Goal: Information Seeking & Learning: Learn about a topic

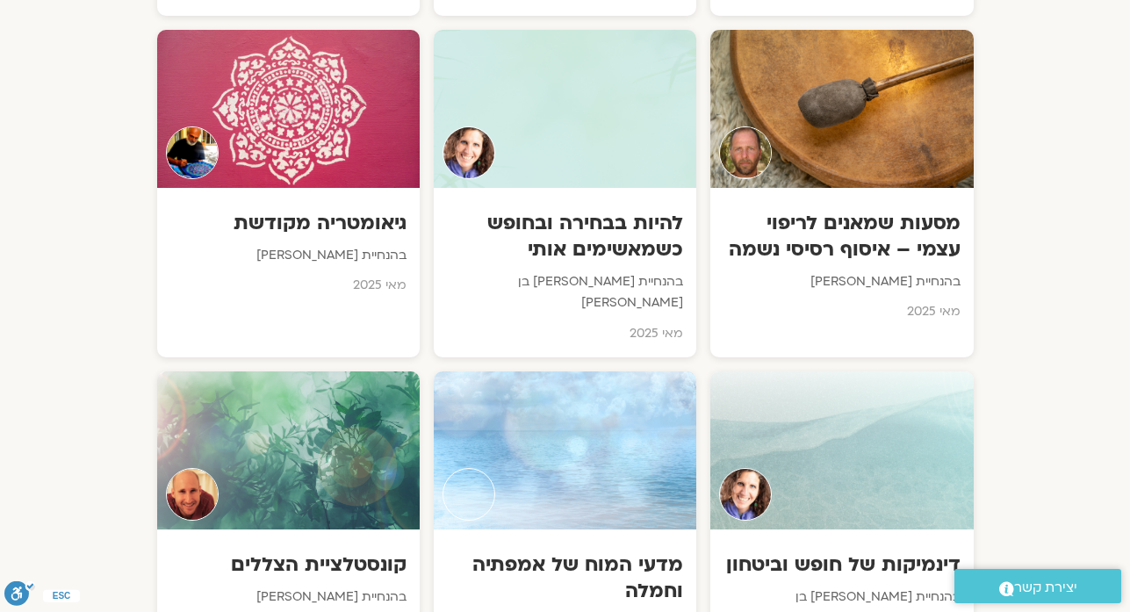
scroll to position [4746, 0]
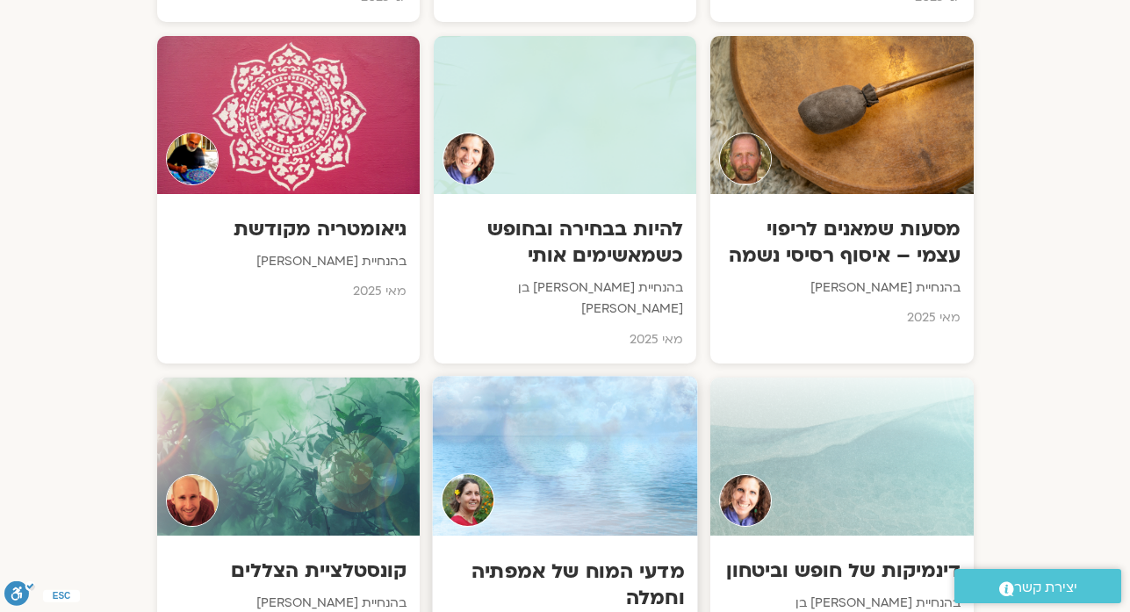
click at [602, 557] on h3 "מדעי המוח של אמפתיה וחמלה" at bounding box center [564, 584] width 239 height 54
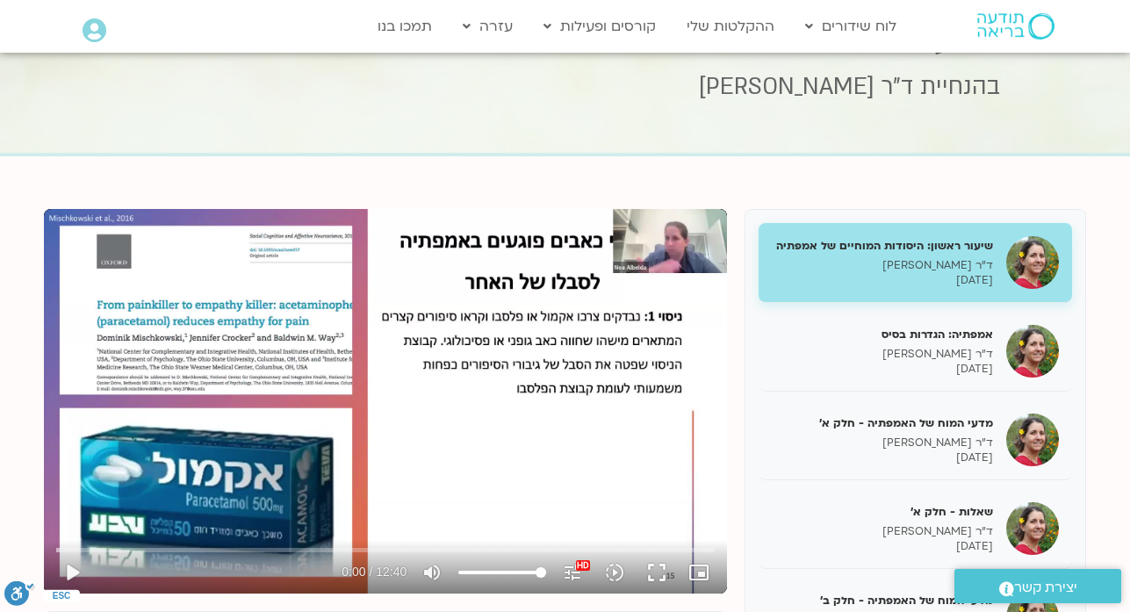
scroll to position [71, 0]
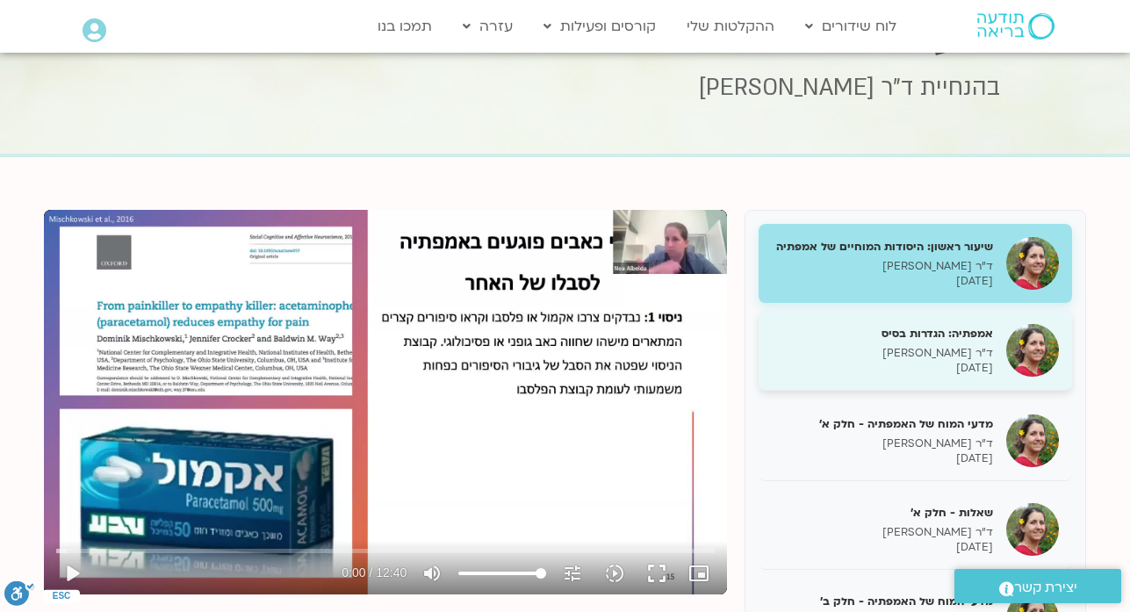
click at [949, 361] on p "ד"ר [PERSON_NAME]" at bounding box center [882, 353] width 221 height 15
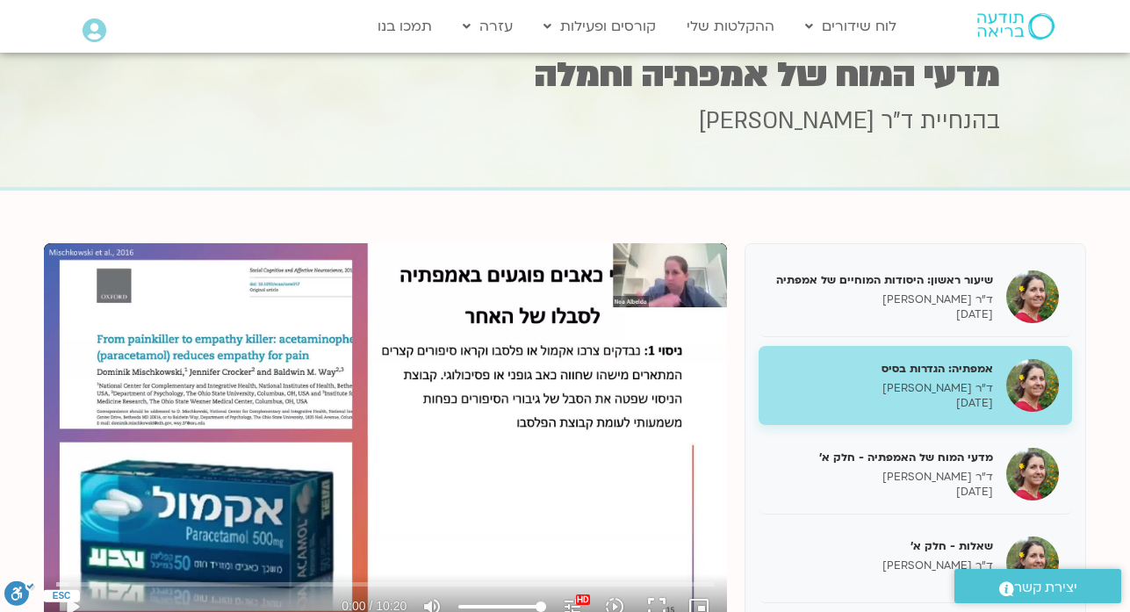
scroll to position [36, 0]
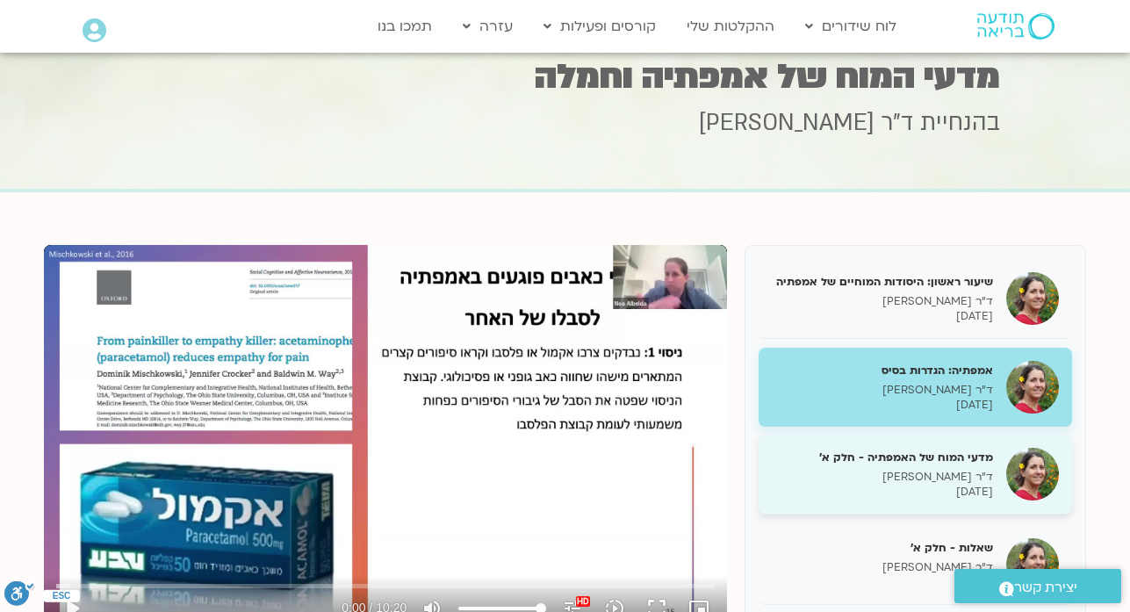
click at [930, 485] on p "ד"ר [PERSON_NAME]" at bounding box center [882, 477] width 221 height 15
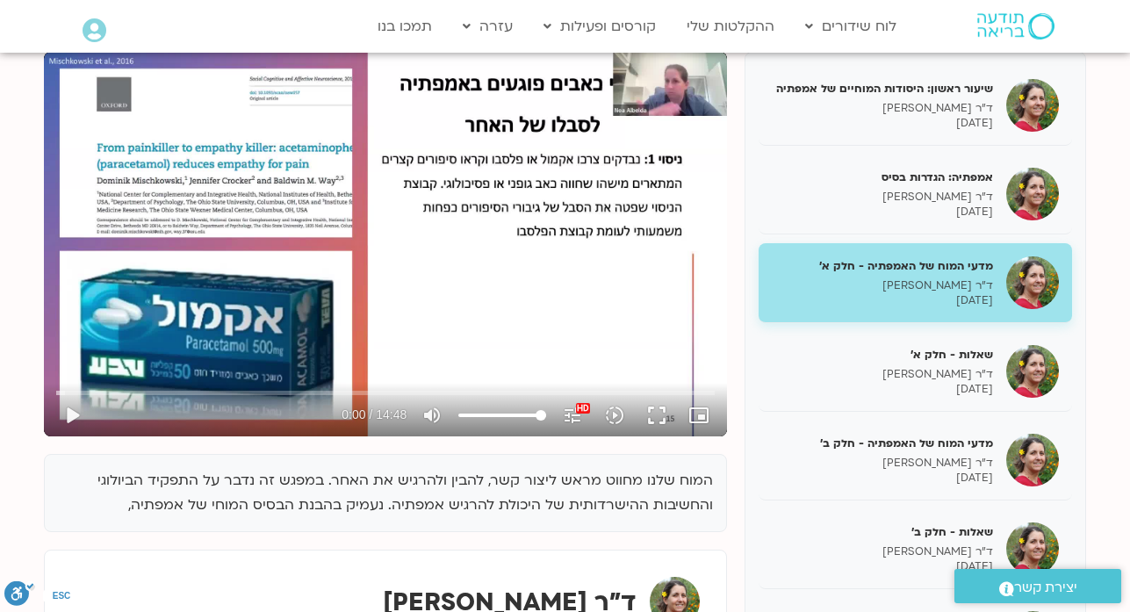
scroll to position [212, 0]
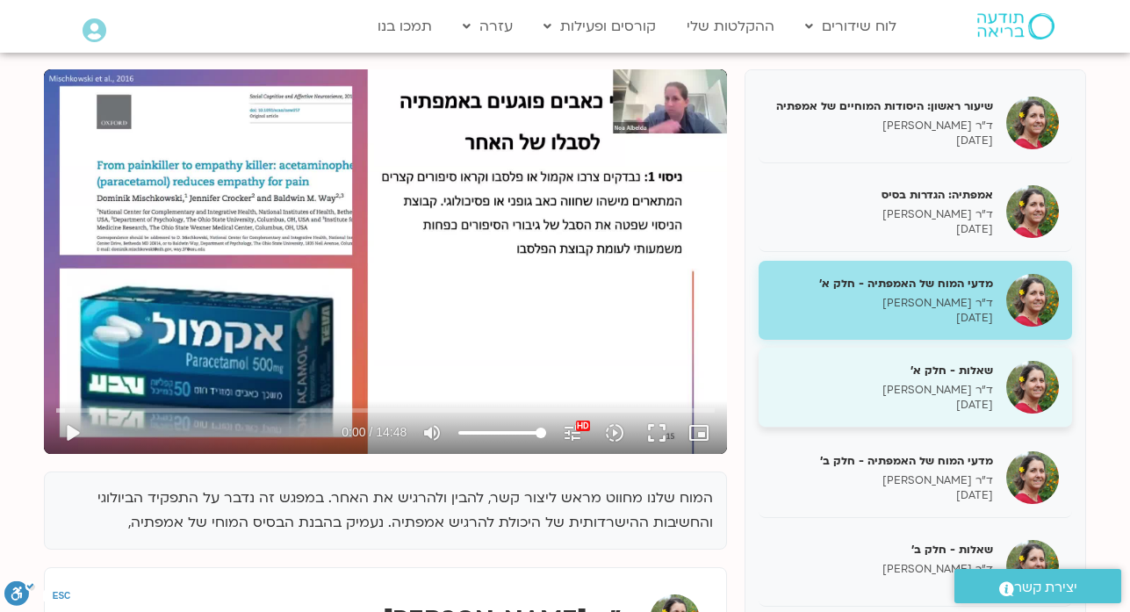
click at [985, 377] on h5 "שאלות - חלק א'" at bounding box center [882, 370] width 221 height 16
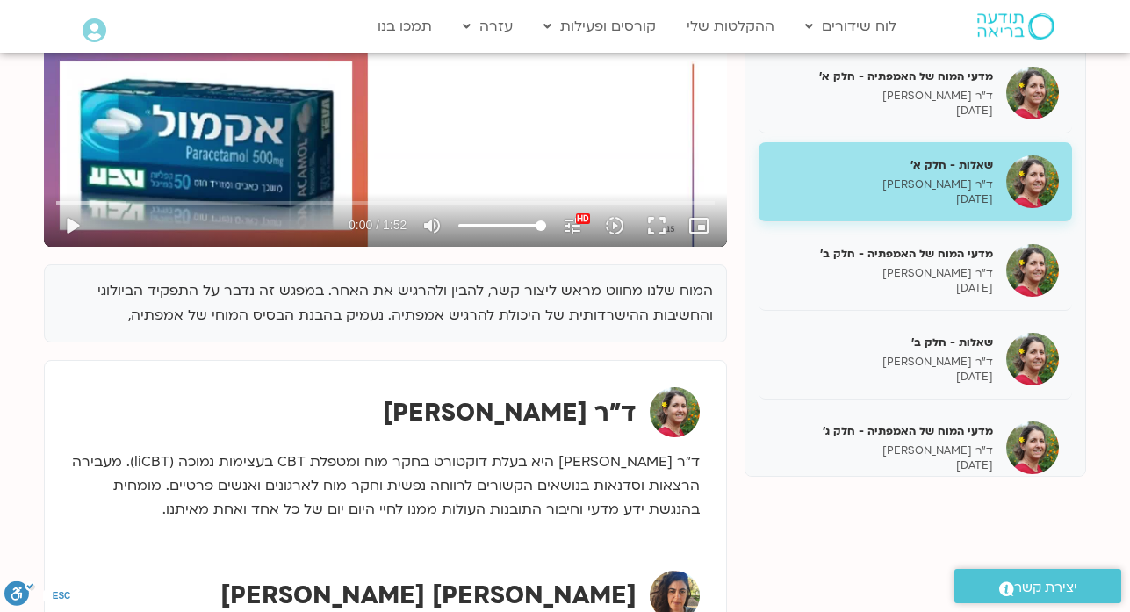
scroll to position [421, 0]
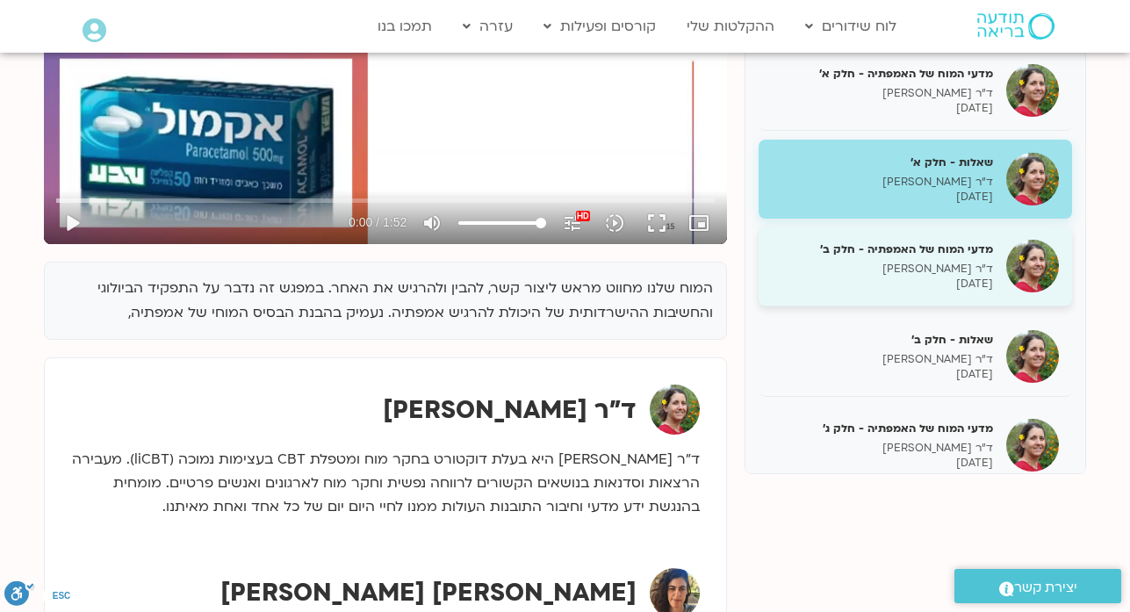
click at [976, 291] on p "27/05/2025" at bounding box center [882, 283] width 221 height 15
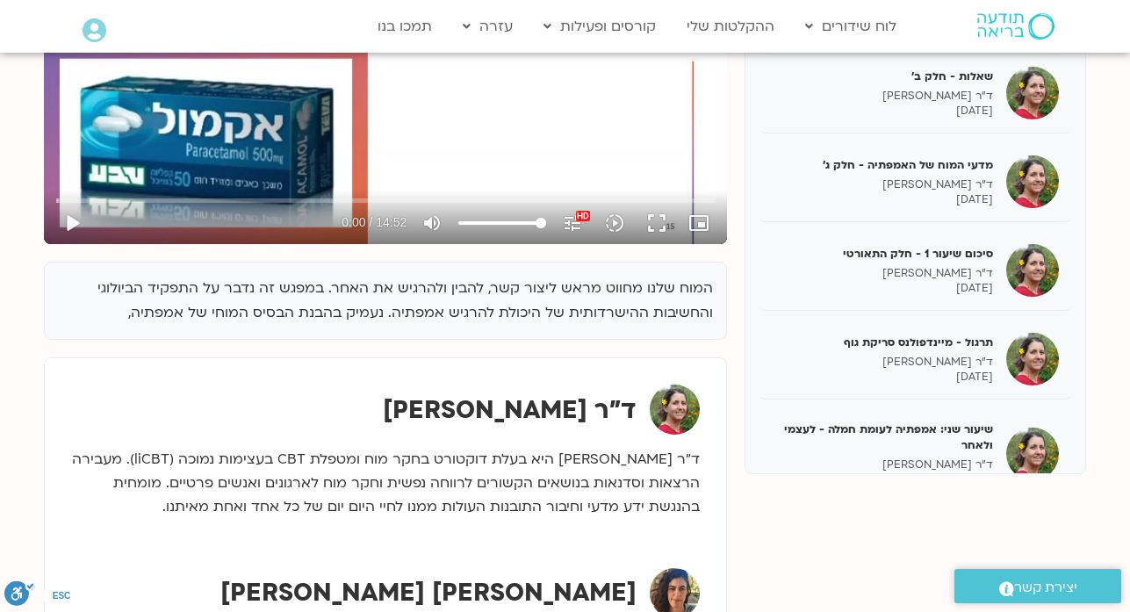
scroll to position [281, 0]
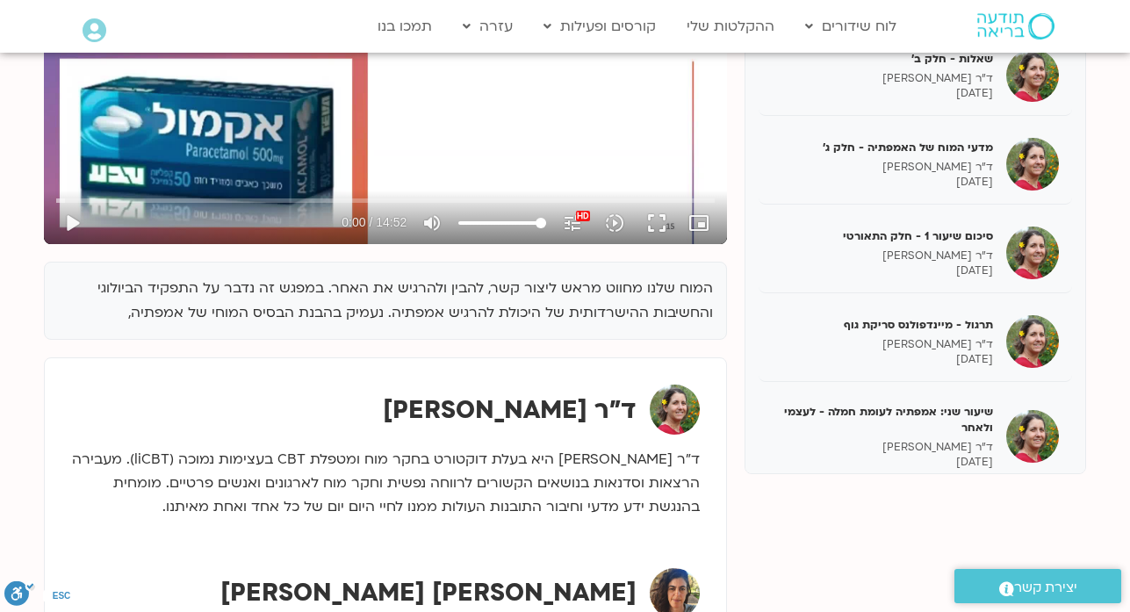
click at [743, 611] on div "המוח שלנו מחווט מראש ליצור קשר, להבין ולהרגיש את האחר. במפגש זה נדבר על התפקיד …" at bounding box center [565, 259] width 1042 height 798
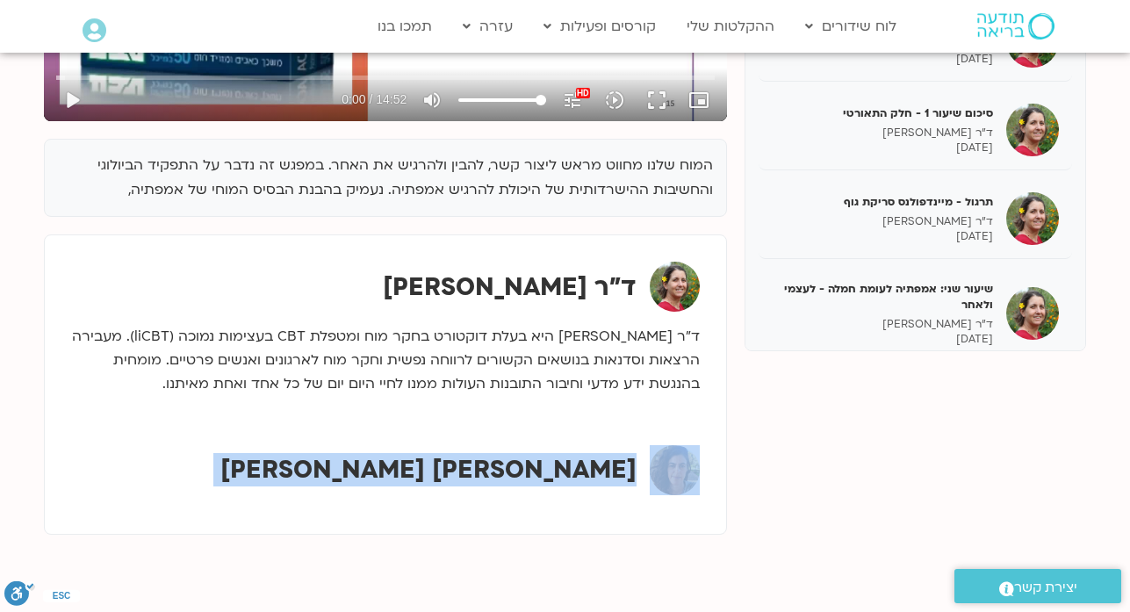
click at [743, 611] on body "דלג לתוכן Main Menu לוח שידורים לוח שידורים יומי תכניה שבועית ההקלטות שלי קורסי…" at bounding box center [565, 354] width 1130 height 1796
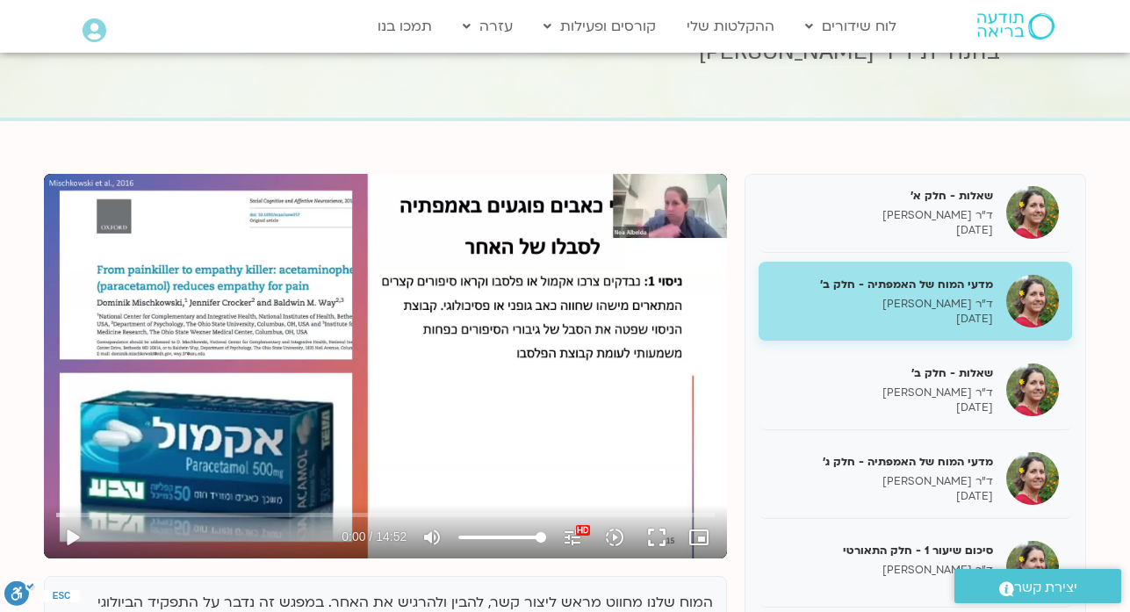
scroll to position [105, 0]
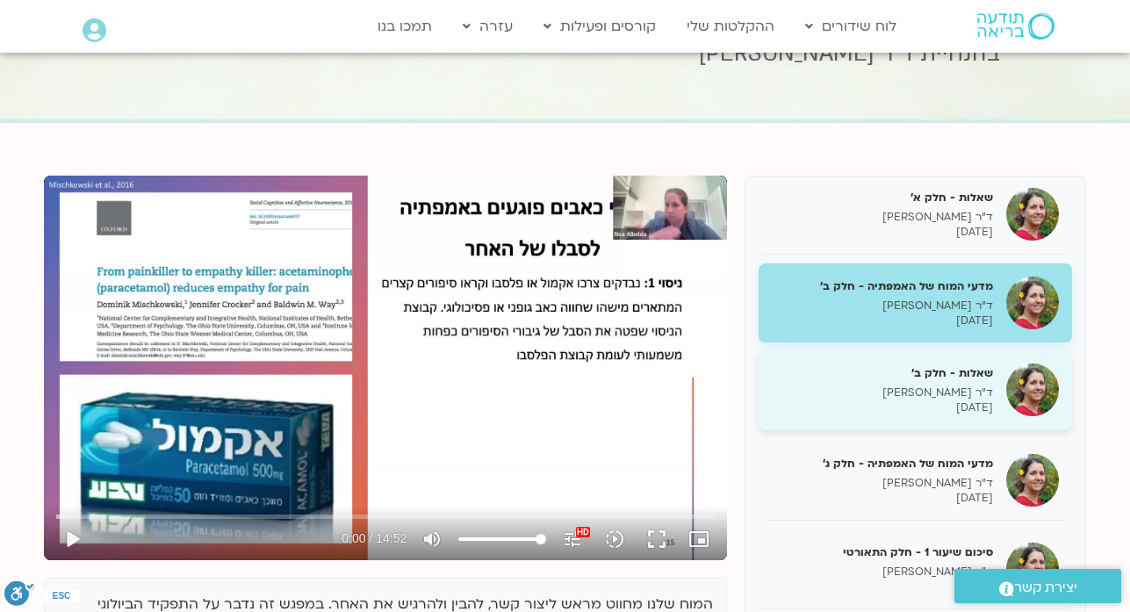
click at [937, 381] on h5 "שאלות - חלק ב'" at bounding box center [882, 373] width 221 height 16
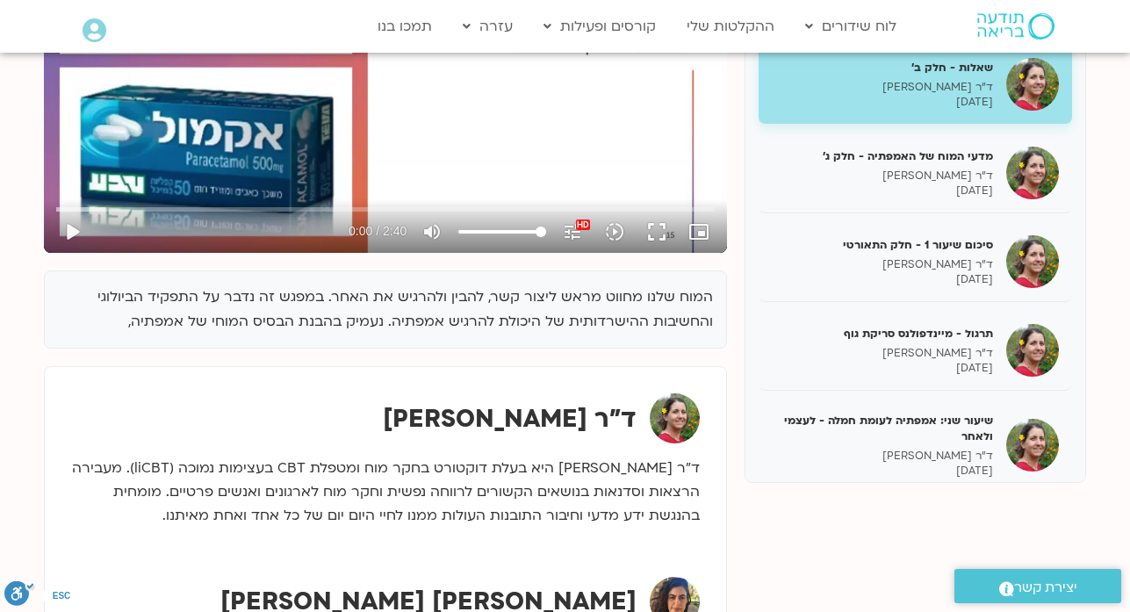
scroll to position [386, 0]
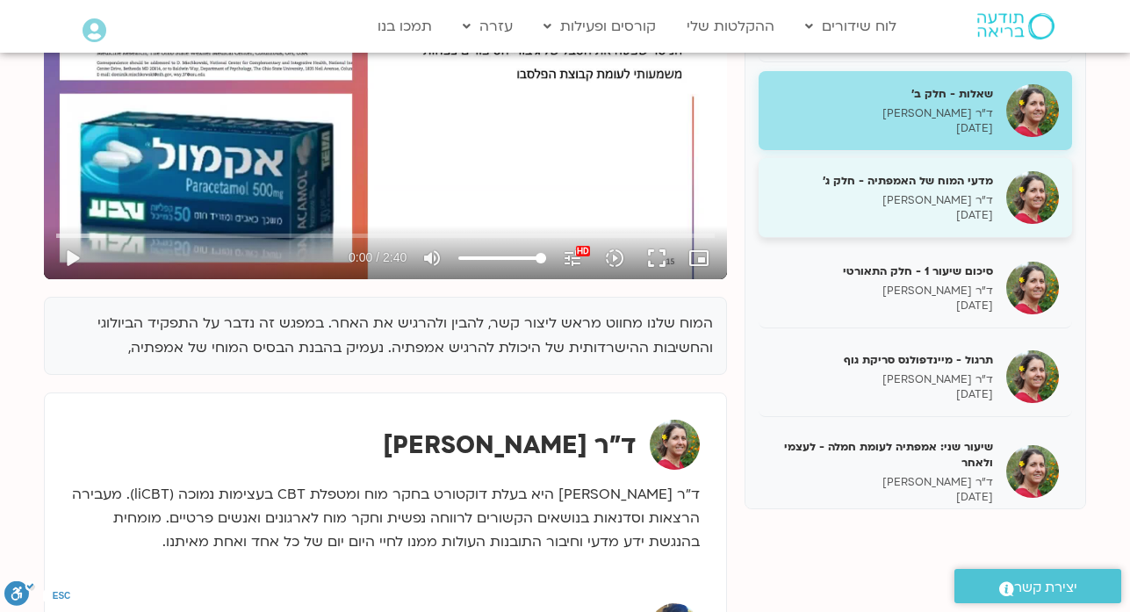
click at [943, 208] on p "ד"ר [PERSON_NAME]" at bounding box center [882, 200] width 221 height 15
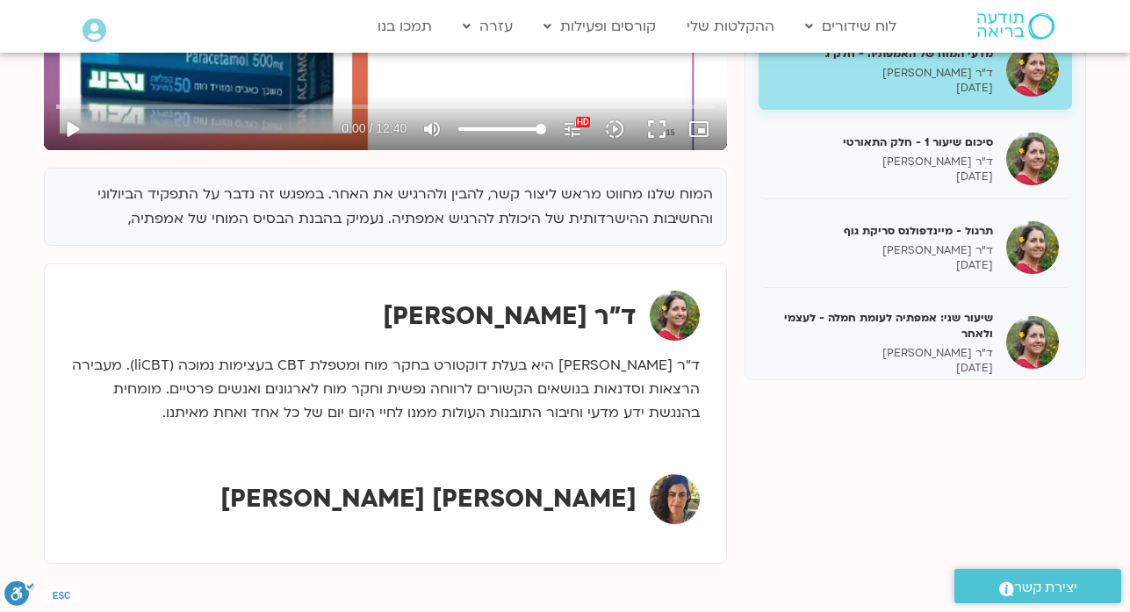
scroll to position [527, 0]
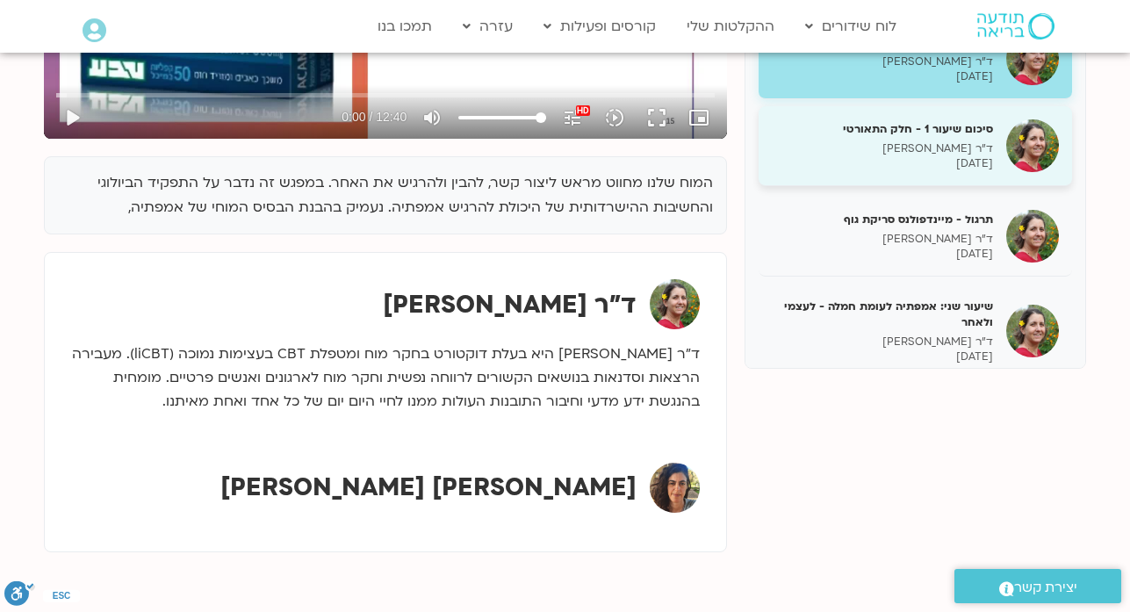
click at [967, 171] on p "27/05/2025" at bounding box center [882, 163] width 221 height 15
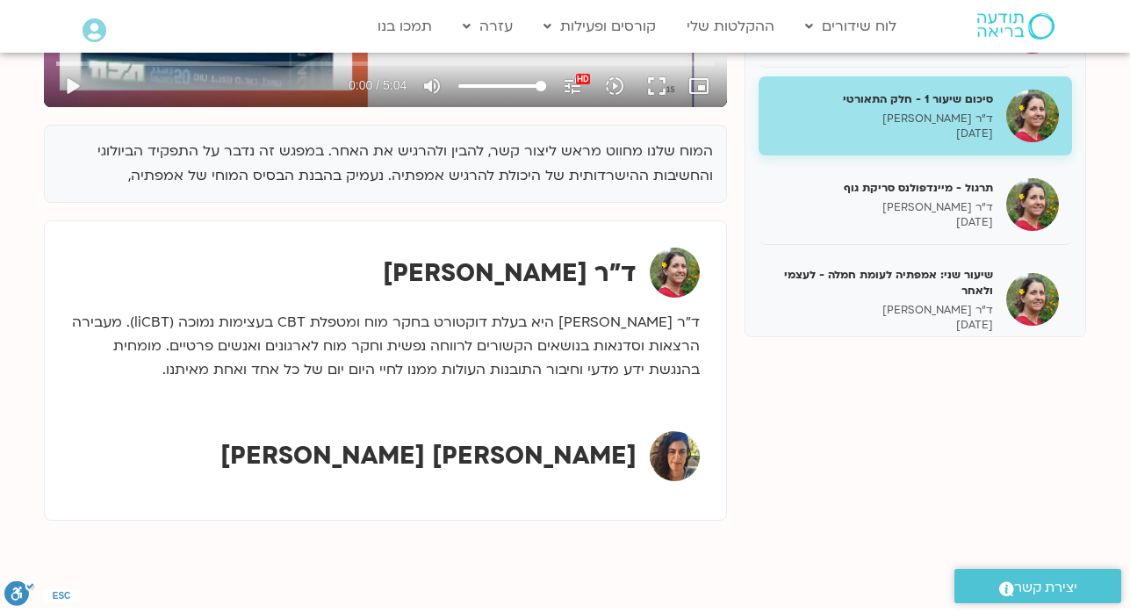
scroll to position [562, 0]
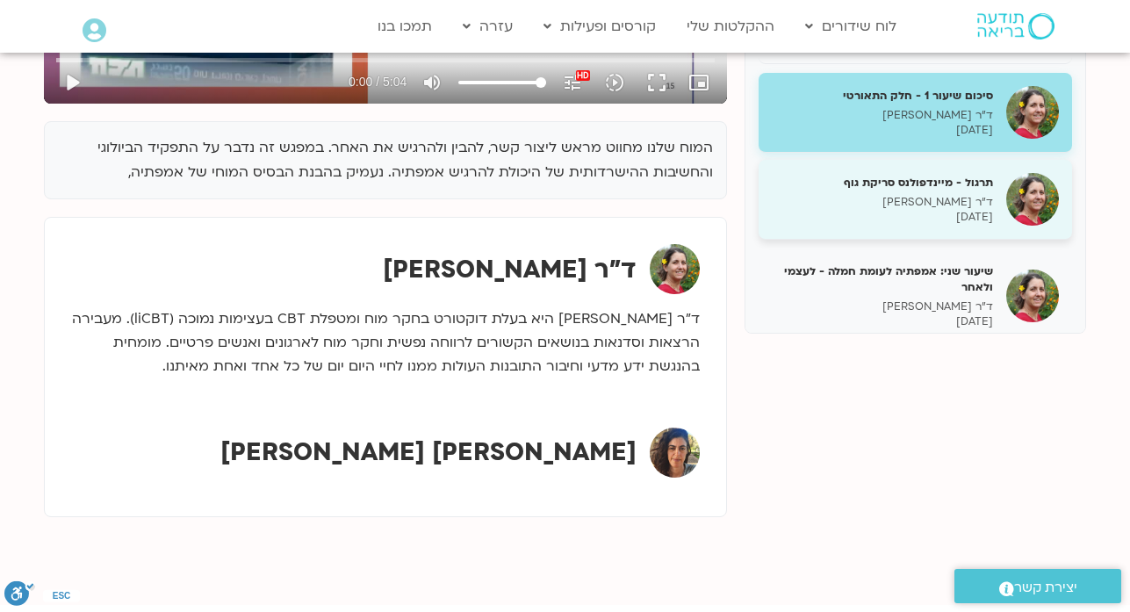
click at [957, 225] on p "27/05/2025" at bounding box center [882, 217] width 221 height 15
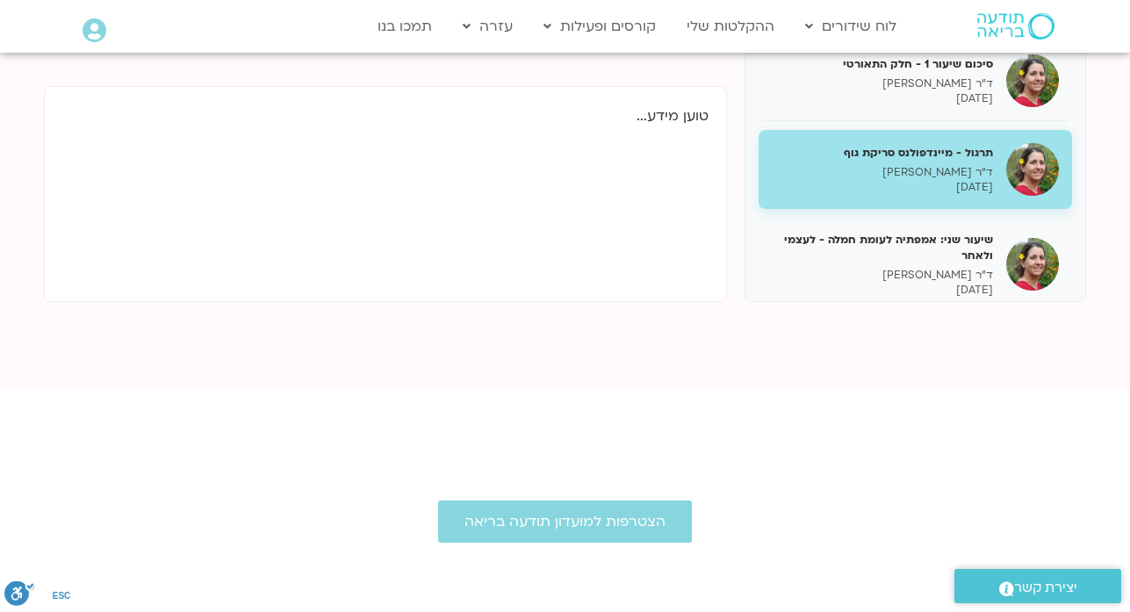
scroll to position [600, 0]
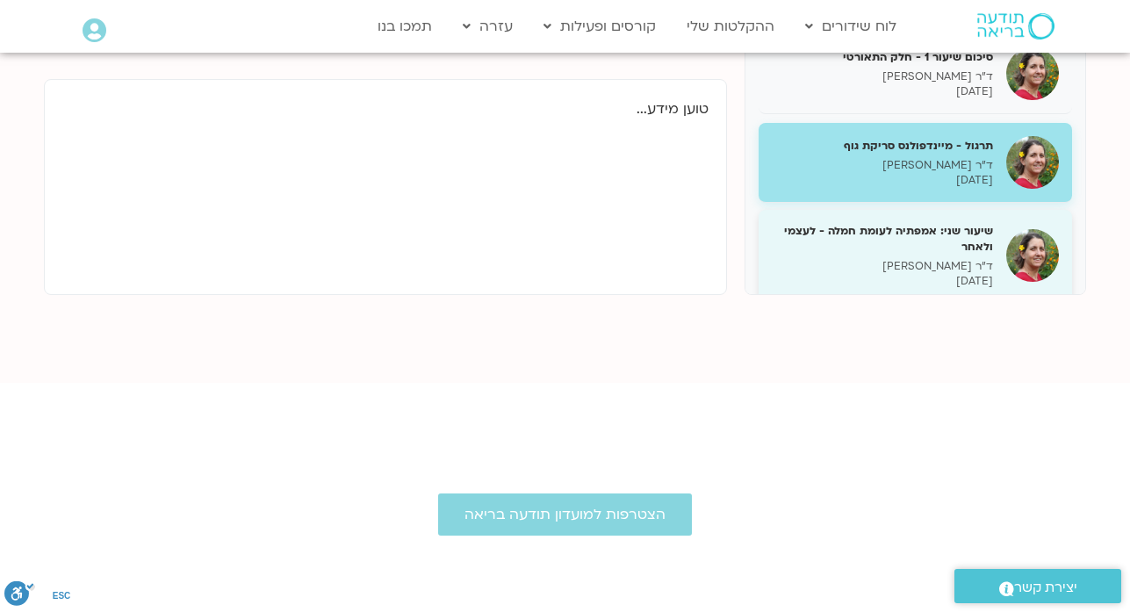
click at [937, 255] on h5 "שיעור שני: אמפתיה לעומת חמלה - לעצמי ולאחר" at bounding box center [882, 239] width 221 height 32
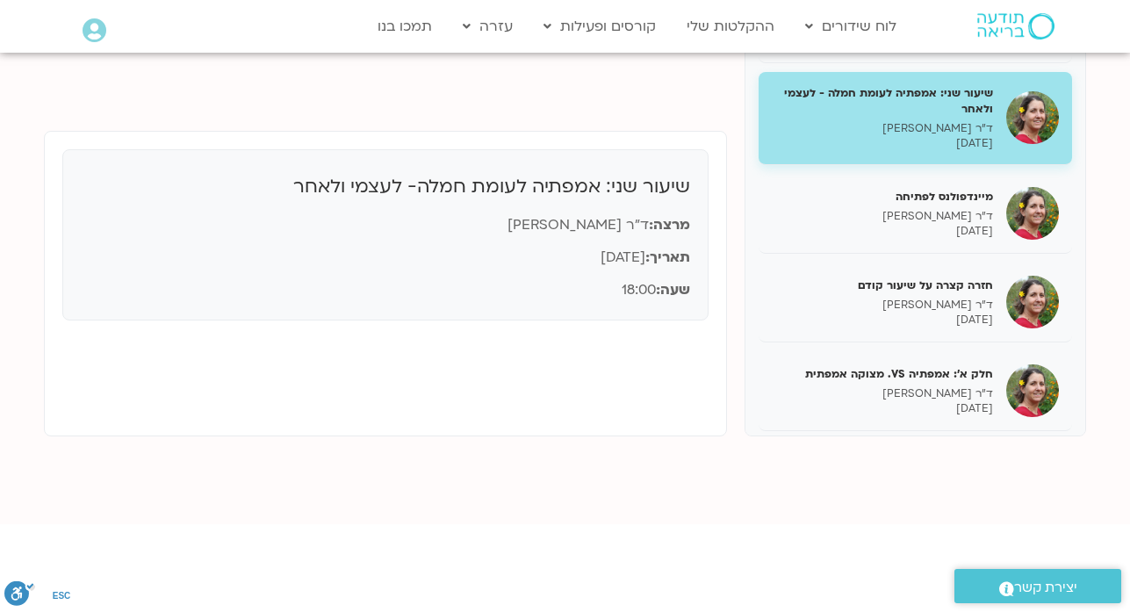
scroll to position [460, 0]
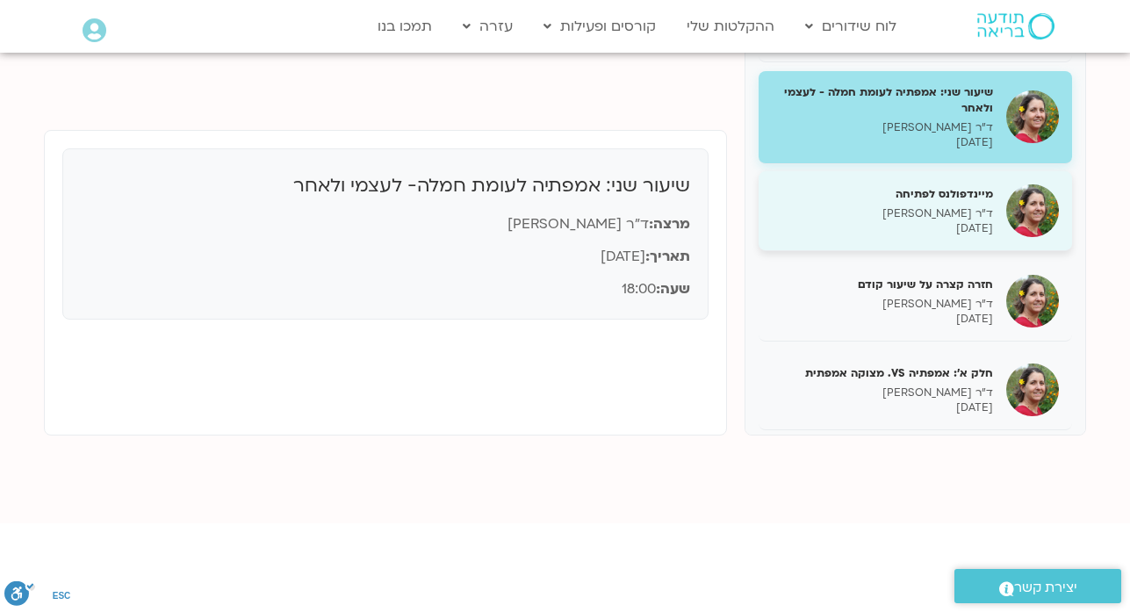
click at [949, 221] on p "ד"ר נועה אלבלדה" at bounding box center [882, 213] width 221 height 15
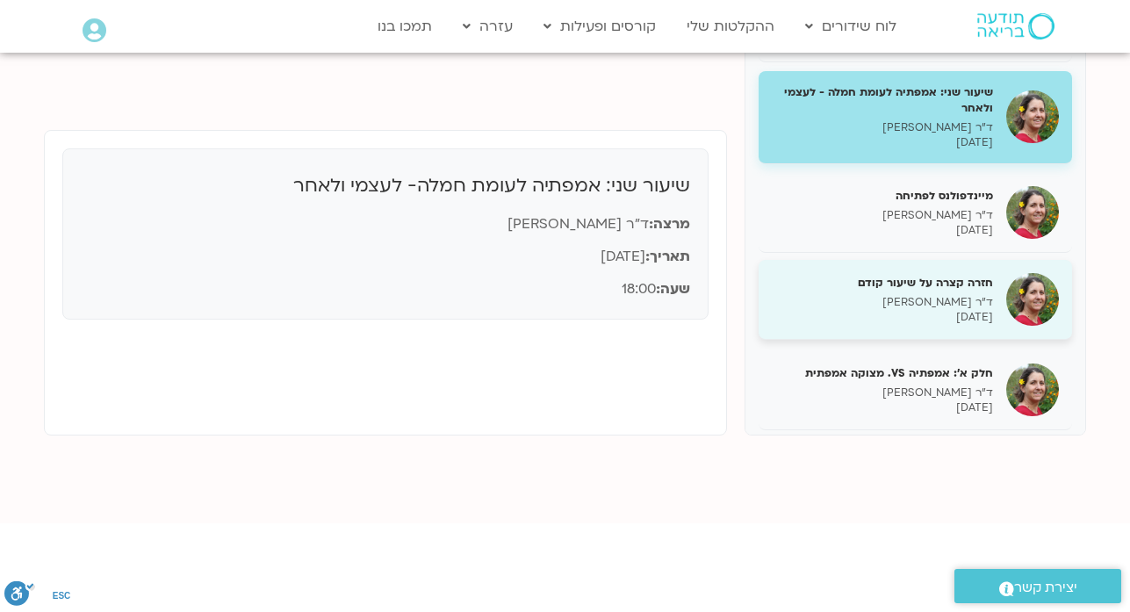
click at [950, 223] on div "שיעור ראשון: היסודות המוחיים של אמפתיה ד"ר נועה אלבלדה 27/05/2025 אמפתיה: הגדרו…" at bounding box center [914, 390] width 313 height 2234
click at [949, 260] on div "חזרה קצרה על שיעור קודם ד"ר נועה אלבלדה 03/06/2025" at bounding box center [914, 300] width 313 height 80
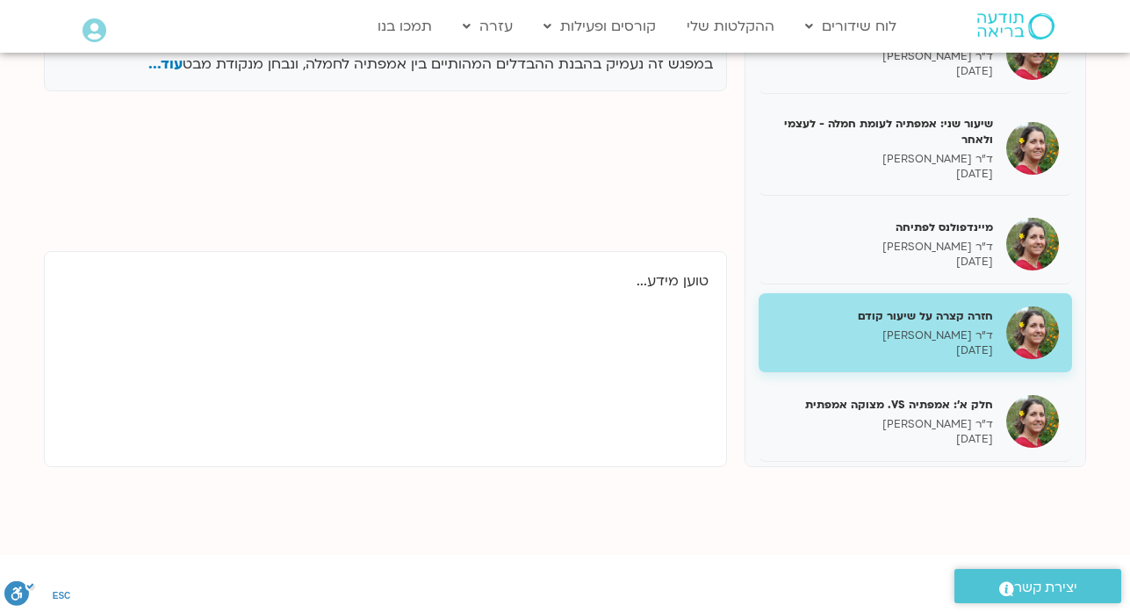
scroll to position [434, 0]
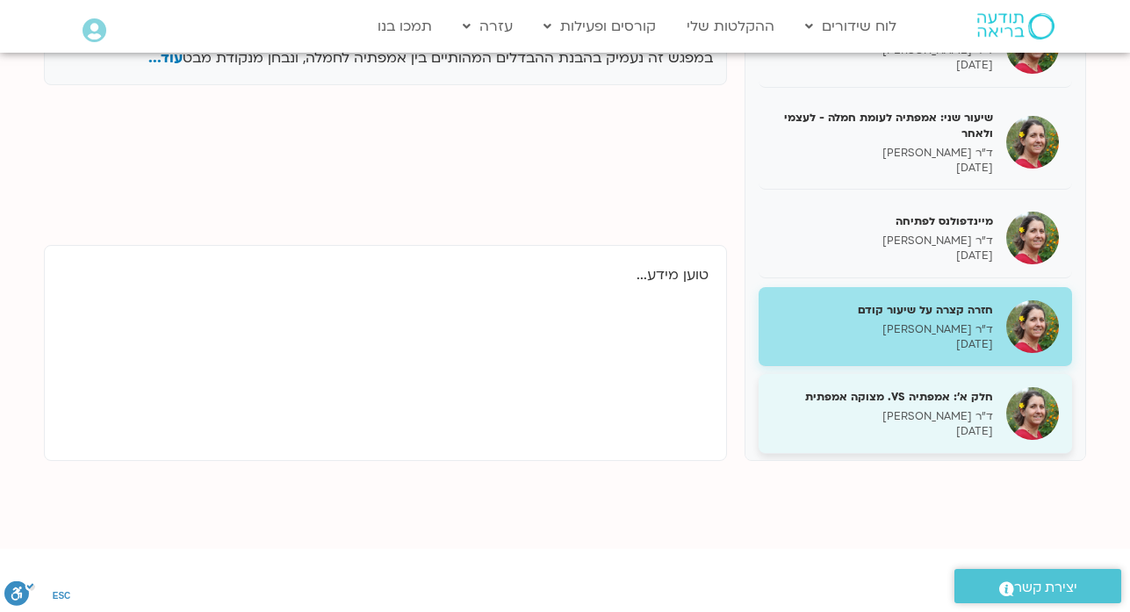
click at [931, 437] on p "03/06/2025" at bounding box center [882, 431] width 221 height 15
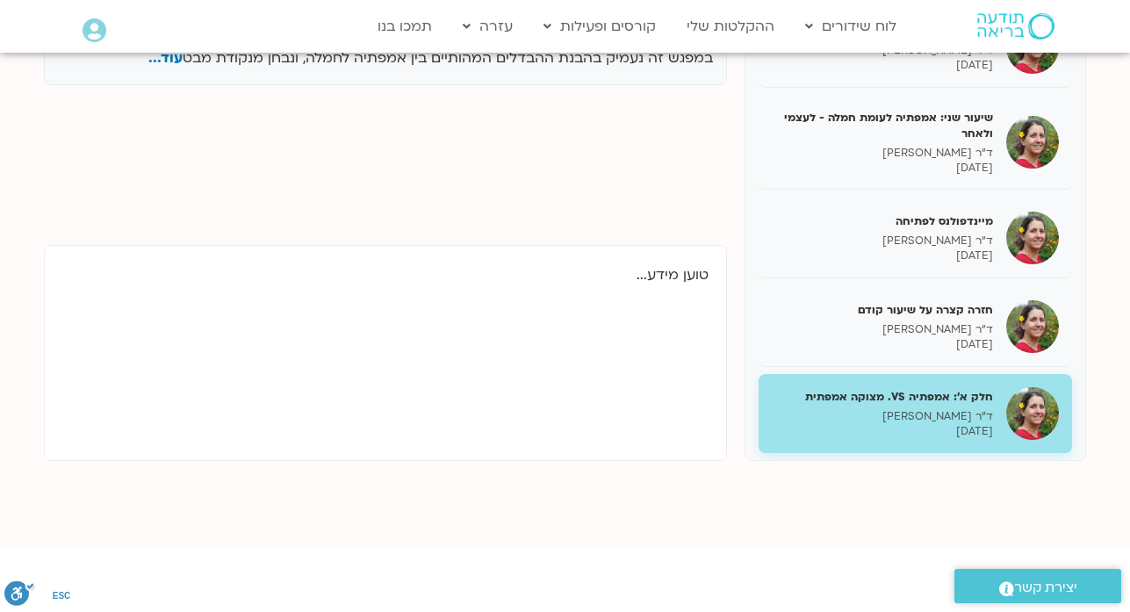
click at [932, 439] on p "03/06/2025" at bounding box center [882, 431] width 221 height 15
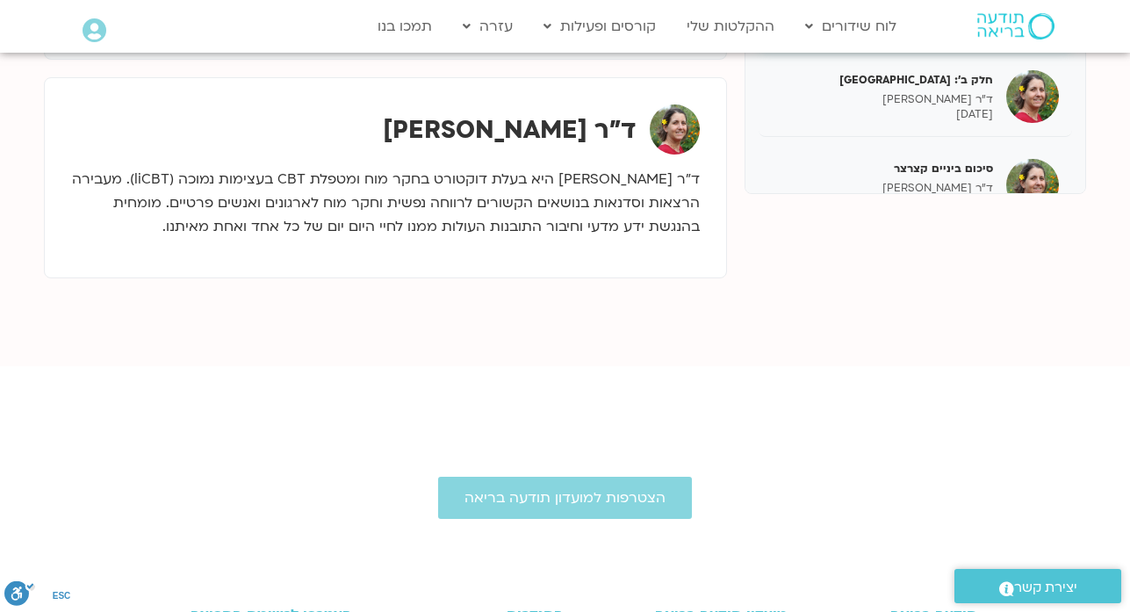
scroll to position [706, 0]
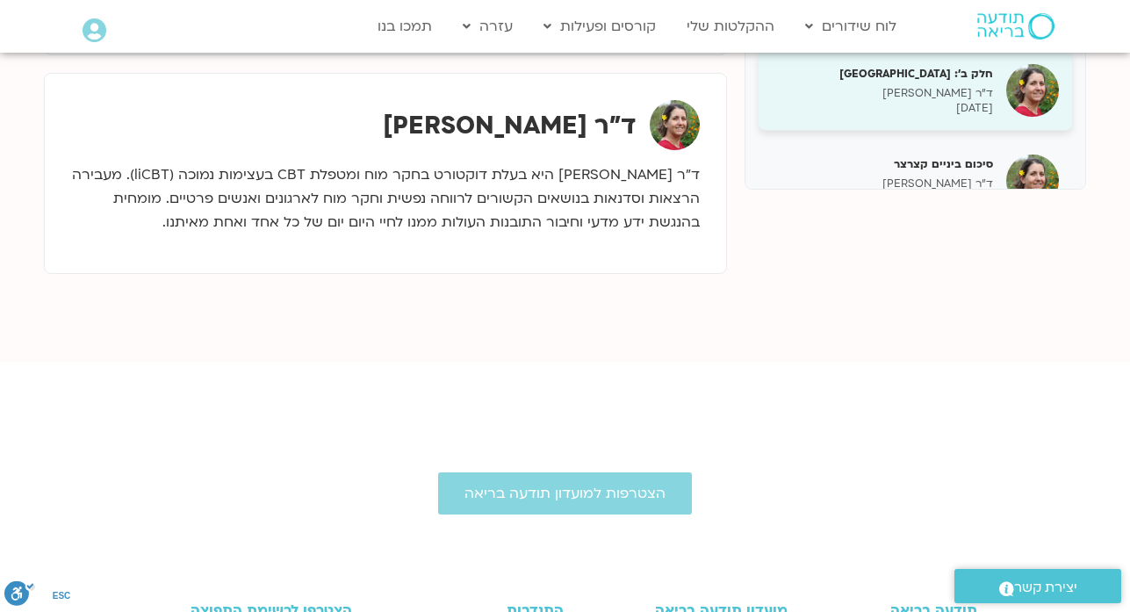
click at [955, 116] on p "03/06/2025" at bounding box center [882, 108] width 221 height 15
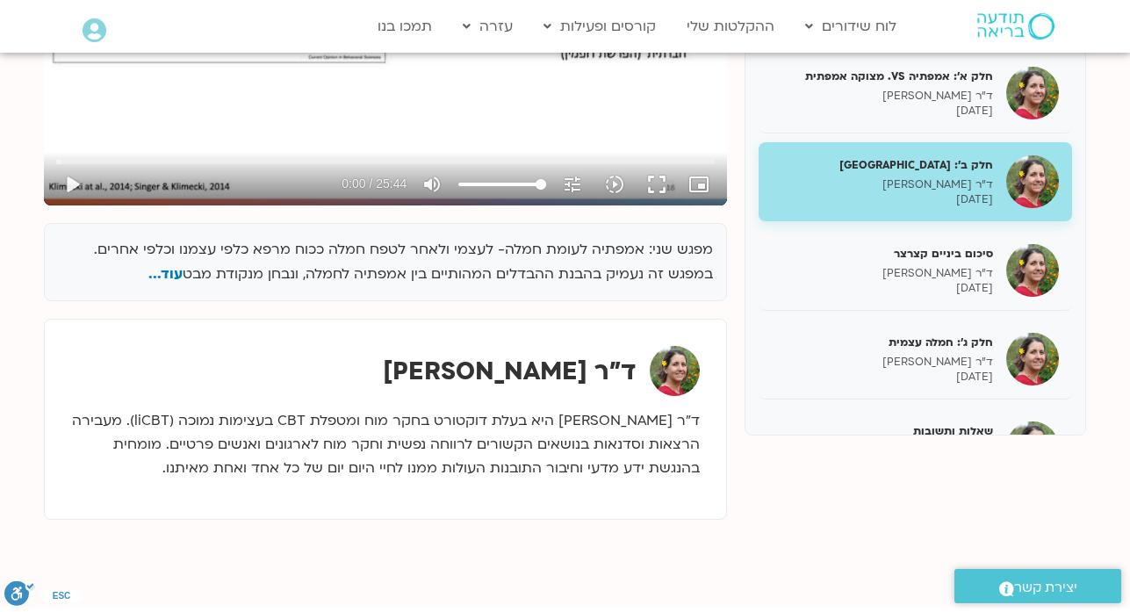
scroll to position [878, 0]
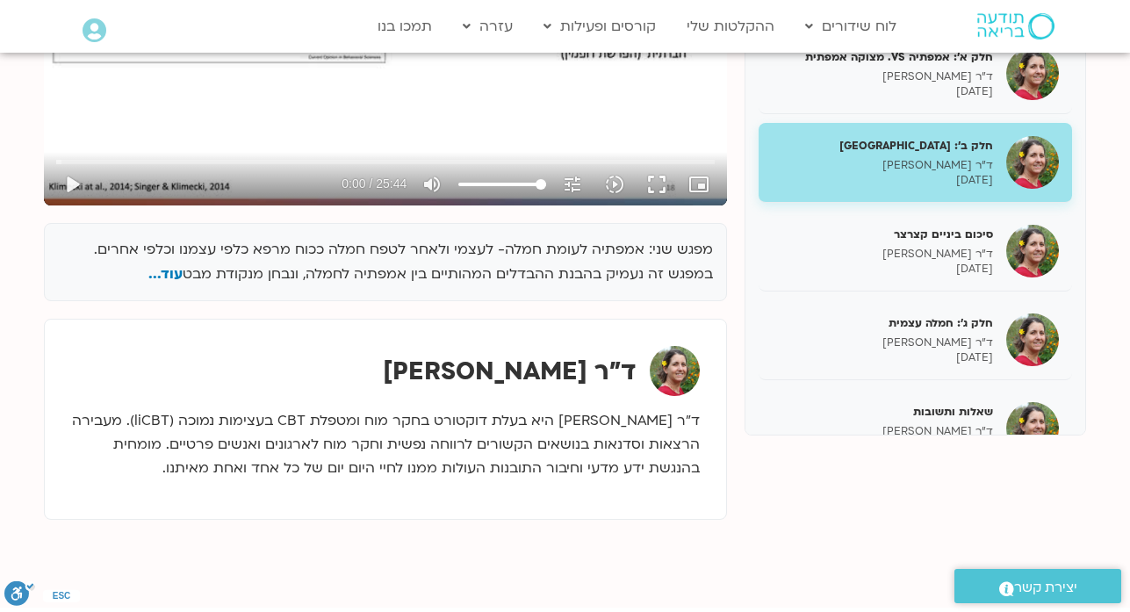
click at [752, 441] on div "מפגש שני: אמפתיה לעומת חמלה- לעצמי ולאחר לטפח חמלה ככוח מרפא כלפי עצמנו וכלפי א…" at bounding box center [565, 170] width 1042 height 699
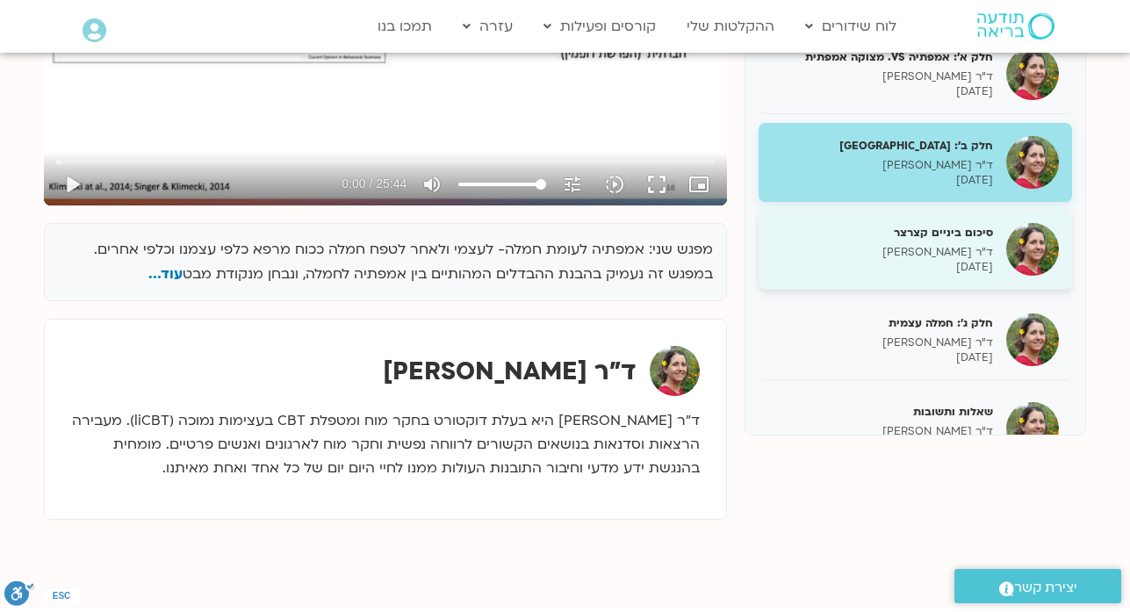
click at [922, 260] on p "ד"ר נועה אלבלדה" at bounding box center [882, 252] width 221 height 15
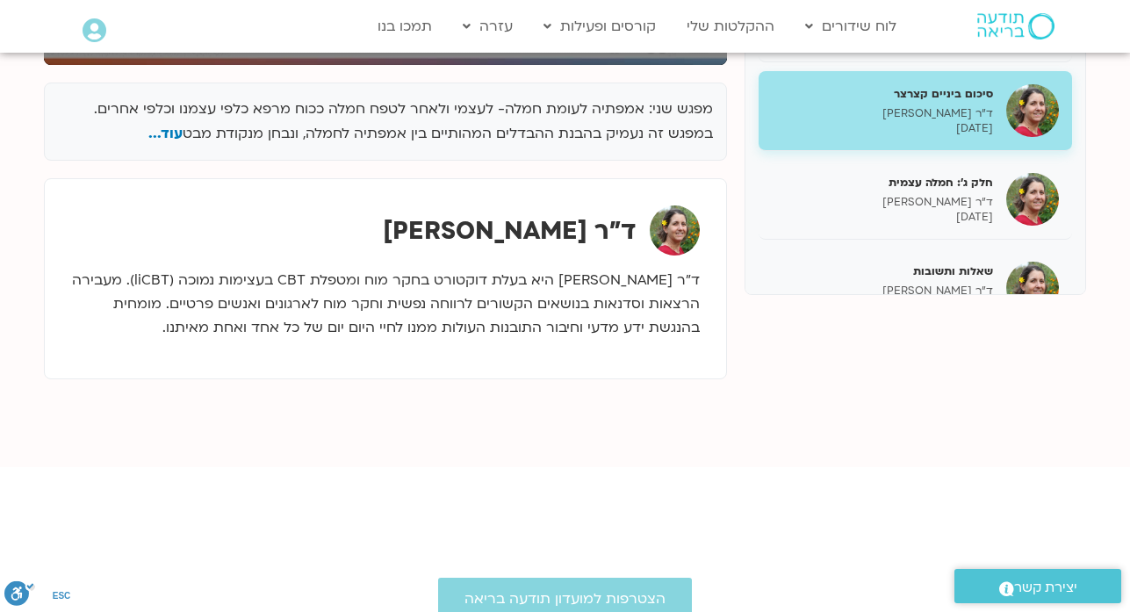
scroll to position [635, 0]
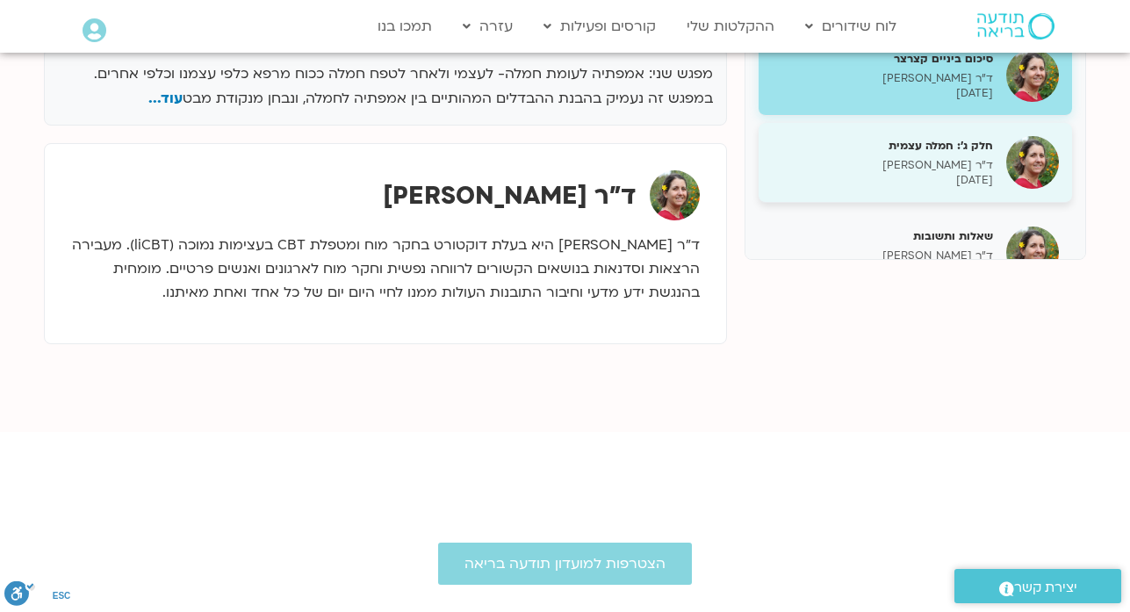
click at [982, 154] on h5 "חלק ג': חמלה עצמית" at bounding box center [882, 146] width 221 height 16
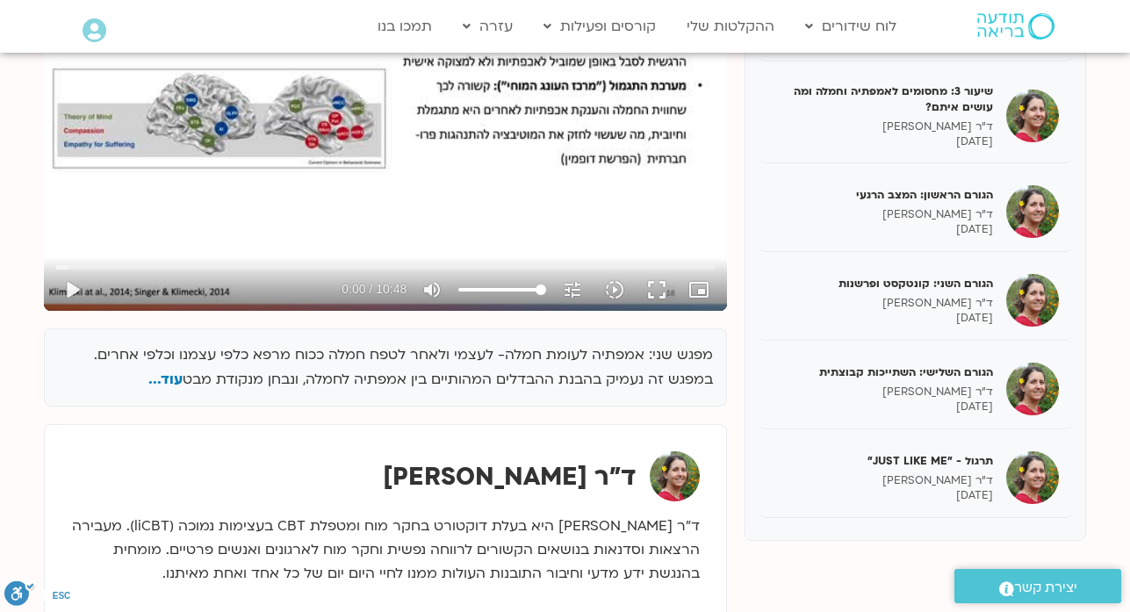
scroll to position [1669, 0]
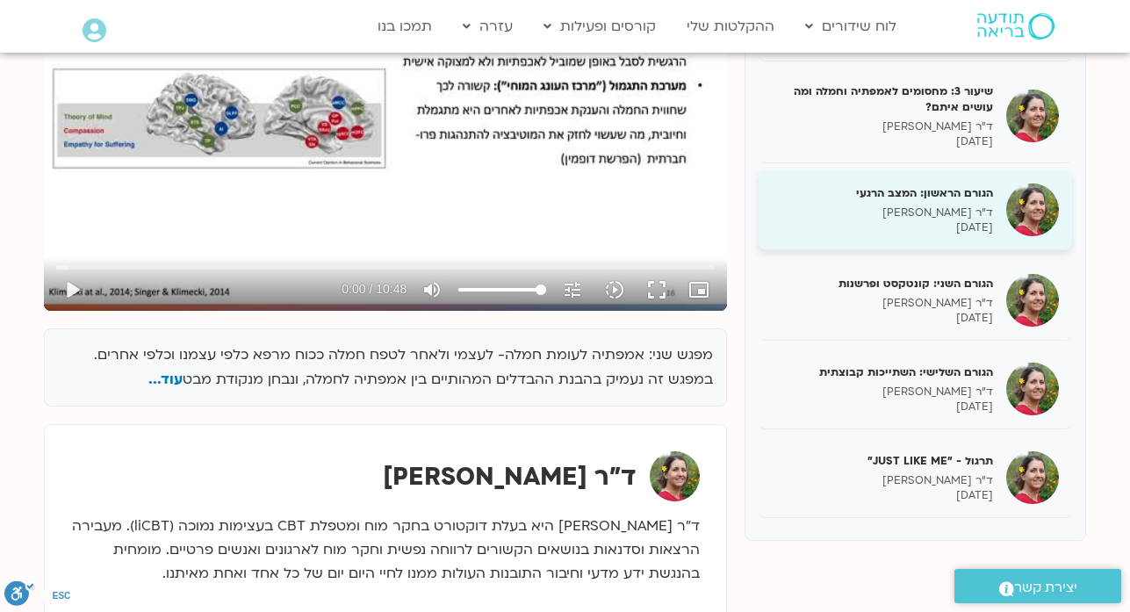
click at [891, 241] on div "הגורם הראשון: המצב הרגעי ד"ר נועה אלבלדה 10/06/2025" at bounding box center [914, 210] width 313 height 80
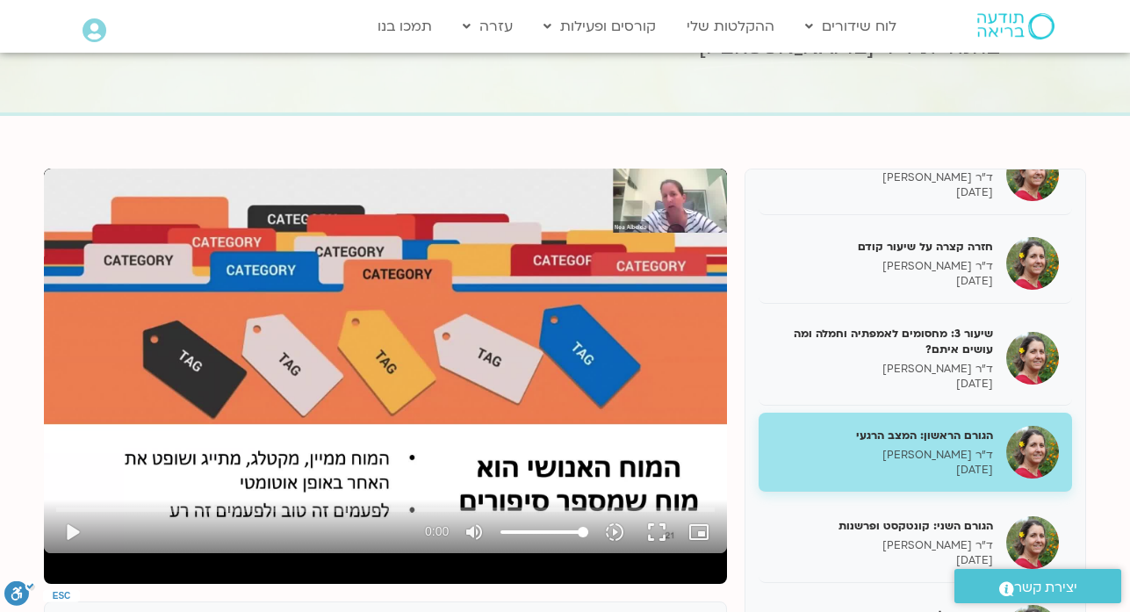
scroll to position [385, 0]
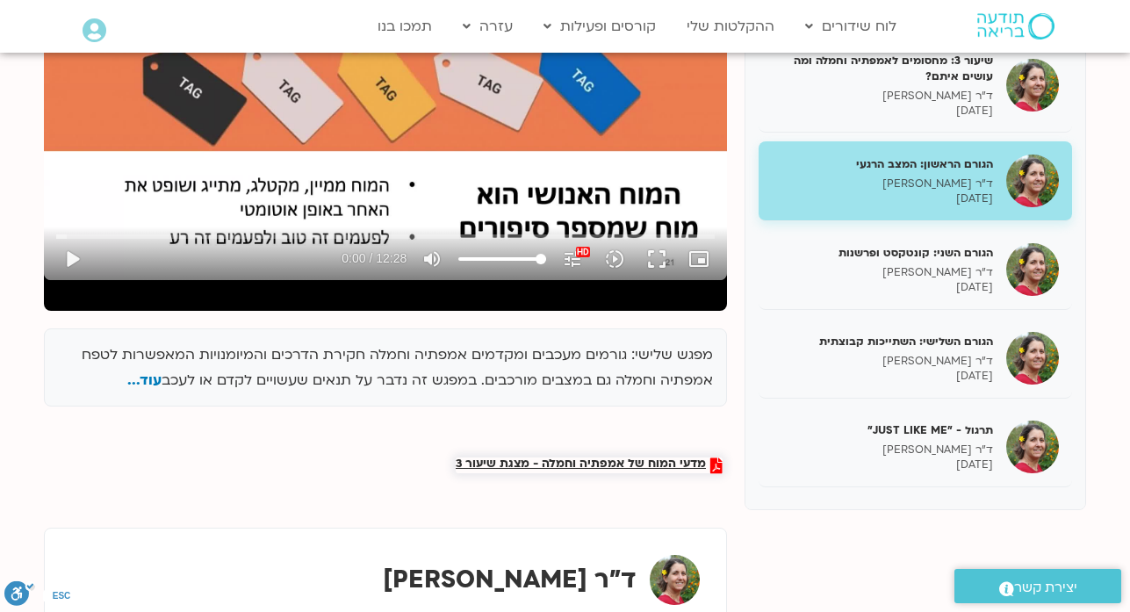
click at [641, 464] on span "מדעי המוח של אמפתיה וחמלה - מצגת שיעור 3" at bounding box center [581, 465] width 250 height 16
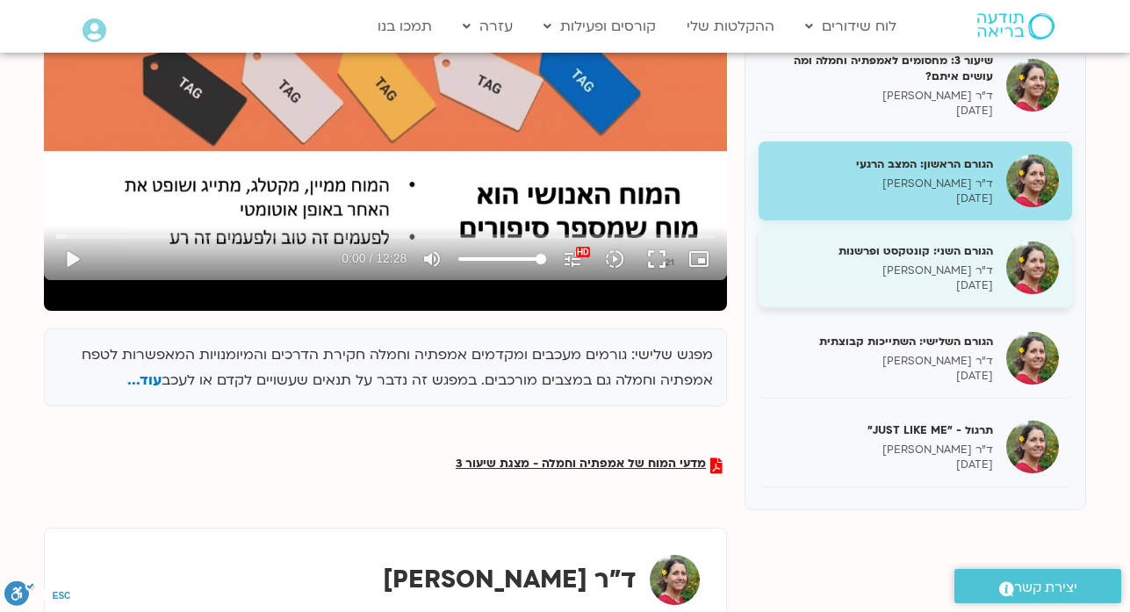
click at [933, 267] on p "ד"ר נועה אלבלדה" at bounding box center [882, 270] width 221 height 15
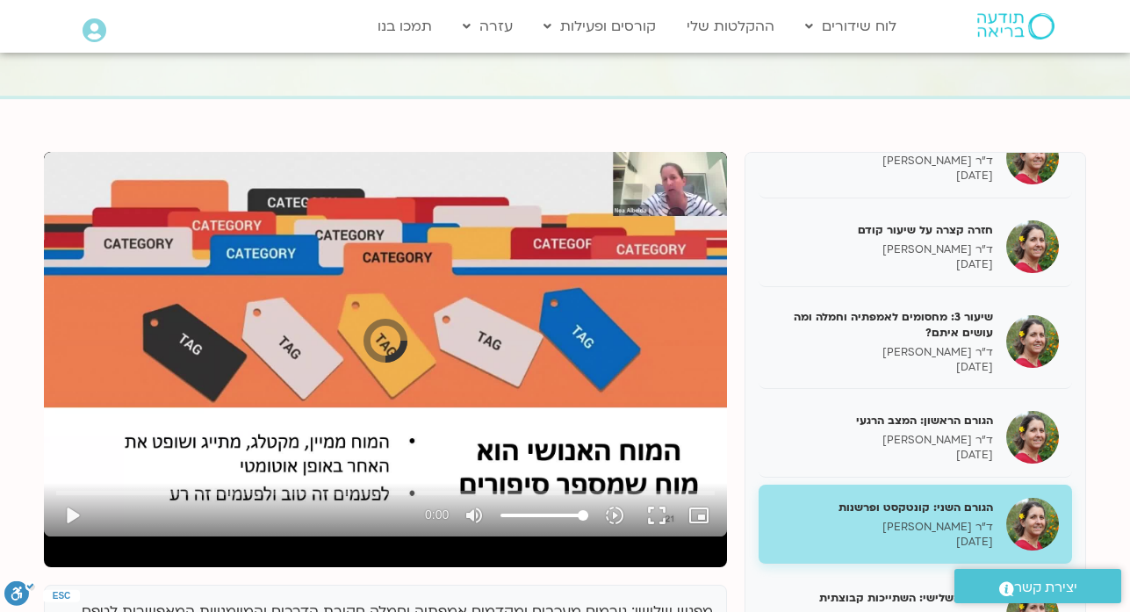
scroll to position [385, 0]
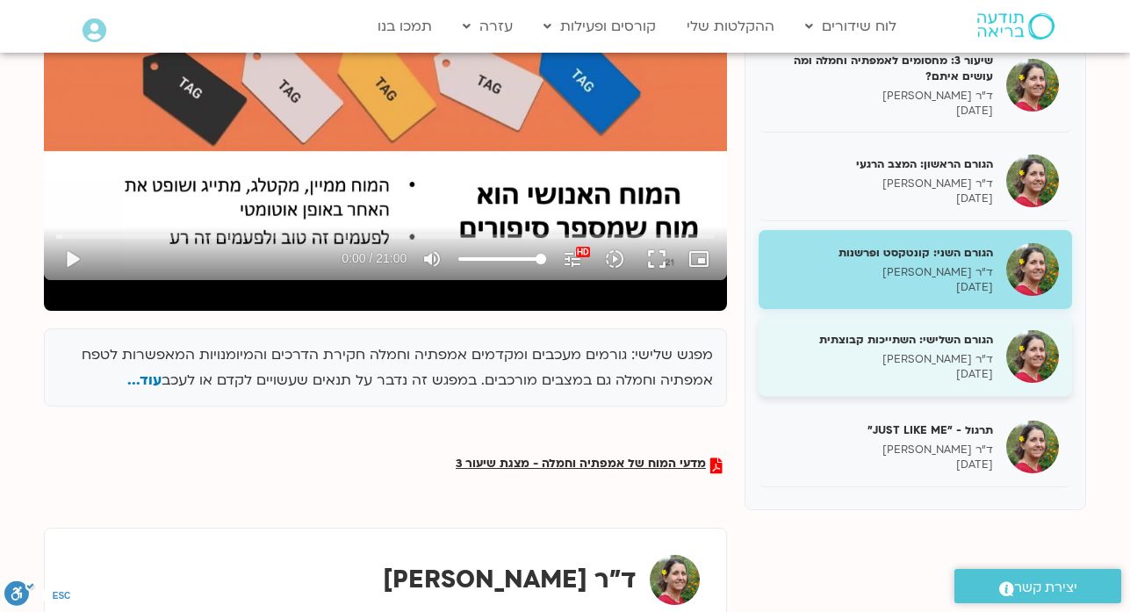
click at [965, 346] on h5 "הגורם השלישי: השתייכות קבוצתית" at bounding box center [882, 340] width 221 height 16
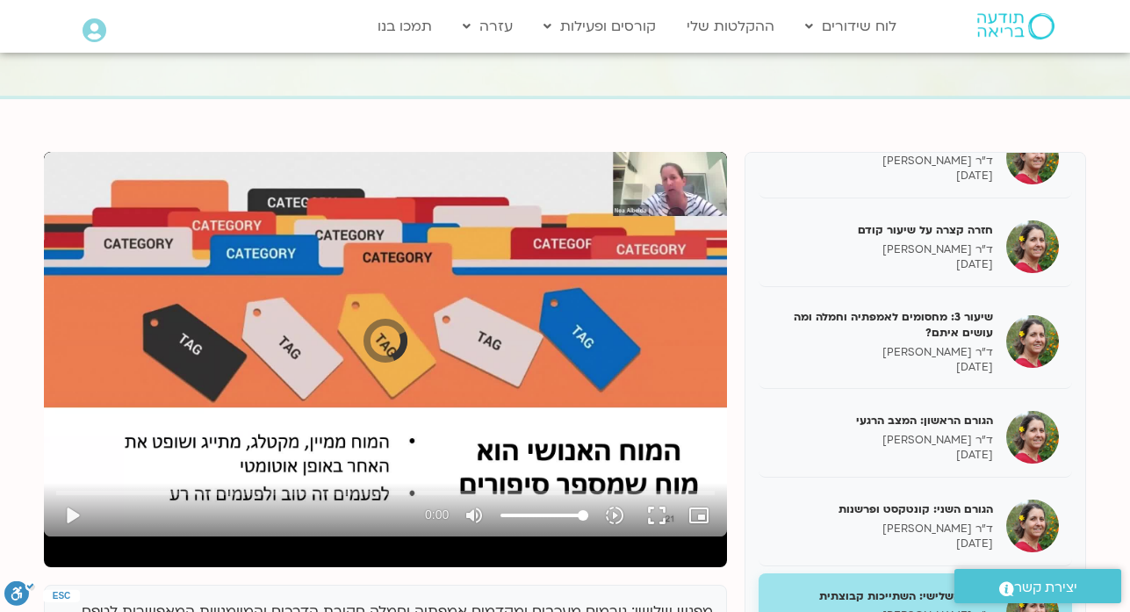
scroll to position [385, 0]
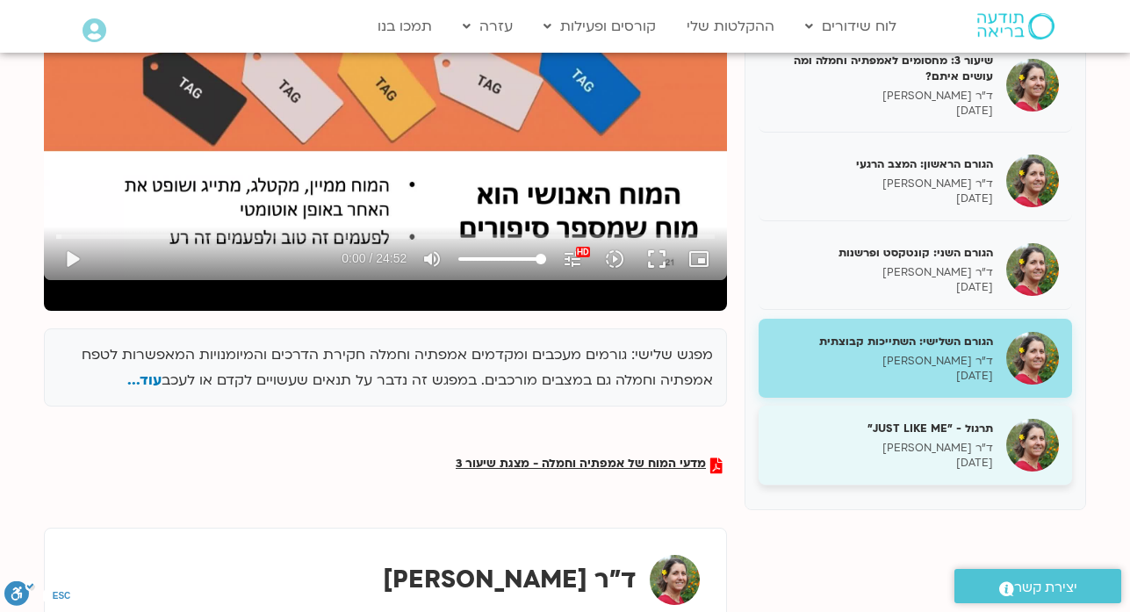
click at [984, 445] on p "ד"ר נועה אלבלדה" at bounding box center [882, 448] width 221 height 15
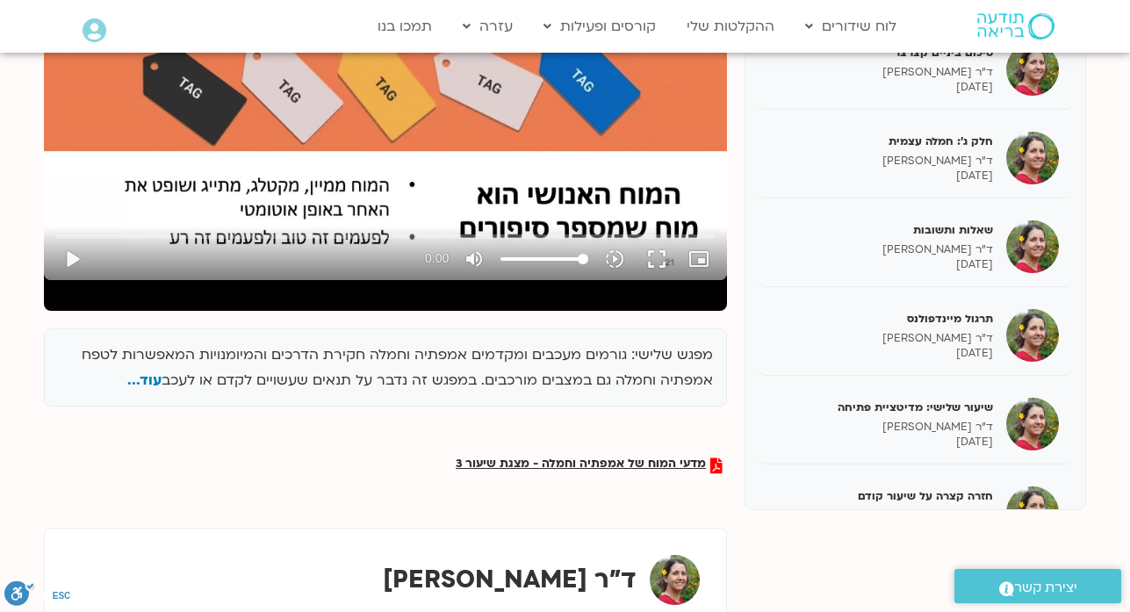
scroll to position [599, 0]
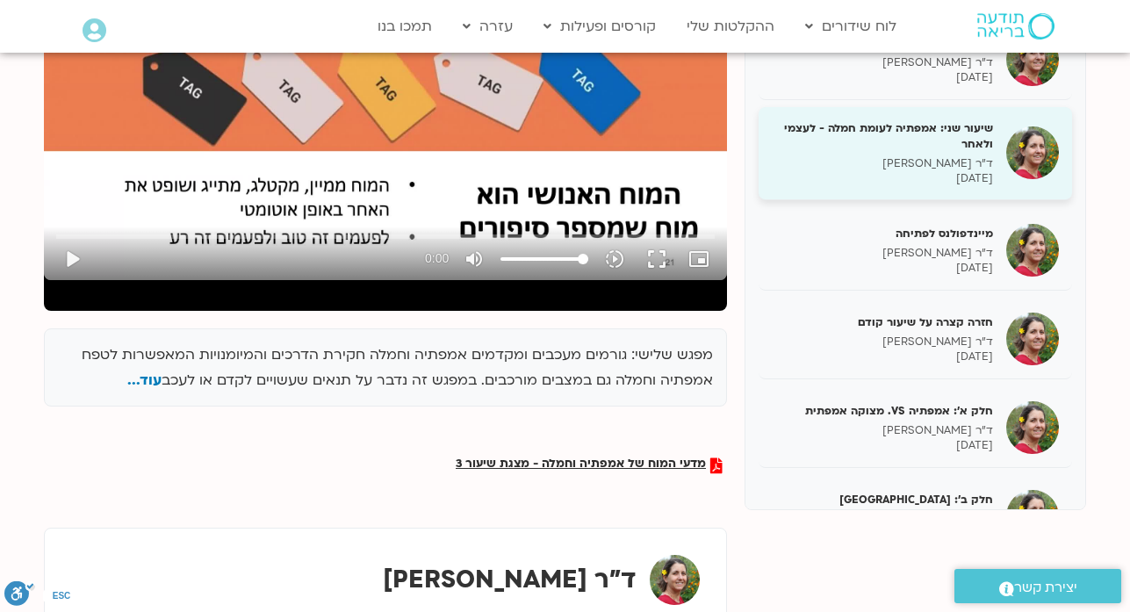
click at [892, 171] on p "ד"ר נועה אלבלדה" at bounding box center [882, 163] width 221 height 15
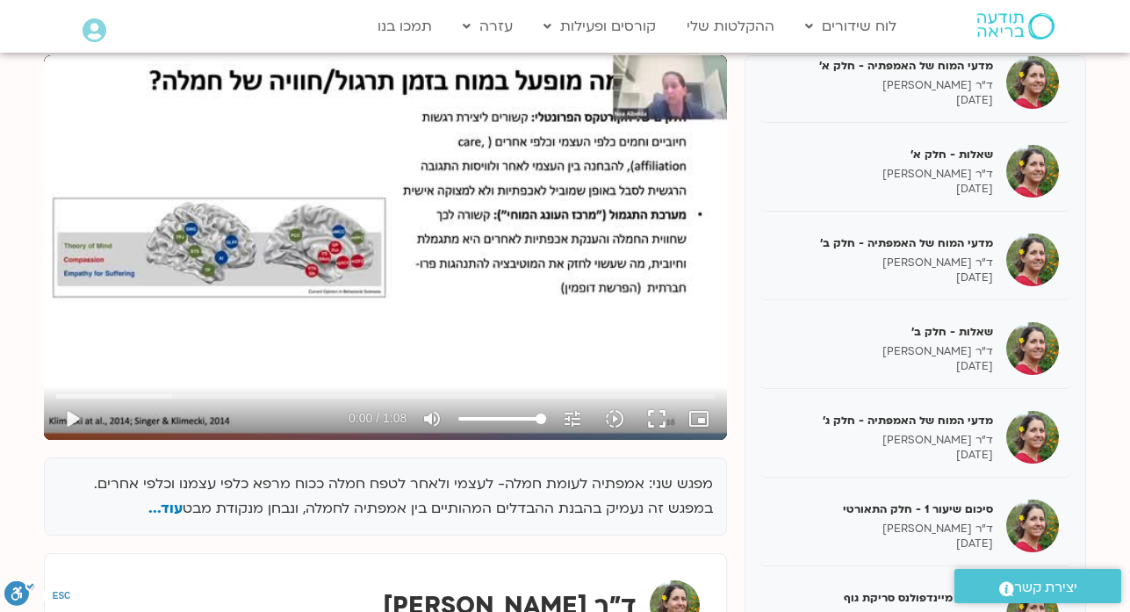
scroll to position [214, 0]
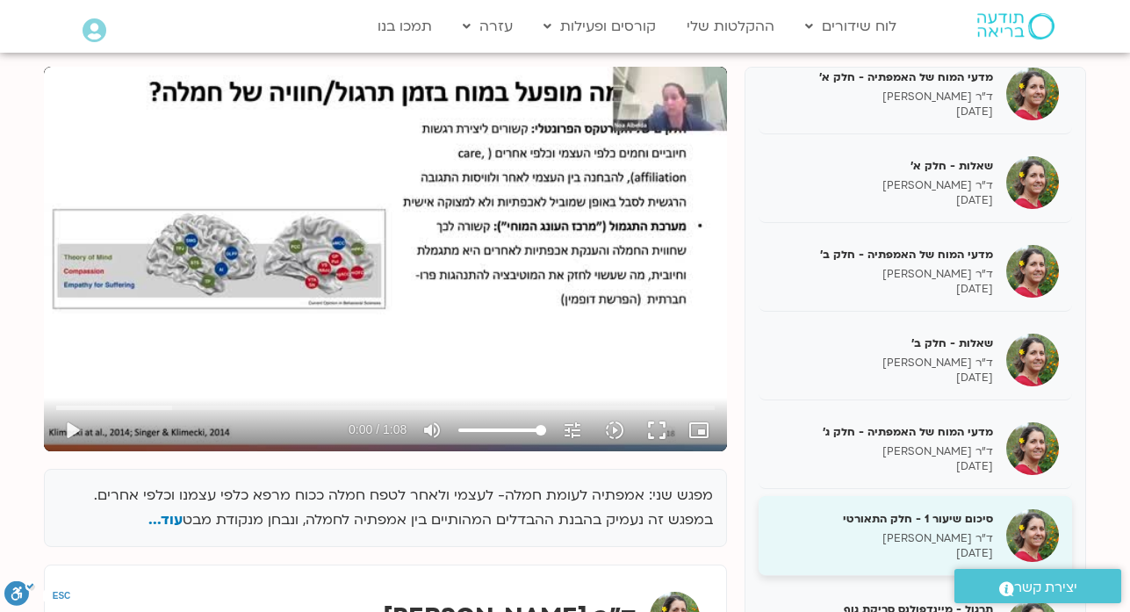
click at [946, 546] on p "ד"ר נועה אלבלדה" at bounding box center [882, 538] width 221 height 15
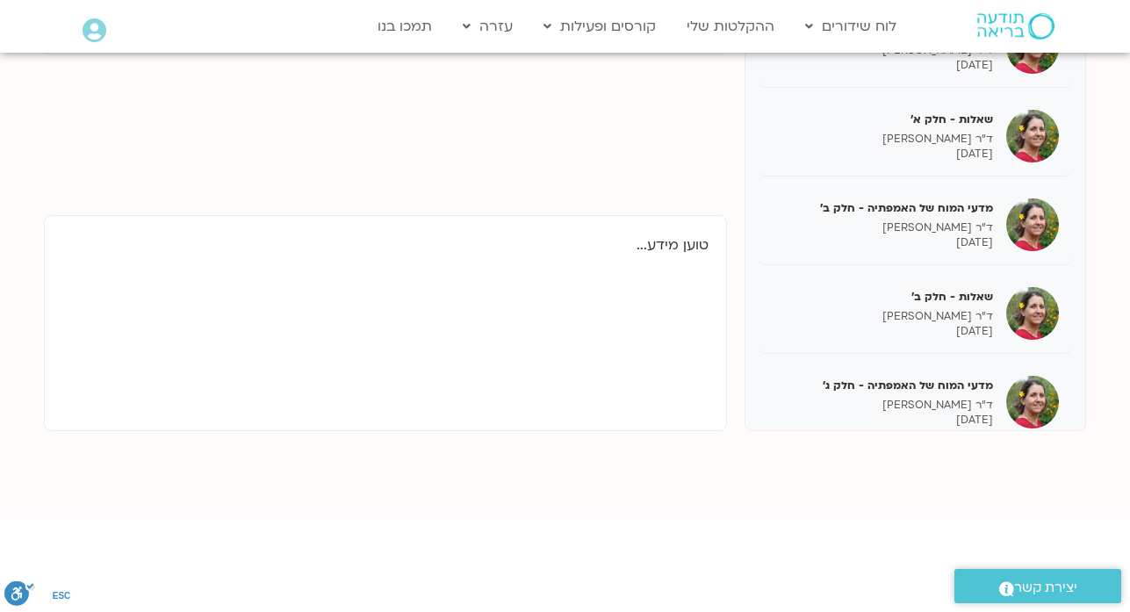
scroll to position [707, 0]
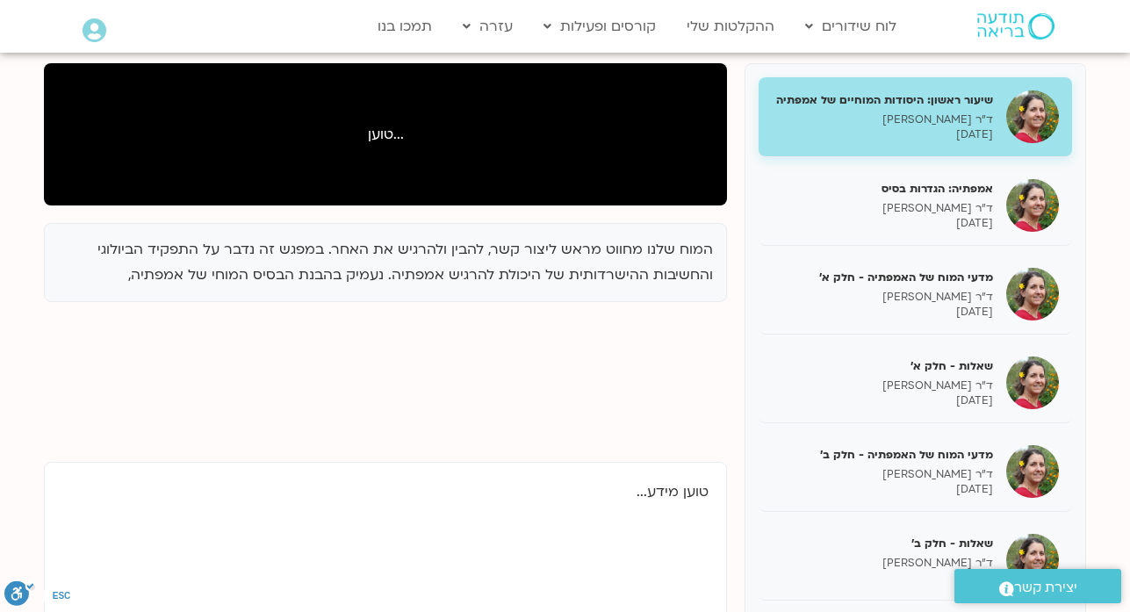
scroll to position [211, 0]
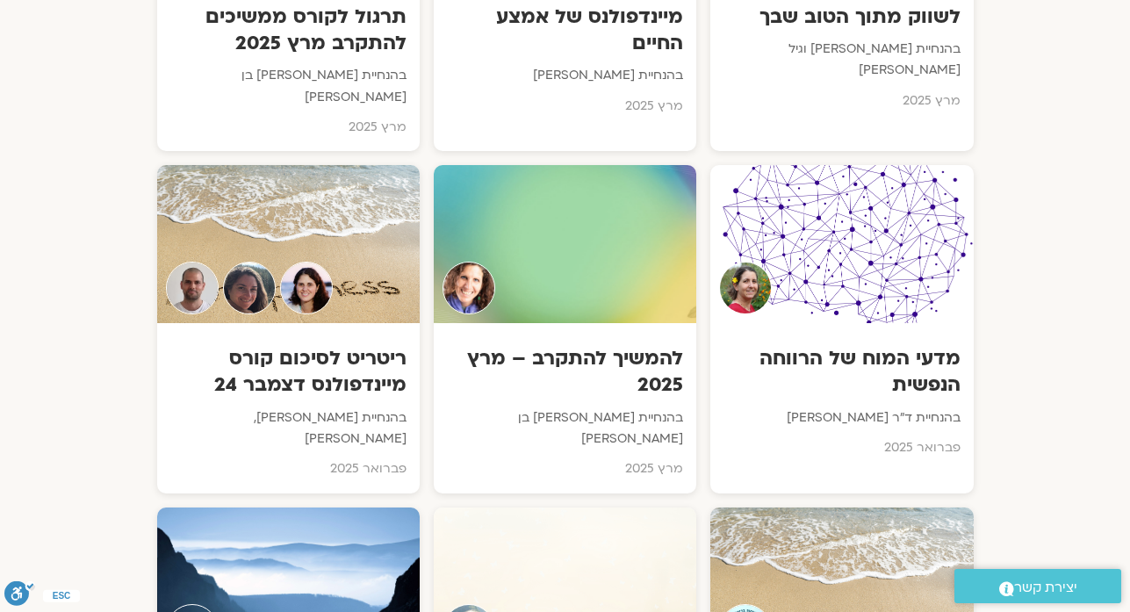
scroll to position [7581, 0]
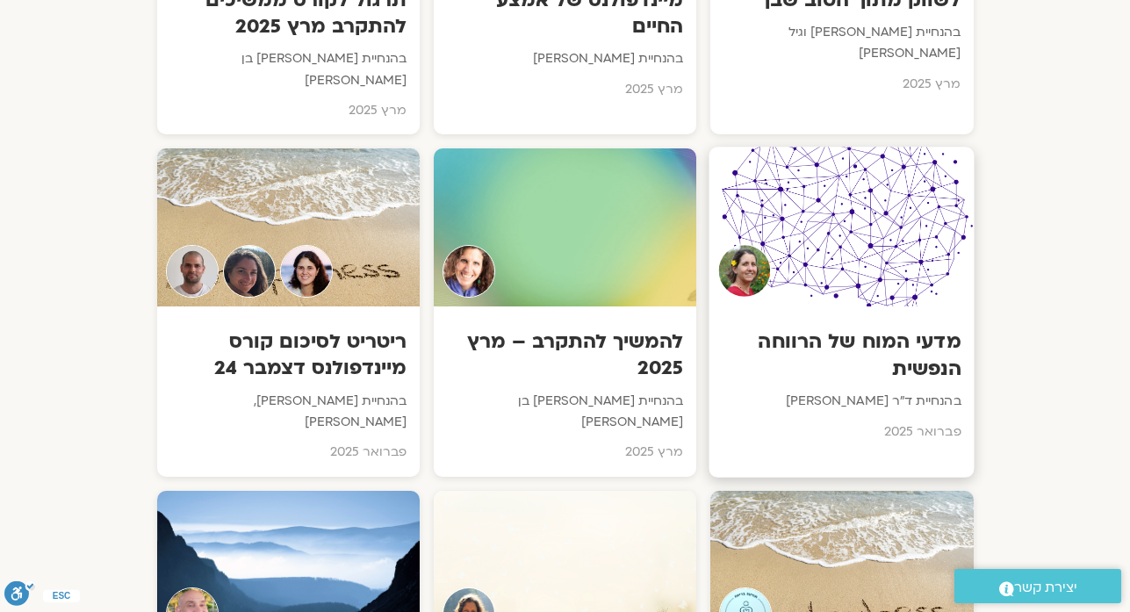
click at [869, 328] on h3 "מדעי המוח של הרווחה הנפשית" at bounding box center [841, 355] width 239 height 54
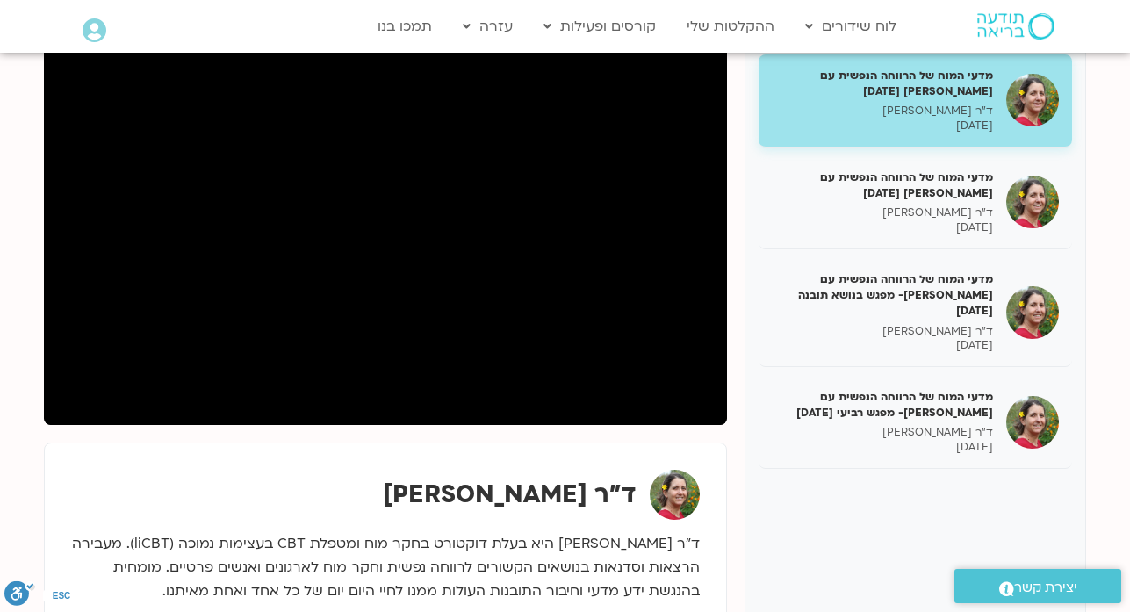
scroll to position [316, 0]
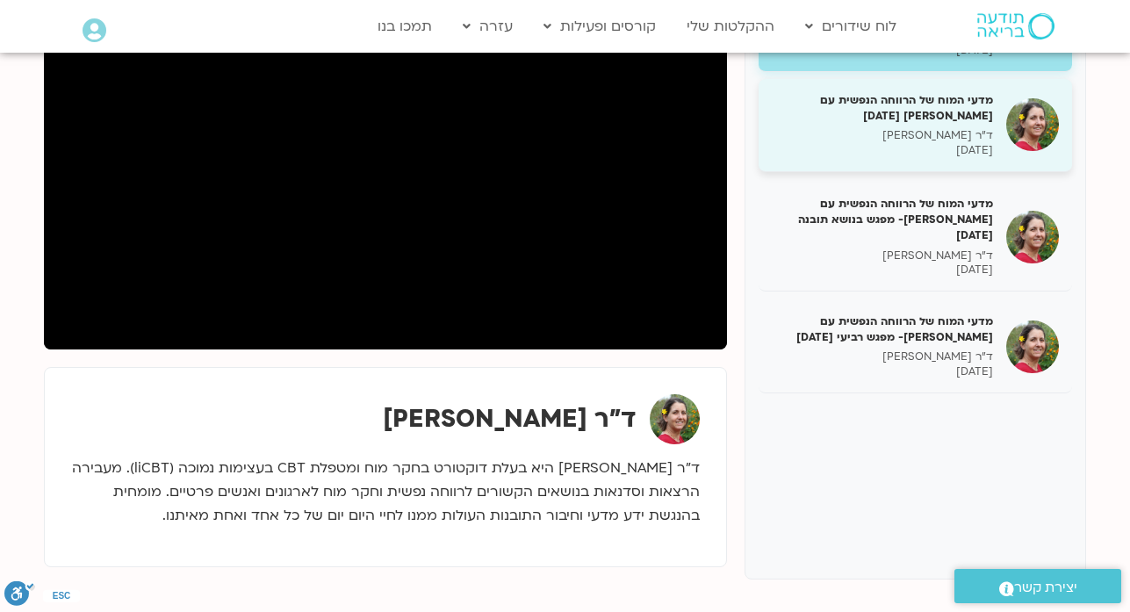
click at [965, 142] on p "ד"ר [PERSON_NAME]" at bounding box center [882, 135] width 221 height 15
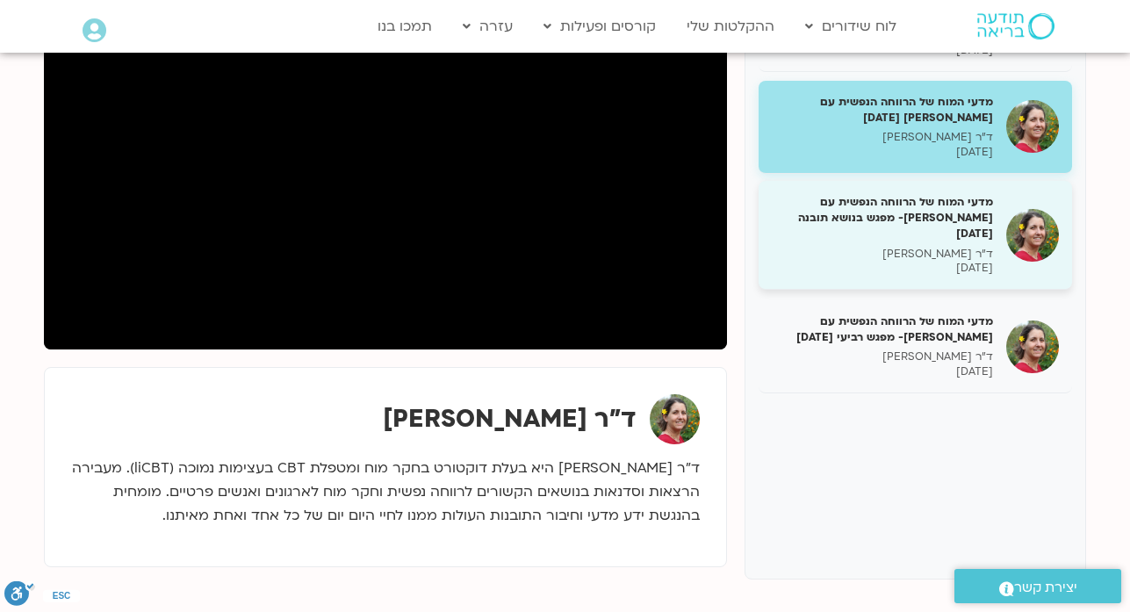
click at [969, 261] on p "[DATE]" at bounding box center [882, 268] width 221 height 15
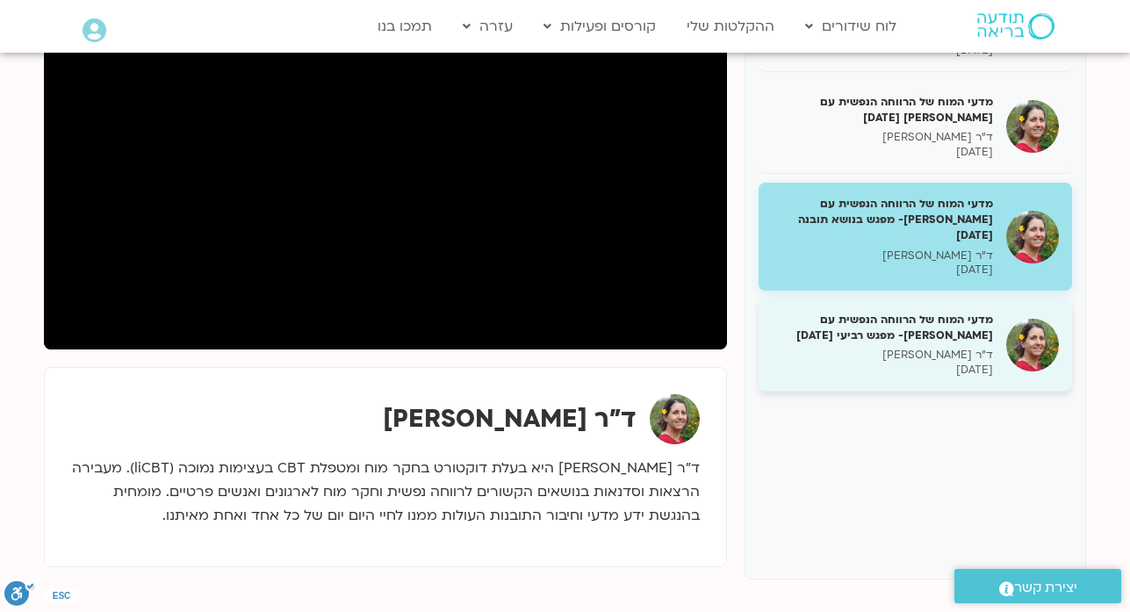
click at [979, 348] on p "ד"ר [PERSON_NAME]" at bounding box center [882, 355] width 221 height 15
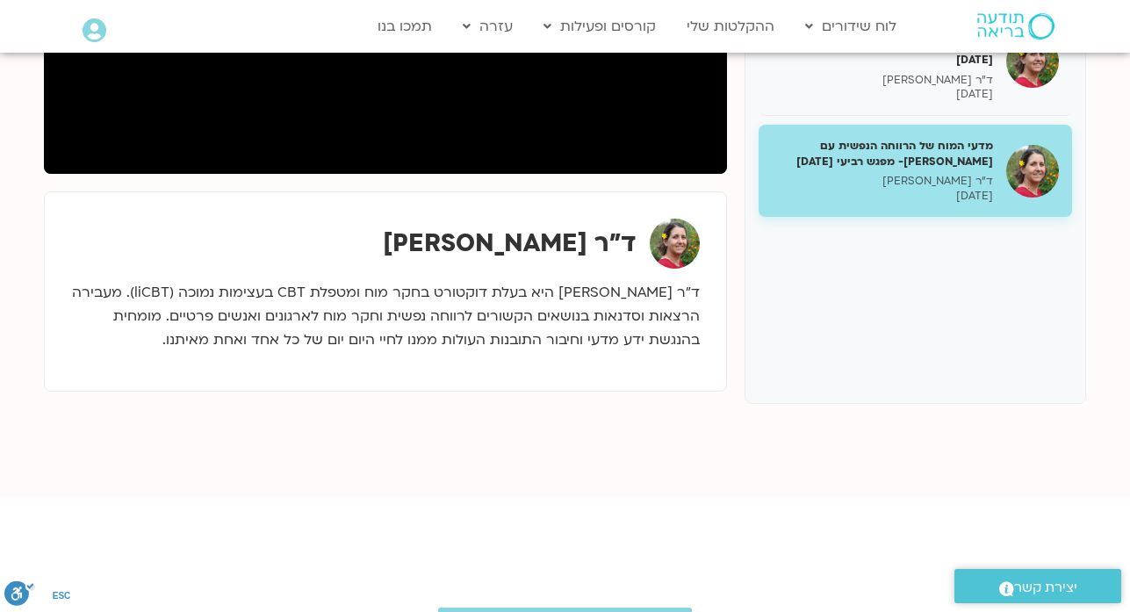
scroll to position [527, 0]
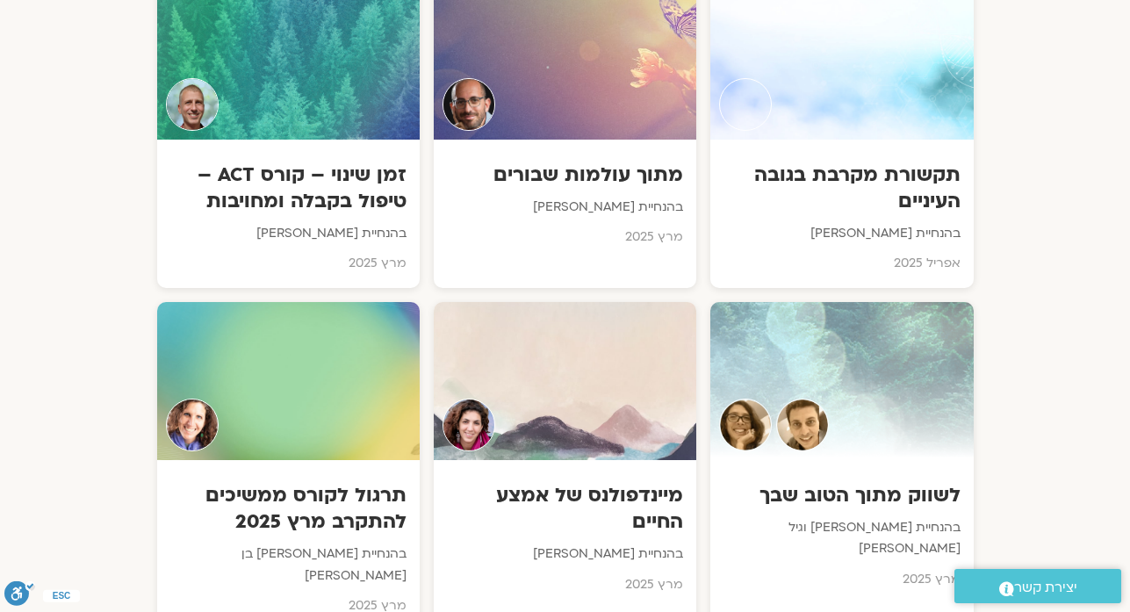
scroll to position [6809, 0]
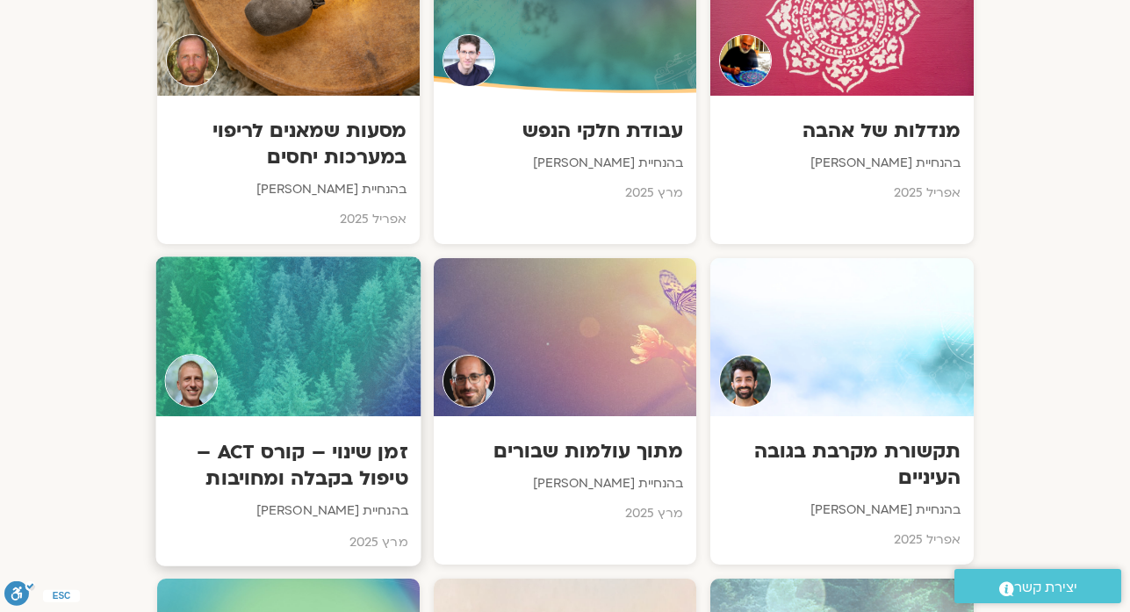
click at [362, 256] on div at bounding box center [287, 336] width 265 height 160
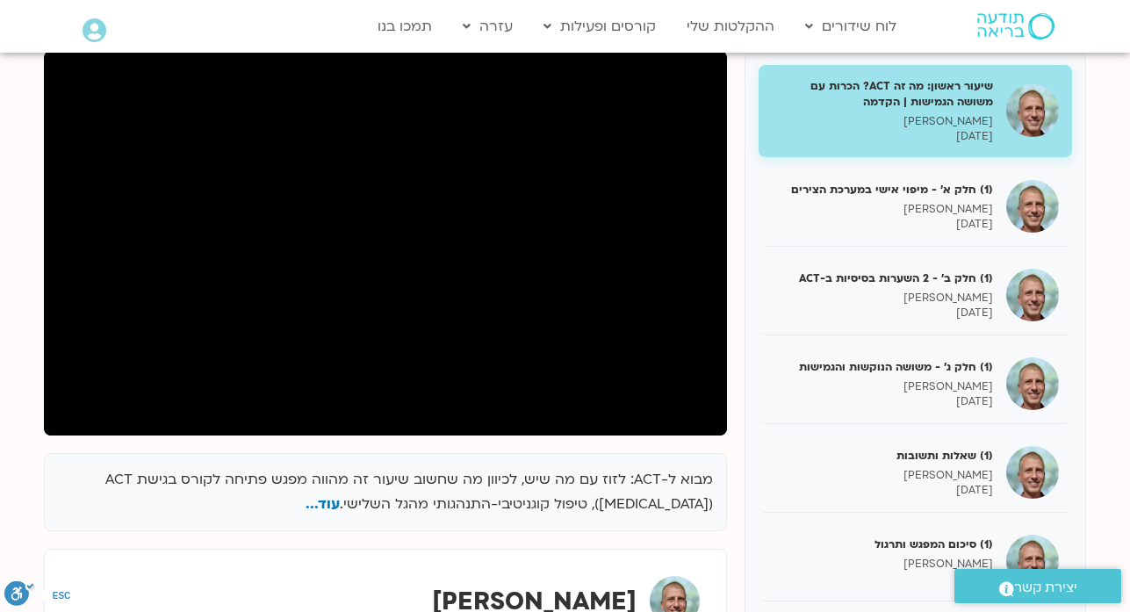
scroll to position [281, 0]
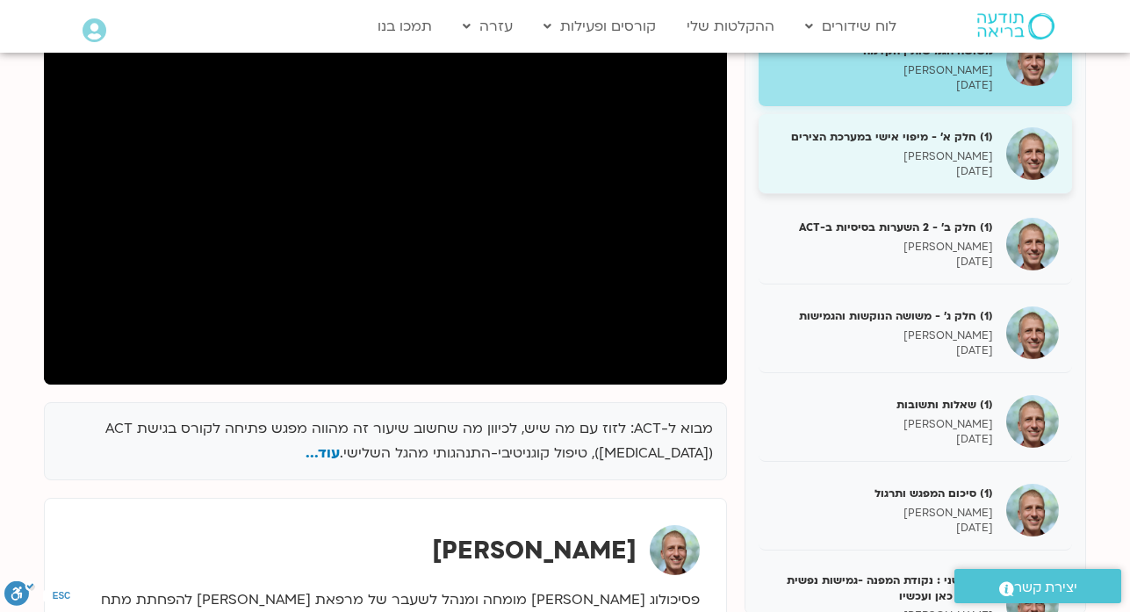
click at [929, 164] on p "20/03/2025" at bounding box center [882, 171] width 221 height 15
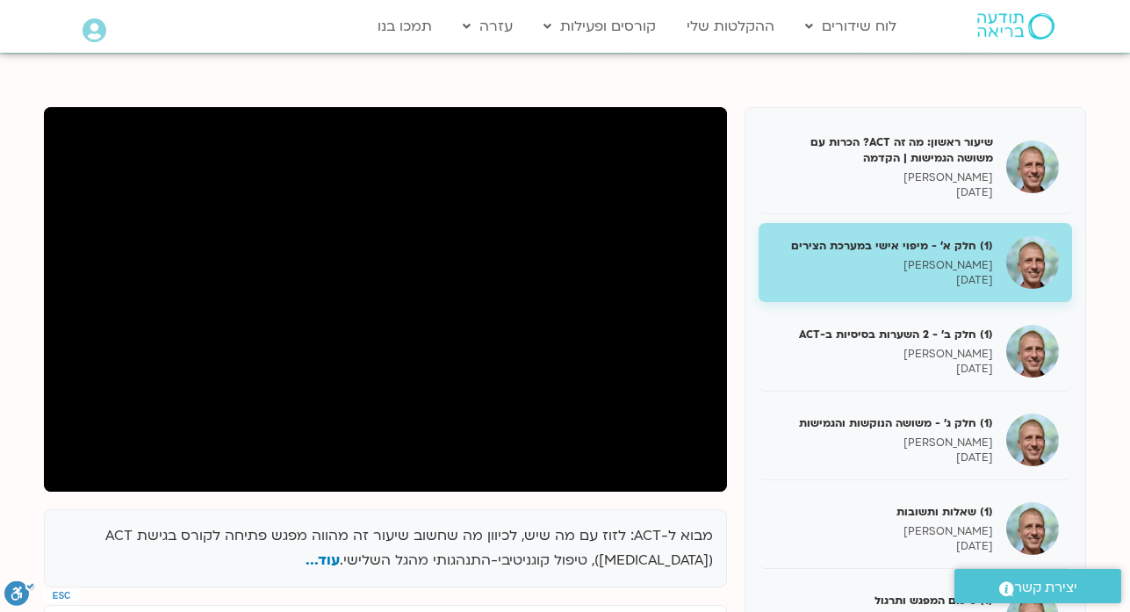
scroll to position [211, 0]
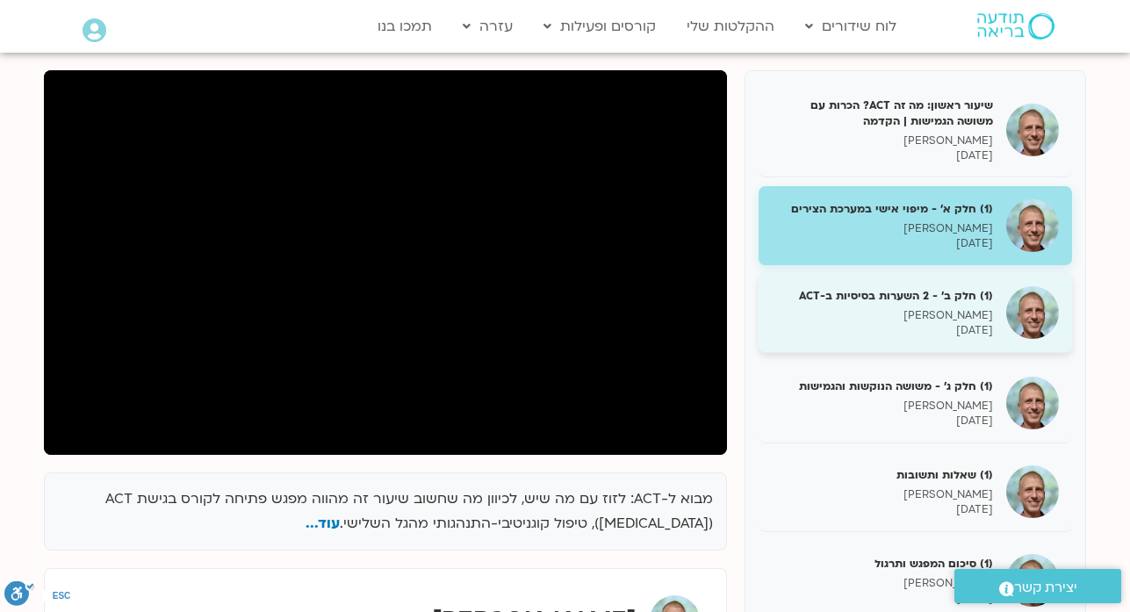
drag, startPoint x: 894, startPoint y: 316, endPoint x: 826, endPoint y: 329, distance: 68.9
click at [826, 329] on p "20/03/2025" at bounding box center [882, 330] width 221 height 15
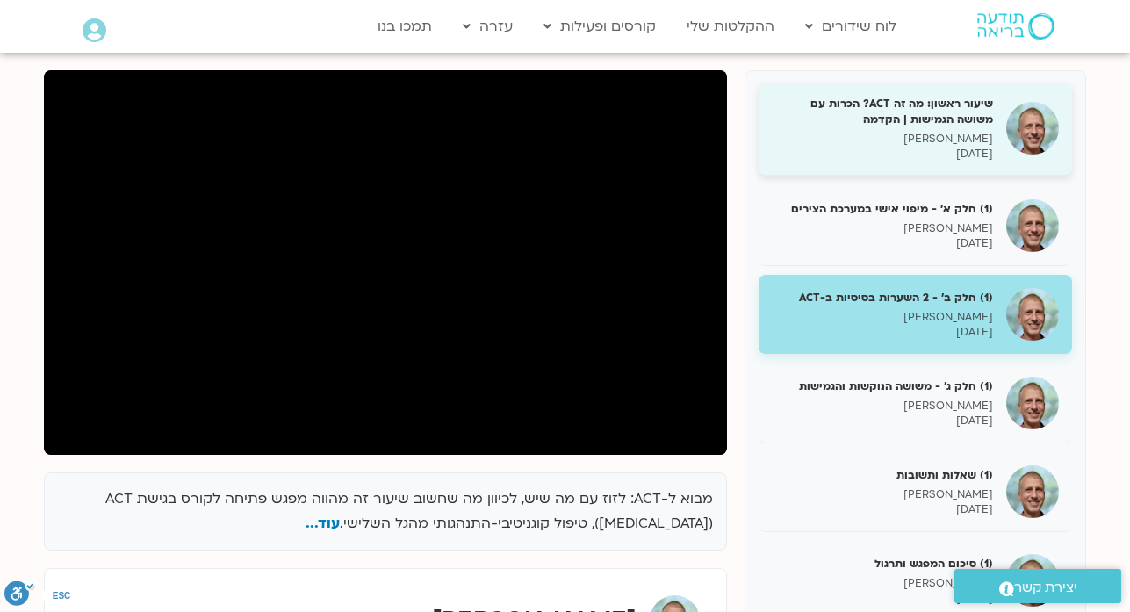
click at [901, 140] on p "[PERSON_NAME]" at bounding box center [882, 139] width 221 height 15
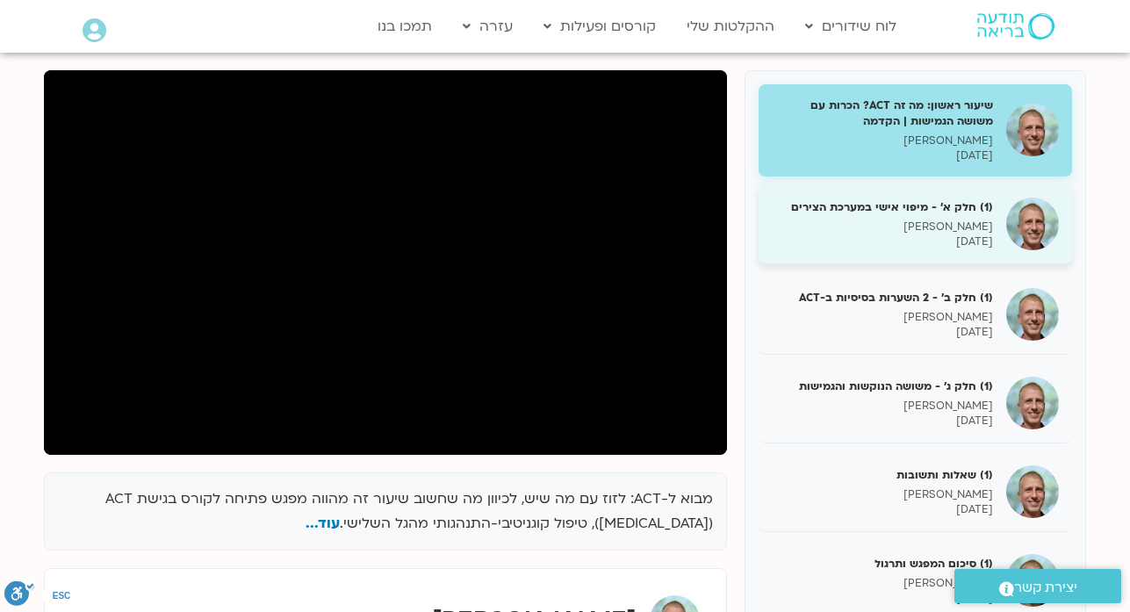
click at [936, 237] on p "20/03/2025" at bounding box center [882, 241] width 221 height 15
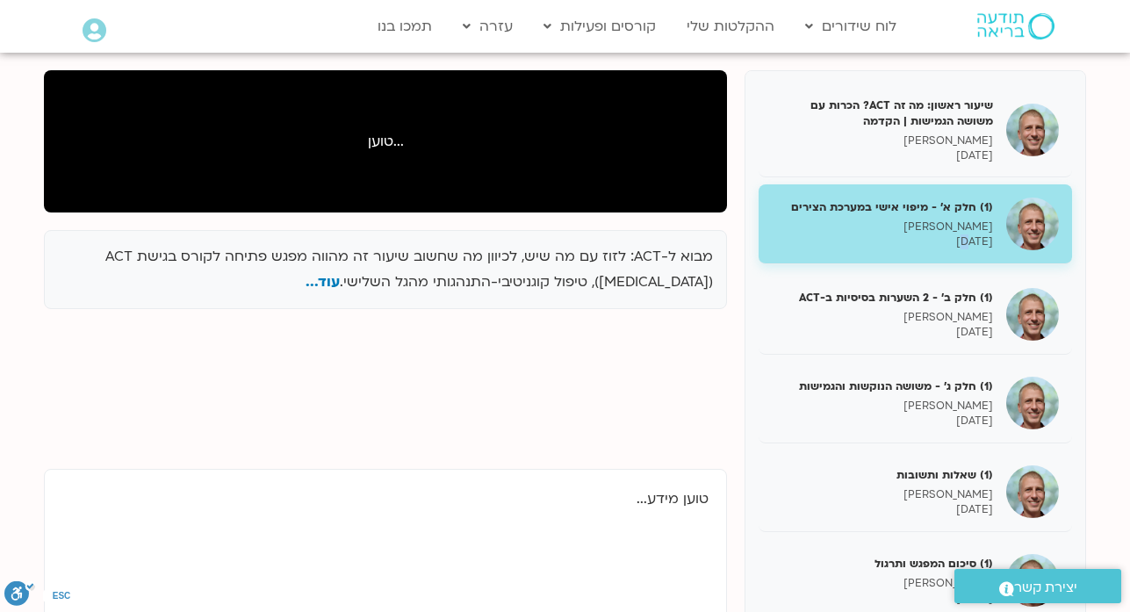
click at [944, 238] on p "20/03/2025" at bounding box center [882, 241] width 221 height 15
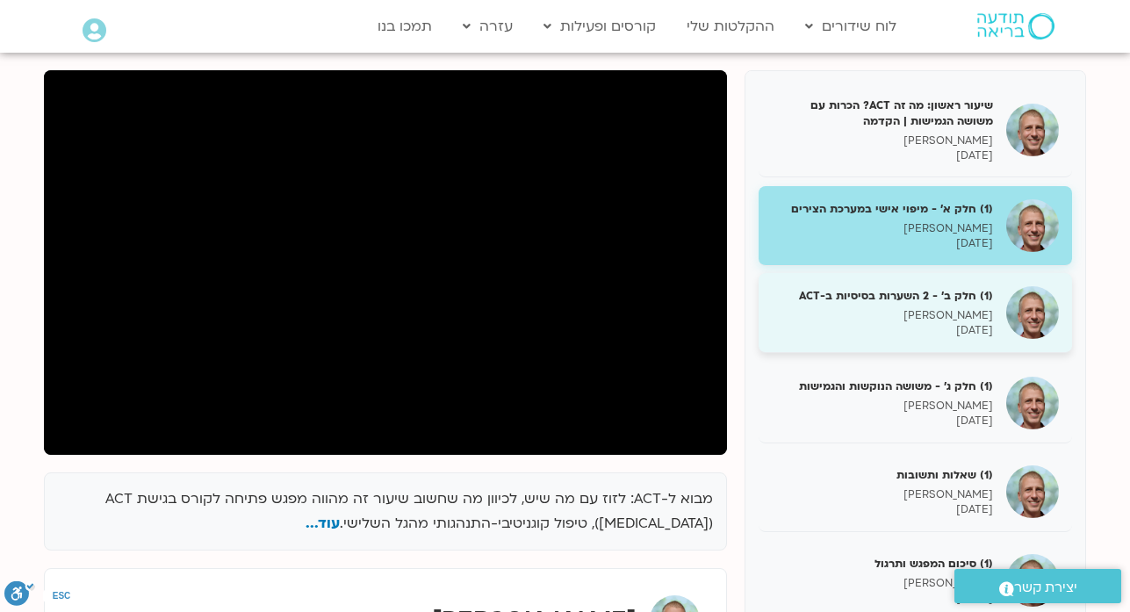
click at [962, 330] on p "20/03/2025" at bounding box center [882, 330] width 221 height 15
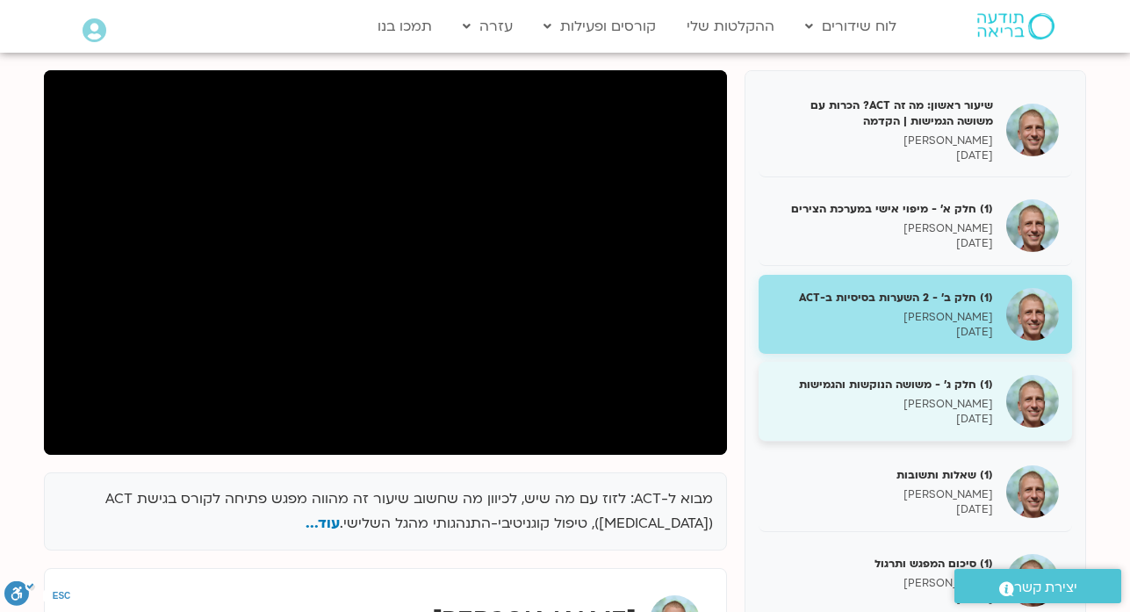
click at [965, 412] on p "20/03/2025" at bounding box center [882, 419] width 221 height 15
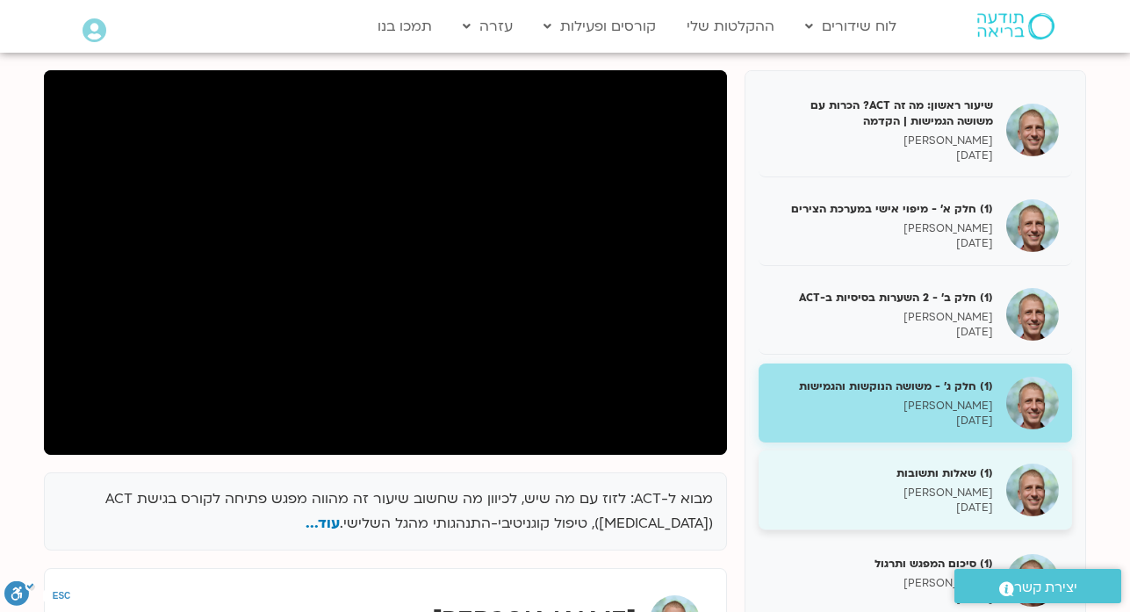
click at [924, 503] on p "20/03/2025" at bounding box center [882, 507] width 221 height 15
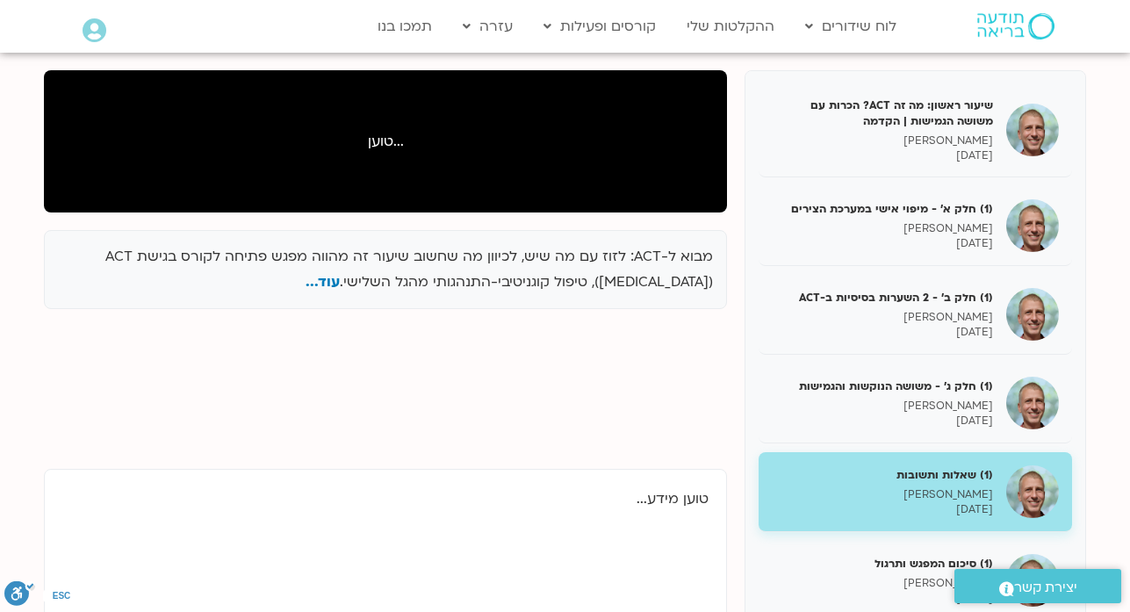
drag, startPoint x: 924, startPoint y: 503, endPoint x: 1144, endPoint y: 611, distance: 244.5
click at [924, 503] on p "20/03/2025" at bounding box center [882, 509] width 221 height 15
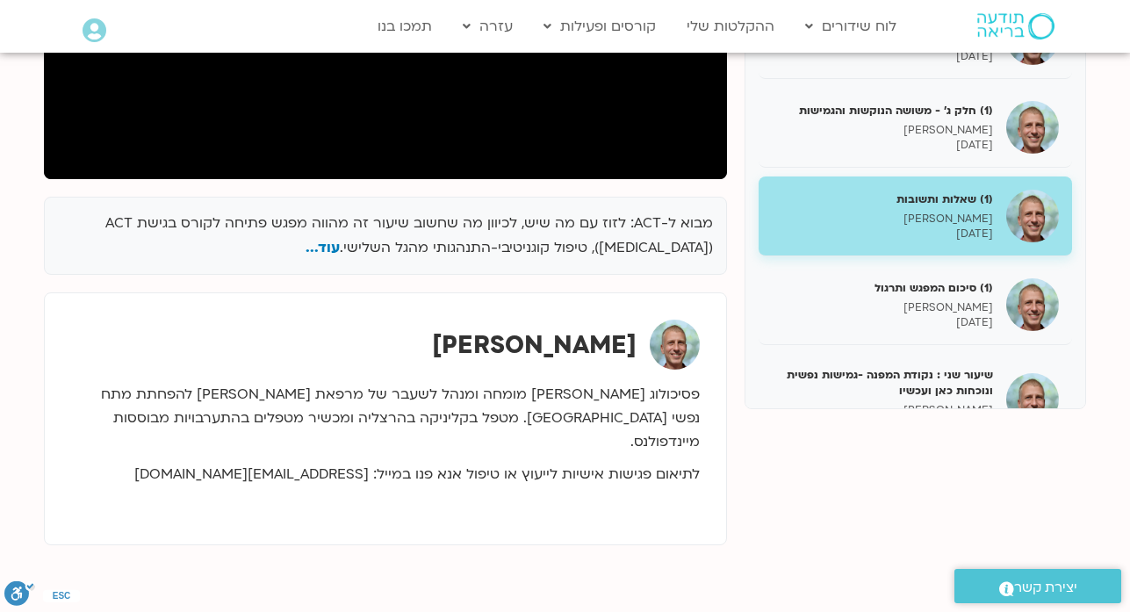
scroll to position [492, 0]
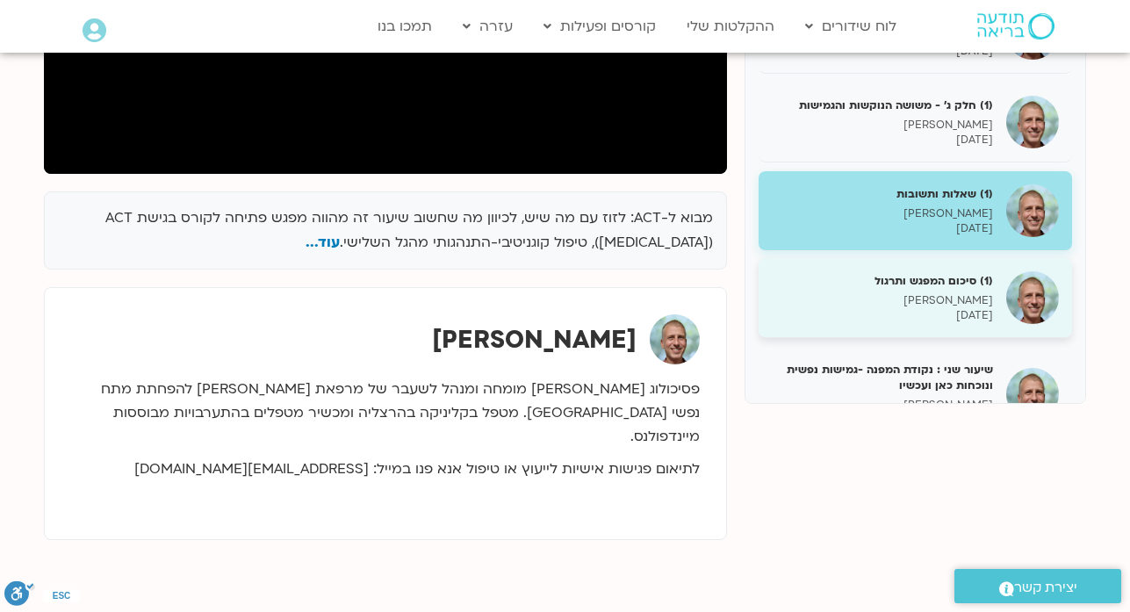
click at [960, 327] on div "(1) סיכום המפגש ותרגול ניב אידלמן 20/03/2025" at bounding box center [914, 298] width 313 height 80
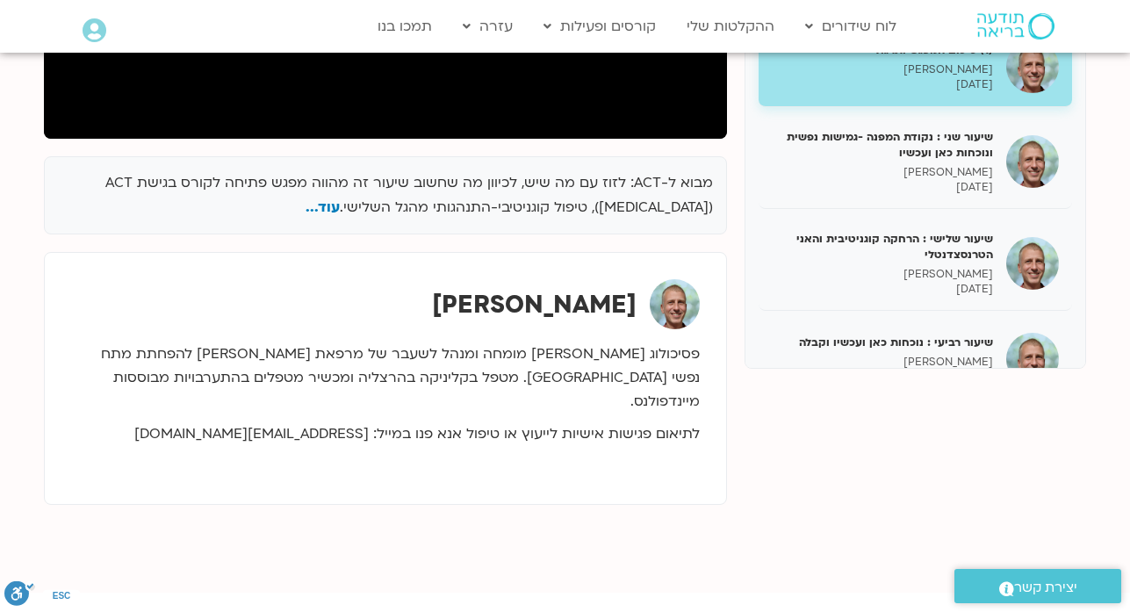
scroll to position [211, 0]
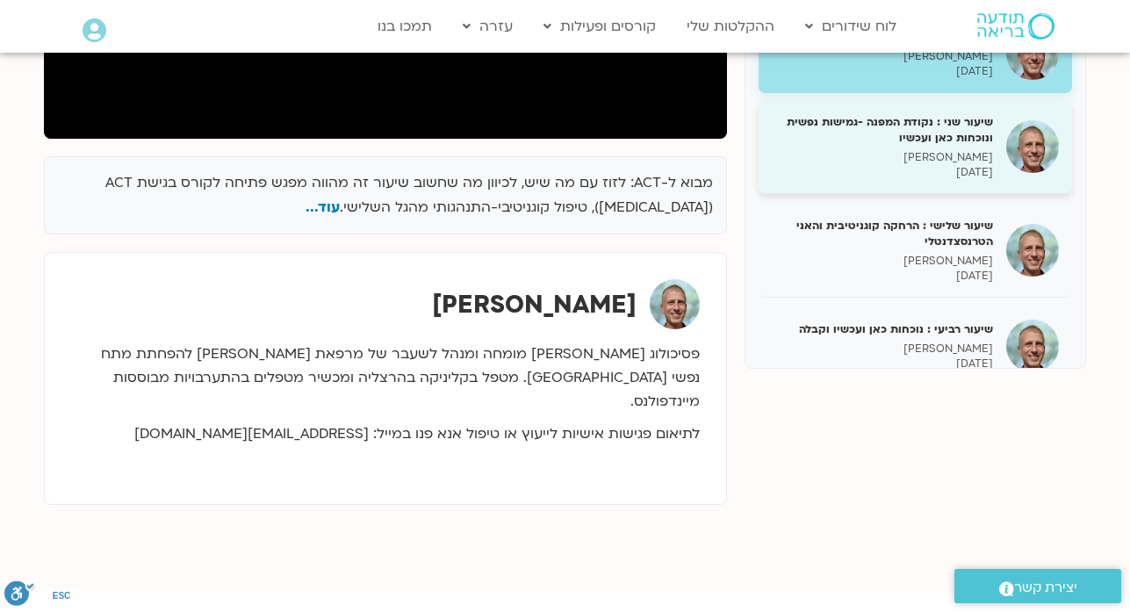
click at [931, 157] on p "ניב אידלמן" at bounding box center [882, 157] width 221 height 15
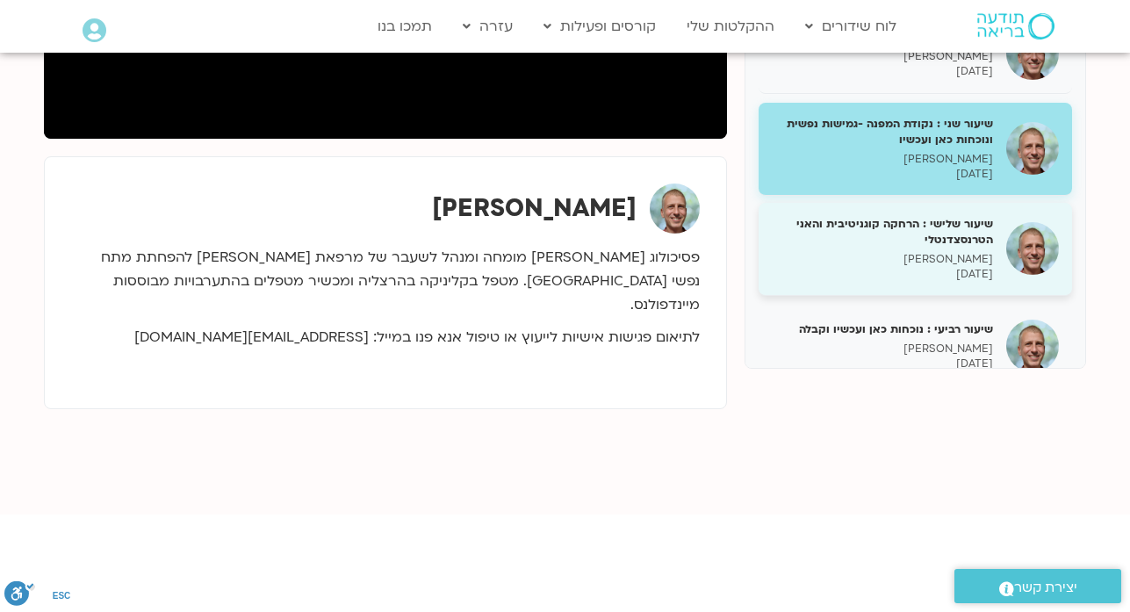
click at [959, 264] on p "ניב אידלמן" at bounding box center [882, 259] width 221 height 15
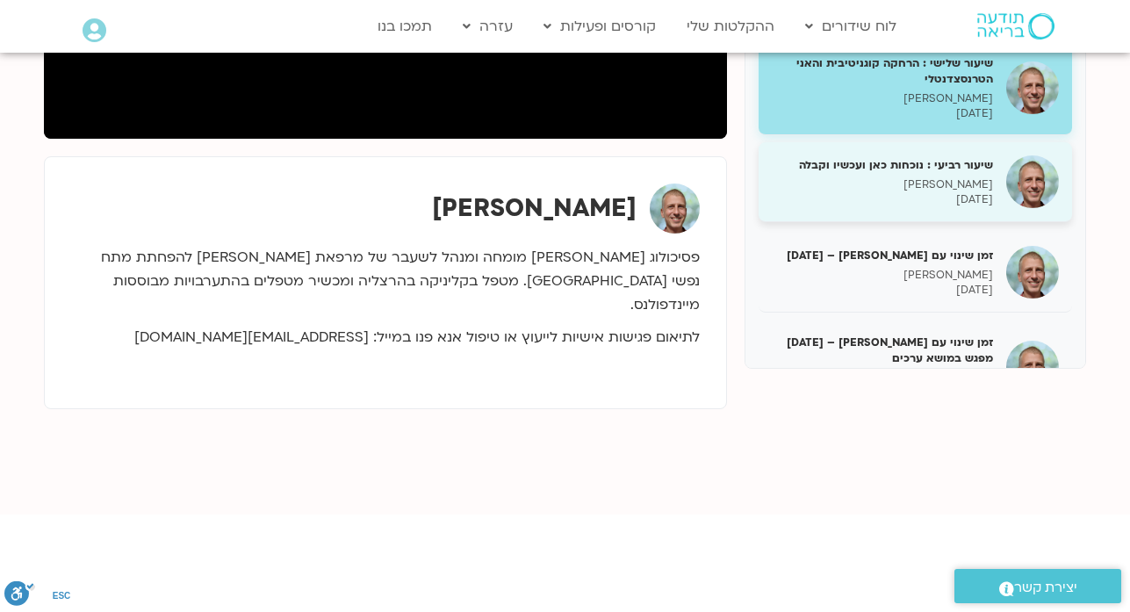
scroll to position [386, 0]
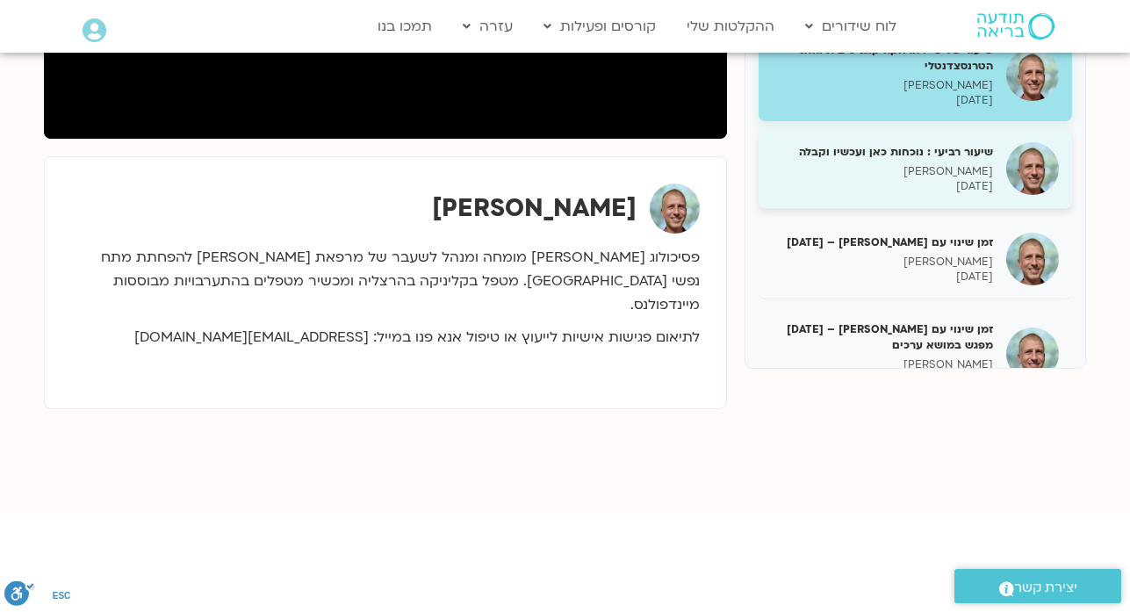
click at [905, 174] on p "ניב אידלמן" at bounding box center [882, 171] width 221 height 15
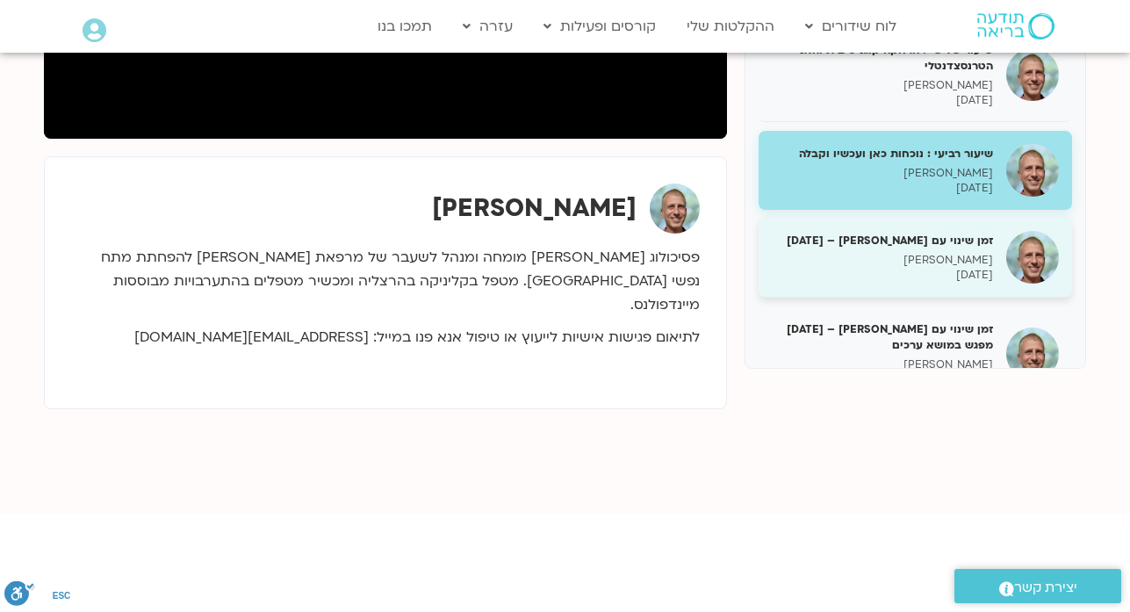
click at [958, 257] on p "ניב אידלמן" at bounding box center [882, 260] width 221 height 15
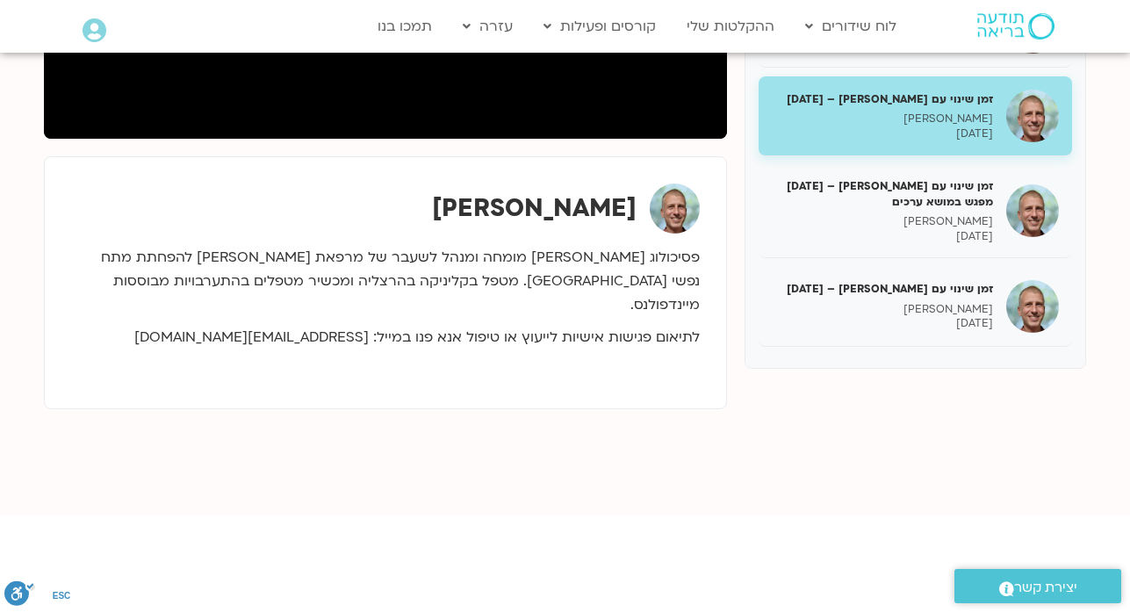
scroll to position [530, 0]
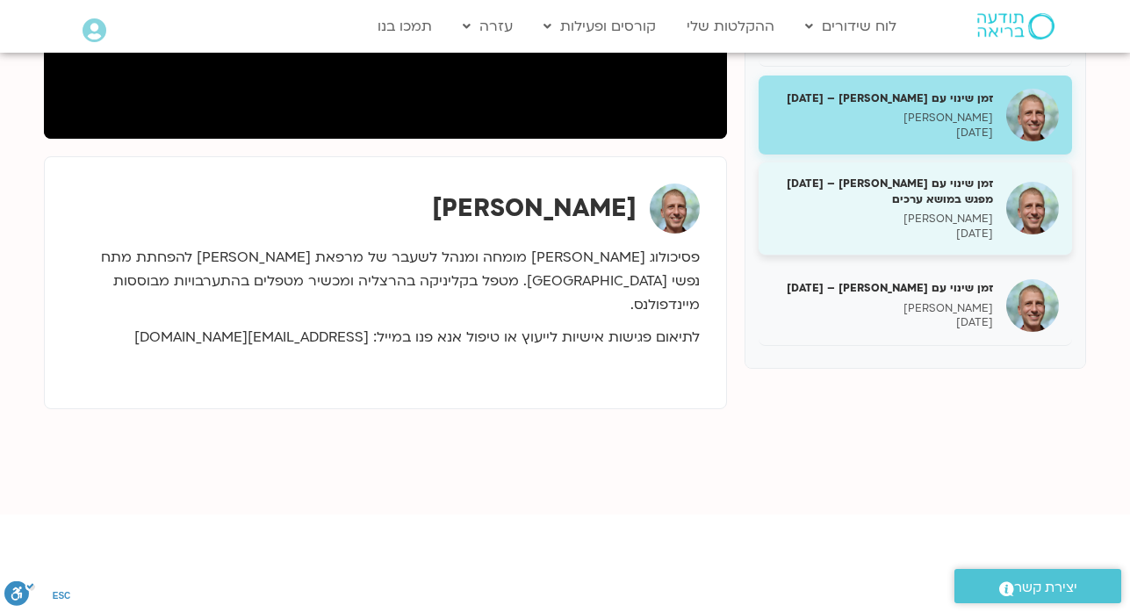
click at [946, 228] on p "08/05/2025" at bounding box center [882, 233] width 221 height 15
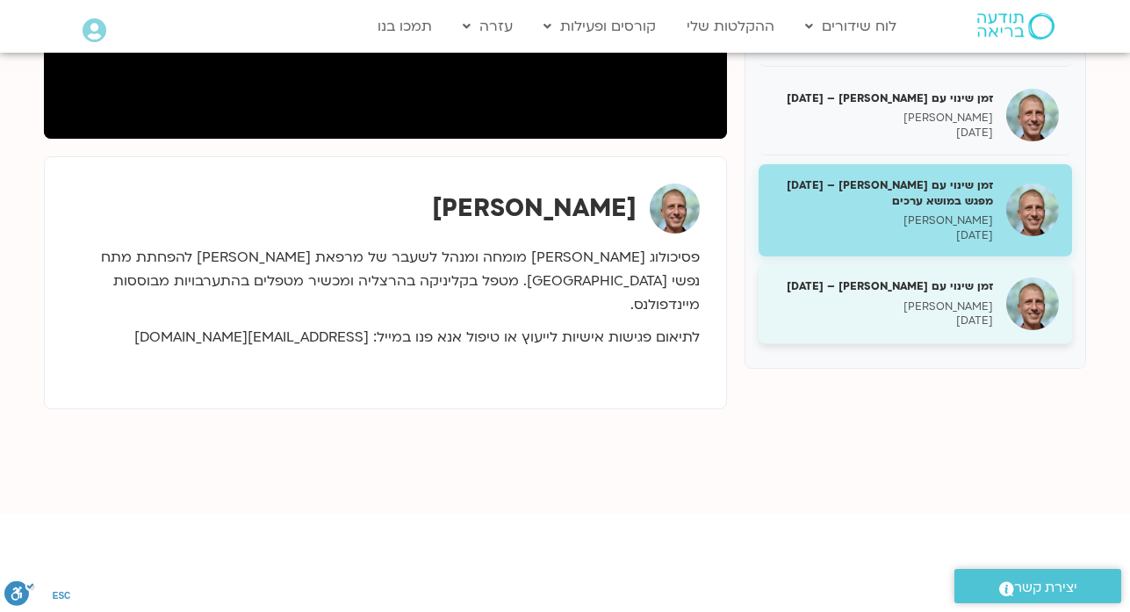
click at [879, 316] on p "15/05/2025" at bounding box center [882, 320] width 221 height 15
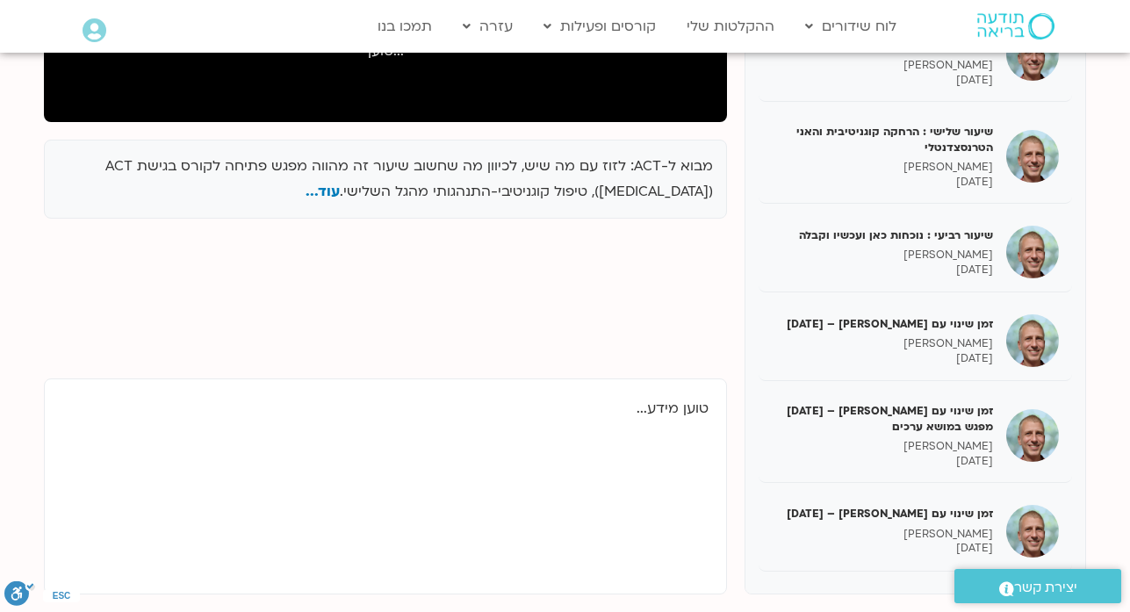
scroll to position [211, 0]
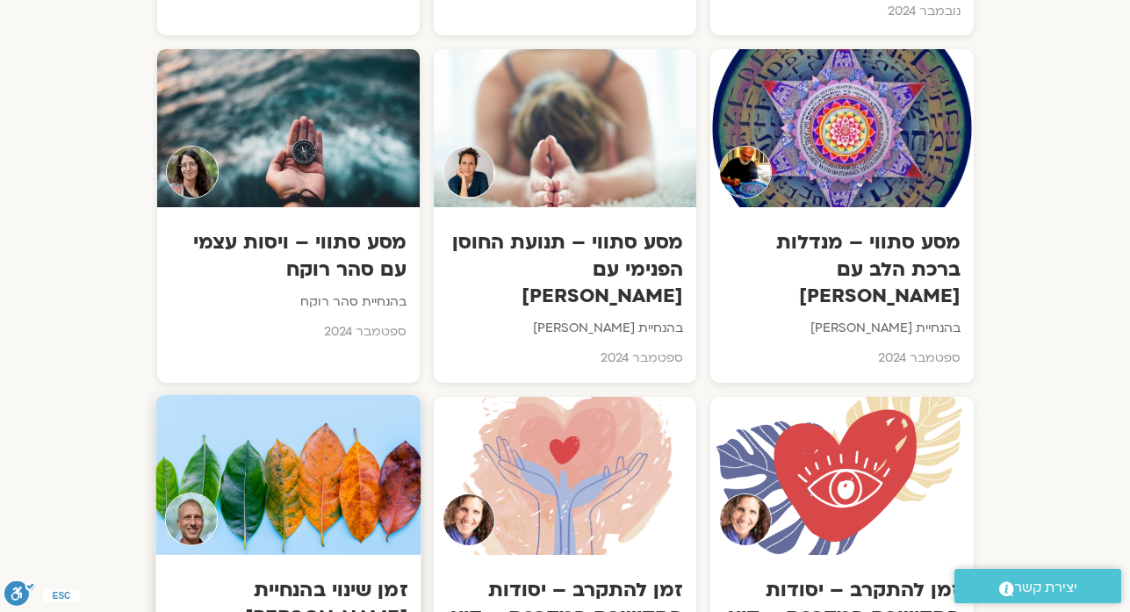
click at [259, 395] on div at bounding box center [287, 475] width 265 height 160
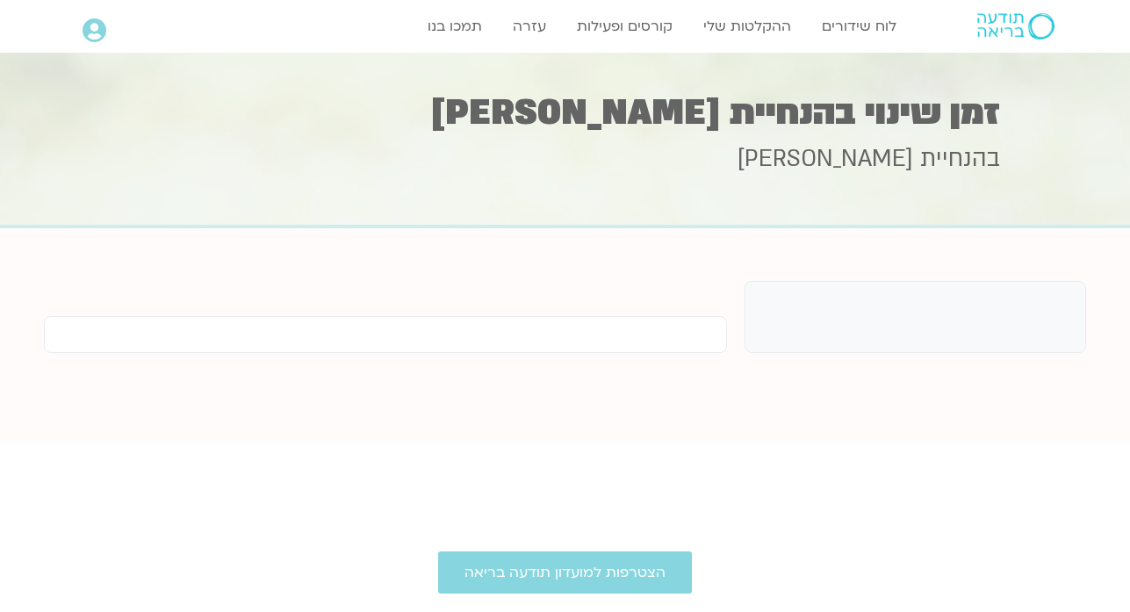
drag, startPoint x: 0, startPoint y: 0, endPoint x: 258, endPoint y: 248, distance: 358.2
click at [258, 248] on section "נדרשת הרשאה לצפייה: תוכן זה דורש מנוי מתאים לצפייה." at bounding box center [565, 334] width 1130 height 212
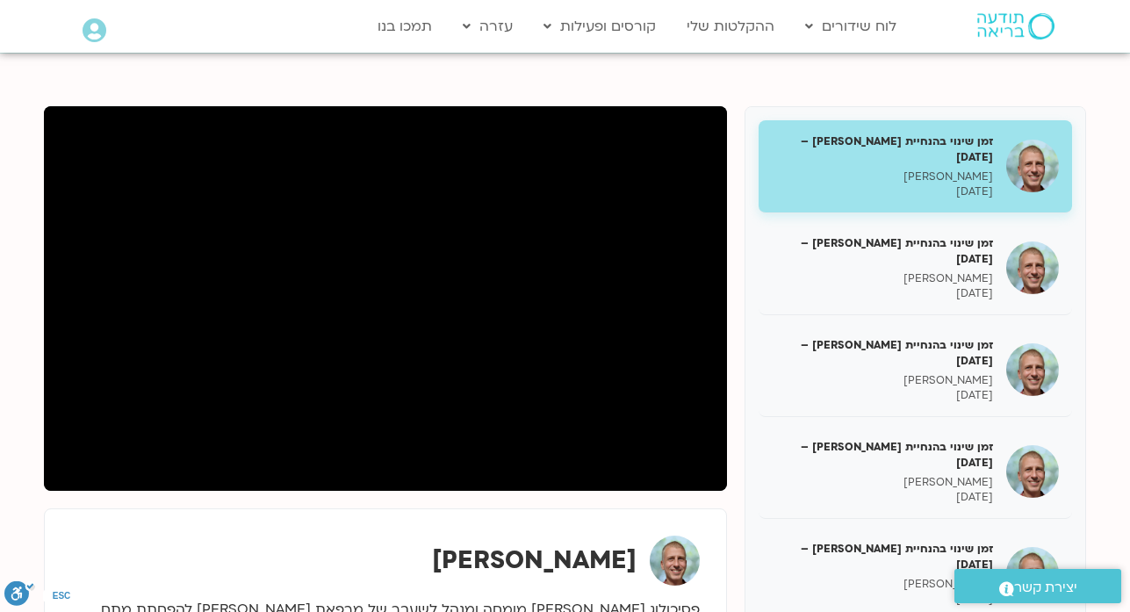
scroll to position [176, 0]
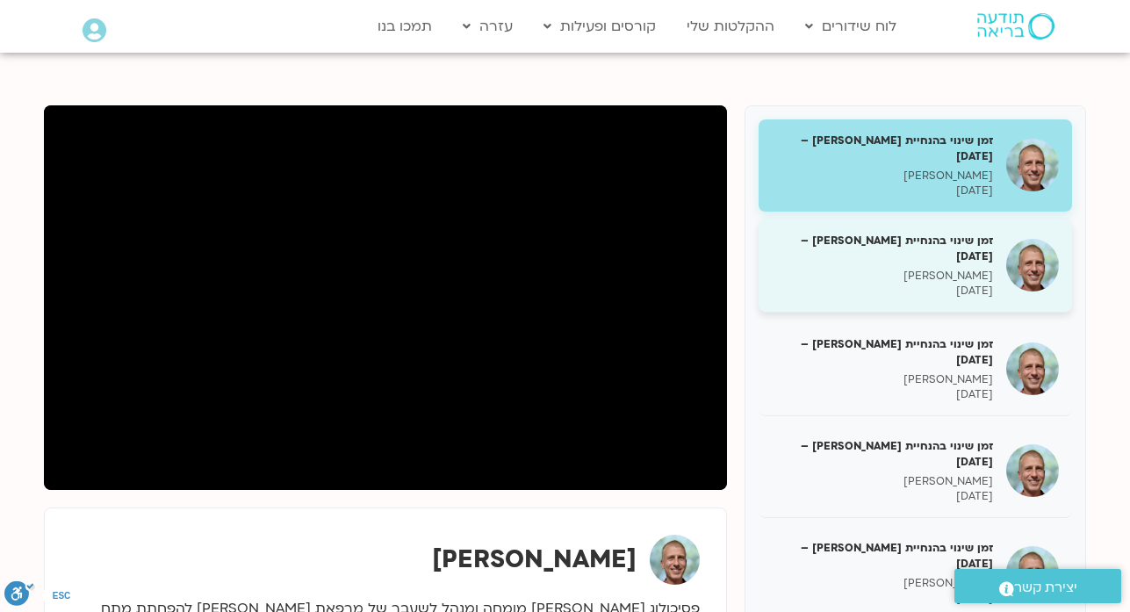
click at [888, 233] on h5 "זמן שינוי בהנחיית ניב אידלמן – 05/11/24" at bounding box center [882, 249] width 221 height 32
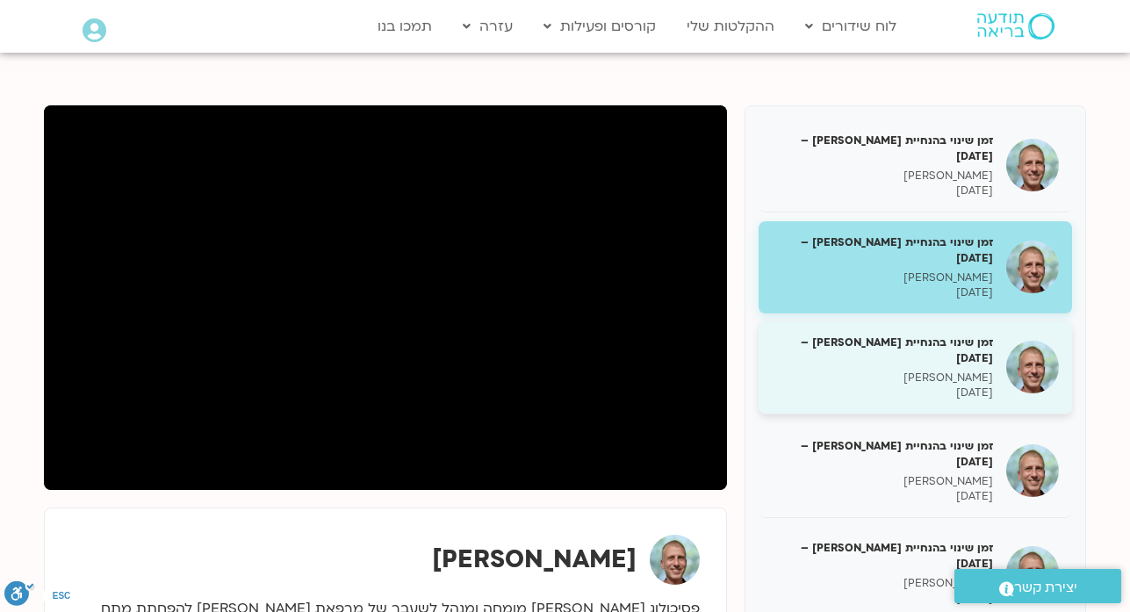
click at [921, 370] on p "[PERSON_NAME]" at bounding box center [882, 377] width 221 height 15
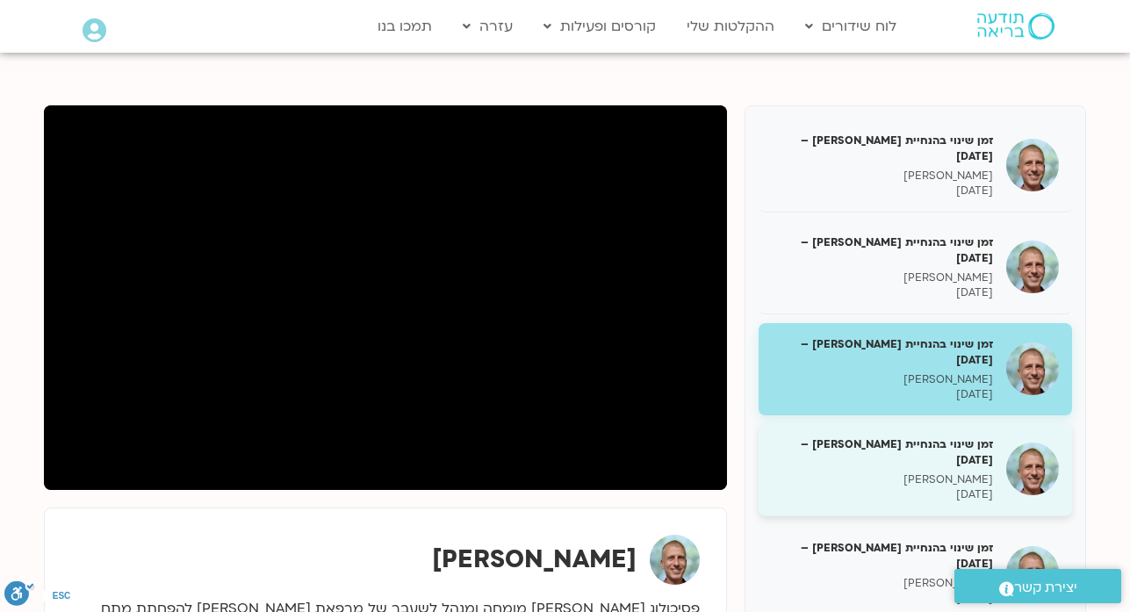
click at [872, 472] on p "ניב אידלמן" at bounding box center [882, 479] width 221 height 15
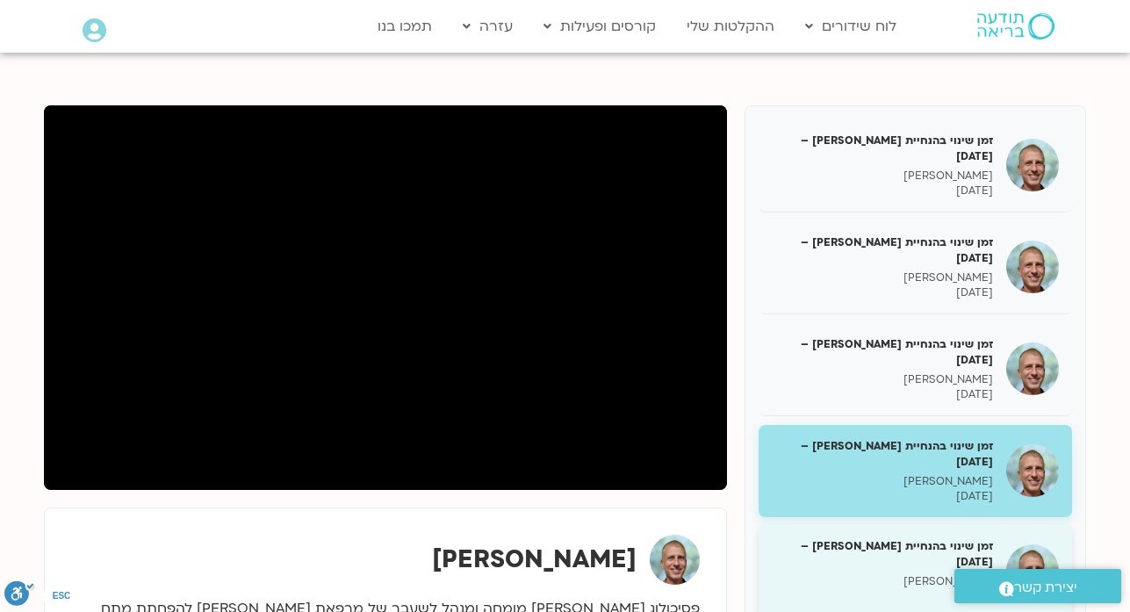
click at [923, 589] on p "26/11/2024" at bounding box center [882, 596] width 221 height 15
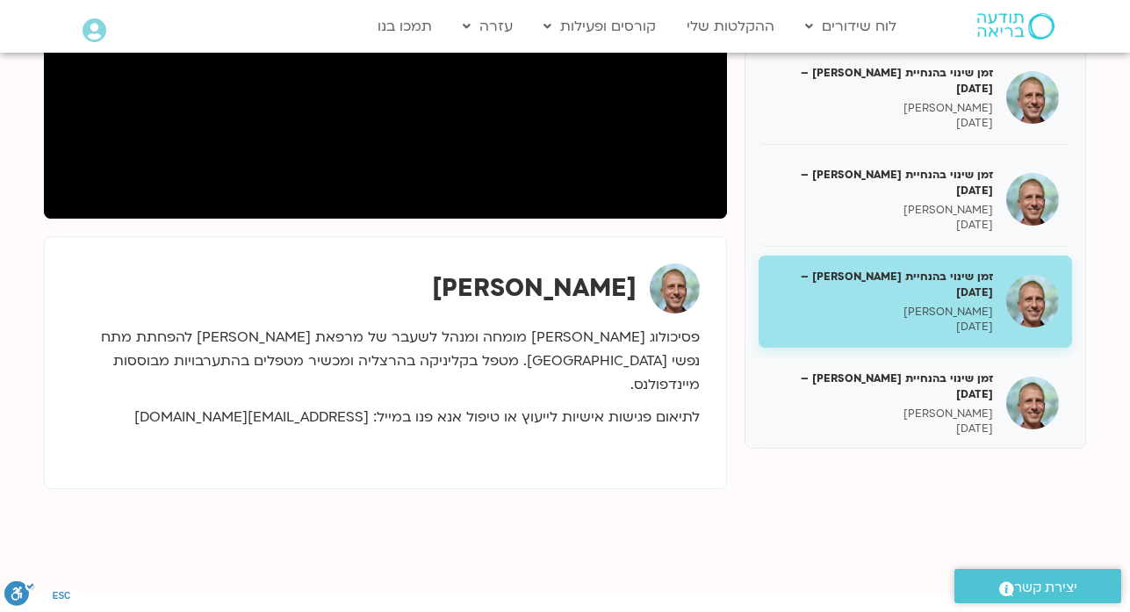
scroll to position [456, 0]
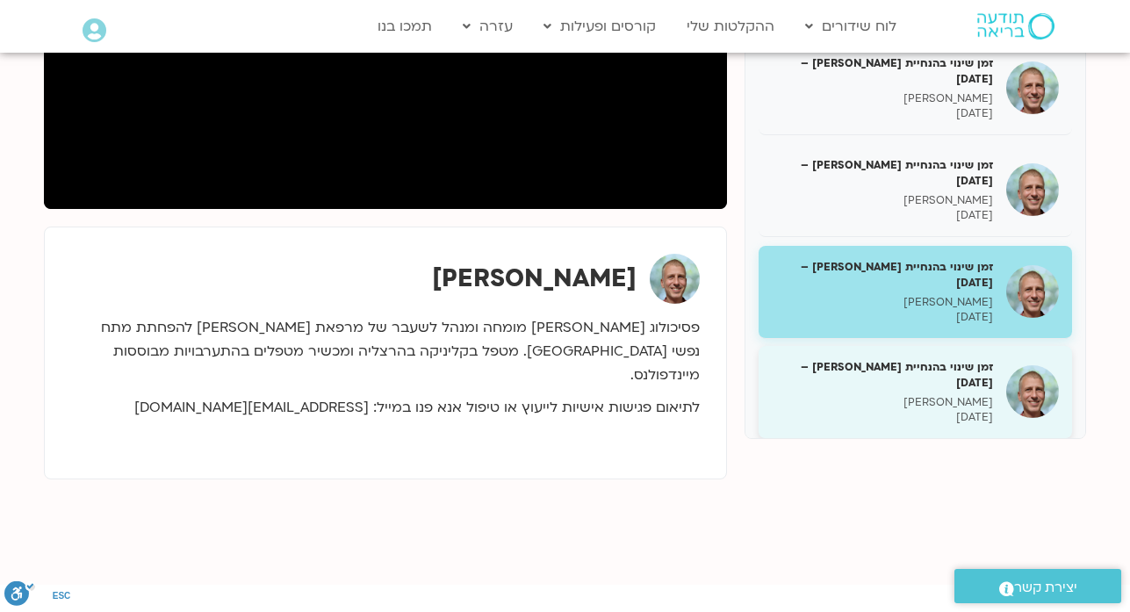
click at [946, 395] on p "ניב אידלמן" at bounding box center [882, 402] width 221 height 15
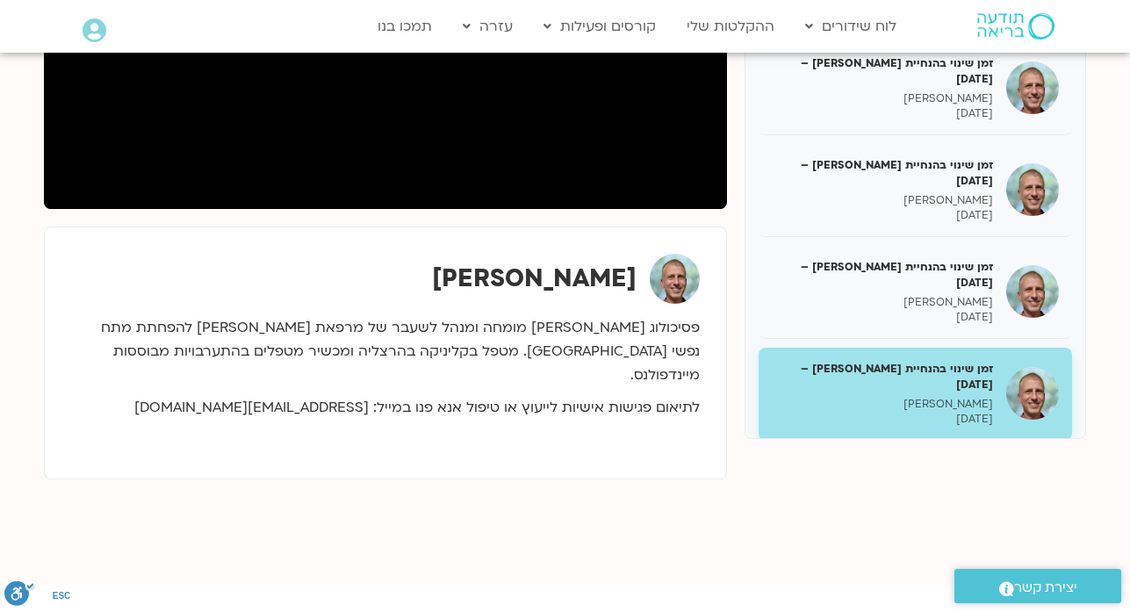
scroll to position [34, 0]
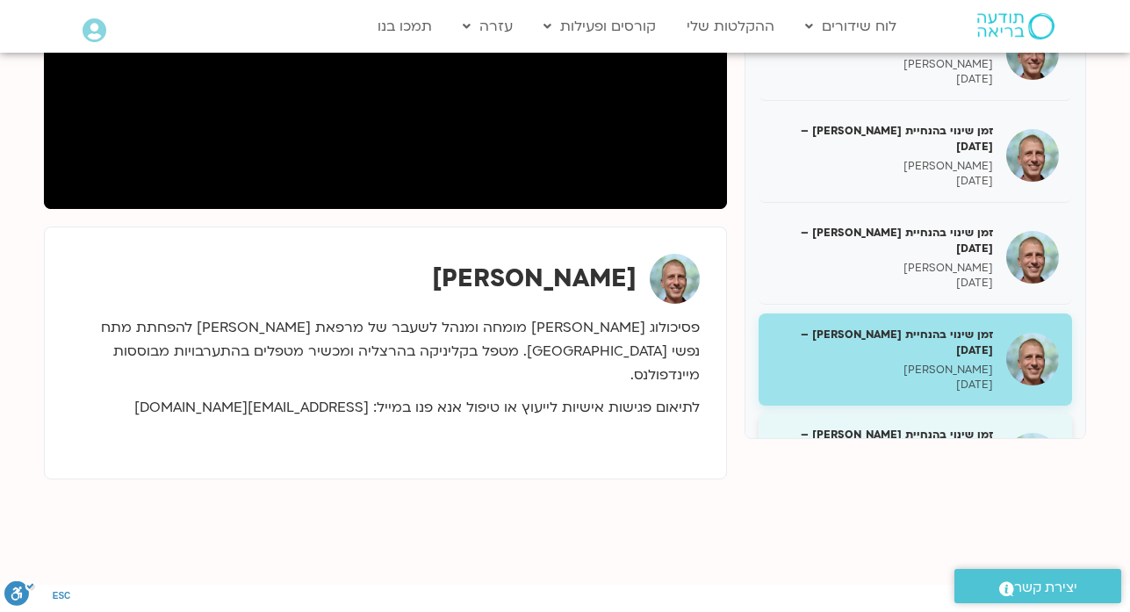
click at [923, 463] on p "ניב אידלמן" at bounding box center [882, 470] width 221 height 15
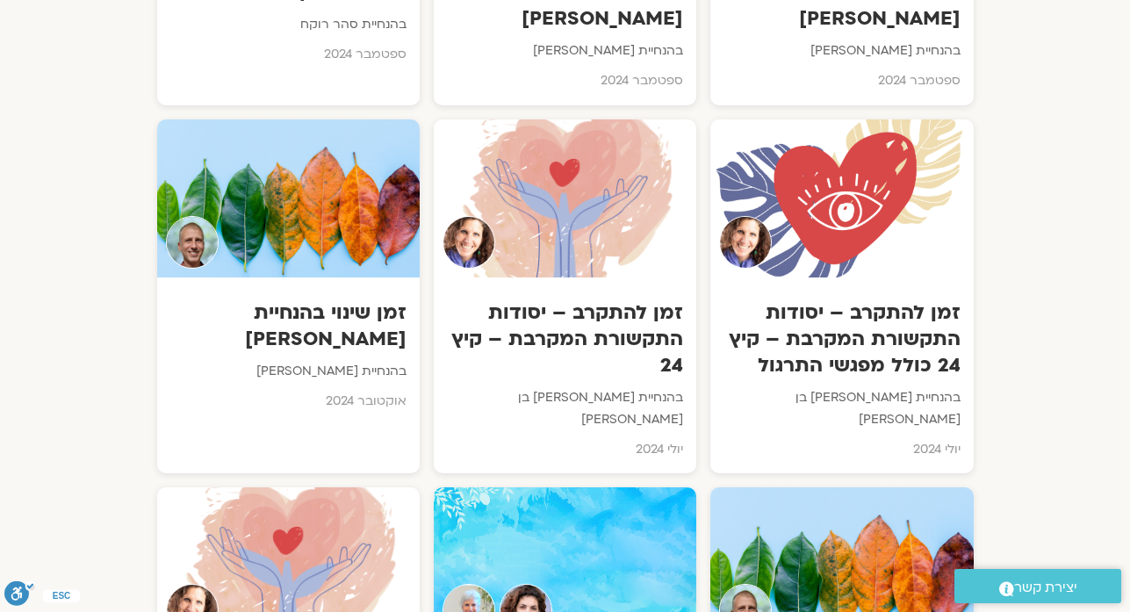
scroll to position [11695, 0]
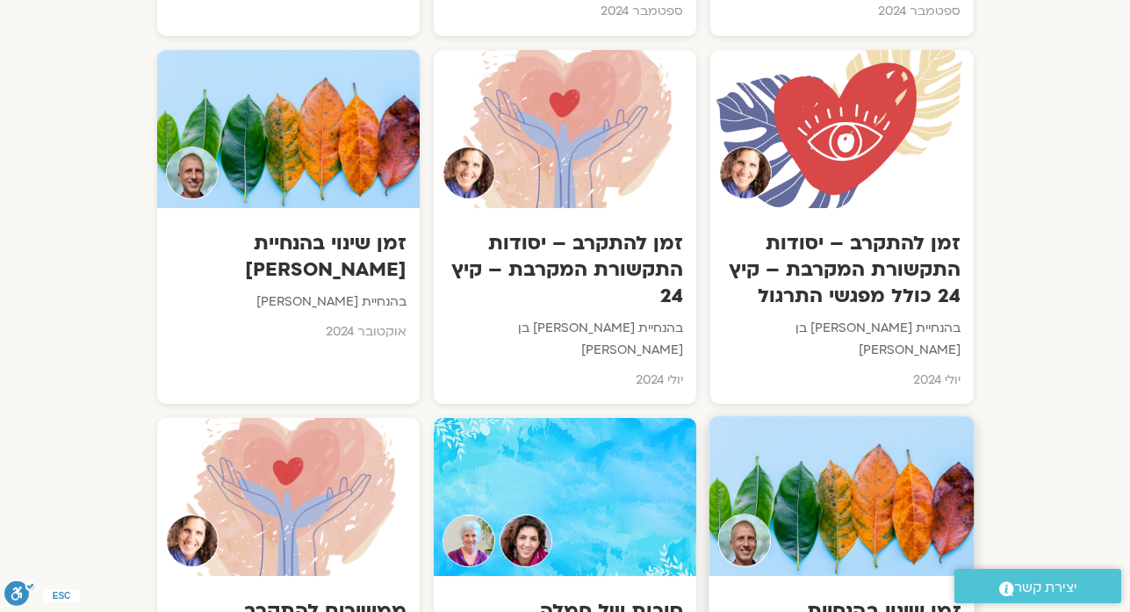
click at [829, 416] on div at bounding box center [841, 496] width 265 height 160
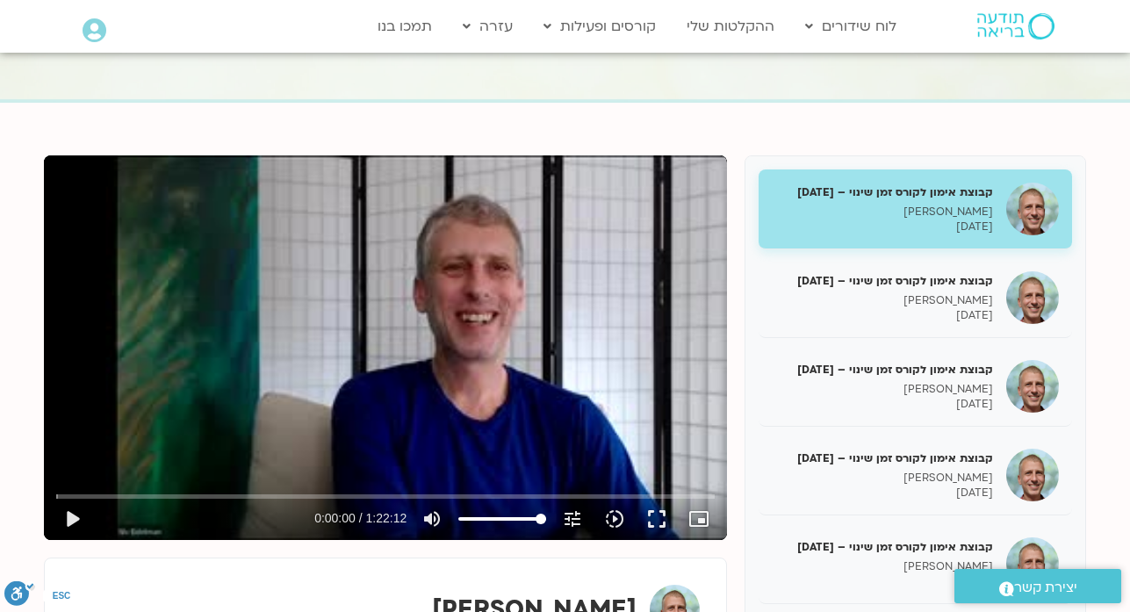
scroll to position [140, 0]
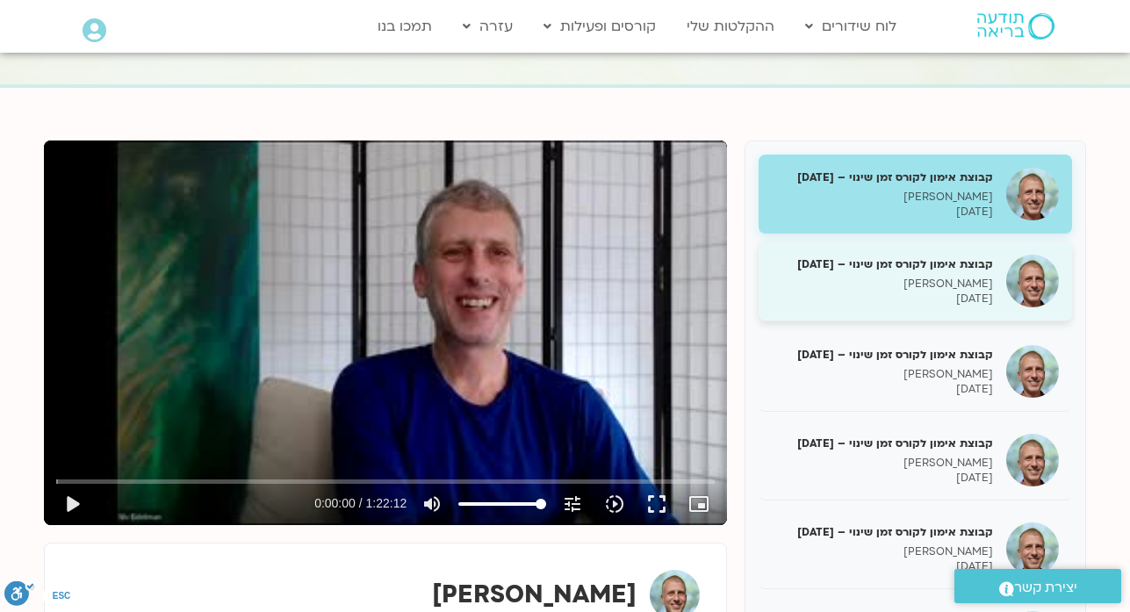
click at [969, 299] on p "[DATE]" at bounding box center [882, 298] width 221 height 15
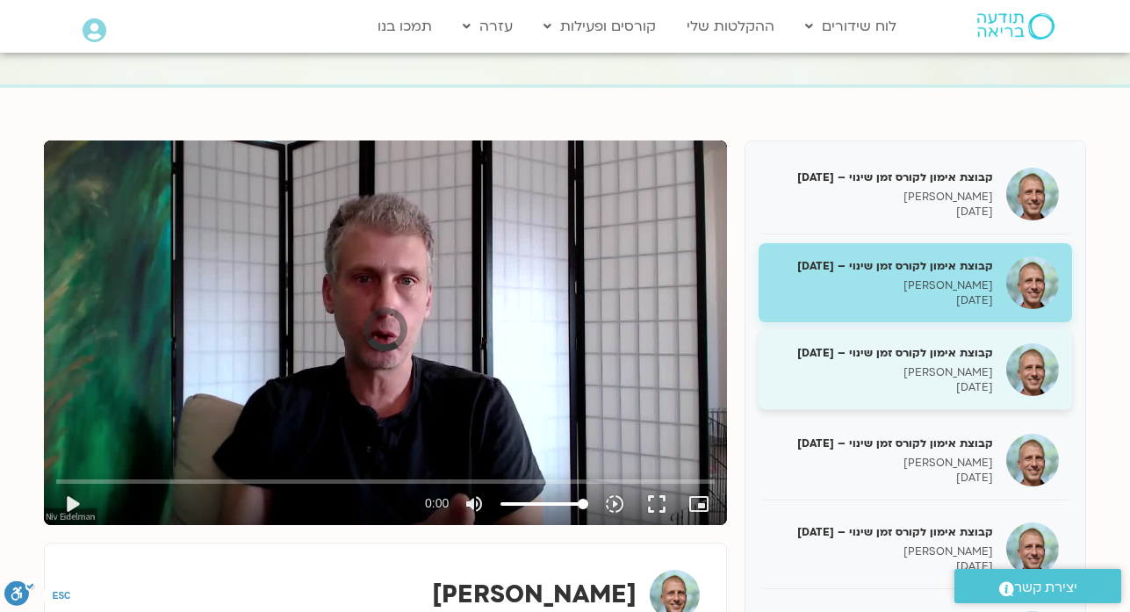
click at [962, 380] on p "[DATE]" at bounding box center [882, 387] width 221 height 15
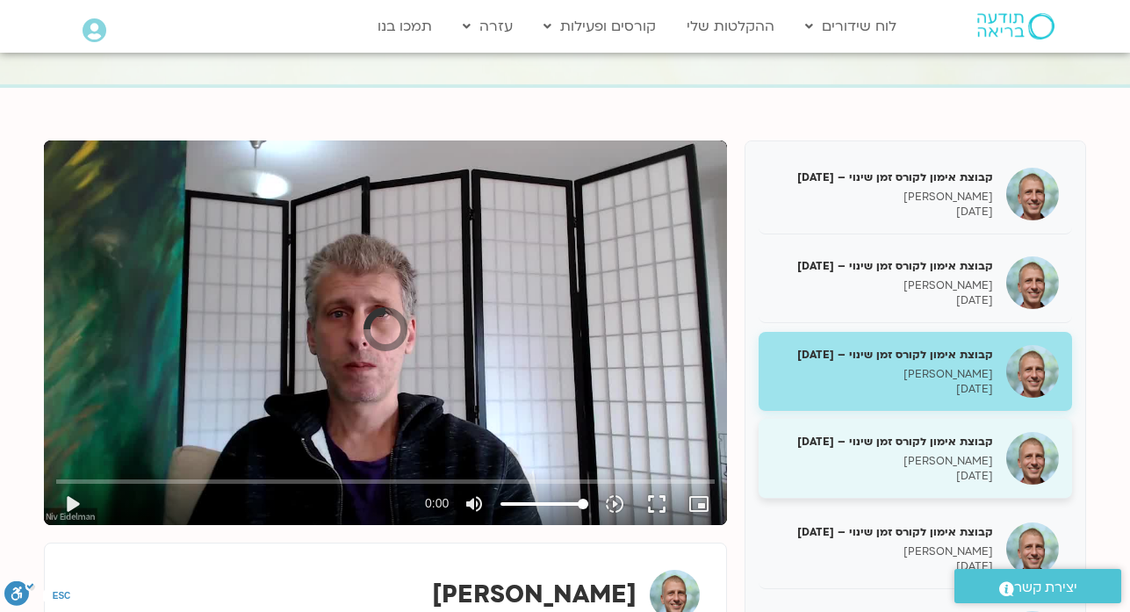
click at [968, 456] on p "[PERSON_NAME]" at bounding box center [882, 461] width 221 height 15
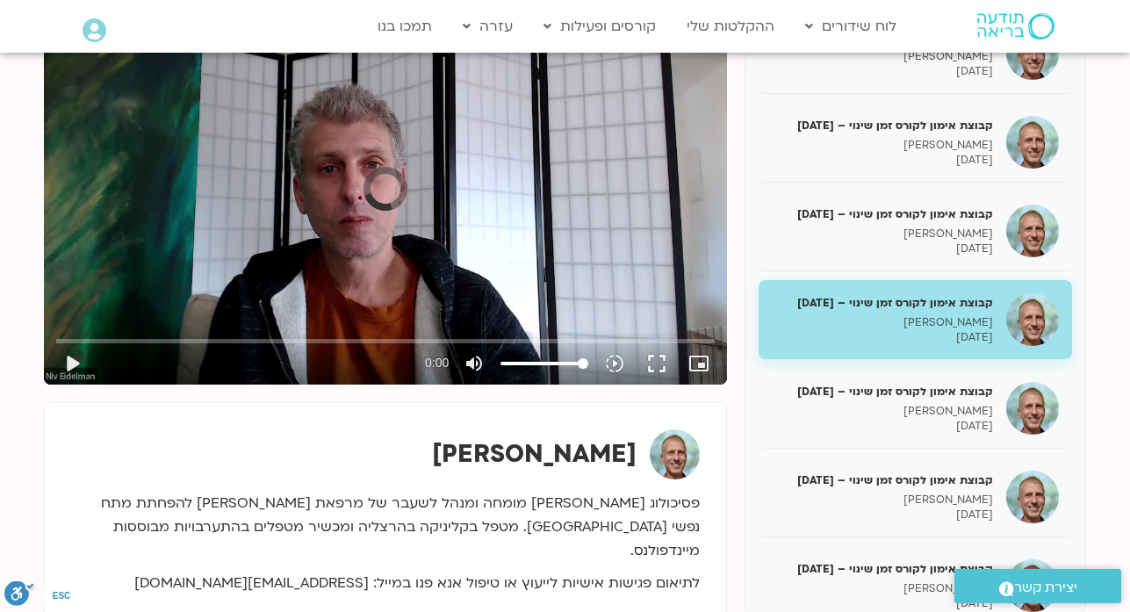
scroll to position [316, 0]
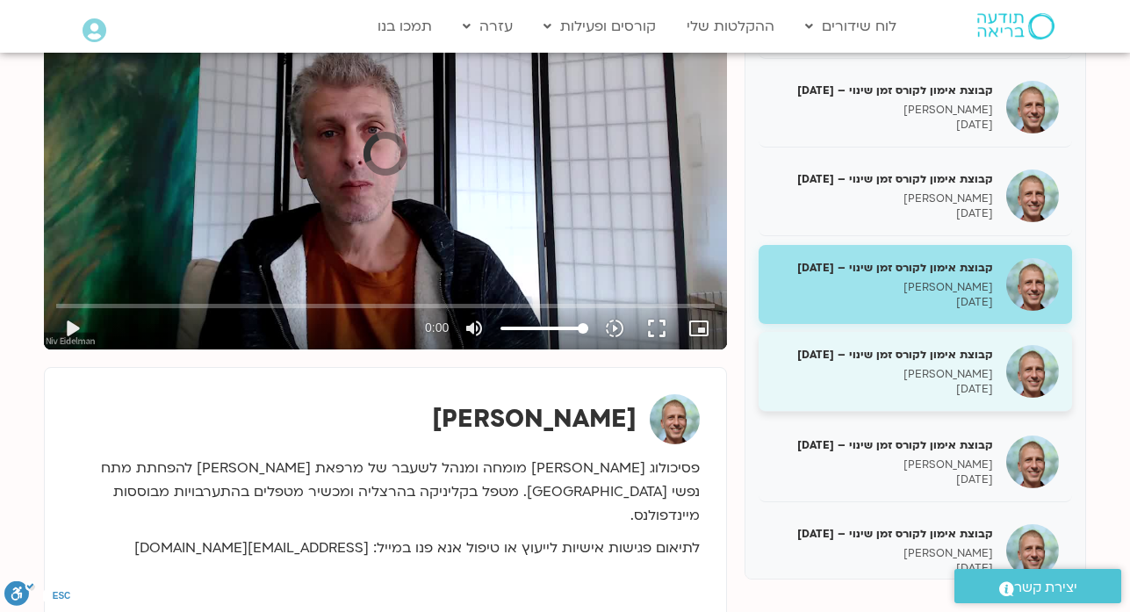
click at [958, 375] on p "ניב אידלמן" at bounding box center [882, 374] width 221 height 15
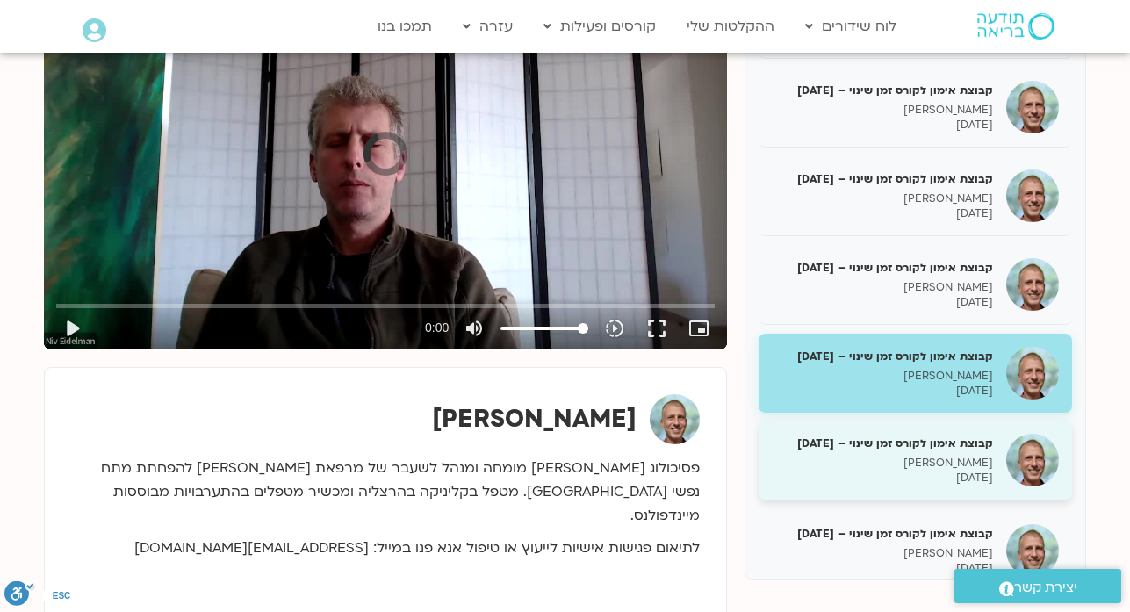
click at [956, 470] on p "09/12/2024" at bounding box center [882, 477] width 221 height 15
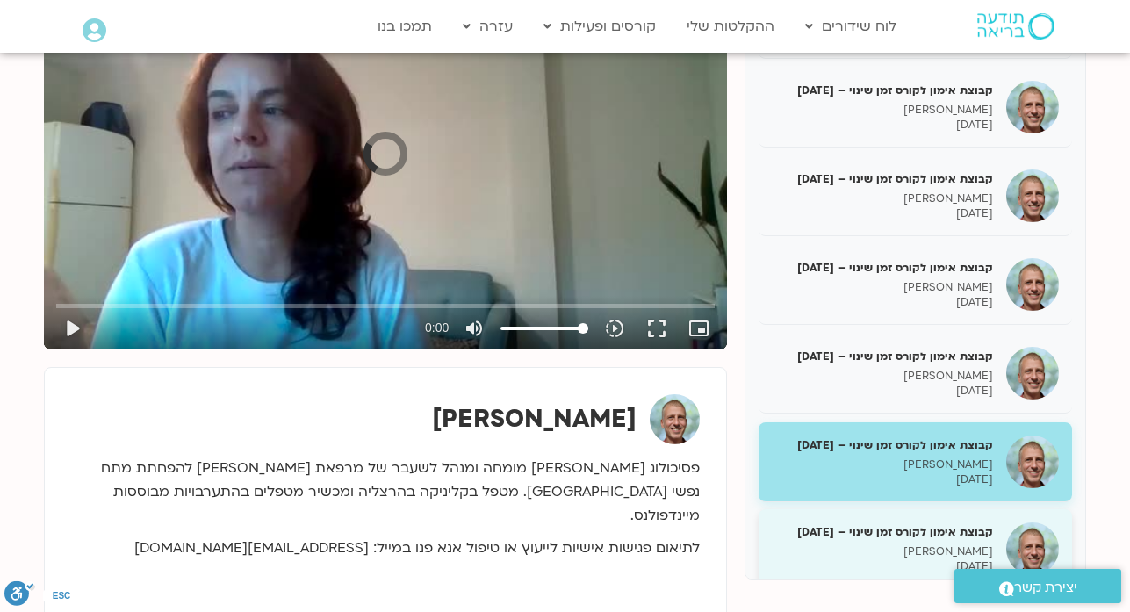
click at [954, 535] on h5 "קבוצת אימון לקורס זמן שינוי – 23/12/24" at bounding box center [882, 532] width 221 height 16
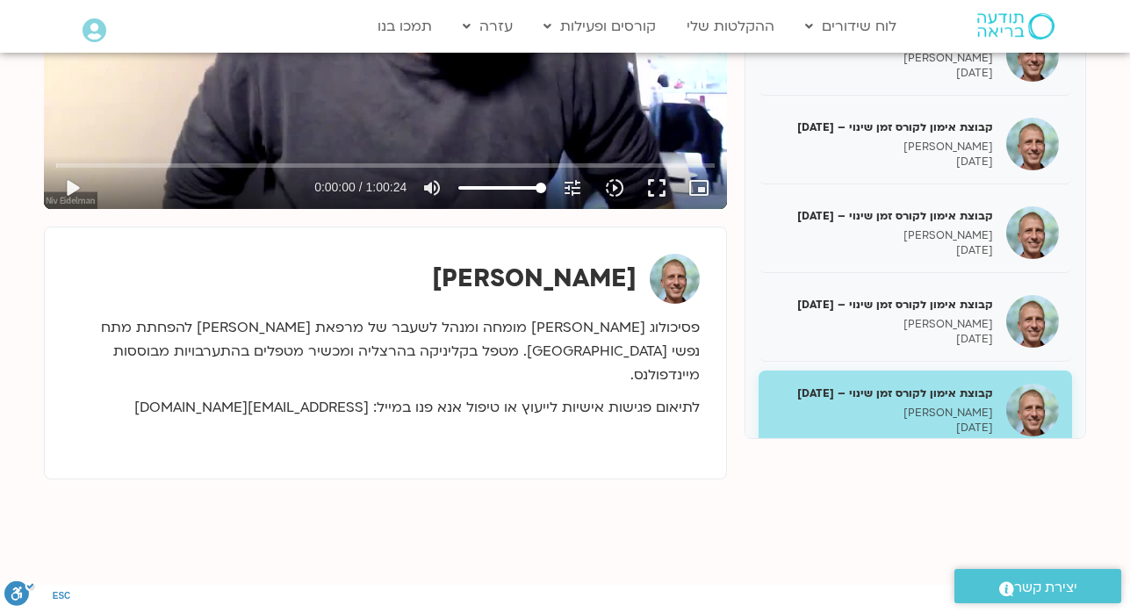
scroll to position [34, 0]
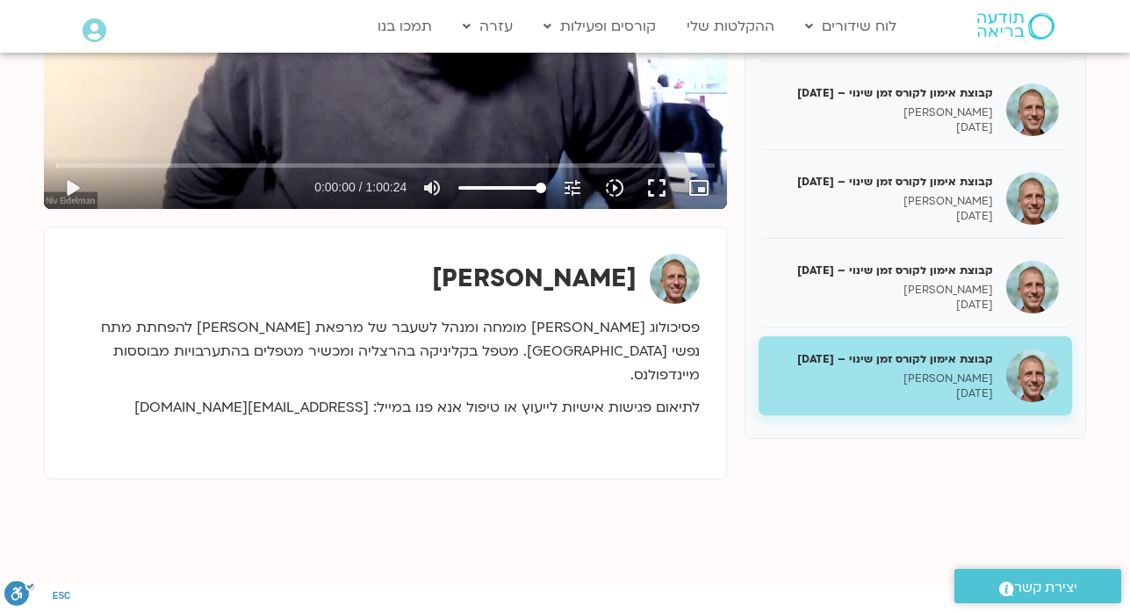
drag, startPoint x: 82, startPoint y: 138, endPoint x: 479, endPoint y: -47, distance: 438.3
click at [479, 0] on html "דלג לתוכן Main Menu לוח שידורים לוח שידורים יומי תכניה שבועית ההקלטות שלי קורסי…" at bounding box center [565, 379] width 1130 height 1670
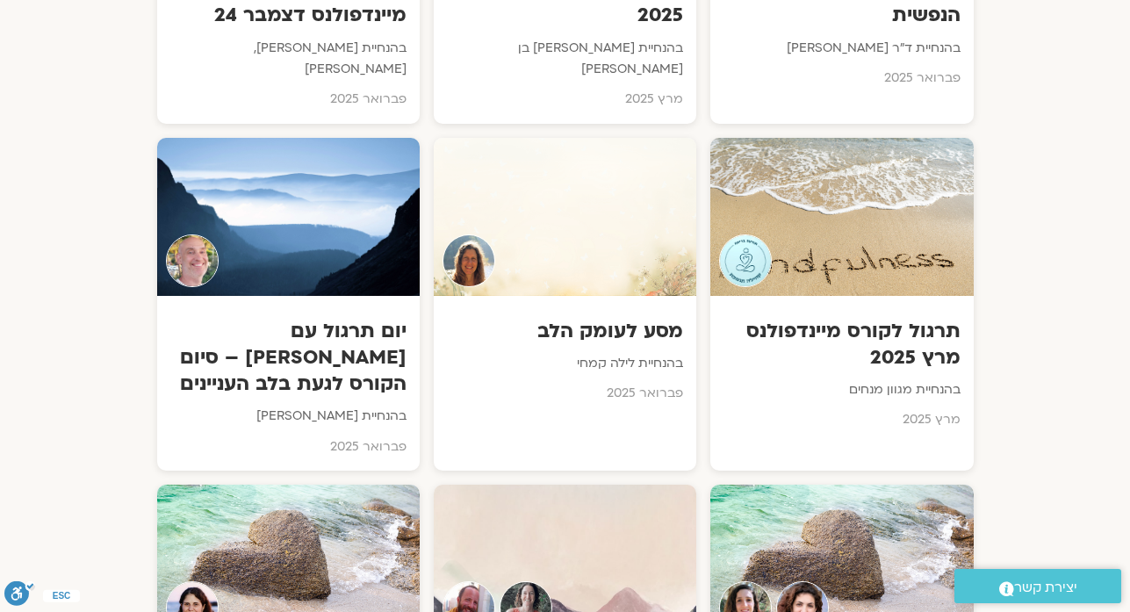
scroll to position [8003, 0]
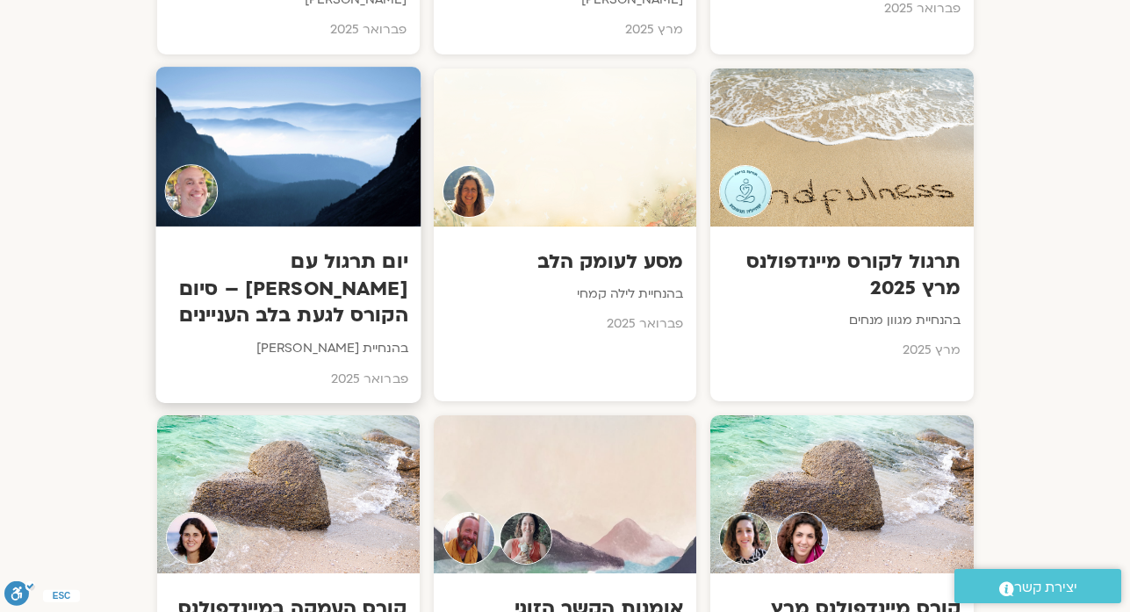
click at [334, 248] on h3 "יום תרגול עם [PERSON_NAME] – סיום הקורס לגעת בלב העניינים" at bounding box center [288, 288] width 239 height 81
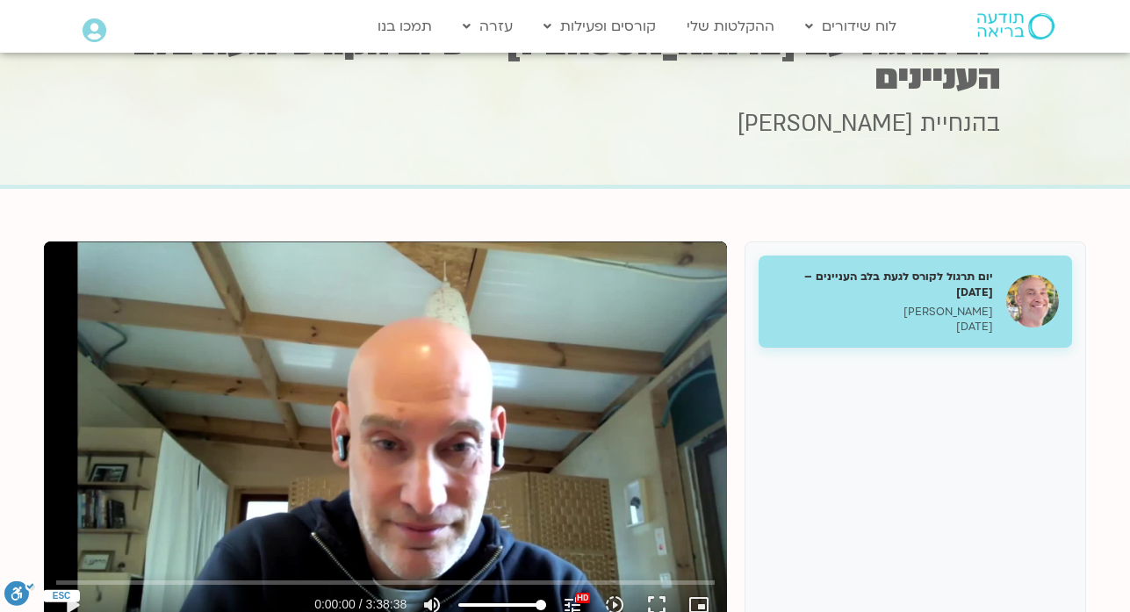
scroll to position [140, 0]
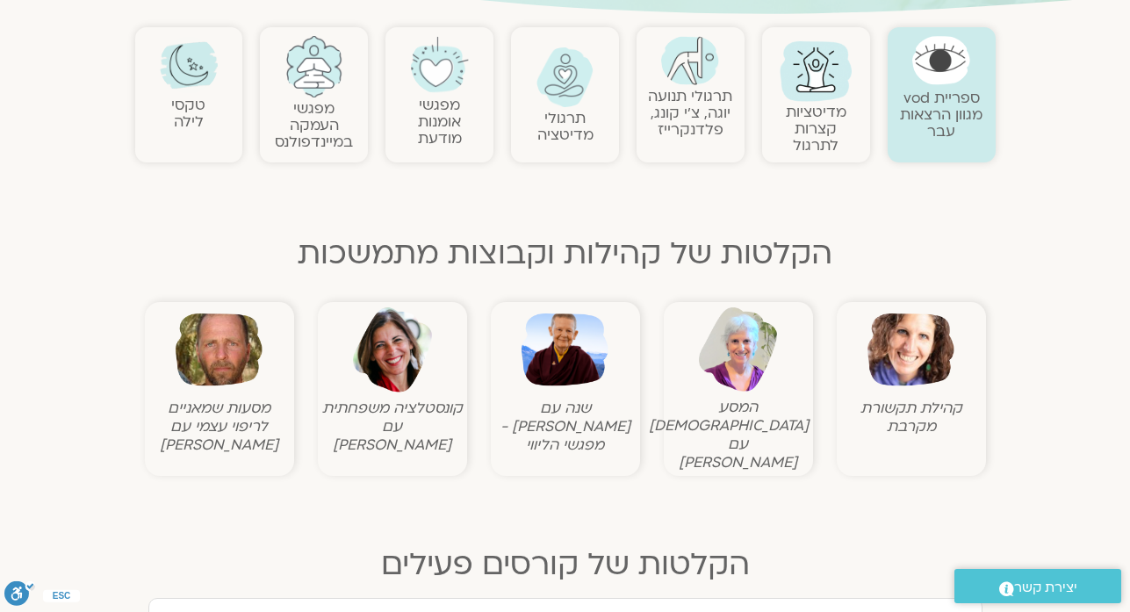
scroll to position [476, 0]
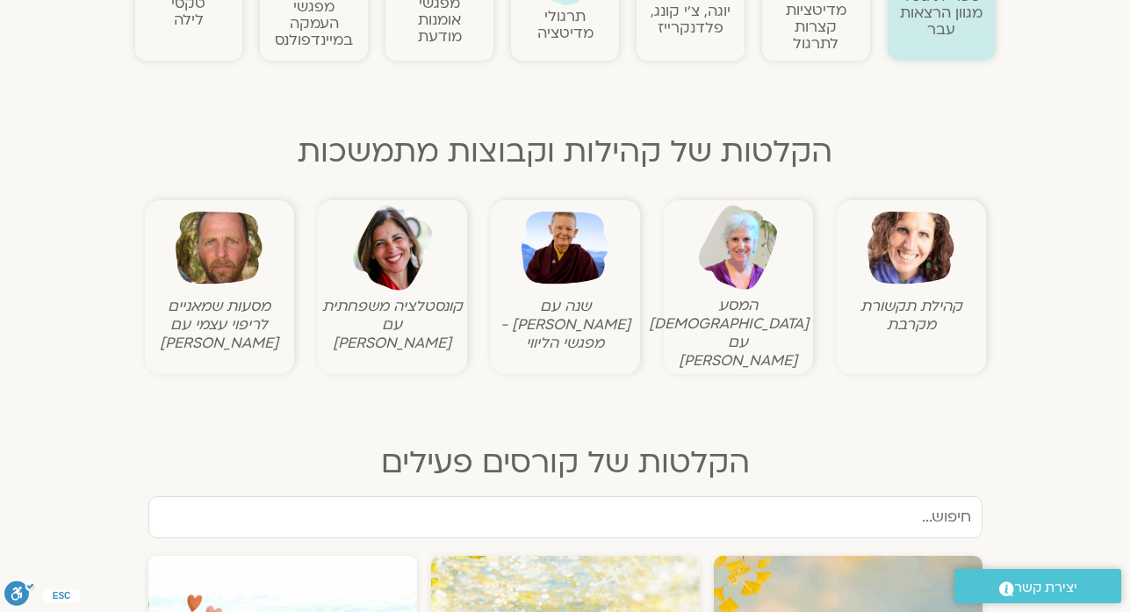
click at [575, 264] on img at bounding box center [564, 248] width 87 height 87
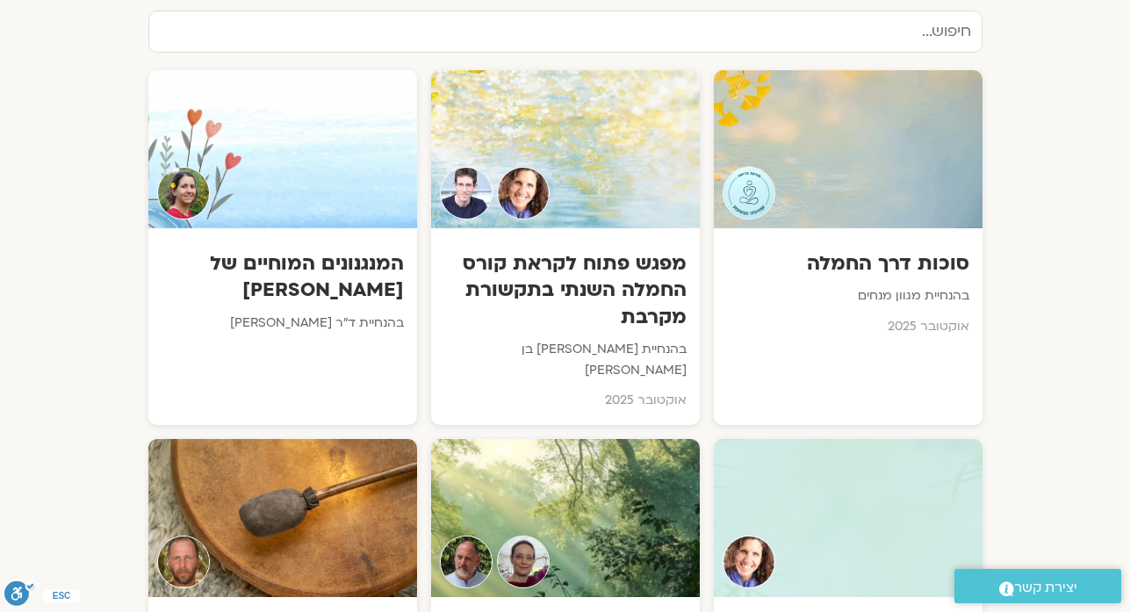
scroll to position [9137, 0]
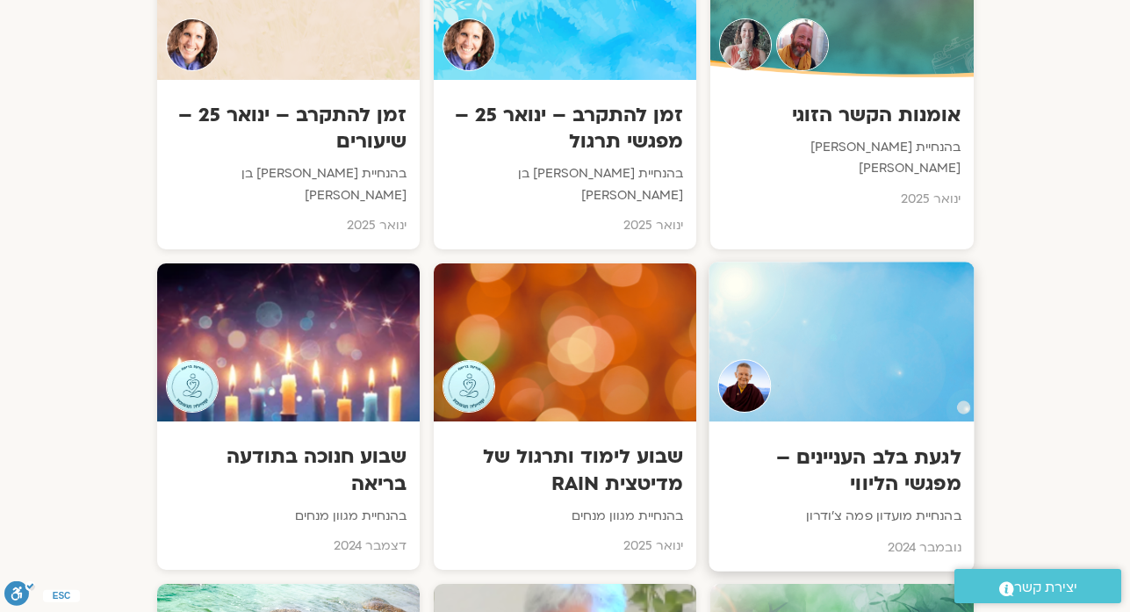
click at [769, 262] on div at bounding box center [841, 342] width 265 height 160
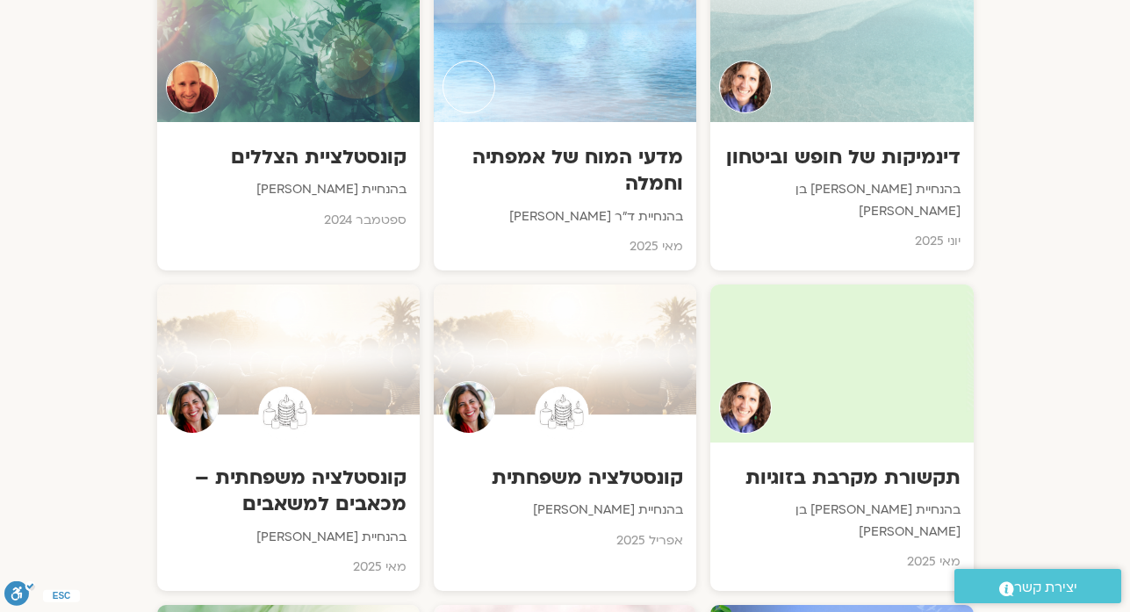
scroll to position [476, 0]
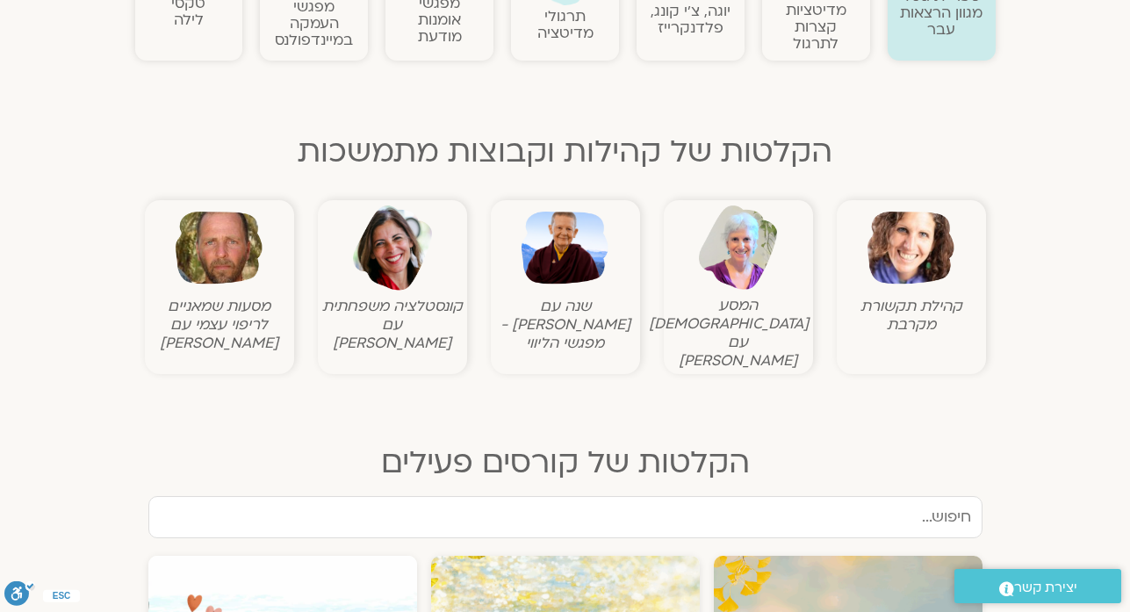
click at [530, 279] on img at bounding box center [564, 248] width 87 height 87
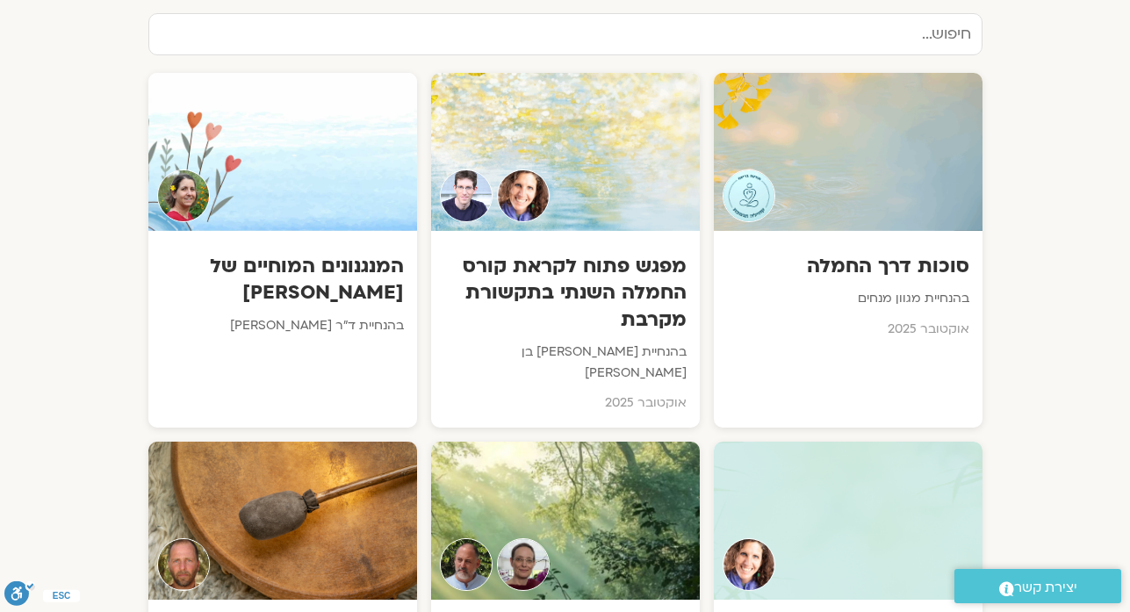
scroll to position [9137, 0]
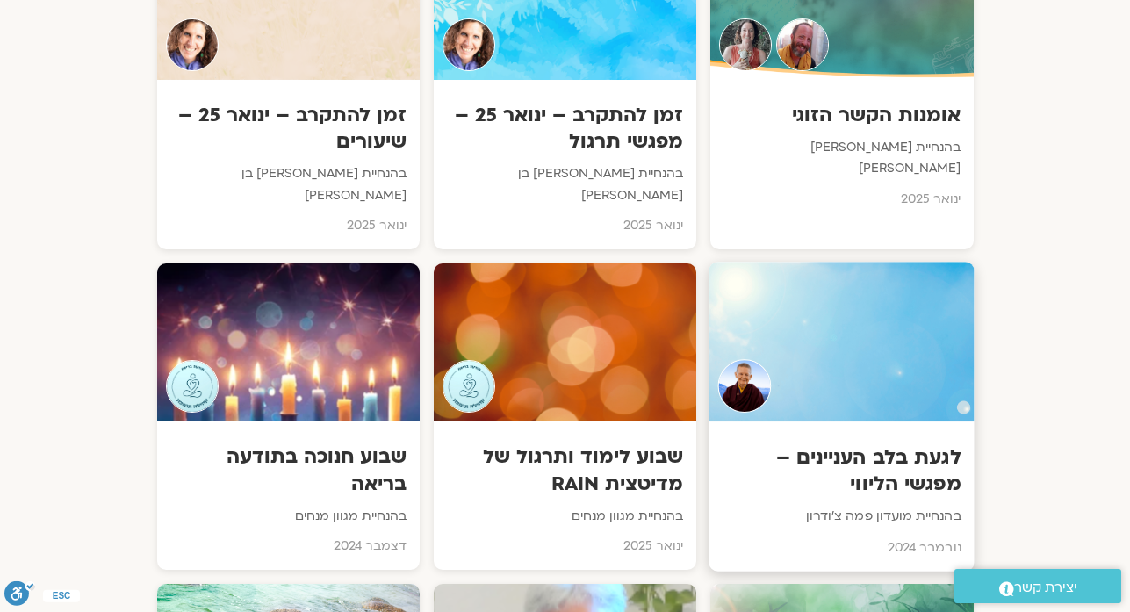
click at [850, 262] on div at bounding box center [841, 342] width 265 height 160
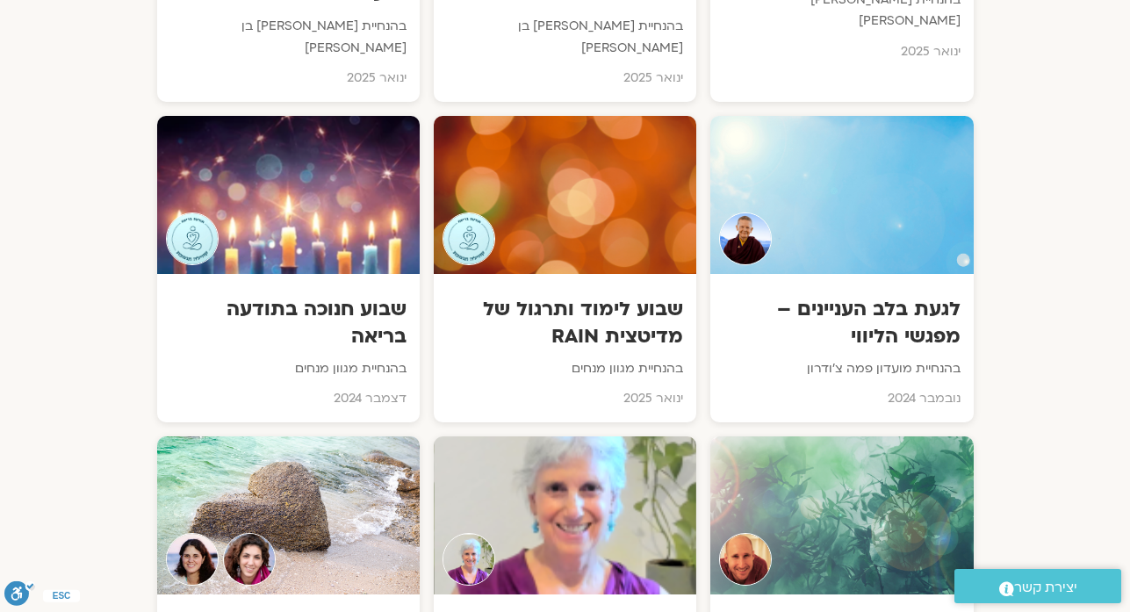
scroll to position [10387, 0]
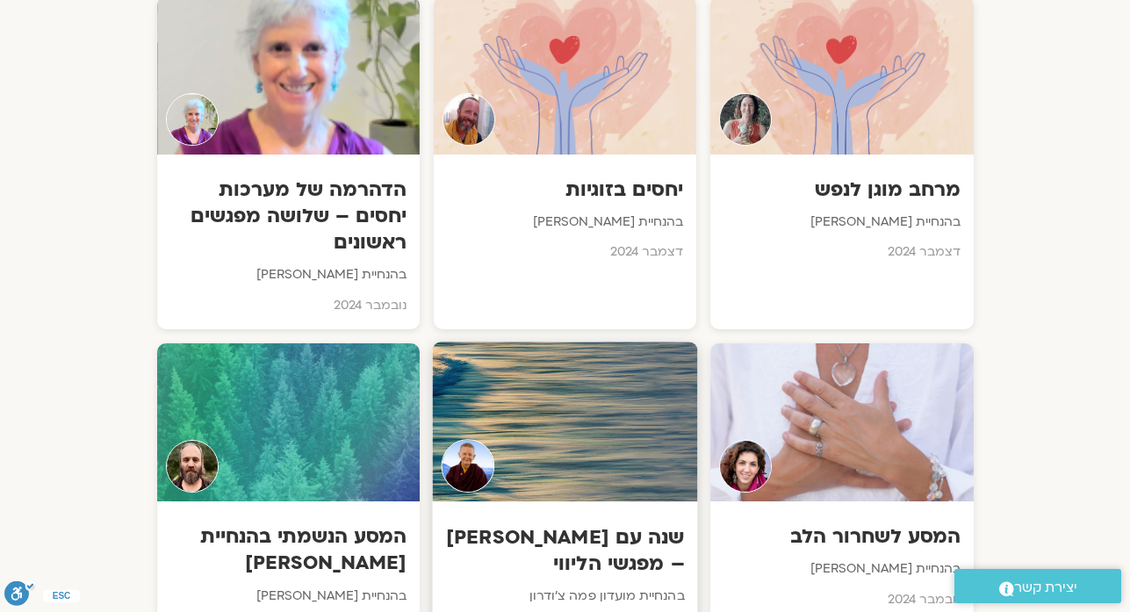
click at [566, 341] on div at bounding box center [564, 421] width 265 height 160
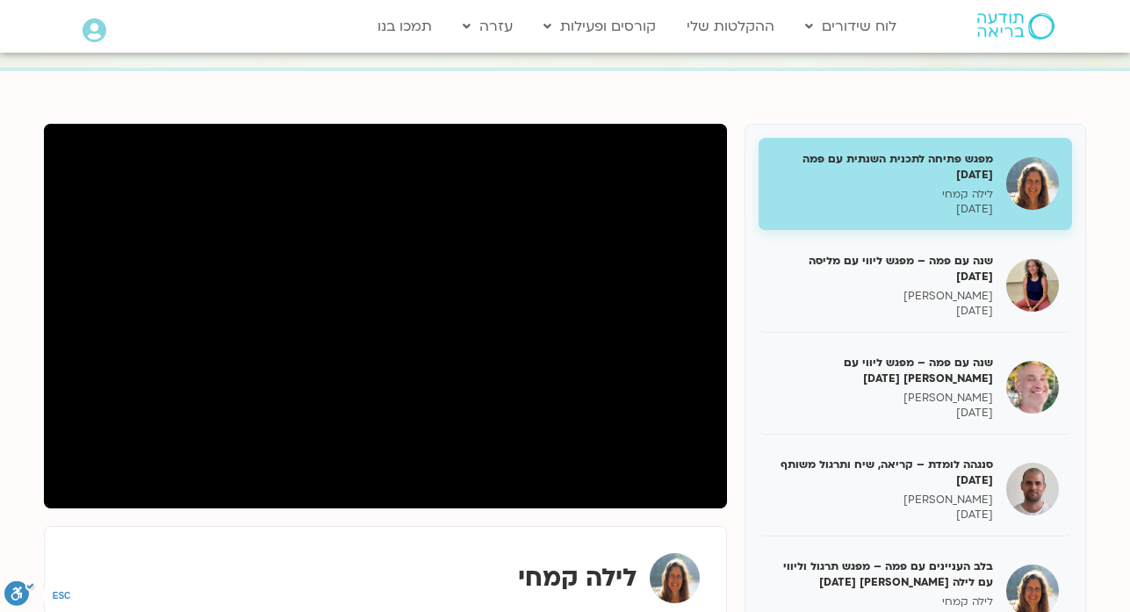
scroll to position [246, 0]
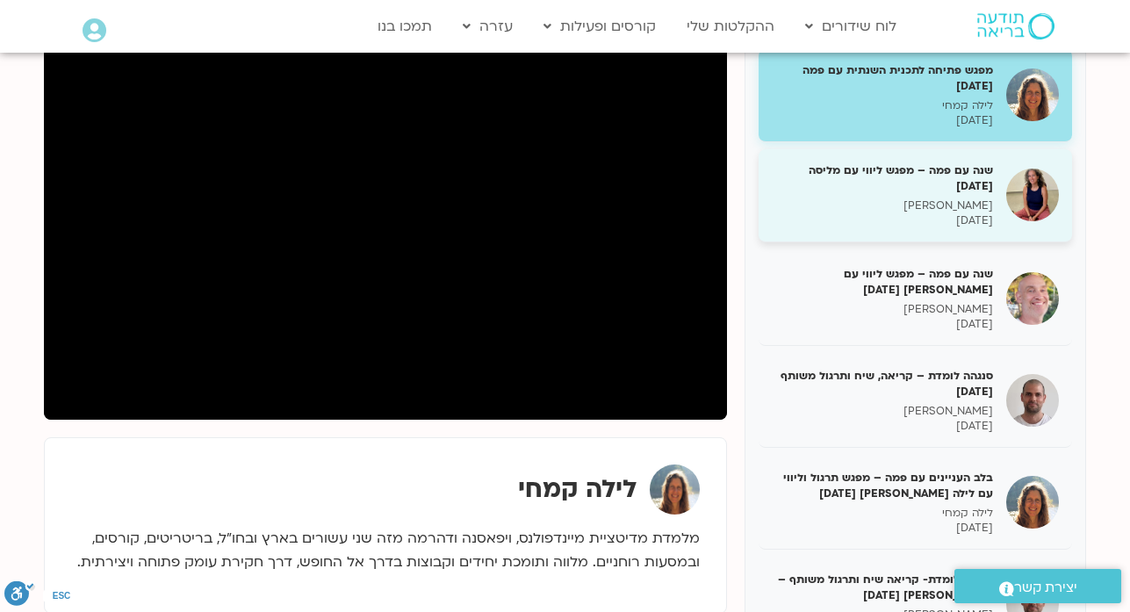
click at [903, 193] on h5 "שנה עם פמה – מפגש ליווי עם מליסה [DATE]" at bounding box center [882, 178] width 221 height 32
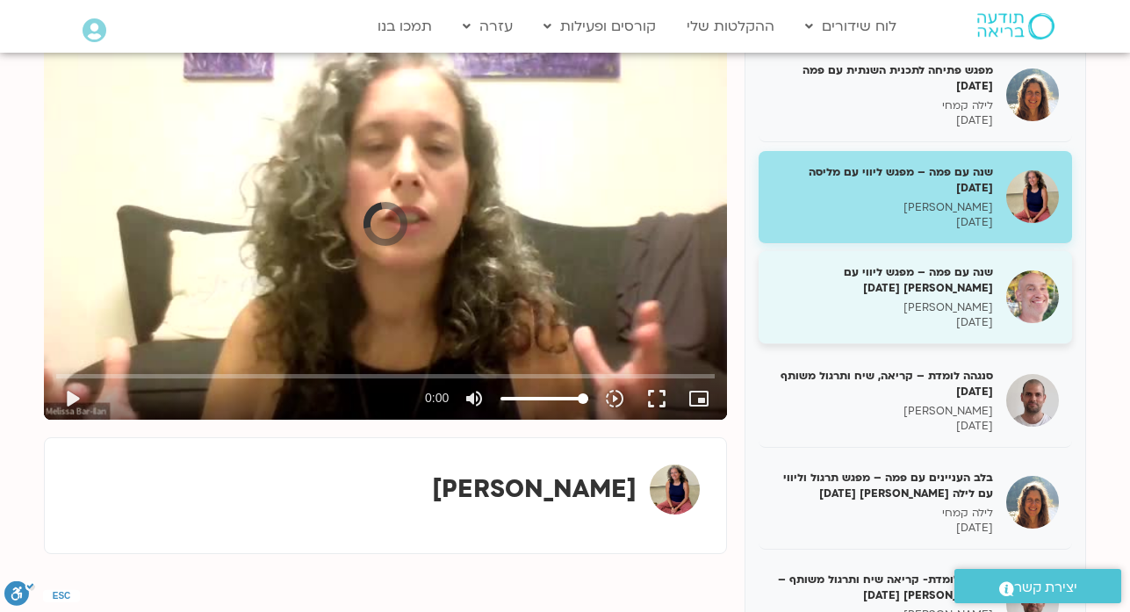
click at [925, 283] on h5 "שנה עם פמה – מפגש ליווי עם רון 10/11/24" at bounding box center [882, 280] width 221 height 32
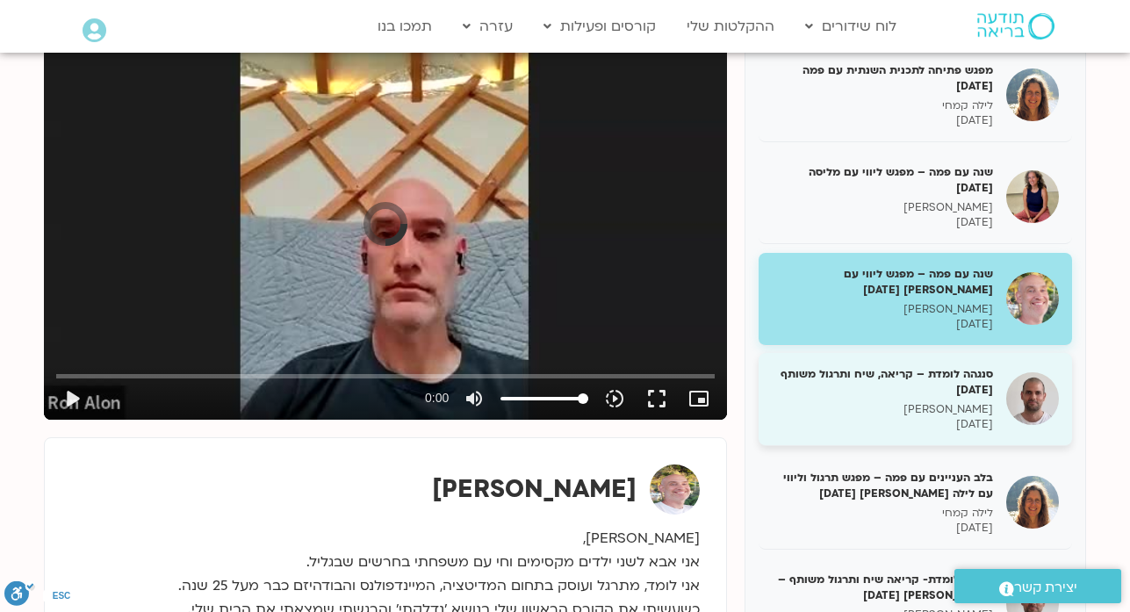
click at [947, 421] on p "11/11/2024" at bounding box center [882, 424] width 221 height 15
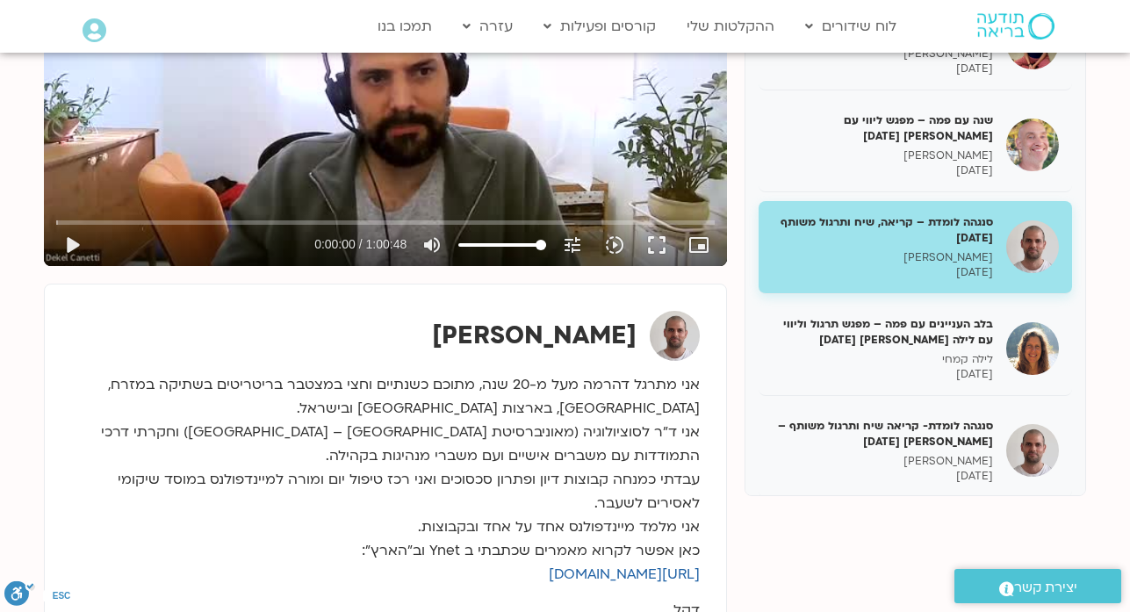
scroll to position [421, 0]
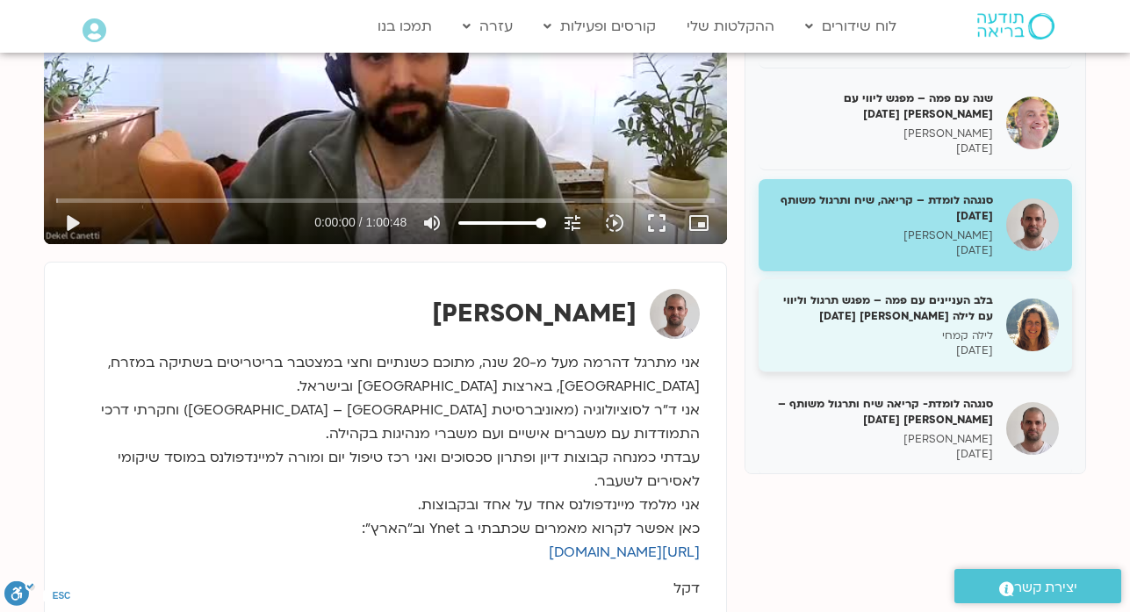
click at [901, 323] on h5 "בלב העניינים עם פמה – מפגש תרגול וליווי עם לילה קמחי 12/11/24" at bounding box center [882, 308] width 221 height 32
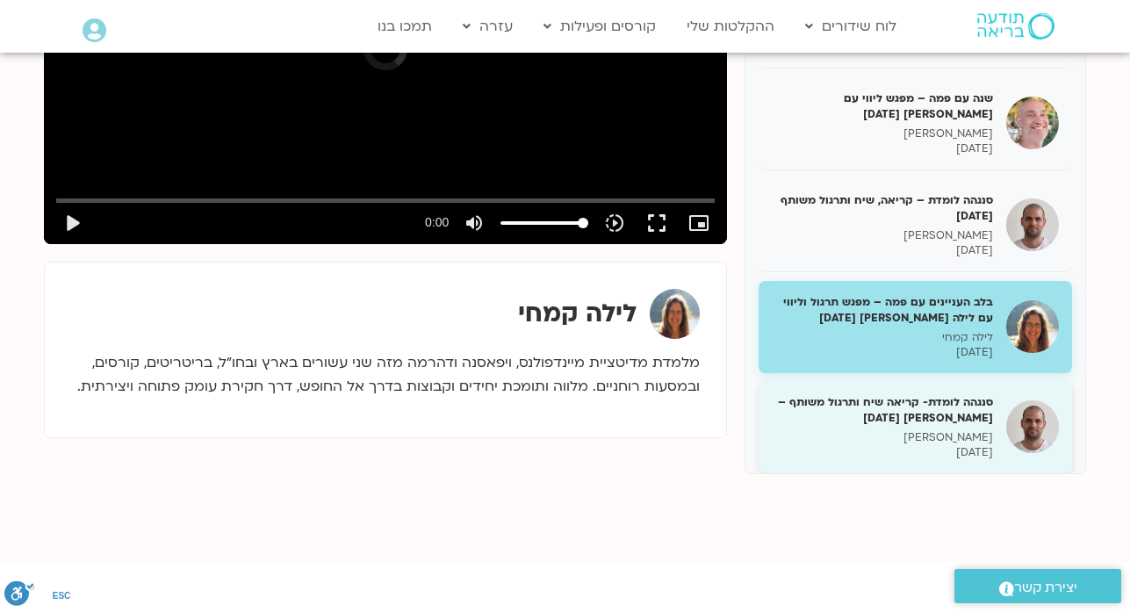
click at [911, 435] on p "דקל קנטי" at bounding box center [882, 437] width 221 height 15
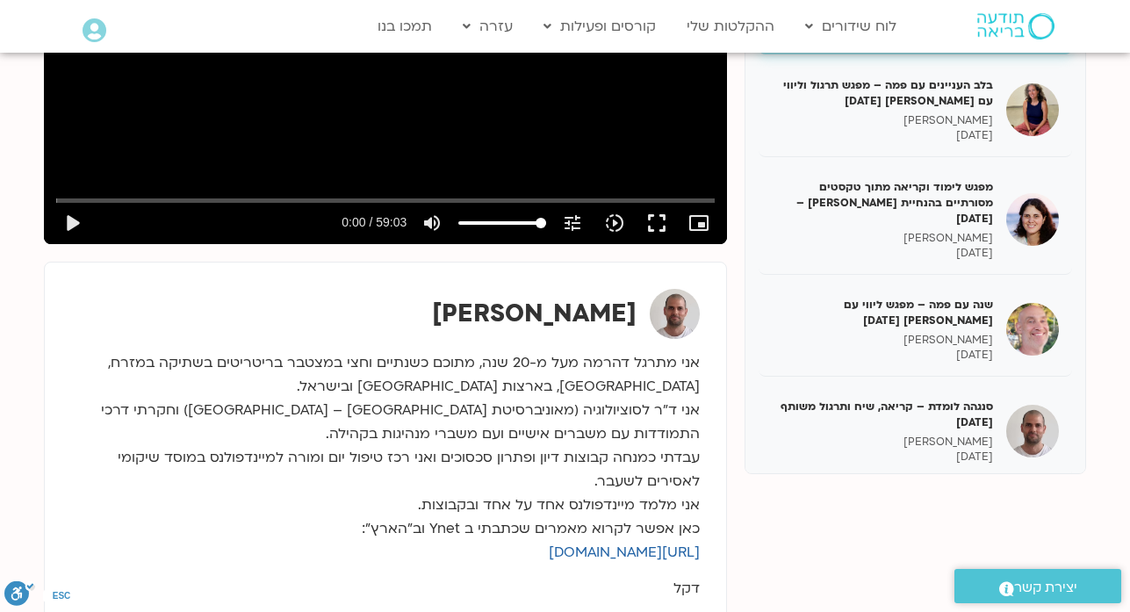
scroll to position [421, 0]
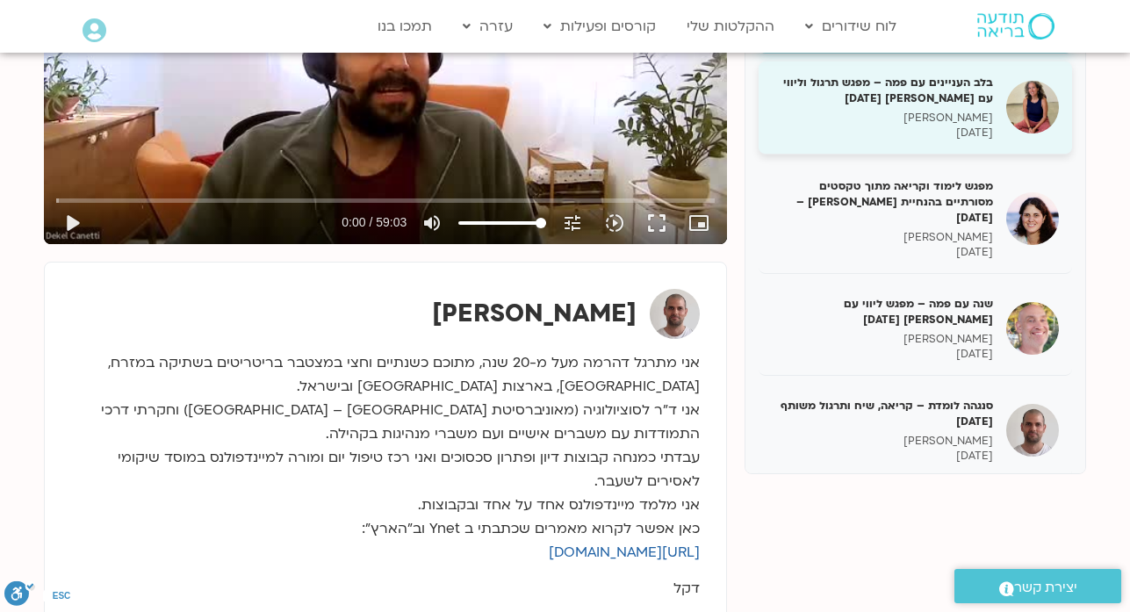
click at [924, 121] on p "[PERSON_NAME]" at bounding box center [882, 118] width 221 height 15
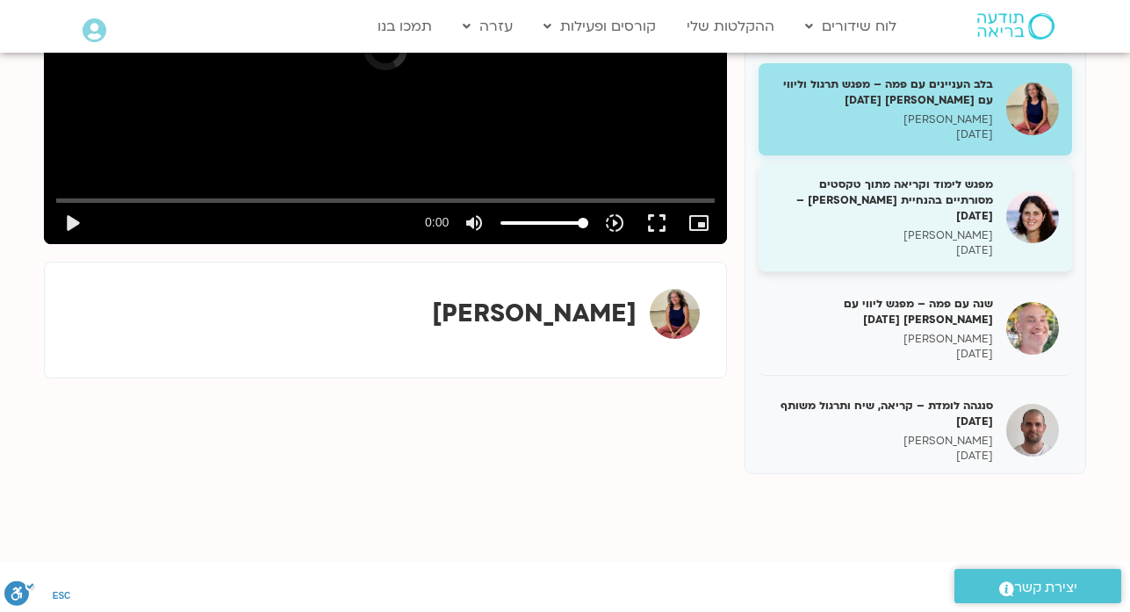
click at [930, 228] on p "[PERSON_NAME]" at bounding box center [882, 235] width 221 height 15
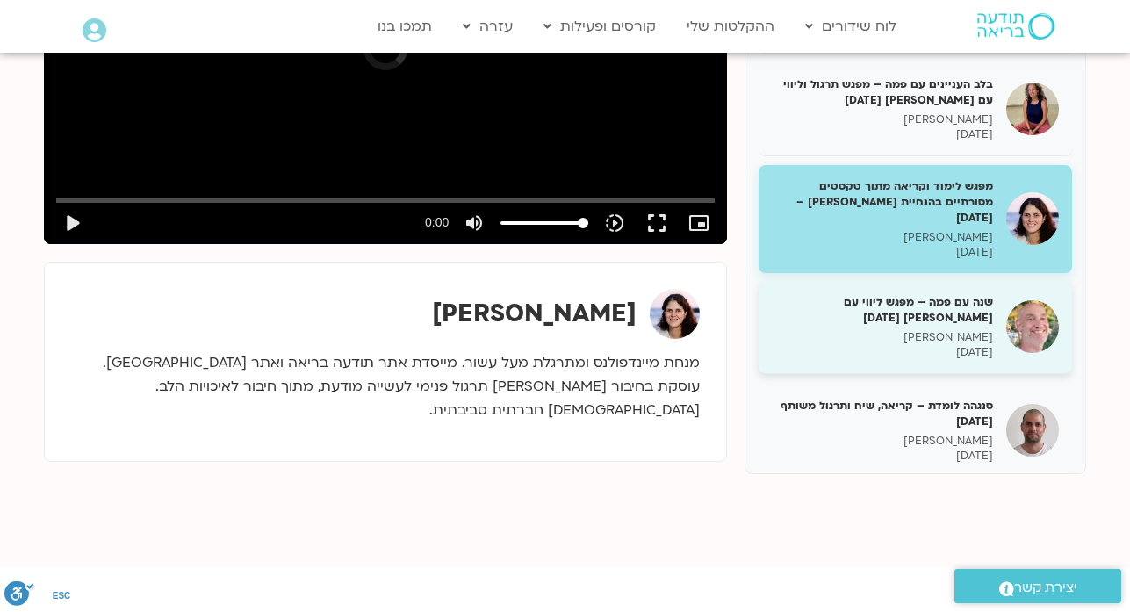
click at [942, 311] on div "שנה עם פמה – מפגש ליווי עם רון 17/11/24 רון אלון 17/11/2024" at bounding box center [882, 327] width 221 height 66
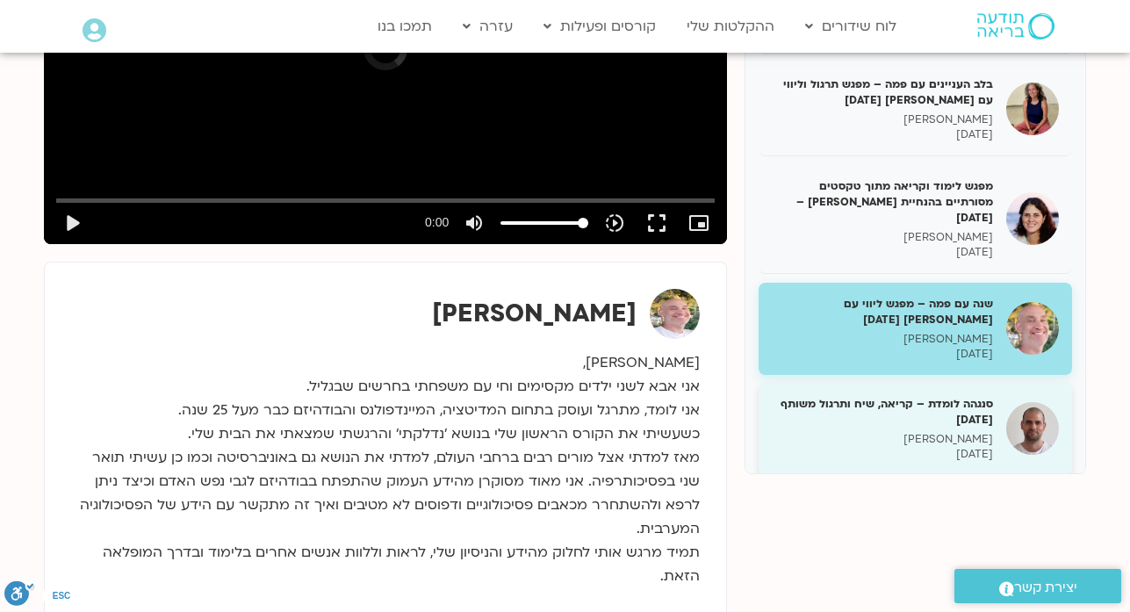
click at [946, 396] on h5 "סנגהה לומדת – קריאה, שיח ותרגול משותף 18/11/24" at bounding box center [882, 412] width 221 height 32
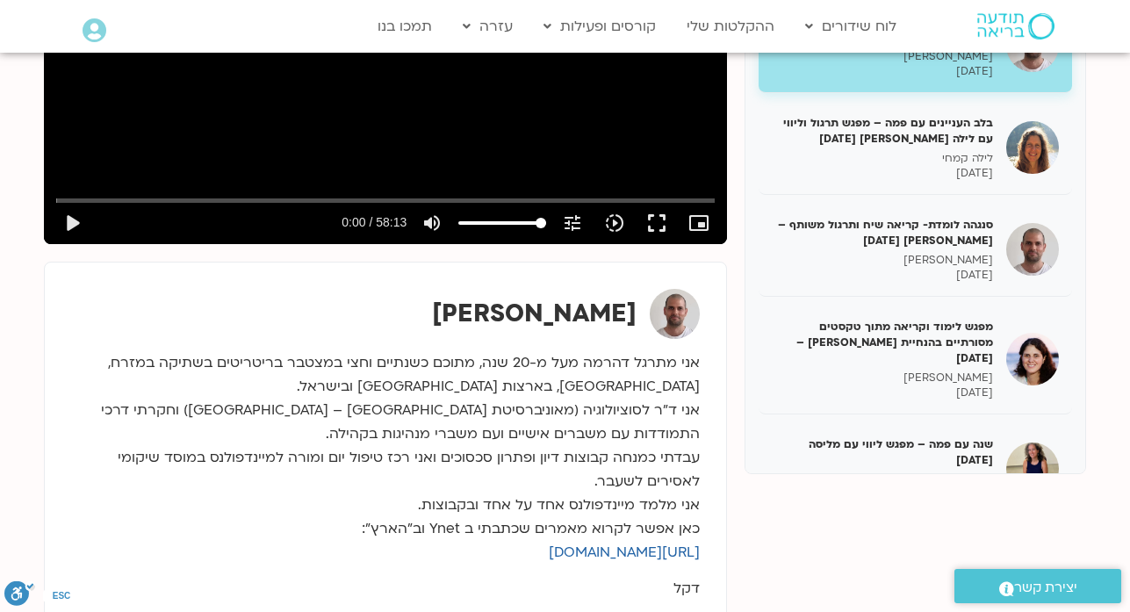
scroll to position [808, 0]
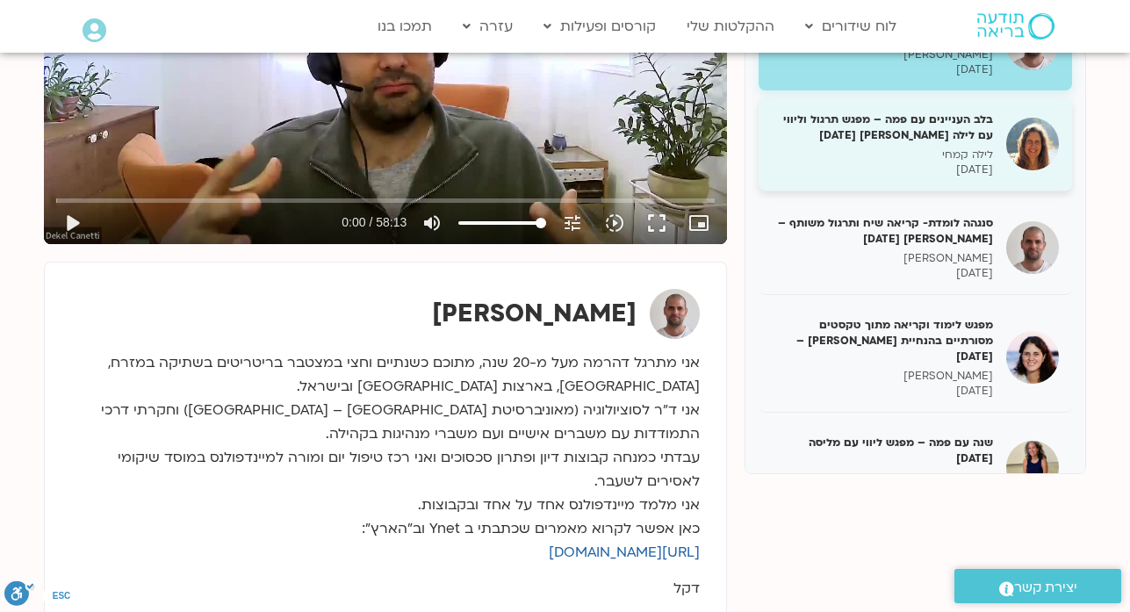
click at [949, 162] on p "19/11/2024" at bounding box center [882, 169] width 221 height 15
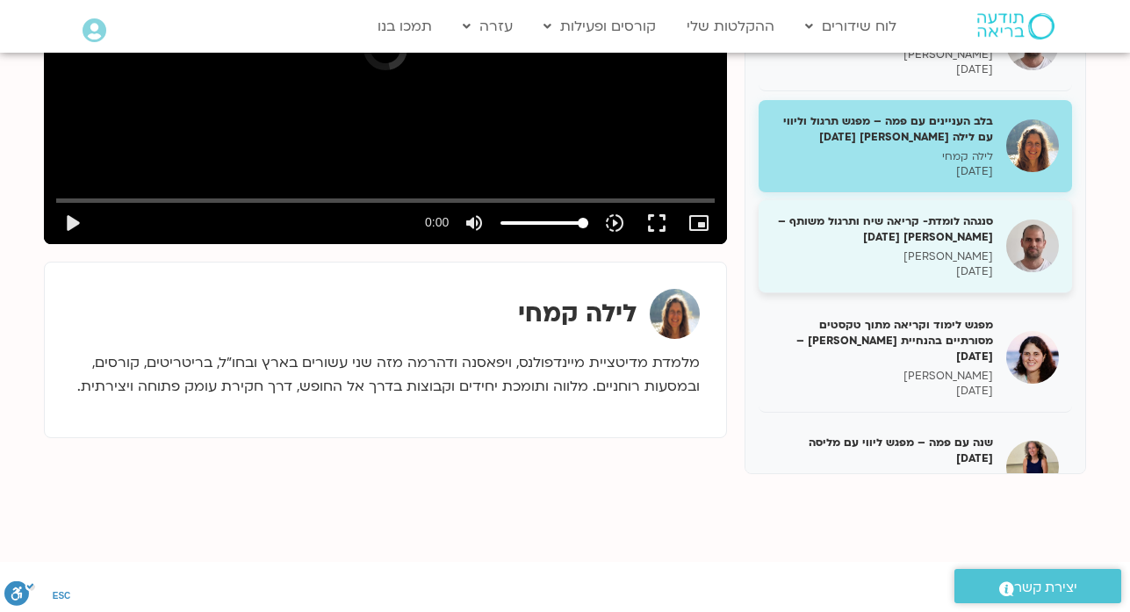
click at [948, 249] on p "[PERSON_NAME]" at bounding box center [882, 256] width 221 height 15
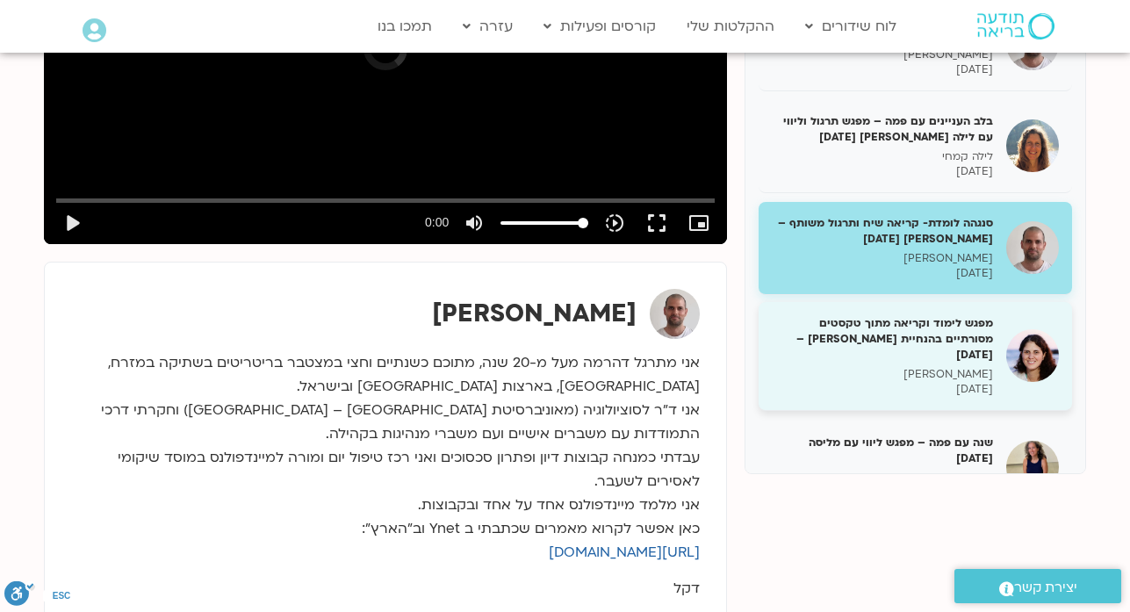
click at [951, 326] on h5 "מפגש לימוד וקריאה מתוך טקסטים מסורתיים בהנחיית מיכל גורל – 20/11/24" at bounding box center [882, 339] width 221 height 48
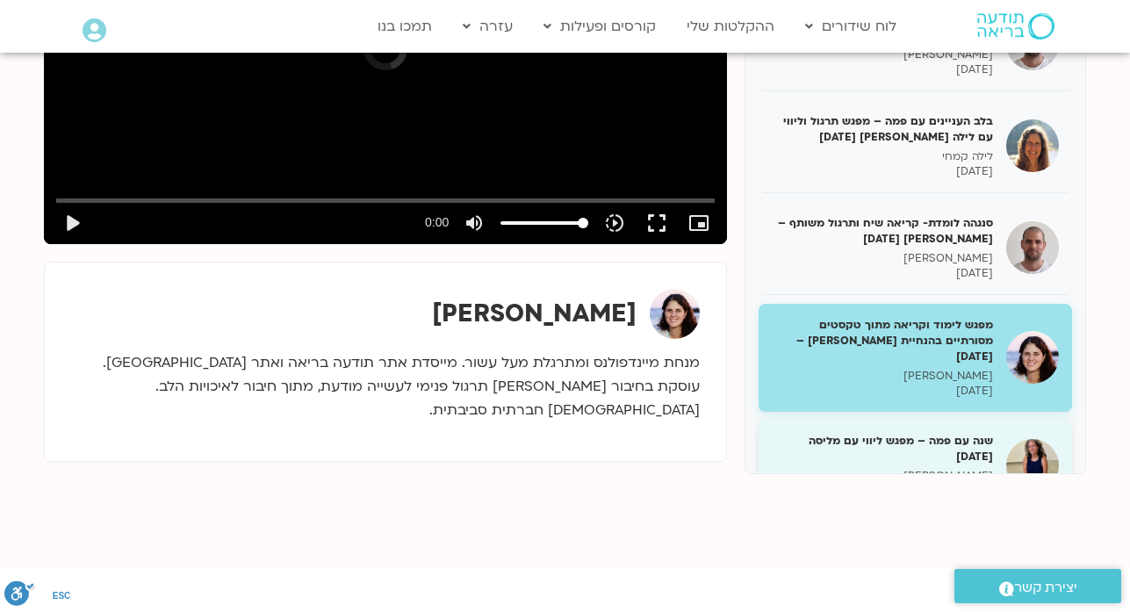
click at [961, 433] on h5 "שנה עם פמה – מפגש ליווי עם מליסה 20/11/24" at bounding box center [882, 449] width 221 height 32
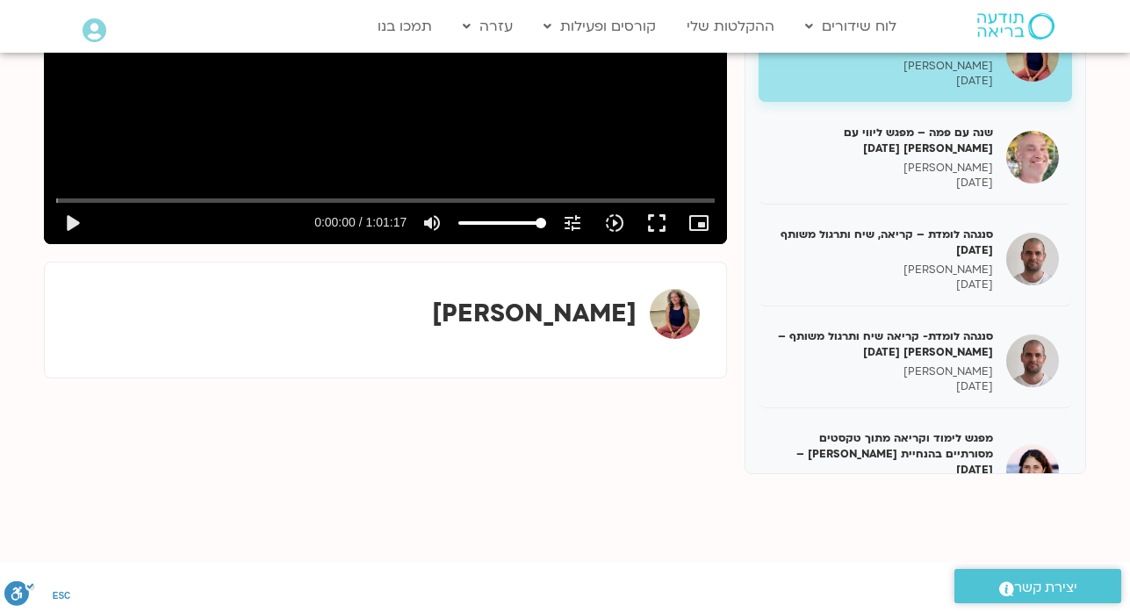
scroll to position [1229, 0]
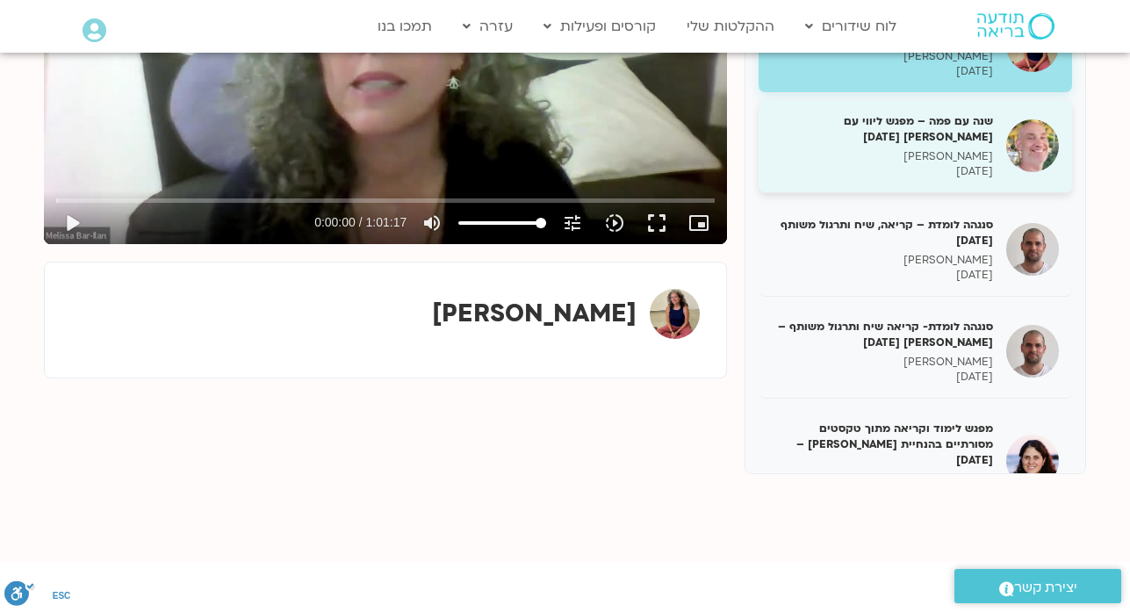
click at [962, 164] on p "24/11/2024" at bounding box center [882, 171] width 221 height 15
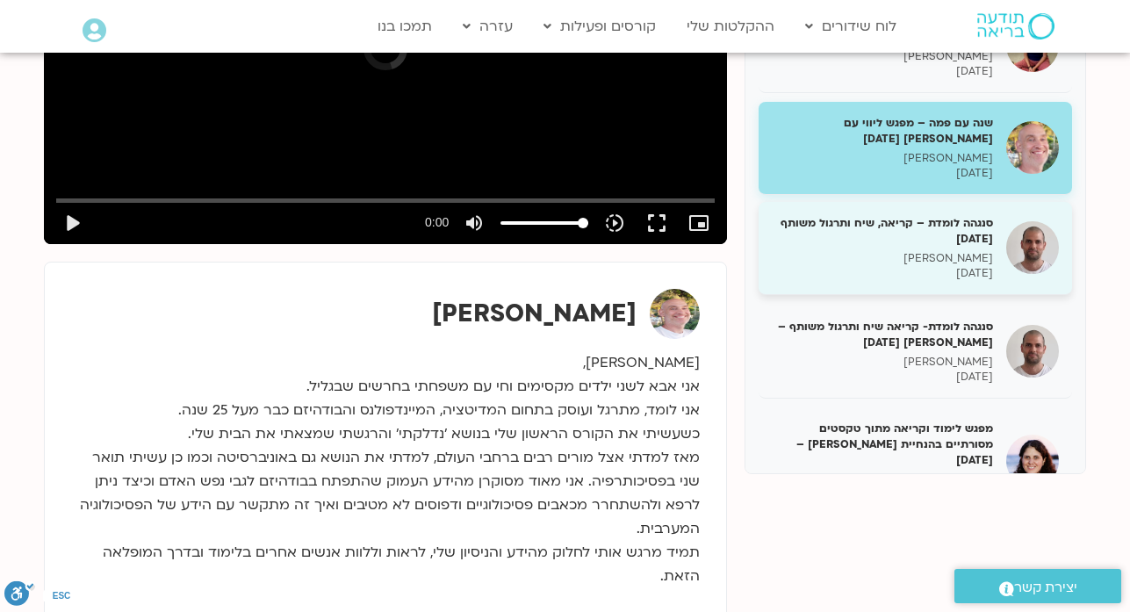
click at [971, 266] on p "25/11/2024" at bounding box center [882, 273] width 221 height 15
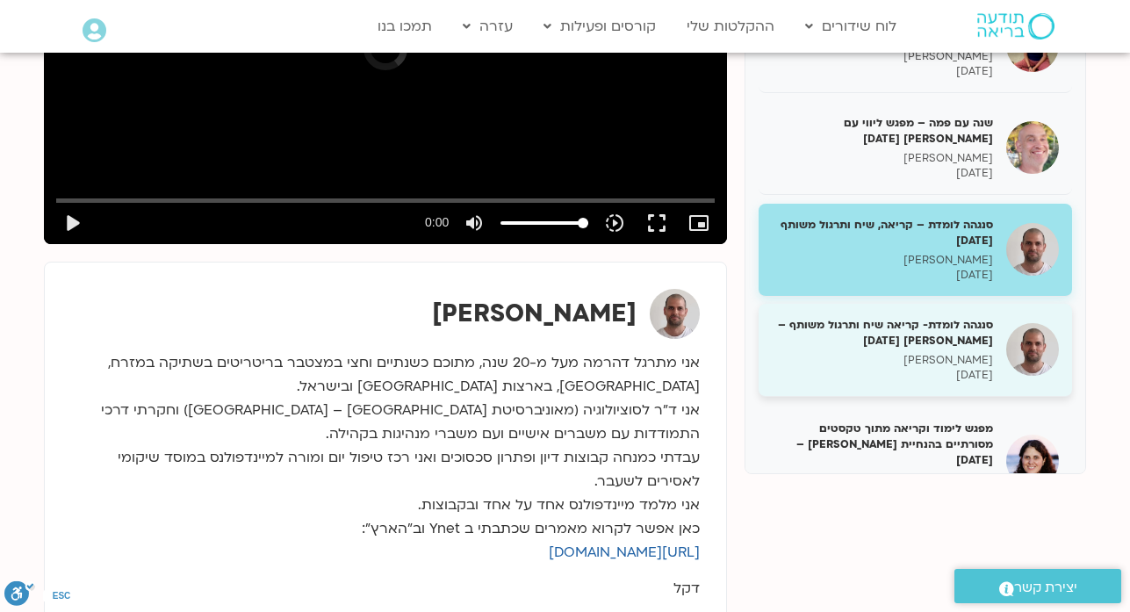
click at [979, 353] on p "דקל קנטי" at bounding box center [882, 360] width 221 height 15
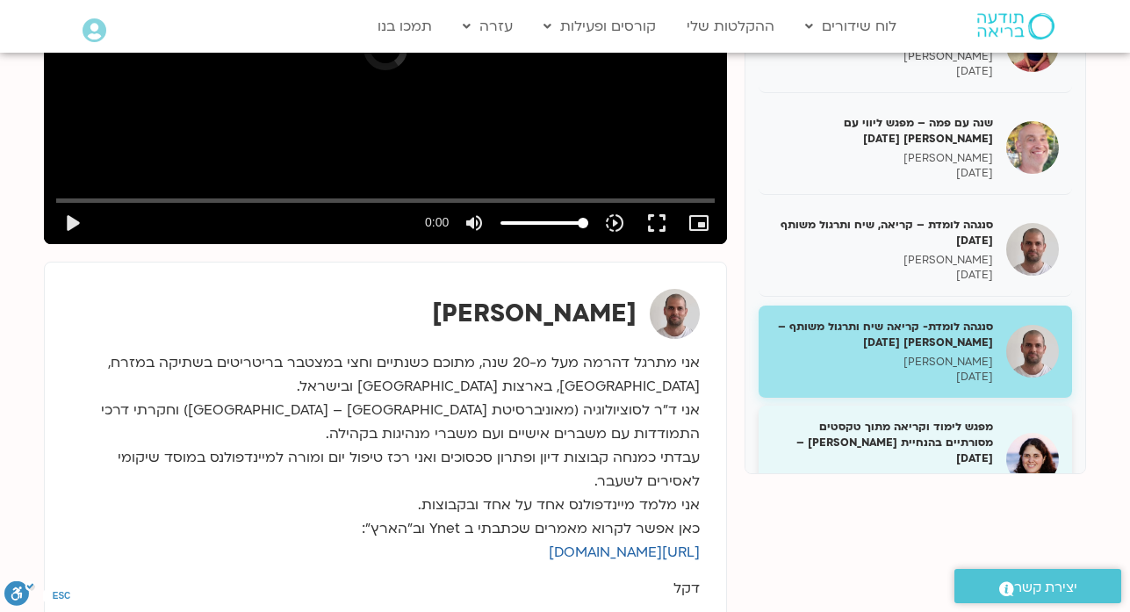
click at [971, 485] on p "27/11/2024" at bounding box center [882, 492] width 221 height 15
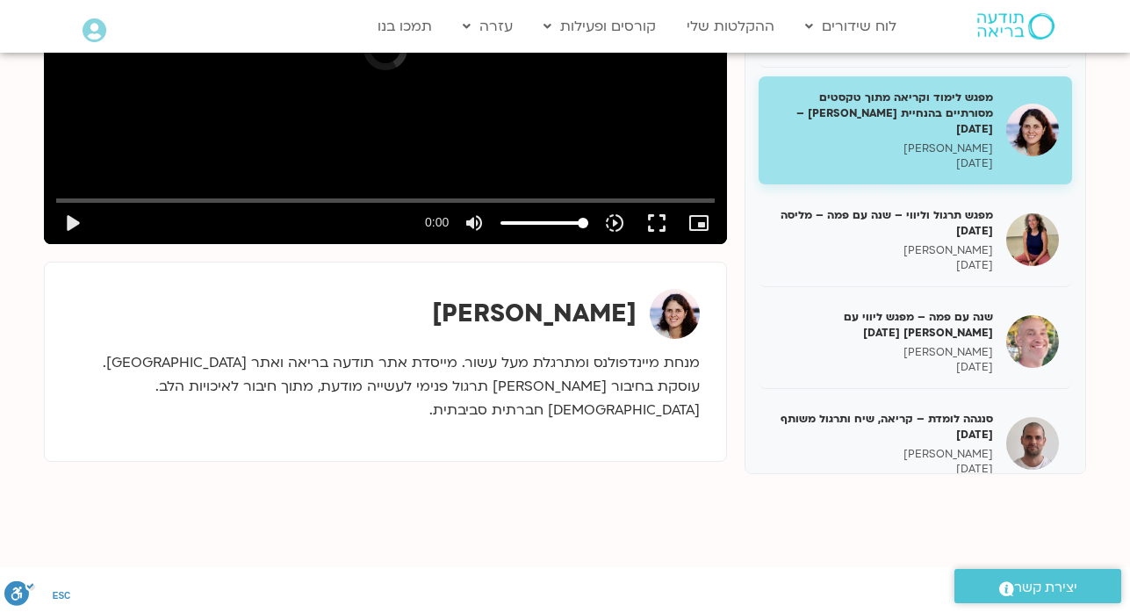
scroll to position [1580, 0]
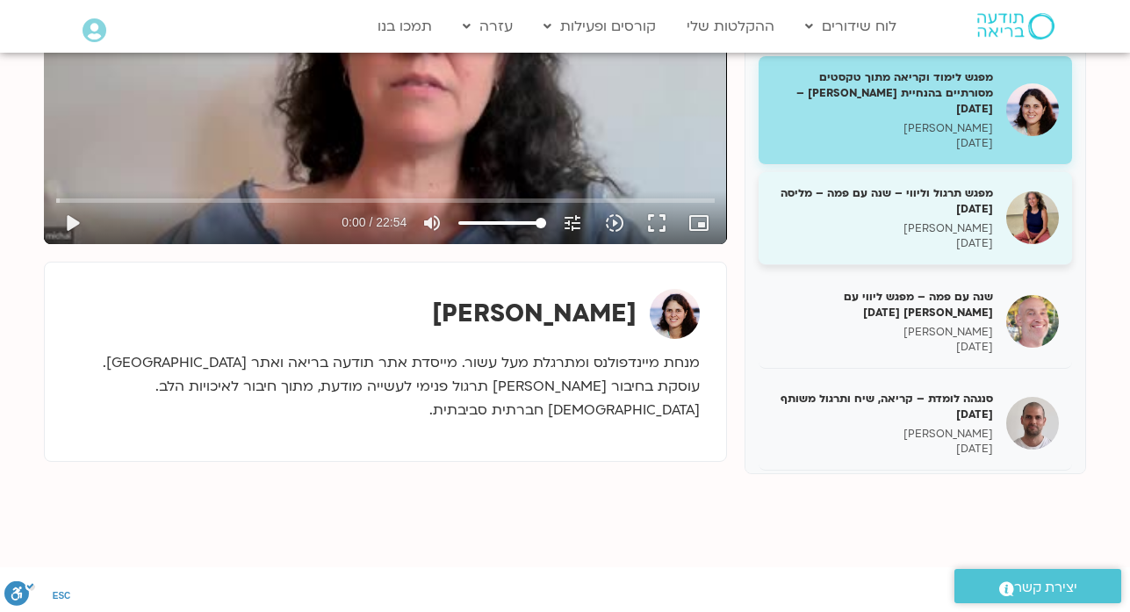
click at [985, 185] on h5 "מפגש תרגול וליווי – שנה עם פמה – מליסה 27/11/24" at bounding box center [882, 201] width 221 height 32
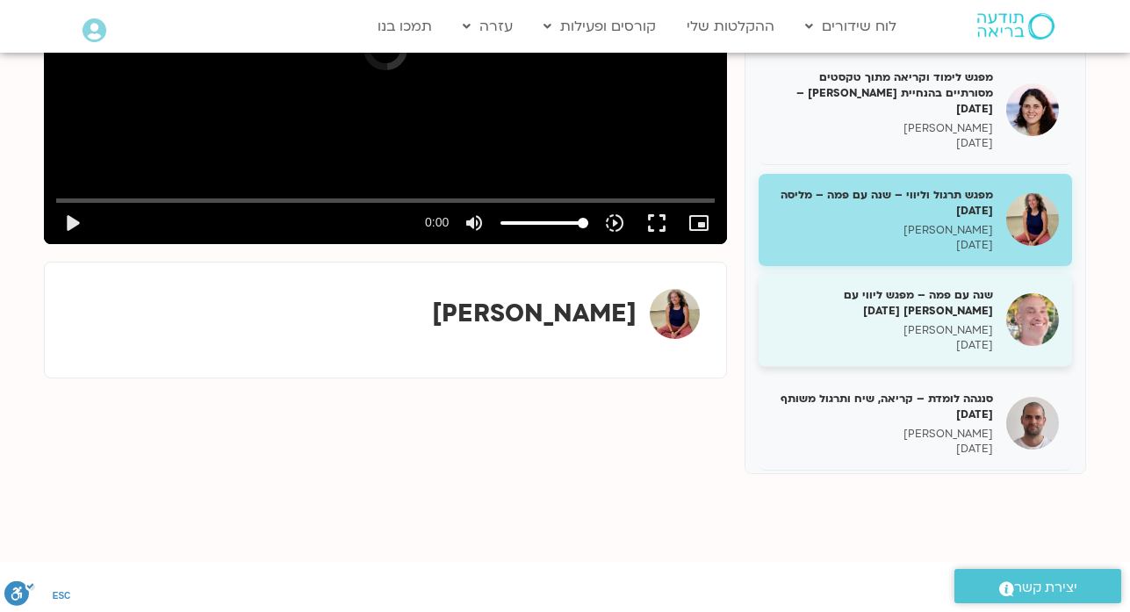
click at [980, 293] on div "שנה עם פמה – מפגש ליווי עם רון 1/12/24 רון אלון 01/12/2024" at bounding box center [914, 320] width 313 height 93
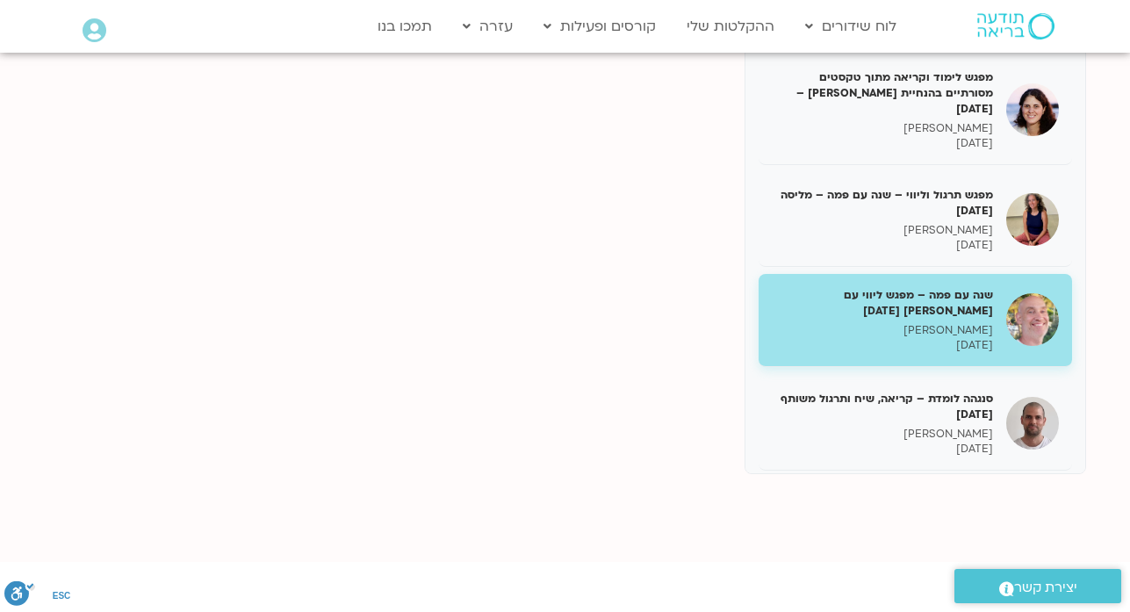
click at [980, 293] on div "שנה עם פמה – מפגש ליווי עם רון 1/12/24 רון אלון 01/12/2024" at bounding box center [914, 320] width 313 height 93
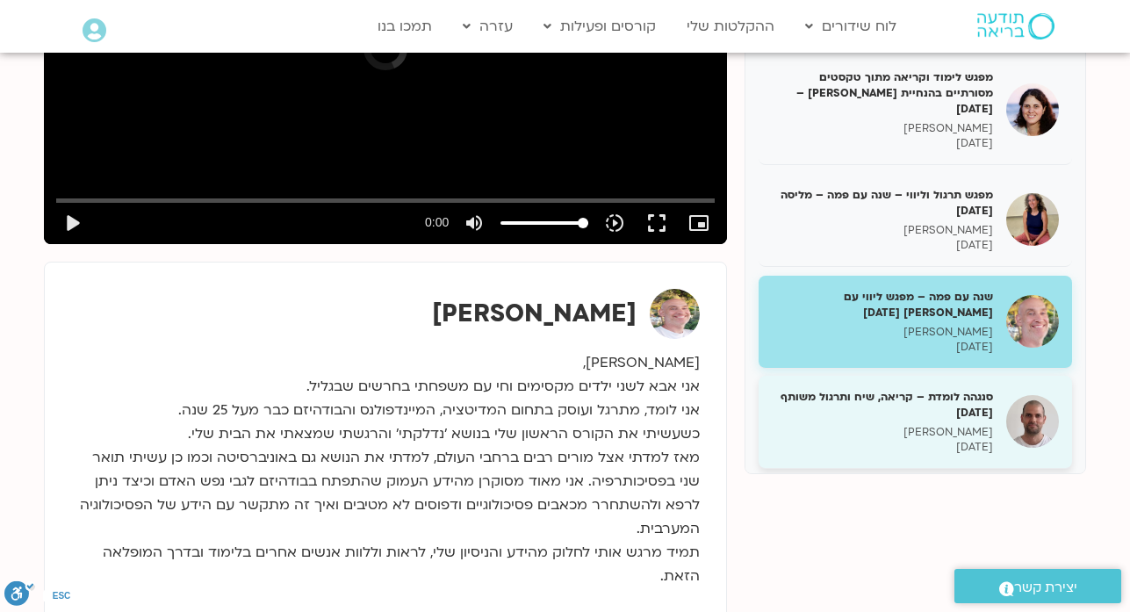
click at [978, 425] on p "דקל קנטי" at bounding box center [882, 432] width 221 height 15
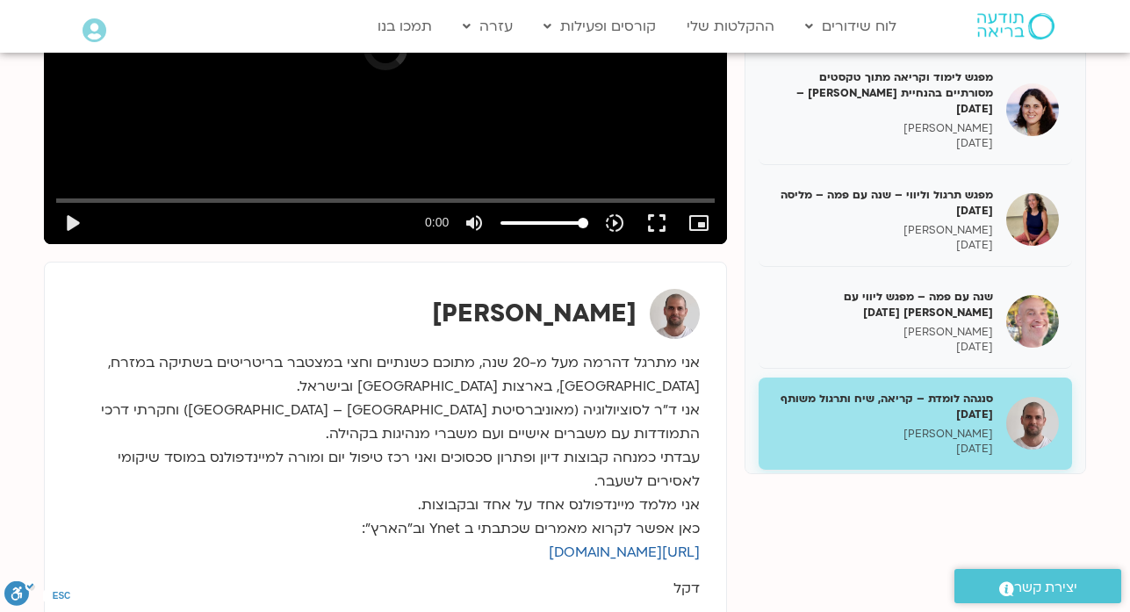
click at [973, 491] on h5 "אמנות ודהרמה – כשהחיים מתפרקים – 3/12/24" at bounding box center [882, 507] width 221 height 32
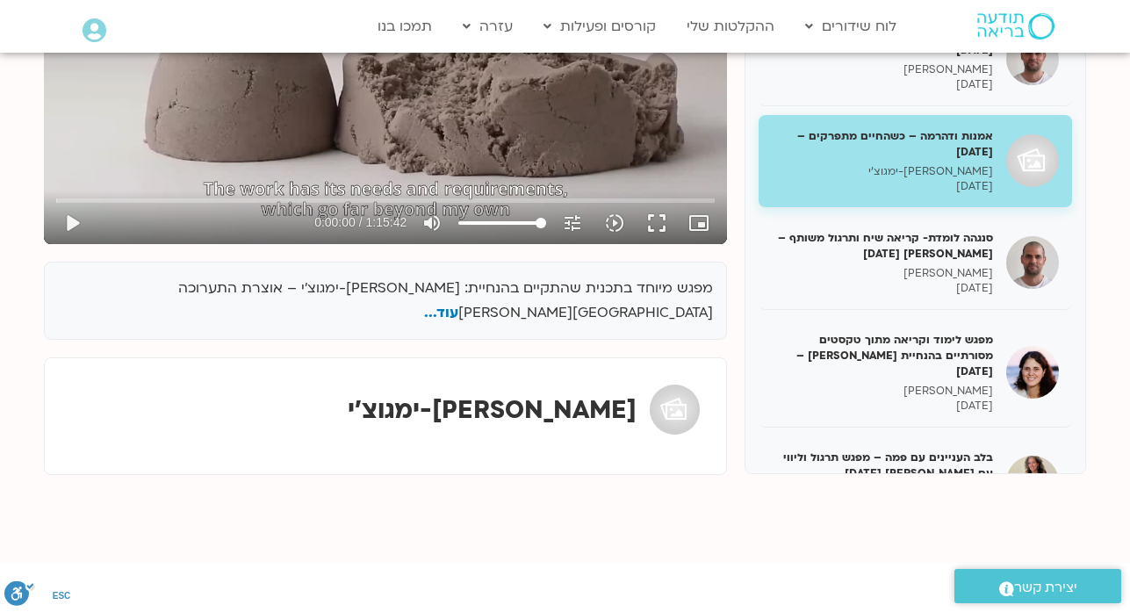
scroll to position [2001, 0]
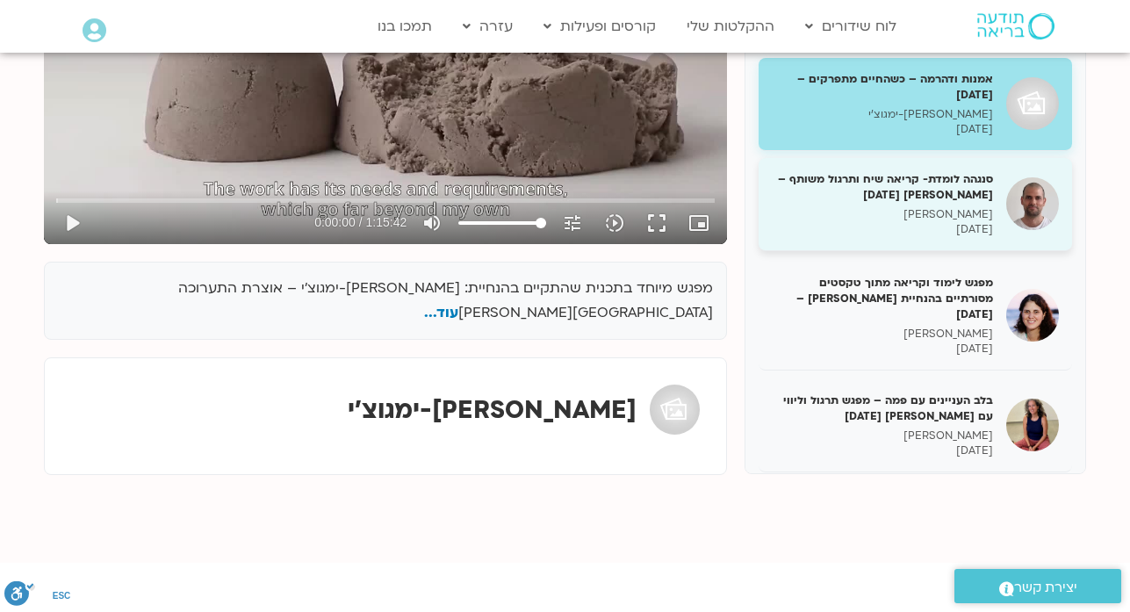
click at [871, 207] on p "דקל קנטי" at bounding box center [882, 214] width 221 height 15
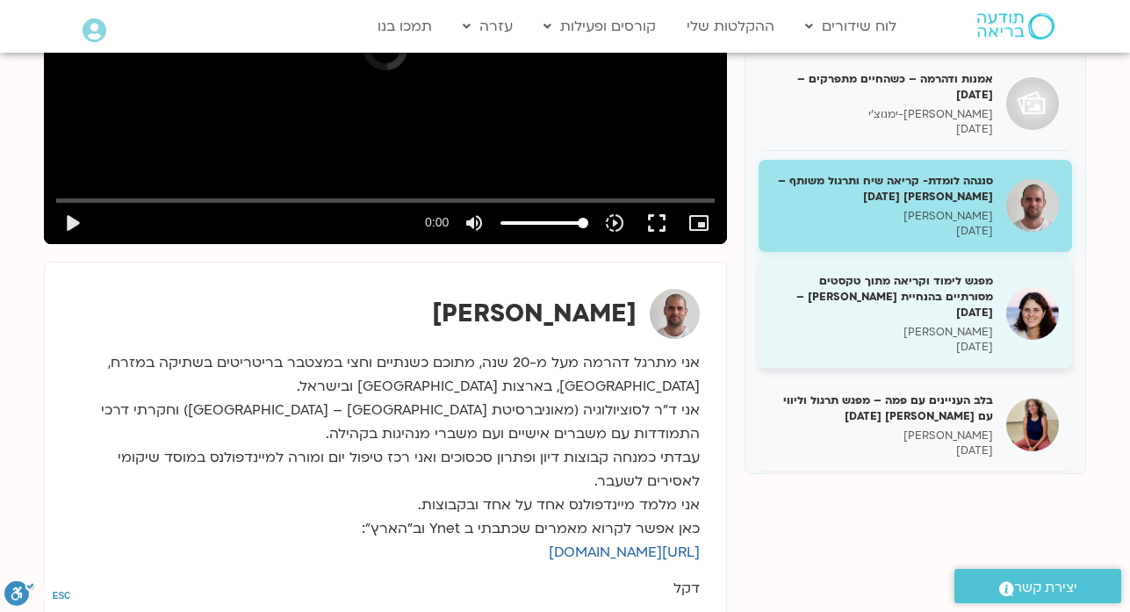
click at [897, 273] on h5 "מפגש לימוד וקריאה מתוך טקסטים מסורתיים בהנחיית מיכל גורל – 4/12/24" at bounding box center [882, 297] width 221 height 48
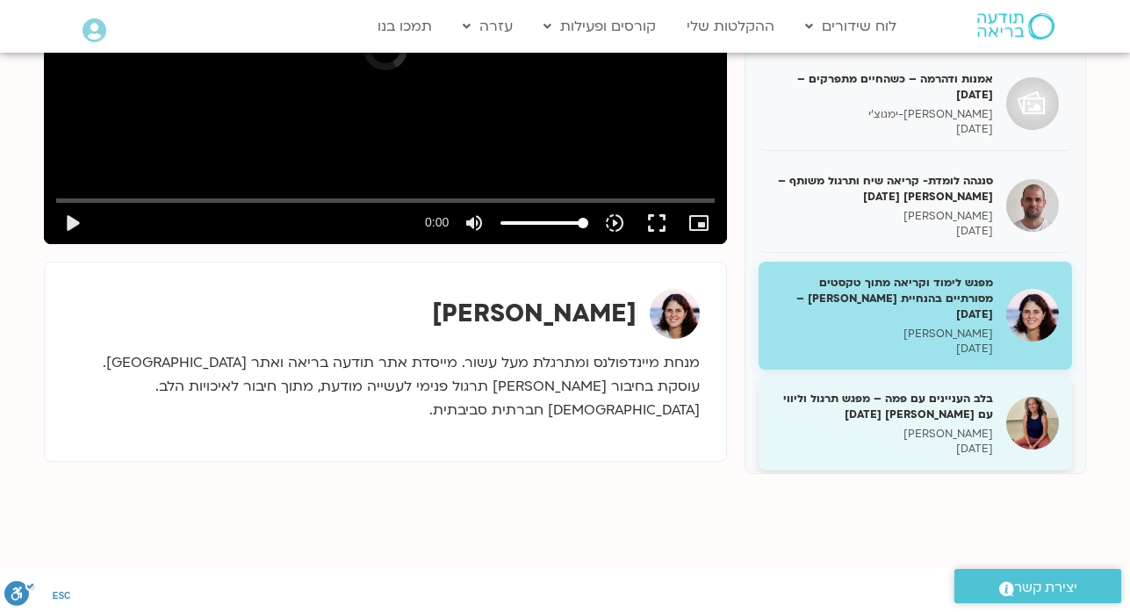
click at [916, 391] on h5 "בלב העניינים עם פמה – מפגש תרגול וליווי עם מליסה בר-אילן 04/12/24" at bounding box center [882, 407] width 221 height 32
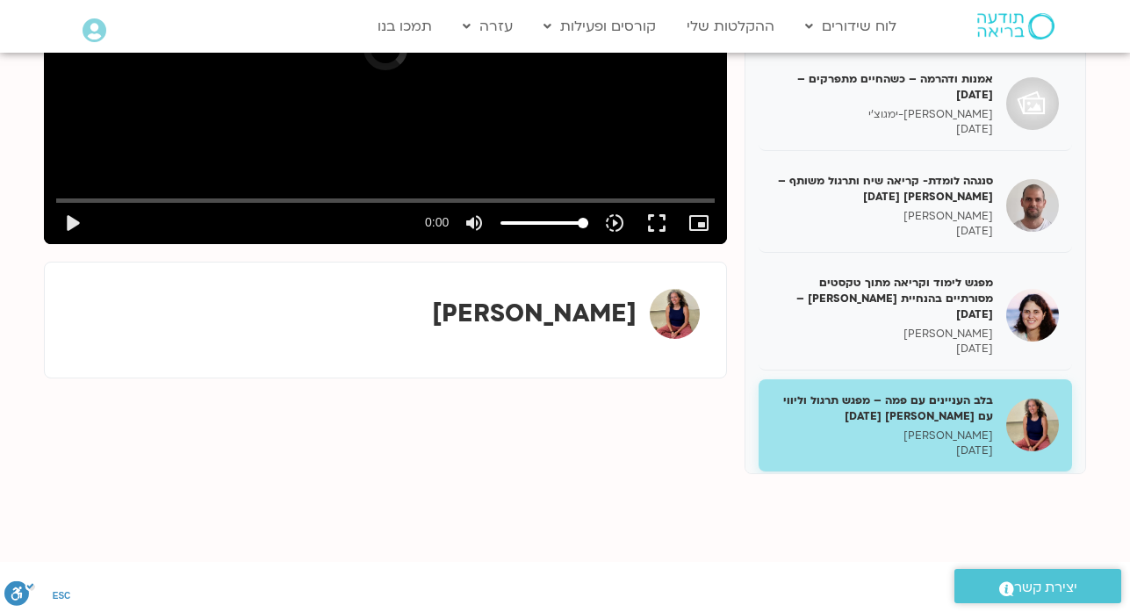
click at [937, 528] on p "רון אלון" at bounding box center [882, 535] width 221 height 15
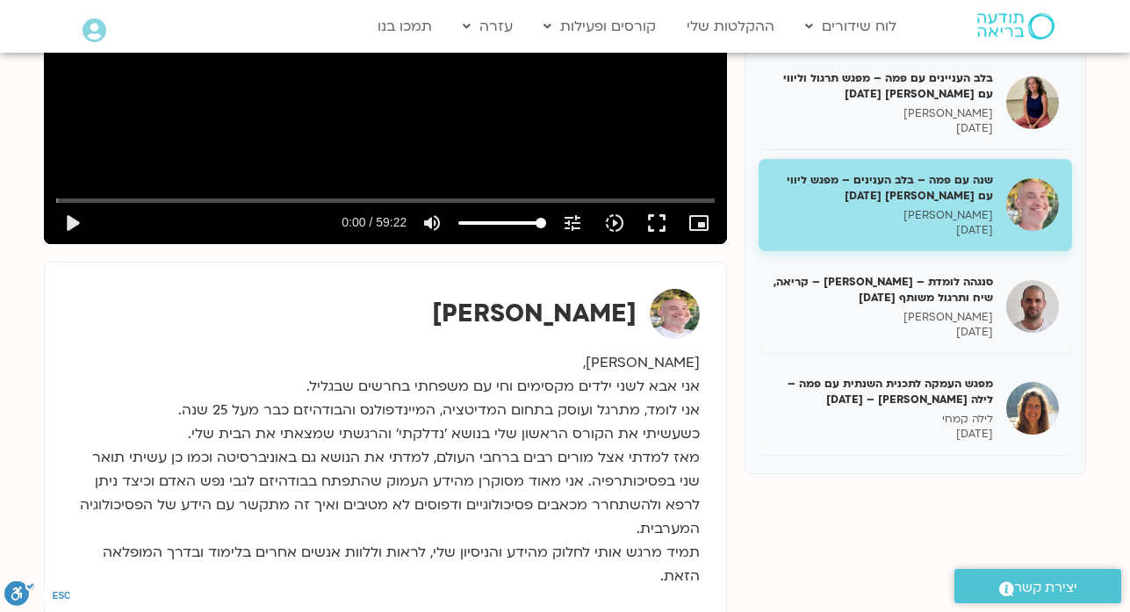
scroll to position [2352, 0]
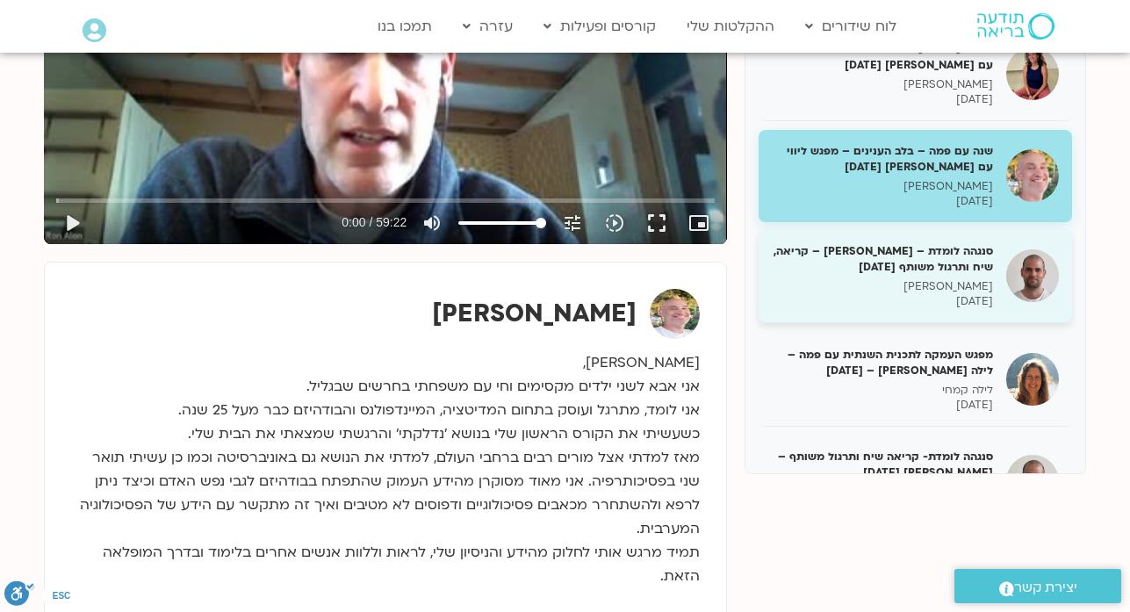
click at [930, 279] on p "דקל קנטי" at bounding box center [882, 286] width 221 height 15
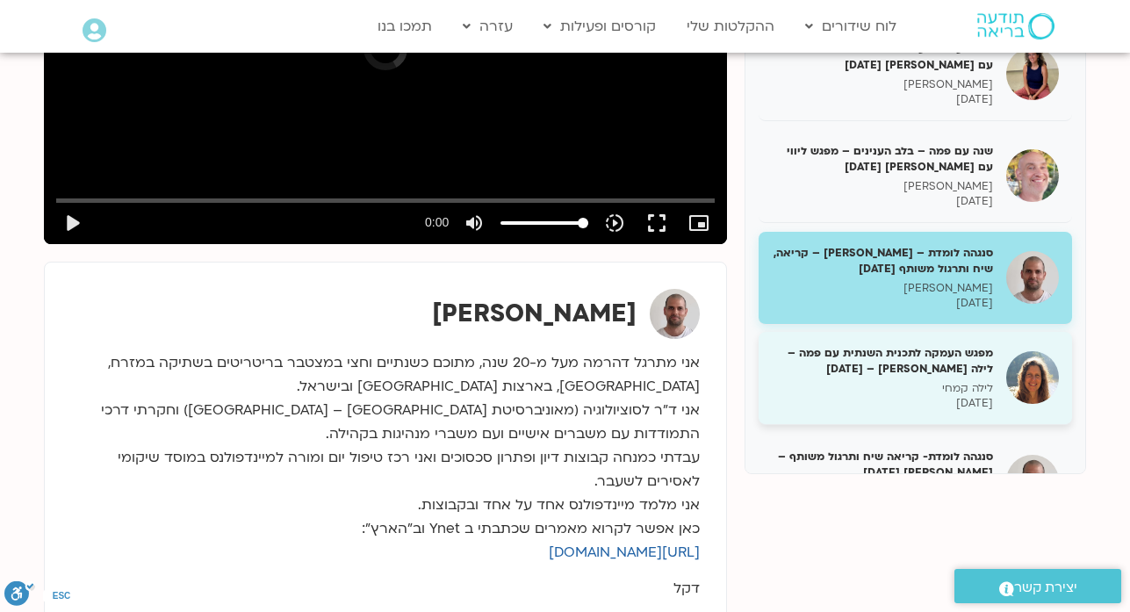
click at [959, 381] on p "לילה קמחי" at bounding box center [882, 388] width 221 height 15
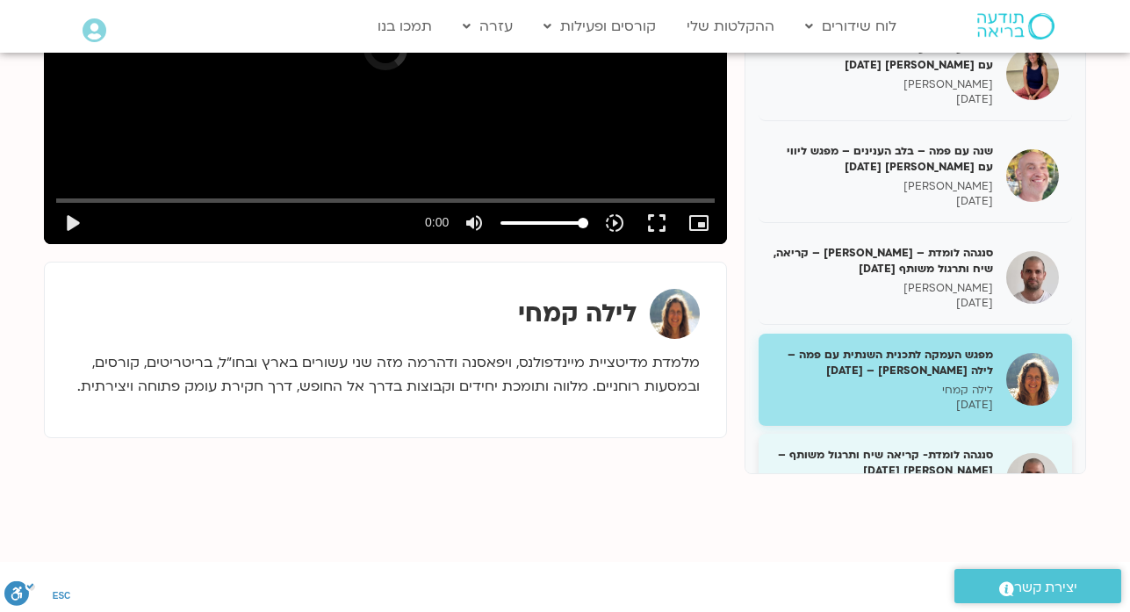
click at [976, 447] on h5 "סנגהה לומדת- קריאה שיח ותרגול משותף – דקל 11/12/24" at bounding box center [882, 463] width 221 height 32
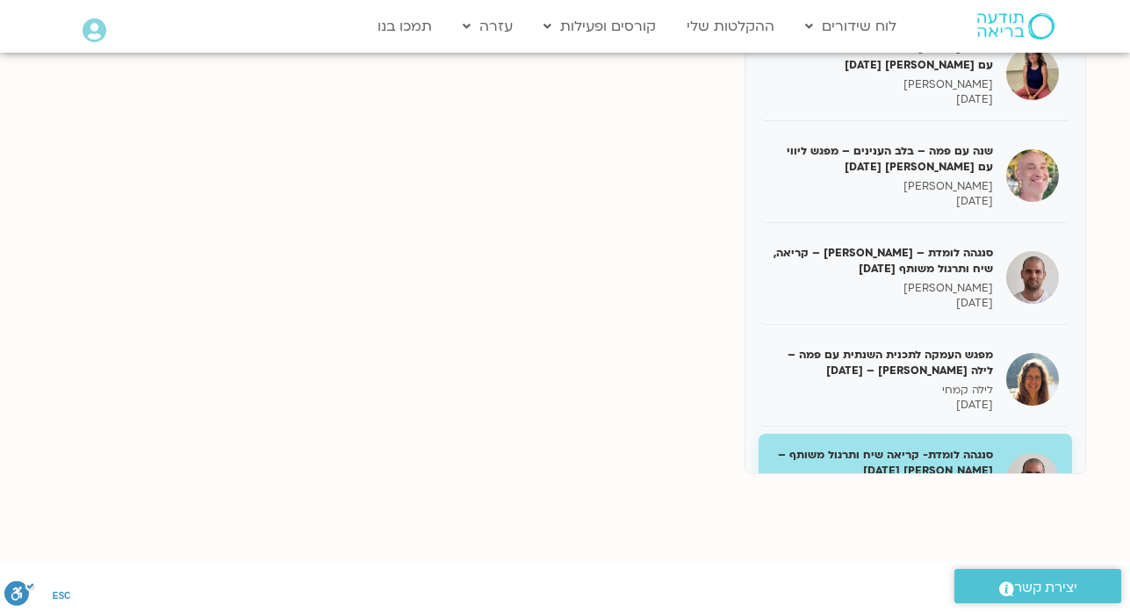
click at [976, 447] on h5 "סנגהה לומדת- קריאה שיח ותרגול משותף – דקל 11/12/24" at bounding box center [882, 463] width 221 height 32
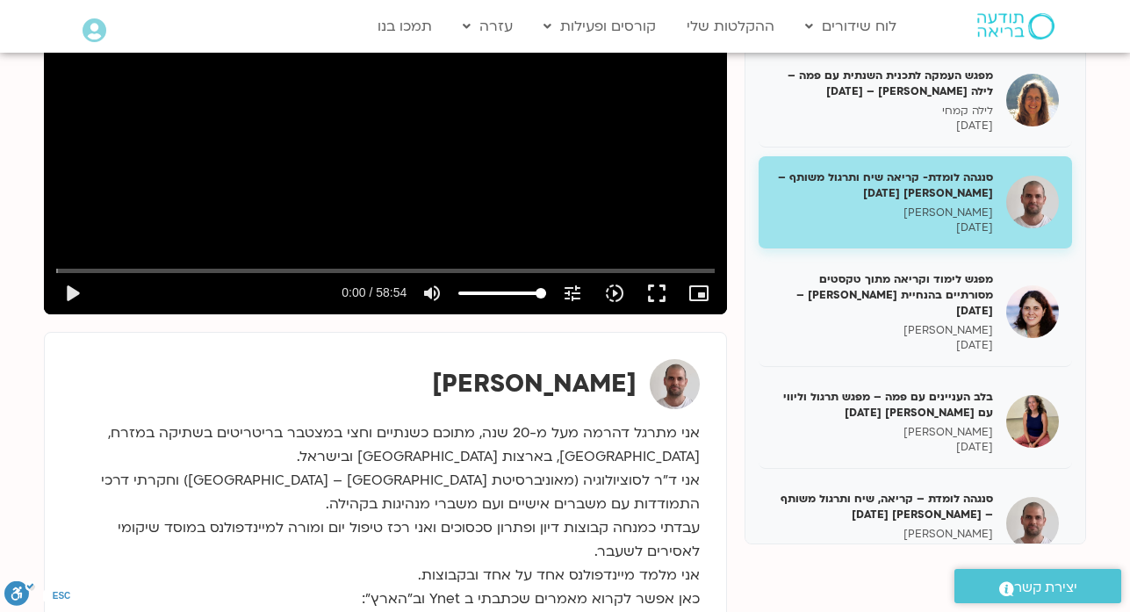
scroll to position [2703, 0]
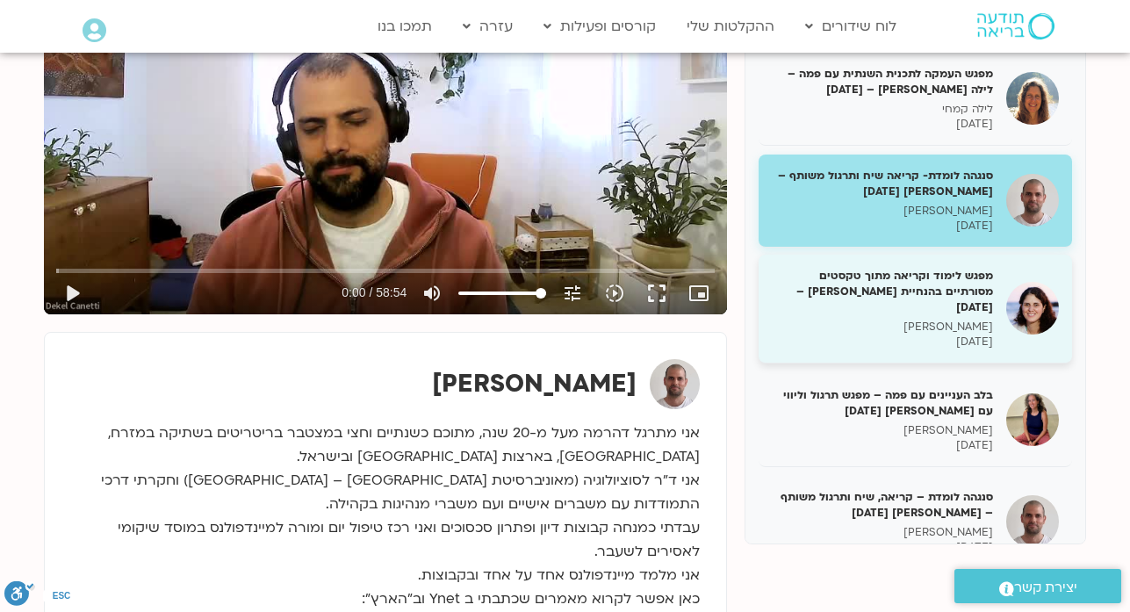
click at [945, 268] on h5 "מפגש לימוד וקריאה מתוך טקסטים מסורתיים בהנחיית מיכל גורל – 11/12/24" at bounding box center [882, 292] width 221 height 48
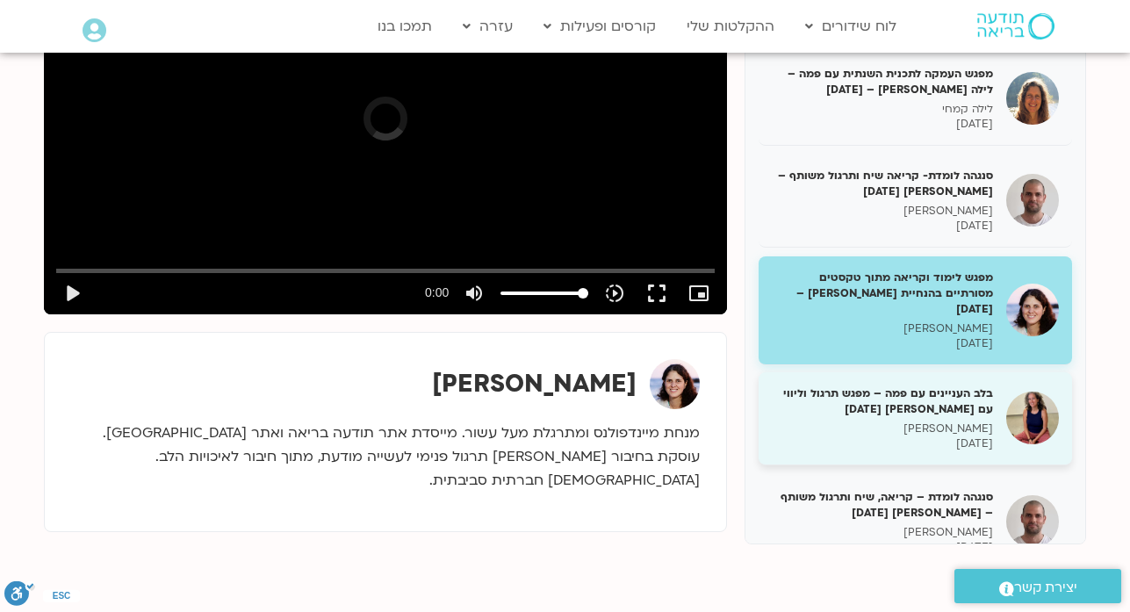
click at [948, 421] on p "מליסה בר-אילן" at bounding box center [882, 428] width 221 height 15
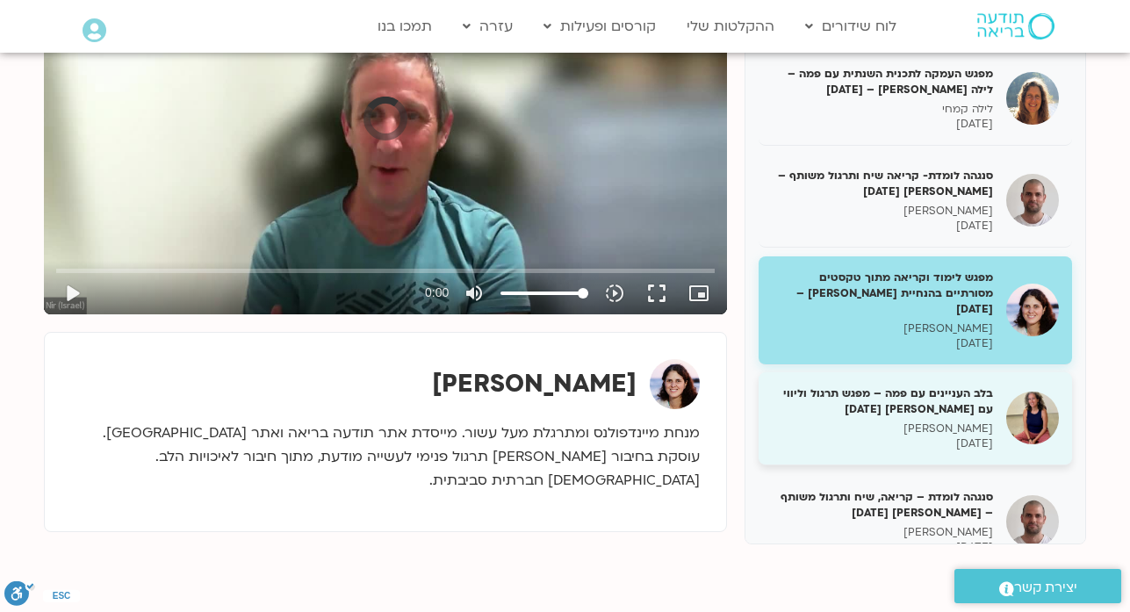
click at [948, 421] on p "מליסה בר-אילן" at bounding box center [882, 428] width 221 height 15
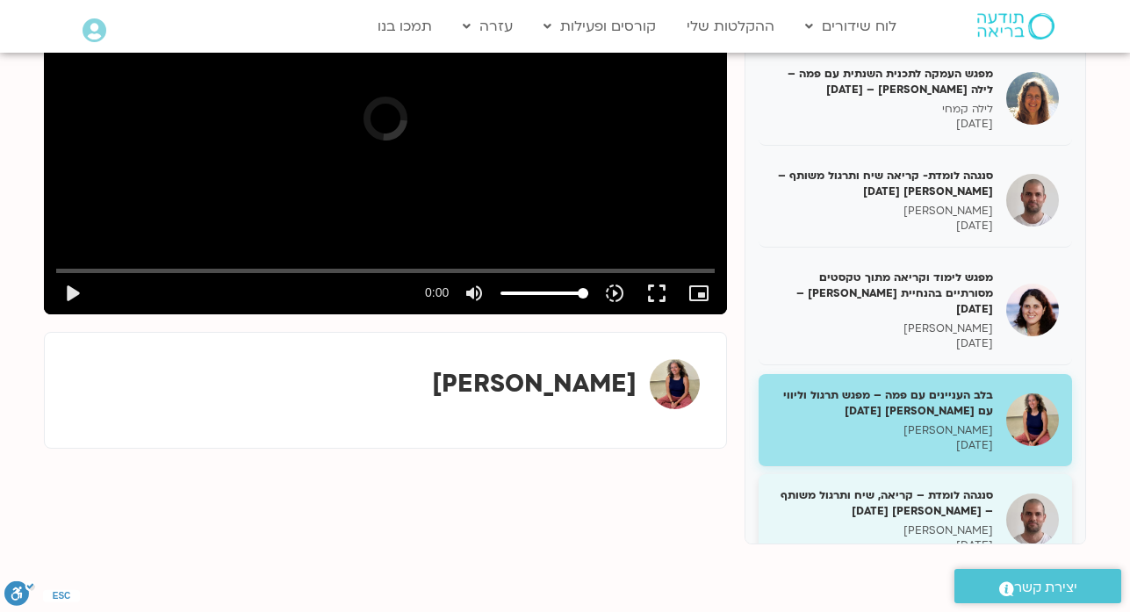
click at [951, 487] on h5 "סנגהה לומדת – קריאה, שיח ותרגול משותף – דקל 12/12/2024" at bounding box center [882, 503] width 221 height 32
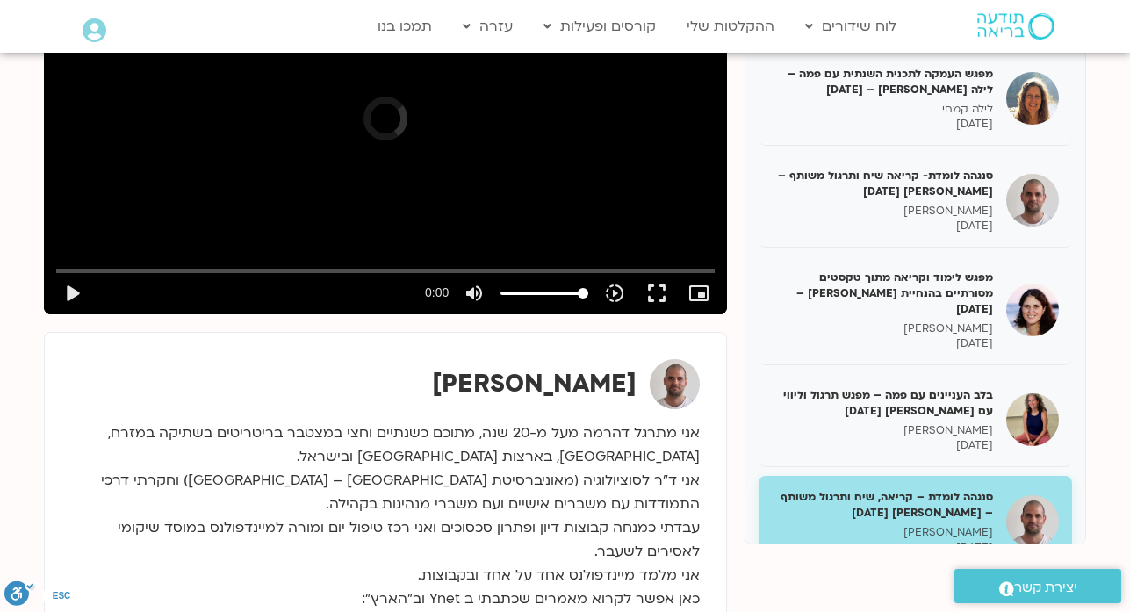
click at [944, 589] on h5 "שנה עם פמה – בלב הענינים – מפגש ליווי עם רון 15/12/24" at bounding box center [882, 605] width 221 height 32
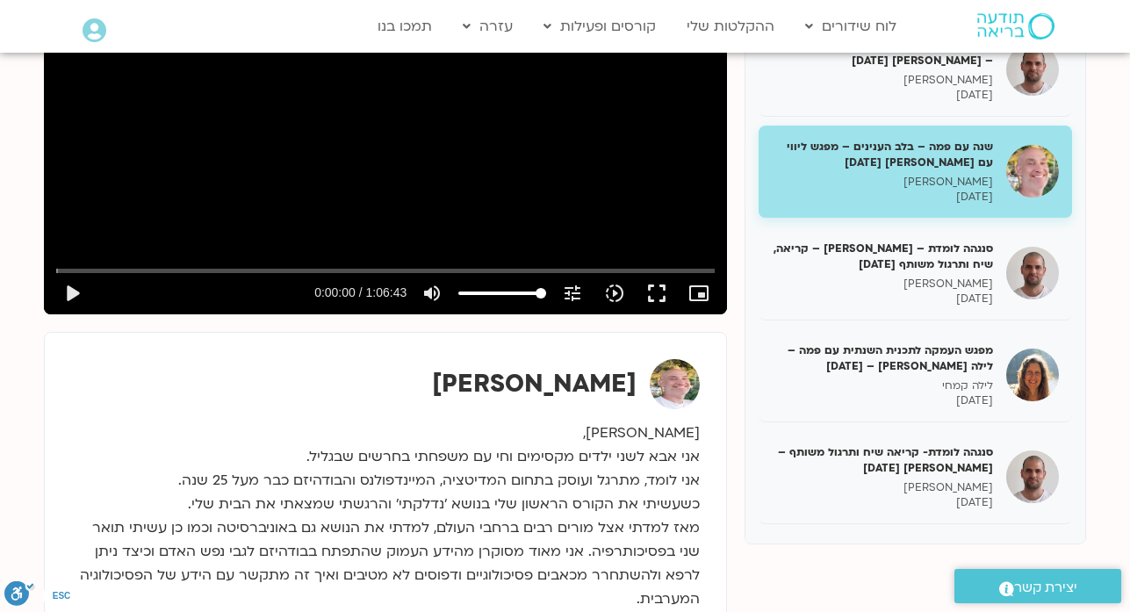
scroll to position [3160, 0]
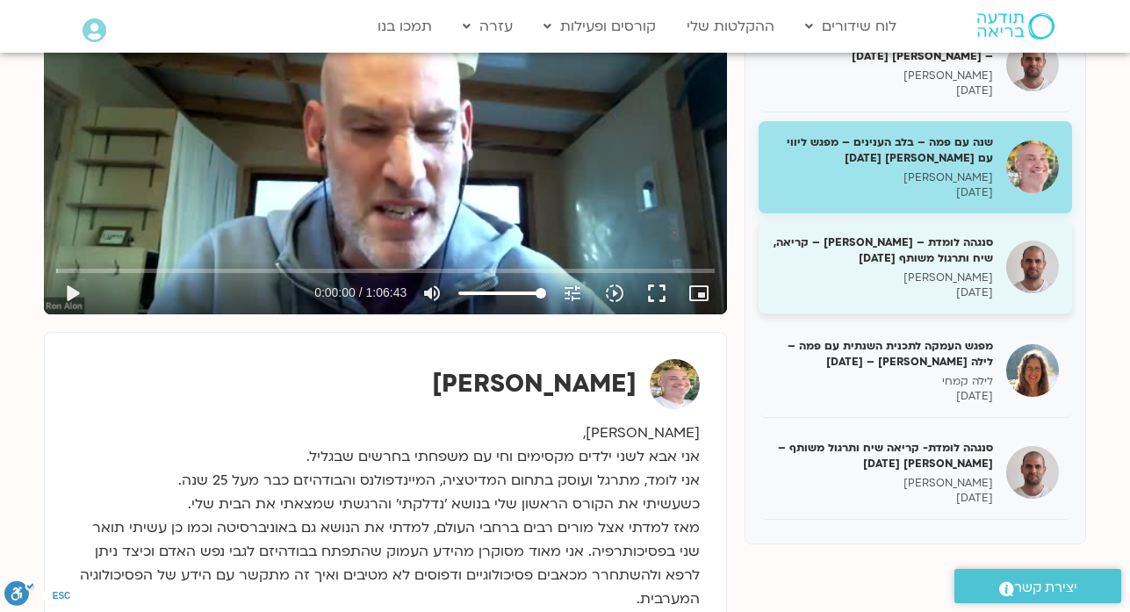
click at [896, 270] on p "דקל קנטי" at bounding box center [882, 277] width 221 height 15
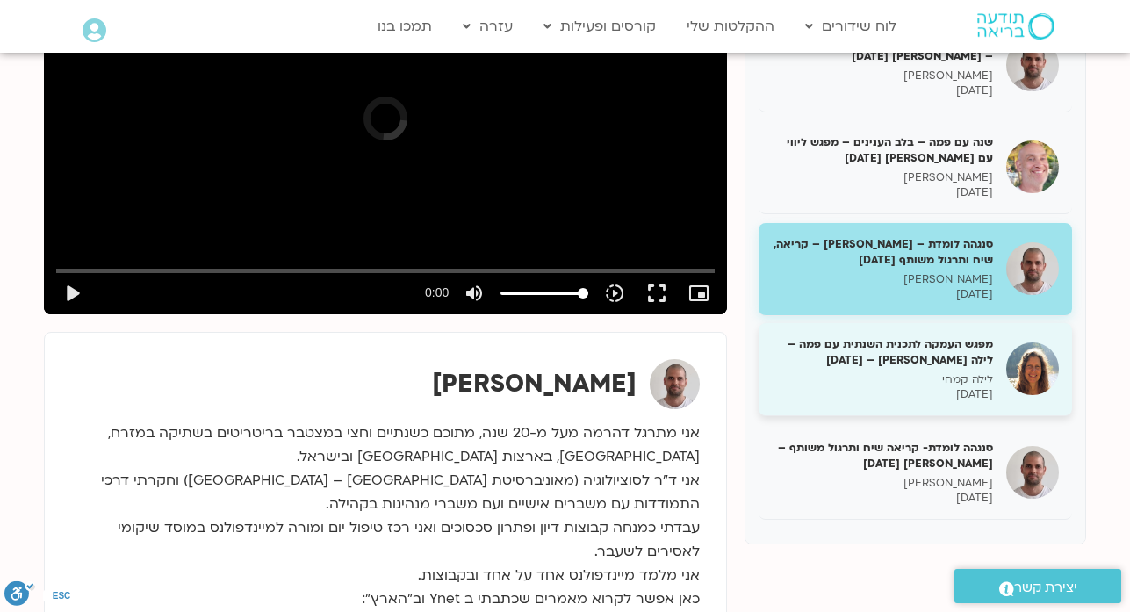
click at [917, 336] on h5 "מפגש העמקה לתכנית השנתית עם פמה – לילה קמחי – 17/12/24" at bounding box center [882, 352] width 221 height 32
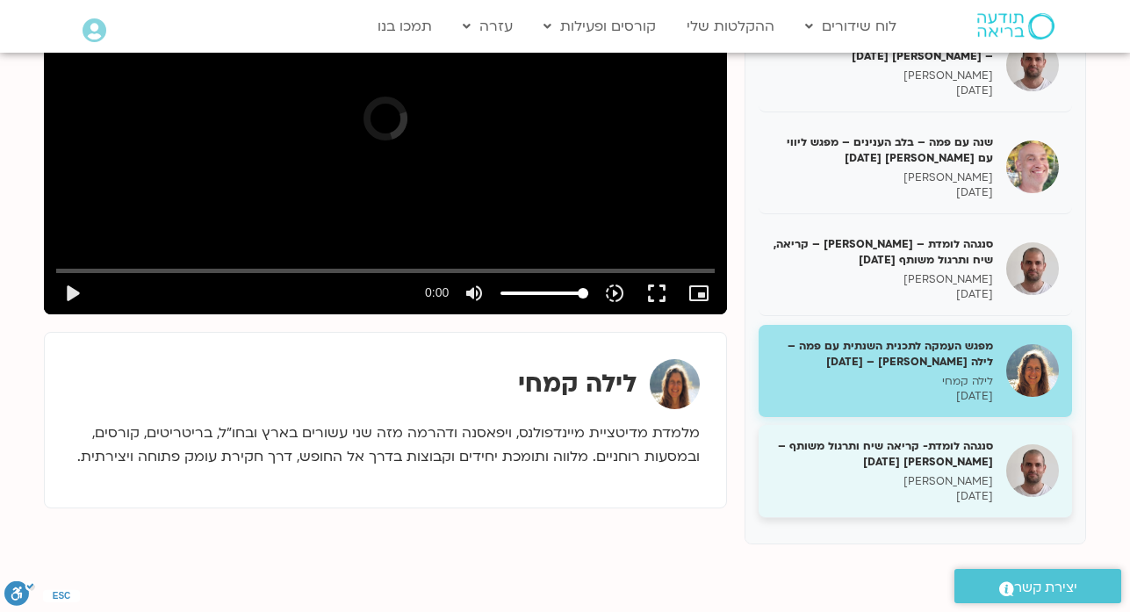
click at [937, 474] on p "דקל קנטי" at bounding box center [882, 481] width 221 height 15
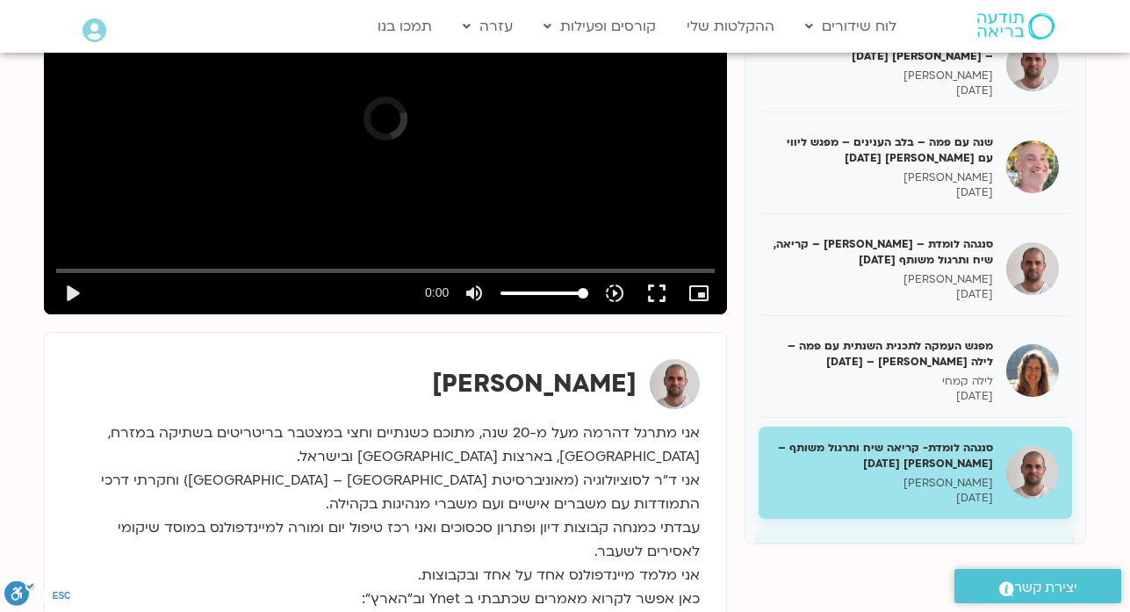
click at [956, 576] on p "מליסה בר-אילן" at bounding box center [882, 583] width 221 height 15
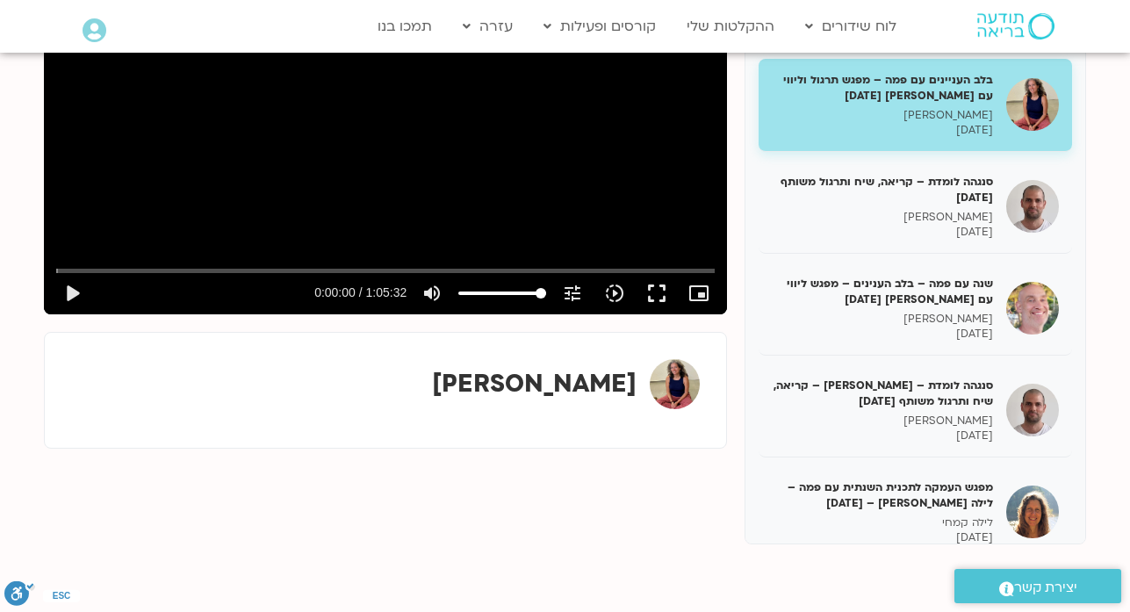
scroll to position [3651, 0]
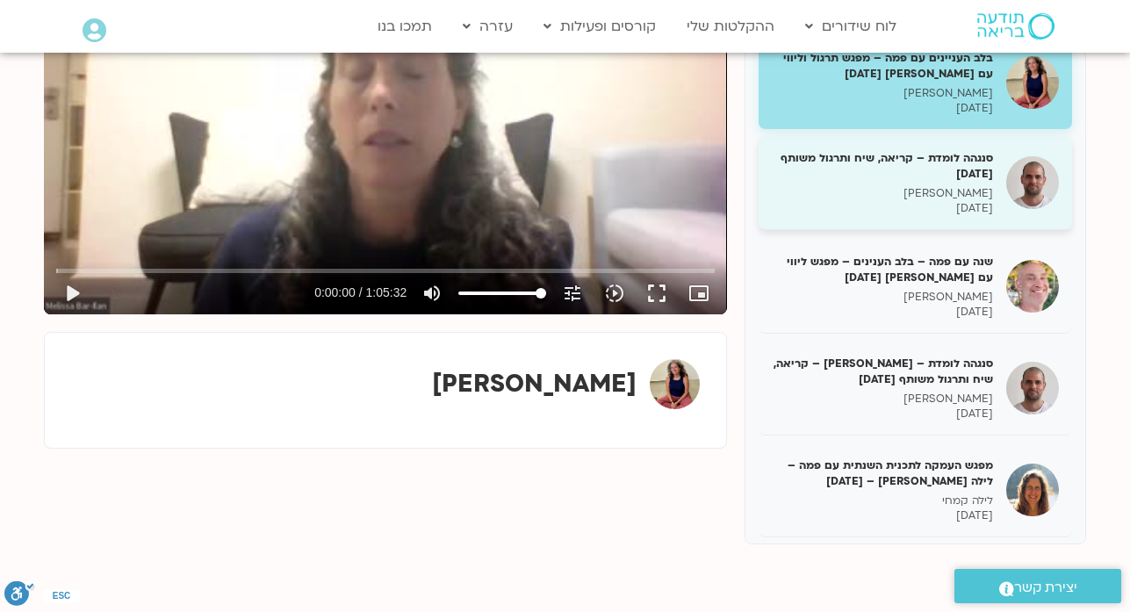
click at [942, 201] on p "19/12/2024" at bounding box center [882, 208] width 221 height 15
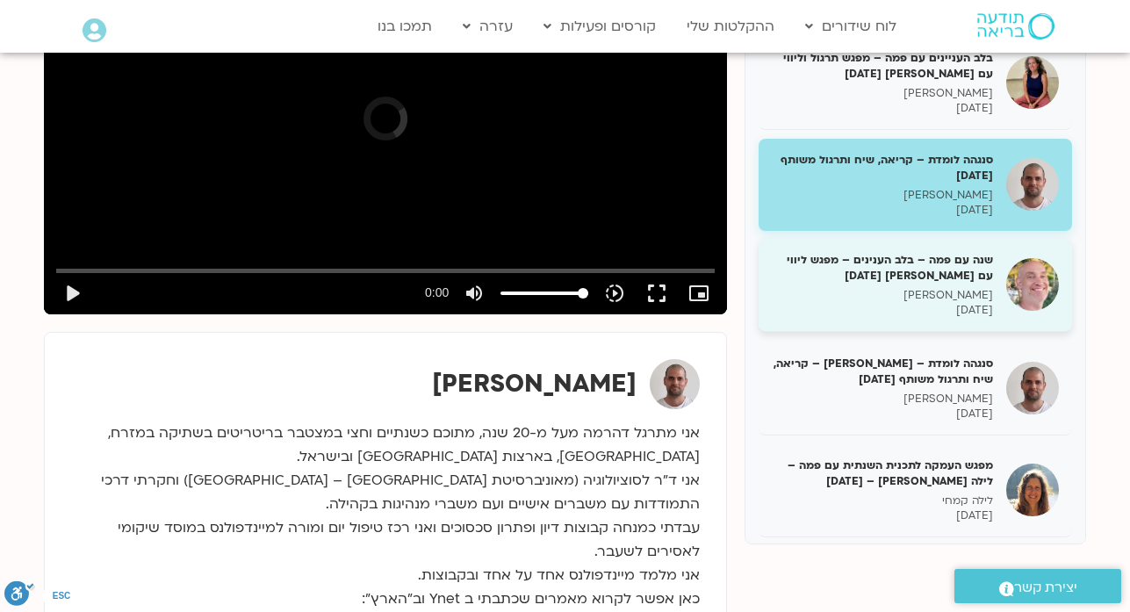
click at [953, 288] on p "רון אלון" at bounding box center [882, 295] width 221 height 15
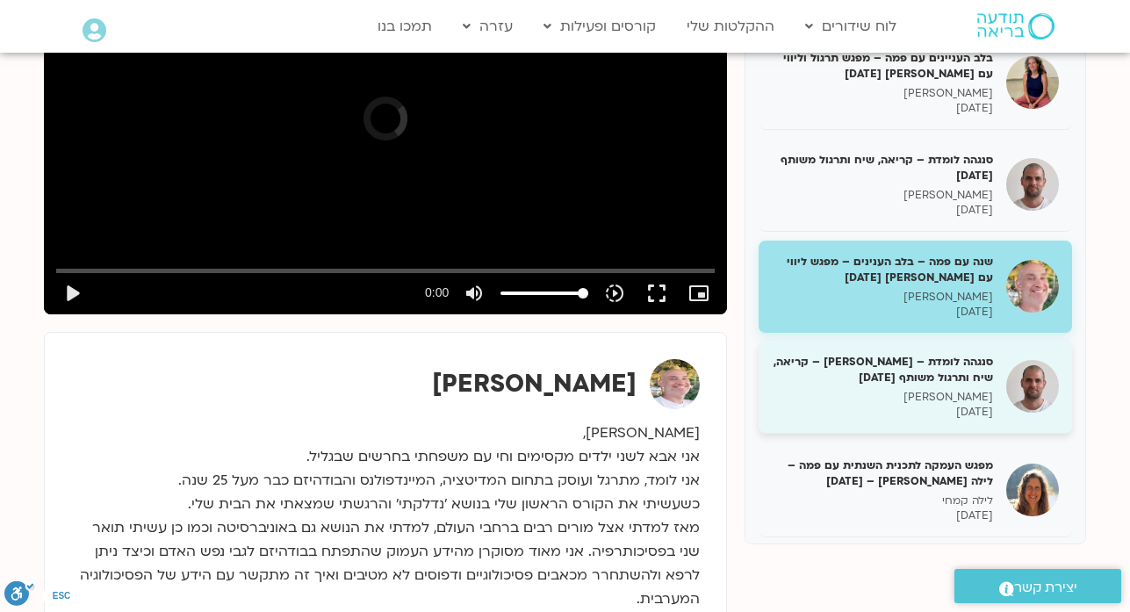
click at [956, 405] on p "23/12/2024" at bounding box center [882, 412] width 221 height 15
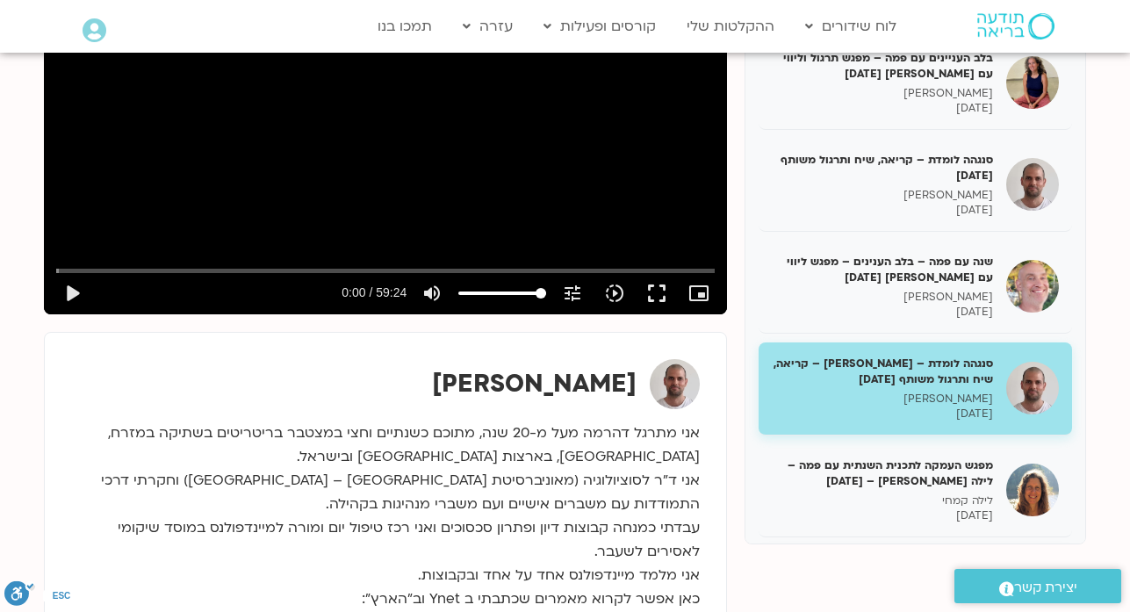
click at [968, 593] on p "דקל קנטי" at bounding box center [882, 600] width 221 height 15
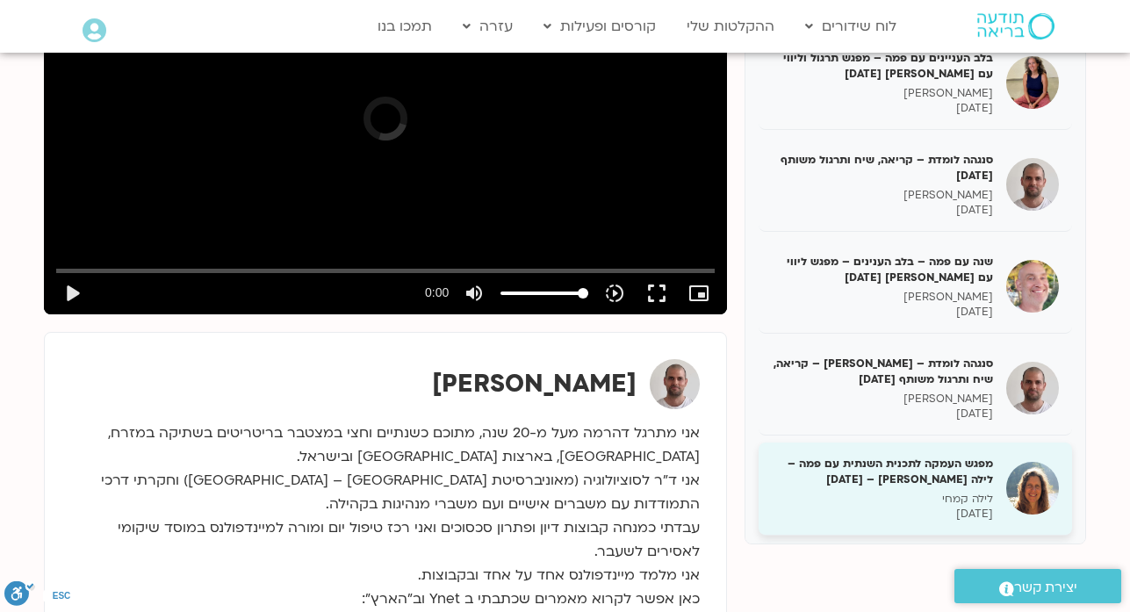
click at [901, 492] on p "לילה קמחי" at bounding box center [882, 499] width 221 height 15
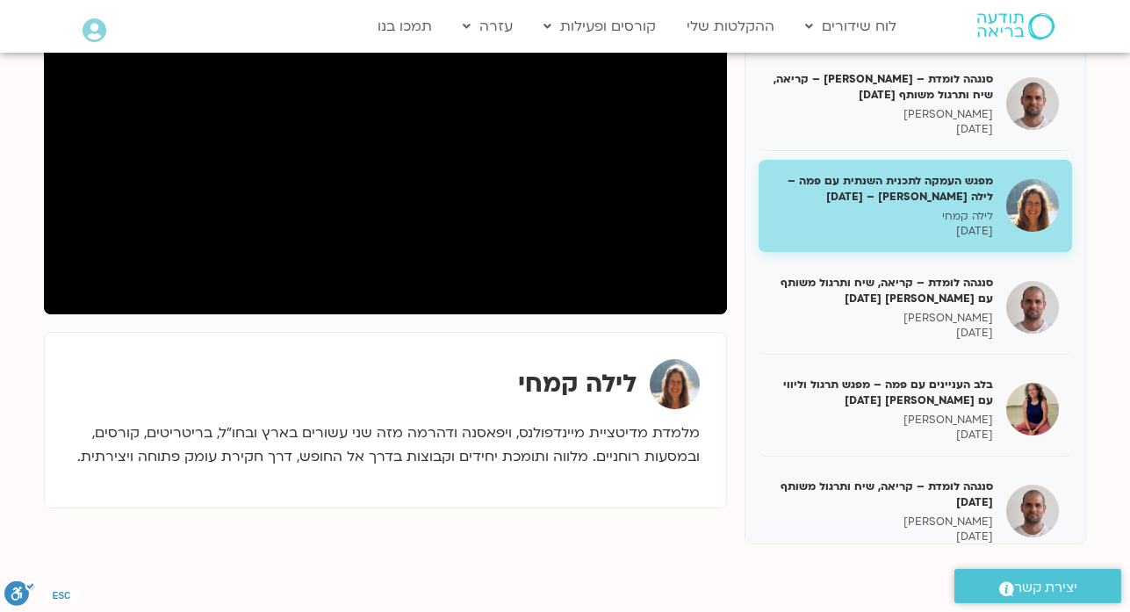
scroll to position [4002, 0]
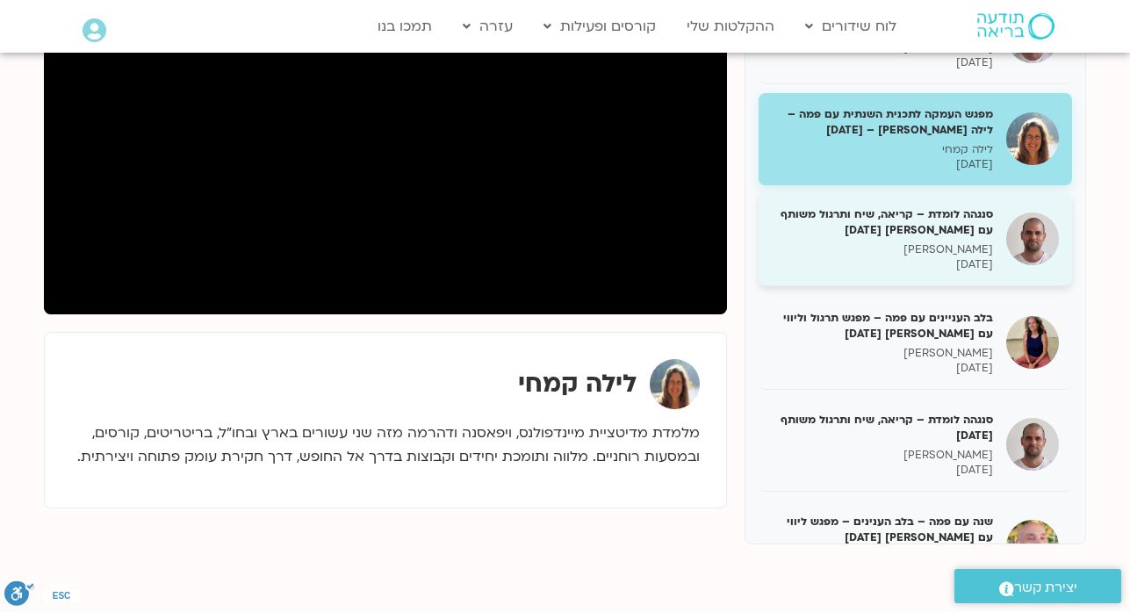
click at [943, 206] on h5 "סנגהה לומדת – קריאה, שיח ותרגול משותף עם דקל קנטי 25/12/24" at bounding box center [882, 222] width 221 height 32
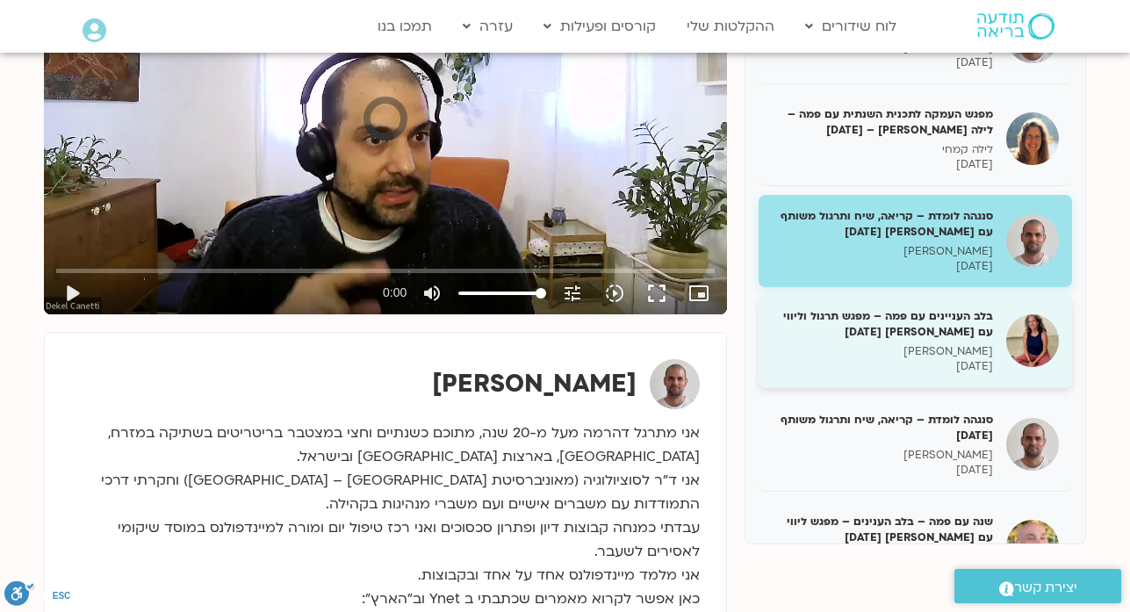
click at [956, 308] on h5 "בלב העניינים עם פמה – מפגש תרגול וליווי עם מליסה בר-אילן 25/12/24" at bounding box center [882, 324] width 221 height 32
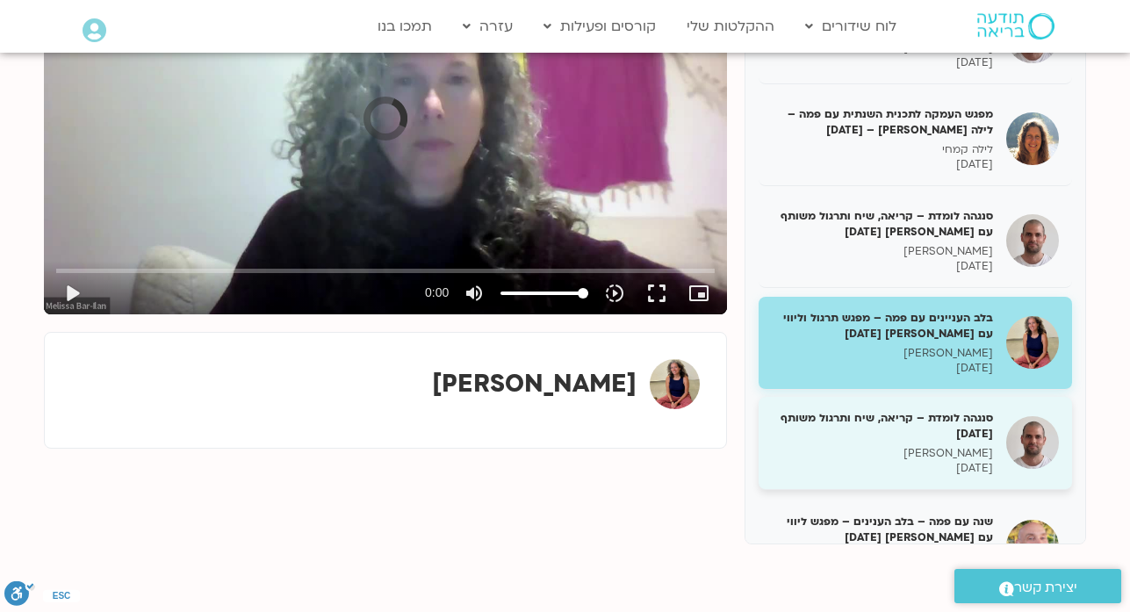
click at [957, 410] on h5 "סנגהה לומדת – קריאה, שיח ותרגול משותף 26/12/24" at bounding box center [882, 426] width 221 height 32
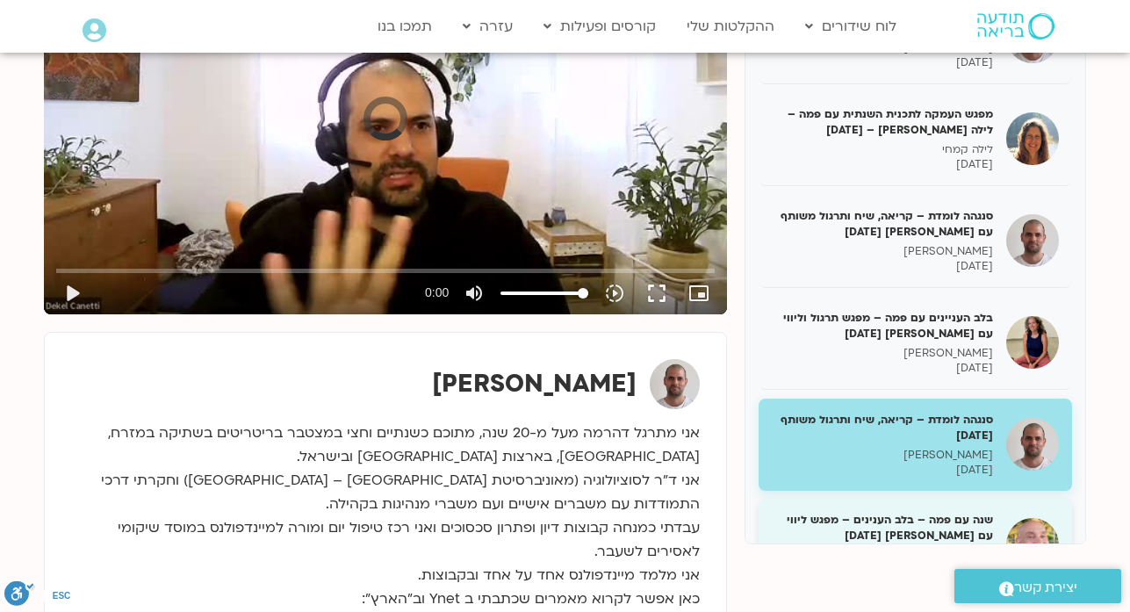
click at [958, 512] on h5 "שנה עם פמה – בלב הענינים – מפגש ליווי עם רון 29/12/24" at bounding box center [882, 528] width 221 height 32
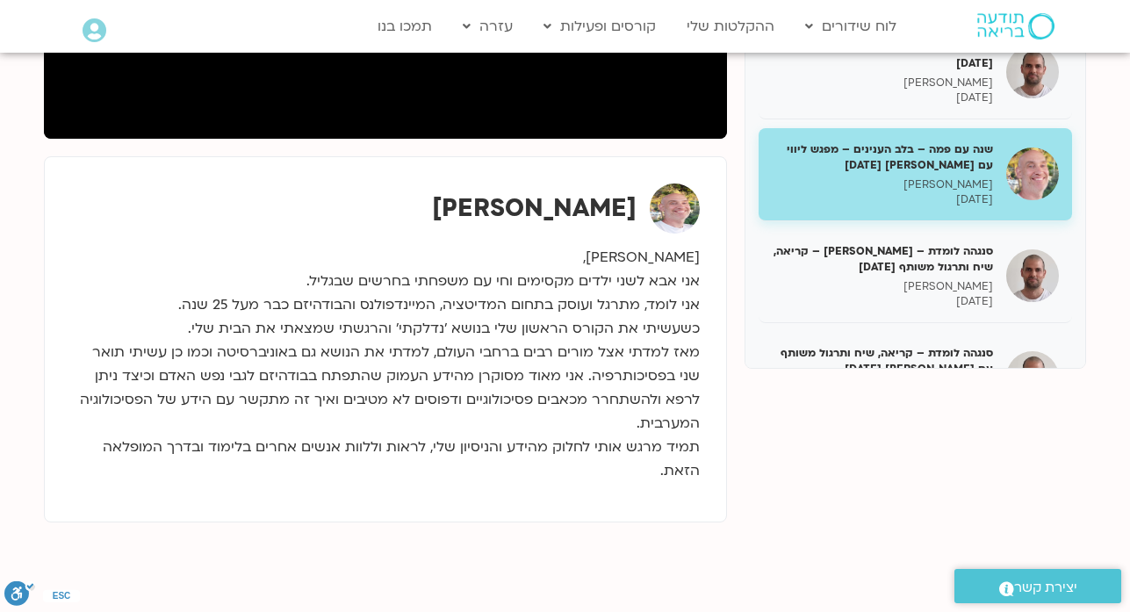
scroll to position [4213, 0]
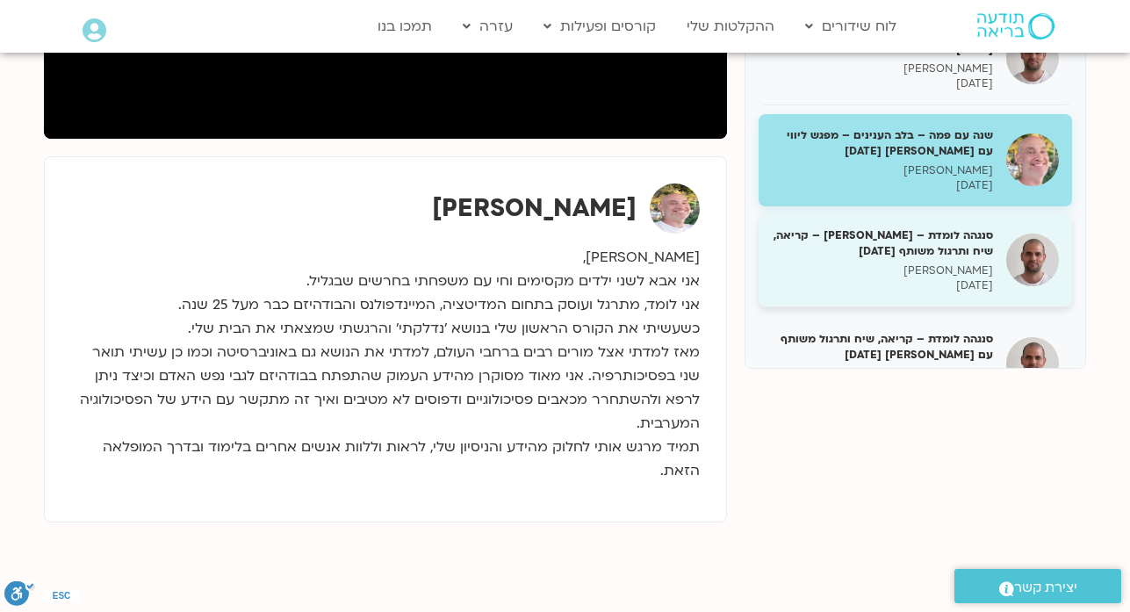
click at [954, 227] on h5 "סנגהה לומדת – דקל קנטי – קריאה, שיח ותרגול משותף 30/12/24" at bounding box center [882, 243] width 221 height 32
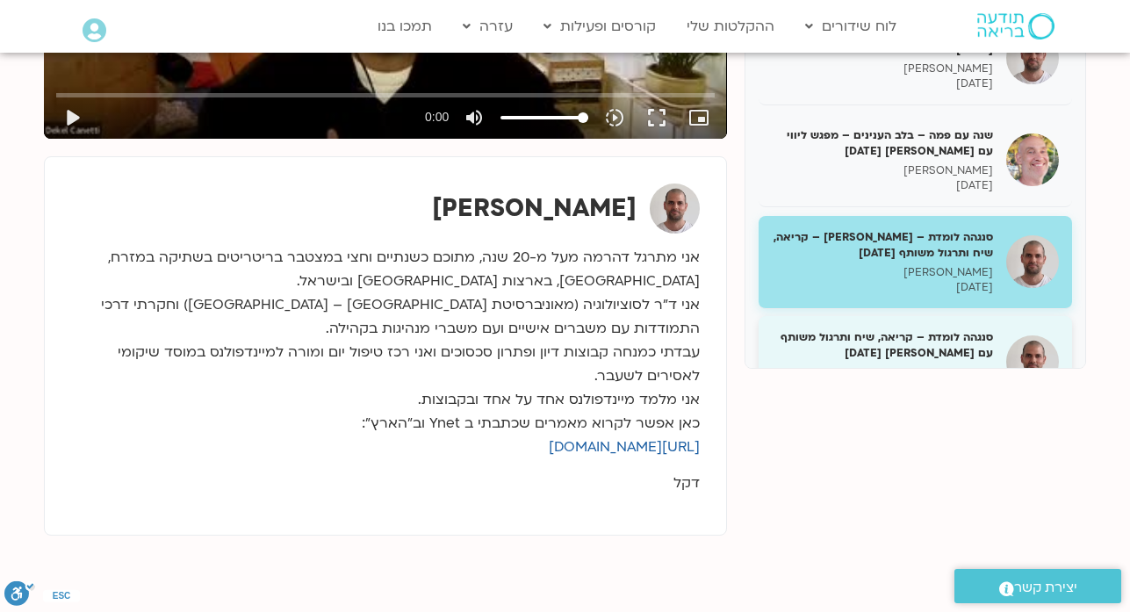
click at [957, 329] on div "סנגהה לומדת – קריאה, שיח ותרגול משותף עם דקל קנטי 1/1/25 דקל קנטי 01/01/2025" at bounding box center [882, 362] width 221 height 66
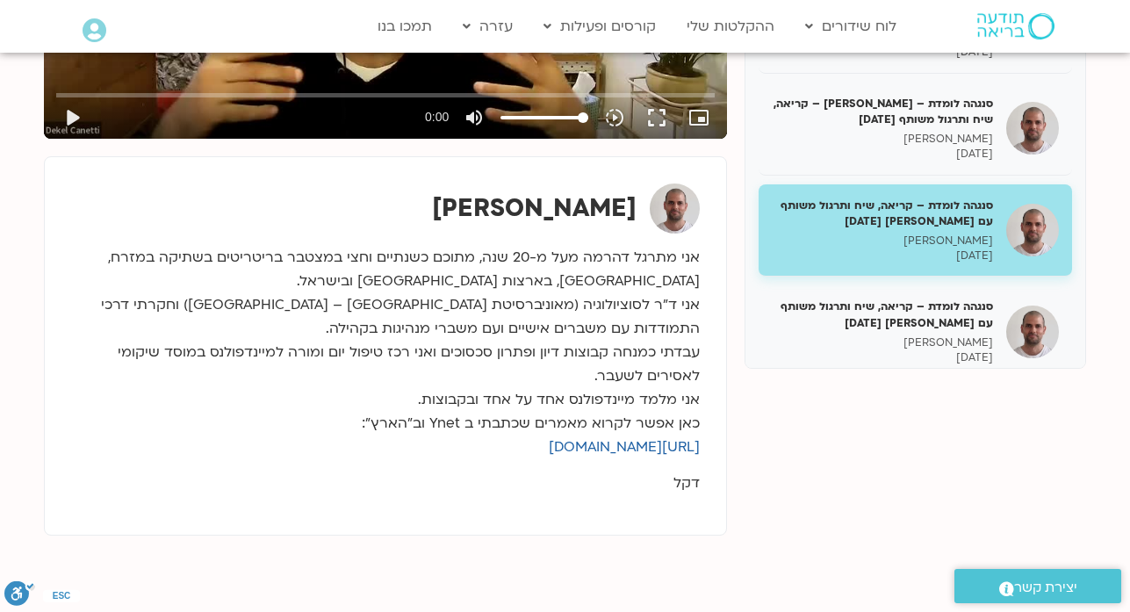
scroll to position [4353, 0]
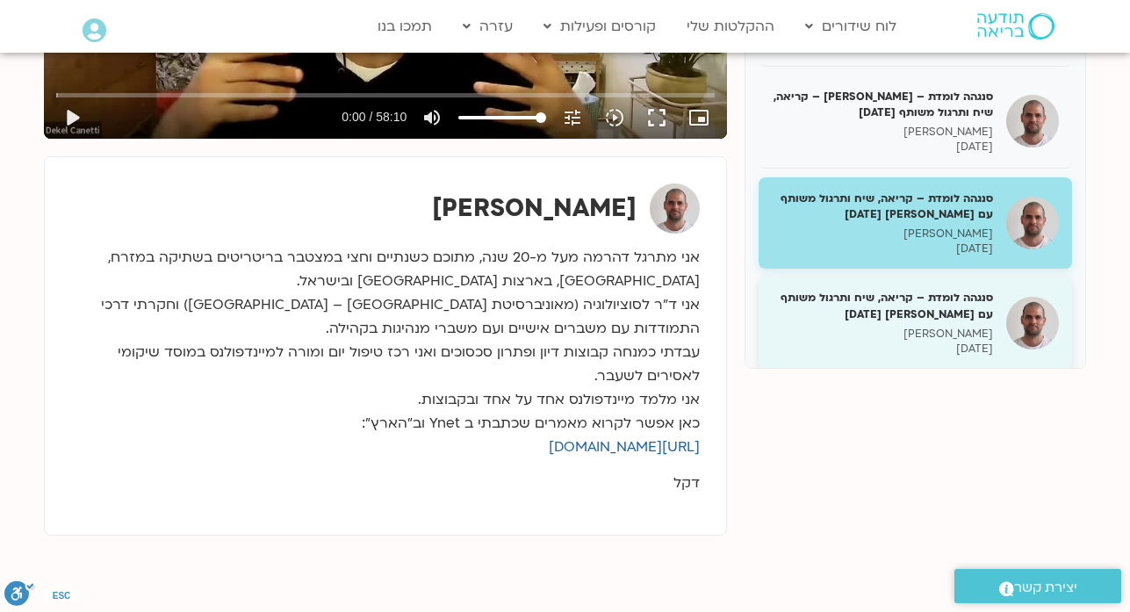
click at [935, 290] on div "סנגהה לומדת – קריאה, שיח ותרגול משותף עם דקל קנטי 2/1/25 דקל קנטי 02/01/2025" at bounding box center [882, 323] width 221 height 66
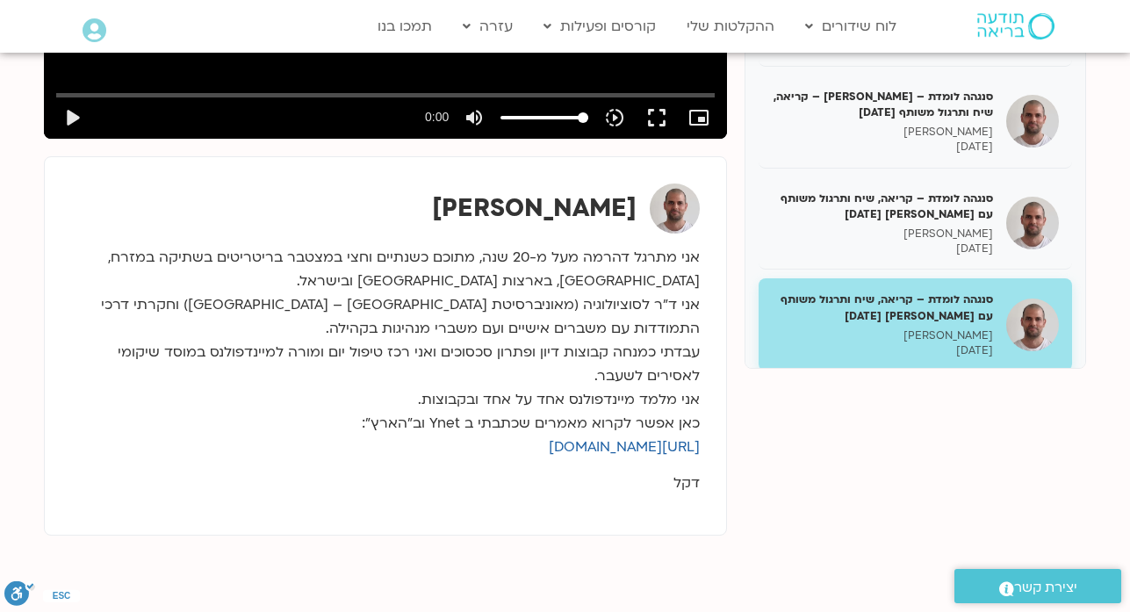
scroll to position [4389, 0]
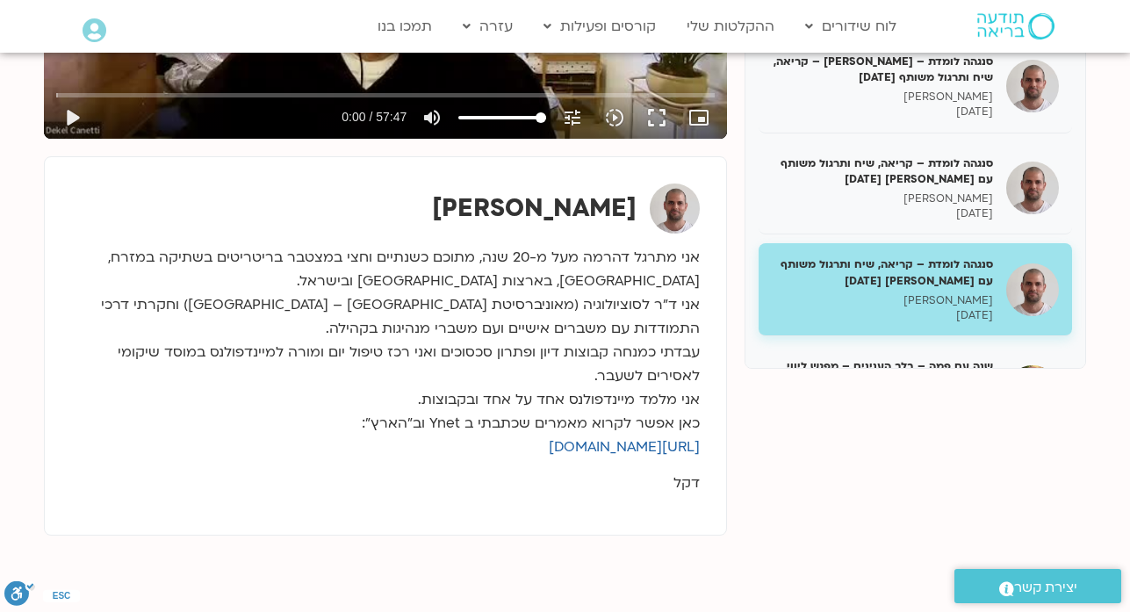
click at [883, 356] on h5 "שנה עם פמה – בלב הענינים – מפגש ליווי עם רון 5/1/25" at bounding box center [882, 372] width 221 height 32
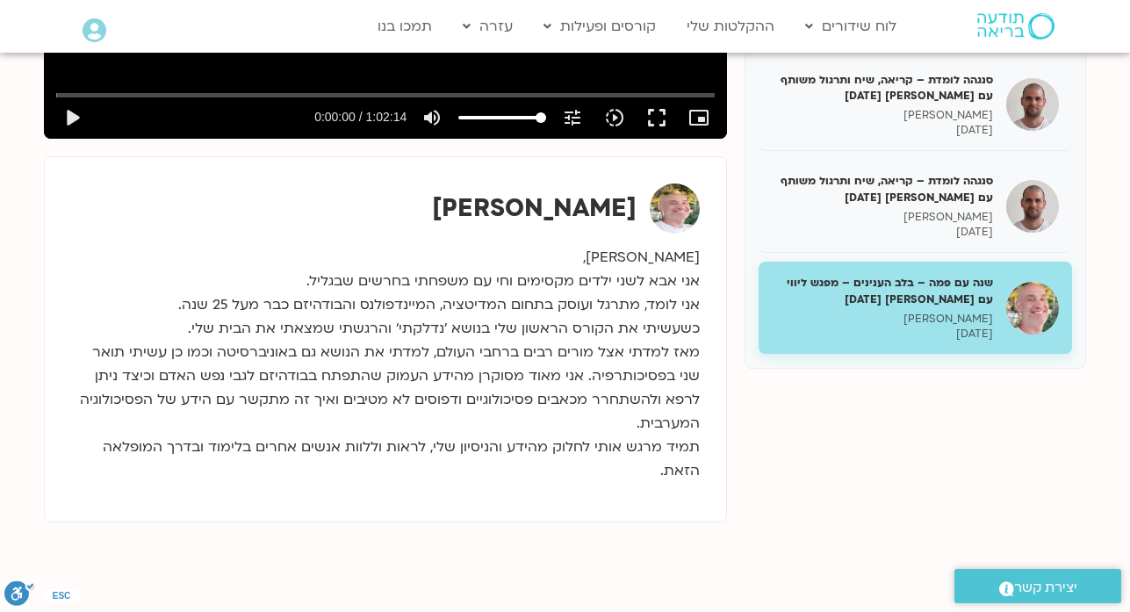
scroll to position [4564, 0]
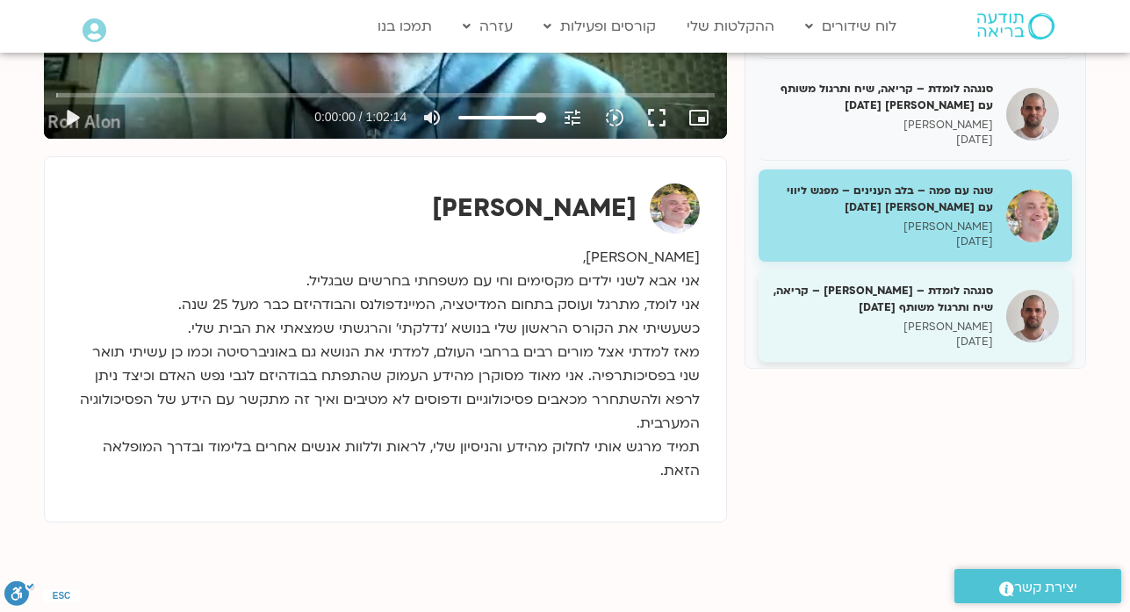
click at [936, 283] on div "סנגהה לומדת – דקל קנטי – קריאה, שיח ותרגול משותף 6/1/25 דקל קנטי 06/01/2025" at bounding box center [882, 316] width 221 height 66
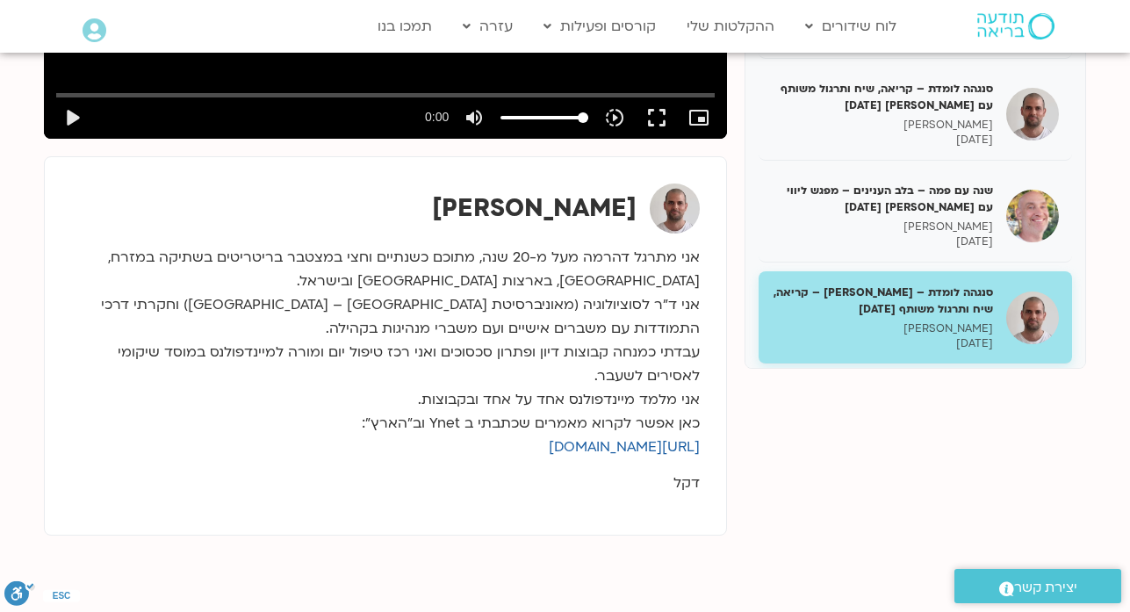
click at [922, 384] on h5 "מפגש העמקה לתכנית השנתית עם פמה – לילה קמחי – 7/1/25" at bounding box center [882, 400] width 221 height 32
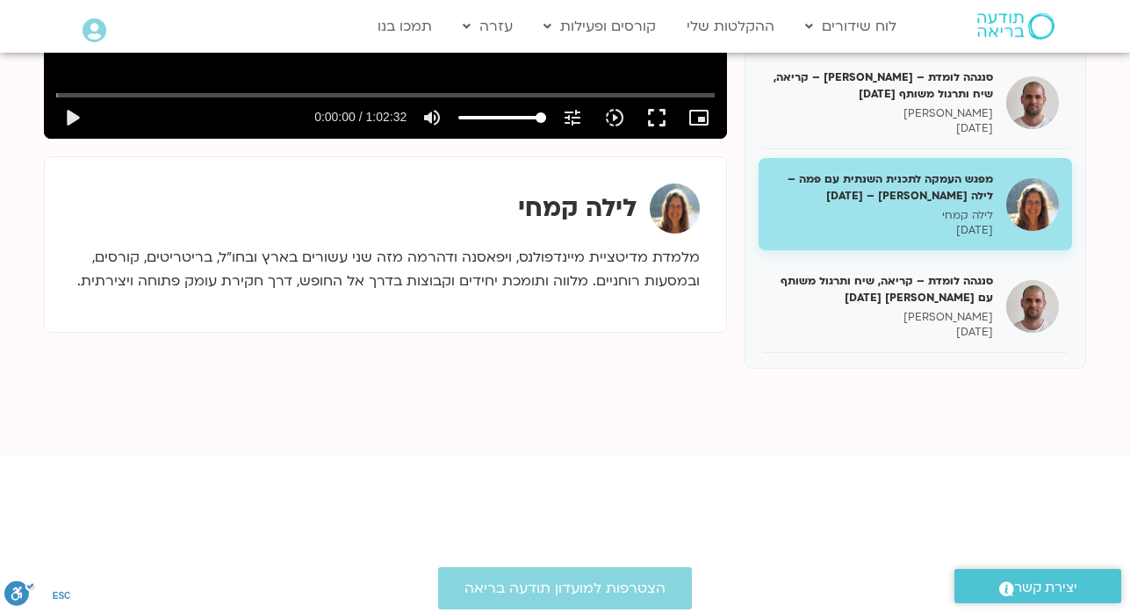
scroll to position [4810, 0]
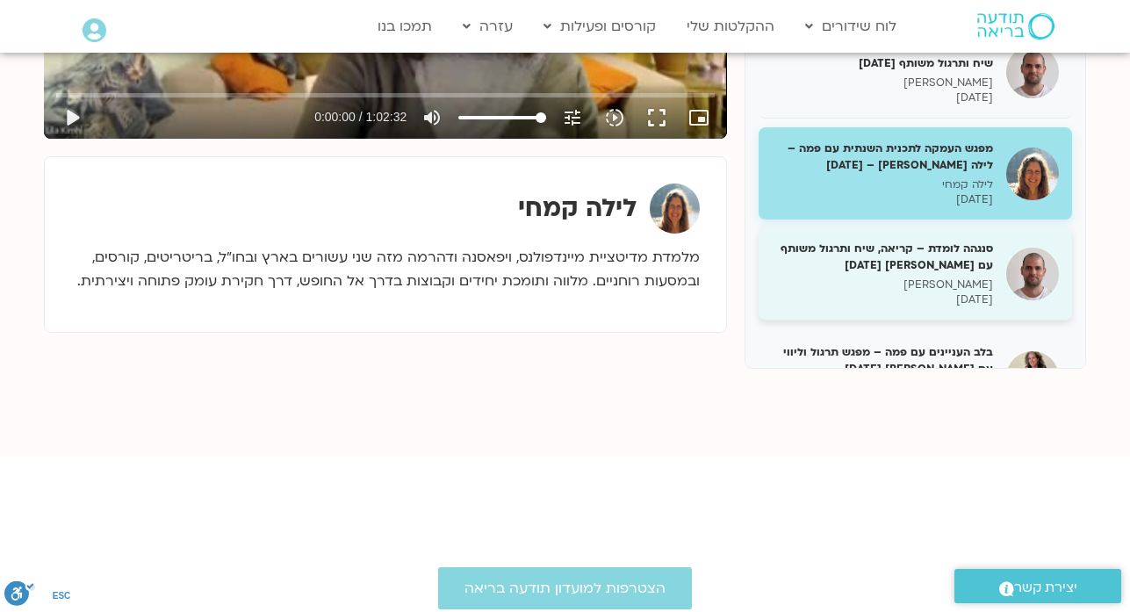
click at [984, 277] on p "דקל קנטי" at bounding box center [882, 284] width 221 height 15
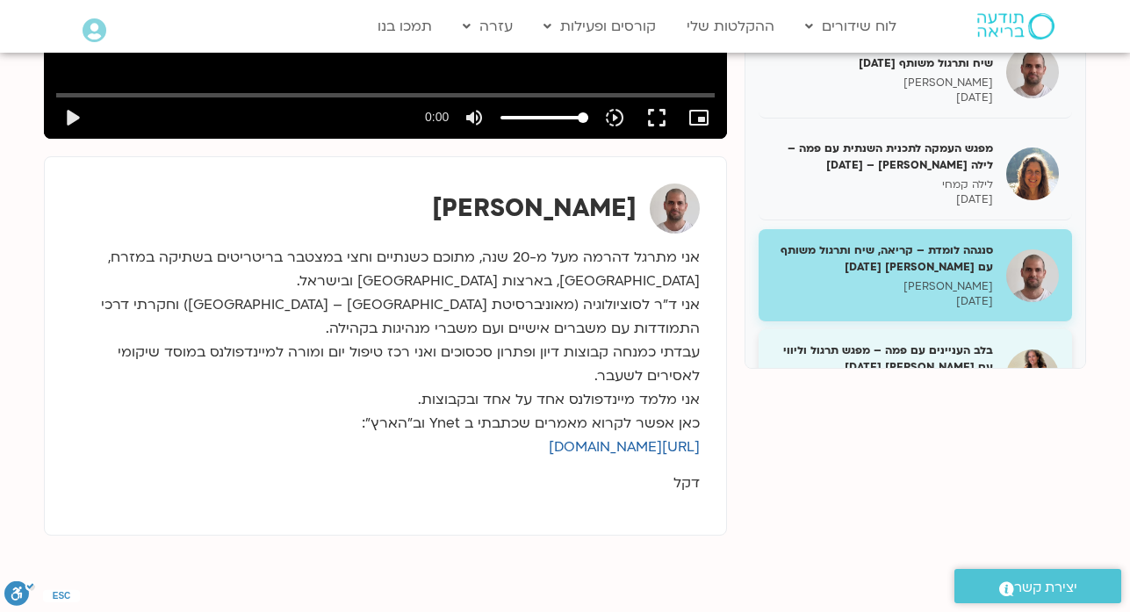
click at [955, 342] on div "בלב העניינים עם פמה – מפגש תרגול וליווי עם מליסה בר-אילן 08/01/25 מליסה בר-אילן…" at bounding box center [882, 375] width 221 height 66
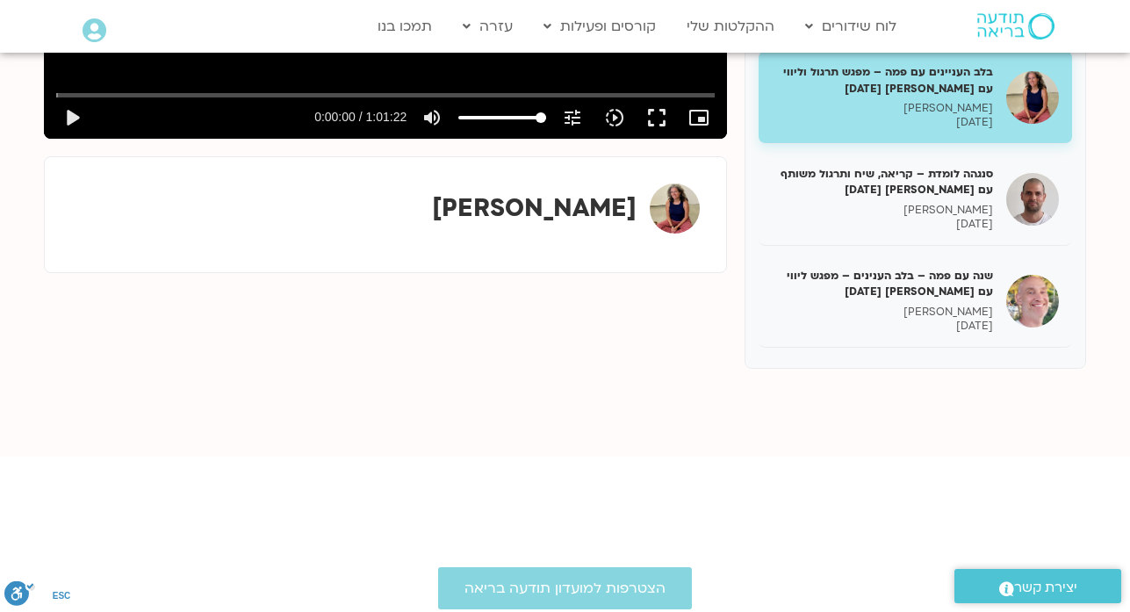
scroll to position [5091, 0]
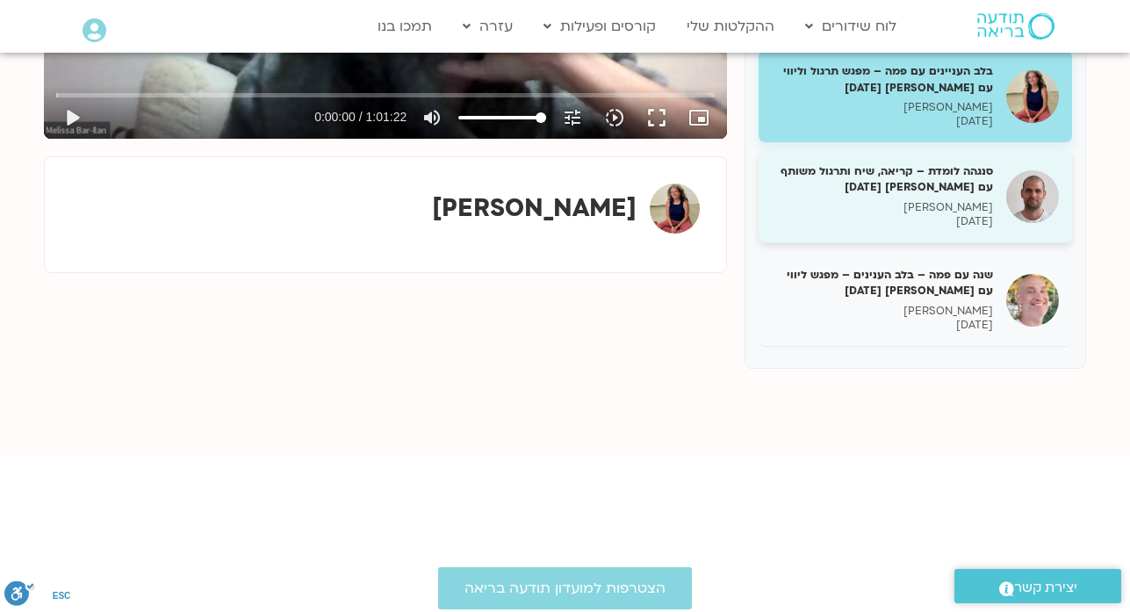
click at [922, 163] on h5 "סנגהה לומדת – קריאה, שיח ותרגול משותף עם דקל קנטי 9/1/25" at bounding box center [882, 179] width 221 height 32
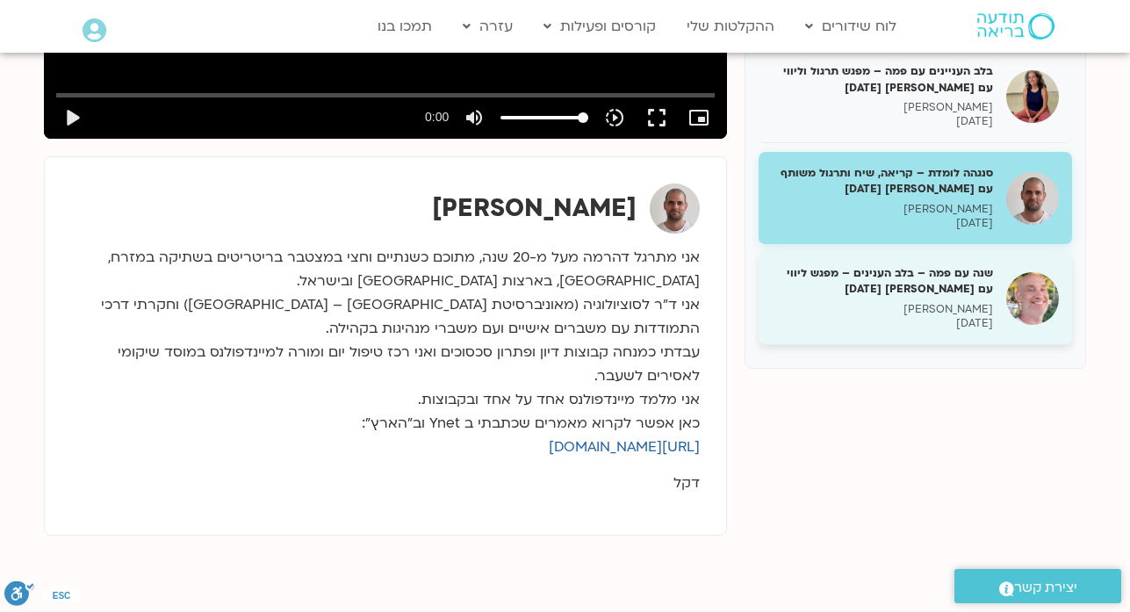
click at [933, 265] on h5 "שנה עם פמה – בלב הענינים – מפגש ליווי עם רון 12/1/25" at bounding box center [882, 281] width 221 height 32
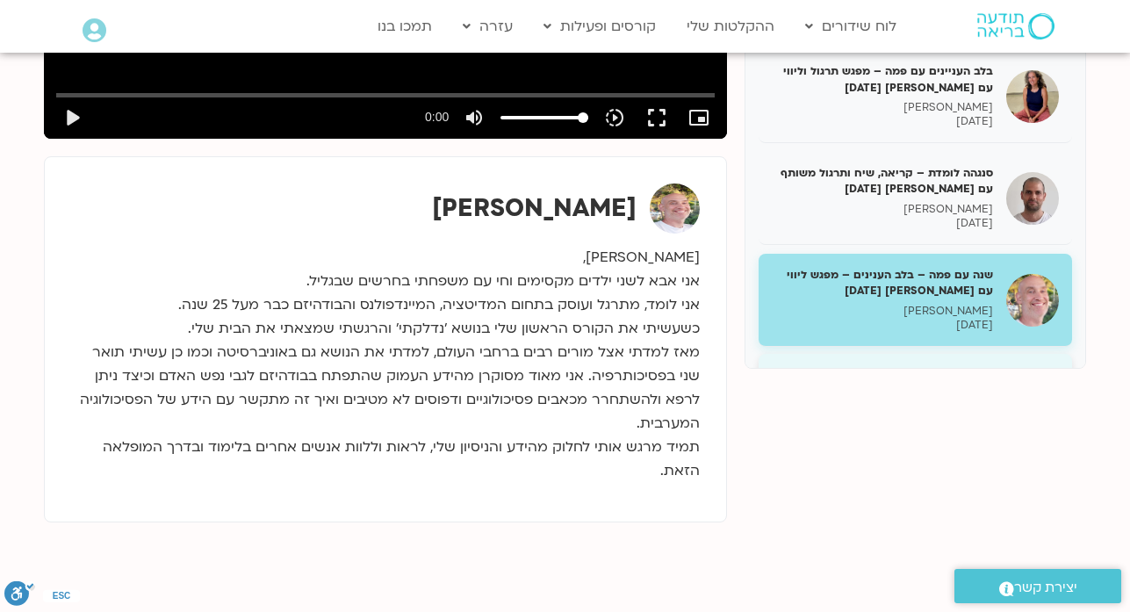
click at [937, 367] on h5 "מפגש העמקה לתכנית השנתית עם פמה – לילה קמחי – 14/1/25" at bounding box center [882, 383] width 221 height 32
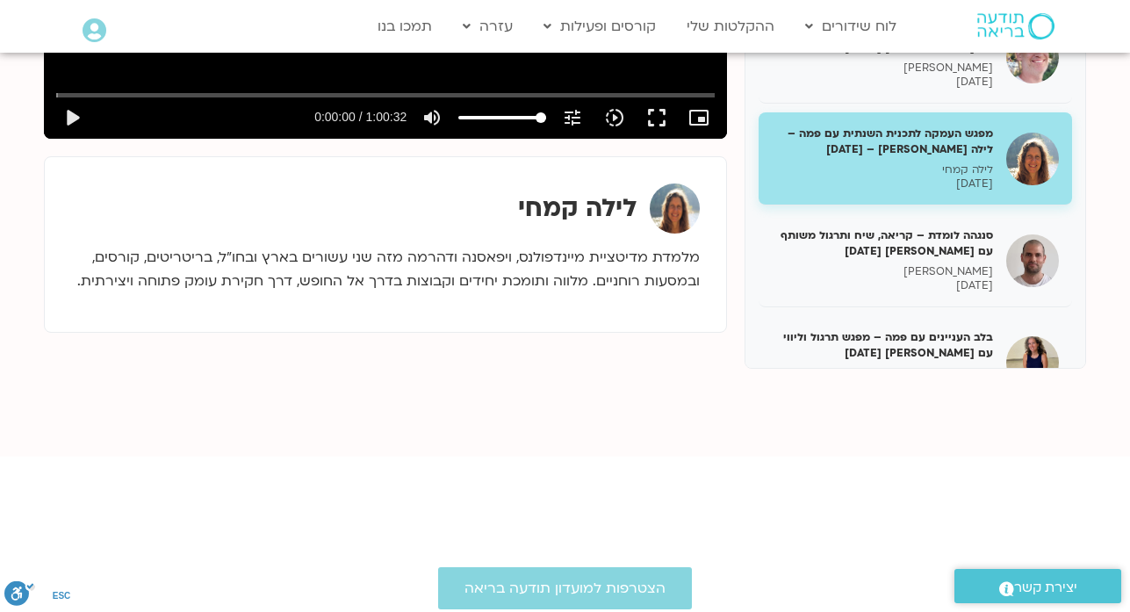
scroll to position [5337, 0]
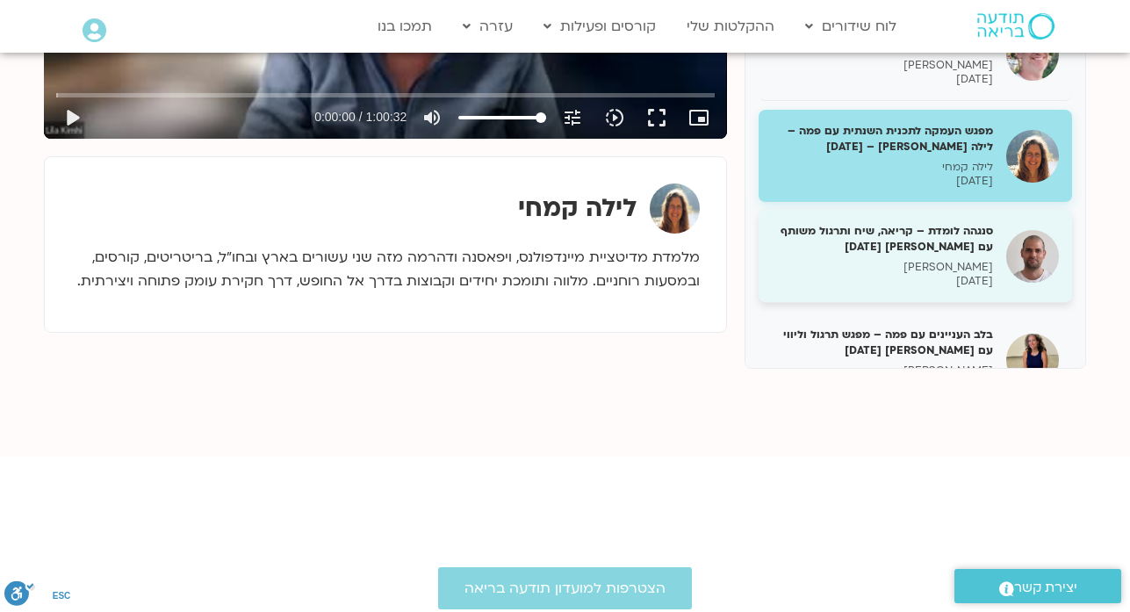
click at [950, 223] on div "סנגהה לומדת – קריאה, שיח ותרגול משותף עם דקל קנטי 15/1/25 דקל קנטי 15/01/2025" at bounding box center [882, 256] width 221 height 66
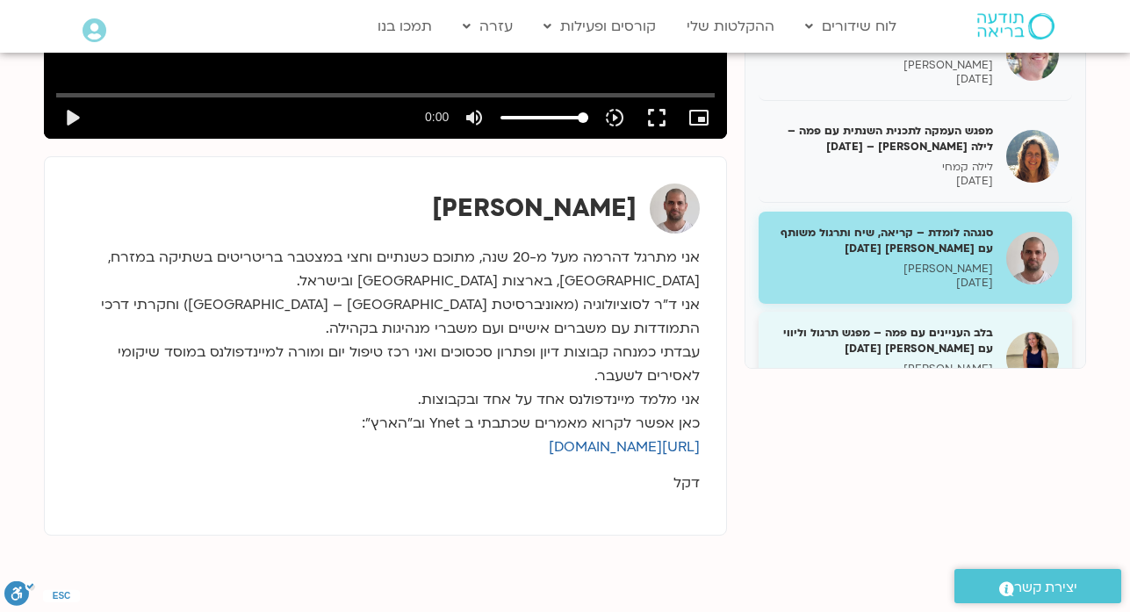
click at [965, 325] on h5 "בלב העניינים עם פמה – מפגש תרגול וליווי עם מליסה בר-אילן 15/01/25" at bounding box center [882, 341] width 221 height 32
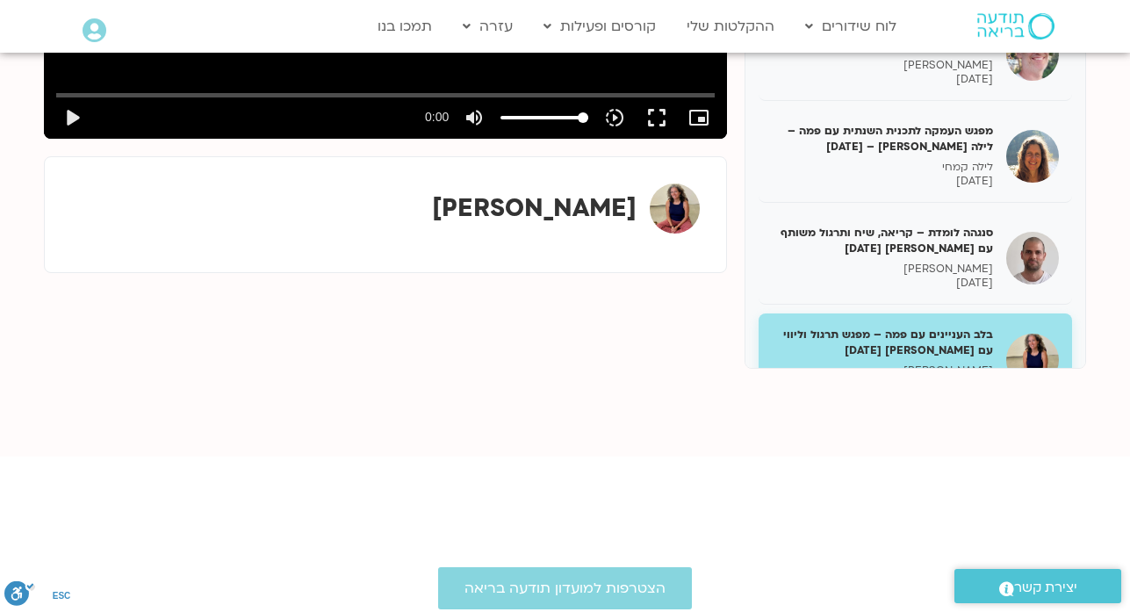
click at [970, 427] on h5 "סנגהה לומדת – קריאה, שיח ותרגול משותף עם דקל קנטי 16/1/25" at bounding box center [882, 443] width 221 height 32
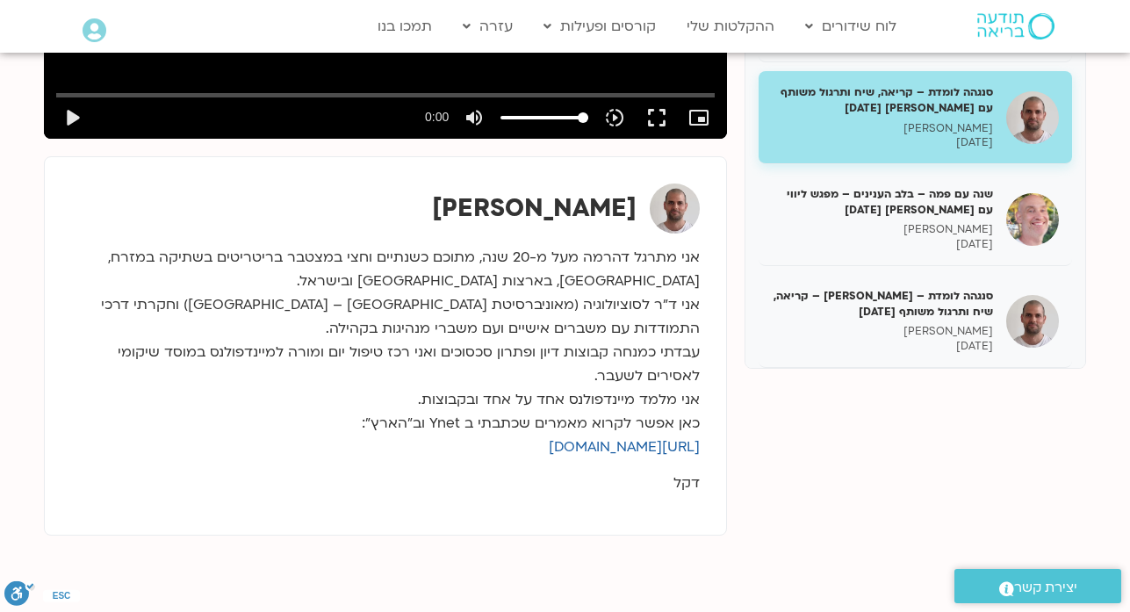
scroll to position [5688, 0]
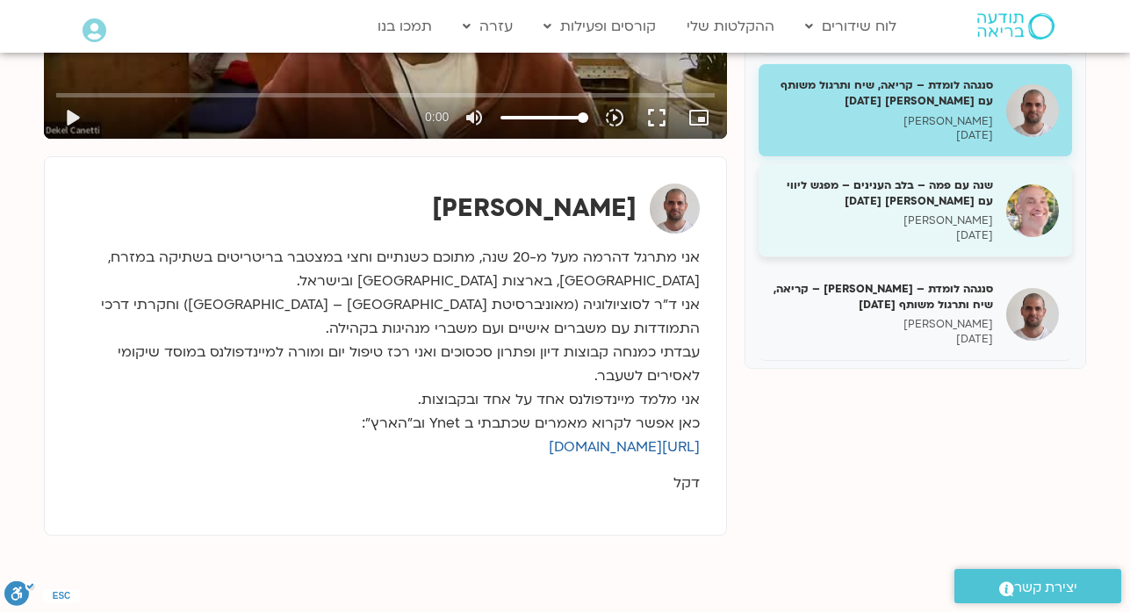
click at [943, 177] on h5 "שנה עם פמה – בלב הענינים – מפגש ליווי עם רון 19/1/25" at bounding box center [882, 193] width 221 height 32
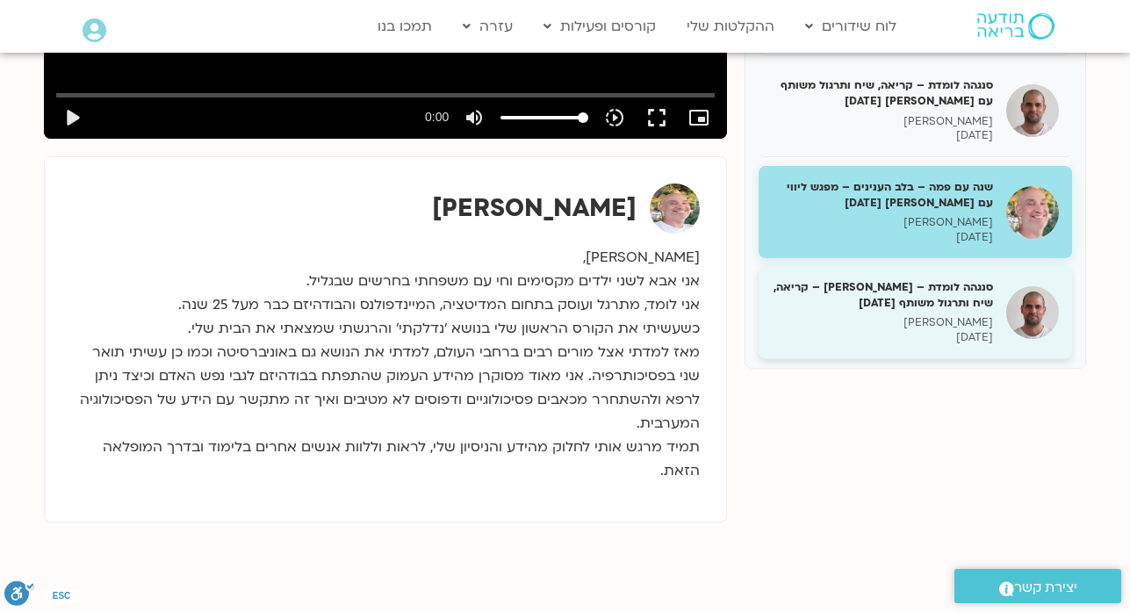
click at [951, 279] on div "סנגהה לומדת – דקל קנטי – קריאה, שיח ותרגול משותף 20/1/25 דקל קנטי 20/01/2025" at bounding box center [882, 312] width 221 height 66
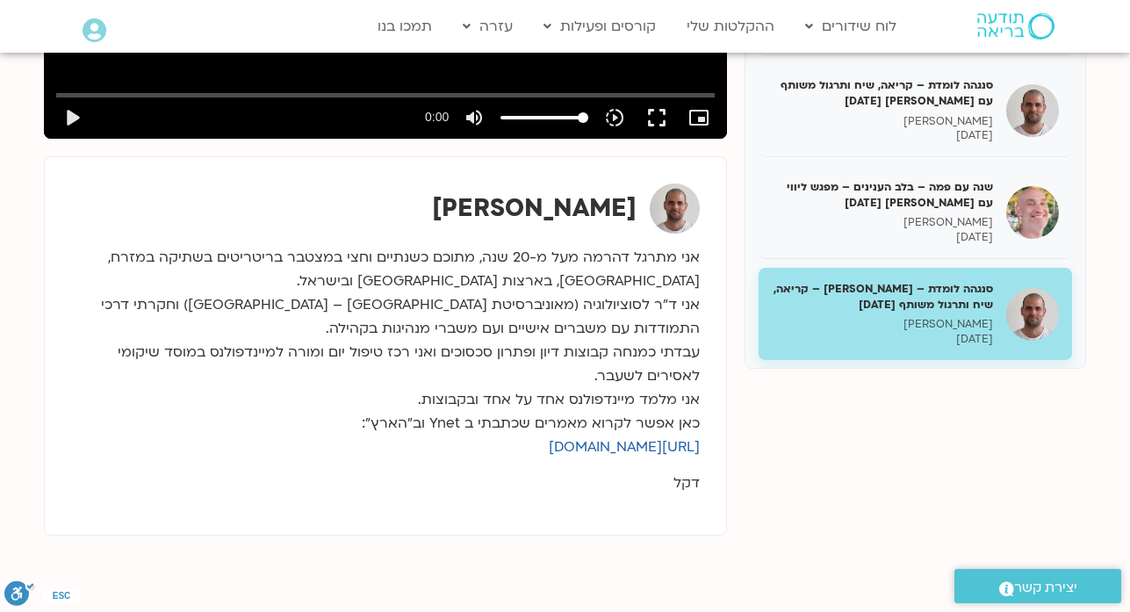
click at [958, 381] on h5 "מפגש העמקה לתכנית השנתית עם פמה – לילה קמחי – 21/1/25" at bounding box center [882, 397] width 221 height 32
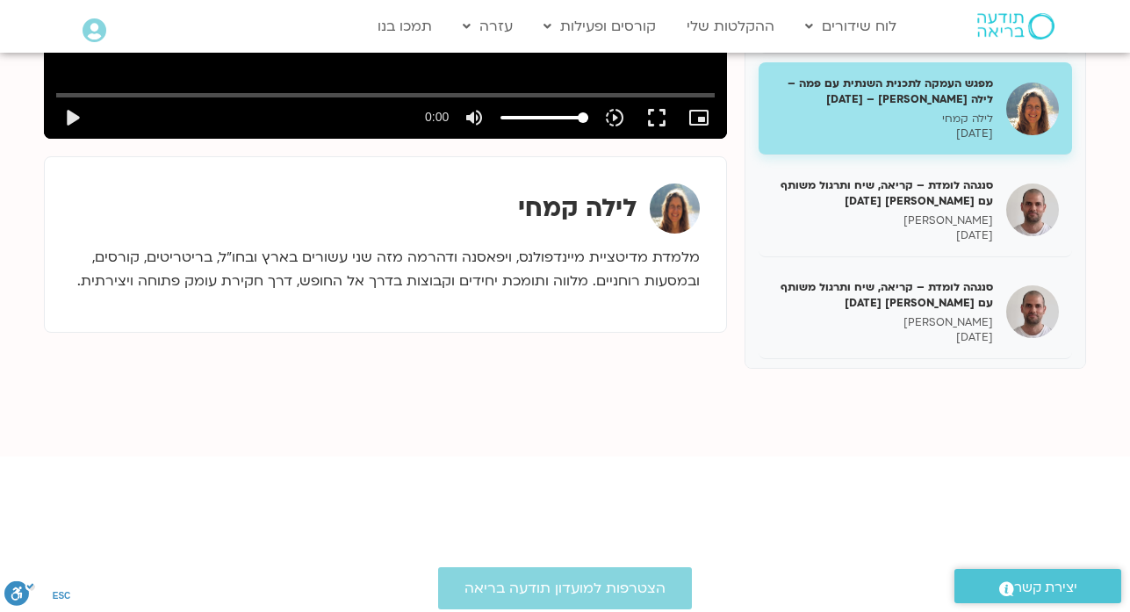
scroll to position [6004, 0]
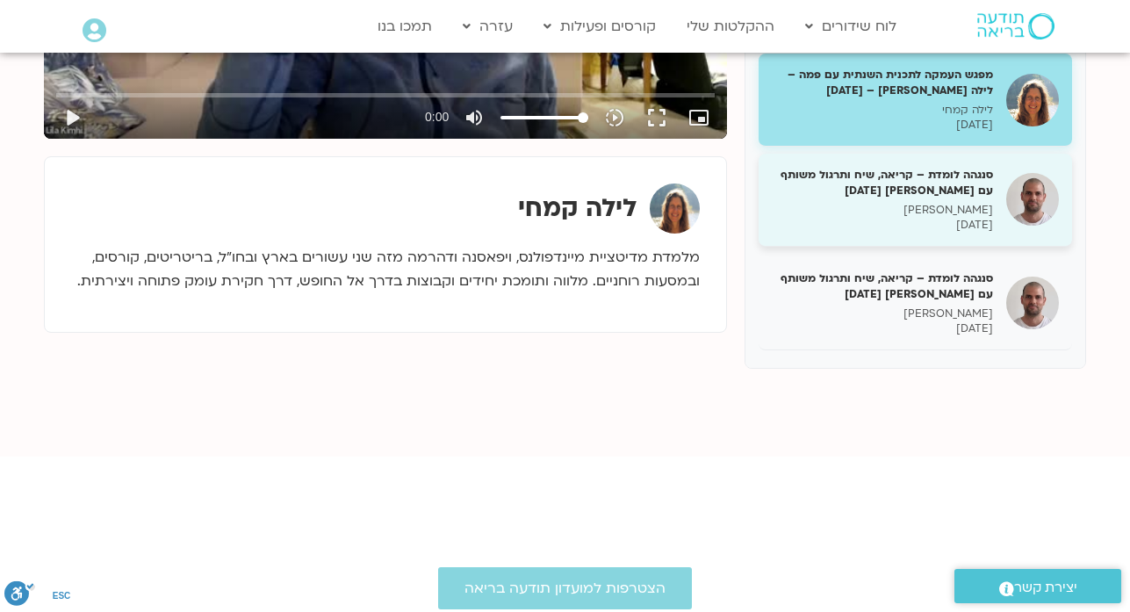
click at [908, 203] on p "דקל קנטי" at bounding box center [882, 210] width 221 height 15
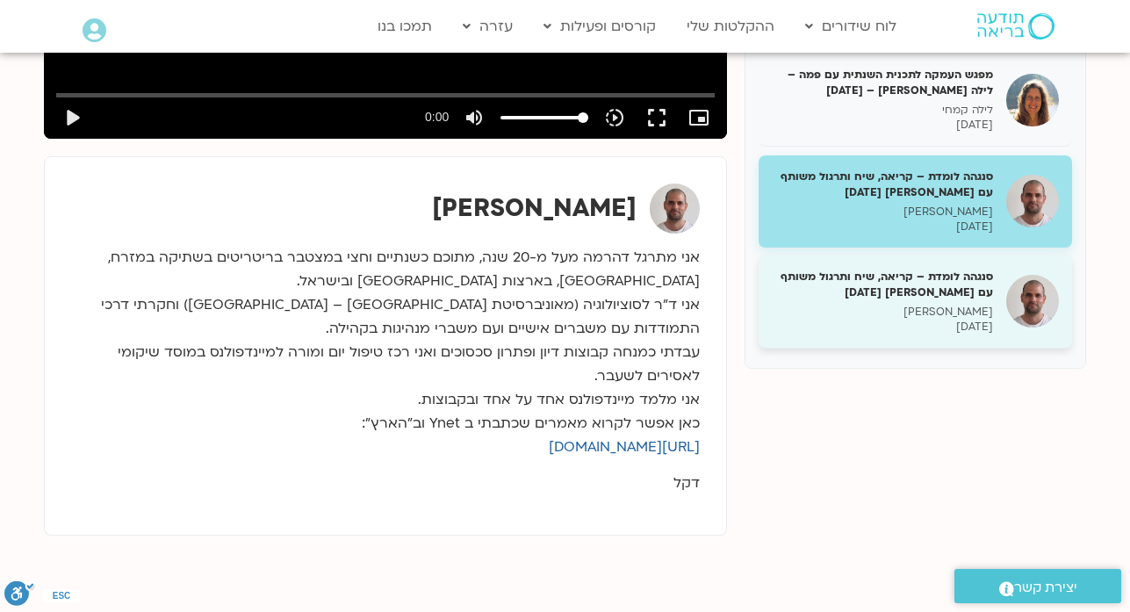
click at [949, 305] on p "דקל קנטי" at bounding box center [882, 312] width 221 height 15
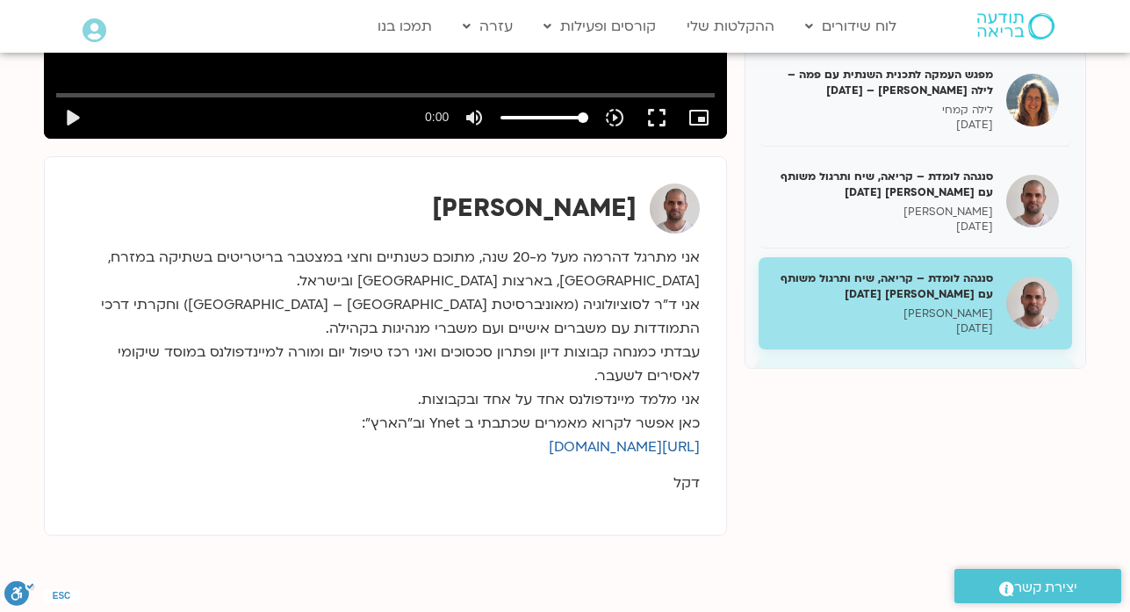
click at [965, 370] on h5 "שנה עם פמה – בלב הענינים – מפגש ליווי עם רון 26/1/25" at bounding box center [882, 386] width 221 height 32
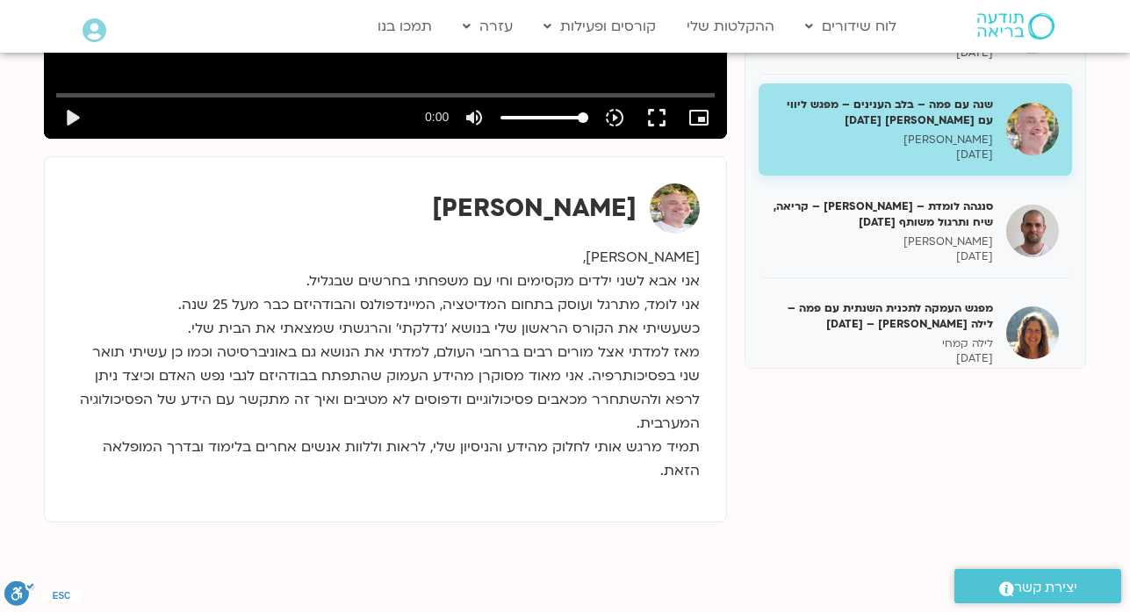
scroll to position [6284, 0]
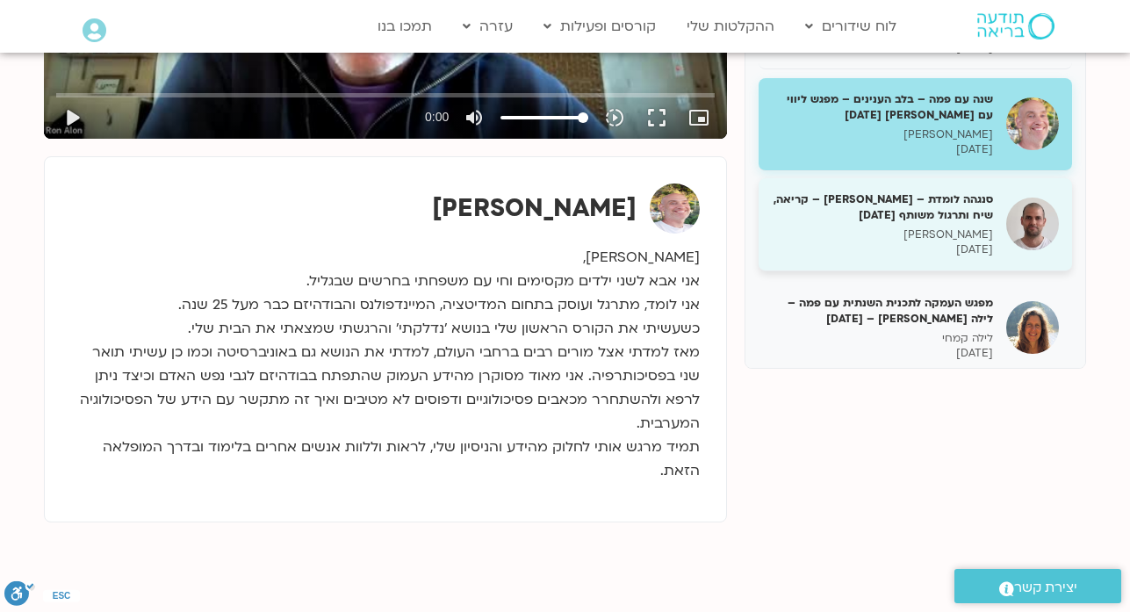
click at [934, 191] on h5 "סנגהה לומדת – דקל קנטי – קריאה, שיח ותרגול משותף 27/1/25" at bounding box center [882, 207] width 221 height 32
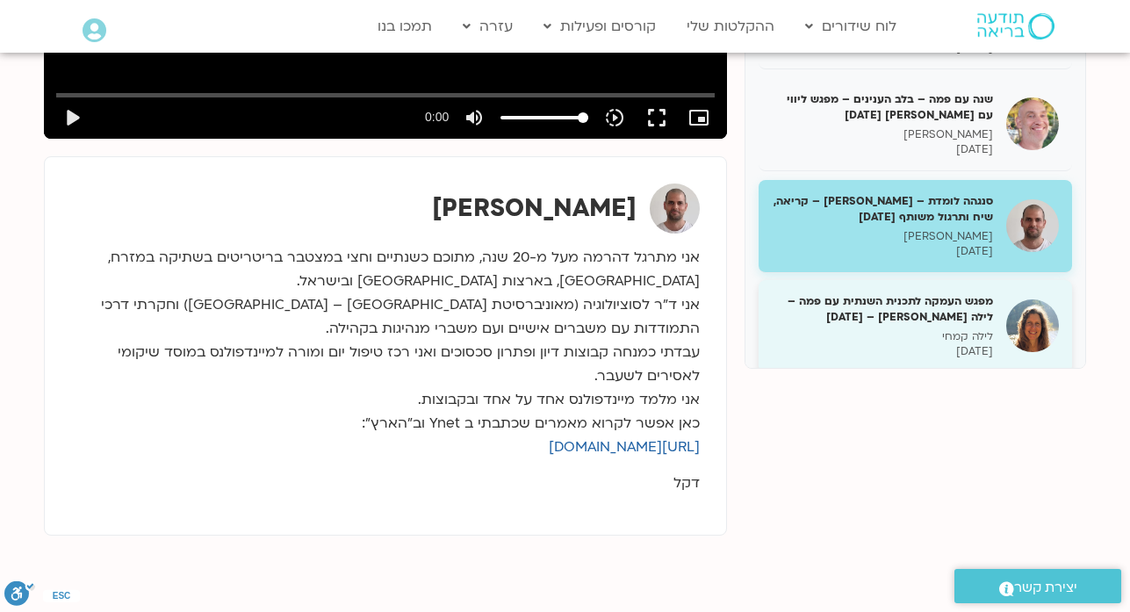
click at [943, 293] on h5 "מפגש העמקה לתכנית השנתית עם פמה – לילה קמחי – 28/1/25" at bounding box center [882, 309] width 221 height 32
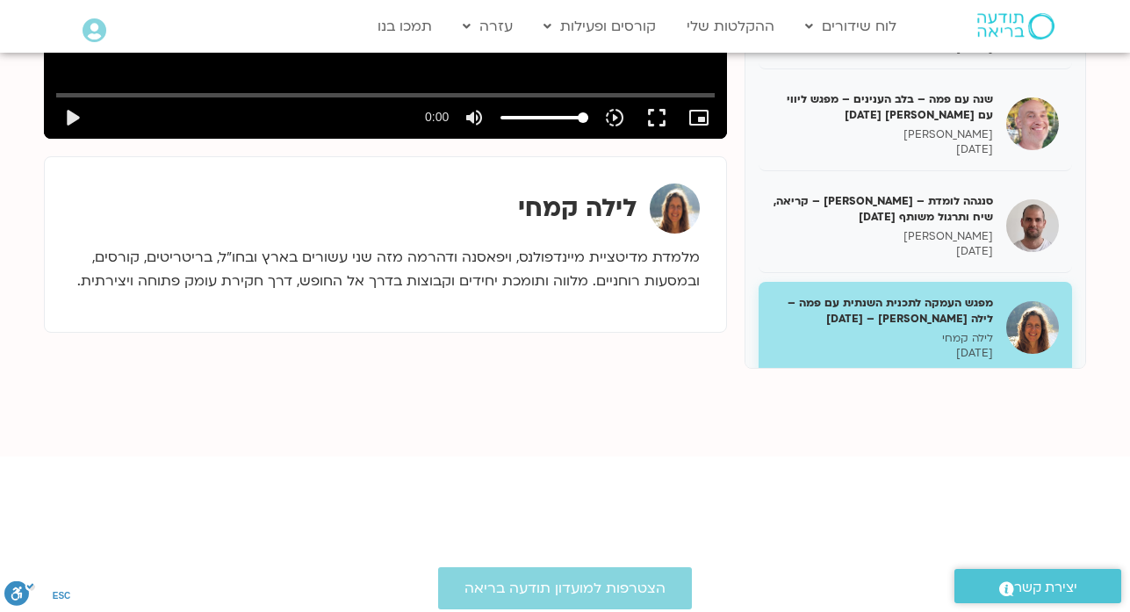
click at [942, 431] on p "דקל קנטי" at bounding box center [882, 438] width 221 height 15
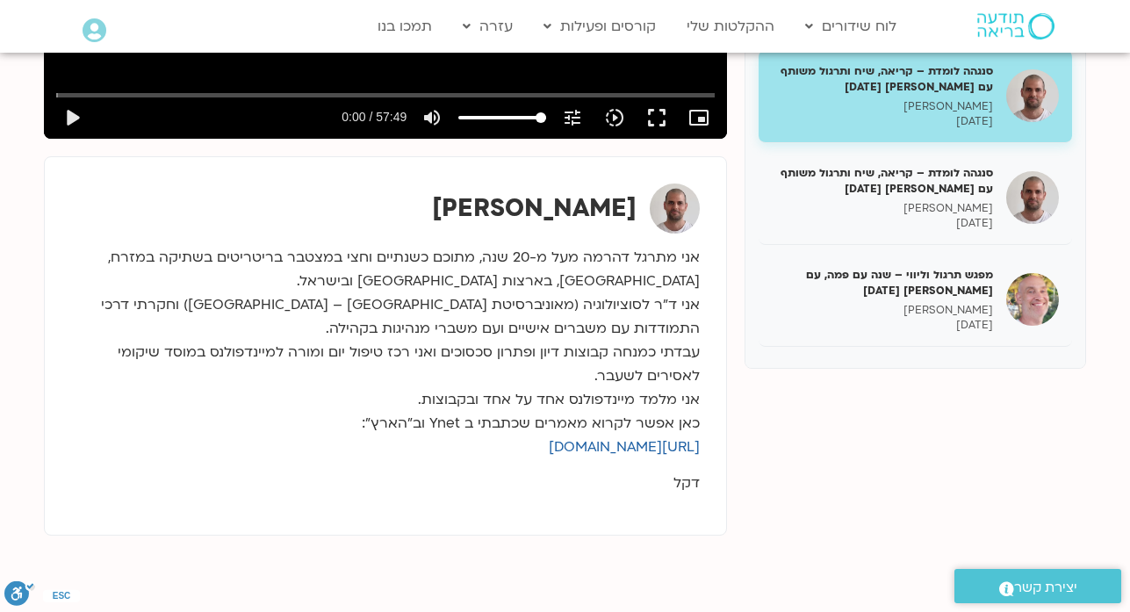
scroll to position [6636, 0]
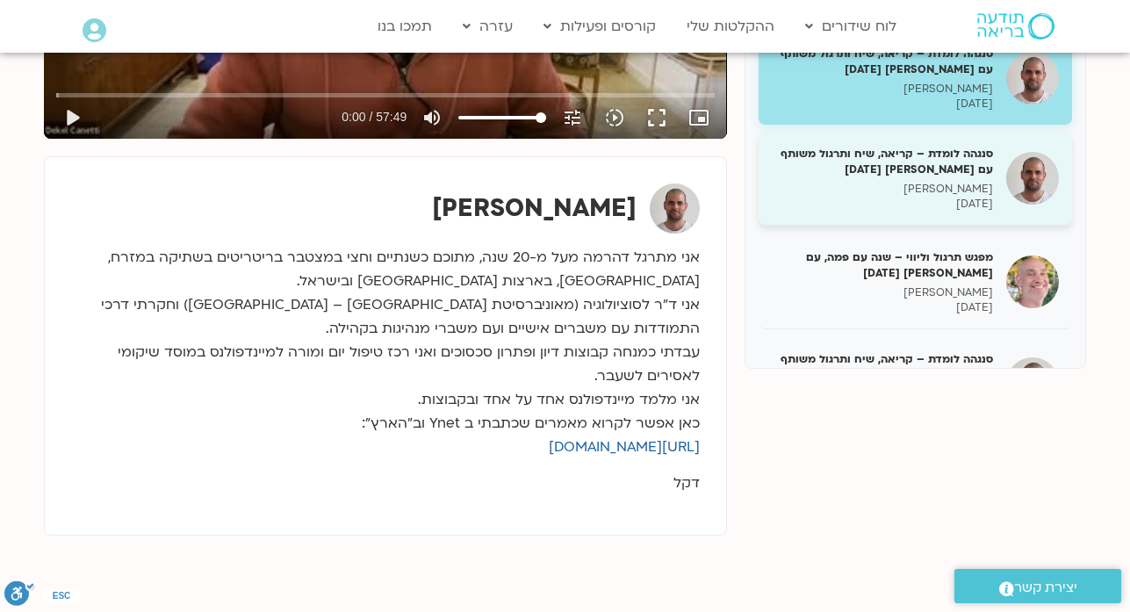
click at [934, 197] on p "30/01/2025" at bounding box center [882, 204] width 221 height 15
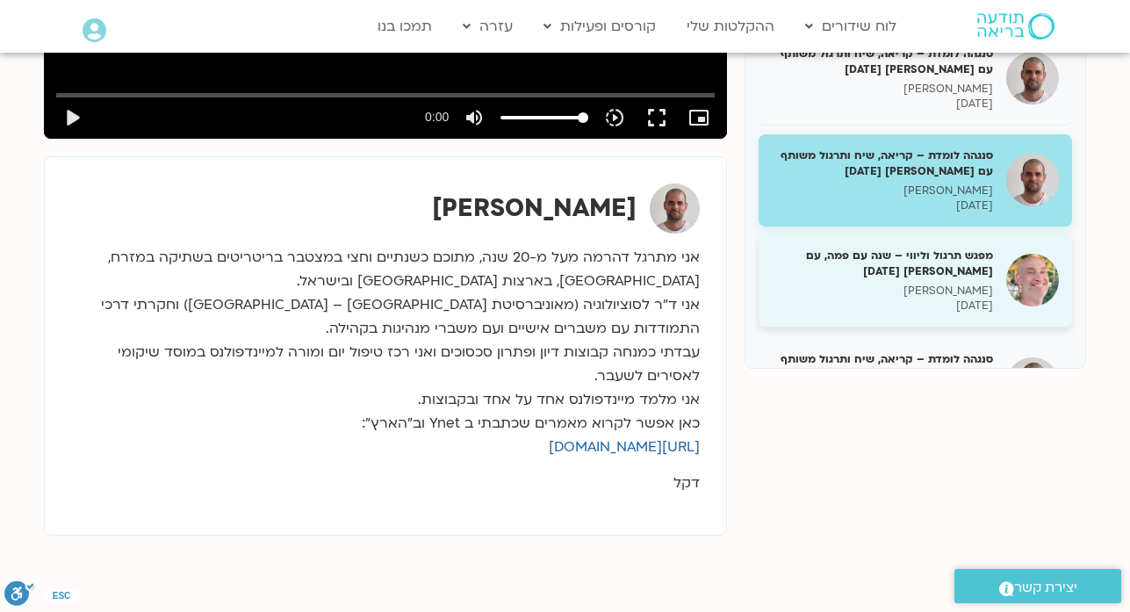
click at [949, 284] on p "רון אלון" at bounding box center [882, 291] width 221 height 15
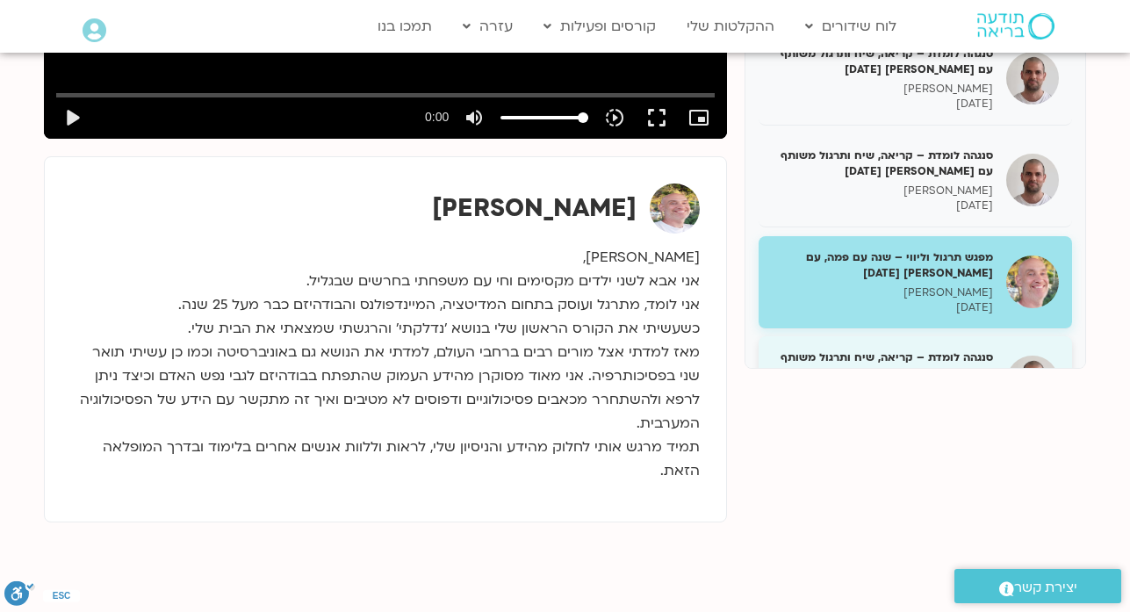
click at [974, 400] on p "03/02/2025" at bounding box center [882, 407] width 221 height 15
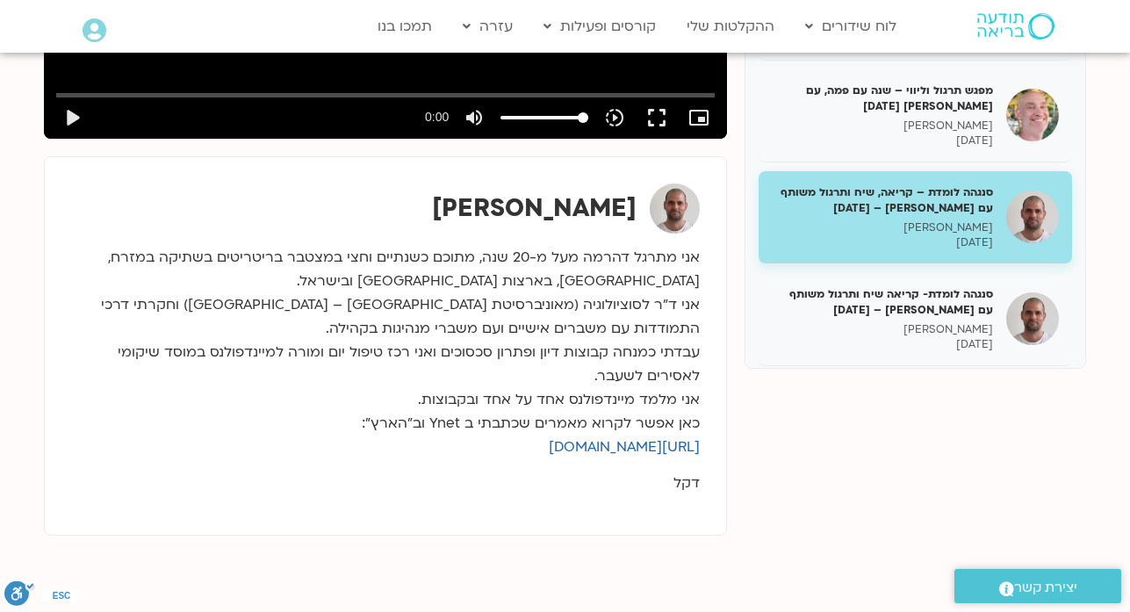
scroll to position [6881, 0]
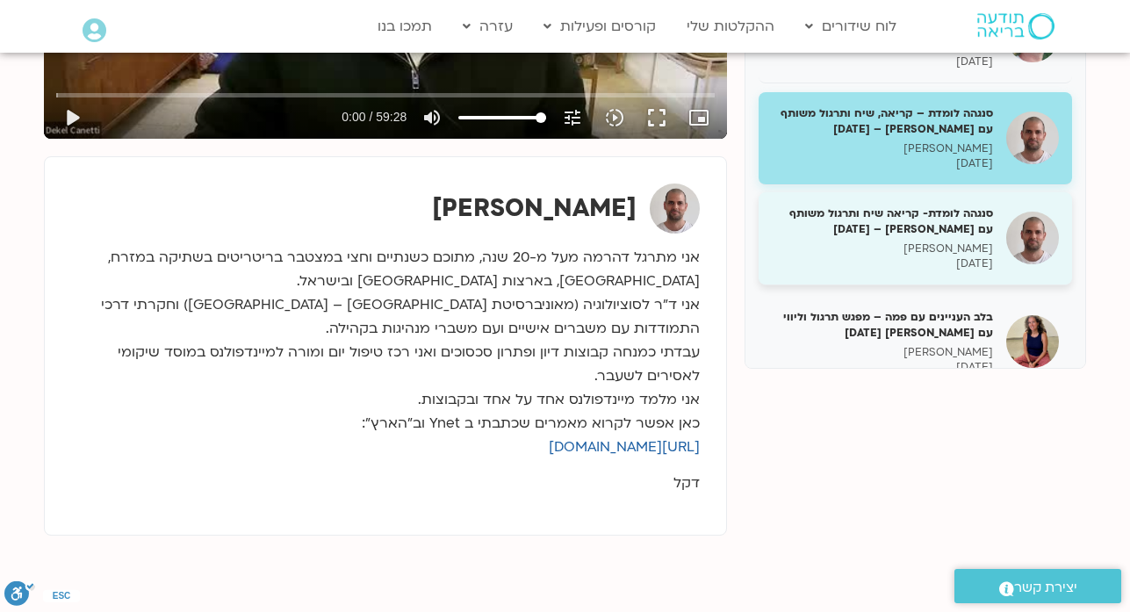
click at [932, 205] on h5 "סנגהה לומדת- קריאה שיח ותרגול משותף עם דקל קנטי – 05/02/25" at bounding box center [882, 221] width 221 height 32
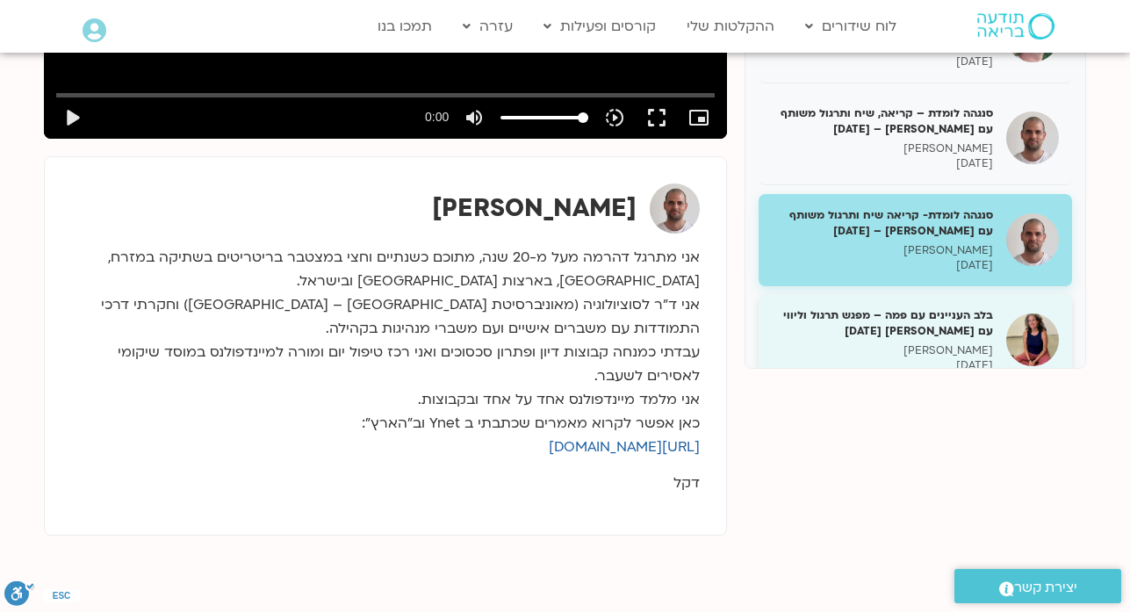
click at [967, 343] on p "מליסה בר-אילן" at bounding box center [882, 350] width 221 height 15
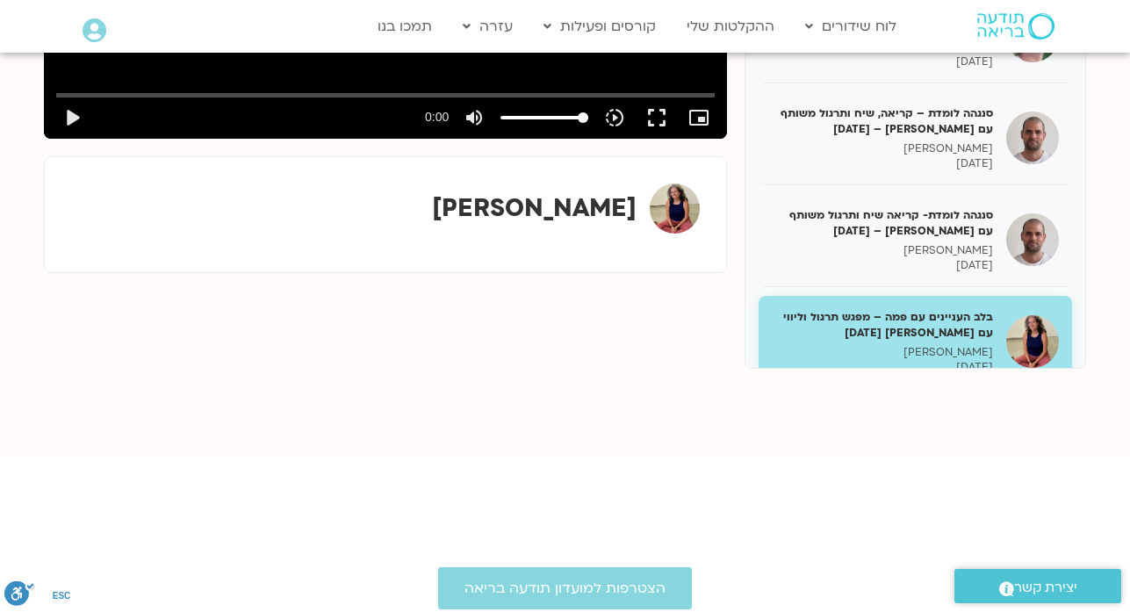
click at [988, 409] on h5 "מפגש תרגול וליווי – שנה עם פמה, עם רון אלון 09/02/25" at bounding box center [882, 425] width 221 height 32
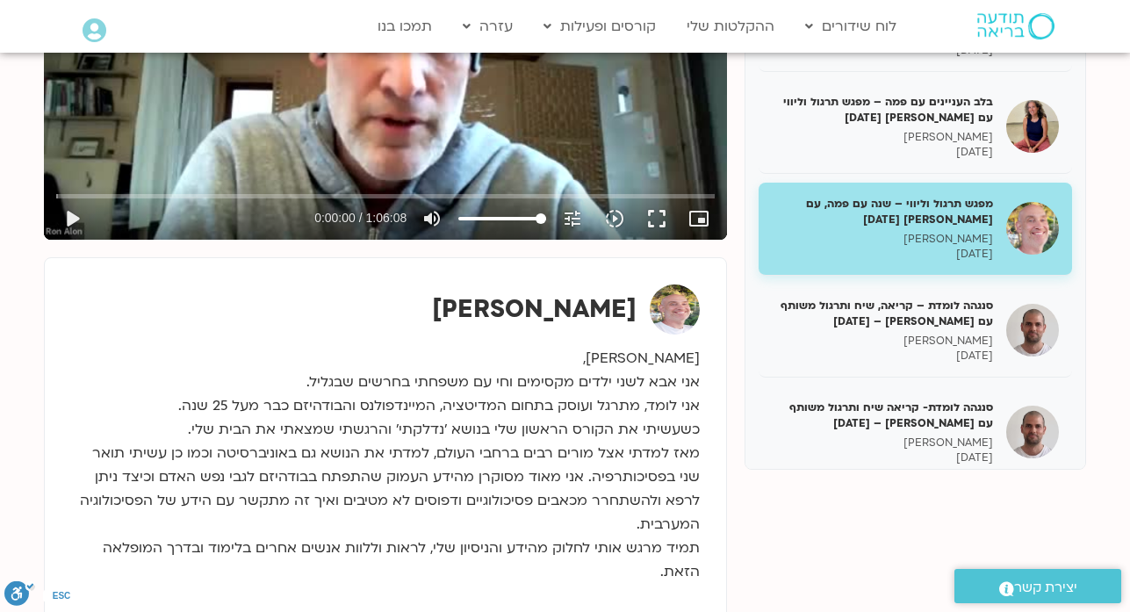
scroll to position [386, 0]
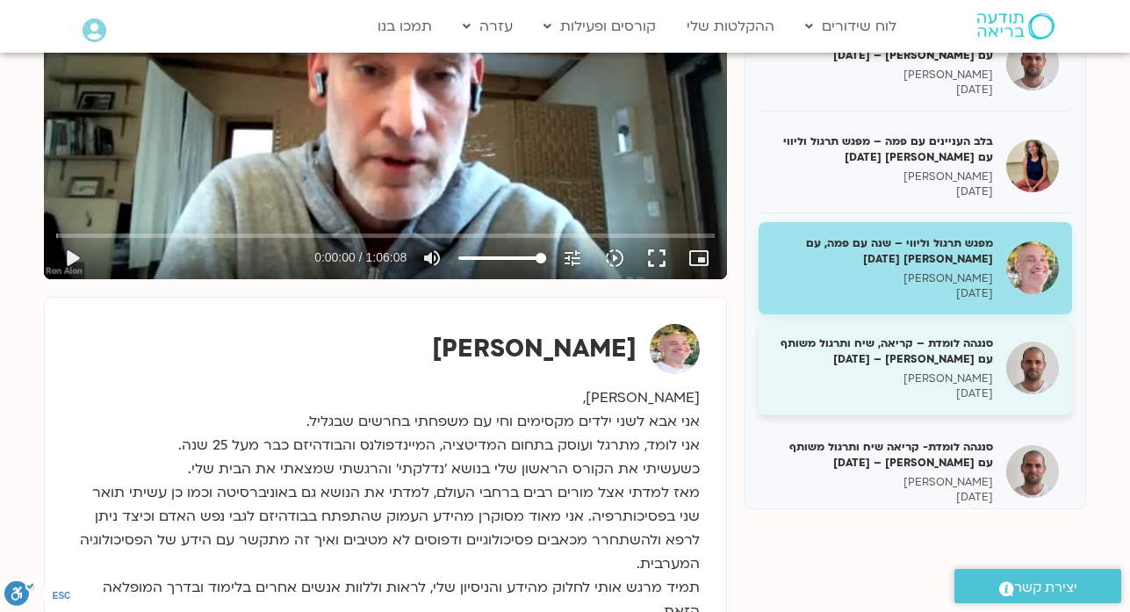
click at [969, 335] on h5 "סנגהה לומדת – קריאה, שיח ותרגול משותף עם דקל קנטי – 10/02/25" at bounding box center [882, 351] width 221 height 32
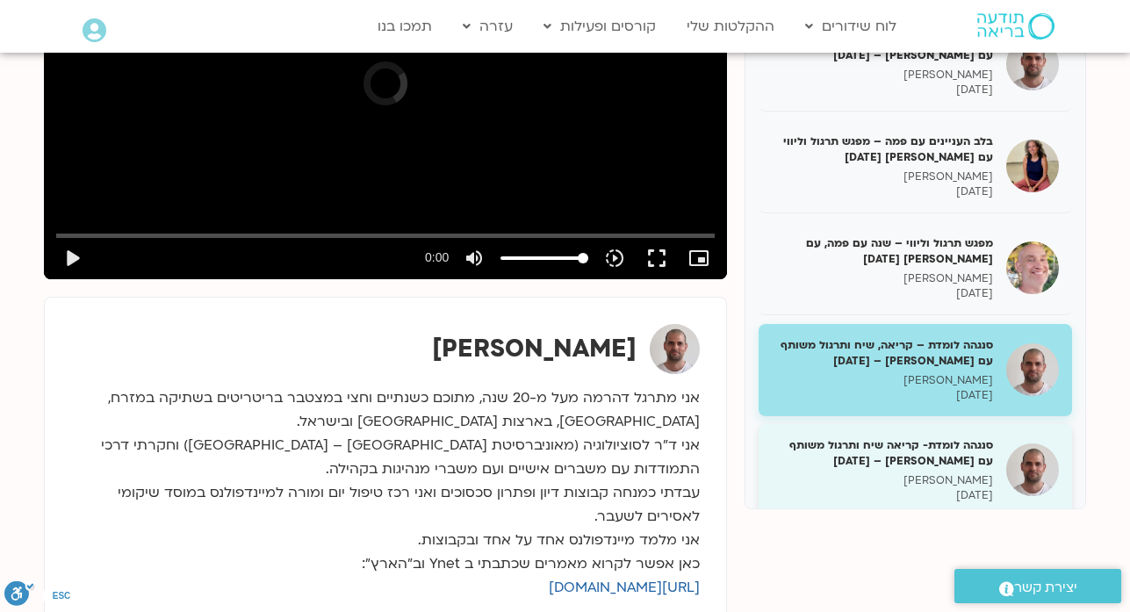
click at [950, 473] on p "דקל קנטי" at bounding box center [882, 480] width 221 height 15
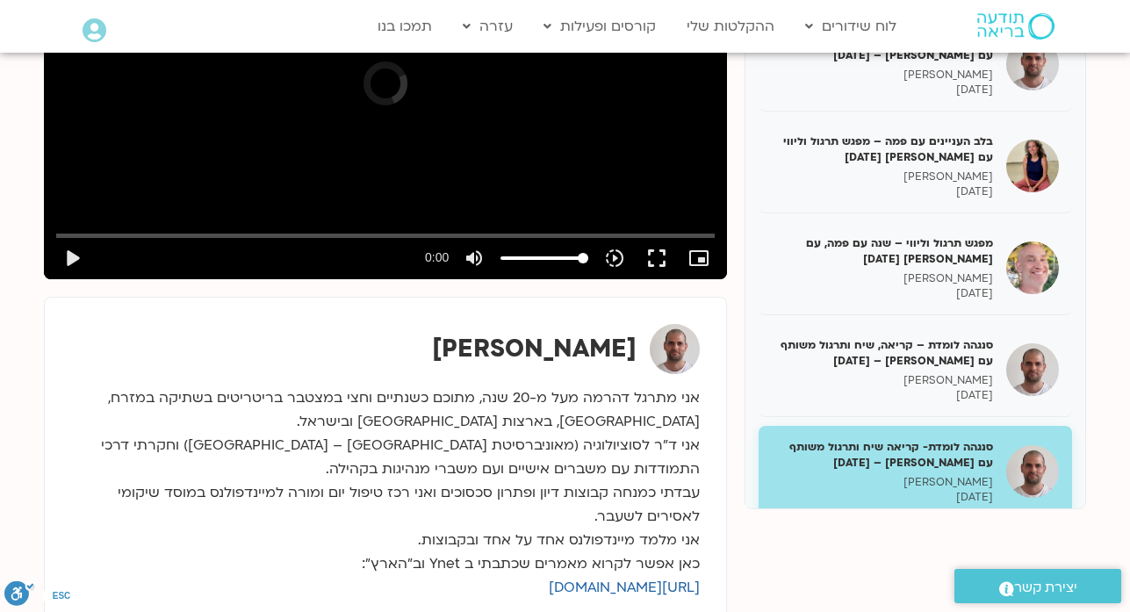
drag, startPoint x: 913, startPoint y: 465, endPoint x: 884, endPoint y: 476, distance: 30.8
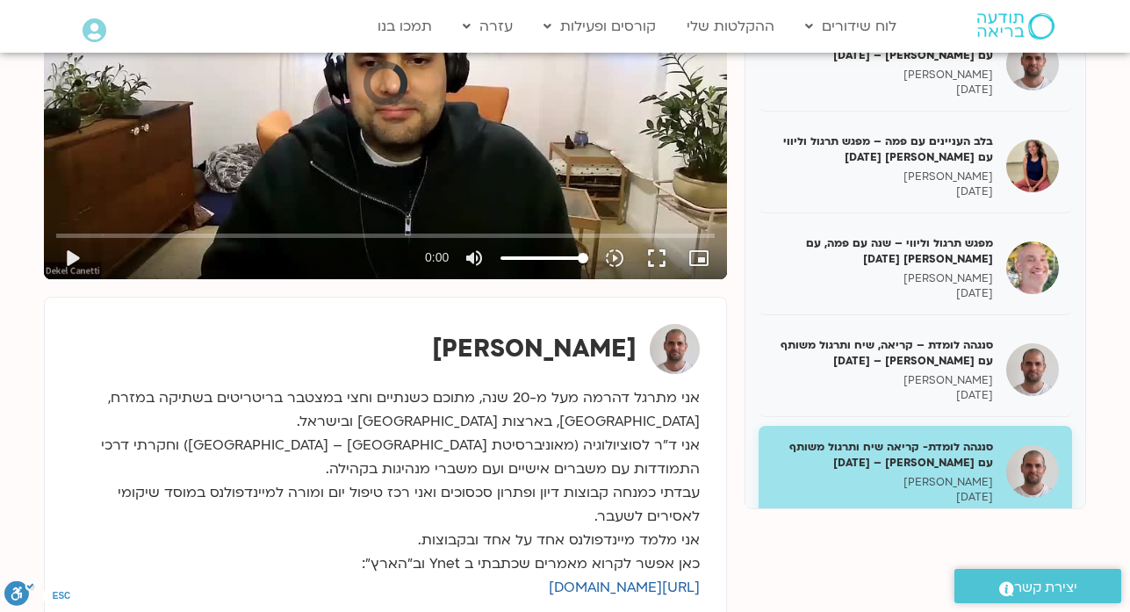
click at [913, 539] on h5 "בלב העניינים עם פמה – מפגש תרגול וליווי עם מליסה בר-אילן 12/02/25" at bounding box center [882, 555] width 221 height 32
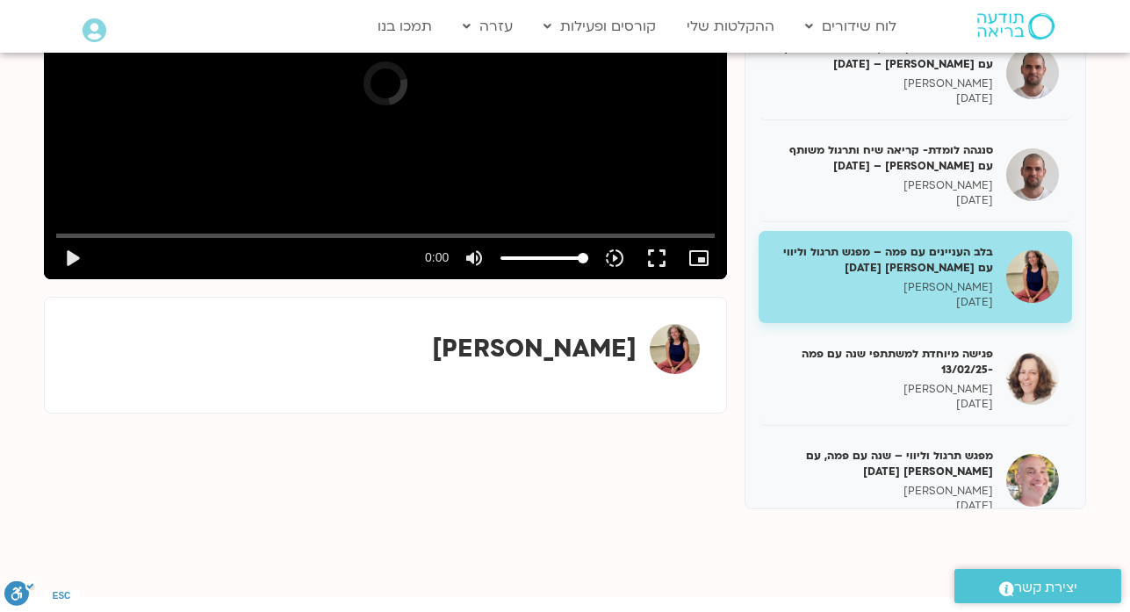
scroll to position [7548, 0]
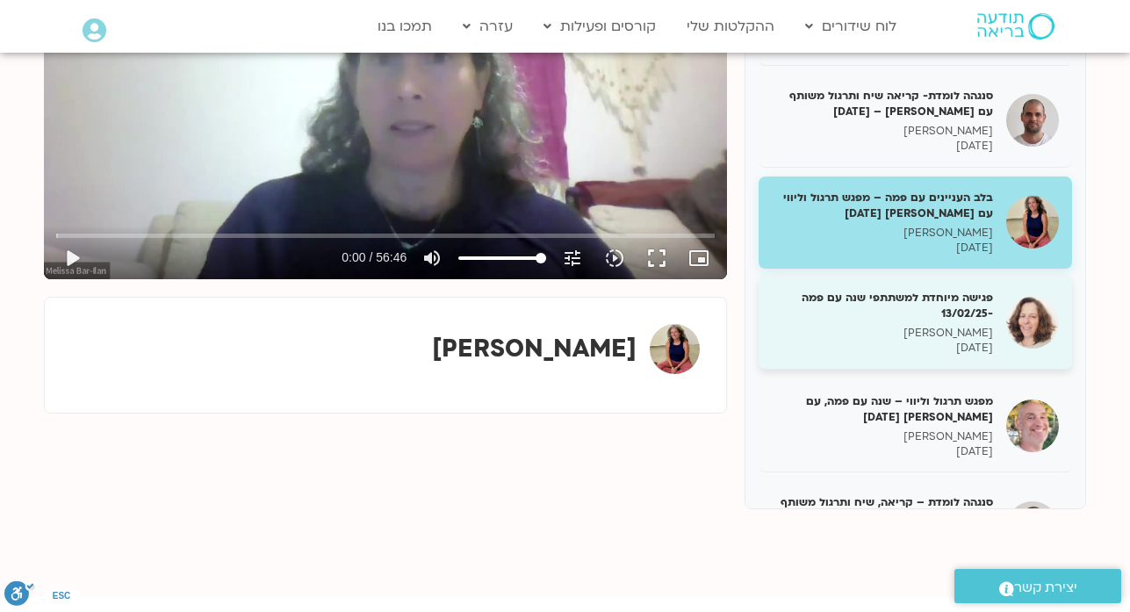
click at [930, 290] on div "פגישה מיוחדת למשתתפי שנה עם פמה -13/02/25 נעמה כהן 13/02/2025" at bounding box center [882, 323] width 221 height 66
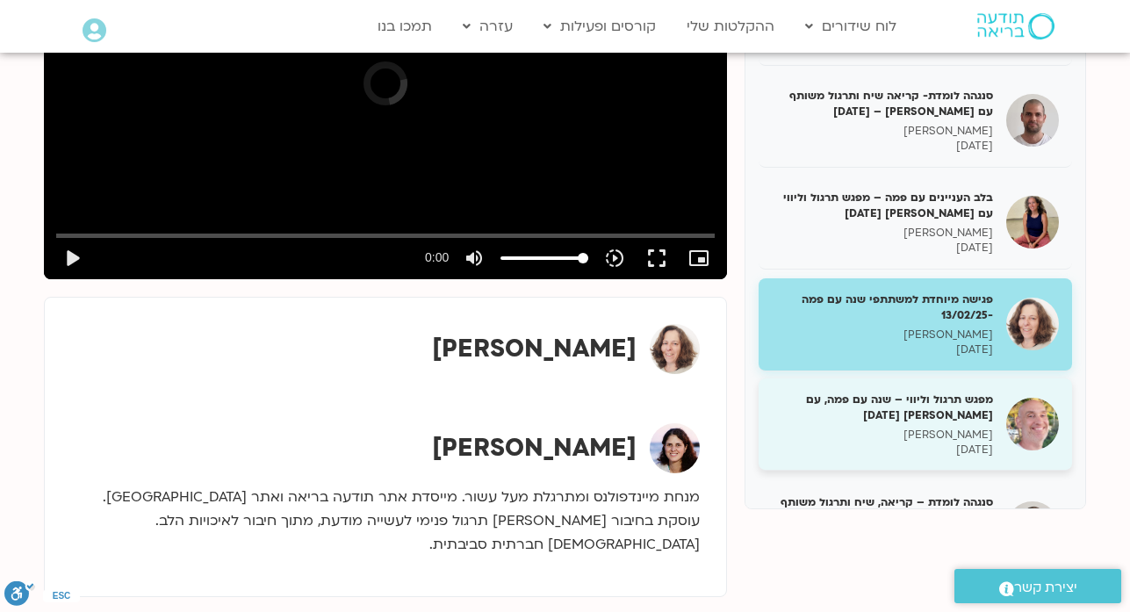
click at [930, 391] on h5 "מפגש תרגול וליווי – שנה עם פמה, עם רון אלון 16/02/25" at bounding box center [882, 407] width 221 height 32
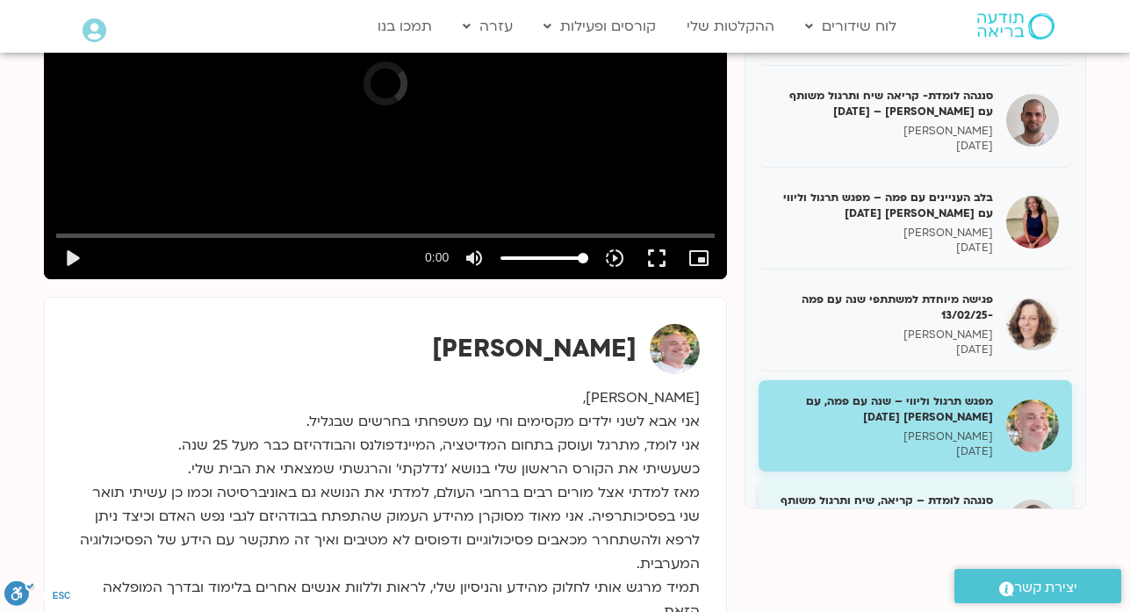
click at [926, 492] on h5 "סנגהה לומדת – קריאה, שיח ותרגול משותף עם דקל קנטי – 17/02/25" at bounding box center [882, 508] width 221 height 32
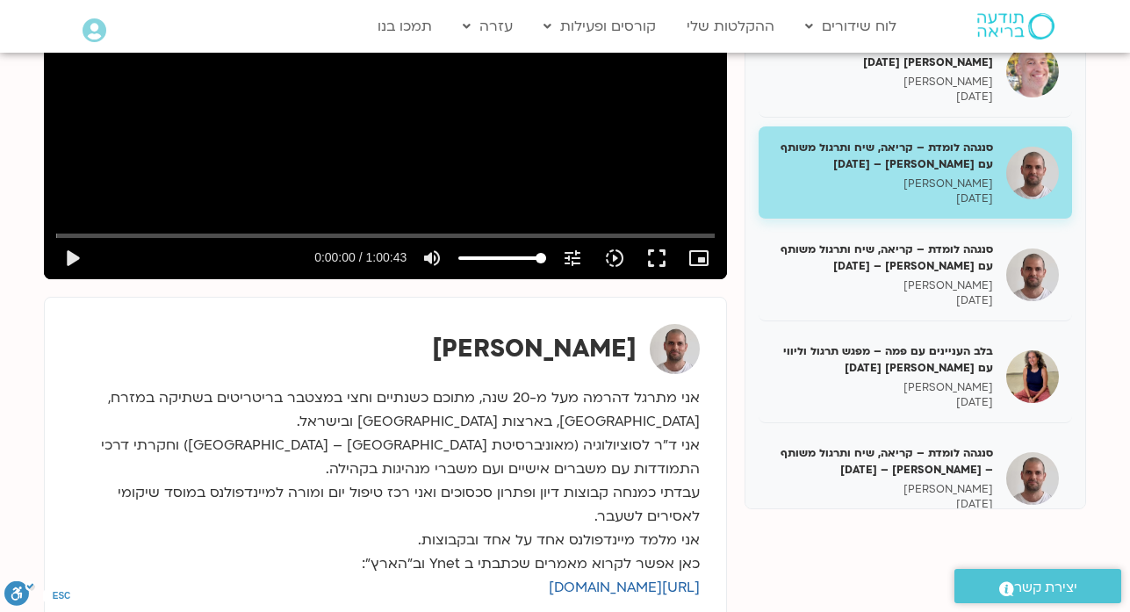
scroll to position [7935, 0]
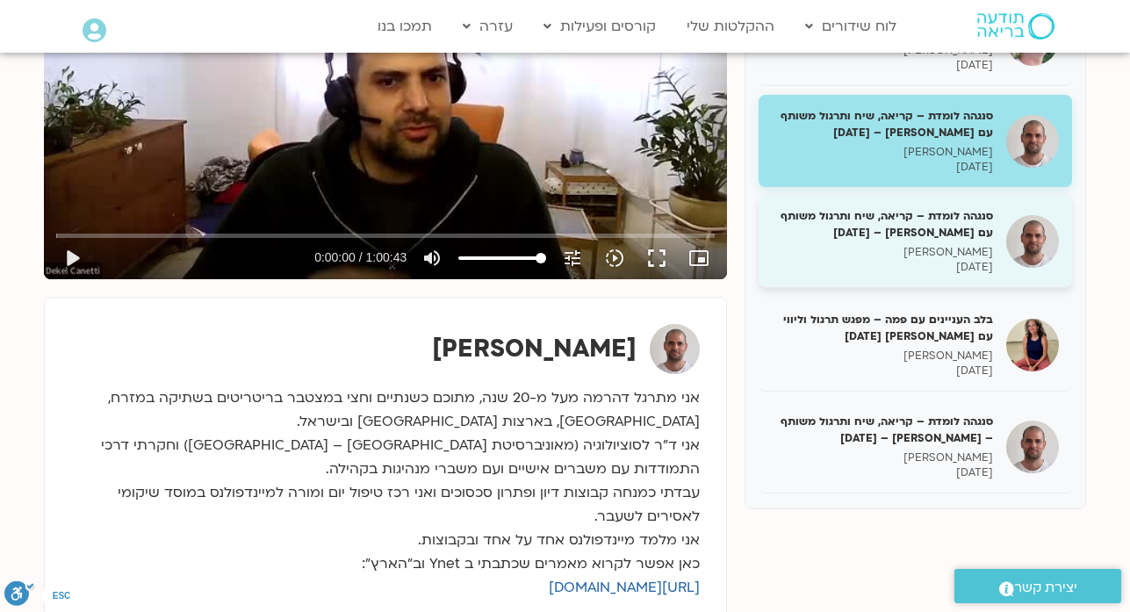
click at [911, 208] on h5 "סנגהה לומדת – קריאה, שיח ותרגול משותף עם דקל קנטי – 19/02/25" at bounding box center [882, 224] width 221 height 32
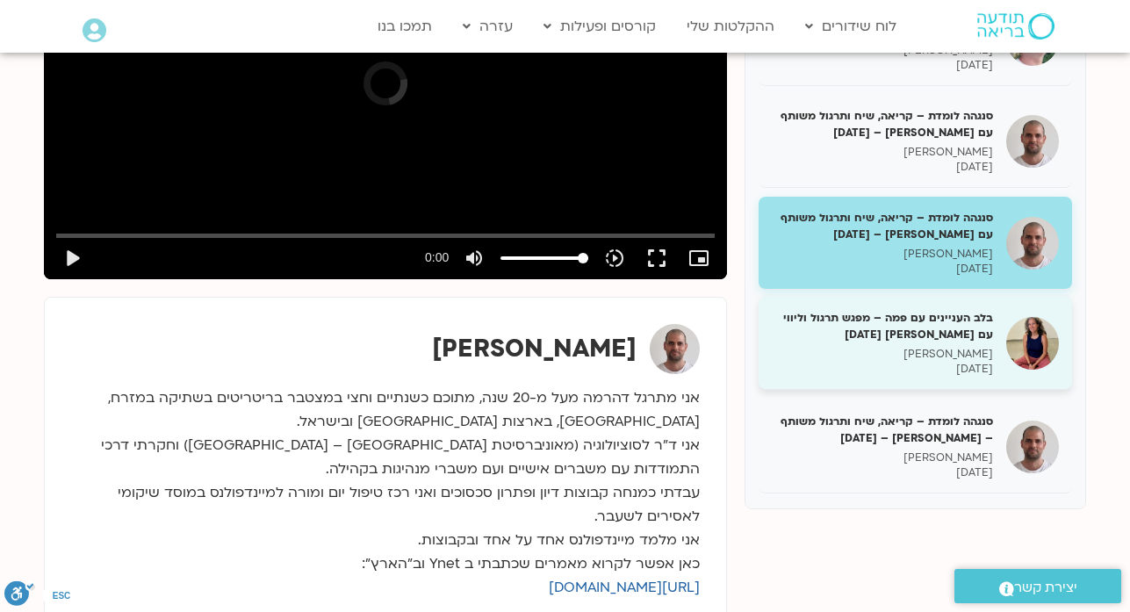
click at [926, 310] on h5 "בלב העניינים עם פמה – מפגש תרגול וליווי עם מליסה בר-אילן 19/02/25" at bounding box center [882, 326] width 221 height 32
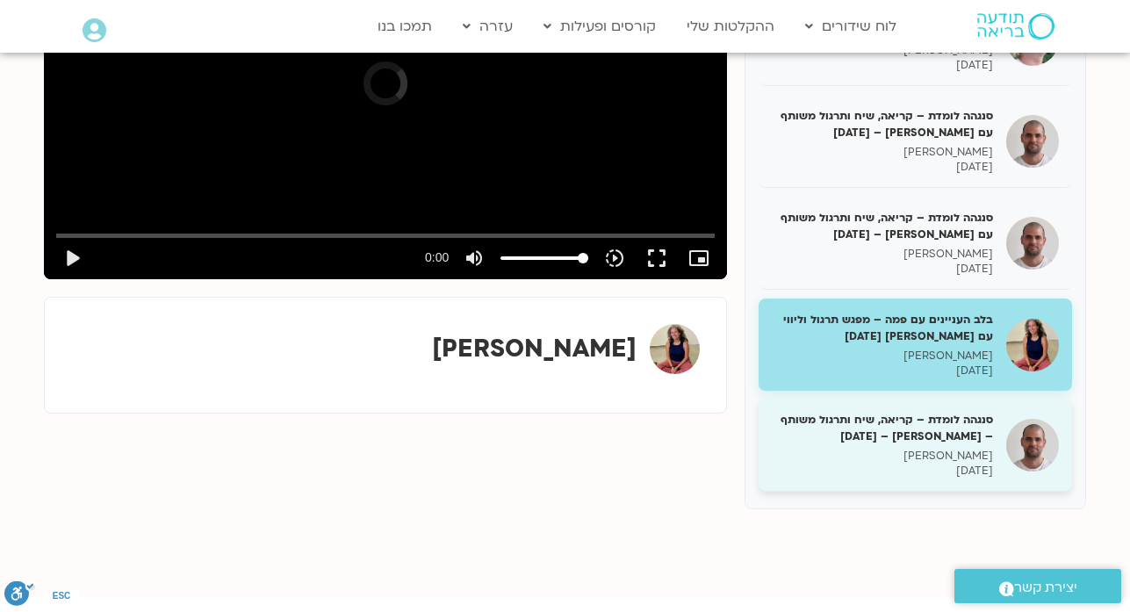
click at [944, 463] on p "20/02/2025" at bounding box center [882, 470] width 221 height 15
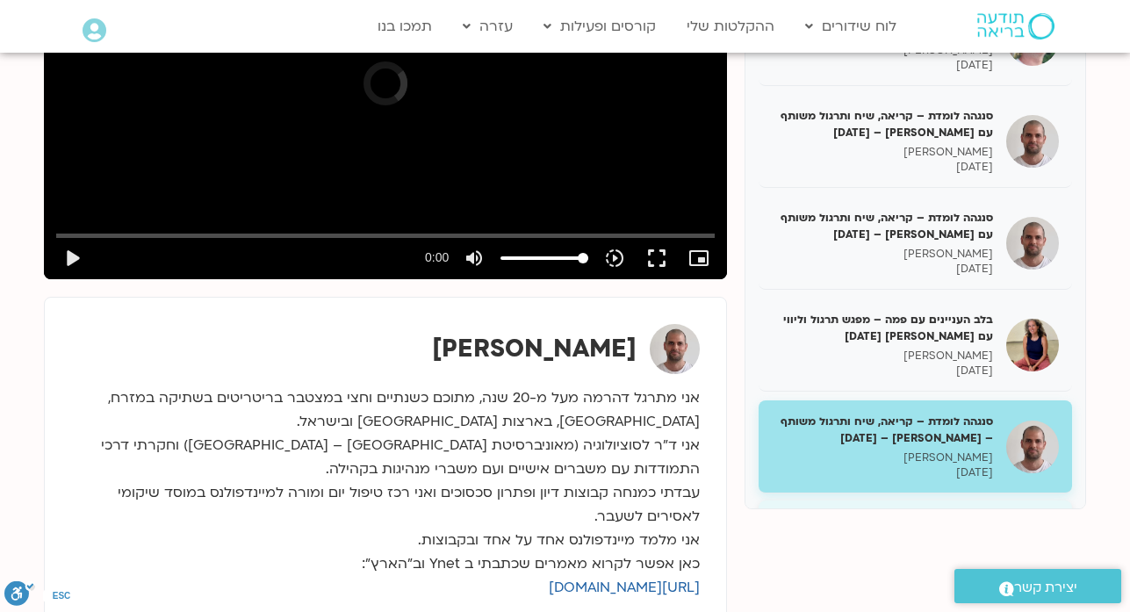
click at [943, 550] on p "מיכל גורל" at bounding box center [882, 557] width 221 height 15
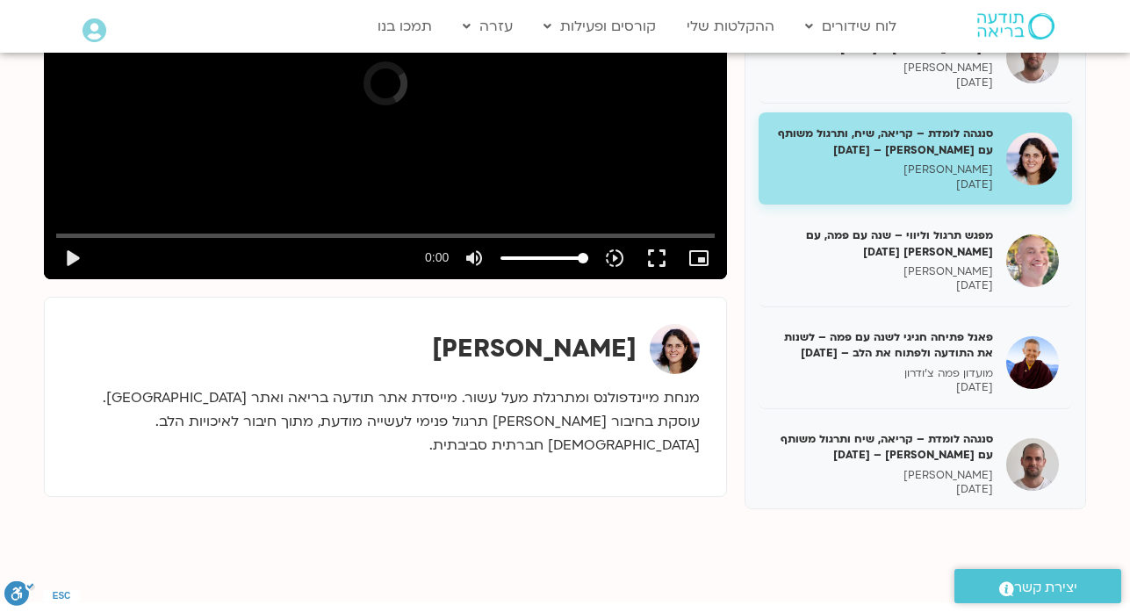
scroll to position [8356, 0]
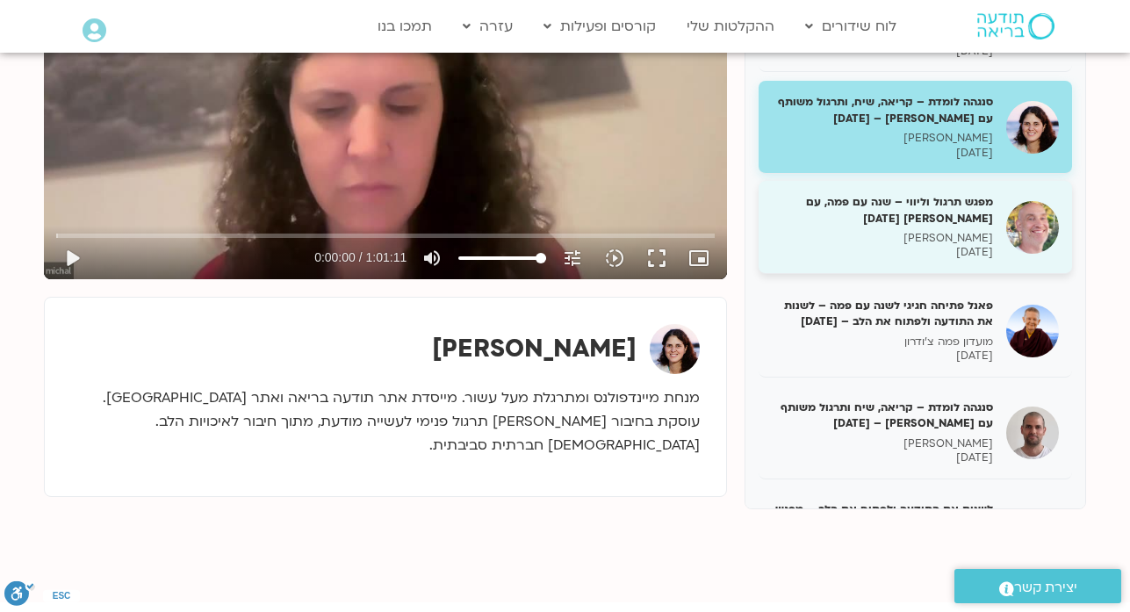
click at [953, 194] on div "מפגש תרגול וליווי – שנה עם פמה, עם רון אלון 23/02/25 רון אלון 23/02/2025" at bounding box center [882, 227] width 221 height 66
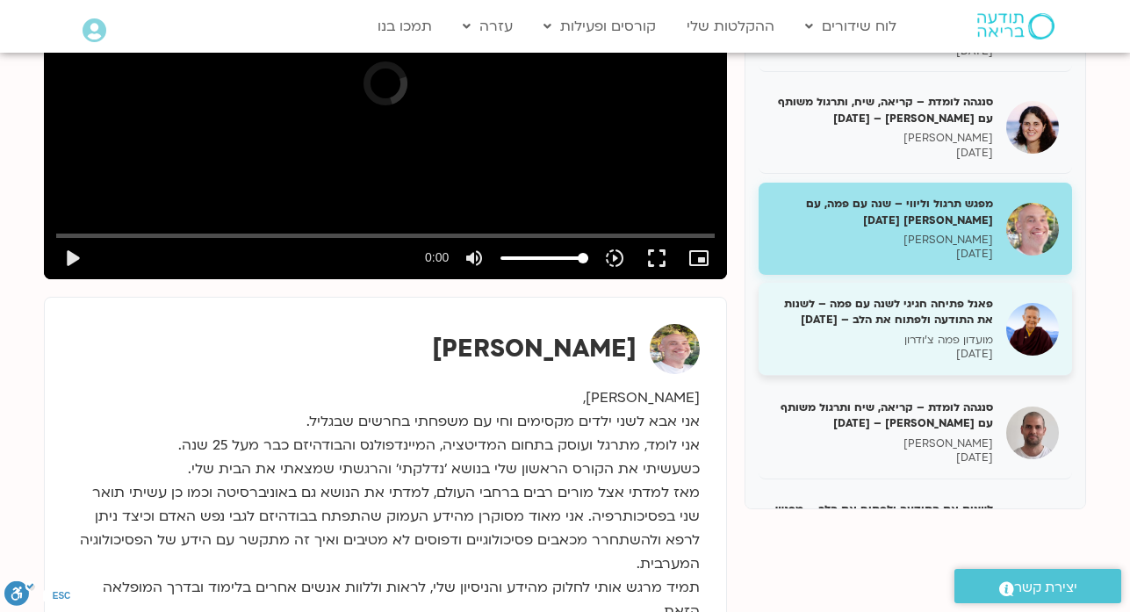
click at [946, 296] on h5 "פאנל פתיחה חגיגי לשנה עם פמה – לשנות את התודעה ולפתוח את הלב – 23/02/25" at bounding box center [882, 312] width 221 height 32
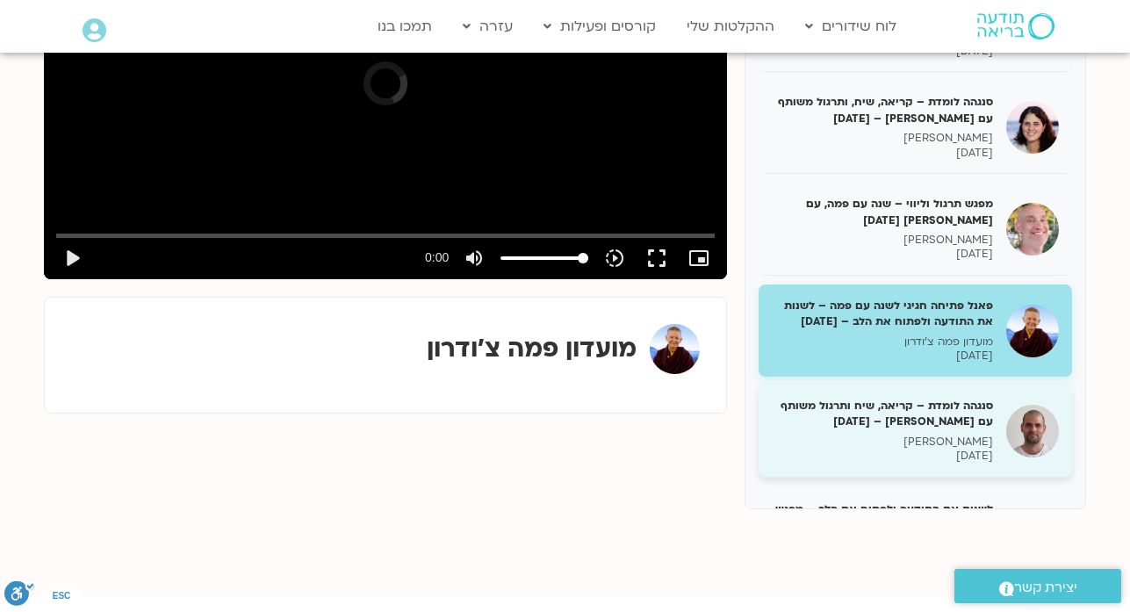
click at [926, 398] on h5 "סנגהה לומדת – קריאה, שיח ותרגול משותף עם דקל קנטי – 24/02/25" at bounding box center [882, 414] width 221 height 32
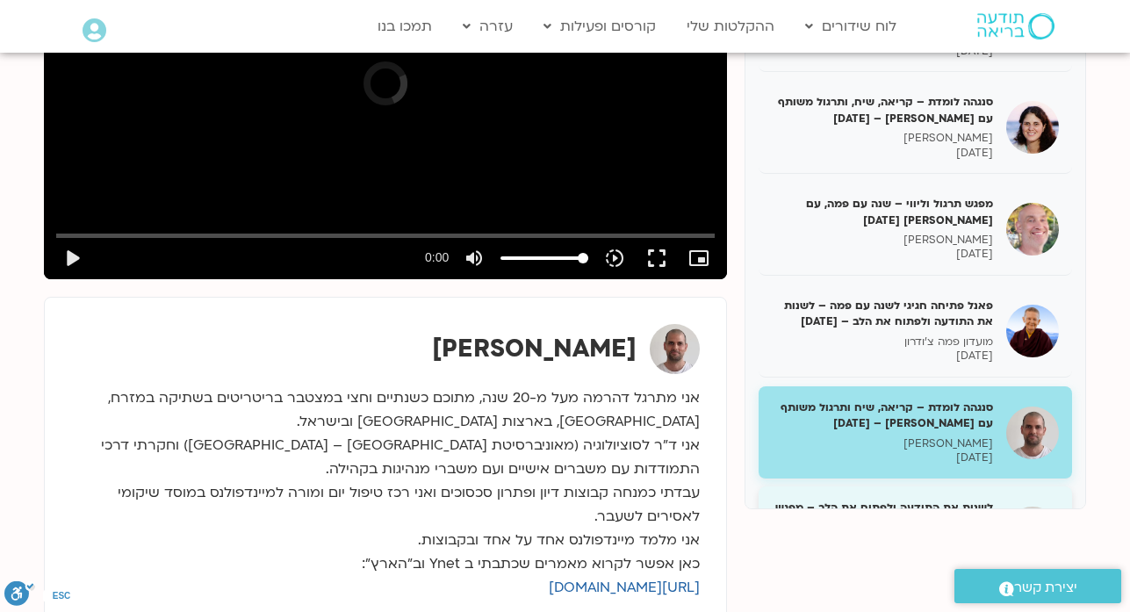
click at [931, 499] on h5 "לשנות את התודעה ולפתוח את הלב – מפגש ליווי עם דקל – 24/2/25" at bounding box center [882, 515] width 221 height 32
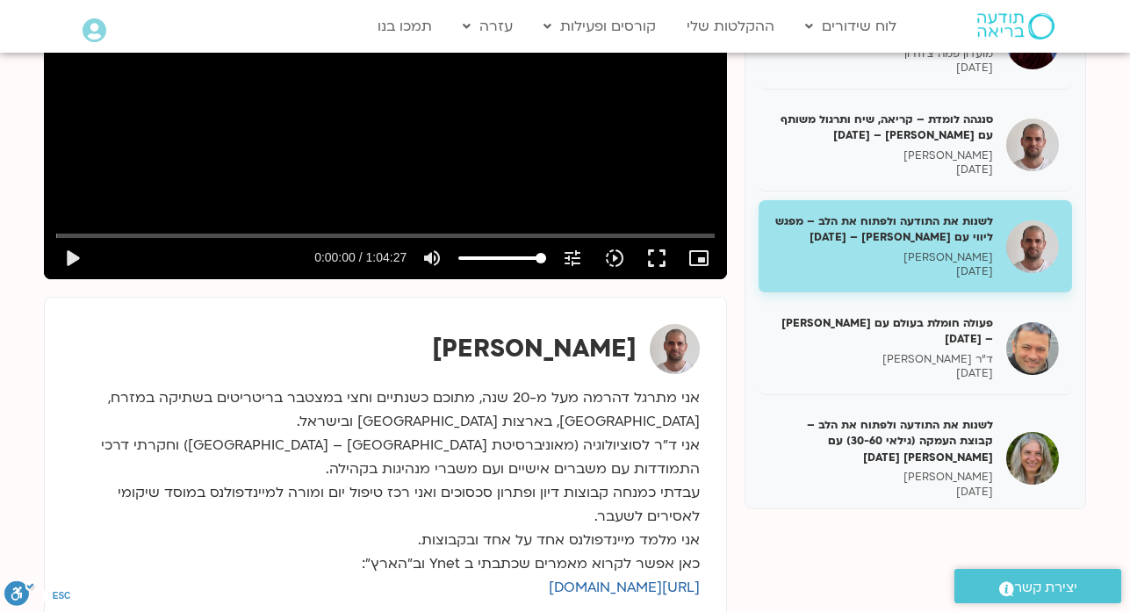
scroll to position [8672, 0]
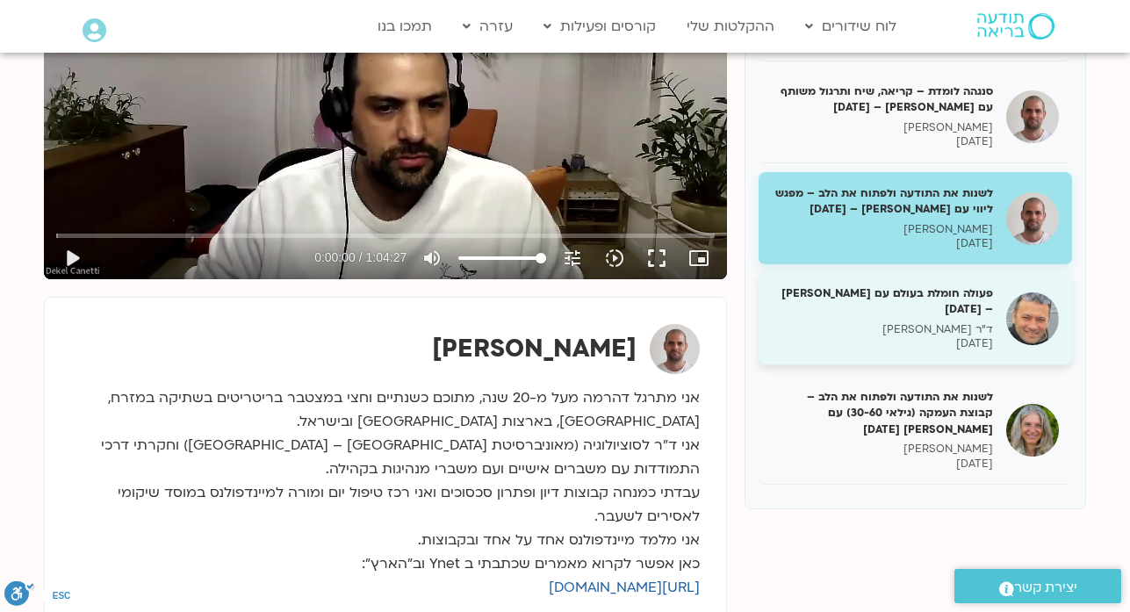
click at [915, 285] on h5 "פעולה חומלת בעולם עם אסף סטי – 24/02/25" at bounding box center [882, 301] width 221 height 32
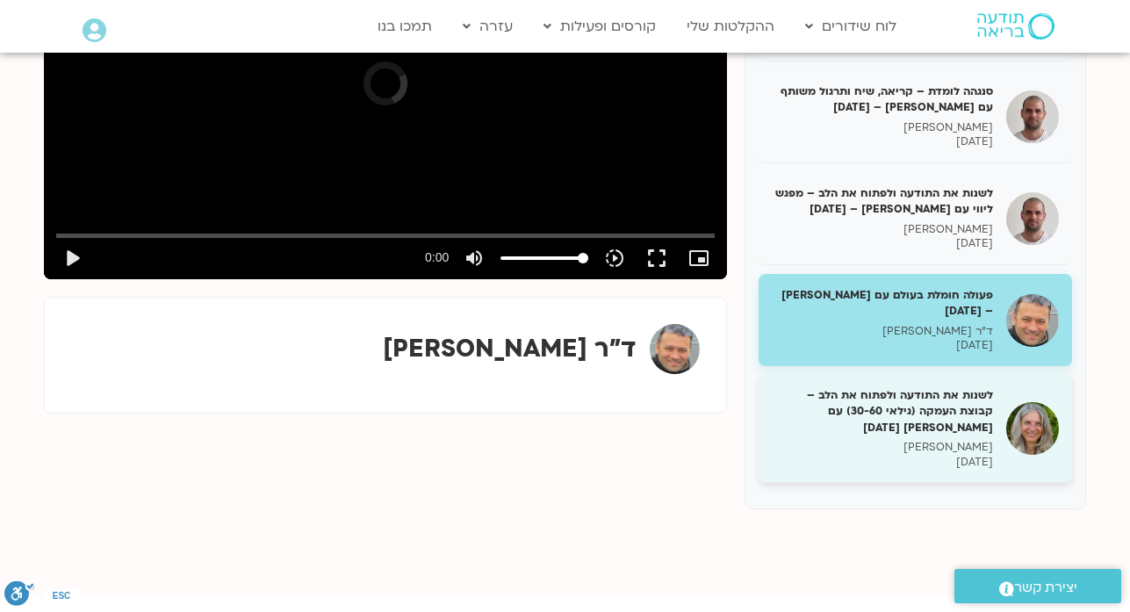
click at [937, 387] on h5 "לשנות את התודעה ולפתוח את הלב – קבוצת העמקה (גילאי 30-60) עם אודליה 25/02/25" at bounding box center [882, 411] width 221 height 48
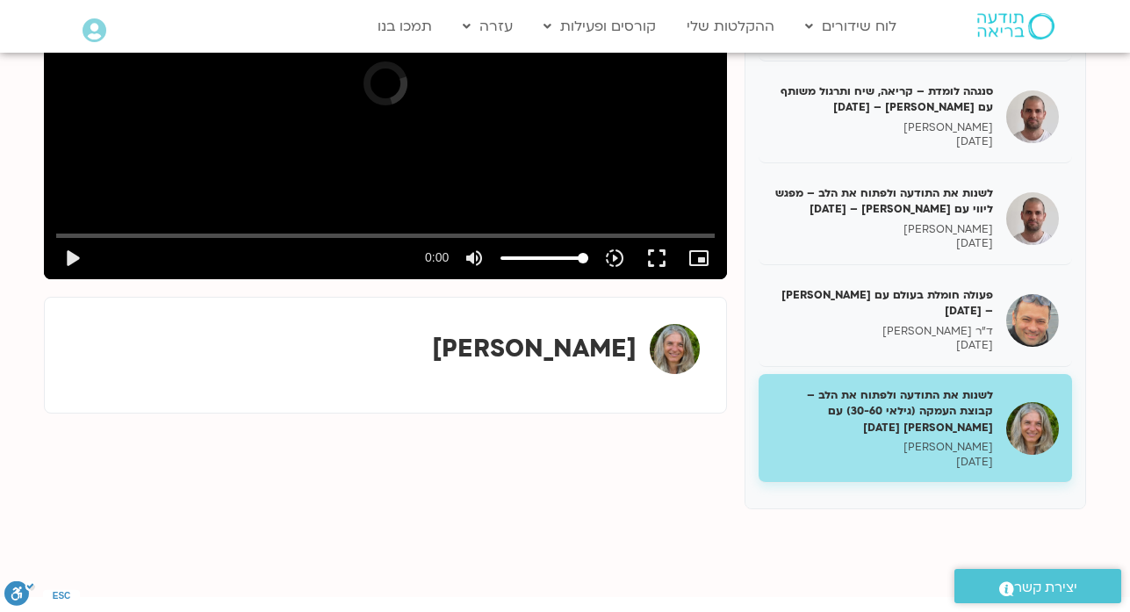
click at [937, 387] on h5 "לשנות את התודעה ולפתוח את הלב – קבוצת העמקה (גילאי 30-60) עם אודליה 25/02/25" at bounding box center [882, 411] width 221 height 48
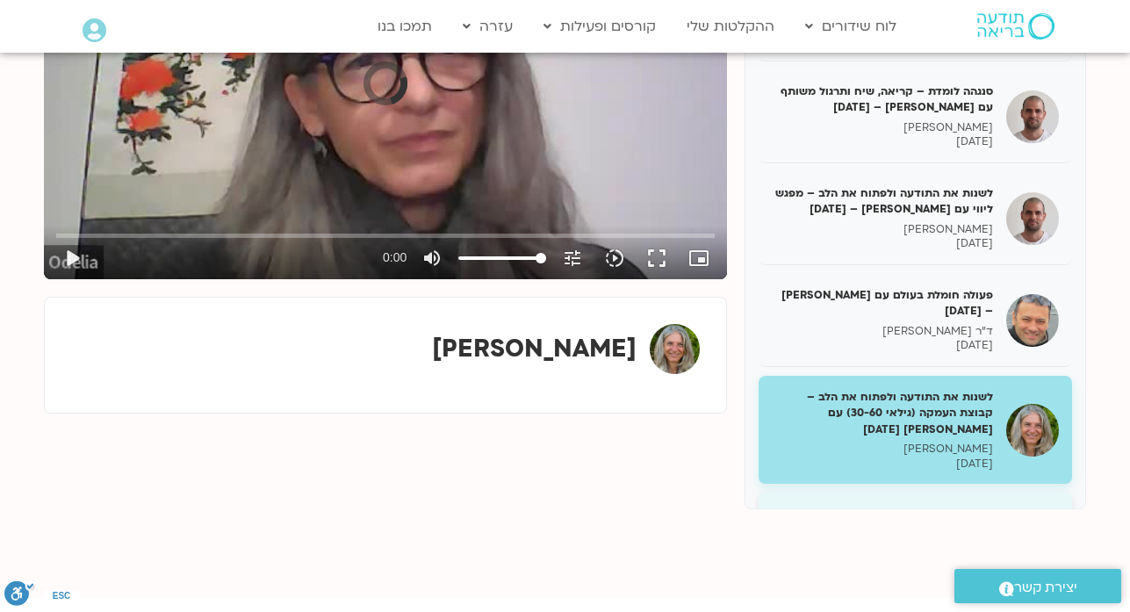
click at [954, 542] on p "דקל קנטי" at bounding box center [882, 549] width 221 height 15
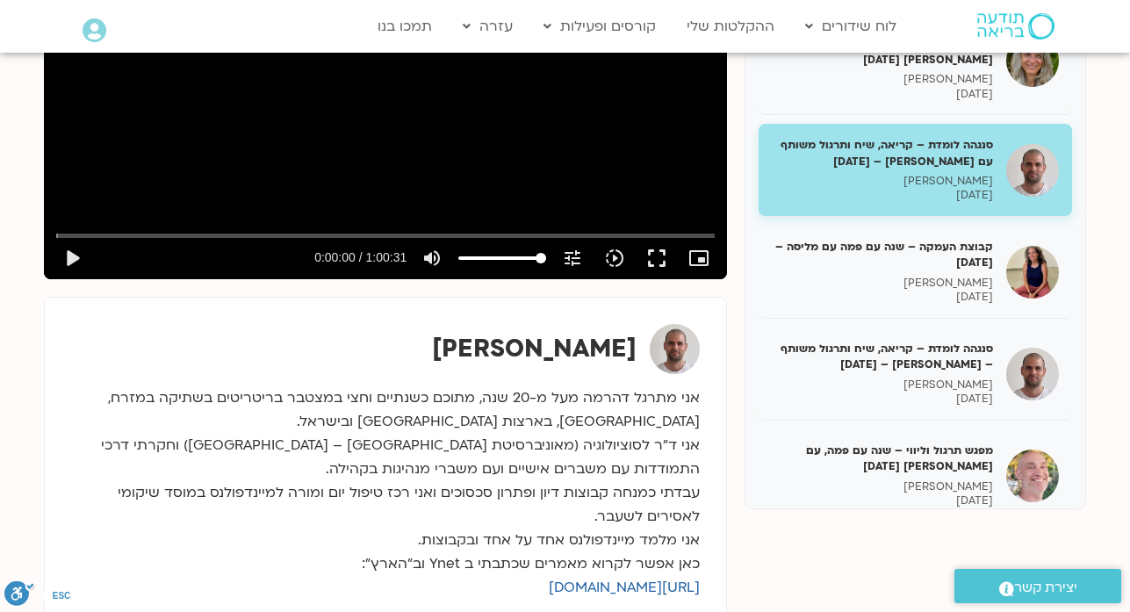
scroll to position [9058, 0]
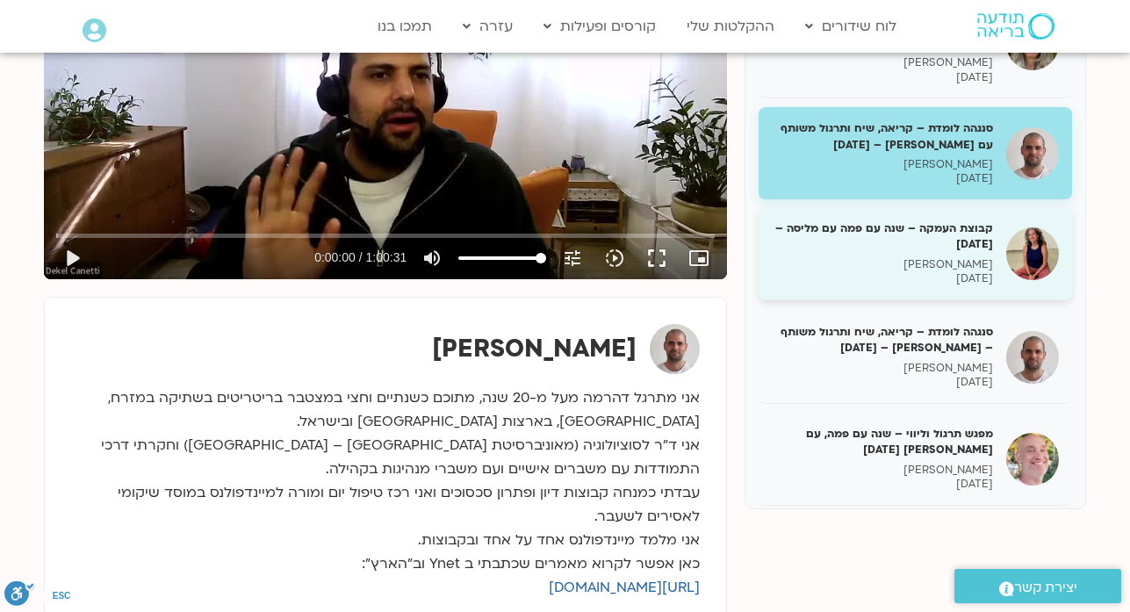
click at [952, 220] on div "קבוצת העמקה – שנה עם פמה עם מליסה – 26/02/25 מליסה בר-אילן 26/02/2025" at bounding box center [882, 253] width 221 height 66
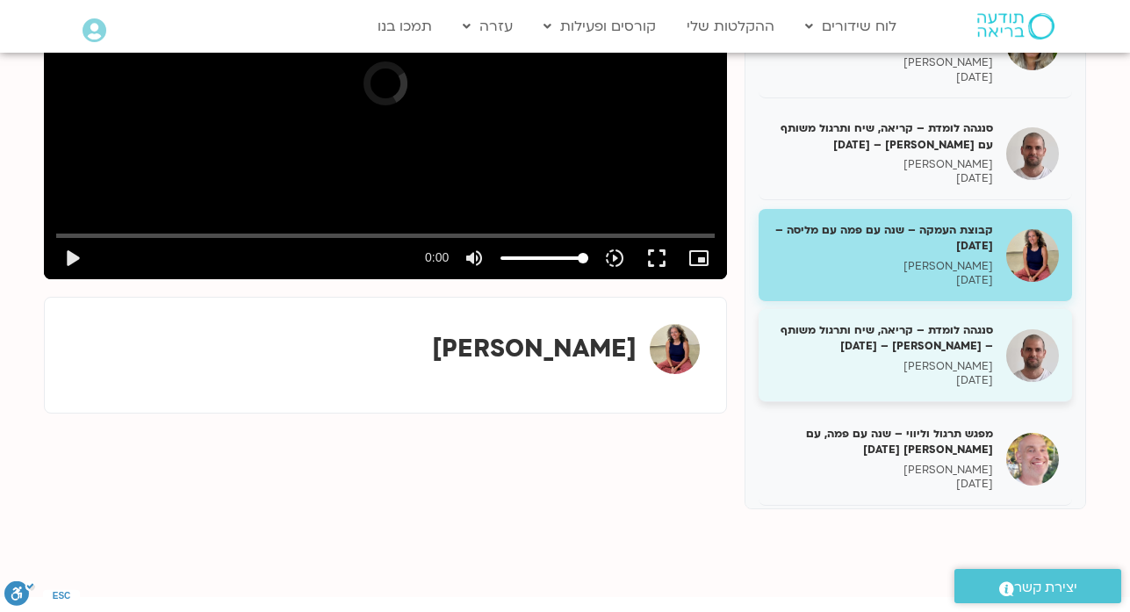
click at [957, 322] on h5 "סנגהה לומדת – קריאה, שיח ותרגול משותף – דקל – 27/2/25" at bounding box center [882, 338] width 221 height 32
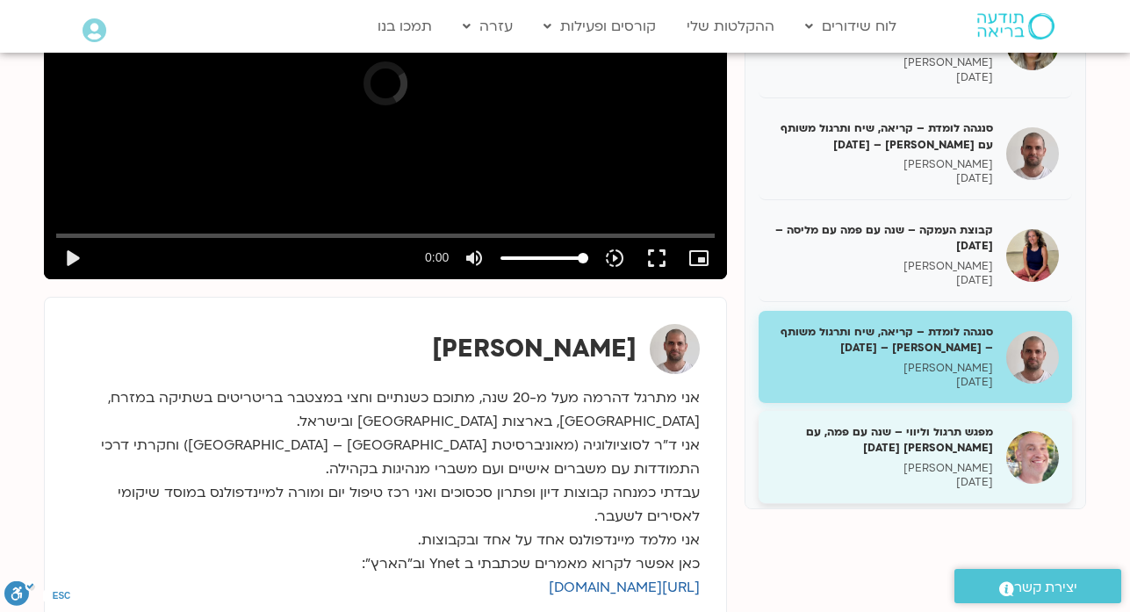
click at [968, 461] on p "רון אלון" at bounding box center [882, 468] width 221 height 15
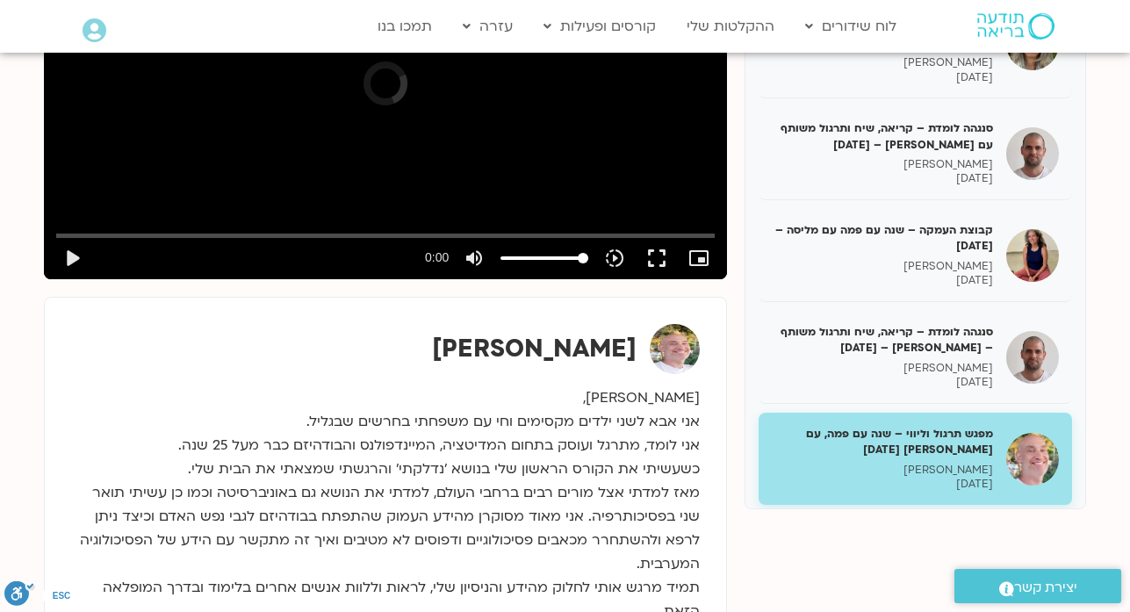
click at [966, 563] on p "דקל קנטי" at bounding box center [882, 570] width 221 height 15
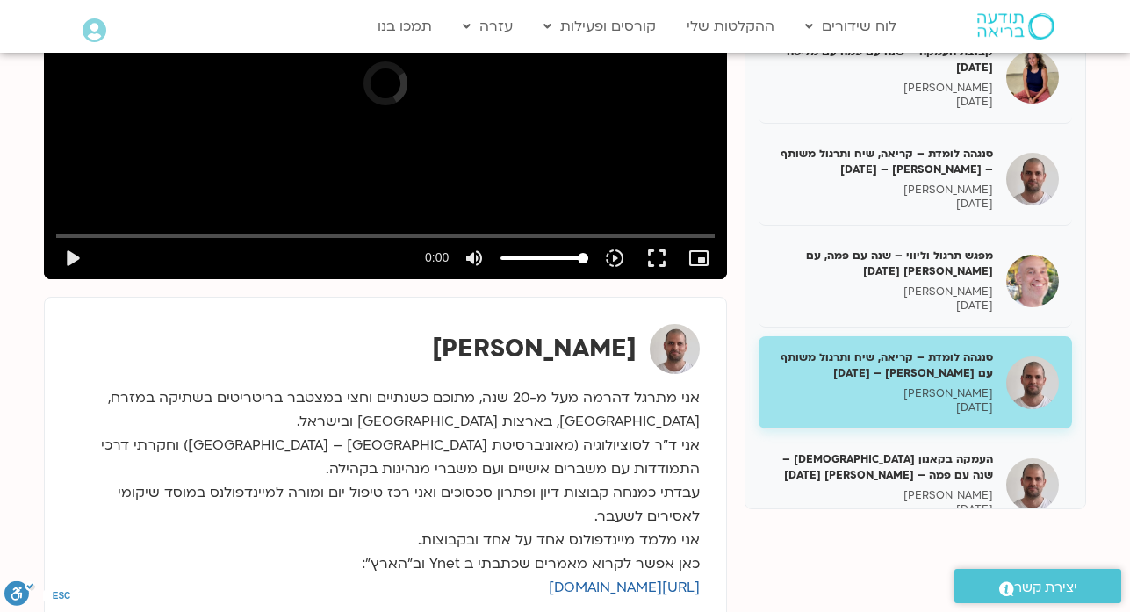
scroll to position [9269, 0]
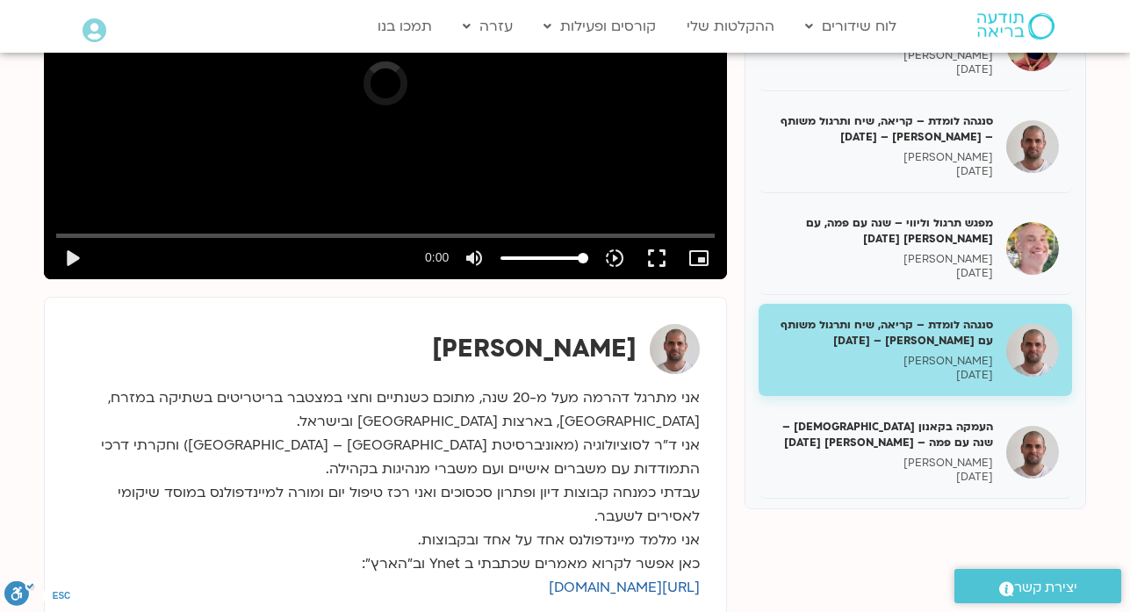
click at [749, 513] on div "מפגש מיוחד בתכנית שהתקיים בהנחיית: שיר מלר-ימגוצ'י – אוצרת התערוכה במוזיאון ויל…" at bounding box center [565, 294] width 1042 height 799
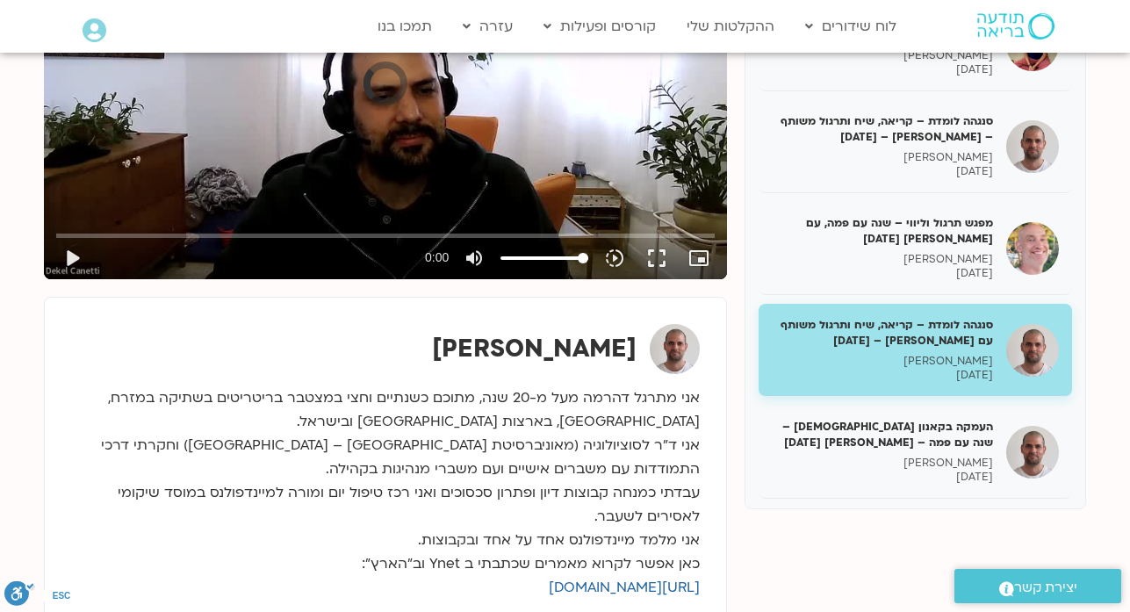
click at [749, 513] on div "מפגש מיוחד בתכנית שהתקיים בהנחיית: שיר מלר-ימגוצ'י – אוצרת התערוכה במוזיאון ויל…" at bounding box center [565, 294] width 1042 height 799
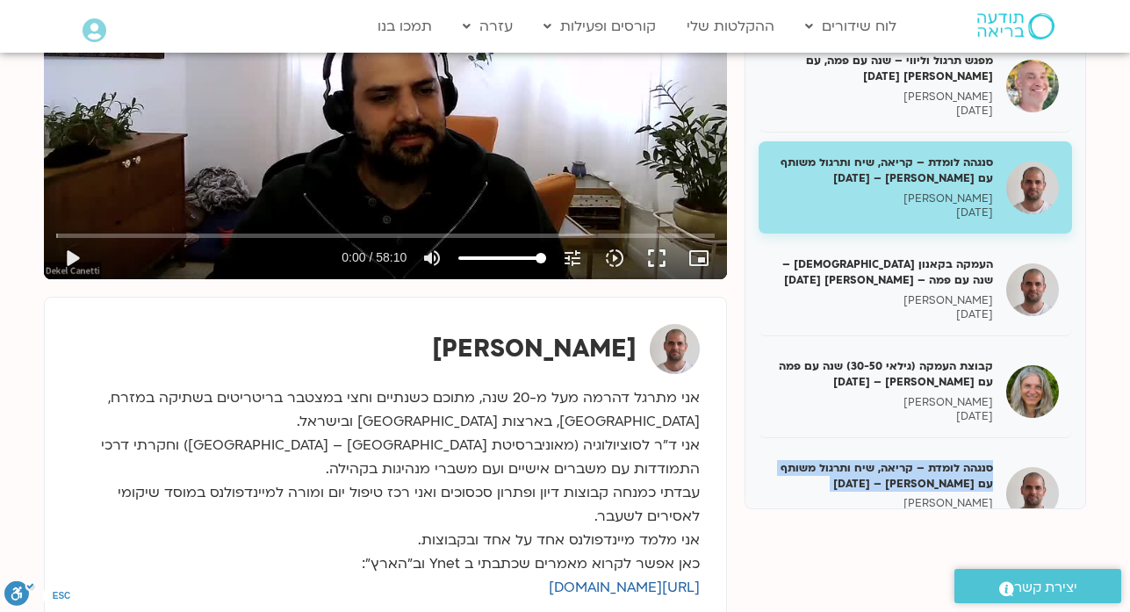
scroll to position [9444, 0]
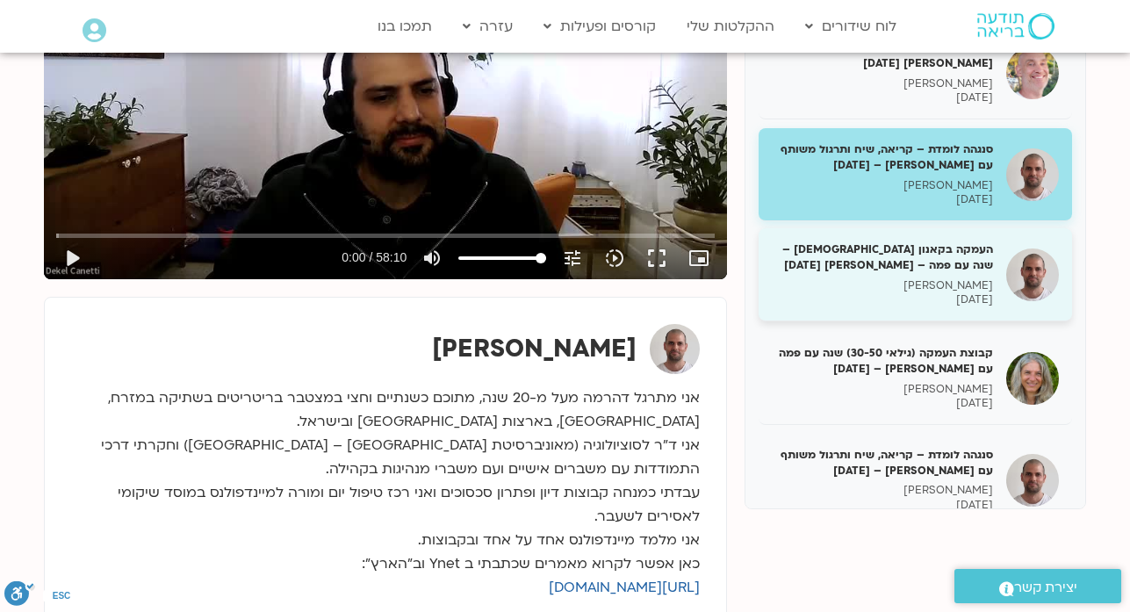
click at [965, 278] on p "דקל קנטי" at bounding box center [882, 285] width 221 height 15
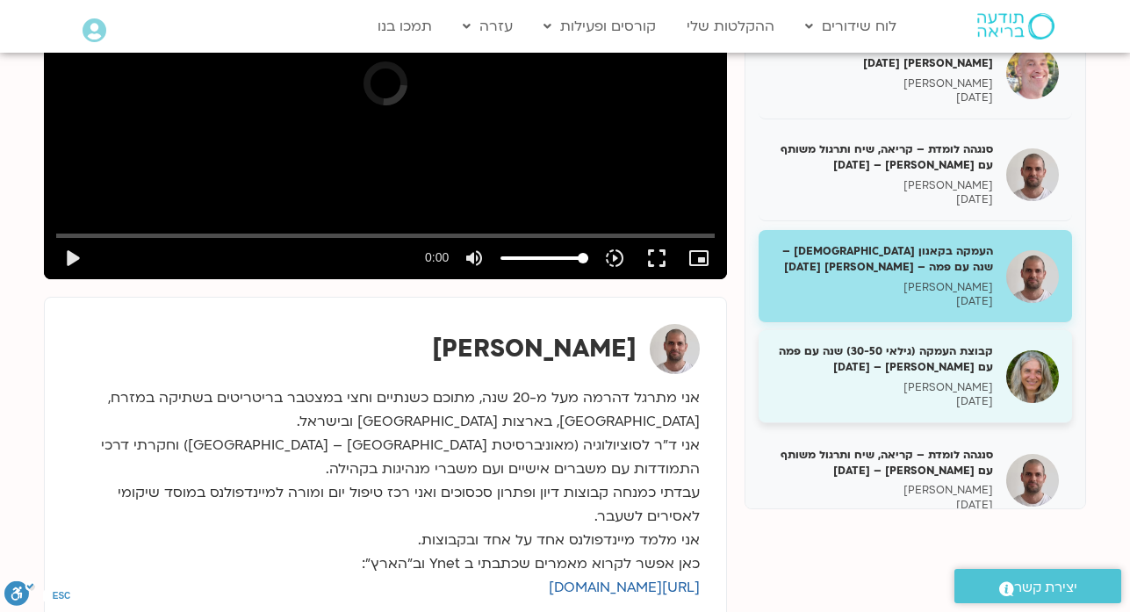
click at [977, 380] on p "אודליה וינברג" at bounding box center [882, 387] width 221 height 15
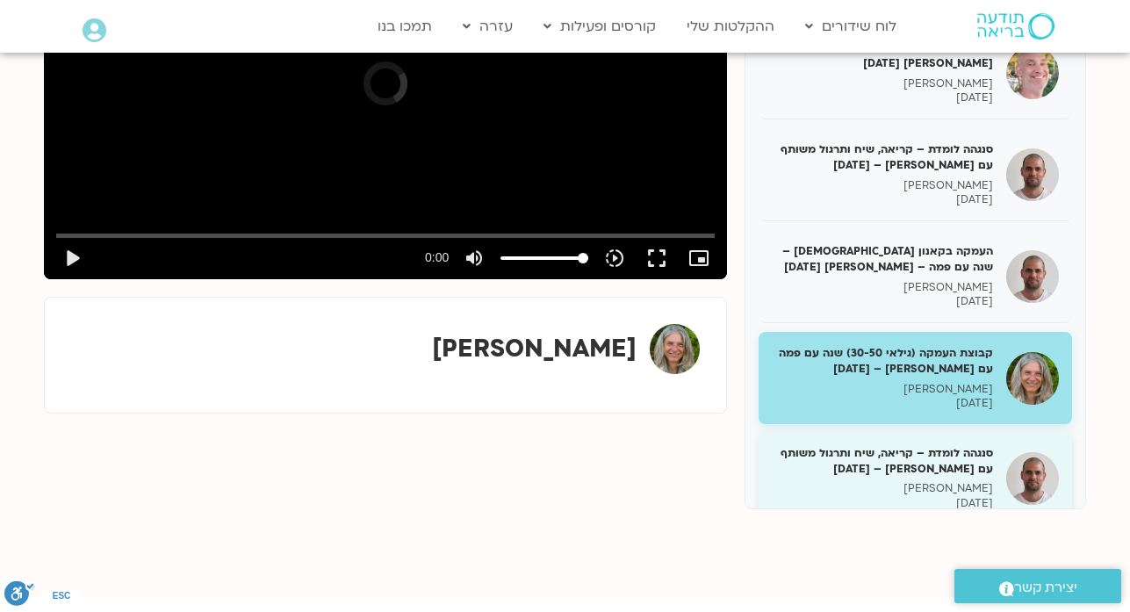
click at [974, 481] on p "דקל קנטי" at bounding box center [882, 488] width 221 height 15
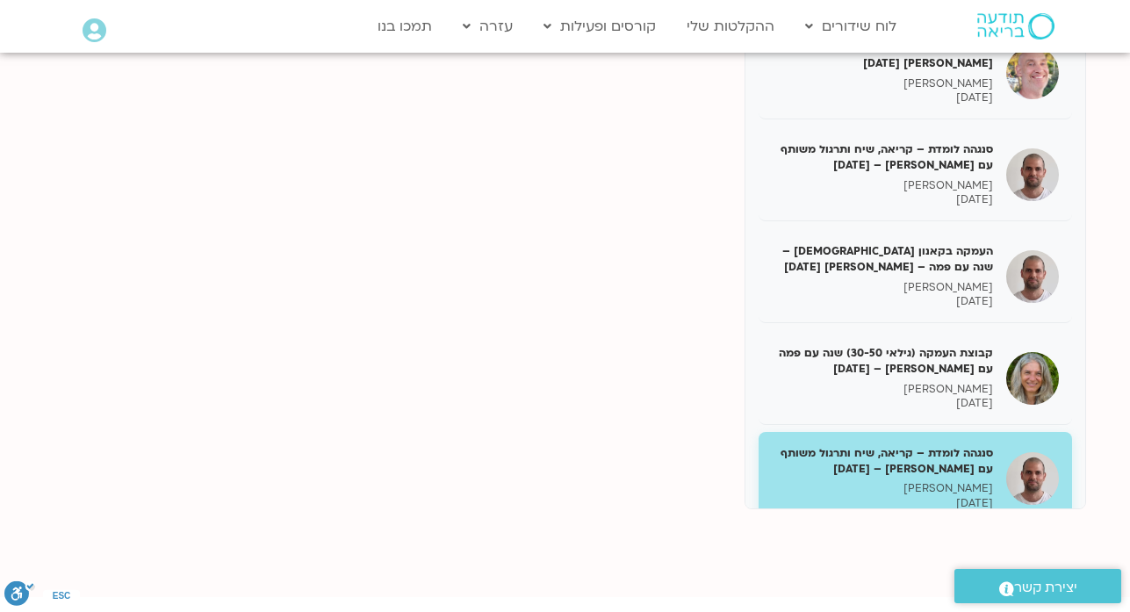
click at [974, 549] on h5 "קבוצת העמקה – שנה עם פמה – מליסה בר אילן – 5/3/25" at bounding box center [882, 565] width 221 height 32
click at [963, 496] on p "05/03/2025" at bounding box center [882, 503] width 221 height 15
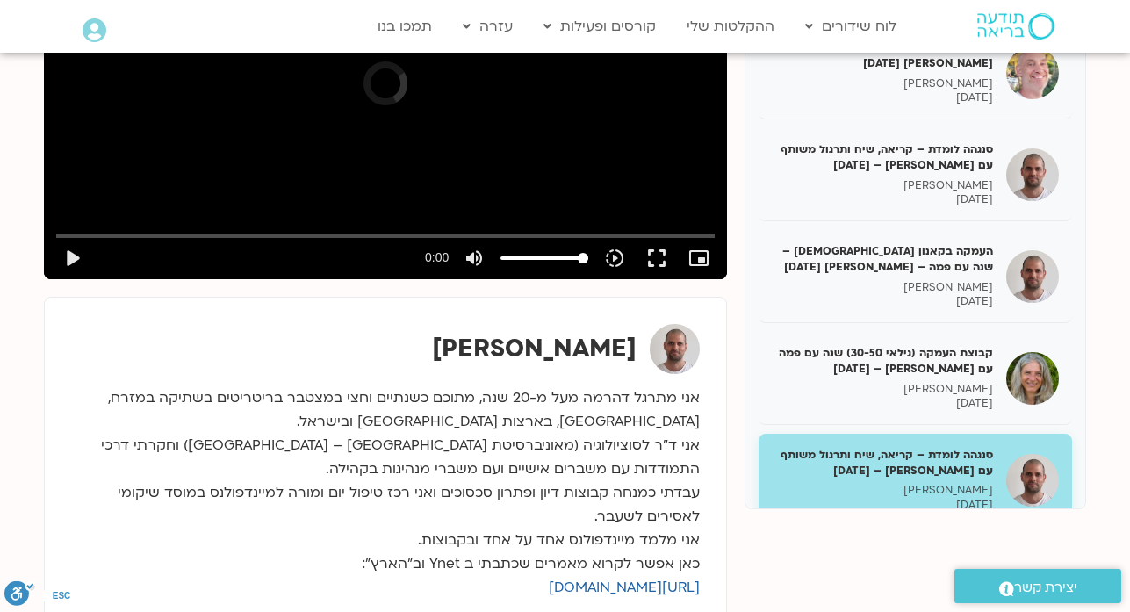
click at [953, 547] on h5 "קבוצת העמקה – שנה עם פמה – מליסה בר אילן – 5/3/25" at bounding box center [882, 563] width 221 height 32
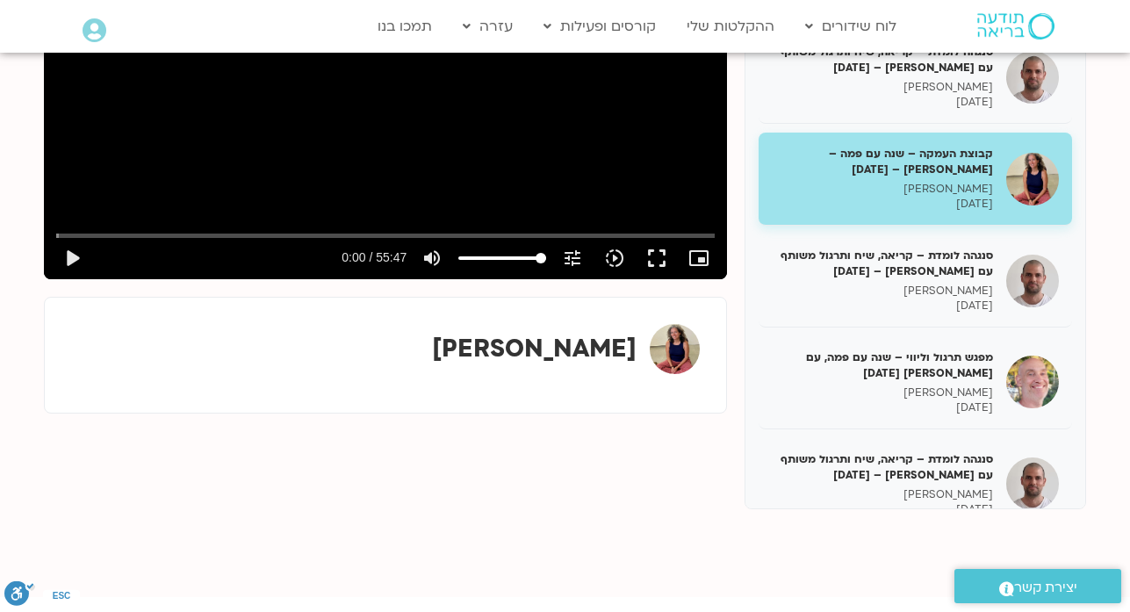
scroll to position [9901, 0]
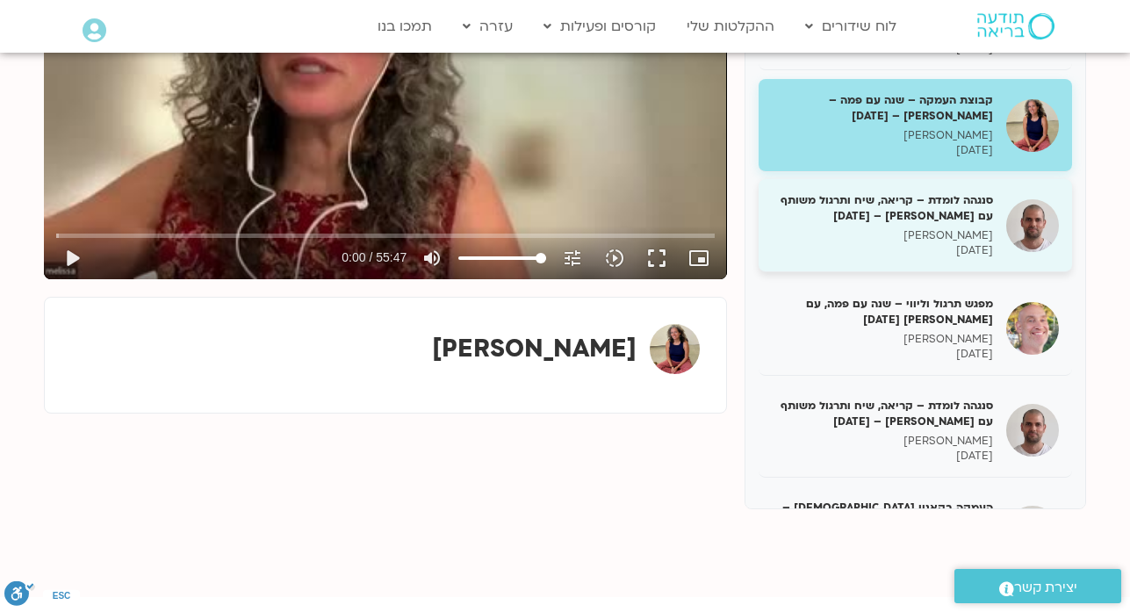
click at [947, 179] on div "סנגהה לומדת – קריאה, שיח ותרגול משותף עם דקל קנטי – 06/03/25 דקל קנטי 06/03/2025" at bounding box center [914, 225] width 313 height 93
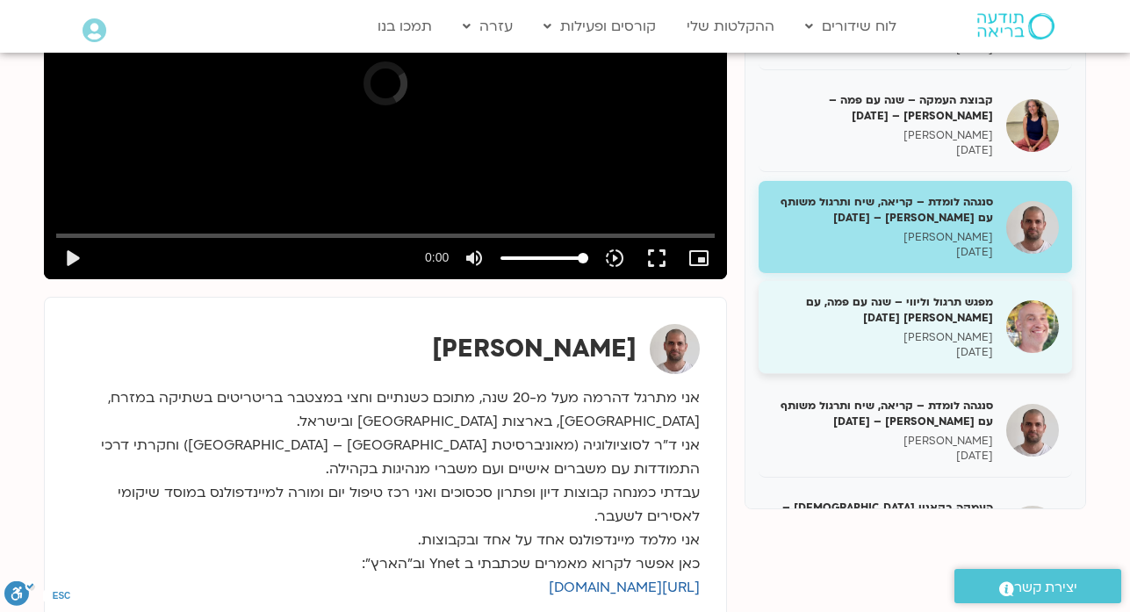
click at [962, 330] on p "רון אלון" at bounding box center [882, 337] width 221 height 15
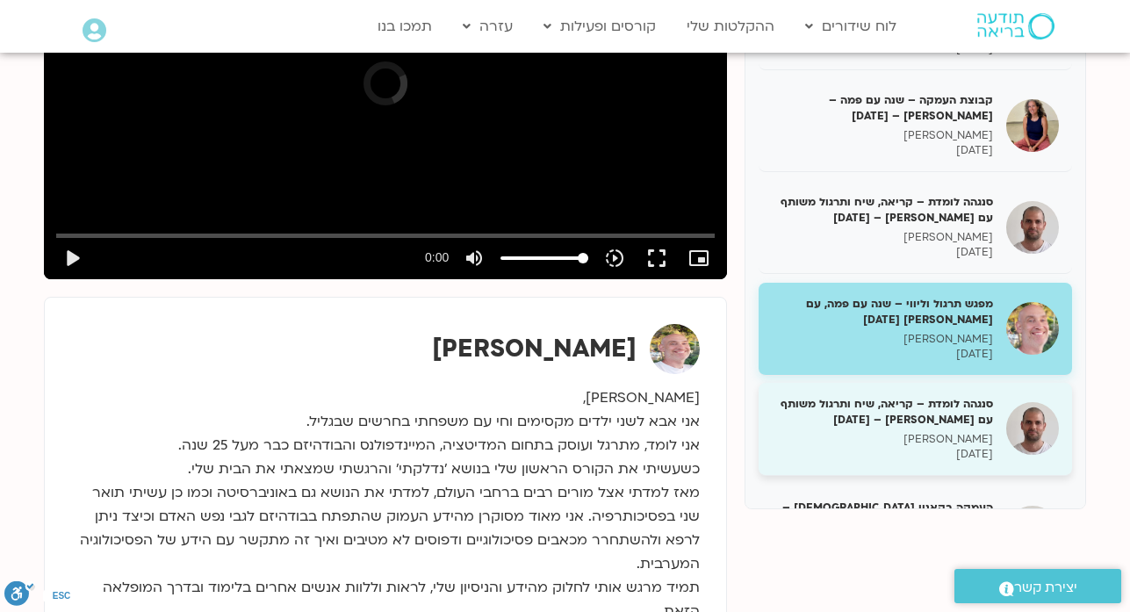
click at [965, 396] on div "סנגהה לומדת – קריאה, שיח ותרגול משותף עם דקל קנטי – 10/3/25 דקל קנטי 10/03/2025" at bounding box center [882, 429] width 221 height 66
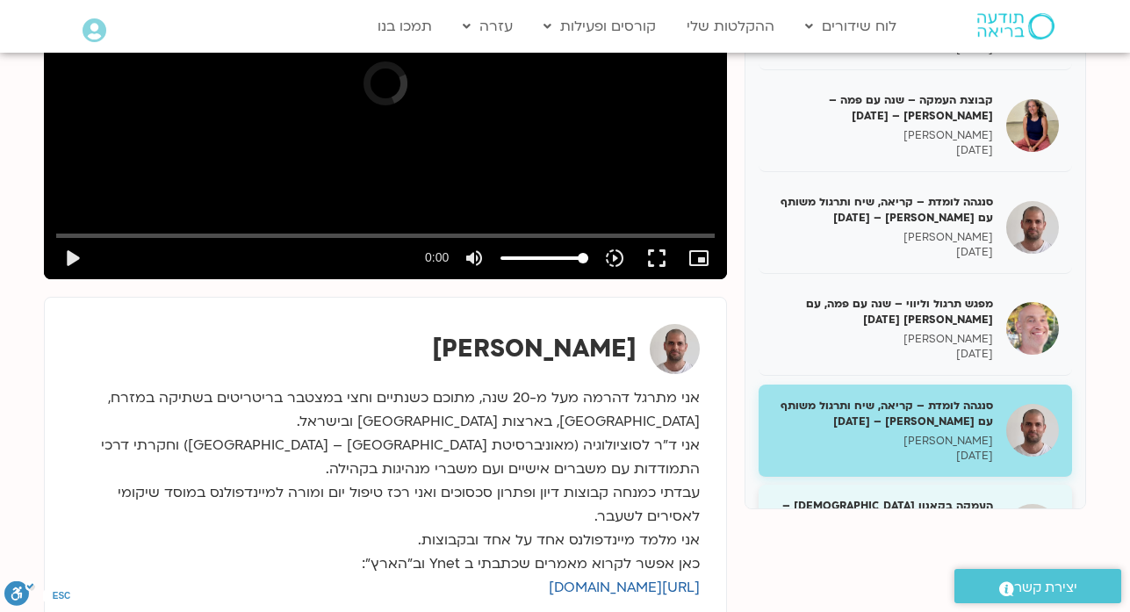
click at [979, 534] on p "דקל קנטי" at bounding box center [882, 541] width 221 height 15
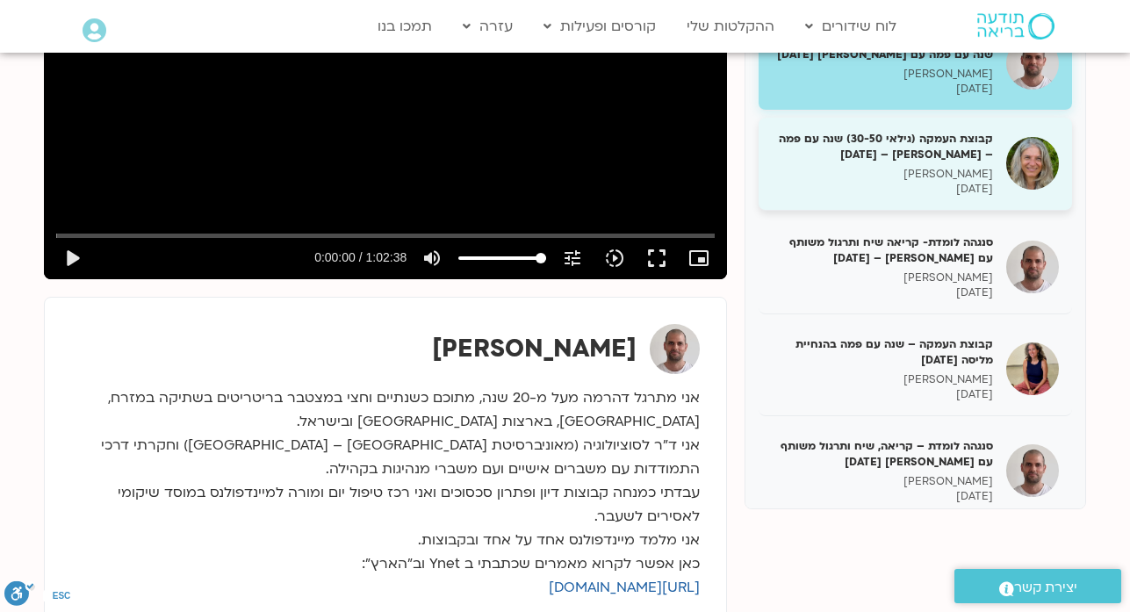
scroll to position [10392, 0]
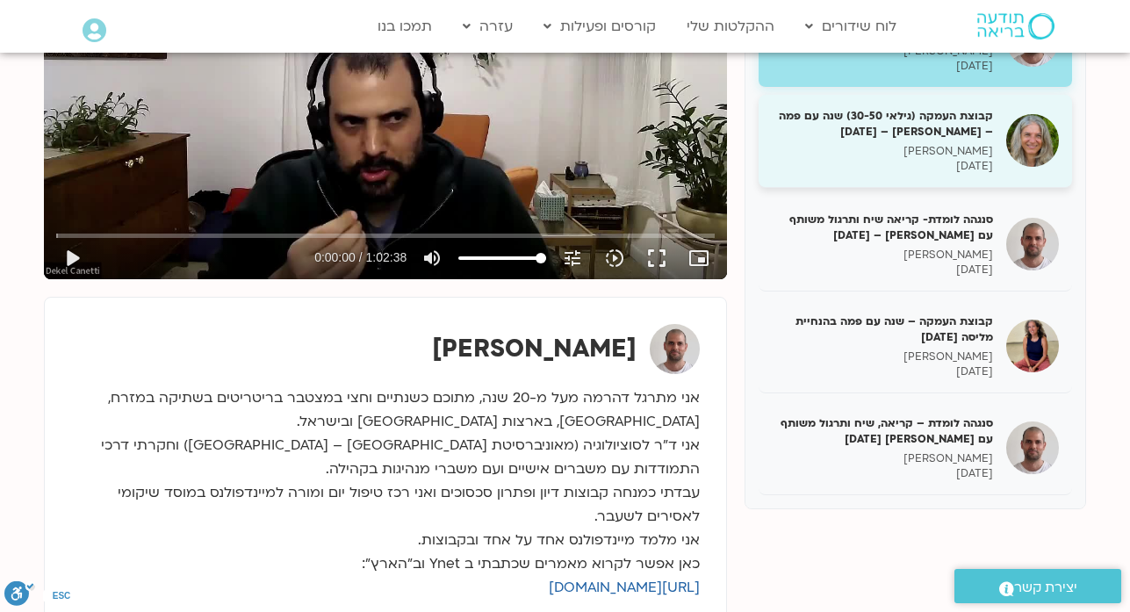
click at [946, 159] on p "11/03/2025" at bounding box center [882, 166] width 221 height 15
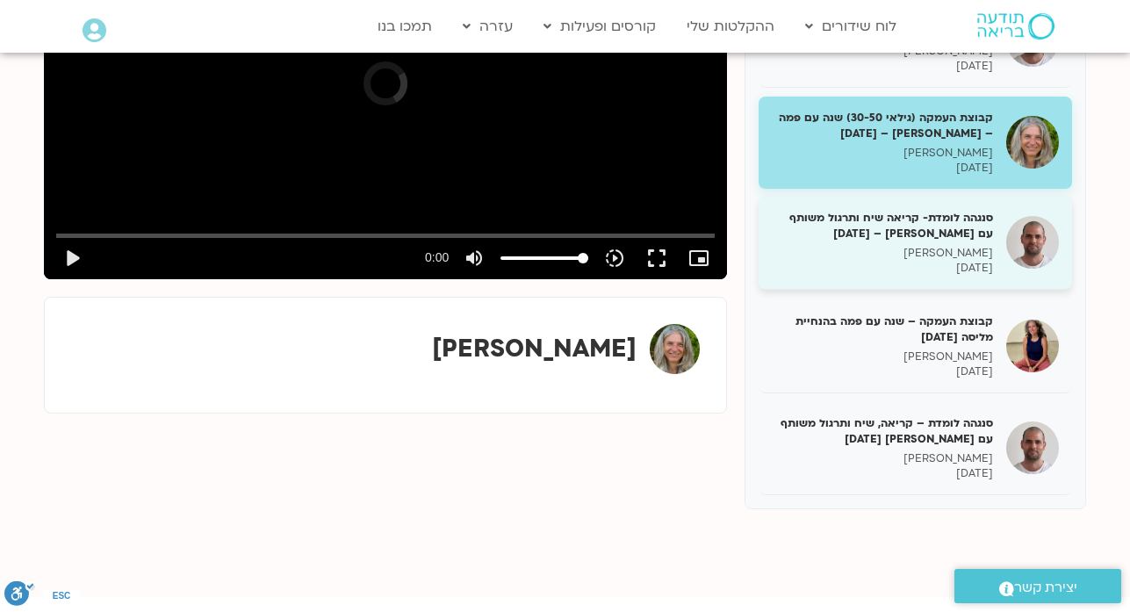
click at [951, 210] on h5 "סנגהה לומדת- קריאה שיח ותרגול משותף עם דקל קנטי – 12/03/25" at bounding box center [882, 226] width 221 height 32
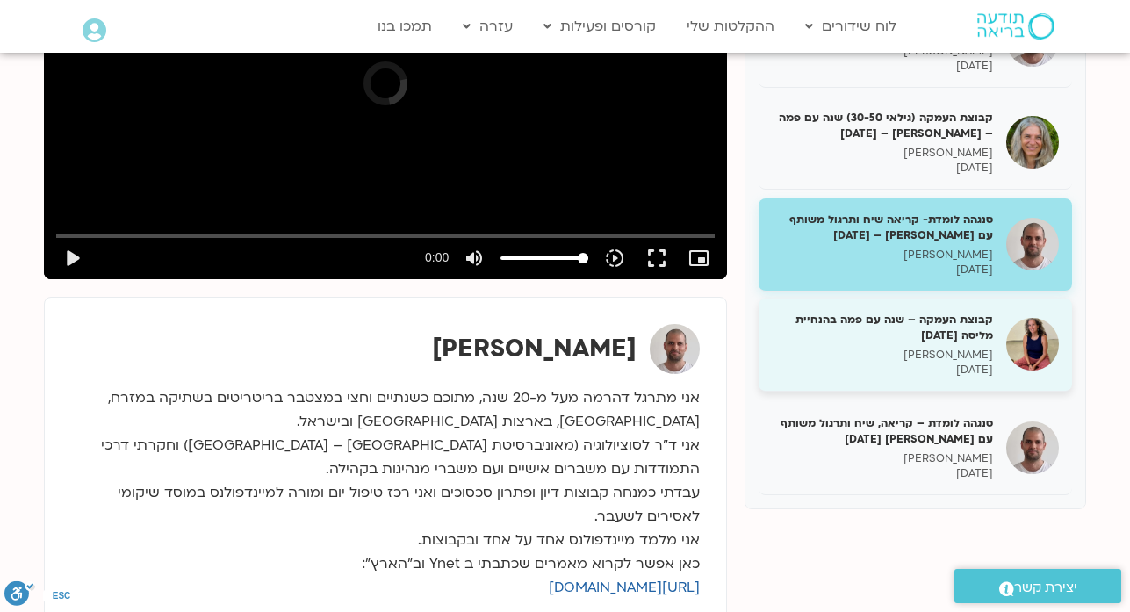
click at [961, 312] on h5 "קבוצת העמקה – שנה עם פמה בהנחיית מליסה 12/03/25" at bounding box center [882, 328] width 221 height 32
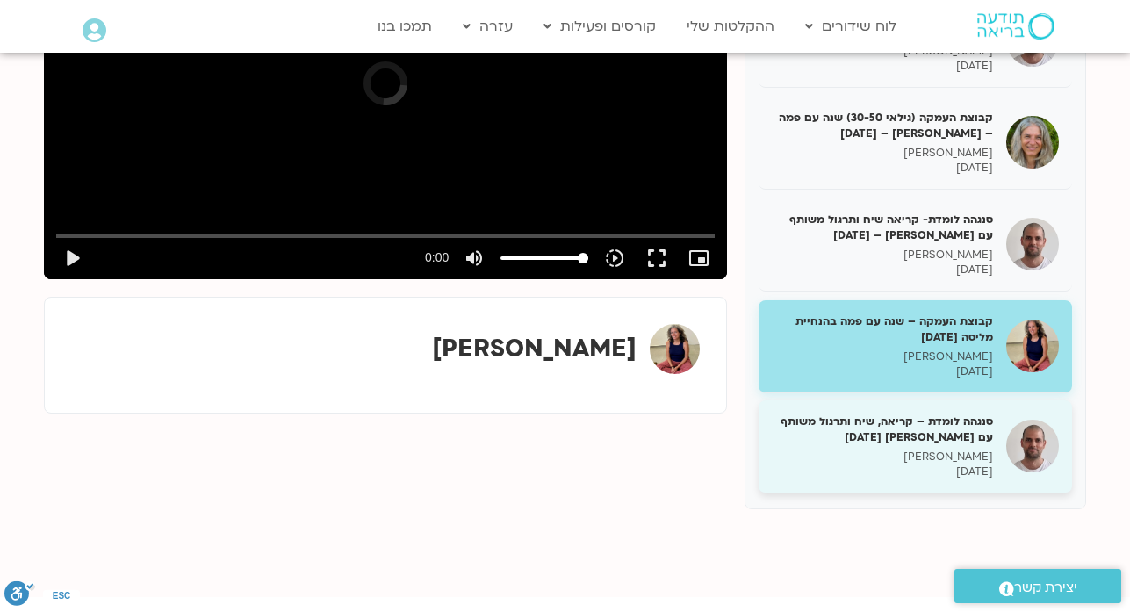
click at [971, 413] on h5 "סנגהה לומדת – קריאה, שיח ותרגול משותף עם דקל קנטי 13/03/25" at bounding box center [882, 429] width 221 height 32
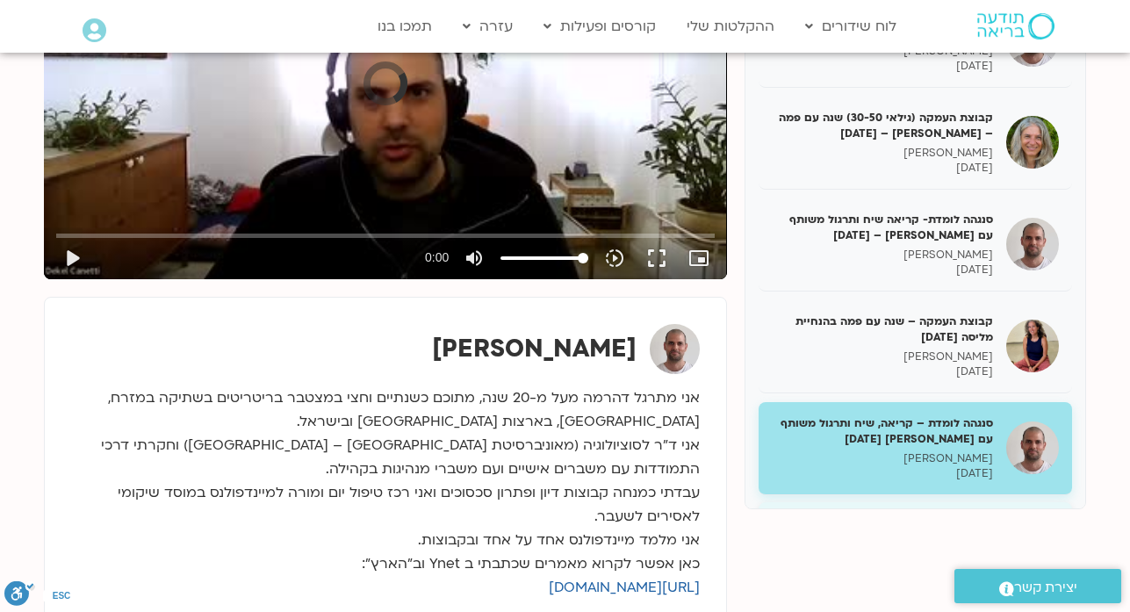
click at [943, 515] on h5 "מפגש תרגול וליווי – שנה עם פמה צ’ודרון – עם רון אלון 16/03/25" at bounding box center [882, 539] width 221 height 48
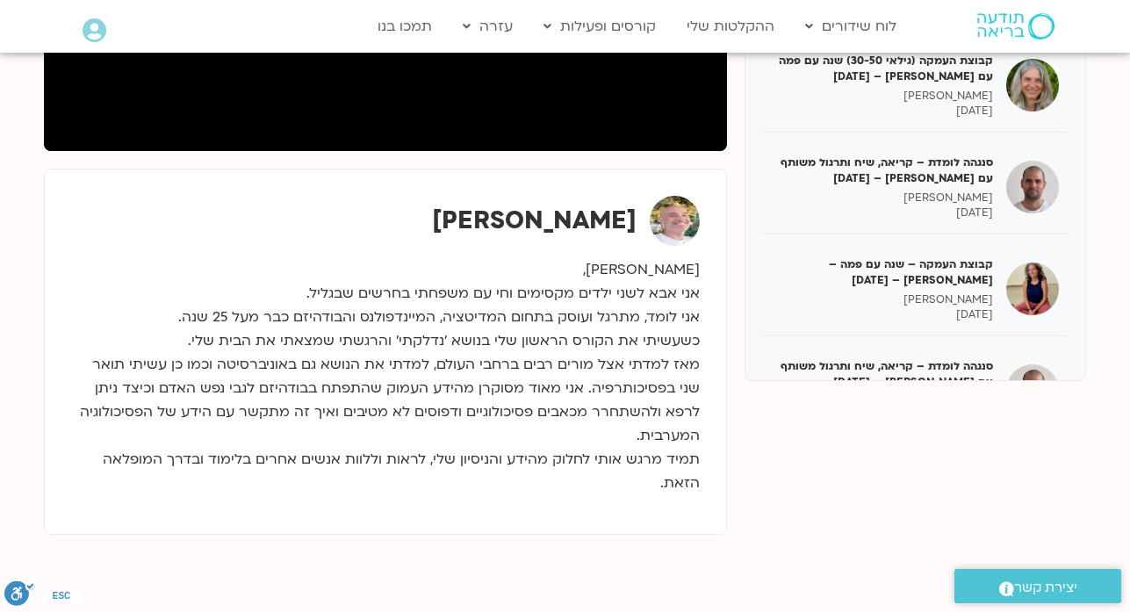
scroll to position [492, 0]
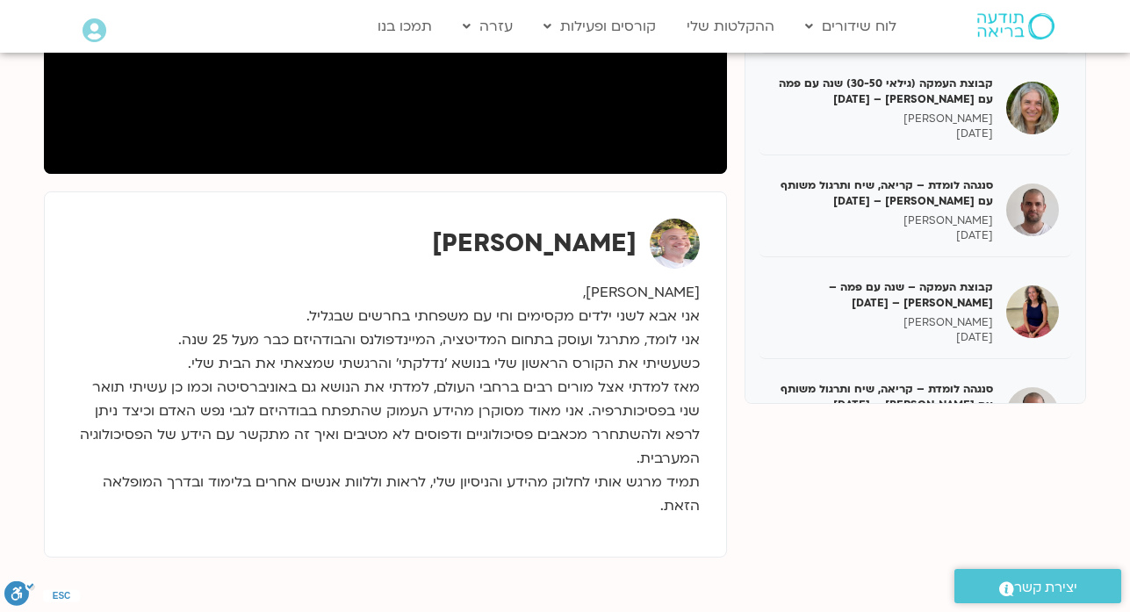
click at [744, 79] on div "מפגש פתיחה לתכנית השנתית עם פמה 05/11/24 לילה קמחי 05/11/2024 שנה עם פמה – מפגש…" at bounding box center [914, 96] width 341 height 614
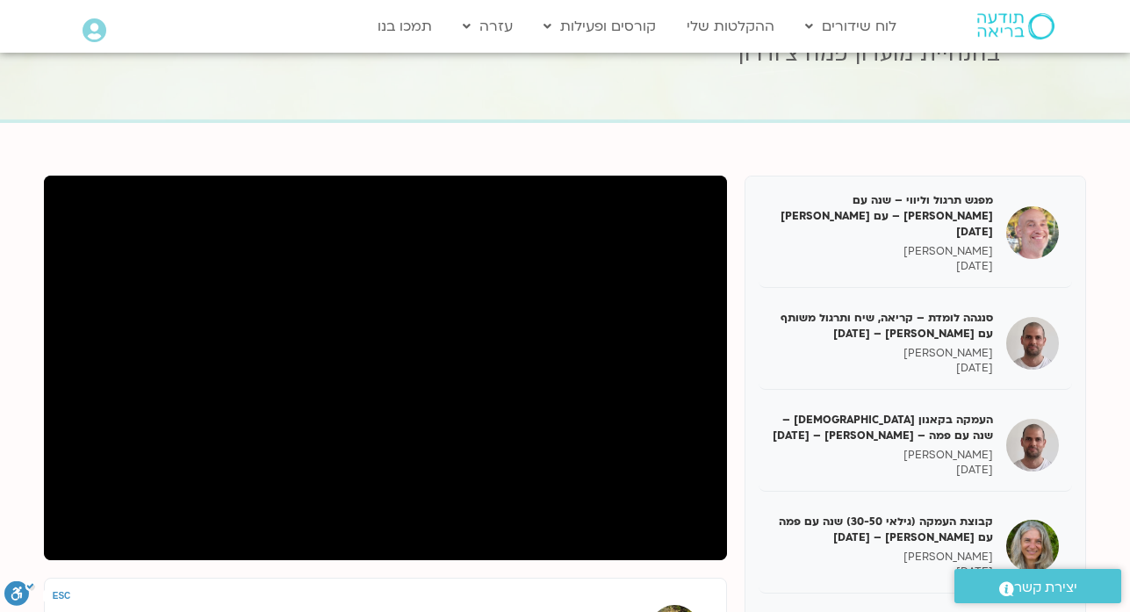
scroll to position [11820, 0]
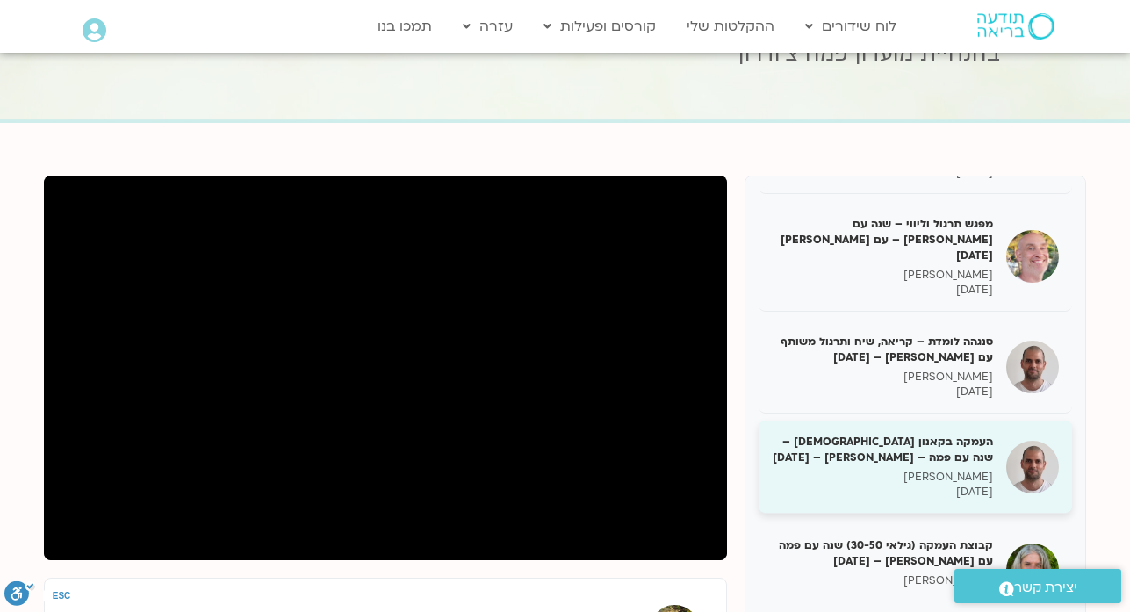
click at [873, 470] on p "דקל קנטי" at bounding box center [882, 477] width 221 height 15
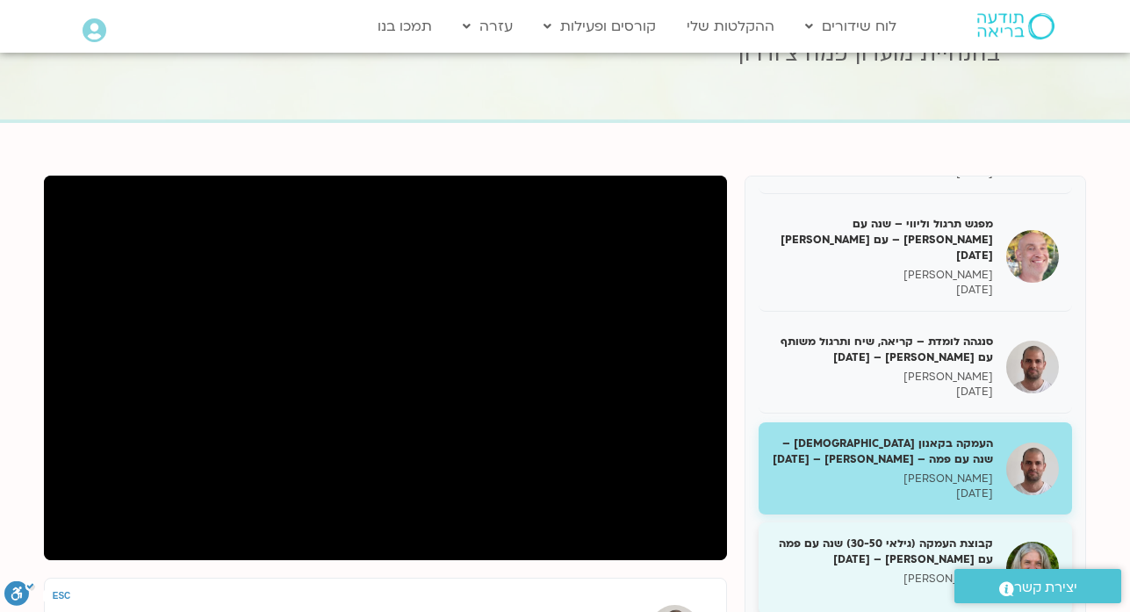
click at [923, 571] on p "אודליה וינברג" at bounding box center [882, 578] width 221 height 15
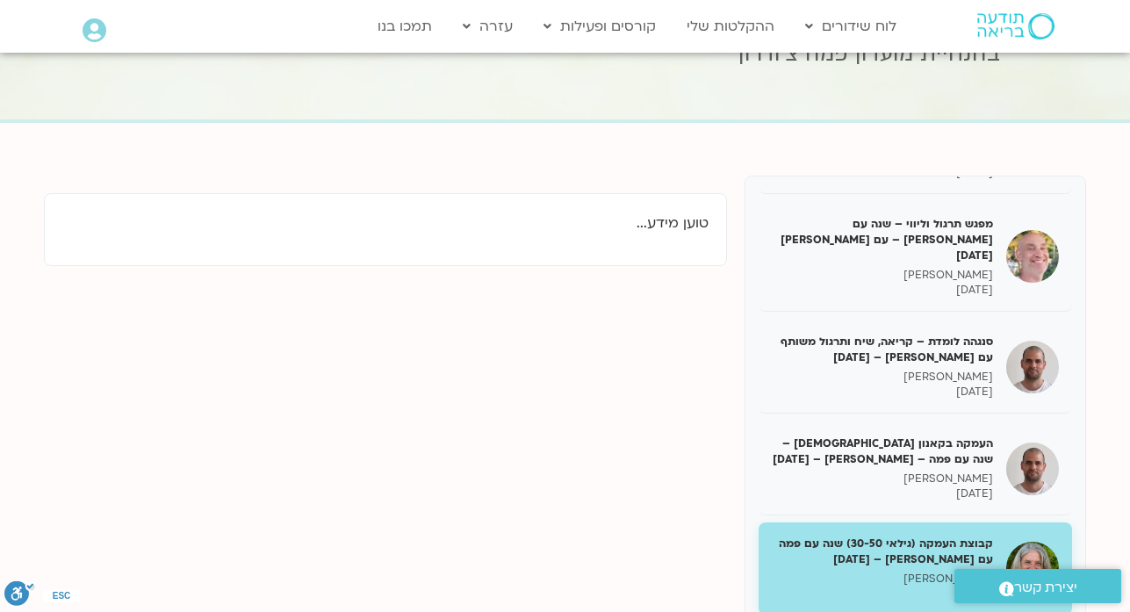
click at [923, 571] on p "אודליה וינברג" at bounding box center [882, 578] width 221 height 15
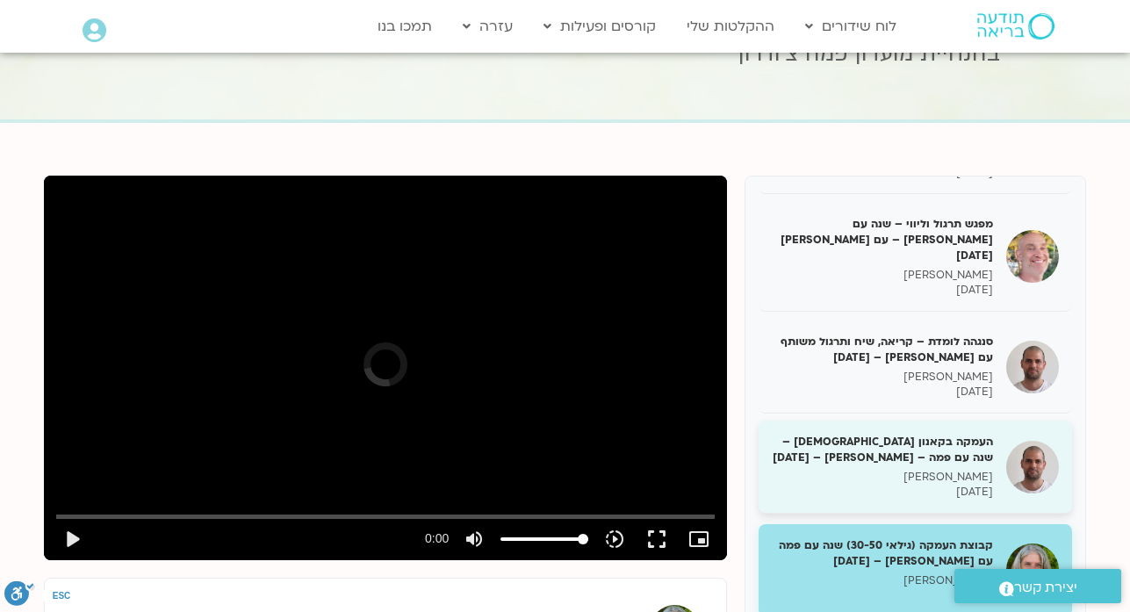
click at [913, 470] on p "דקל קנטי" at bounding box center [882, 477] width 221 height 15
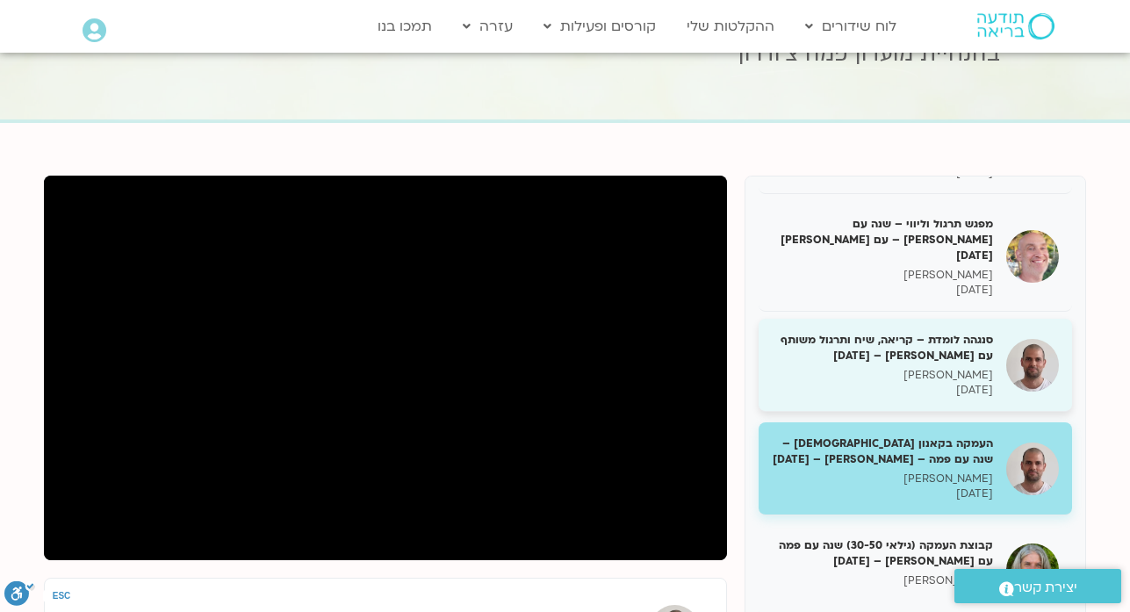
click at [928, 332] on div "סנגהה לומדת – קריאה, שיח ותרגול משותף עם דקל – 24/03/25 דקל קנטי 24/03/2025" at bounding box center [882, 365] width 221 height 66
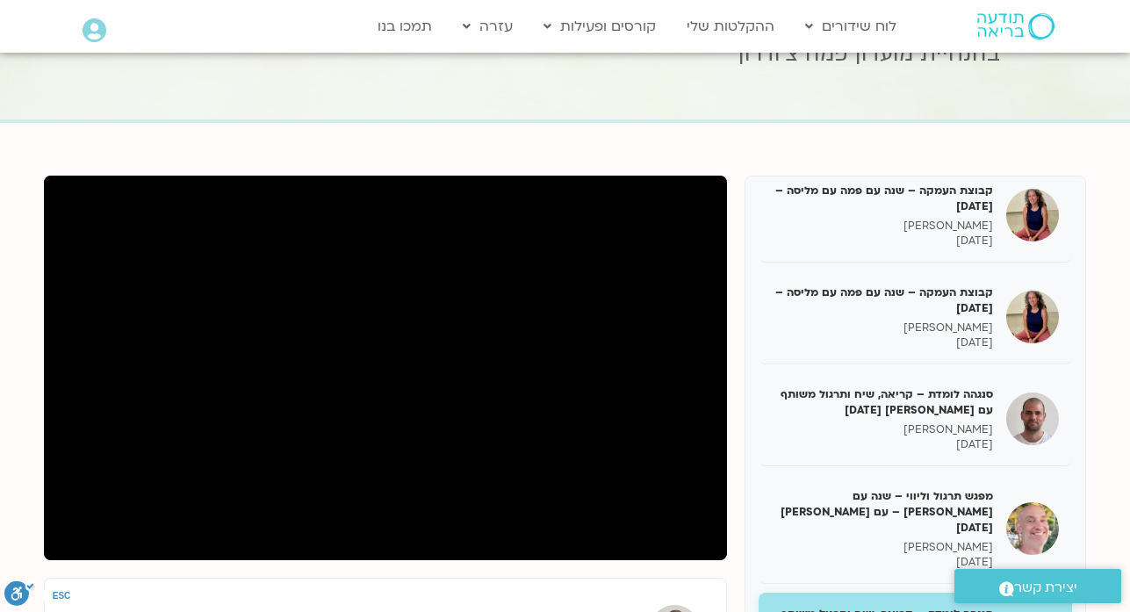
scroll to position [11504, 0]
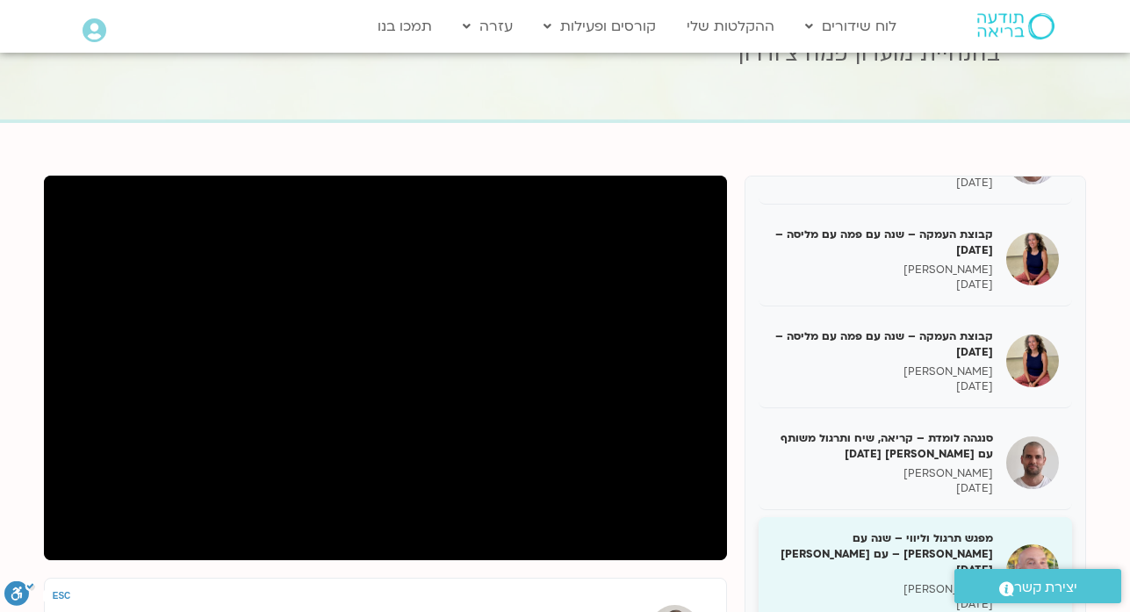
click at [877, 582] on p "רון אלון" at bounding box center [882, 589] width 221 height 15
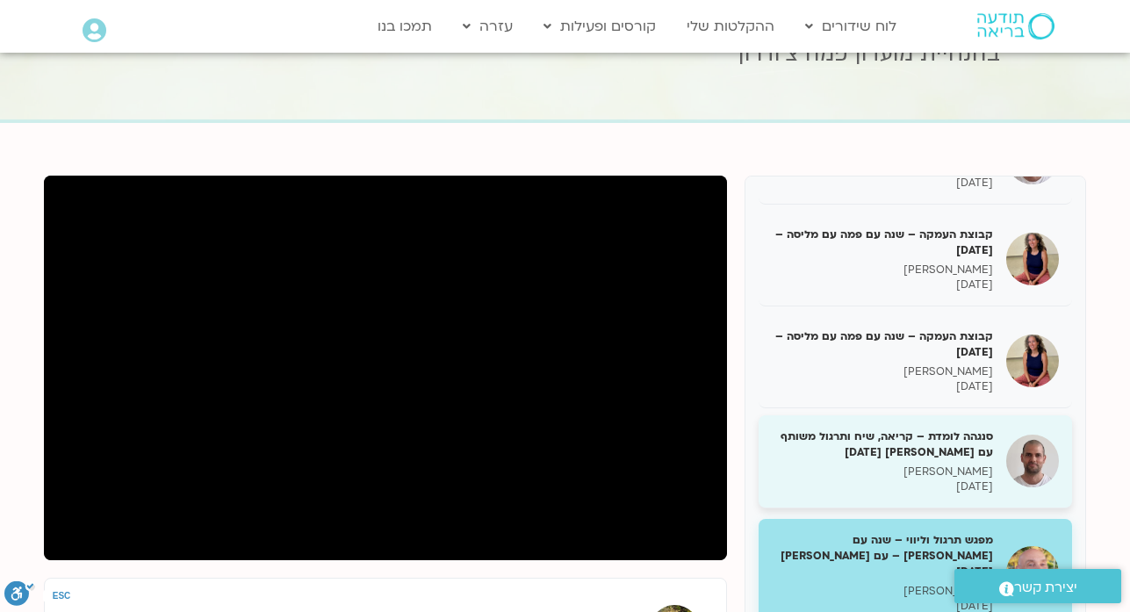
click at [890, 464] on p "דקל קנטי" at bounding box center [882, 471] width 221 height 15
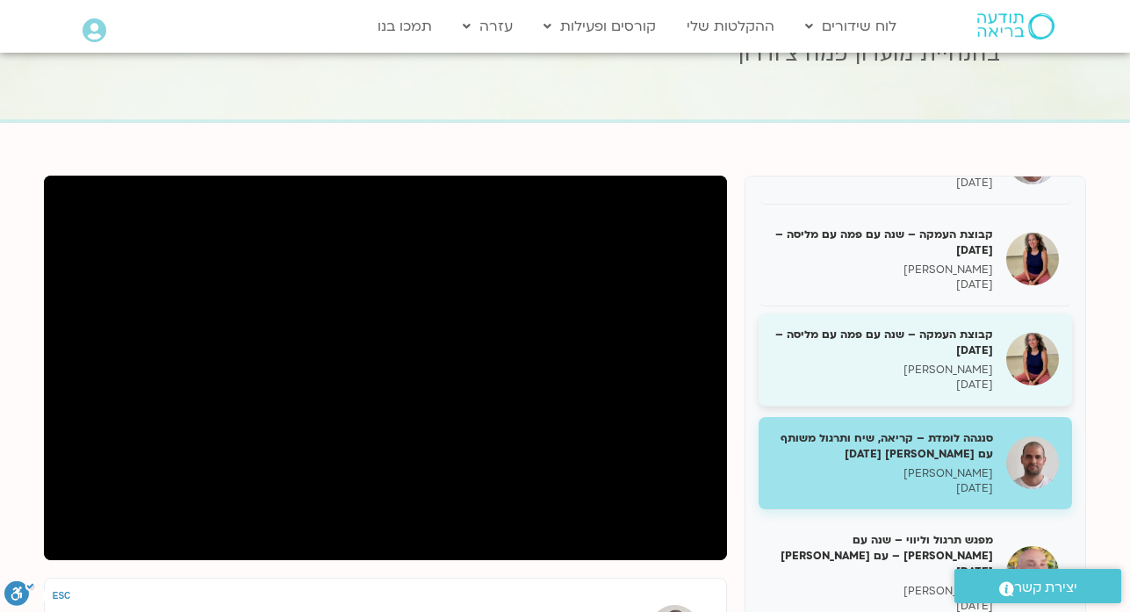
click at [897, 327] on div "קבוצת העמקה – שנה עם פמה עם מליסה – 26/03/25 מליסה בר-אילן 19/03/2025" at bounding box center [882, 360] width 221 height 66
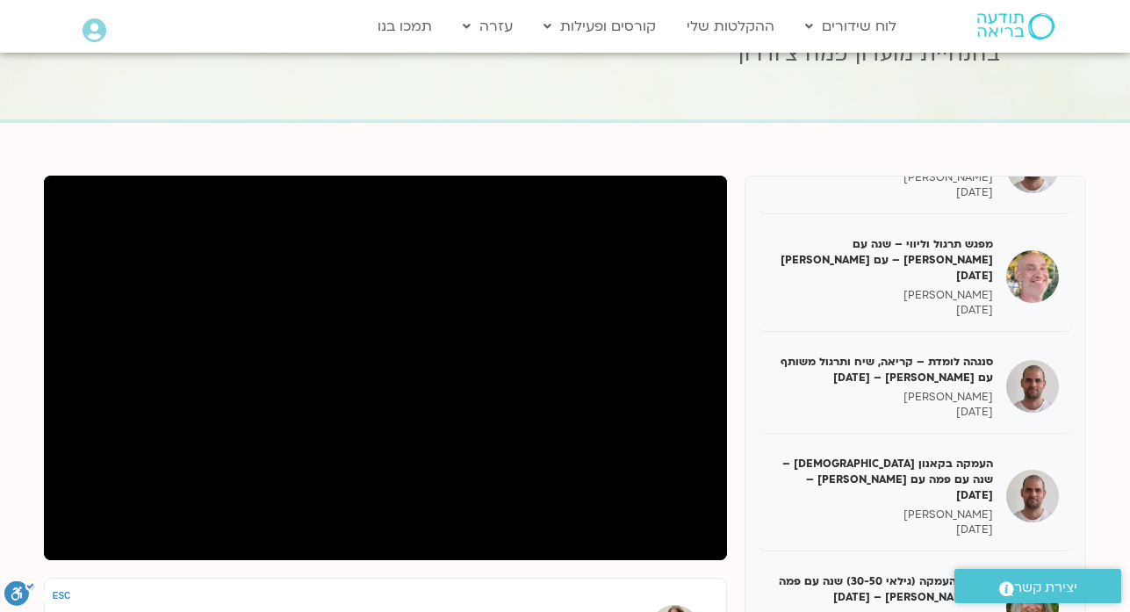
scroll to position [10943, 0]
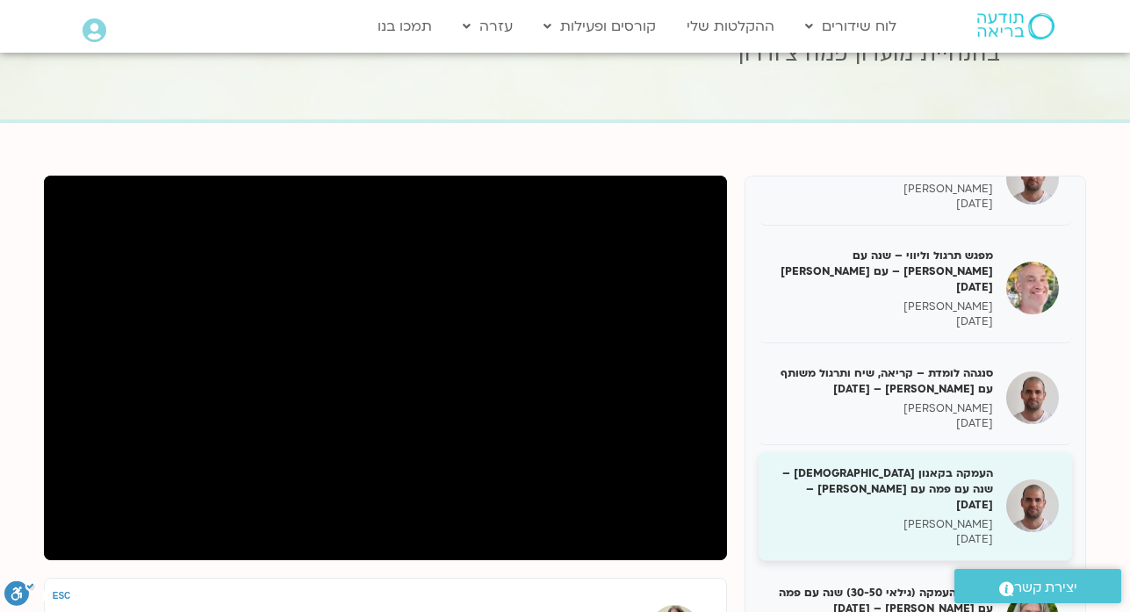
click at [969, 465] on h5 "העמקה בקאנון הבודהיסטי – שנה עם פמה עם דקל קנטי – 17/03/25" at bounding box center [882, 489] width 221 height 48
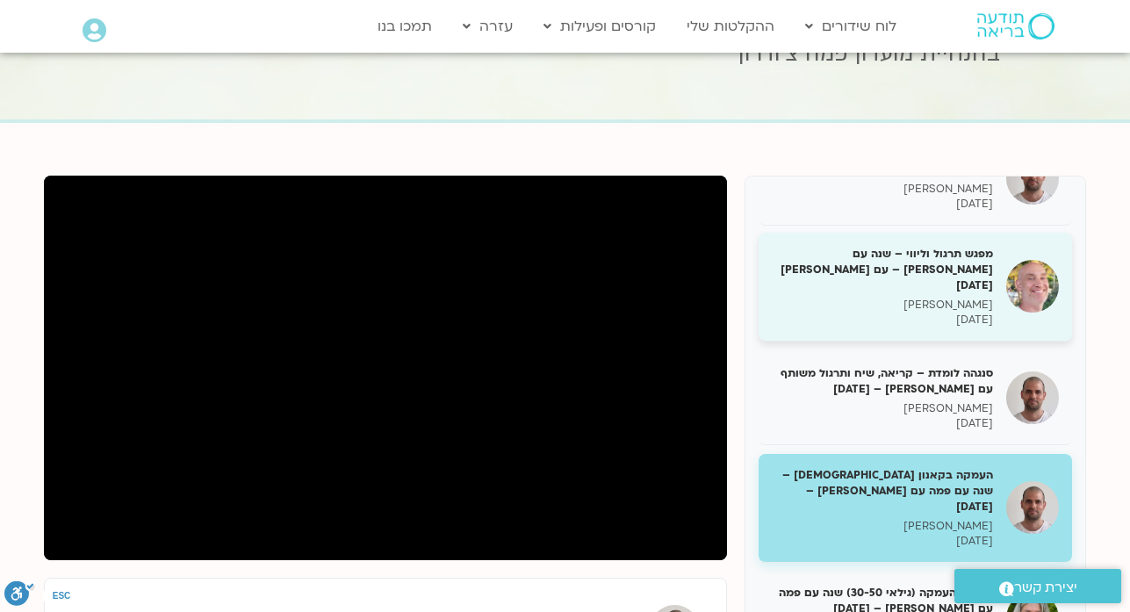
click at [930, 246] on div "מפגש תרגול וליווי – שנה עם פמה צ’ודרון – עם רון אלון 16/03/25 רון אלון 16/03/20…" at bounding box center [882, 287] width 221 height 82
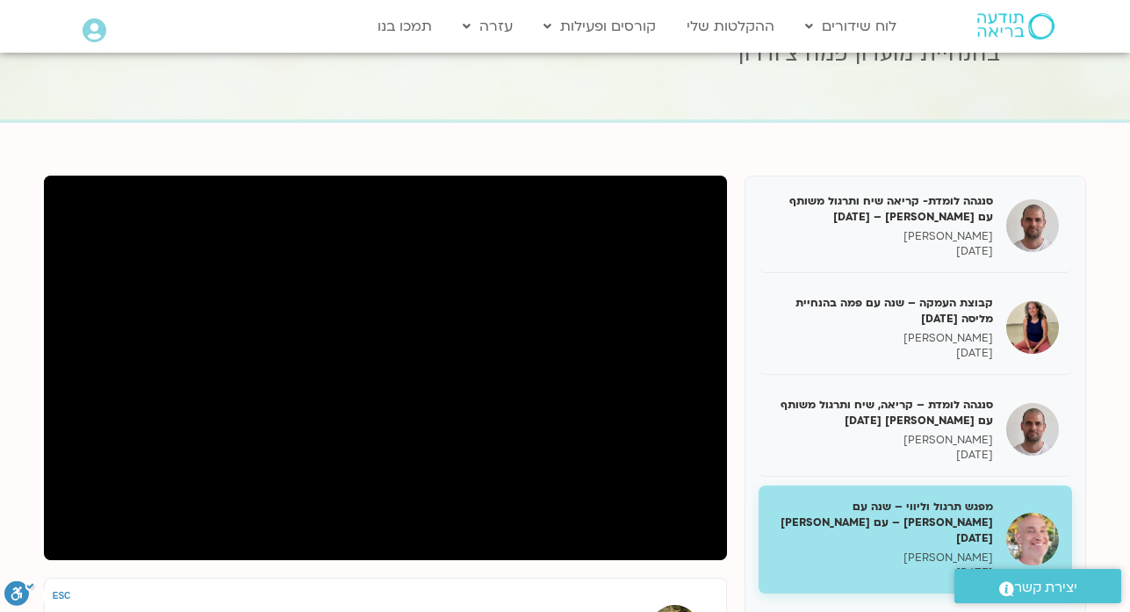
scroll to position [10662, 0]
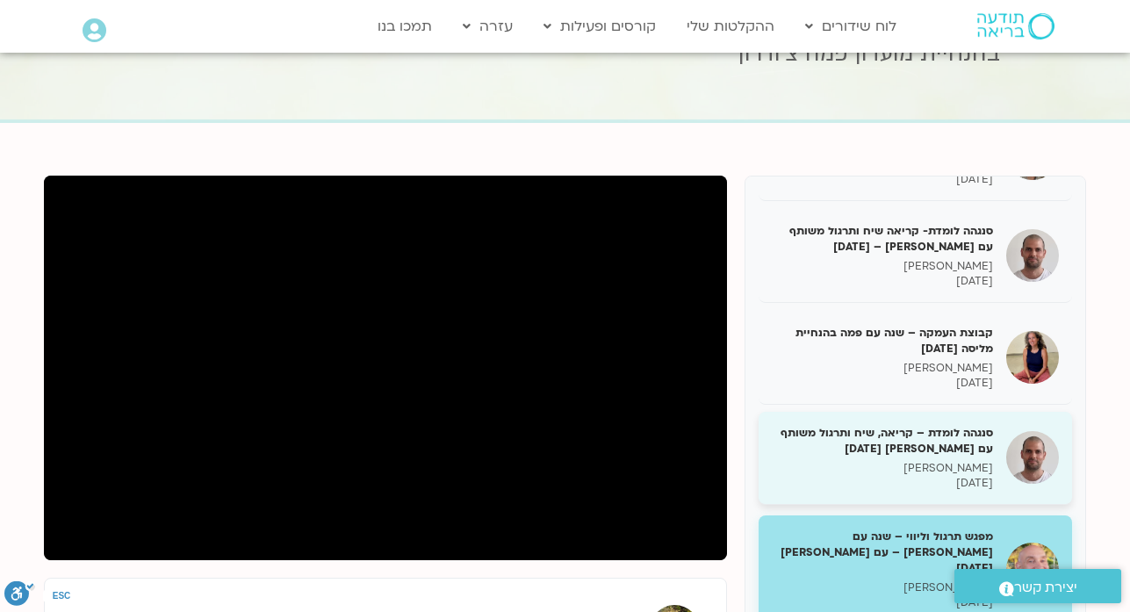
click at [956, 425] on h5 "סנגהה לומדת – קריאה, שיח ותרגול משותף עם דקל קנטי 13/03/25" at bounding box center [882, 441] width 221 height 32
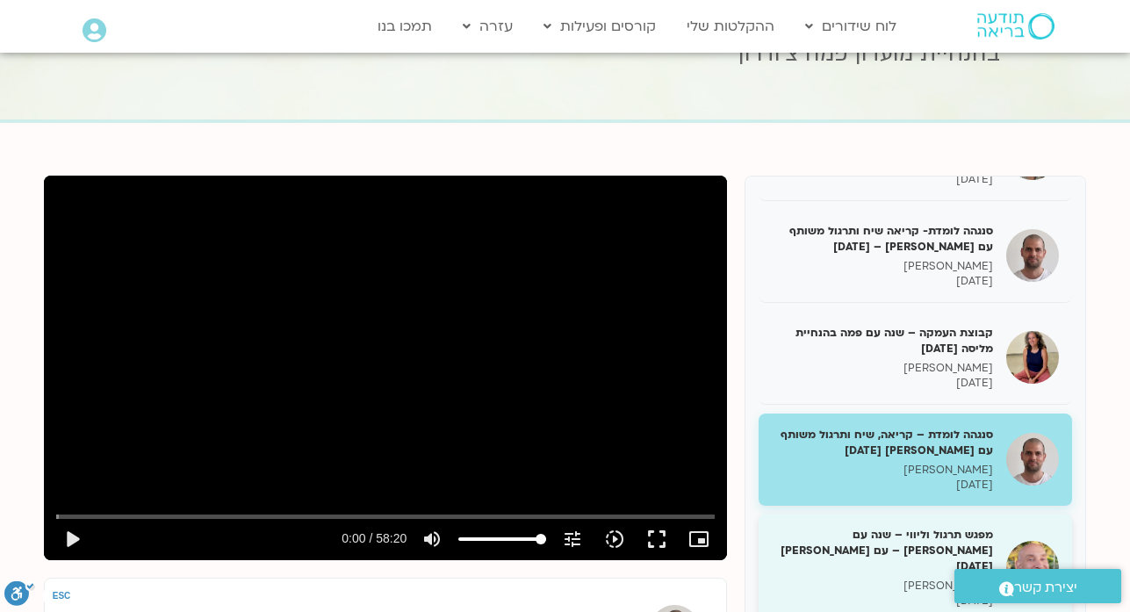
click at [842, 527] on h5 "מפגש תרגול וליווי – שנה עם פמה צ’ודרון – עם רון אלון 16/03/25" at bounding box center [882, 551] width 221 height 48
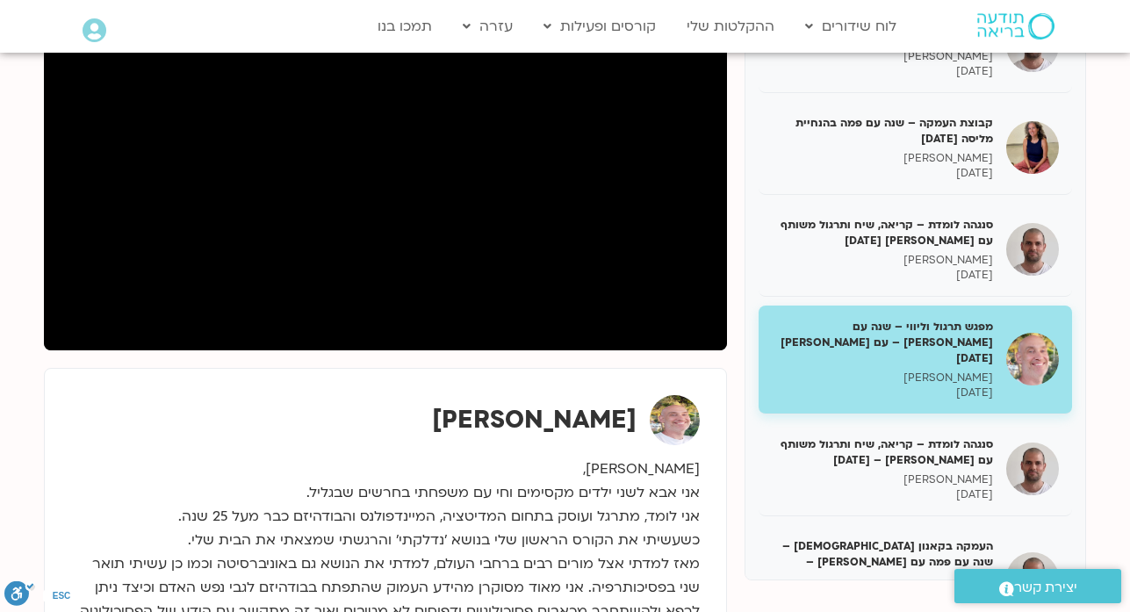
scroll to position [316, 0]
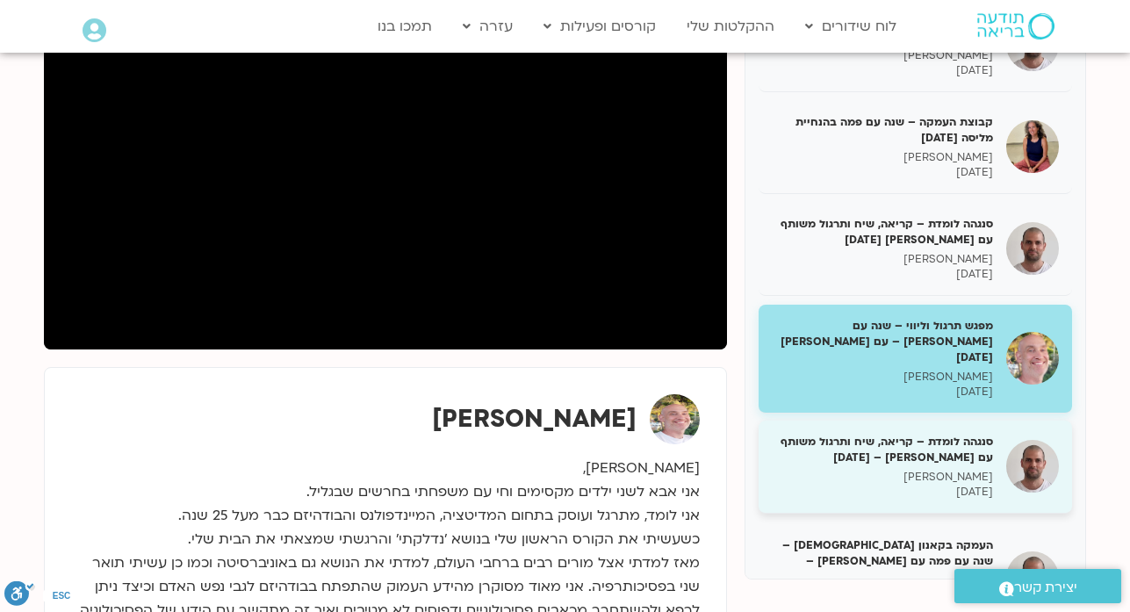
click at [918, 470] on p "דקל קנטי" at bounding box center [882, 477] width 221 height 15
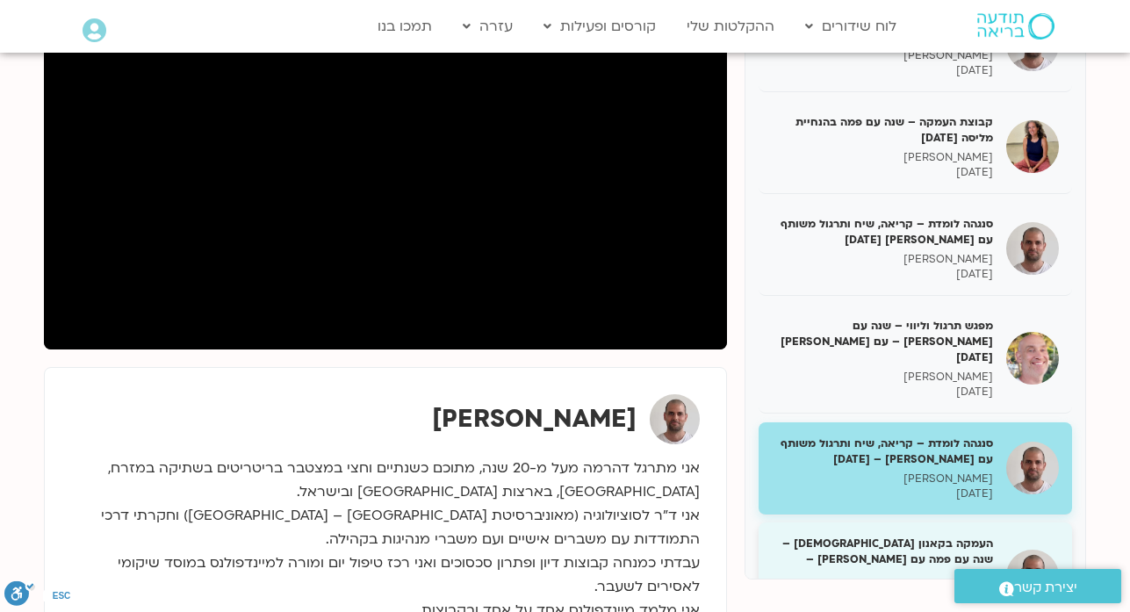
click at [951, 587] on p "דקל קנטי" at bounding box center [882, 594] width 221 height 15
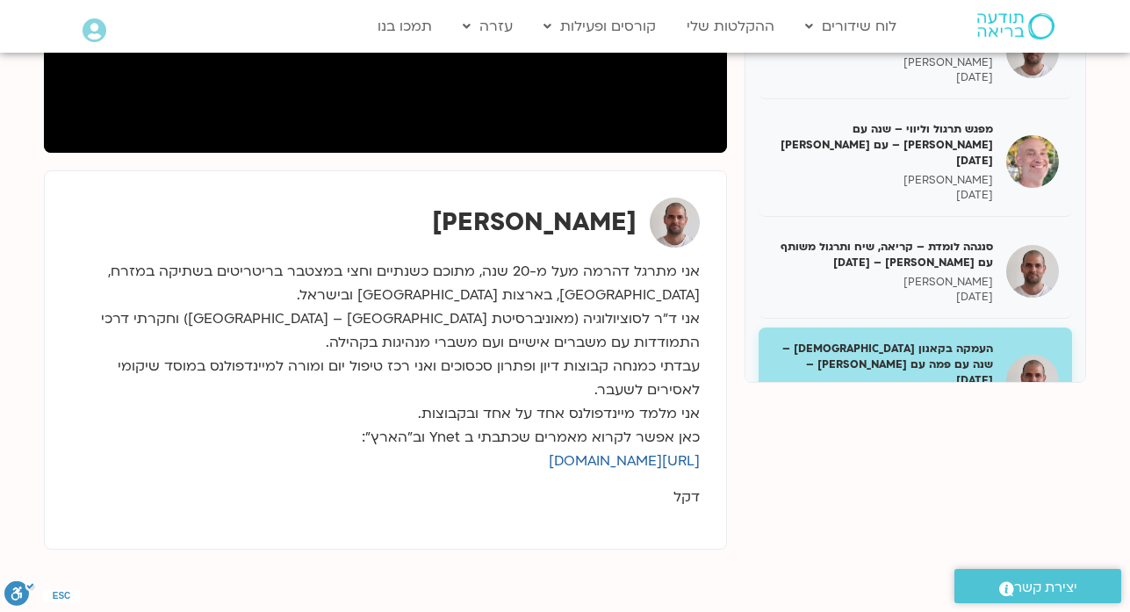
scroll to position [527, 0]
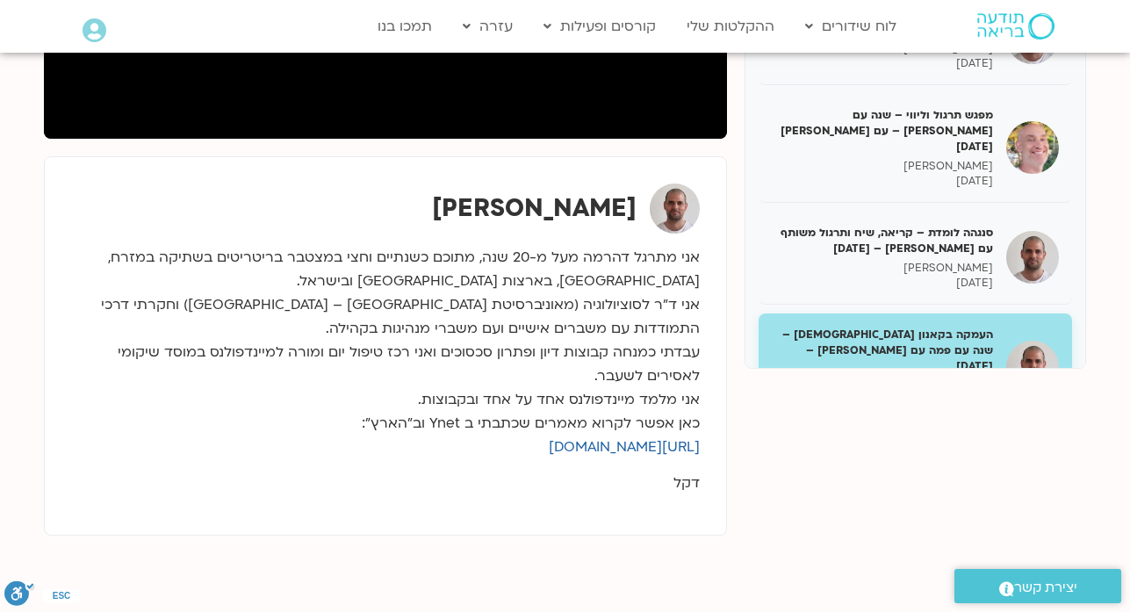
click at [947, 442] on h5 "קבוצת העמקה (גילאי 30-50) שנה עם פמה עם אודליה וינברג – 18/03/25" at bounding box center [882, 458] width 221 height 32
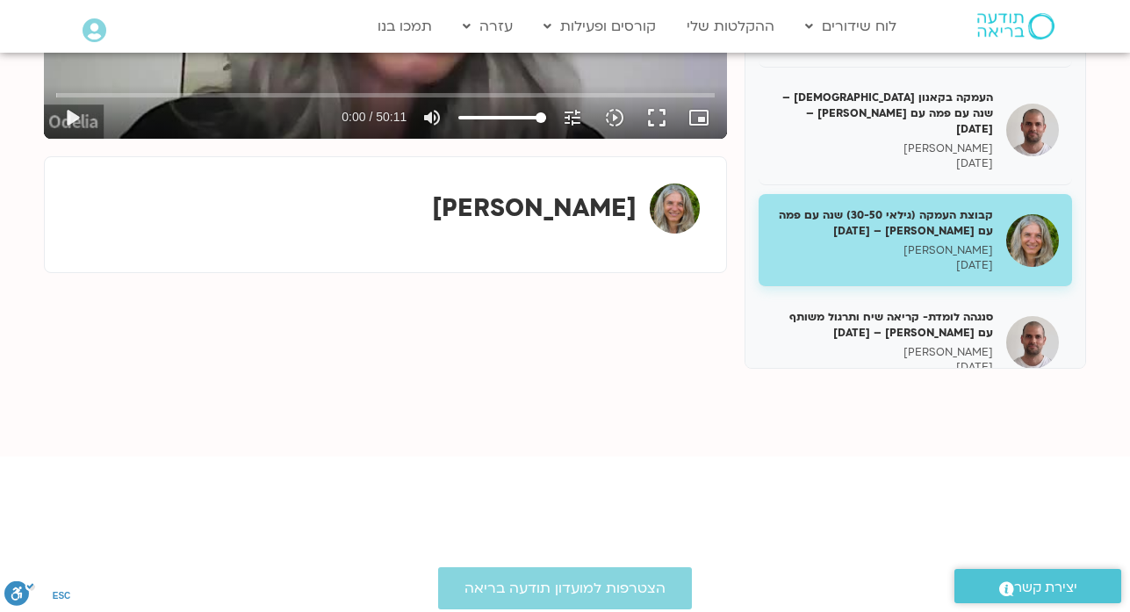
scroll to position [10907, 0]
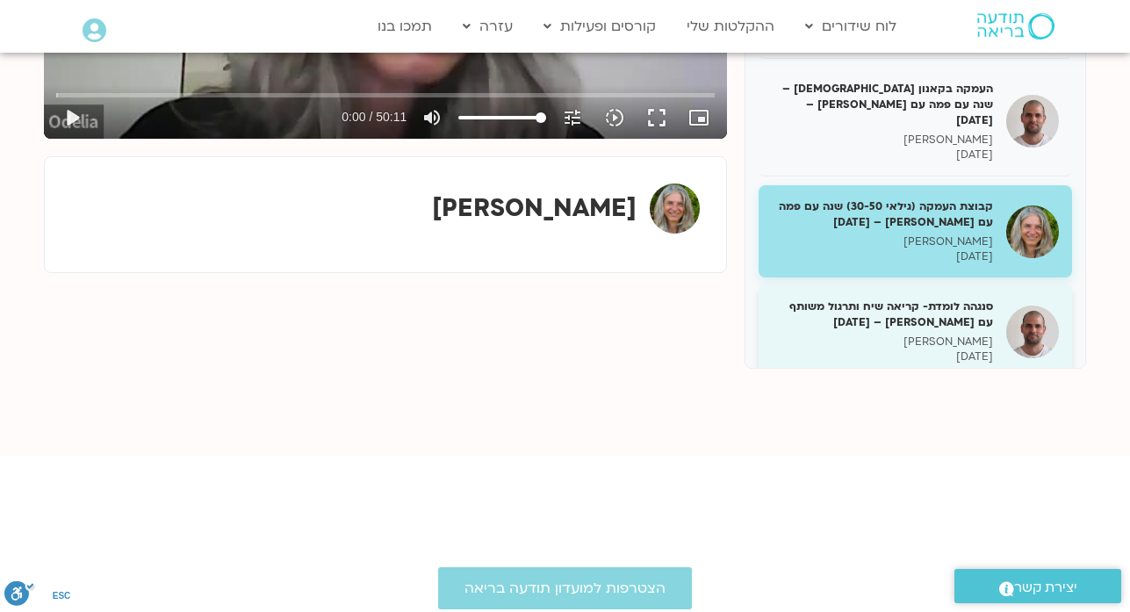
click at [872, 298] on h5 "סנגהה לומדת- קריאה שיח ותרגול משותף עם דקל קנטי – 19/03/25" at bounding box center [882, 314] width 221 height 32
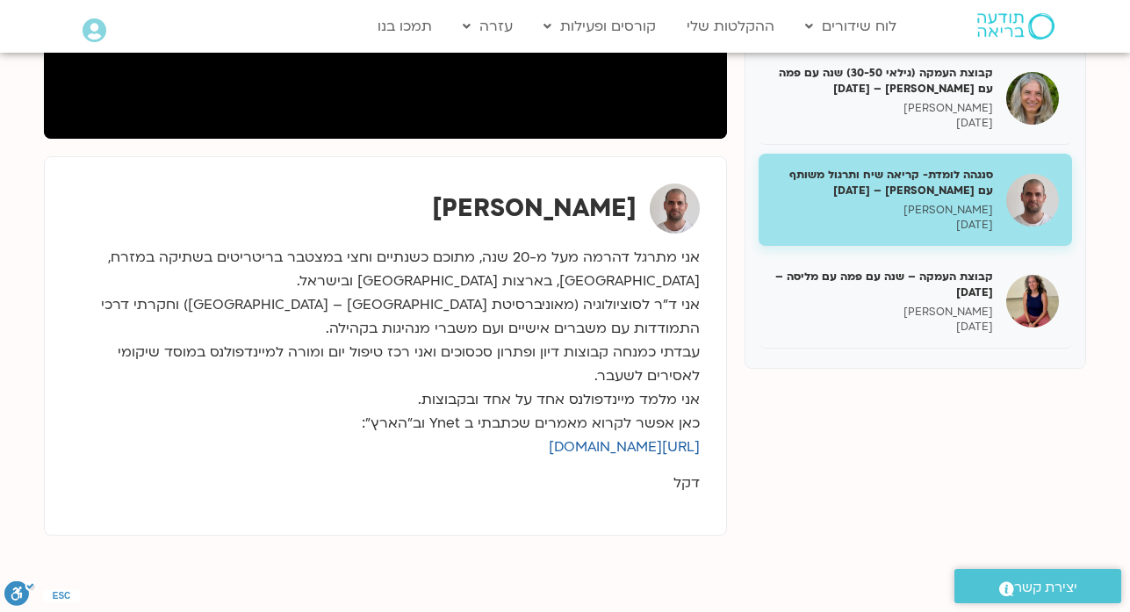
scroll to position [11083, 0]
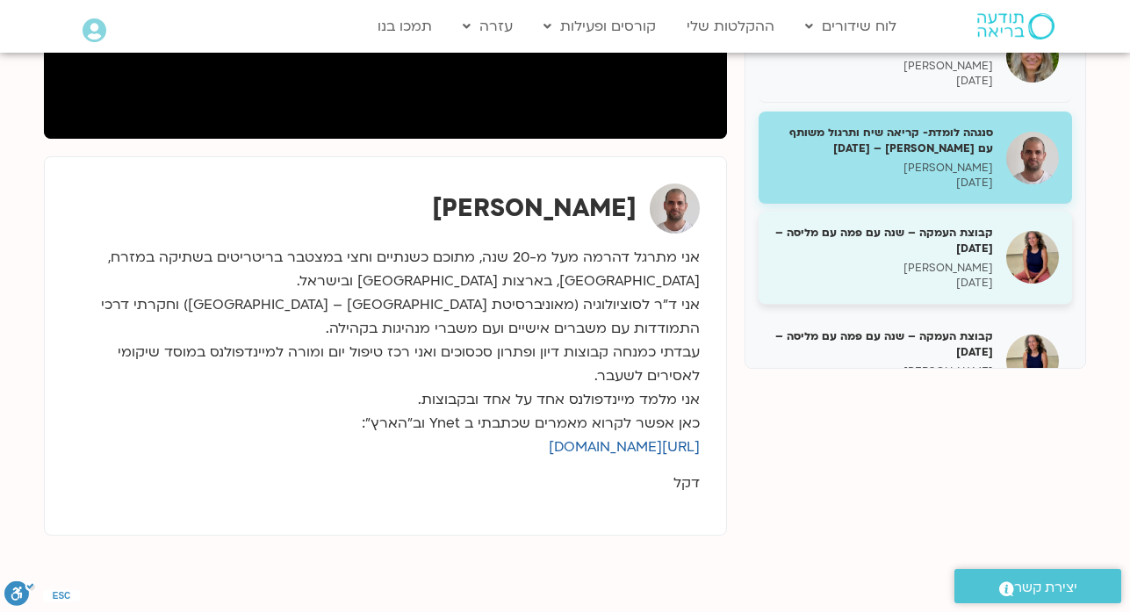
click at [933, 261] on p "מליסה בר-אילן" at bounding box center [882, 268] width 221 height 15
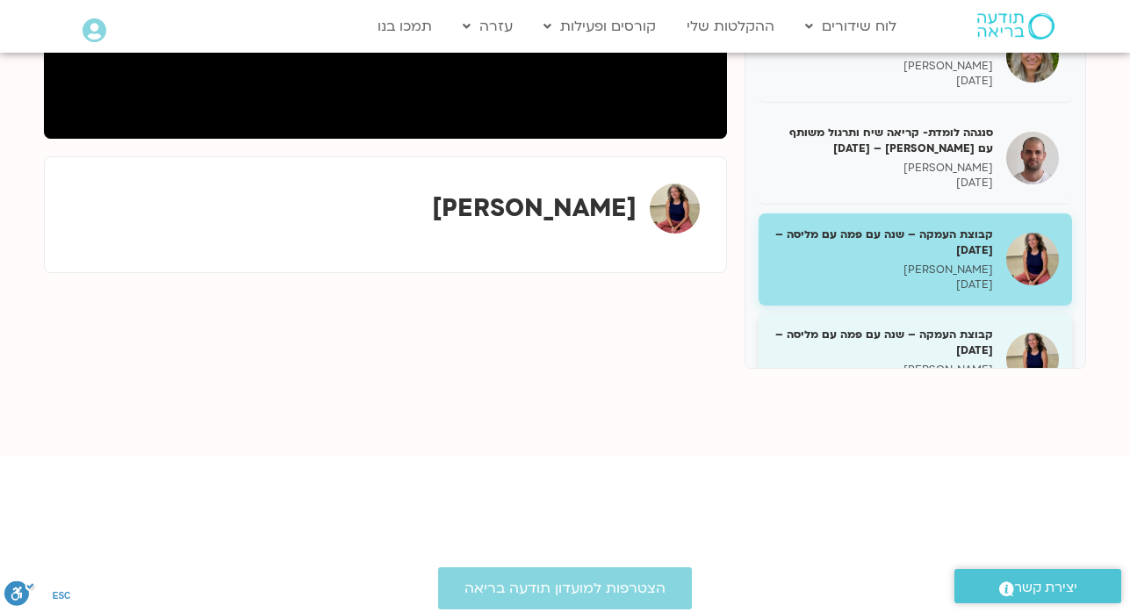
click at [881, 362] on p "מליסה בר-אילן" at bounding box center [882, 369] width 221 height 15
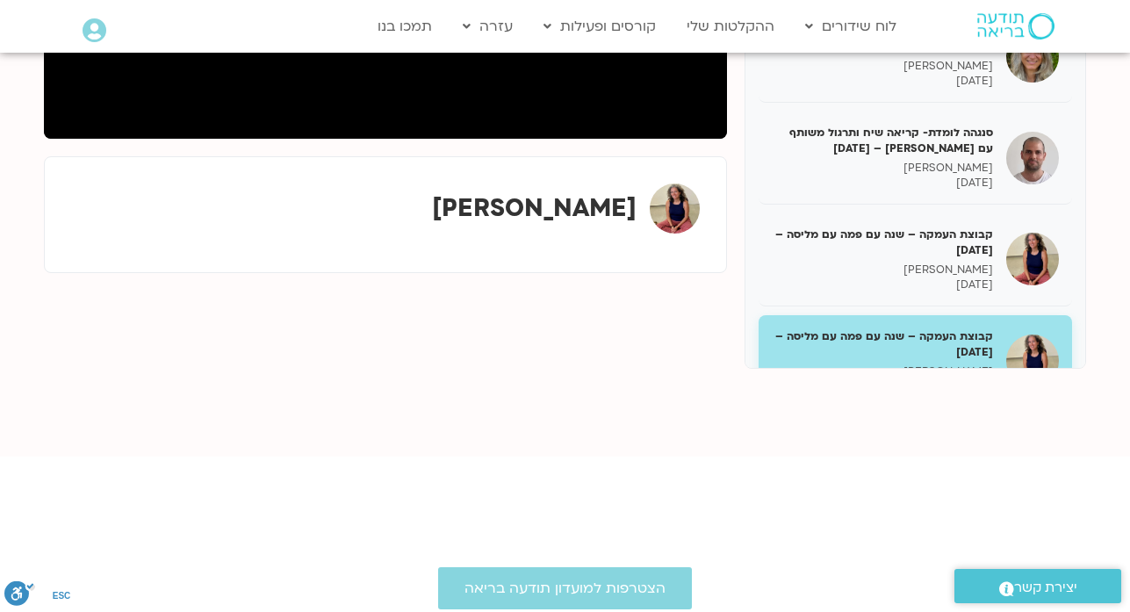
click at [883, 428] on div "סנגהה לומדת – קריאה, שיח ותרגול משותף עם דקל קנטי 20/03/25 דקל קנטי 20/03/2025" at bounding box center [882, 461] width 221 height 66
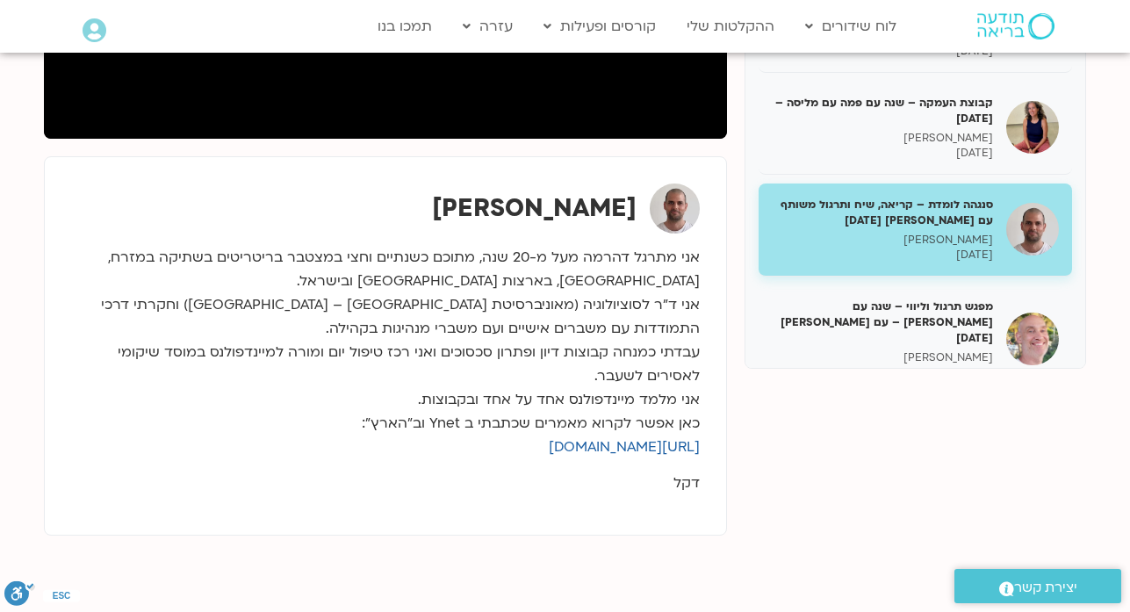
scroll to position [11329, 0]
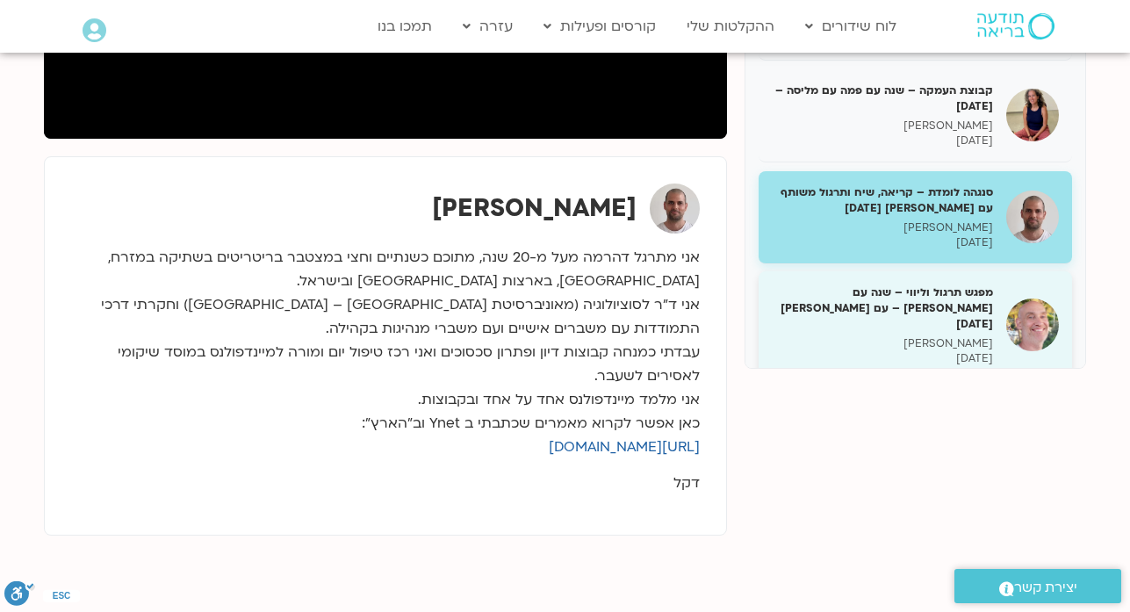
click at [933, 284] on div "מפגש תרגול וליווי – שנה עם פמה צ’ודרון – עם רון אלון 23/03/25 רון אלון 23/03/20…" at bounding box center [882, 325] width 221 height 82
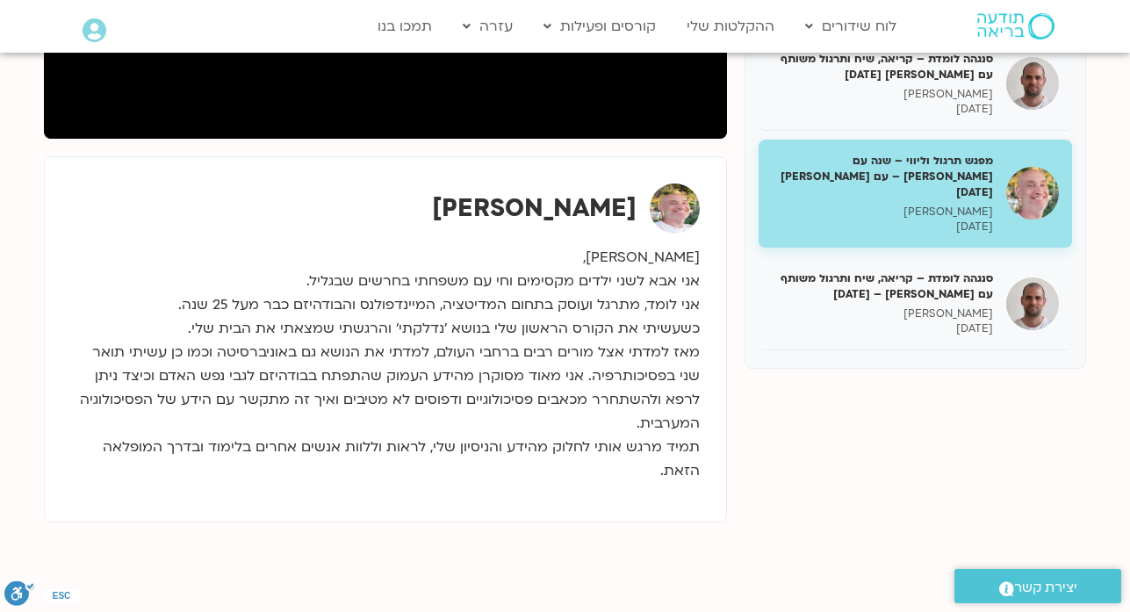
scroll to position [11469, 0]
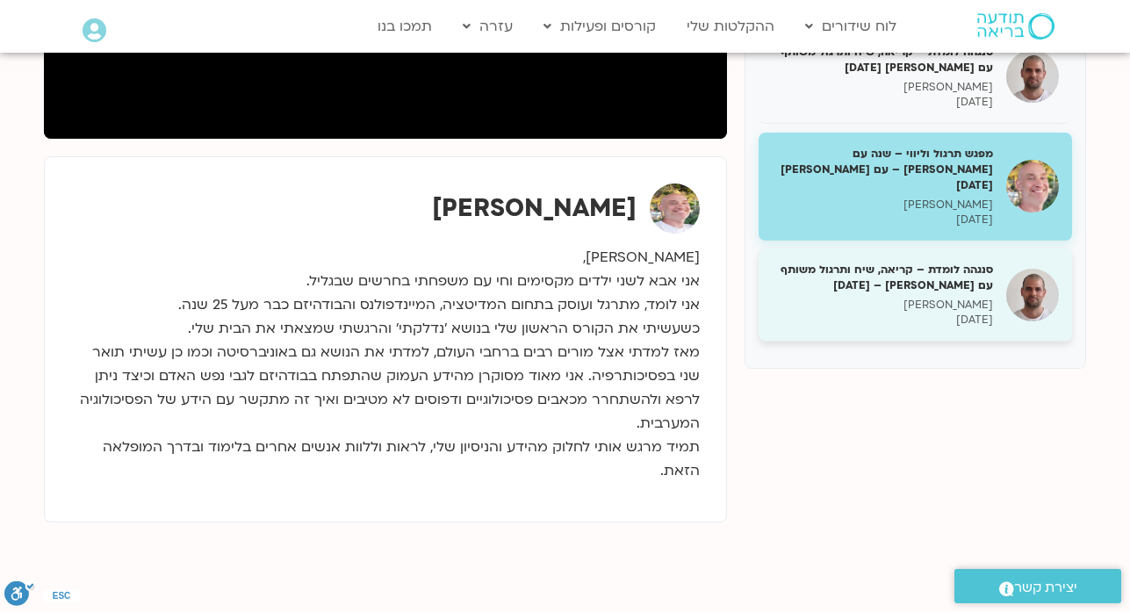
click at [924, 262] on h5 "סנגהה לומדת – קריאה, שיח ותרגול משותף עם דקל – 24/03/25" at bounding box center [882, 278] width 221 height 32
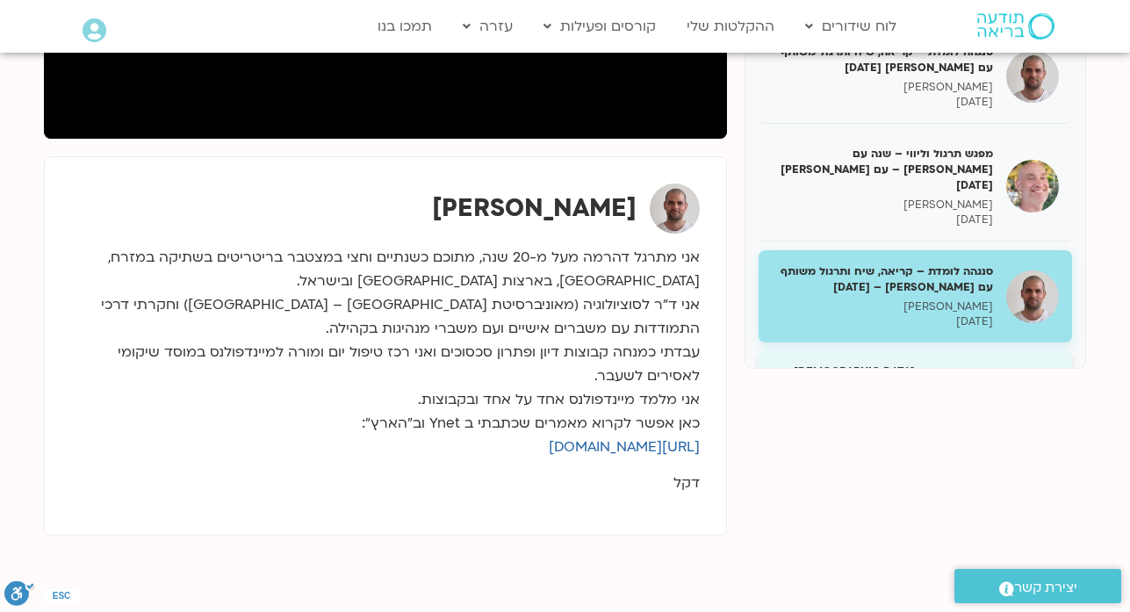
click at [886, 363] on h5 "העמקה בקאנון הבודהיסטי – שנה עם פמה – דקל קנטי – 24/03/25" at bounding box center [882, 379] width 221 height 32
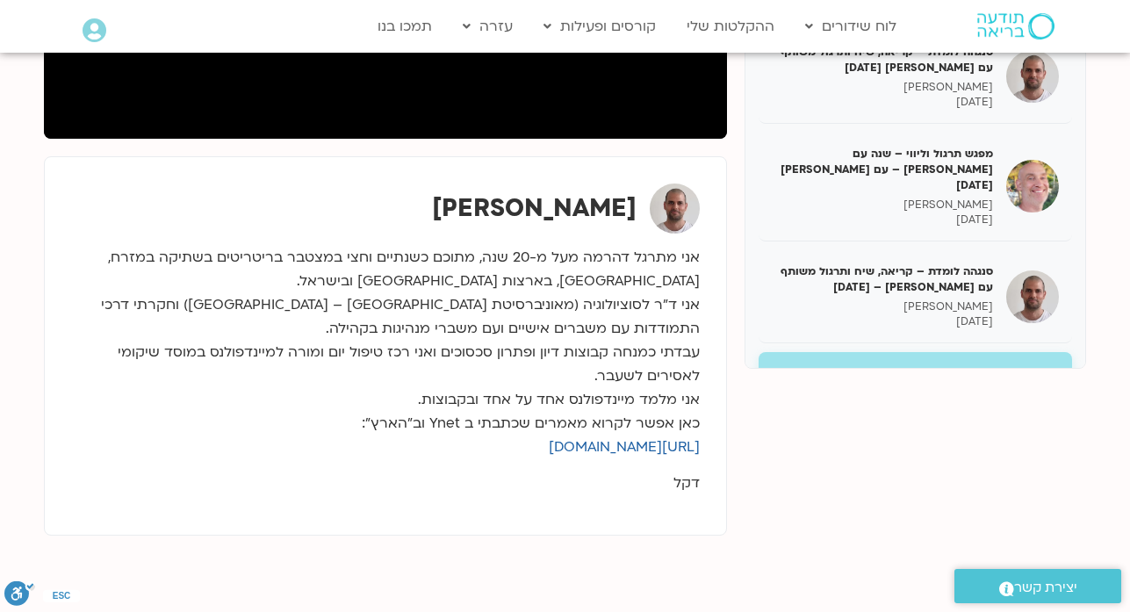
click at [891, 465] on h5 "קבוצת העמקה (גילאי 30-50) שנה עם פמה עם אודליה וינברג – 25/03/25" at bounding box center [882, 481] width 221 height 32
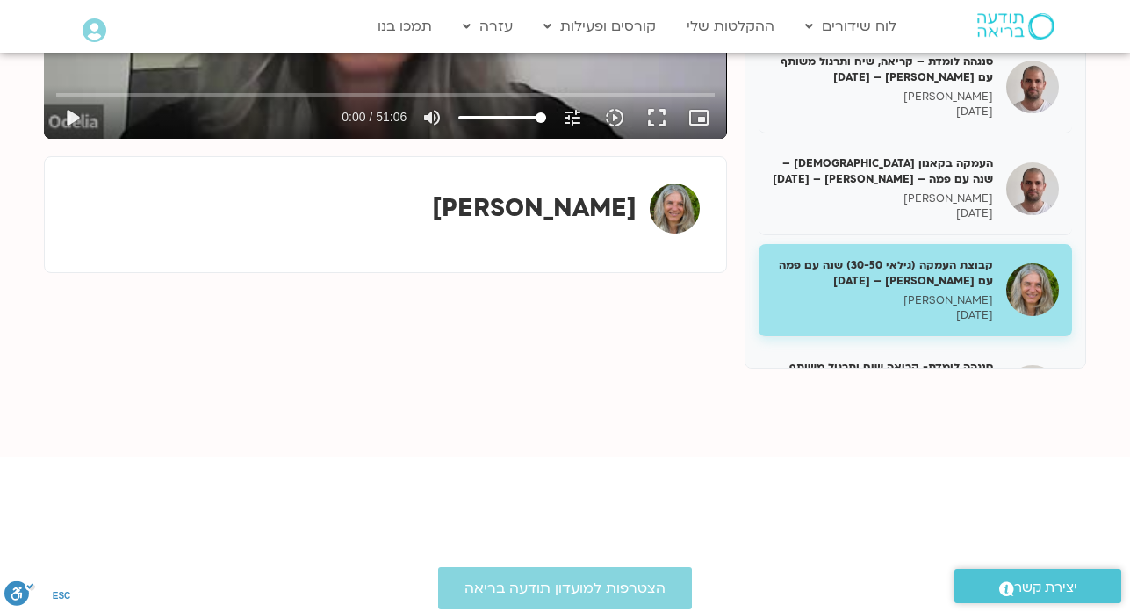
scroll to position [11715, 0]
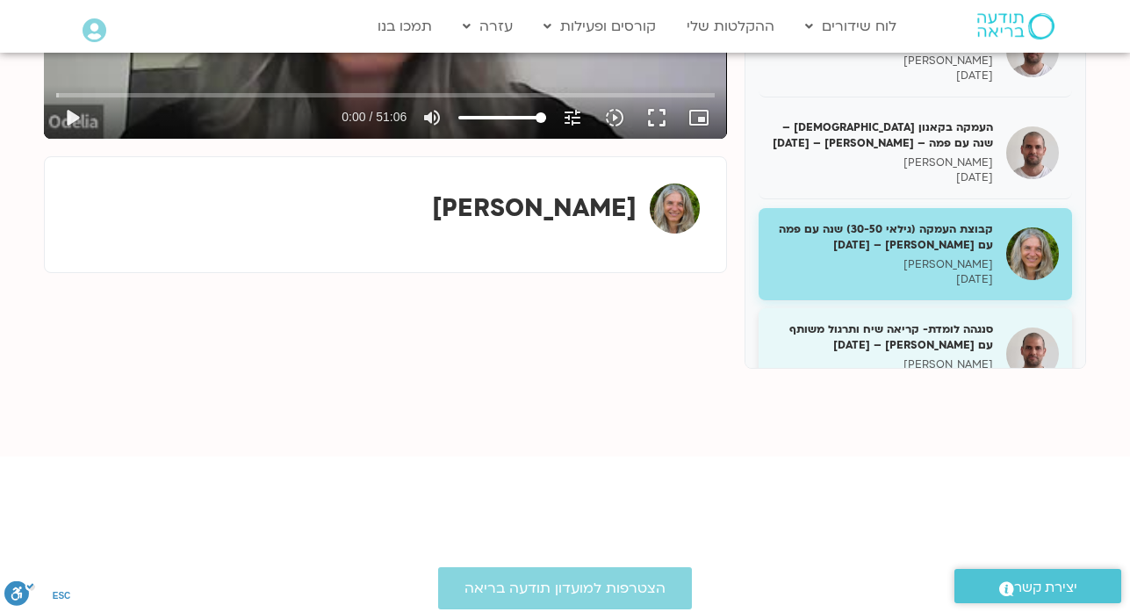
click at [887, 321] on h5 "סנגהה לומדת- קריאה שיח ותרגול משותף עם דקל קנטי – 26/03/25" at bounding box center [882, 337] width 221 height 32
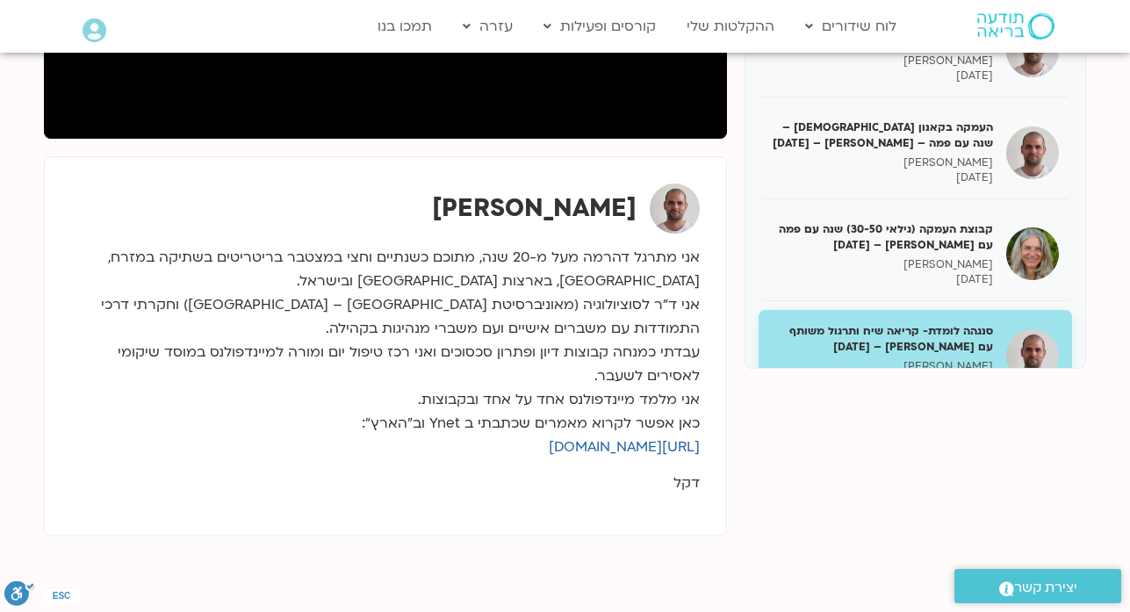
click at [978, 423] on h5 "קבוצת העמקה – שנה עם פמה עם מליסה – 26/03/25" at bounding box center [882, 439] width 221 height 32
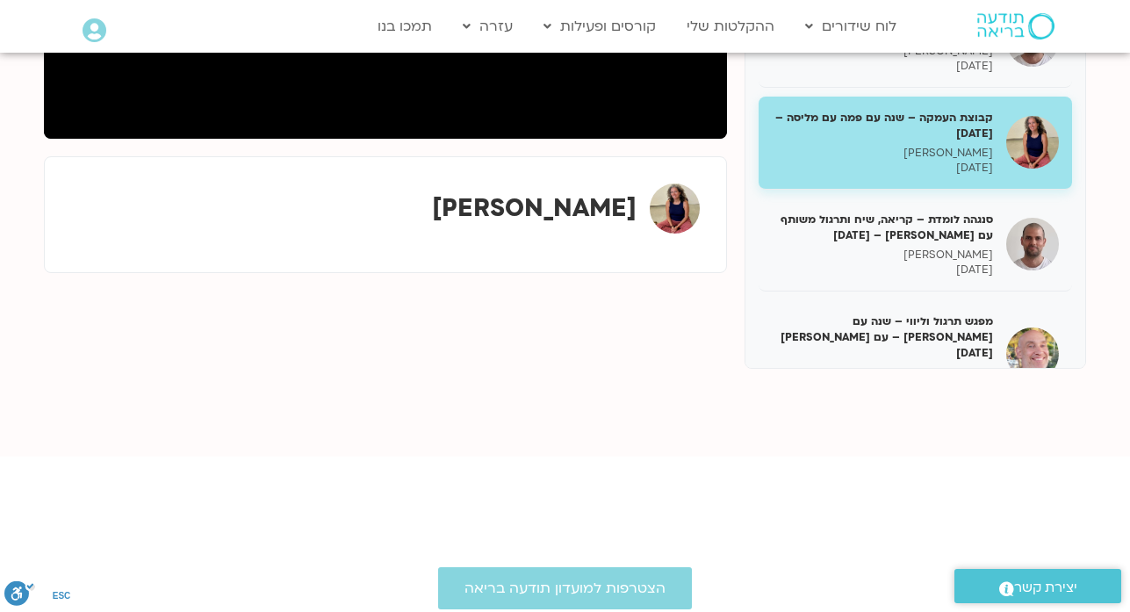
scroll to position [12031, 0]
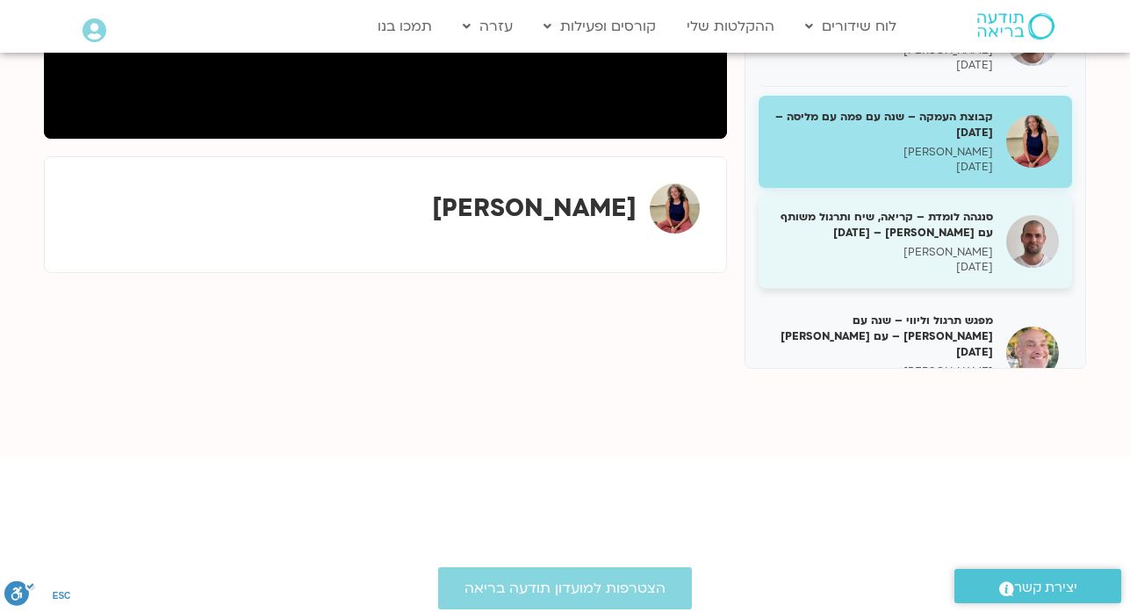
click at [905, 245] on p "דקל קנטי" at bounding box center [882, 252] width 221 height 15
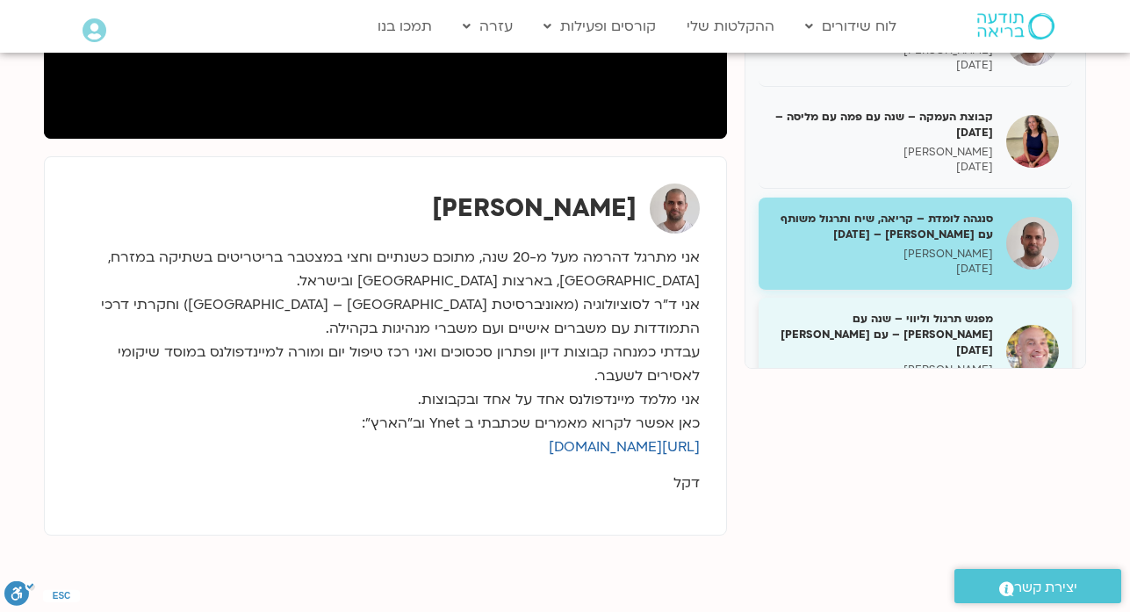
click at [935, 362] on p "רון אלון" at bounding box center [882, 369] width 221 height 15
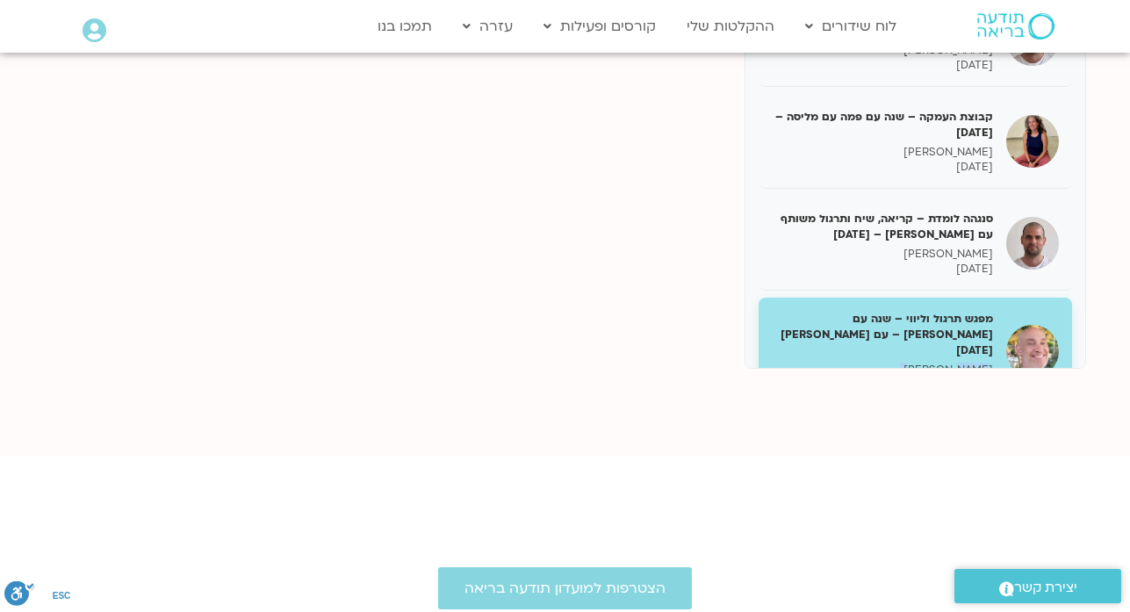
click at [935, 362] on p "רון אלון" at bounding box center [882, 369] width 221 height 15
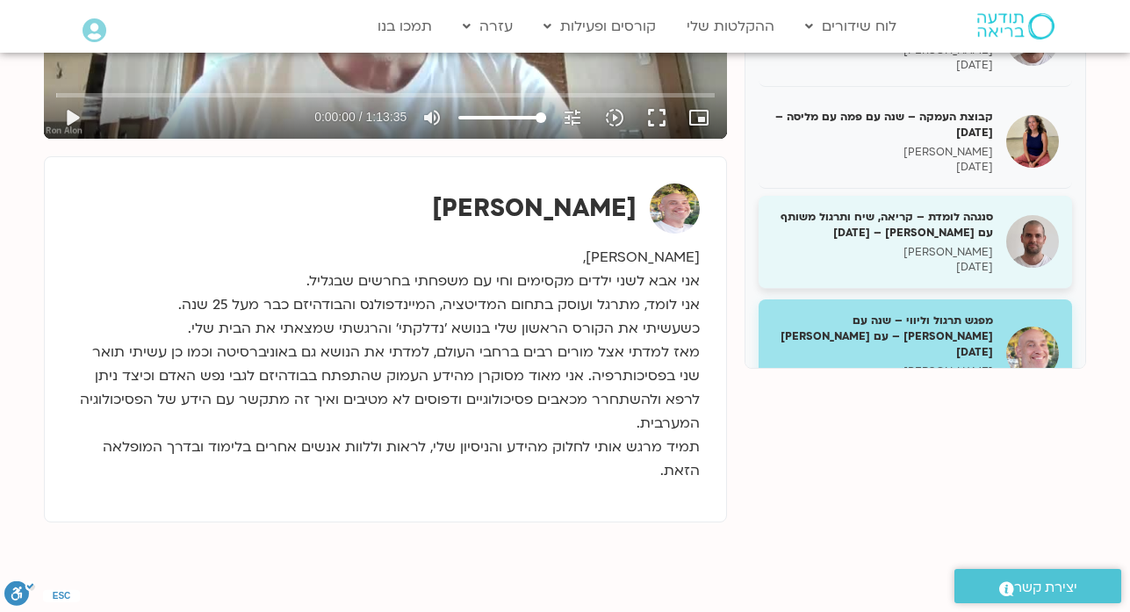
click at [923, 209] on h5 "סנגהה לומדת – קריאה, שיח ותרגול משותף עם דקל קנטי – 27/03/25" at bounding box center [882, 225] width 221 height 32
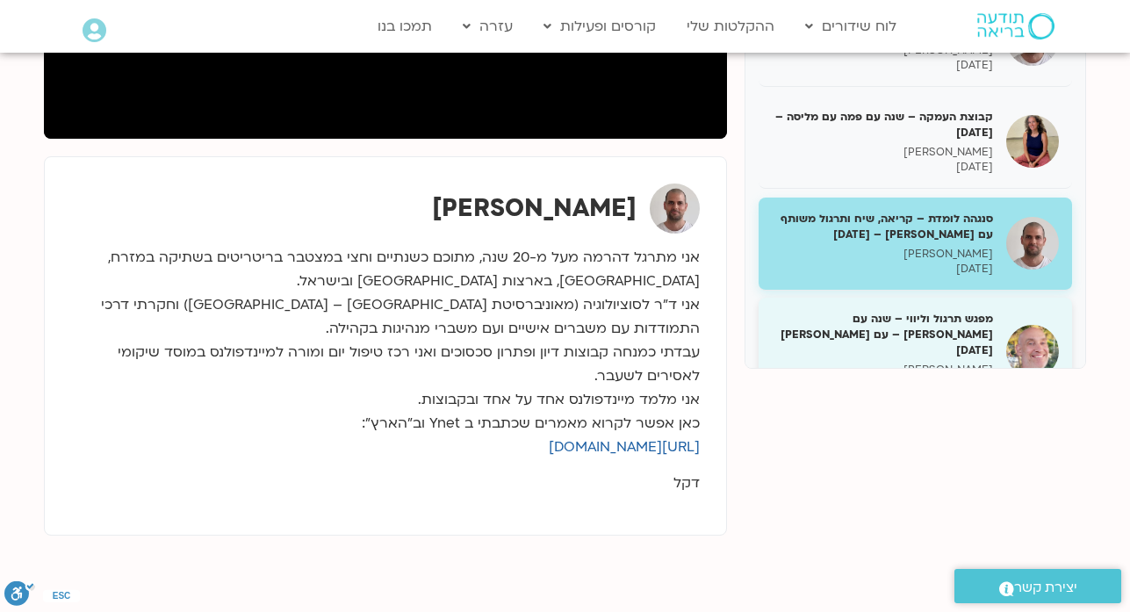
click at [935, 377] on p "30/03/2025" at bounding box center [882, 384] width 221 height 15
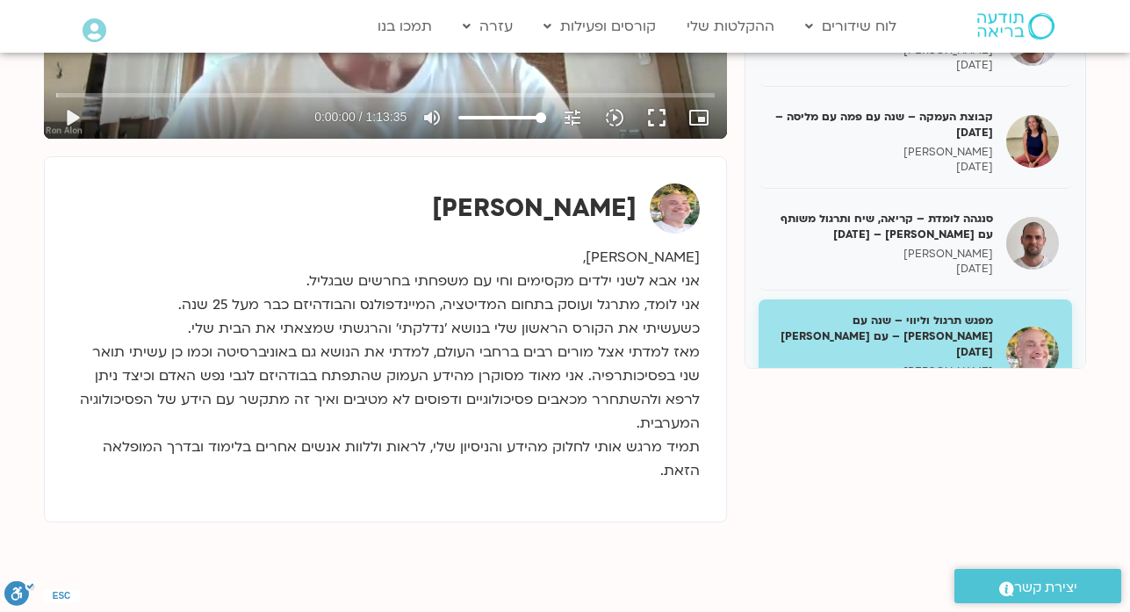
click at [920, 464] on p "דקל קנטי" at bounding box center [882, 471] width 221 height 15
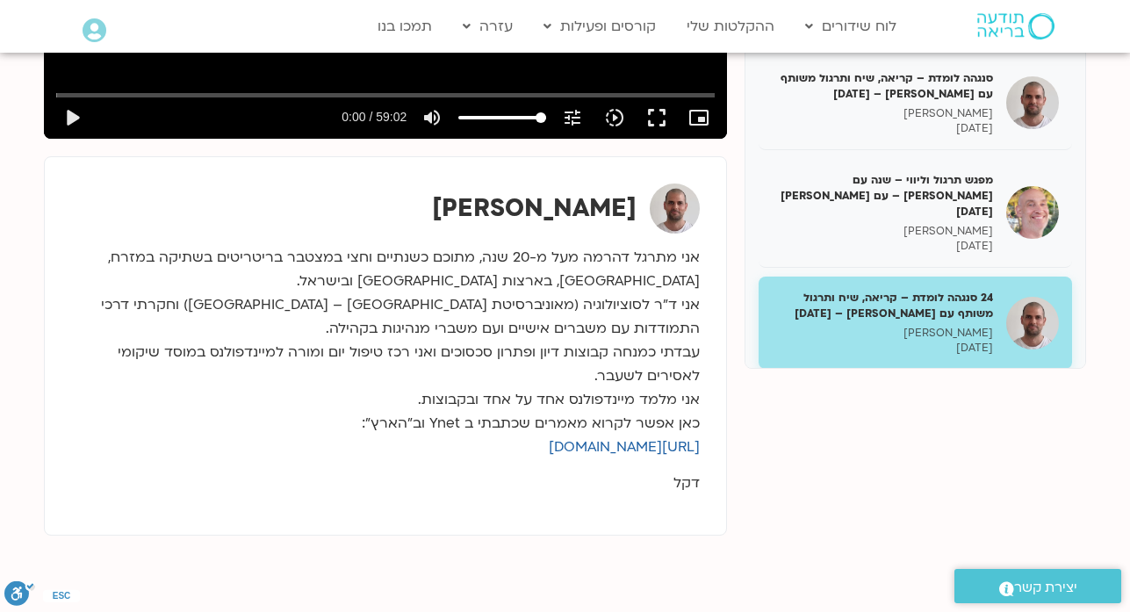
scroll to position [12206, 0]
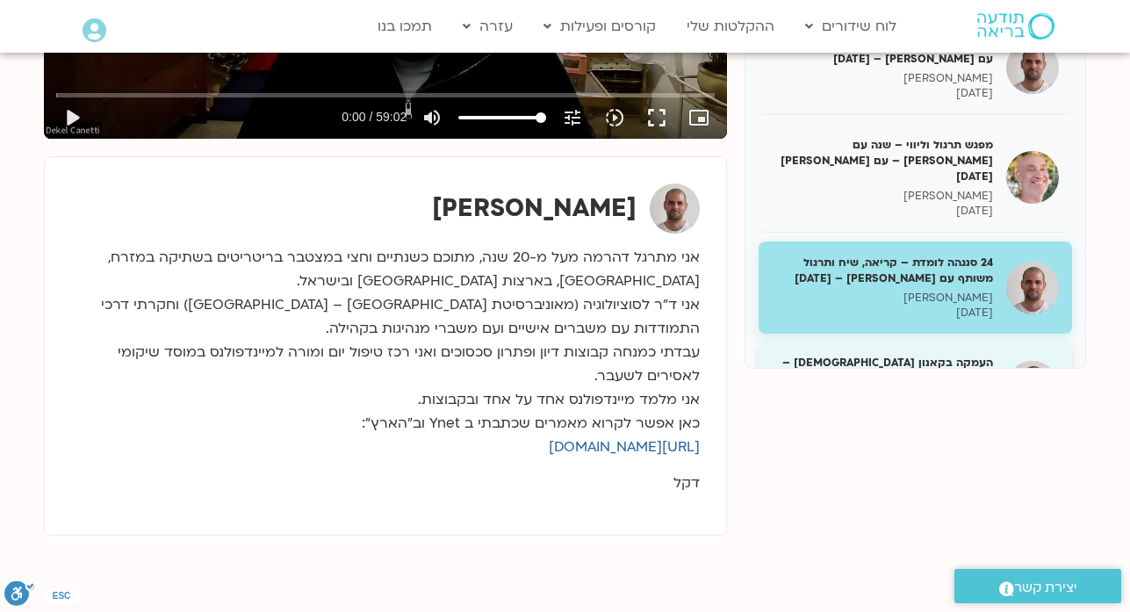
click at [919, 355] on div "העמקה בקאנון הבודהיסטי – שנה עם פמה עם דקל 31/03/25 דקל קנטי 31/03/2025" at bounding box center [882, 388] width 221 height 66
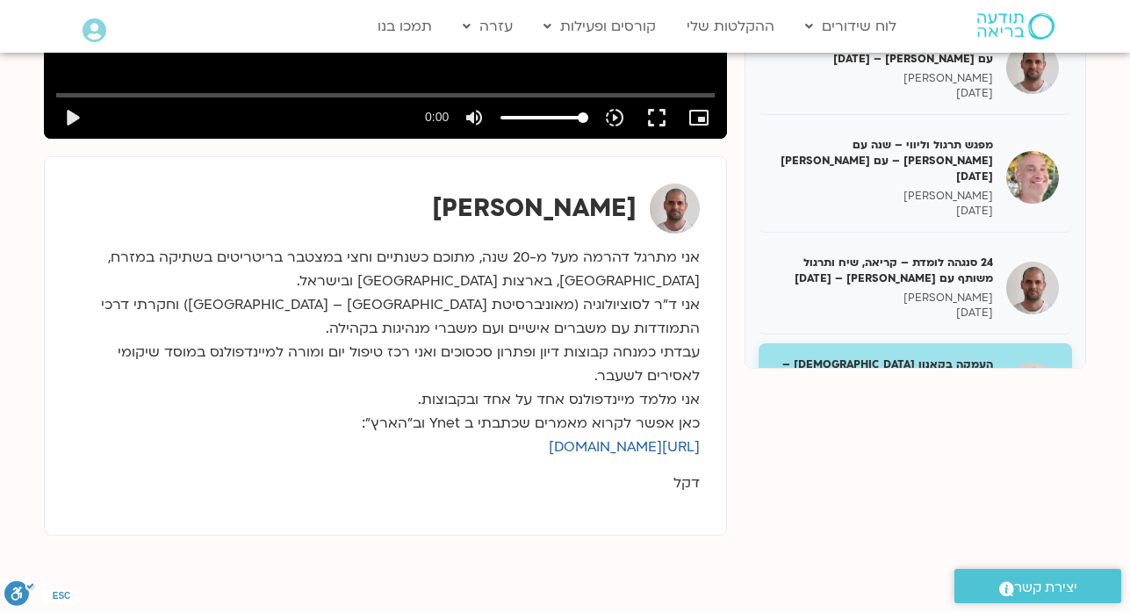
click at [926, 456] on h5 "קבוצת העמקה (גילאי 30-50) שנה עם פמה עם אודליה וינברג – 01/04/25" at bounding box center [882, 472] width 221 height 32
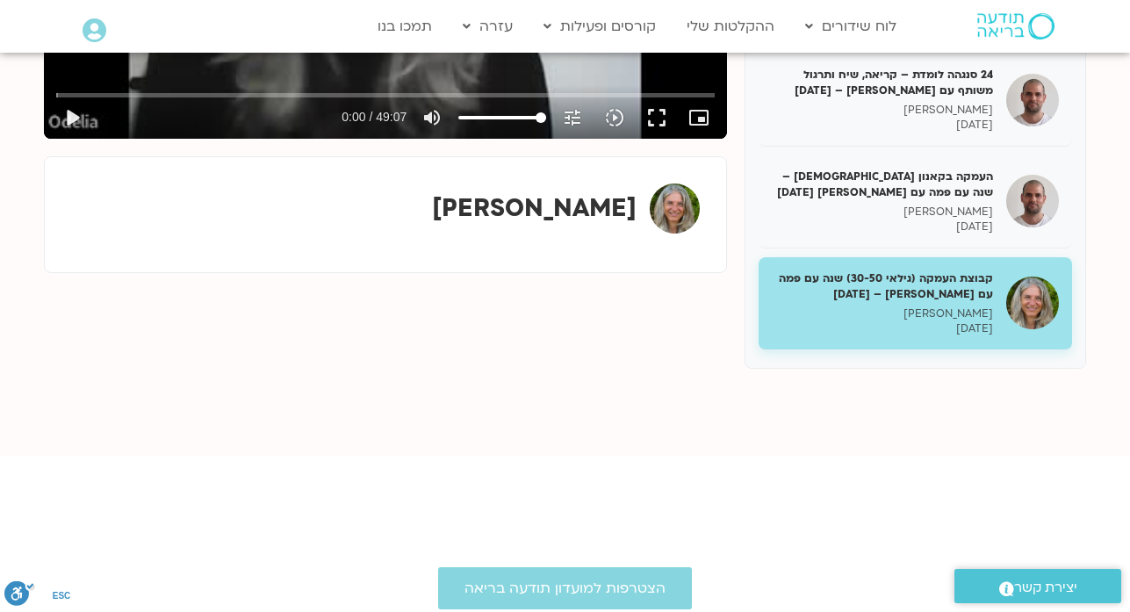
scroll to position [12417, 0]
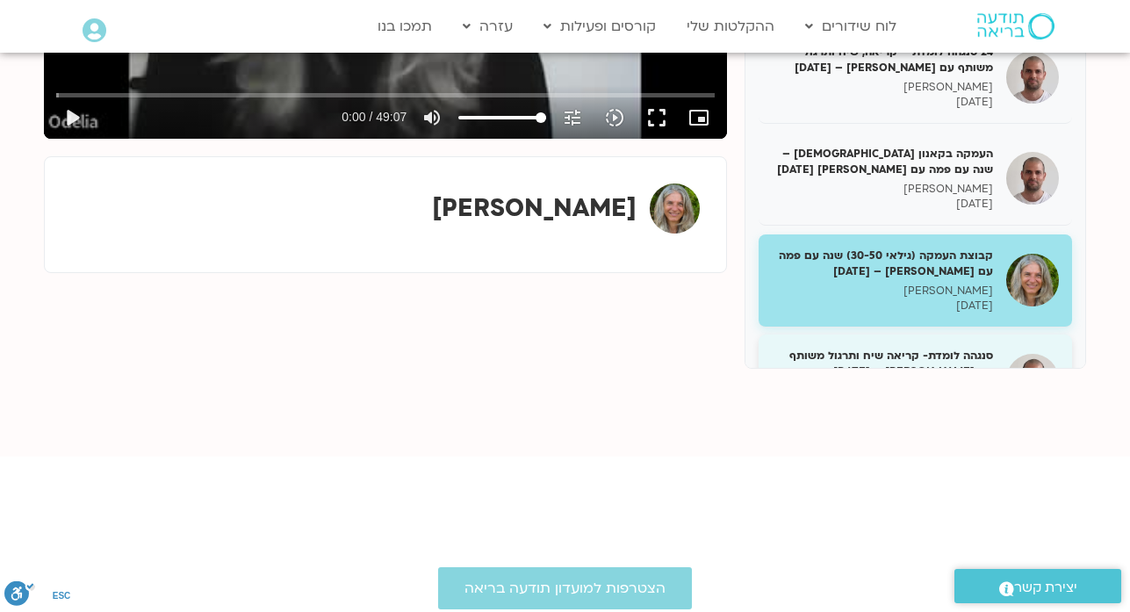
click at [873, 384] on p "דקל קנטי" at bounding box center [882, 391] width 221 height 15
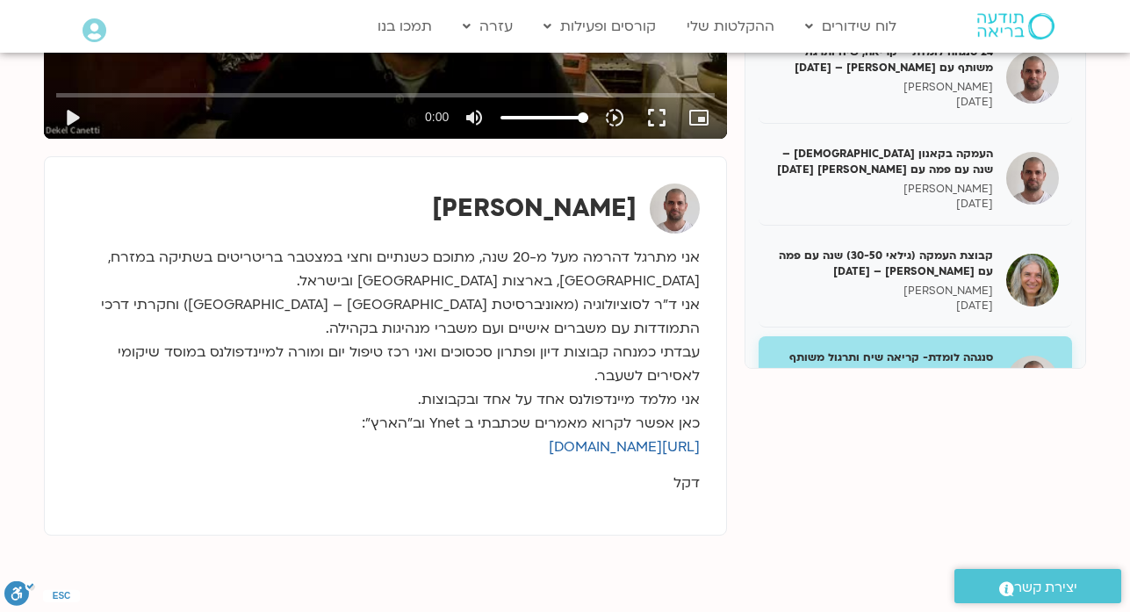
click at [902, 485] on p "מליסה בר-אילן" at bounding box center [882, 492] width 221 height 15
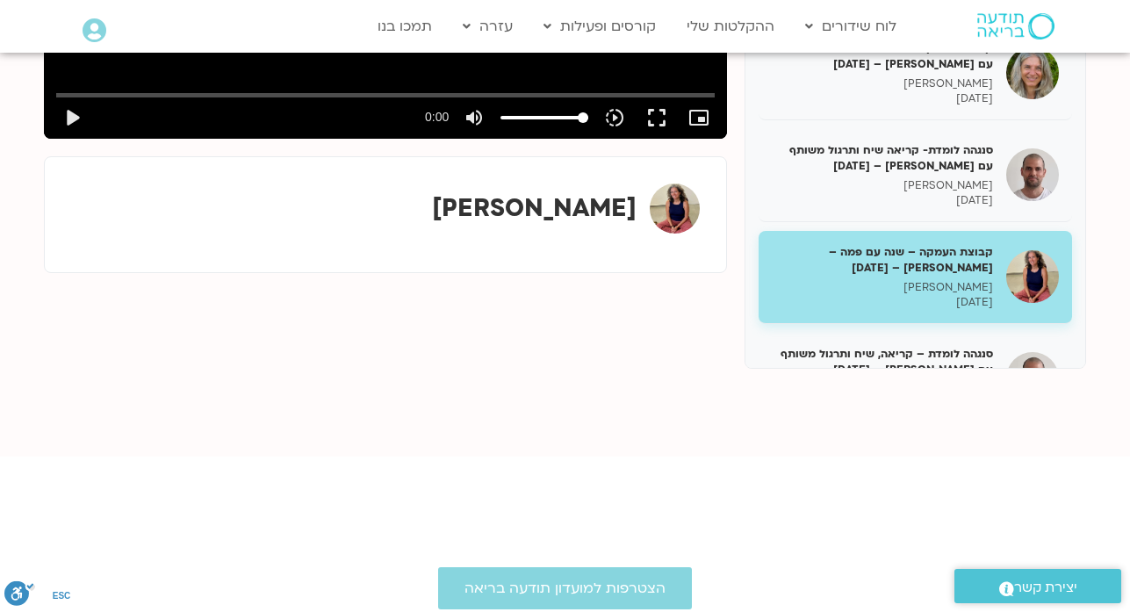
scroll to position [12628, 0]
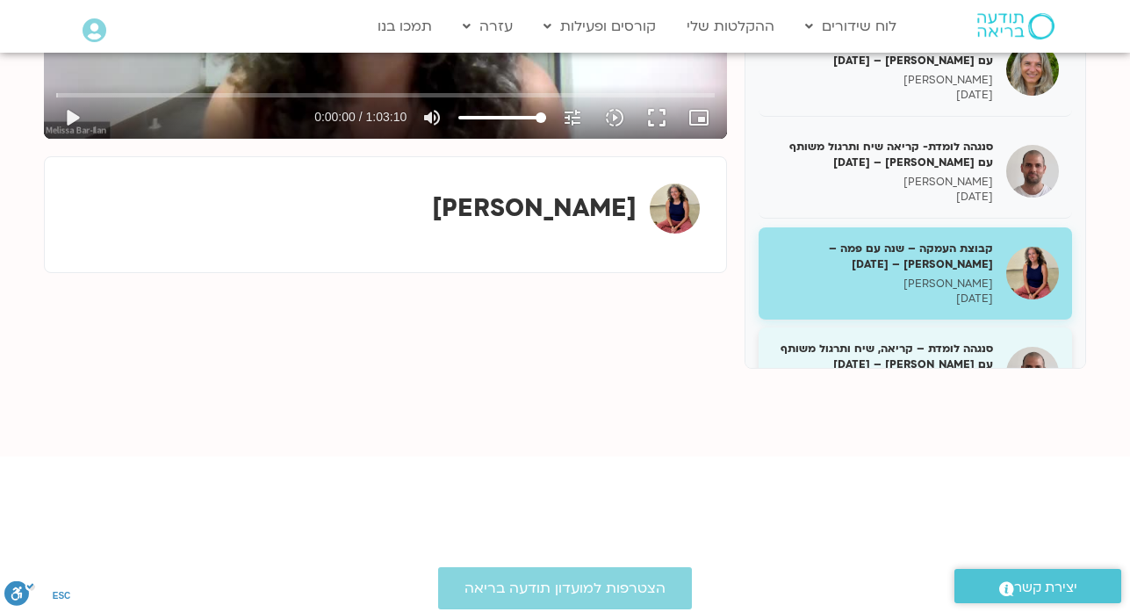
click at [894, 377] on p "דקל קנטי" at bounding box center [882, 384] width 221 height 15
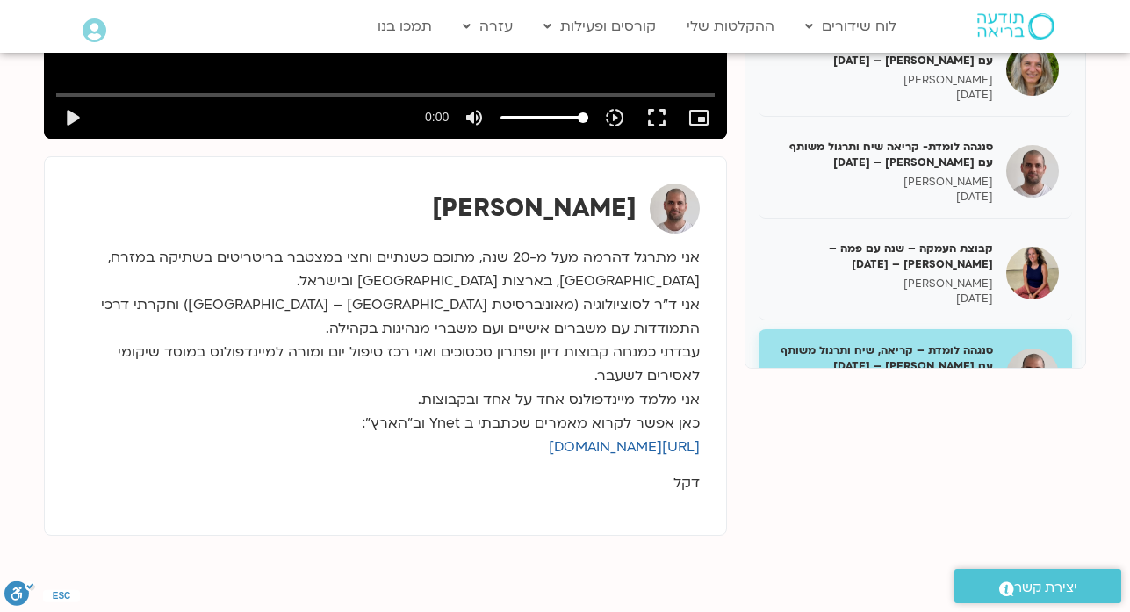
click at [926, 442] on div "מפגש תרגול וליווי – שנה עם פמה צ’ודרון – עם רון אלון 6/4/25 רון אלון 06/04/2025" at bounding box center [882, 483] width 221 height 82
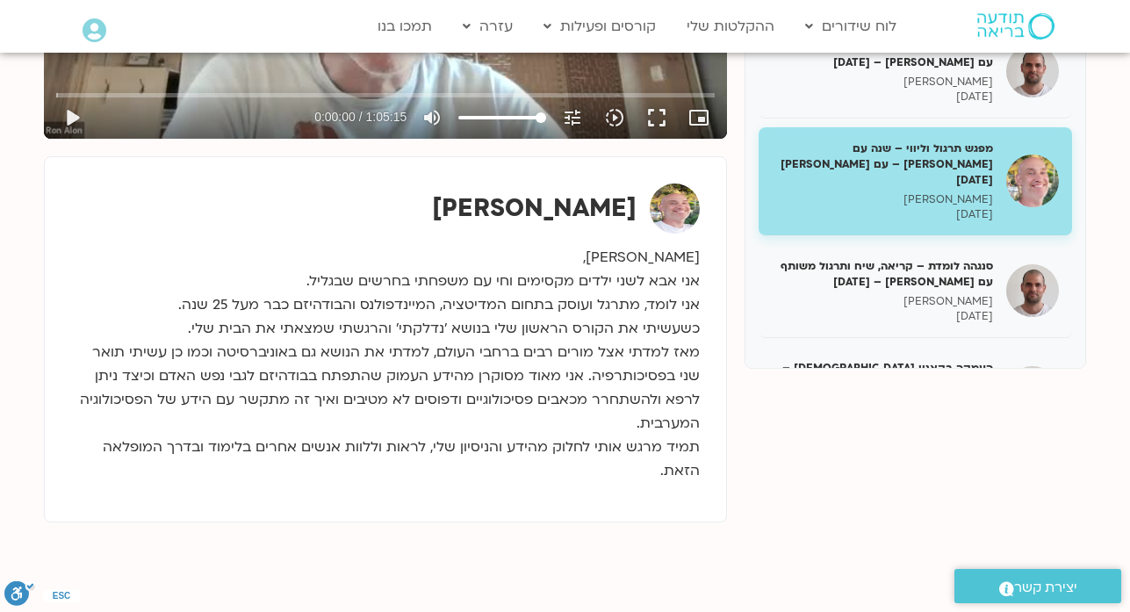
scroll to position [12944, 0]
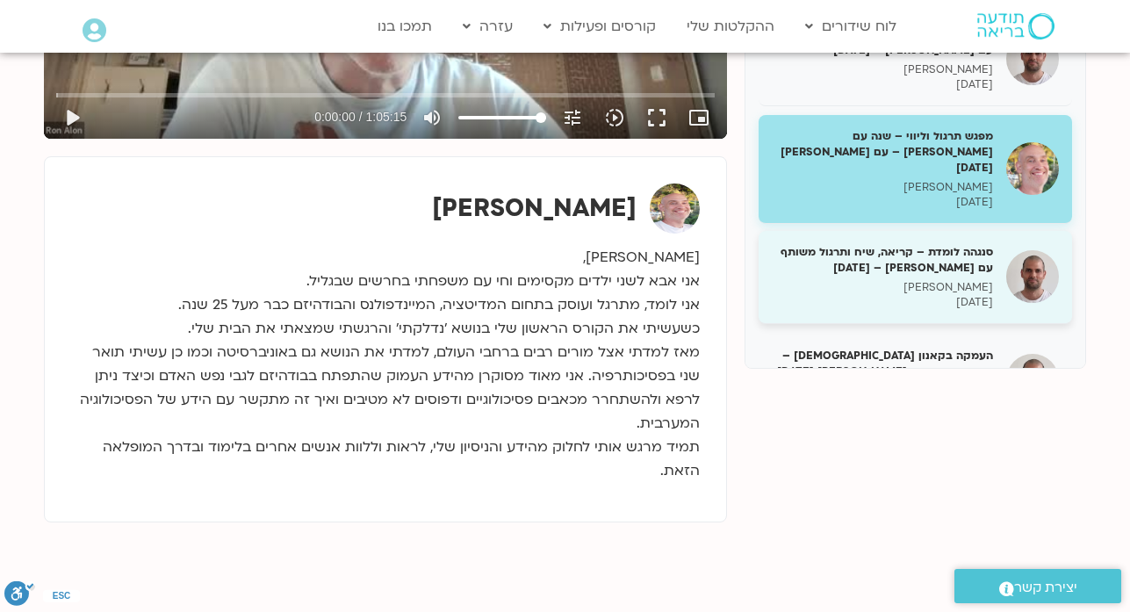
click at [915, 244] on h5 "סנגהה לומדת – קריאה, שיח ותרגול משותף עם דקל – 7/4/25" at bounding box center [882, 260] width 221 height 32
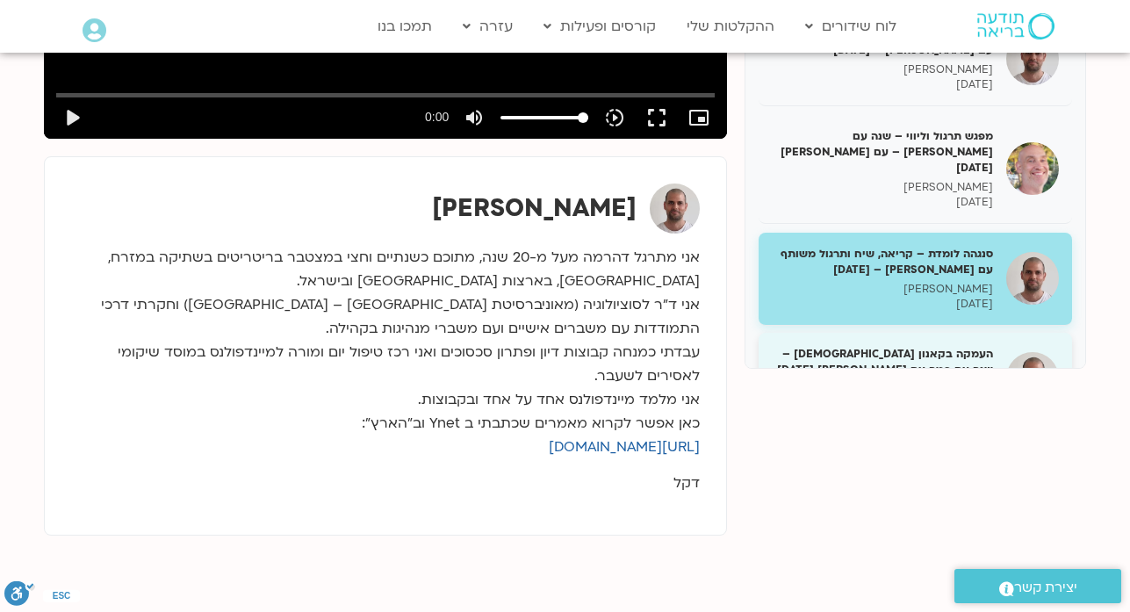
click at [935, 382] on p "דקל קנטי" at bounding box center [882, 389] width 221 height 15
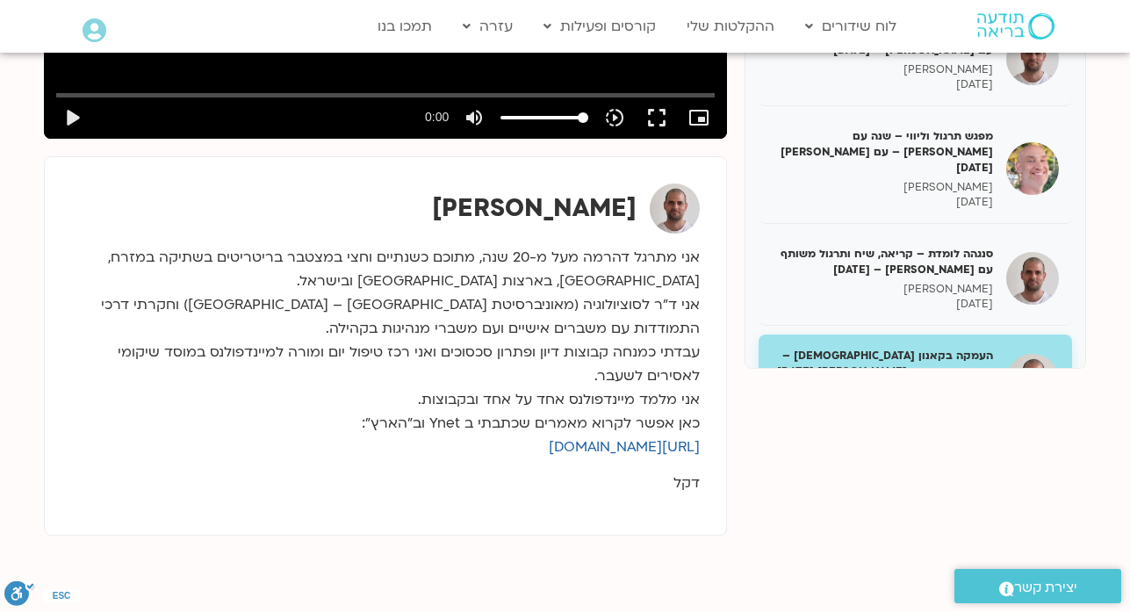
click at [921, 448] on h5 "קבוצת העמקה (גילאי 30-50) שנה עם פמה עם אודליה וינברג – 8/04/25" at bounding box center [882, 464] width 221 height 32
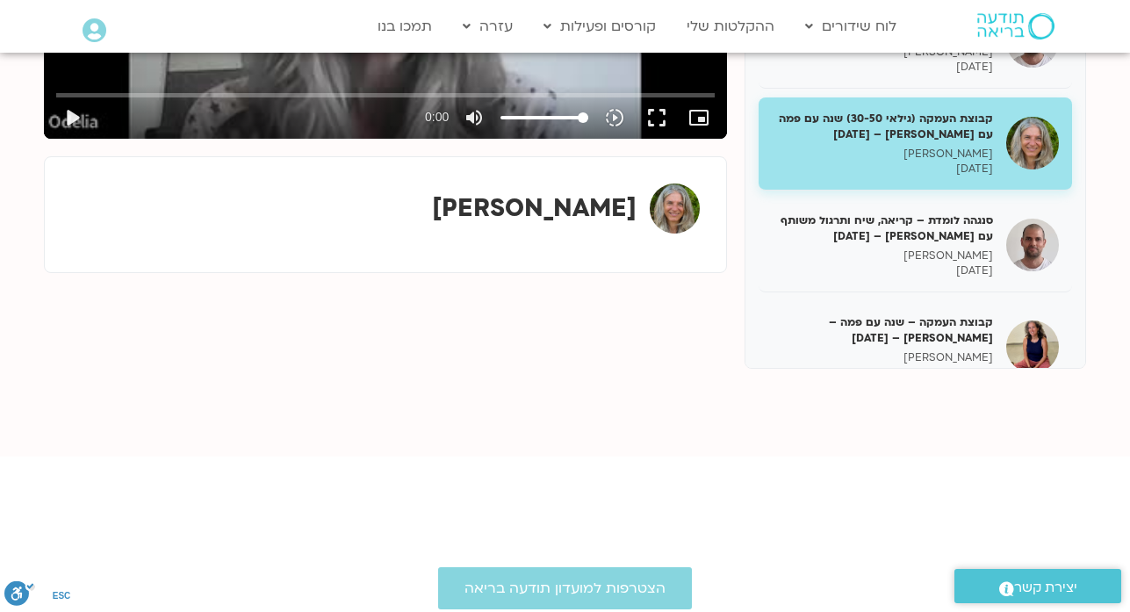
scroll to position [13295, 0]
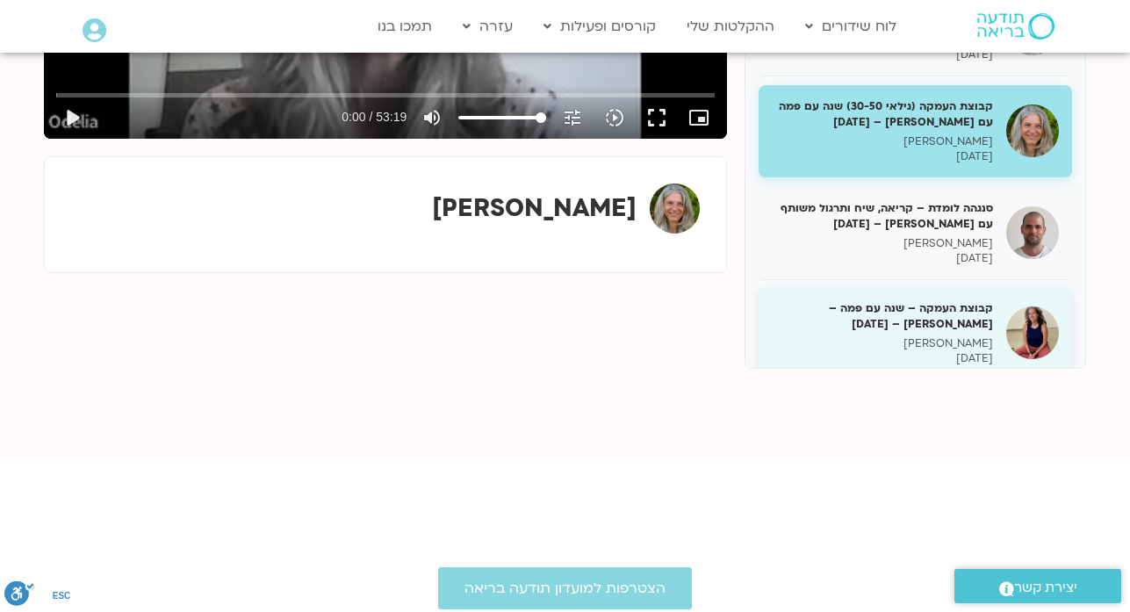
click at [929, 300] on h5 "קבוצת העמקה – שנה עם פמה – מליסה בר אילן – 09/04/25" at bounding box center [882, 316] width 221 height 32
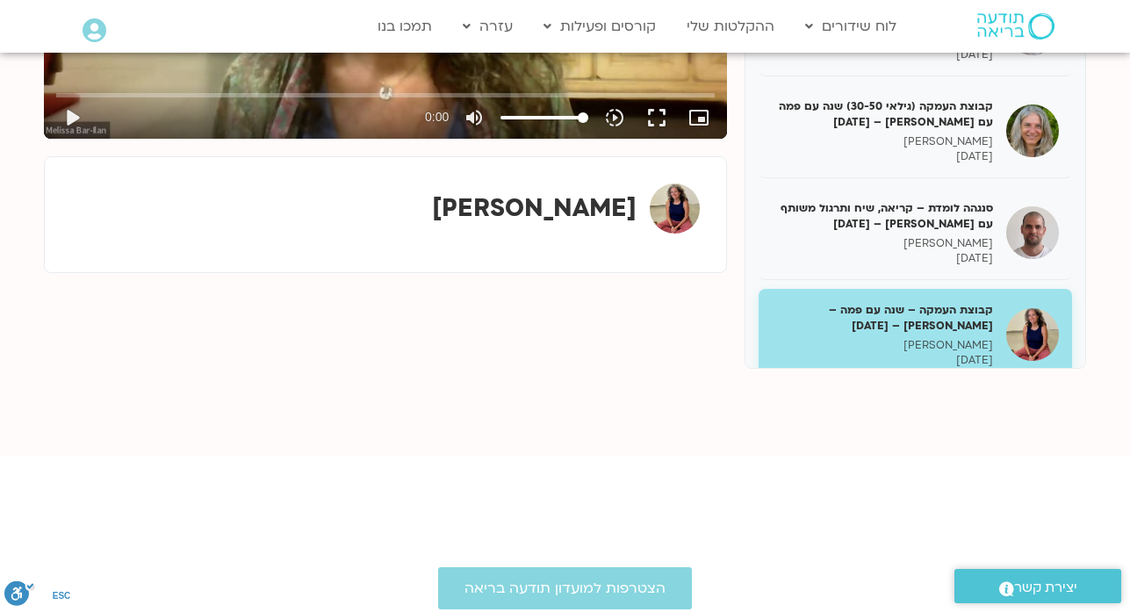
click at [938, 389] on div "סנגהה לומדת – קריאה, שיח ותרגול משותף עם דקל קנטי – 10/4/25 דקל קנטי 10/04/2025" at bounding box center [914, 435] width 313 height 93
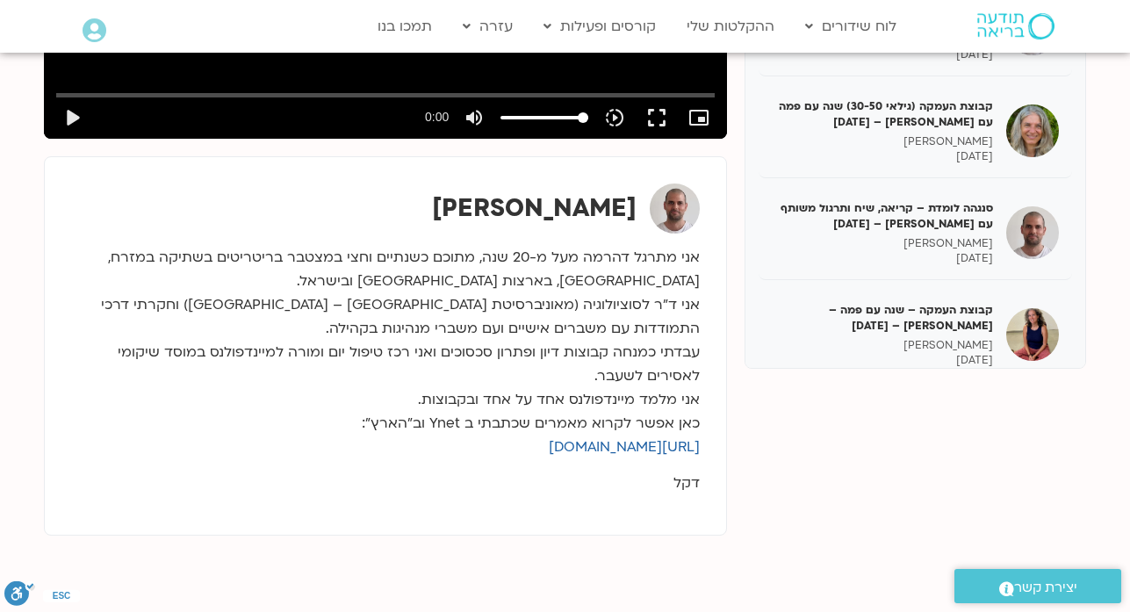
click at [954, 504] on h5 "סנגהה לומדת – קריאה, שיח ותרגול משותף עם דקל – 14/4/25" at bounding box center [882, 520] width 221 height 32
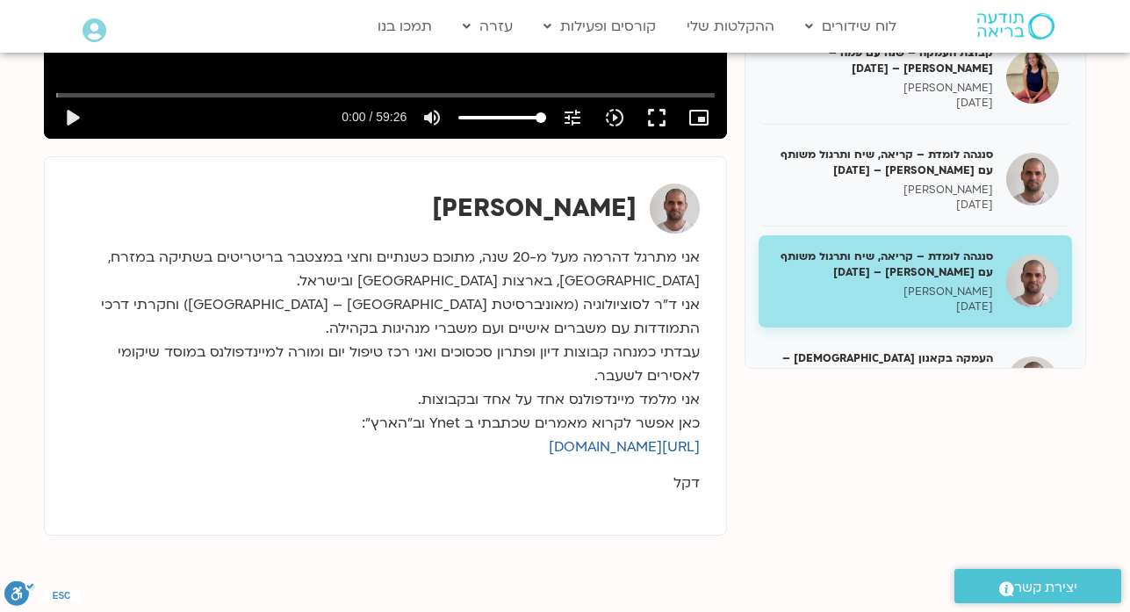
scroll to position [13576, 0]
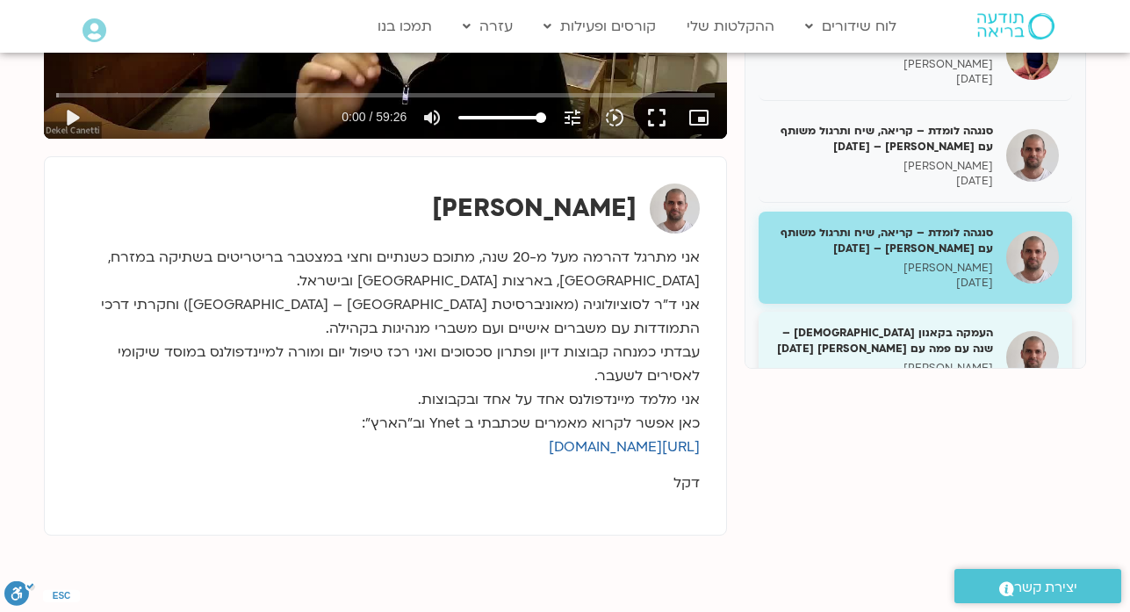
click at [916, 361] on p "דקל קנטי" at bounding box center [882, 368] width 221 height 15
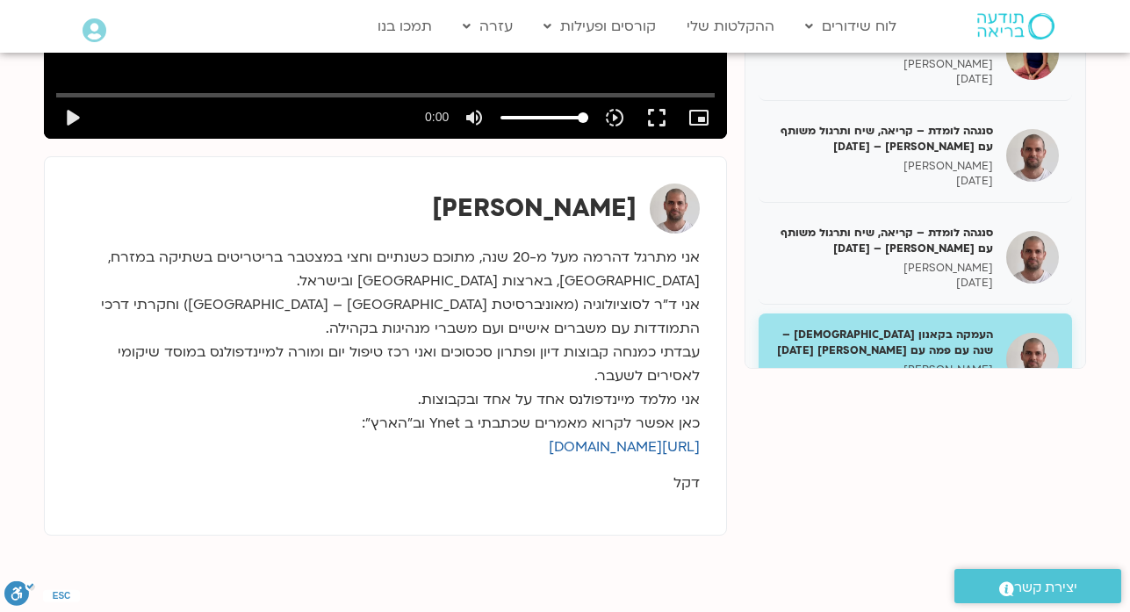
click at [850, 463] on p "מליסה בר-אילן" at bounding box center [882, 470] width 221 height 15
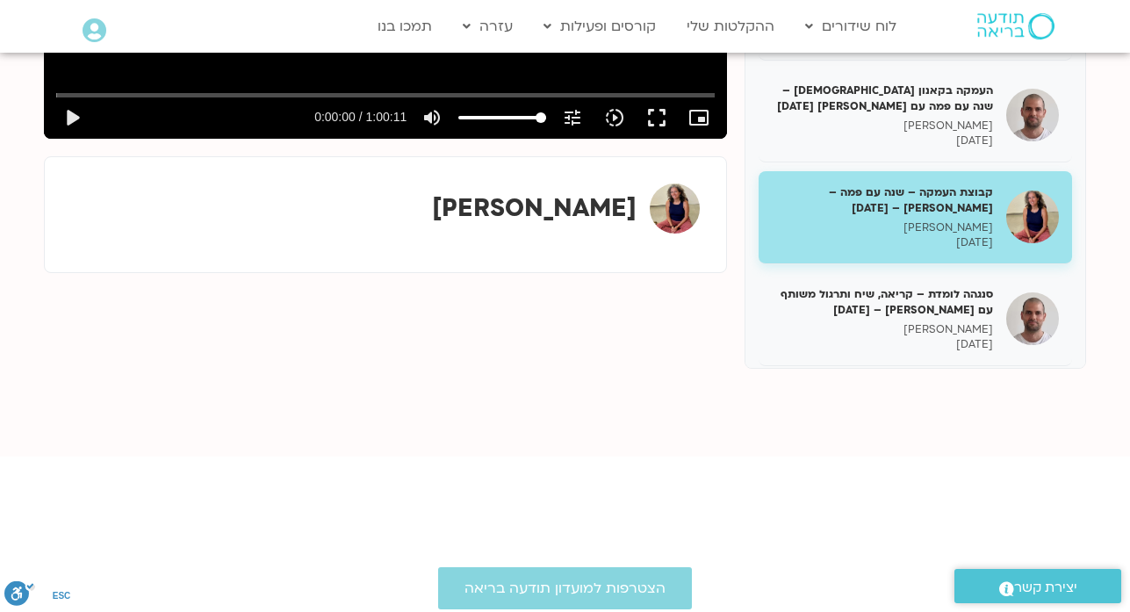
scroll to position [13821, 0]
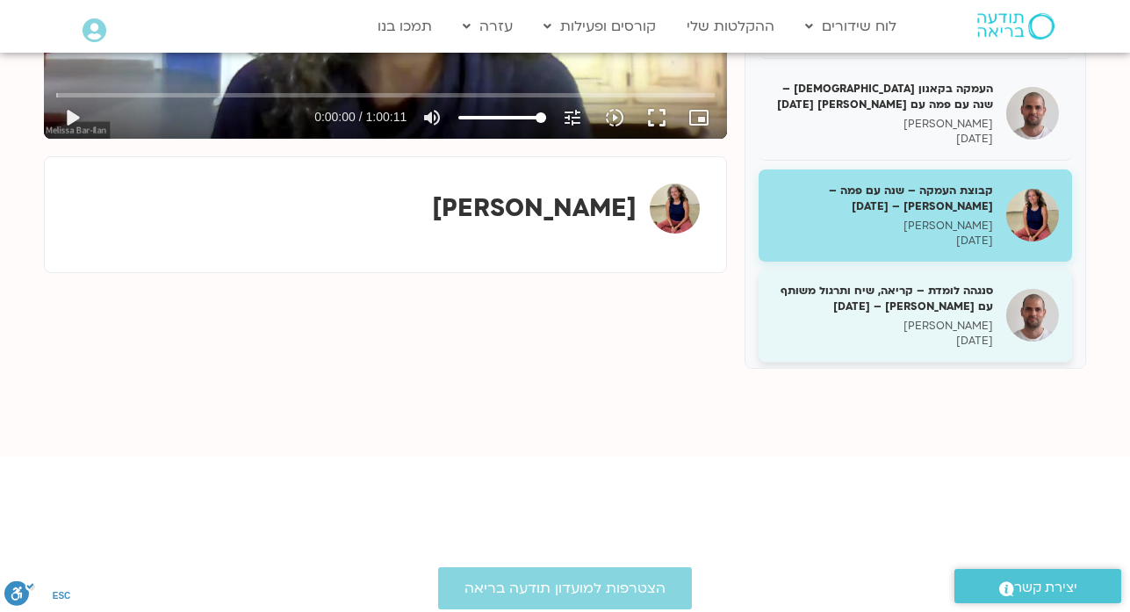
click at [875, 319] on p "דקל קנטי" at bounding box center [882, 326] width 221 height 15
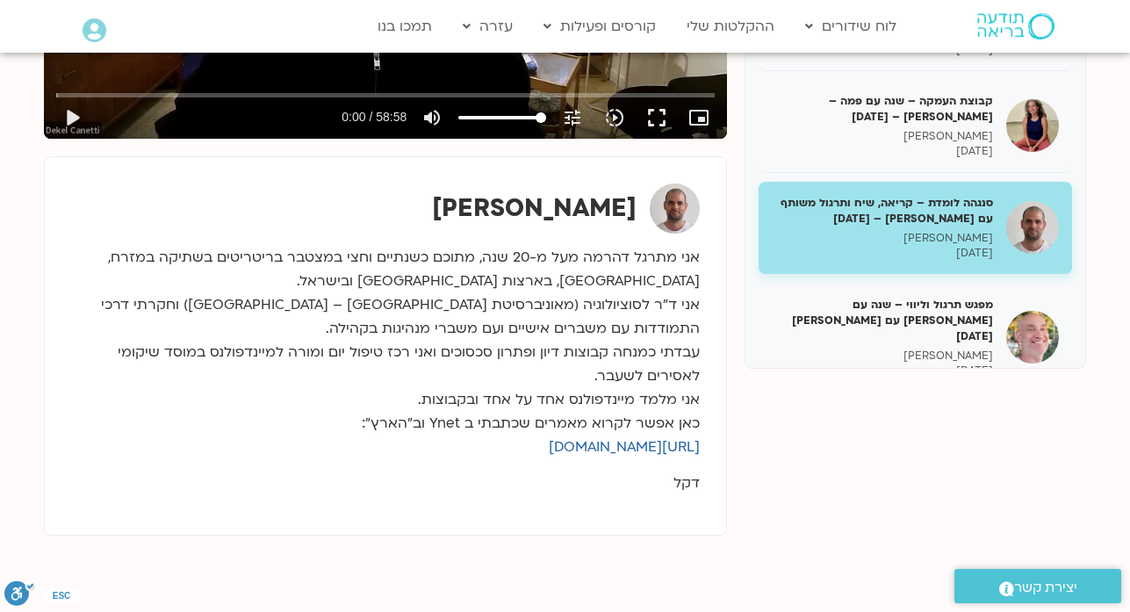
scroll to position [13927, 0]
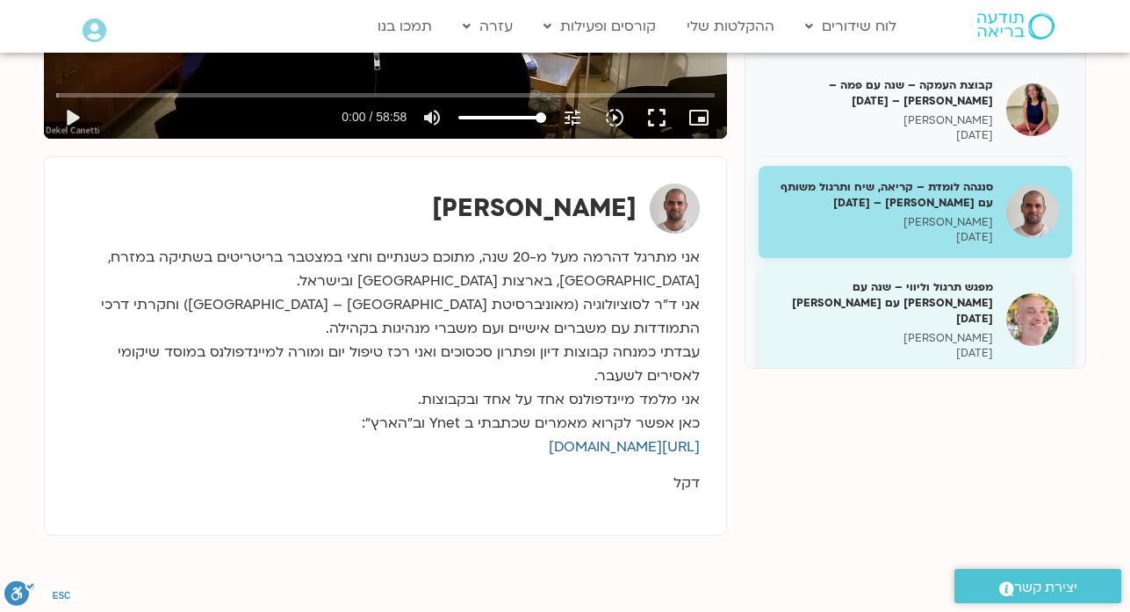
click at [872, 331] on p "רון אלון" at bounding box center [882, 338] width 221 height 15
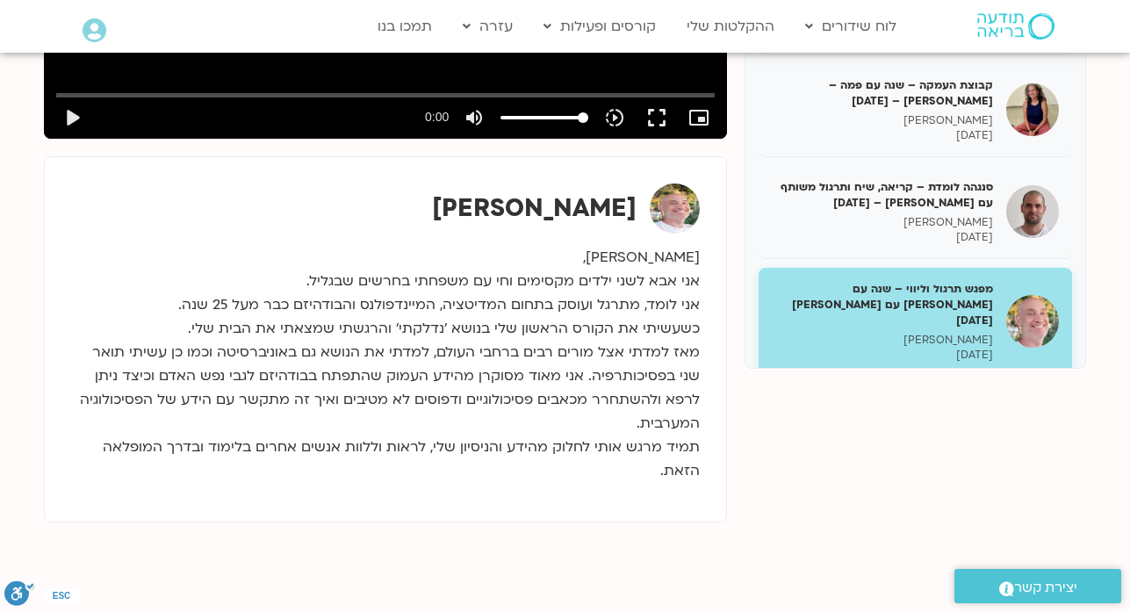
drag, startPoint x: 877, startPoint y: 221, endPoint x: 872, endPoint y: 262, distance: 41.5
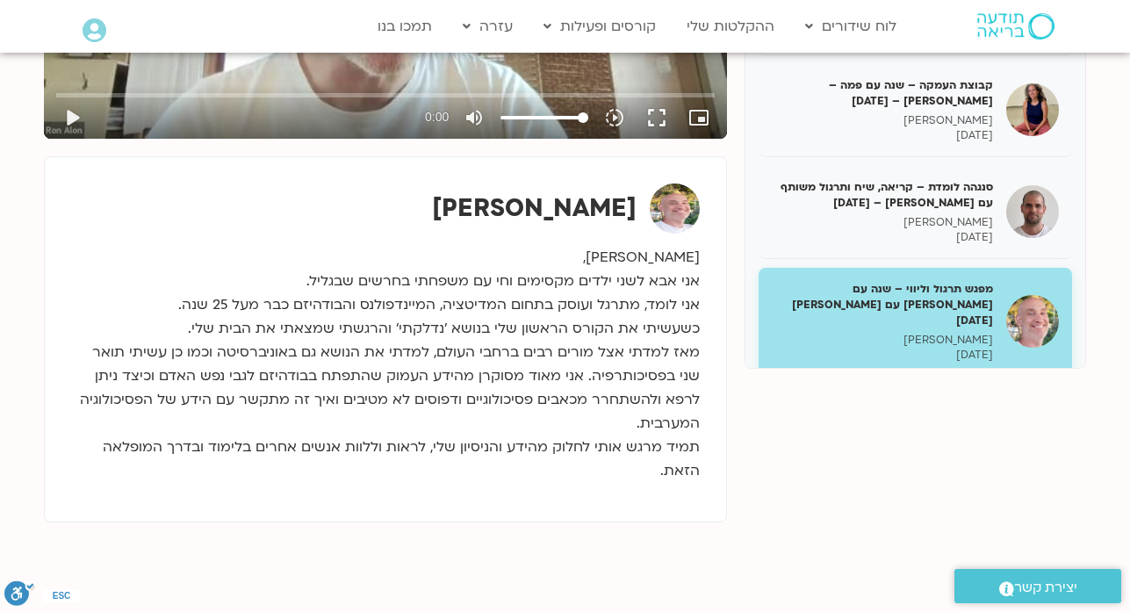
click at [877, 397] on h5 "סנגהה לומדת – קריאה, שיח ותרגול משותף עם דקל – 21/4/25" at bounding box center [882, 413] width 221 height 32
click at [879, 397] on h5 "סנגהה לומדת – קריאה, שיח ותרגול משותף עם דקל – 21/4/25" at bounding box center [882, 413] width 221 height 32
click at [888, 397] on h5 "סנגהה לומדת – קריאה, שיח ותרגול משותף עם דקל – 21/4/25" at bounding box center [882, 413] width 221 height 32
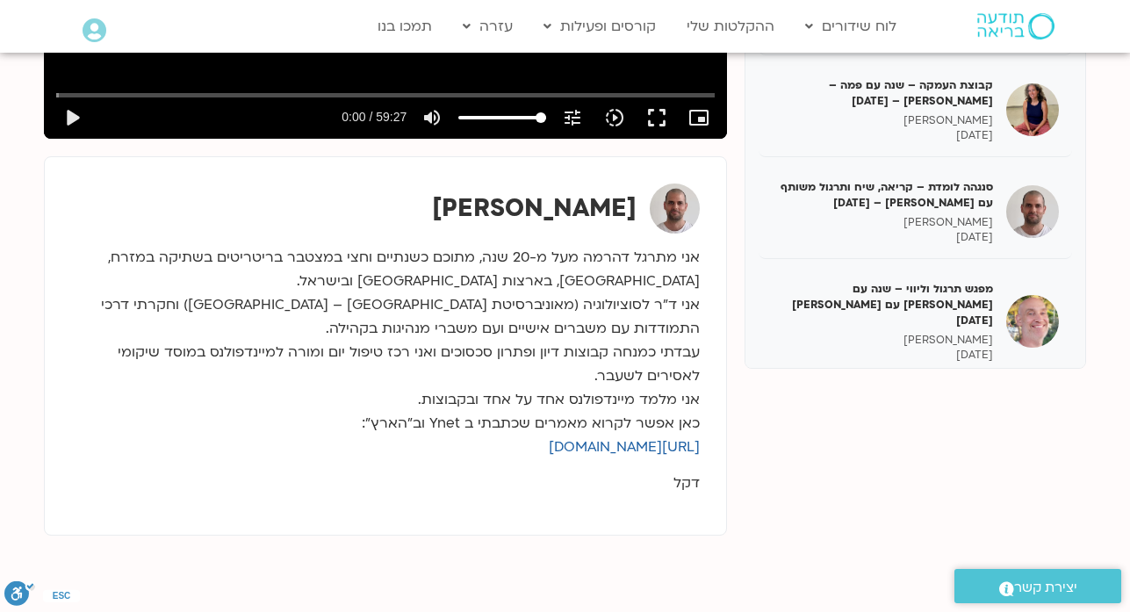
click at [934, 535] on p "דקל קנטי" at bounding box center [882, 542] width 221 height 15
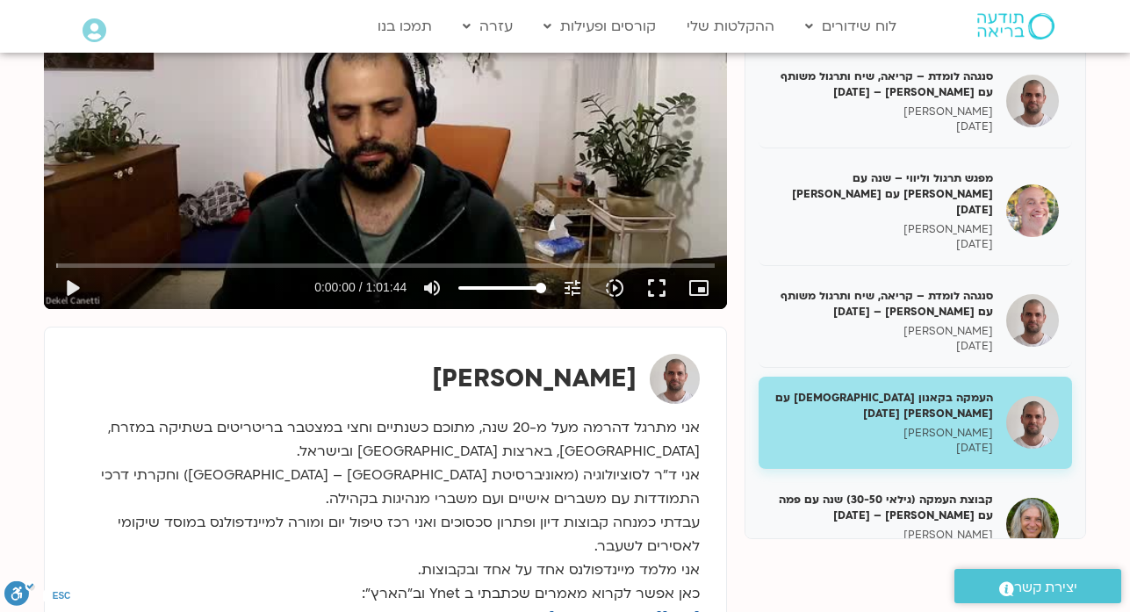
scroll to position [351, 0]
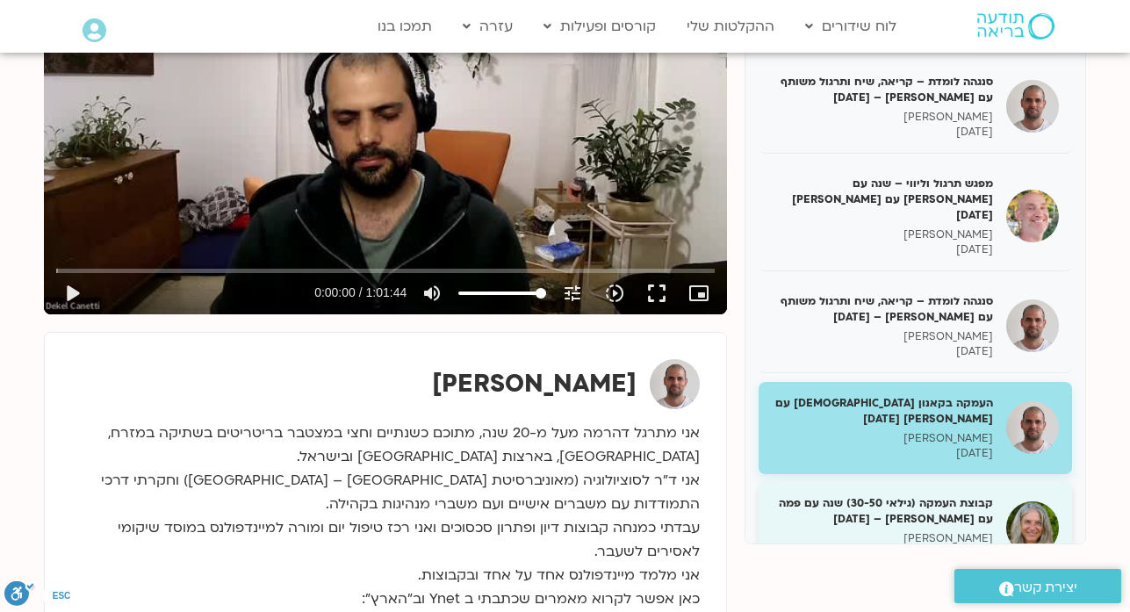
click at [876, 531] on p "אודליה וינברג" at bounding box center [882, 538] width 221 height 15
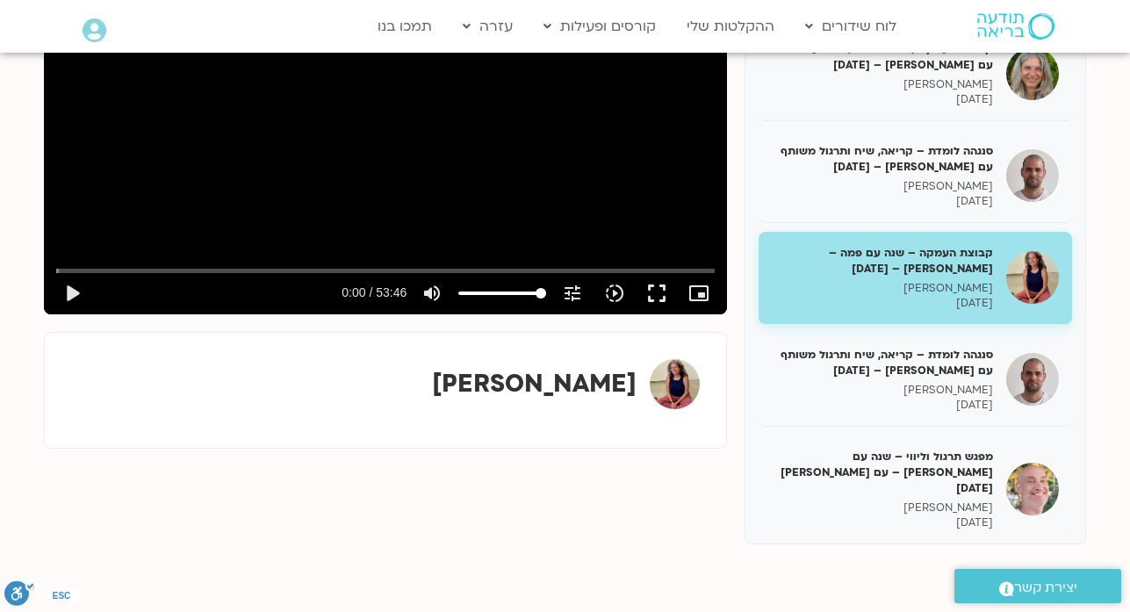
scroll to position [14664, 0]
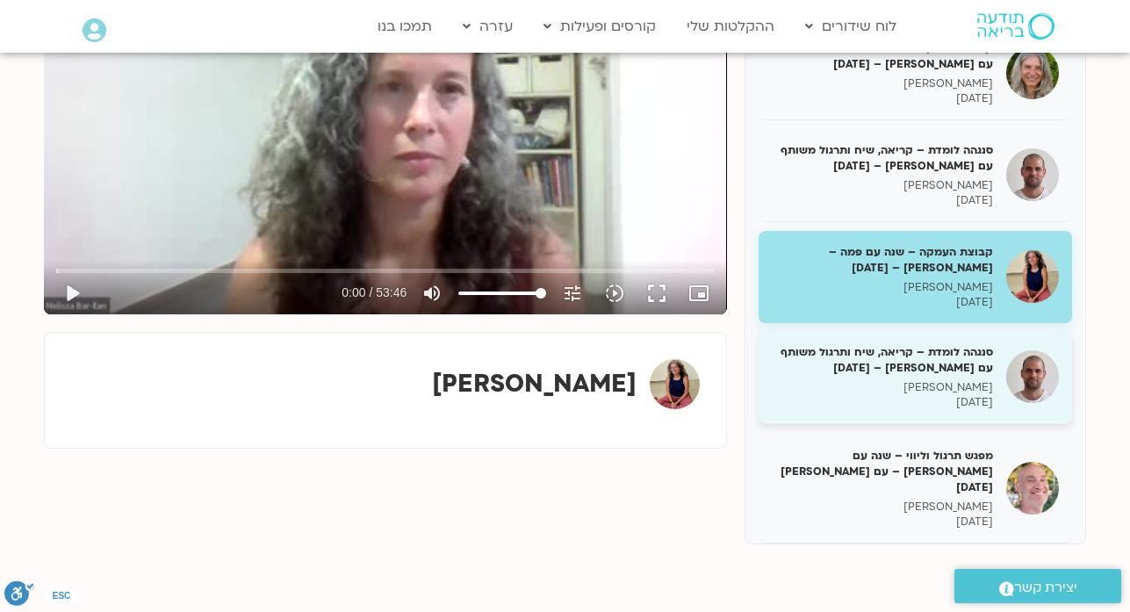
click at [926, 395] on p "24/04/2025" at bounding box center [882, 402] width 221 height 15
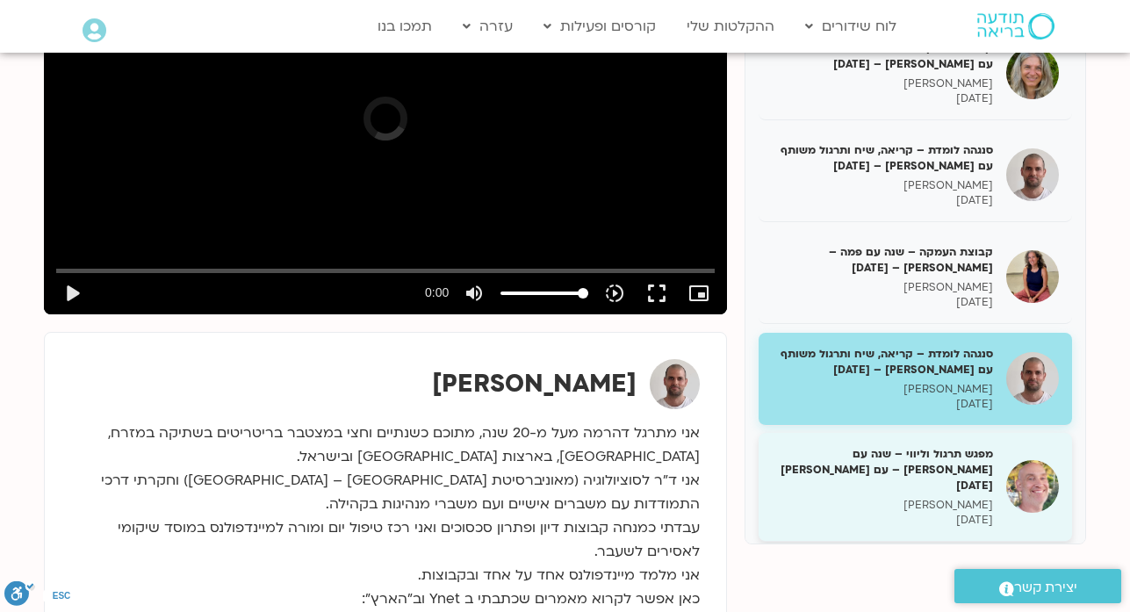
click at [926, 498] on p "רון אלון" at bounding box center [882, 505] width 221 height 15
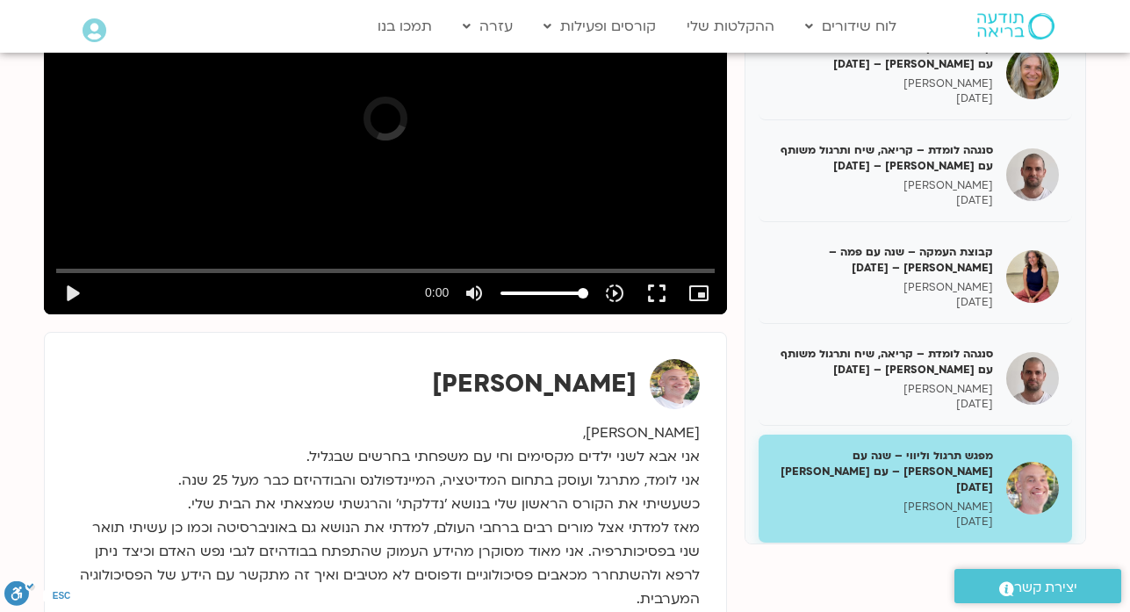
click at [926, 599] on p "דקל קנטי" at bounding box center [882, 606] width 221 height 15
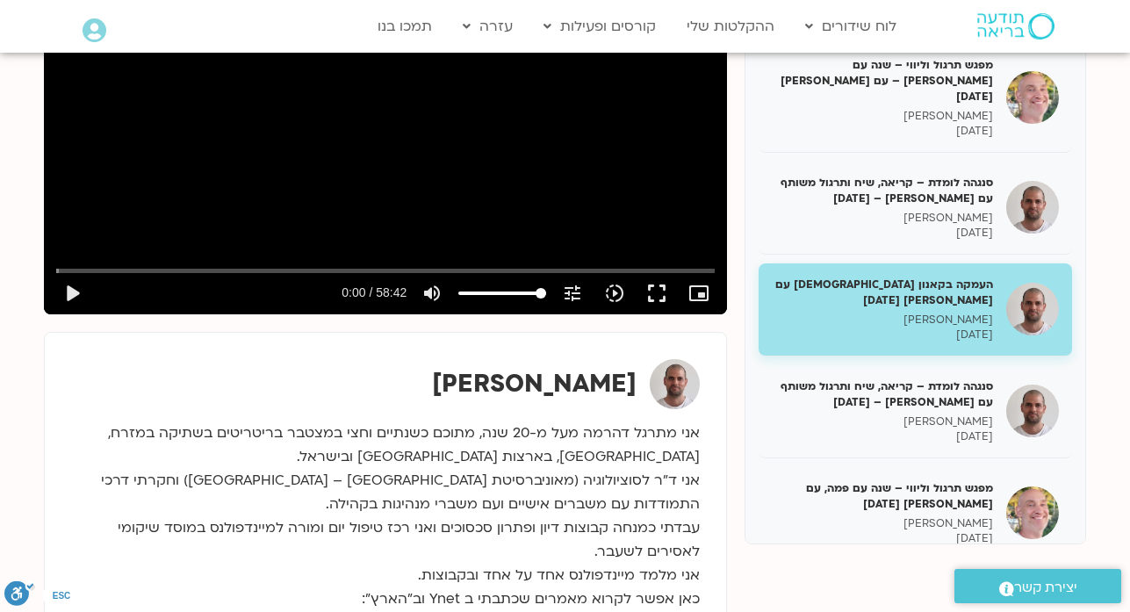
scroll to position [15085, 0]
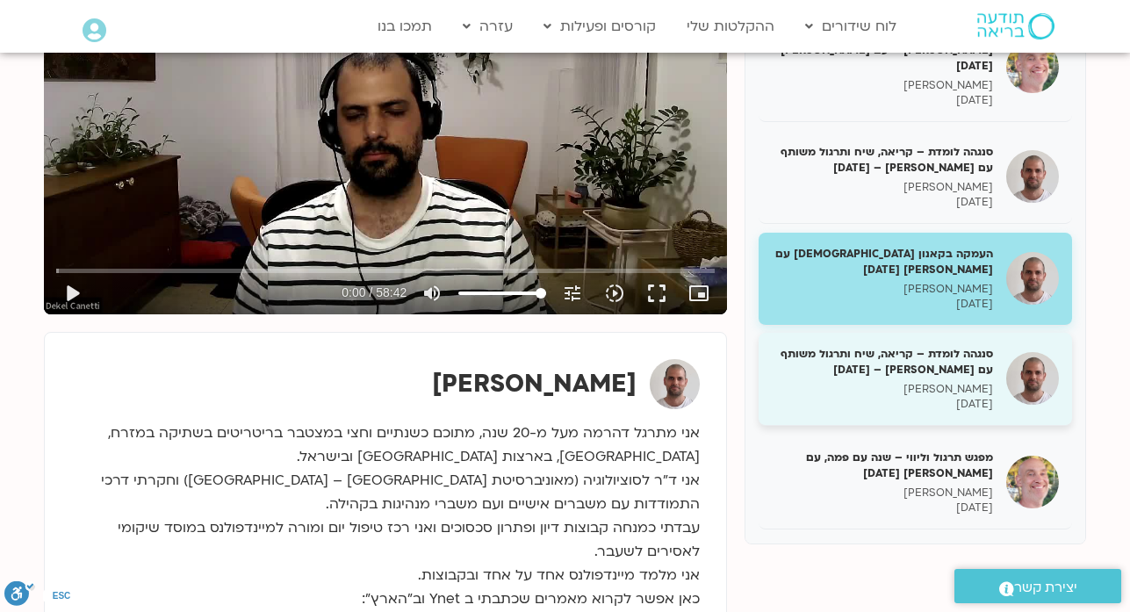
click at [924, 382] on p "דקל קנטי" at bounding box center [882, 389] width 221 height 15
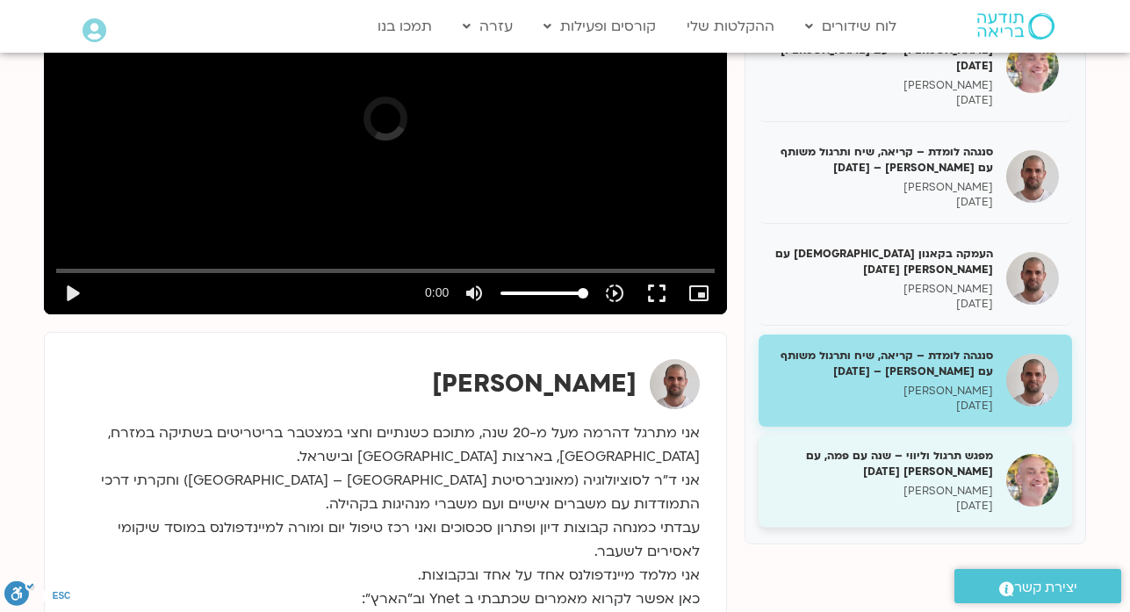
click at [938, 499] on p "04/05/2025" at bounding box center [882, 506] width 221 height 15
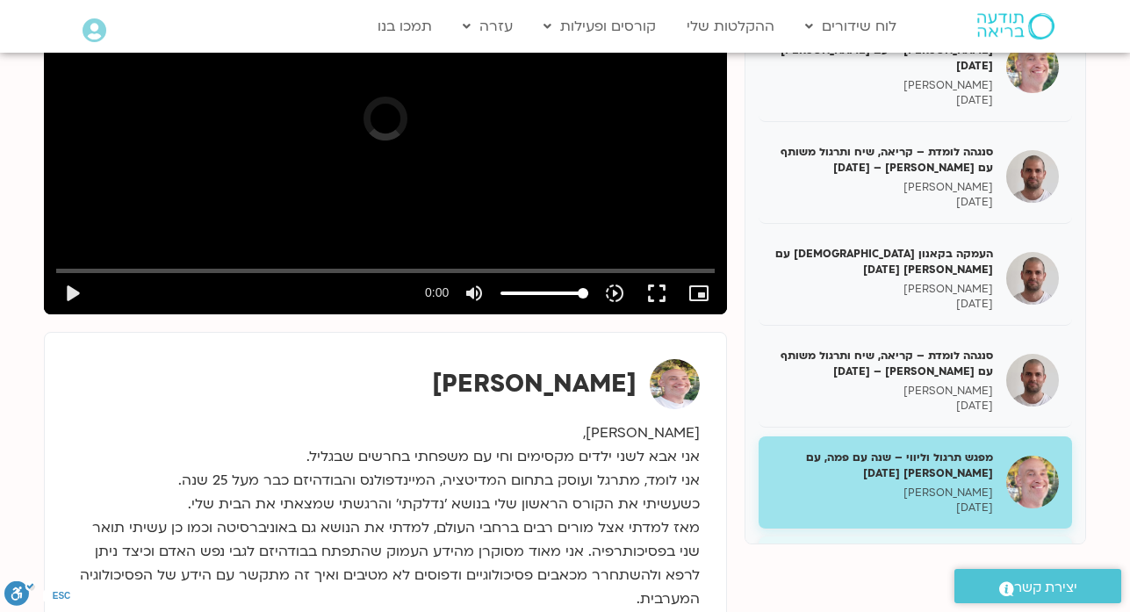
click at [945, 585] on p "דקל קנטי" at bounding box center [882, 592] width 221 height 15
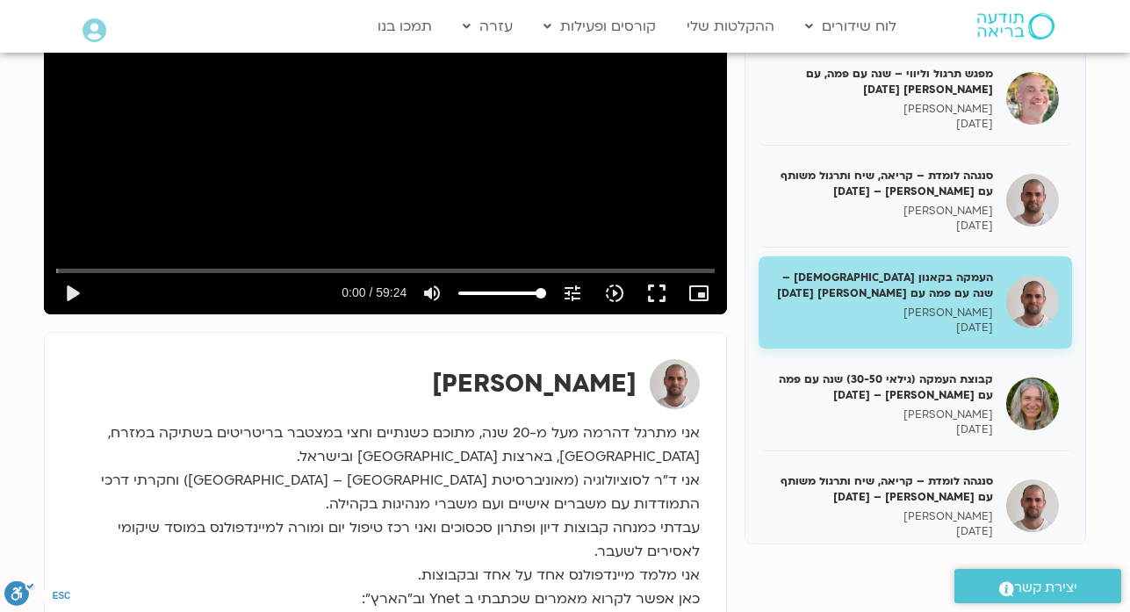
scroll to position [15507, 0]
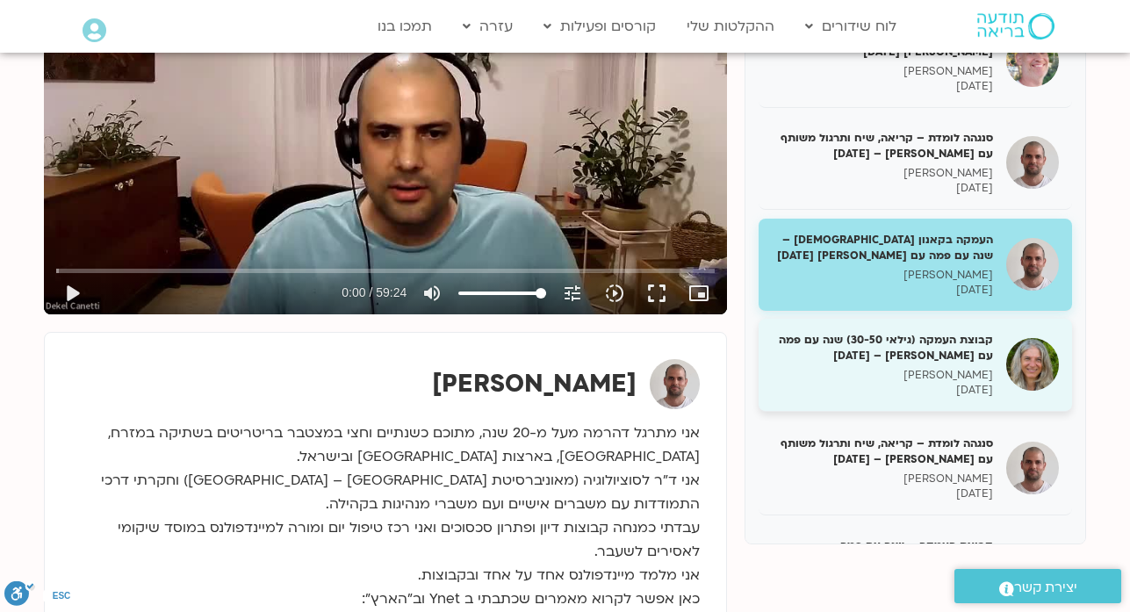
click at [911, 383] on p "06/05/2025" at bounding box center [882, 390] width 221 height 15
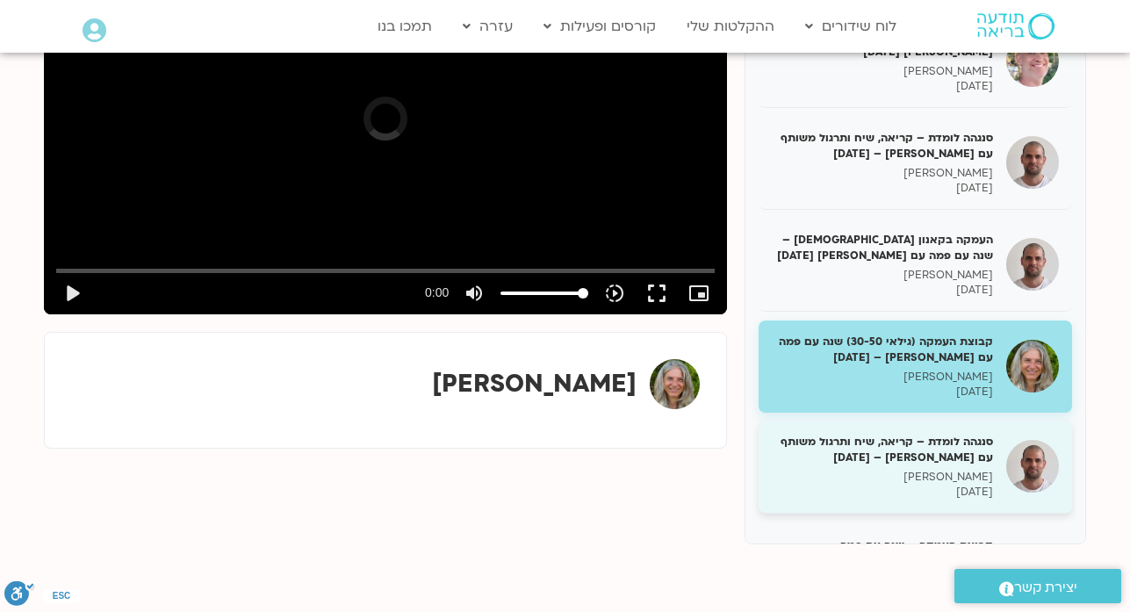
click at [934, 434] on div "סנגהה לומדת – קריאה, שיח ותרגול משותף עם דקל קנטי – 7/5/25 דקל קנטי 07/05/2025" at bounding box center [882, 467] width 221 height 66
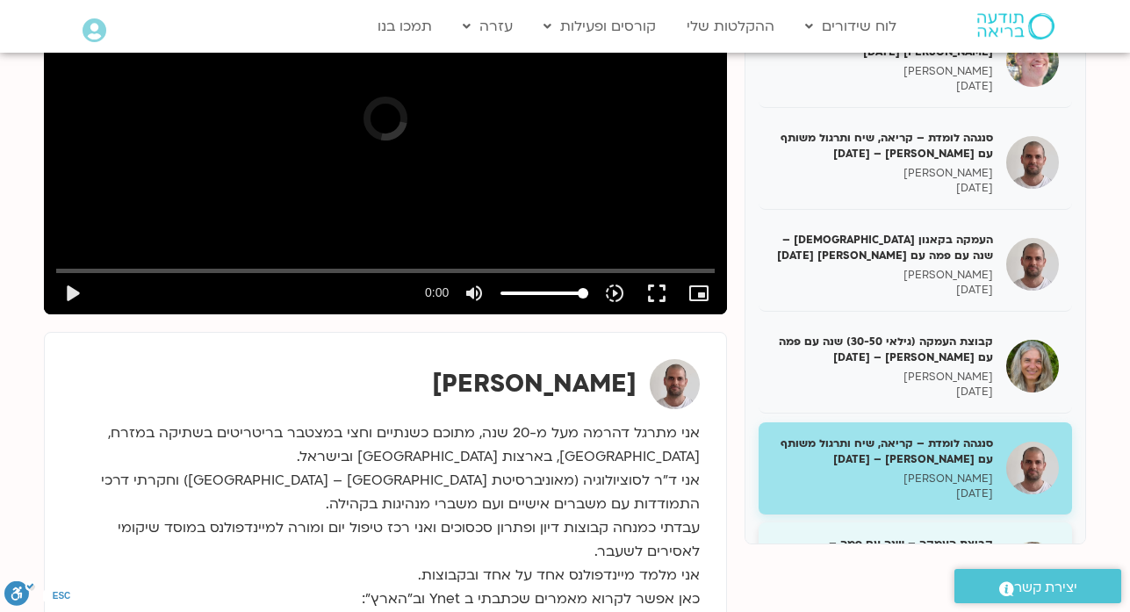
click at [946, 535] on h5 "קבוצת העמקה – שנה עם פמה – מליסה בר אילן – 07/05/25" at bounding box center [882, 551] width 221 height 32
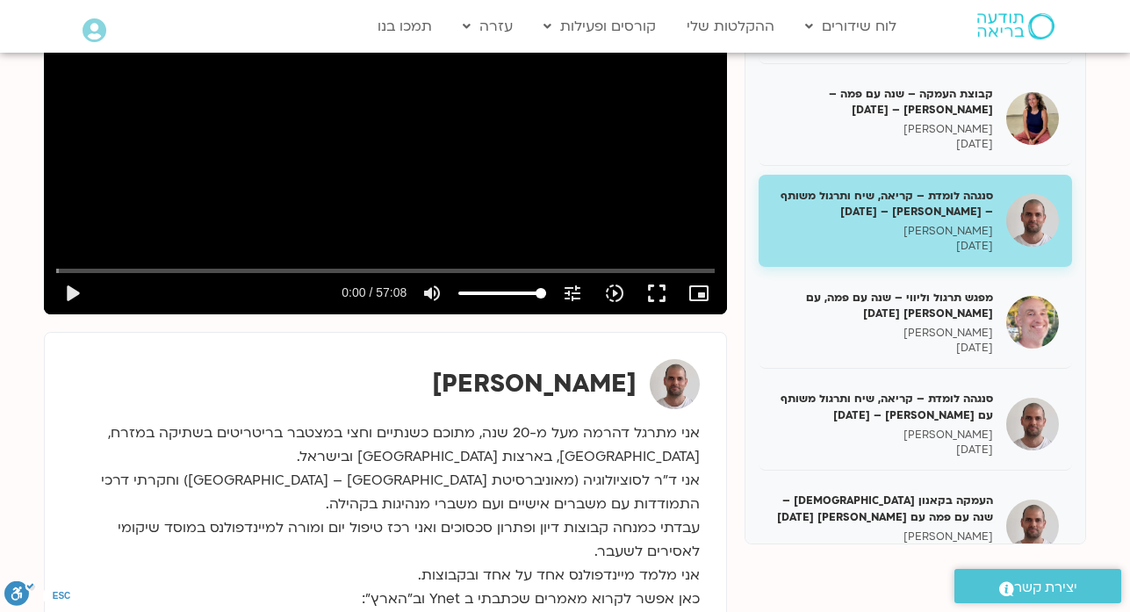
scroll to position [15963, 0]
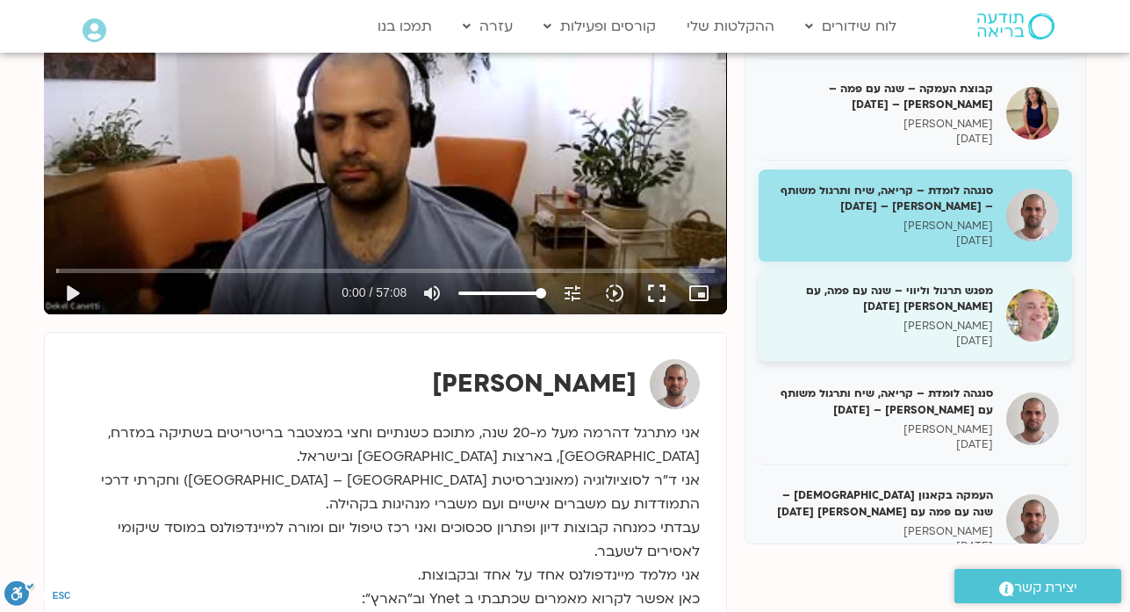
click at [911, 283] on h5 "מפגש תרגול וליווי – שנה עם פמה, עם רון אלון 11/05/25" at bounding box center [882, 299] width 221 height 32
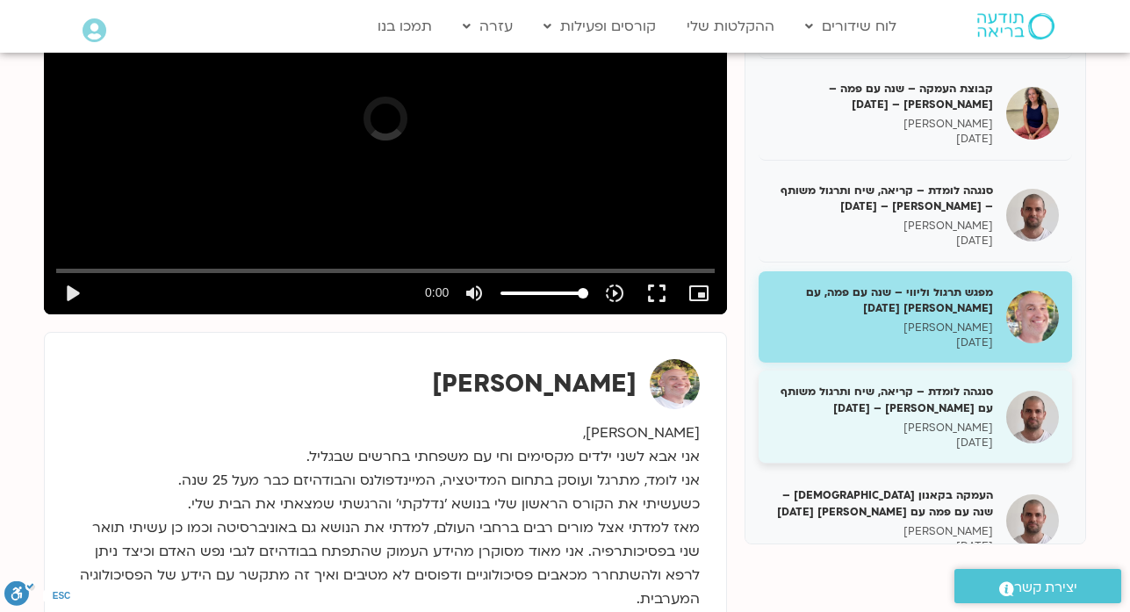
click at [929, 420] on p "דקל קנטי" at bounding box center [882, 427] width 221 height 15
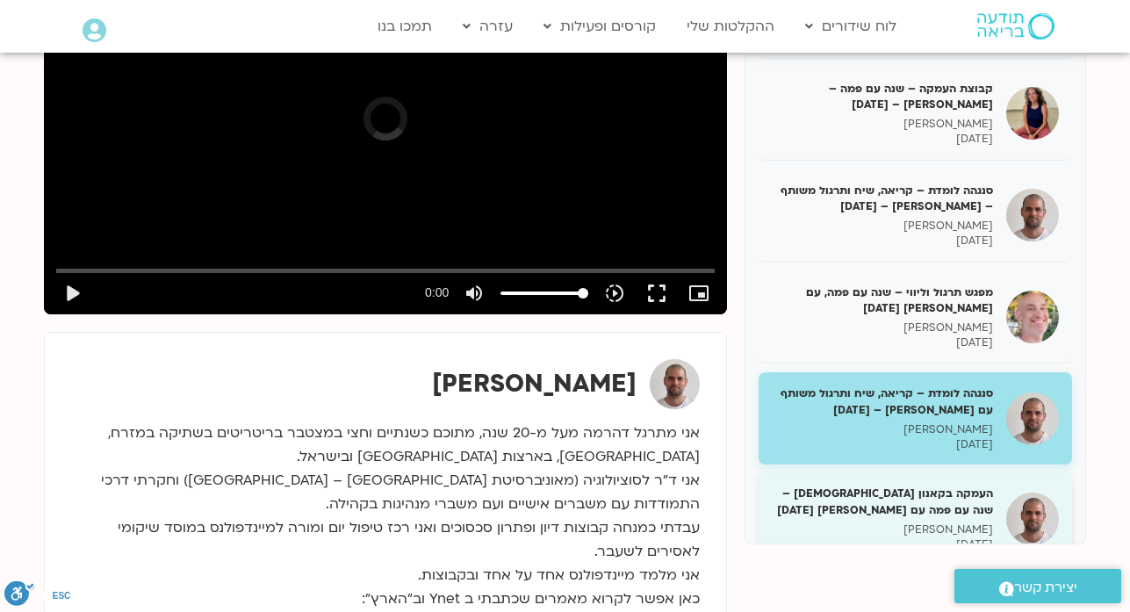
click at [938, 522] on p "דקל קנטי" at bounding box center [882, 529] width 221 height 15
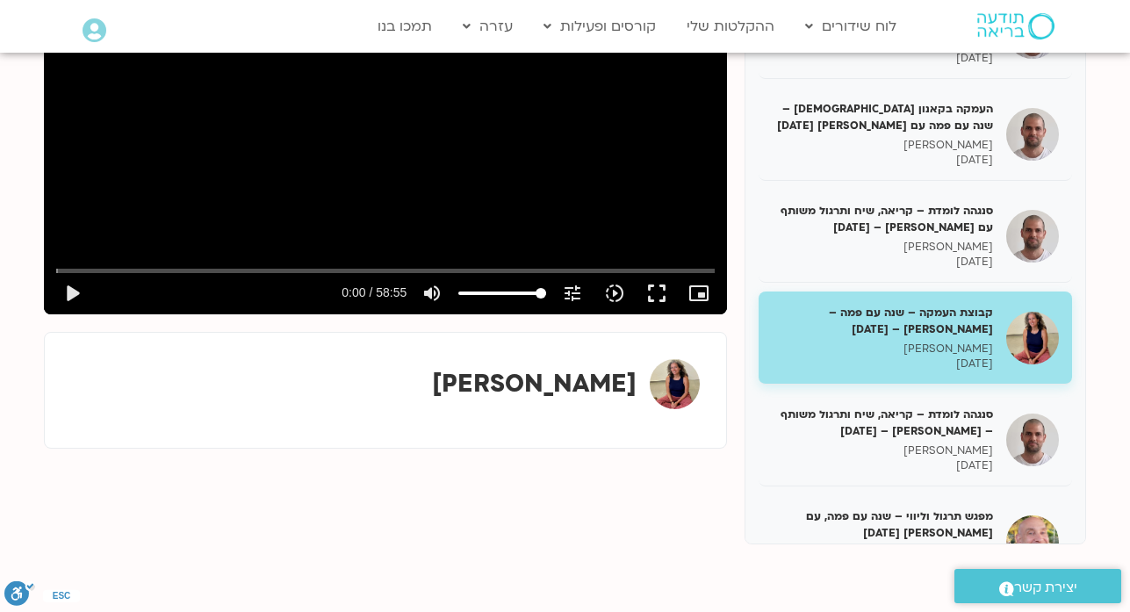
scroll to position [16384, 0]
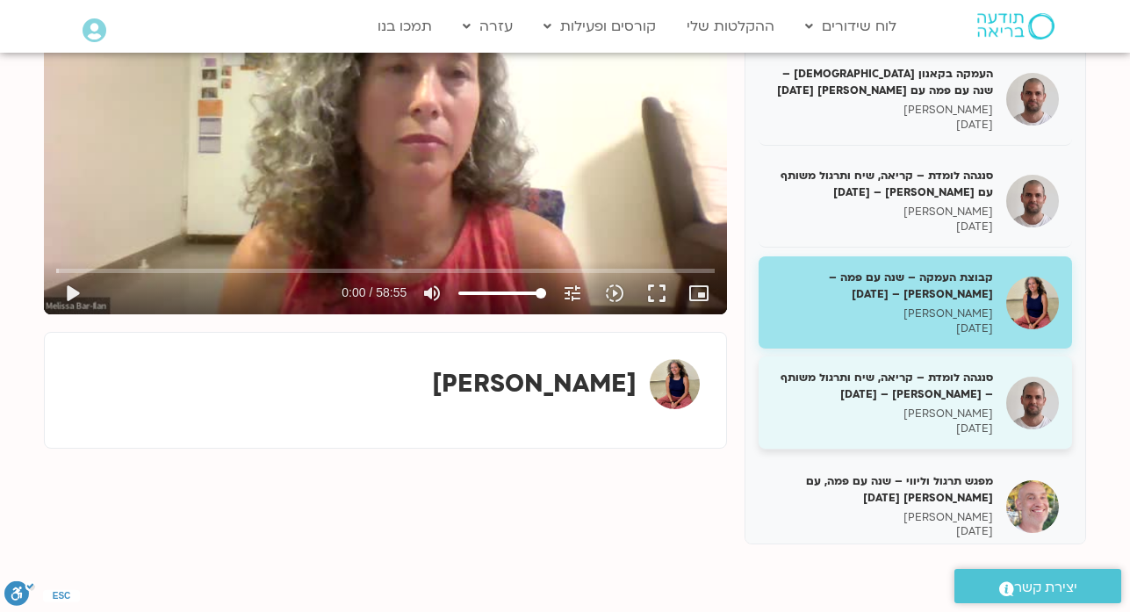
click at [909, 370] on h5 "סנגהה לומדת – קריאה, שיח ותרגול משותף – דקל קנטי – 15/5/25" at bounding box center [882, 386] width 221 height 32
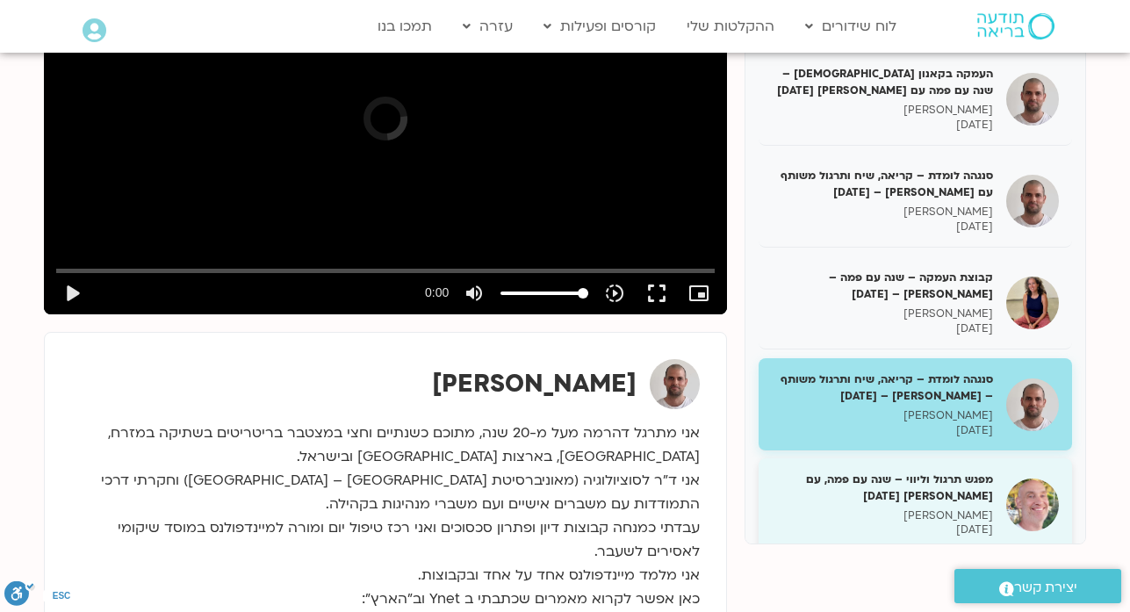
click at [939, 471] on h5 "מפגש תרגול וליווי – שנה עם פמה, עם רון אלון 18/05/25" at bounding box center [882, 487] width 221 height 32
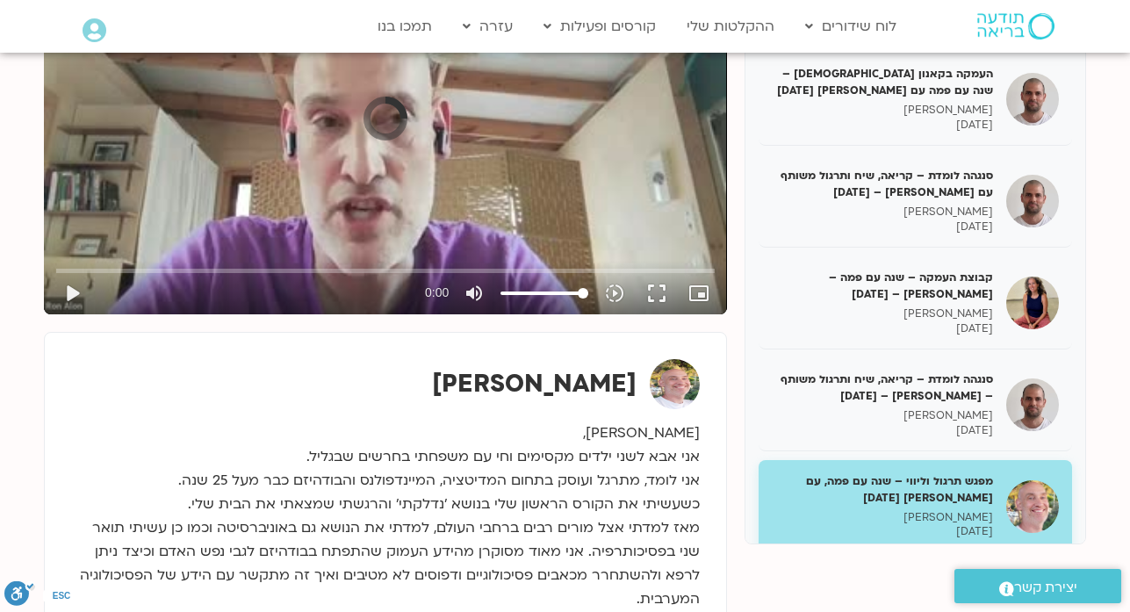
click at [943, 573] on h5 "סנגהה לומדת – קריאה, שיח ותרגול משותף עם דקל קנטי – 19/05/25" at bounding box center [882, 589] width 221 height 32
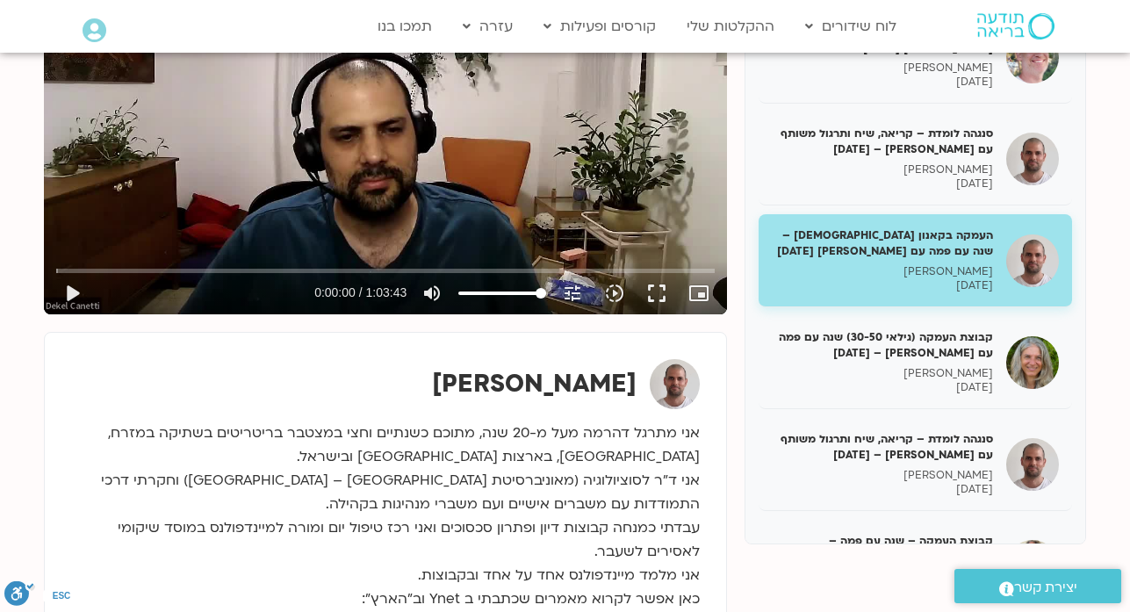
scroll to position [16841, 0]
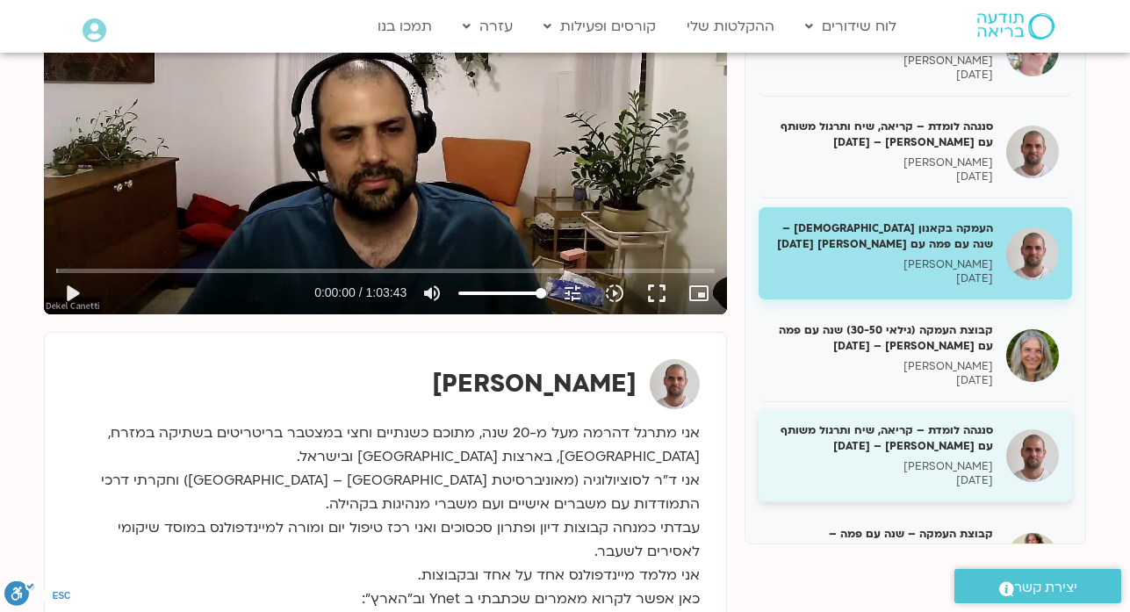
click at [935, 409] on div "סנגהה לומדת – קריאה, שיח ותרגול משותף עם דקל קנטי – 21/05/25 דקל קנטי 21/05/2025" at bounding box center [914, 455] width 313 height 93
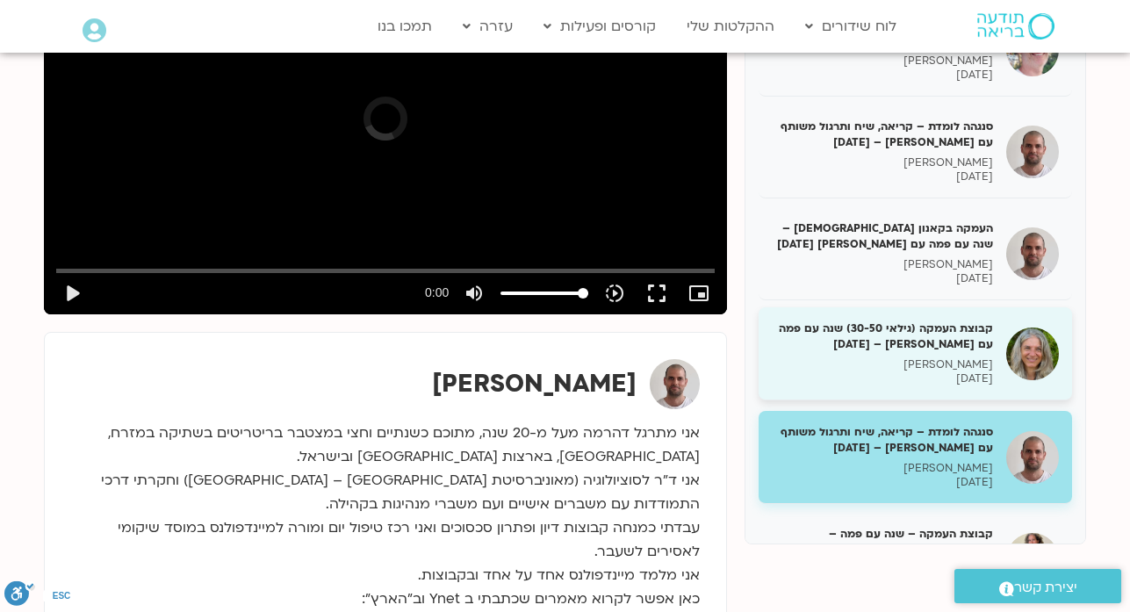
click at [945, 357] on p "אודליה וינברג" at bounding box center [882, 364] width 221 height 15
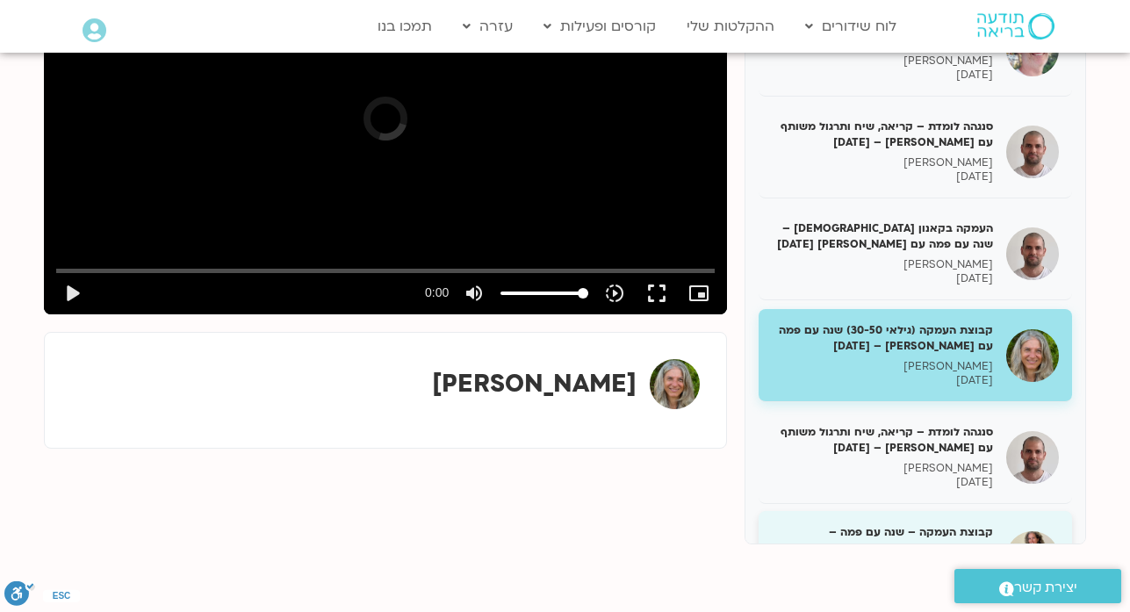
click at [953, 561] on p "מליסה בר-אילן" at bounding box center [882, 568] width 221 height 15
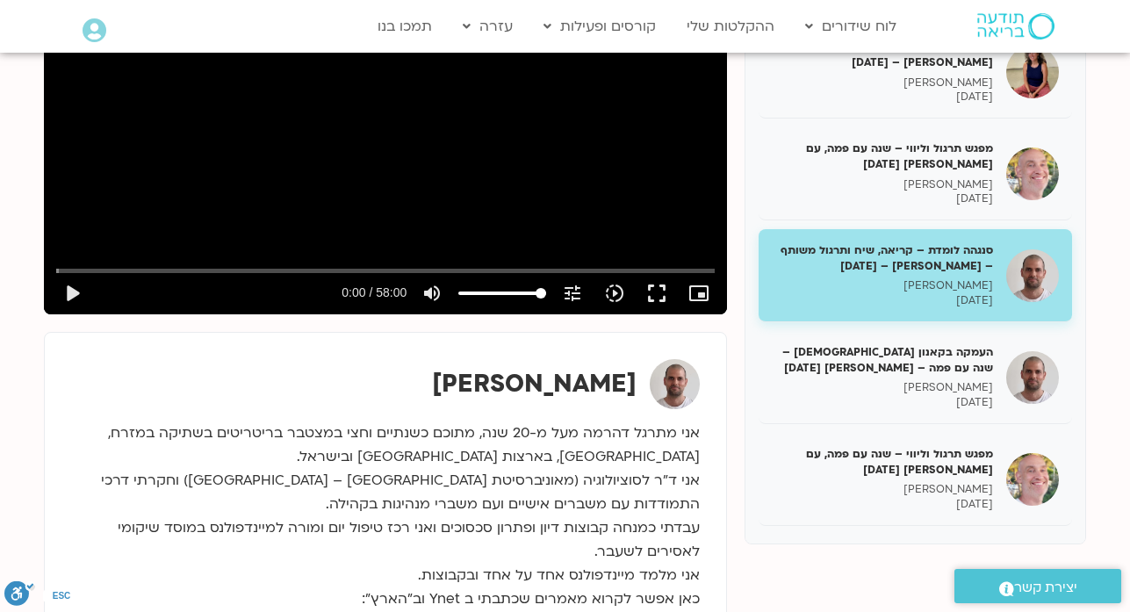
scroll to position [17332, 0]
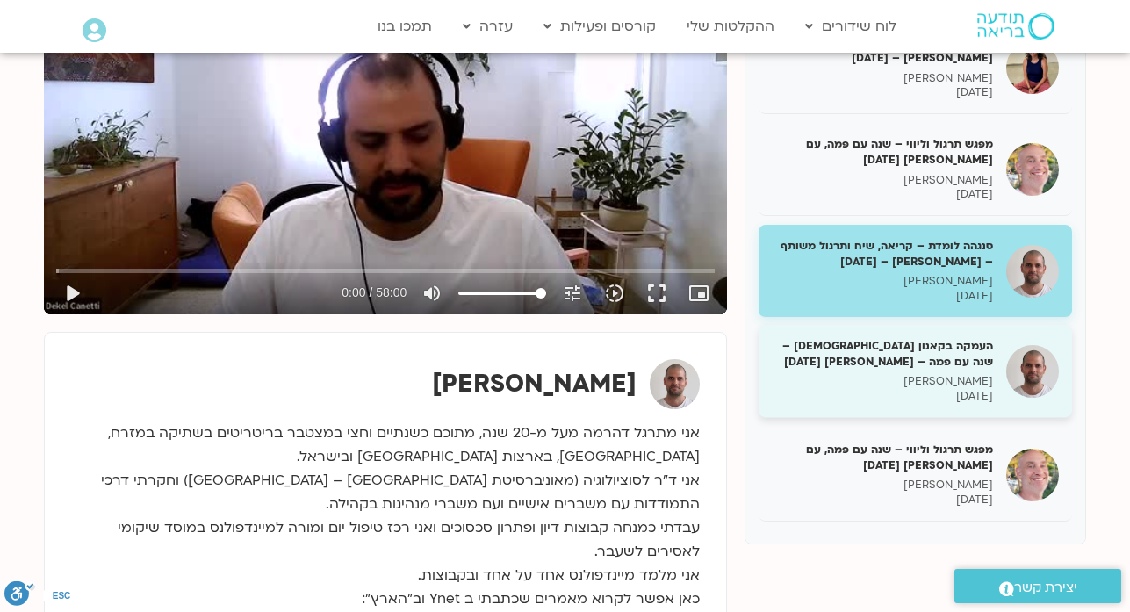
click at [885, 389] on p "26/05/2025" at bounding box center [882, 396] width 221 height 15
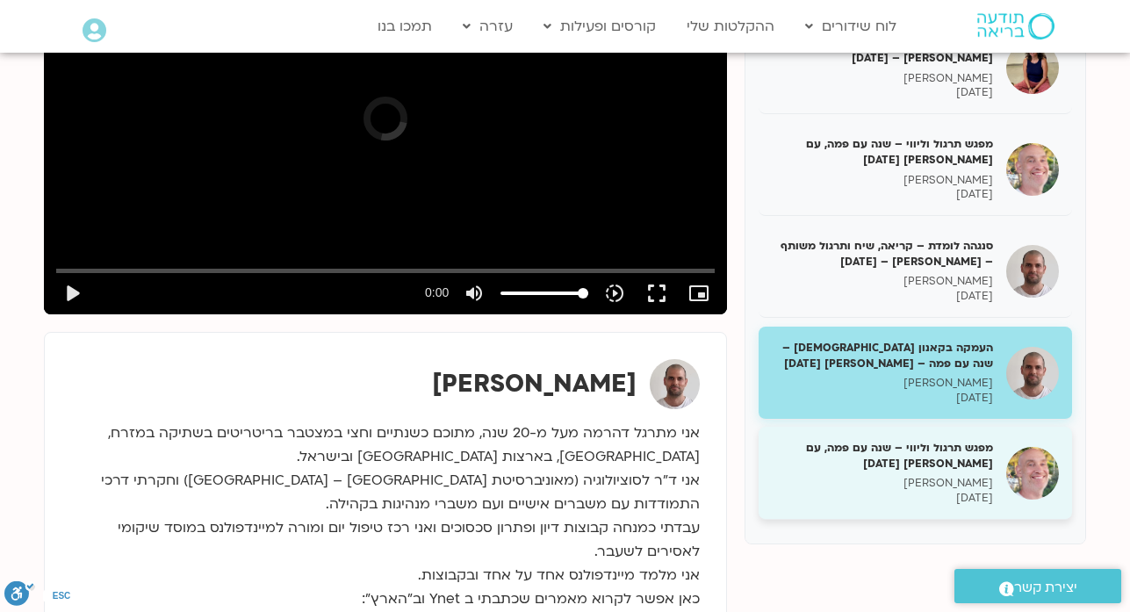
click at [923, 476] on p "רון אלון" at bounding box center [882, 483] width 221 height 15
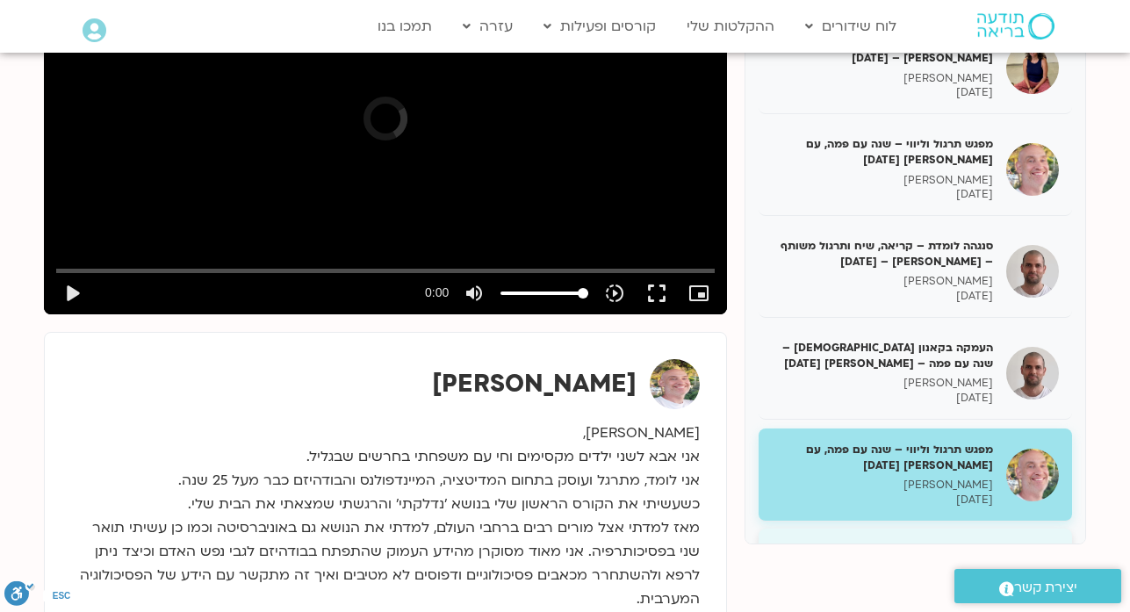
click at [941, 542] on h5 "שנה עם פמה – מפגש ליווי עם מליסה 04/06/24" at bounding box center [882, 558] width 221 height 32
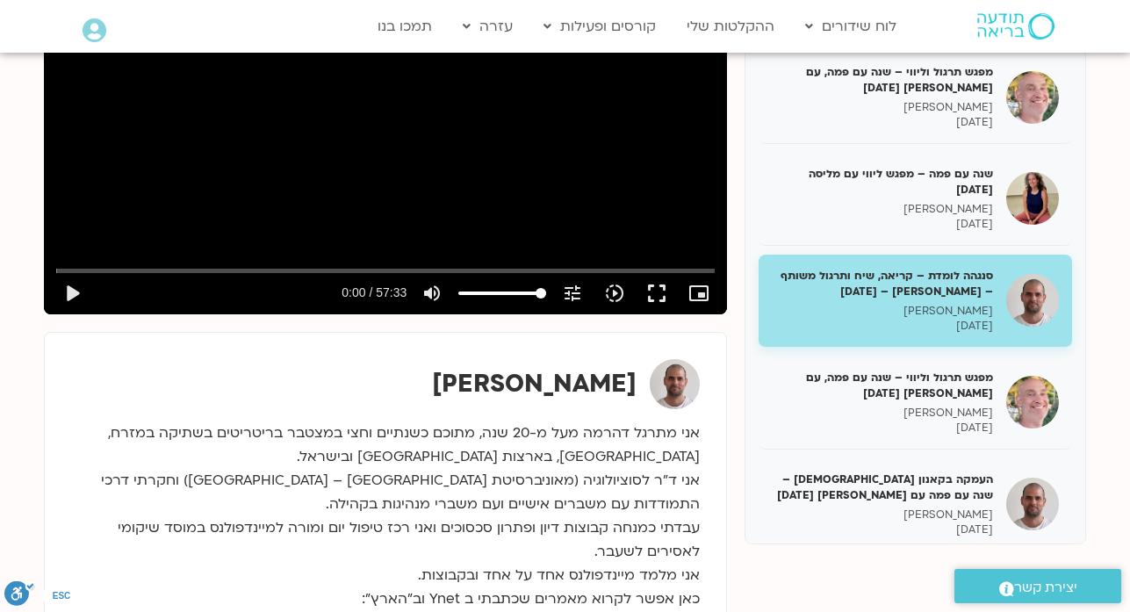
scroll to position [17718, 0]
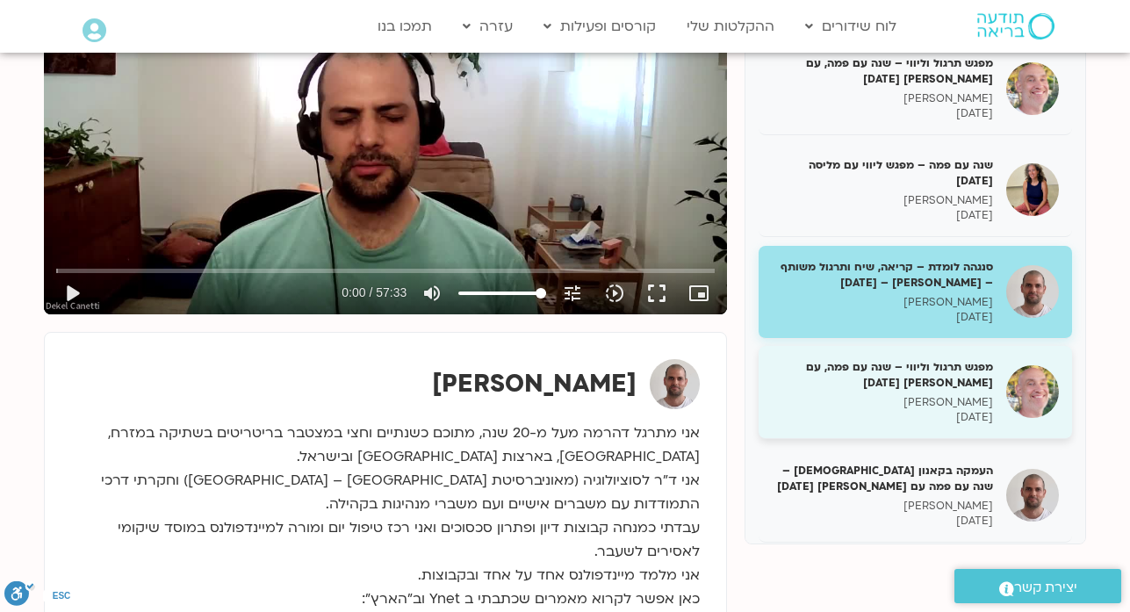
click at [893, 359] on h5 "מפגש תרגול וליווי – שנה עם פמה, עם רון אלון 08/06/25" at bounding box center [882, 375] width 221 height 32
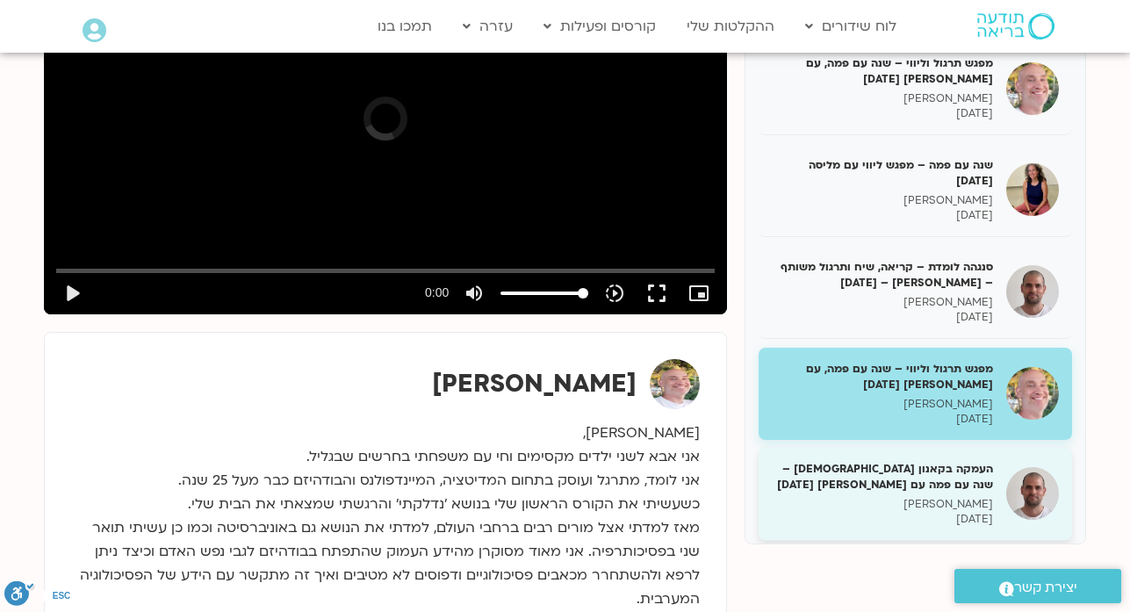
click at [927, 497] on p "דקל קנטי" at bounding box center [882, 504] width 221 height 15
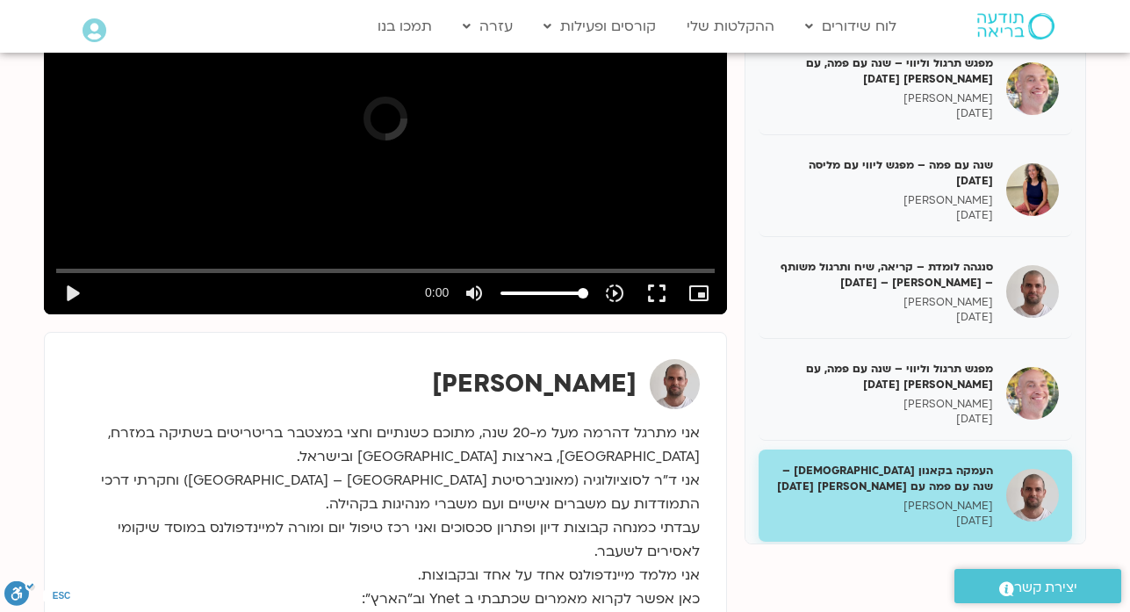
click at [927, 599] on p "דקל קנטי" at bounding box center [882, 606] width 221 height 15
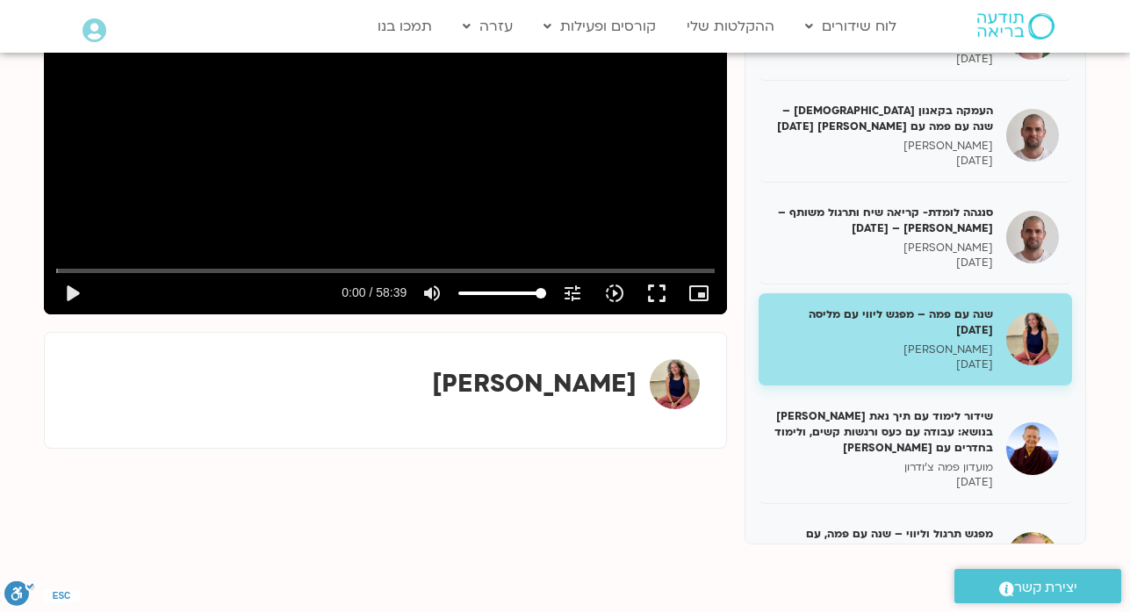
scroll to position [18105, 0]
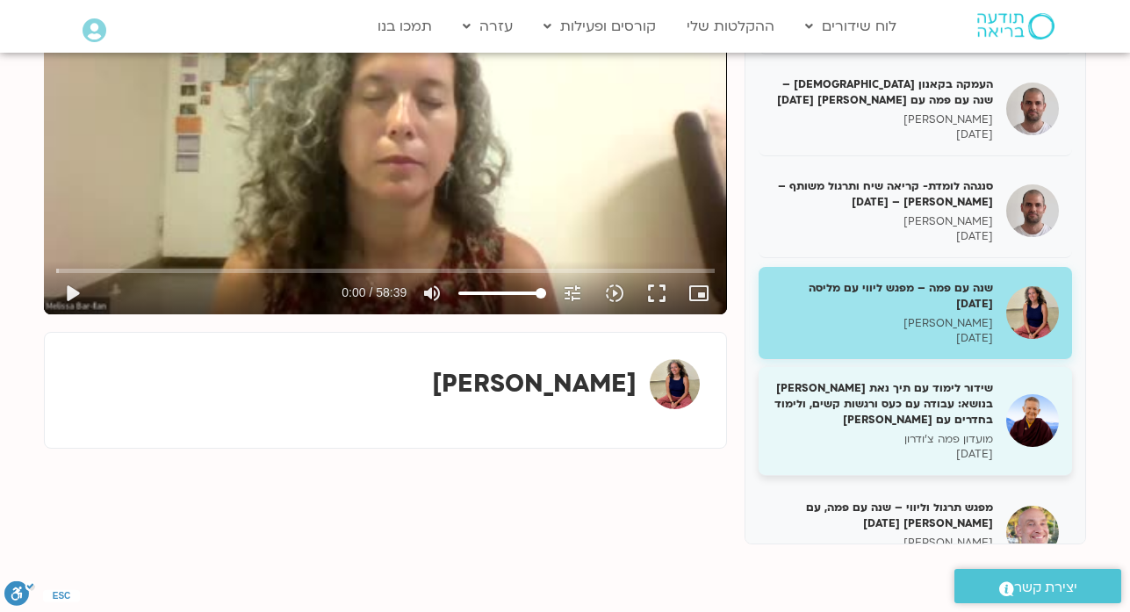
click at [908, 380] on h5 "שידור לימוד עם תיך נאת האן בנושא: עבודה עם כעס ורגשות קשים, ולימוד בחדרים עם מי…" at bounding box center [882, 404] width 221 height 48
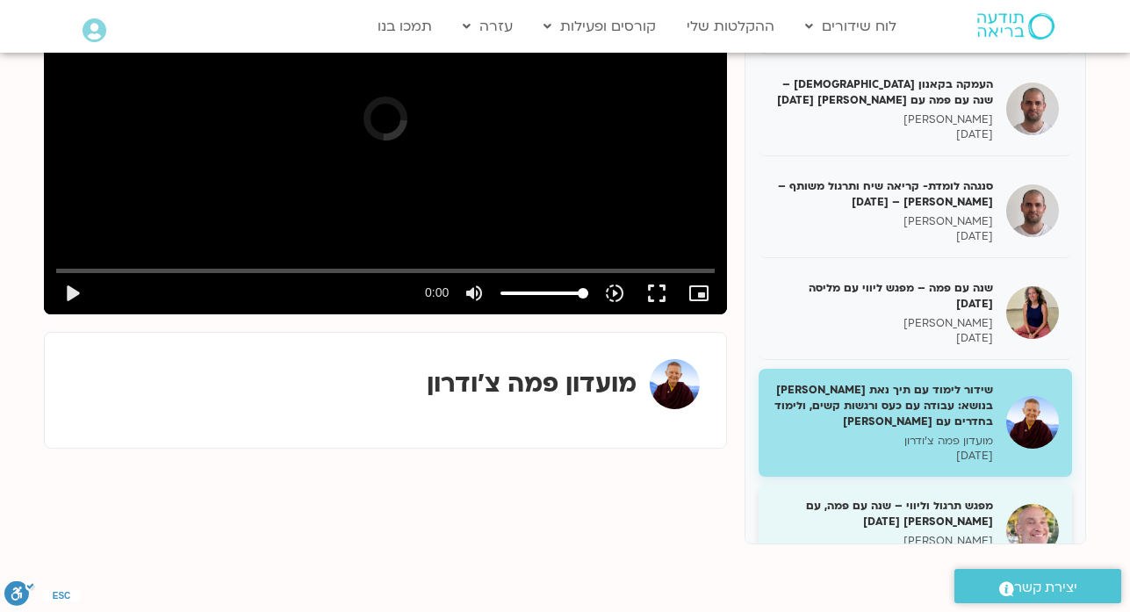
click at [914, 498] on h5 "מפגש תרגול וליווי – שנה עם פמה, עם רון אלון 15/06/25" at bounding box center [882, 514] width 221 height 32
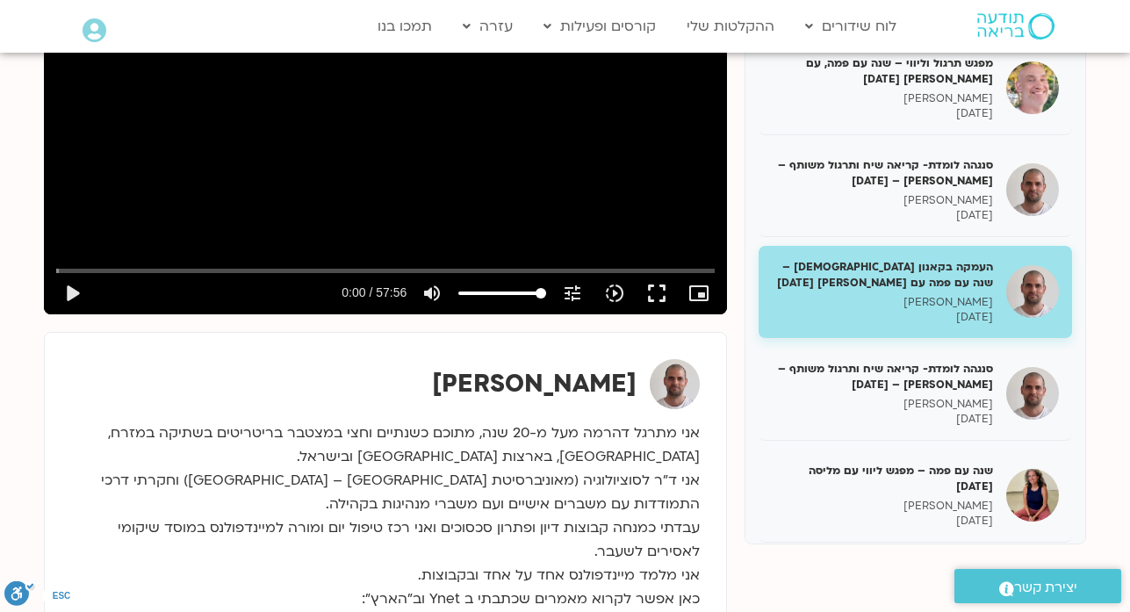
scroll to position [18561, 0]
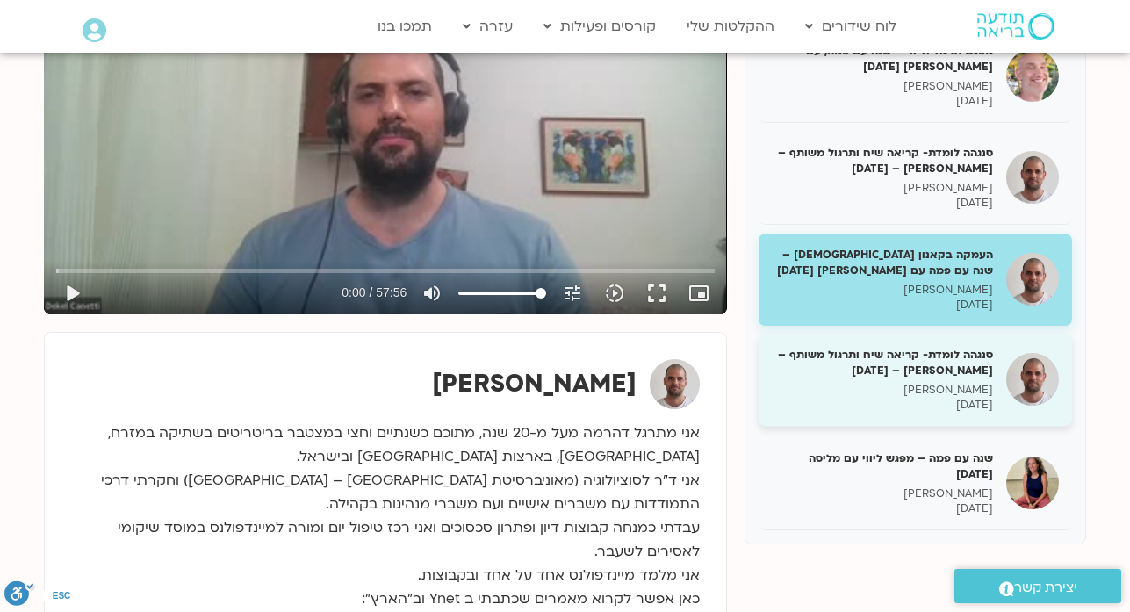
click at [883, 347] on h5 "סנגהה לומדת- קריאה שיח ותרגול משותף – דקל קנטי – 18/06/25" at bounding box center [882, 363] width 221 height 32
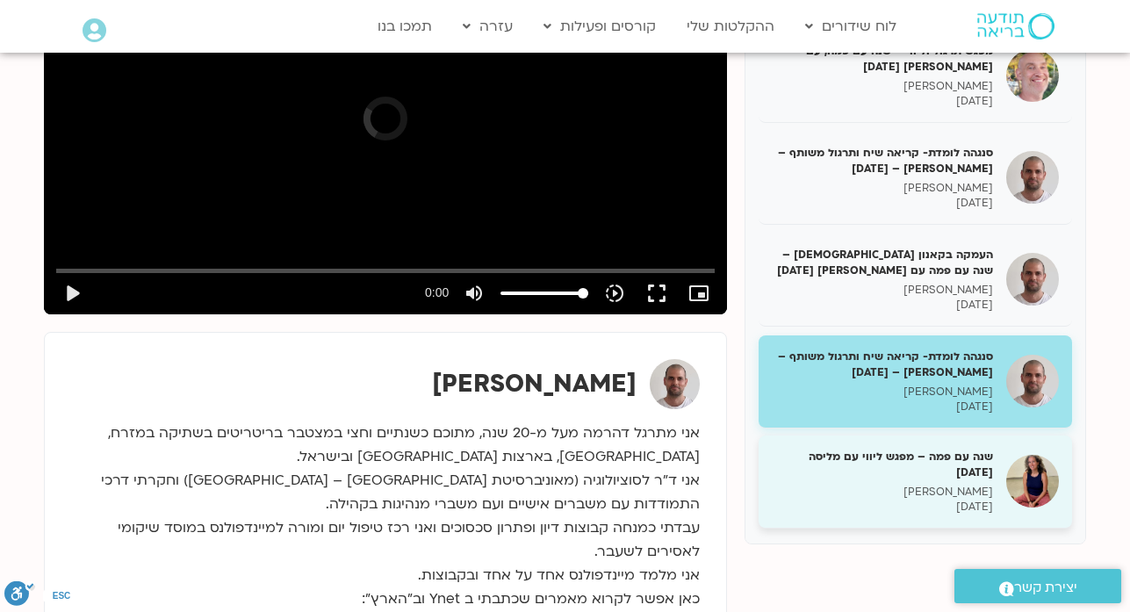
click at [924, 499] on p "18/06/2025" at bounding box center [882, 506] width 221 height 15
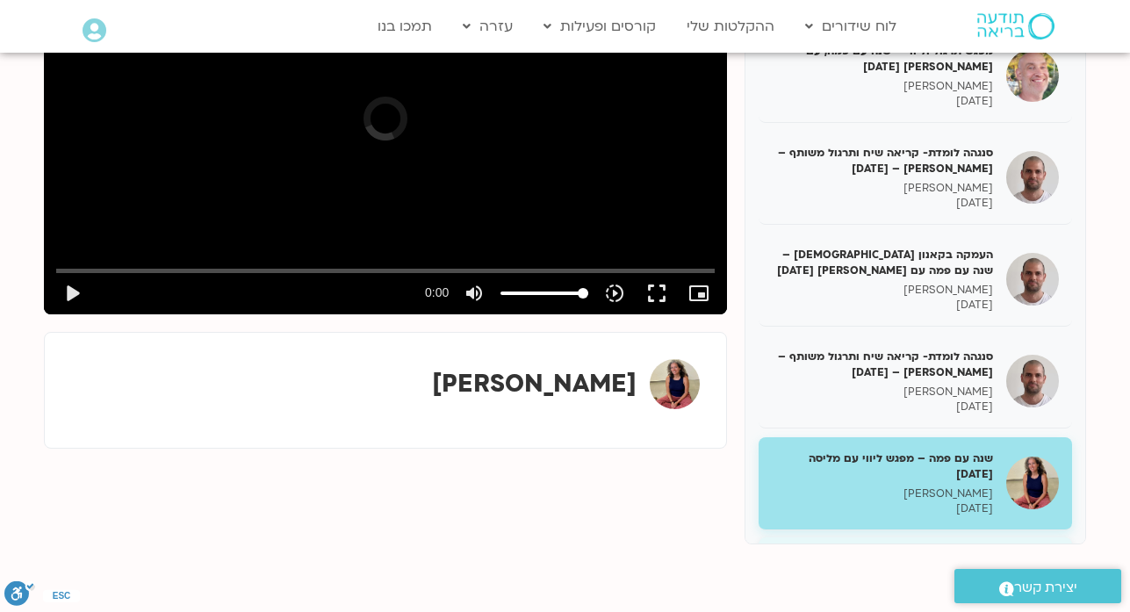
click at [935, 586] on p "רון אלון" at bounding box center [882, 593] width 221 height 15
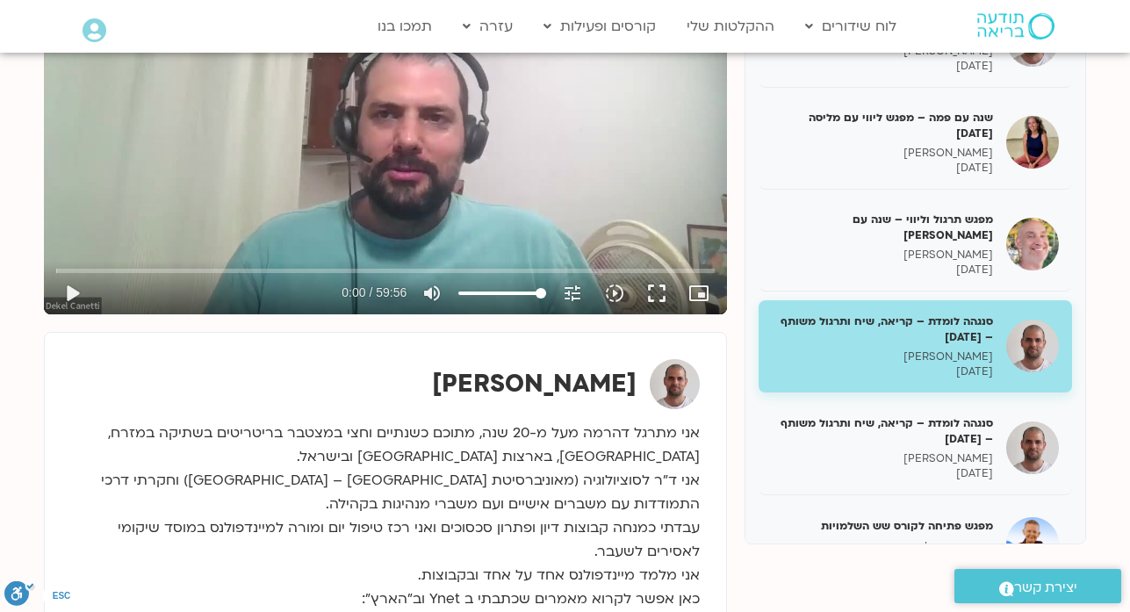
scroll to position [18912, 0]
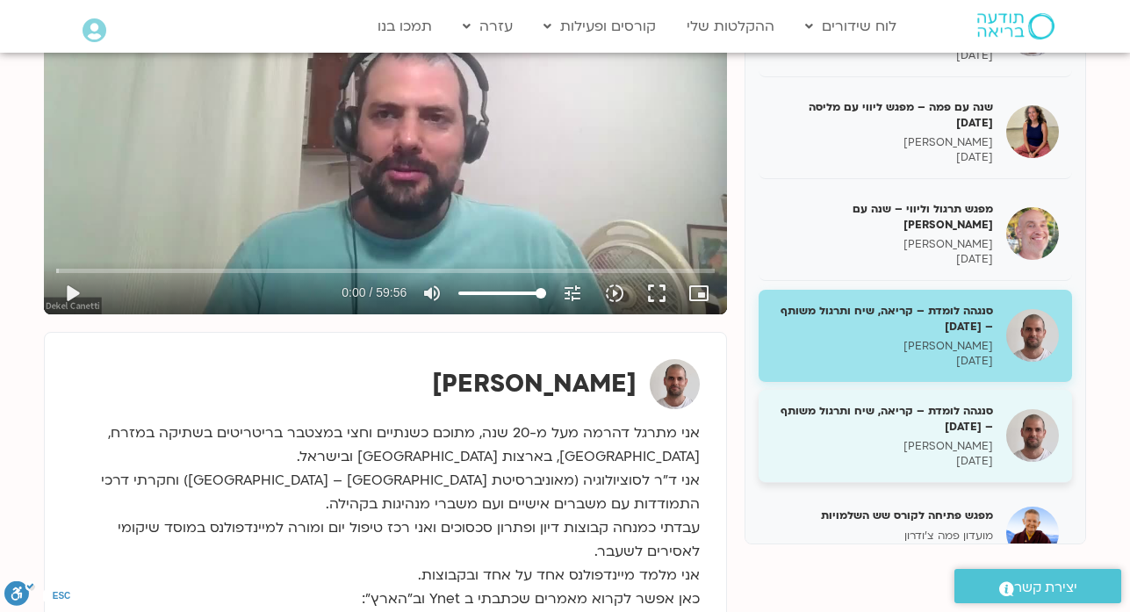
click at [922, 454] on p "25/06/2025" at bounding box center [882, 461] width 221 height 15
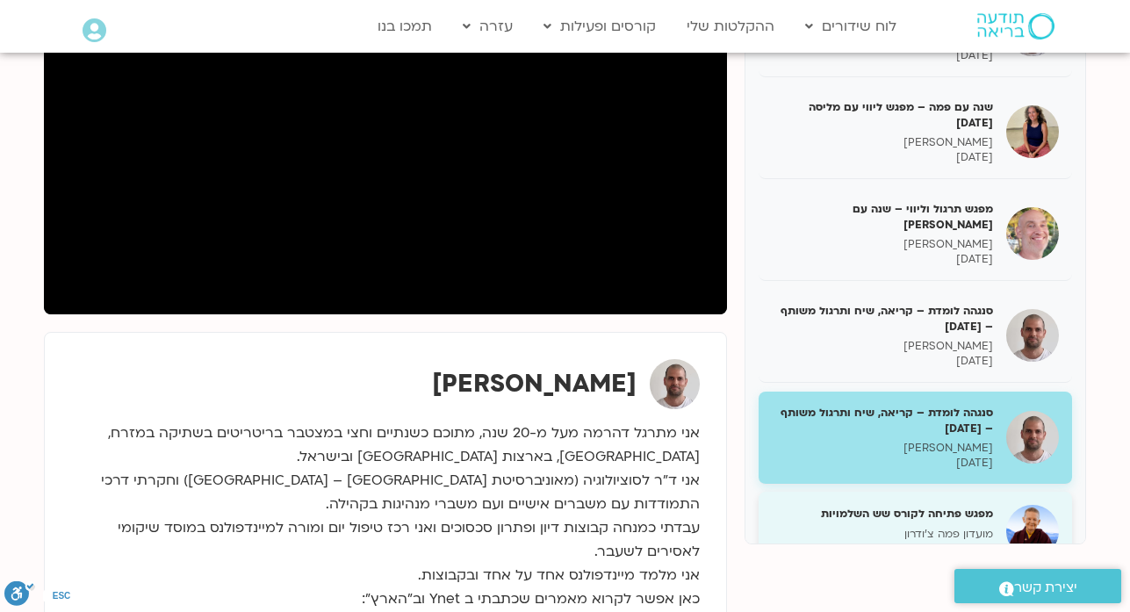
click at [937, 527] on p "מועדון פמה צ'ודרון" at bounding box center [882, 534] width 221 height 15
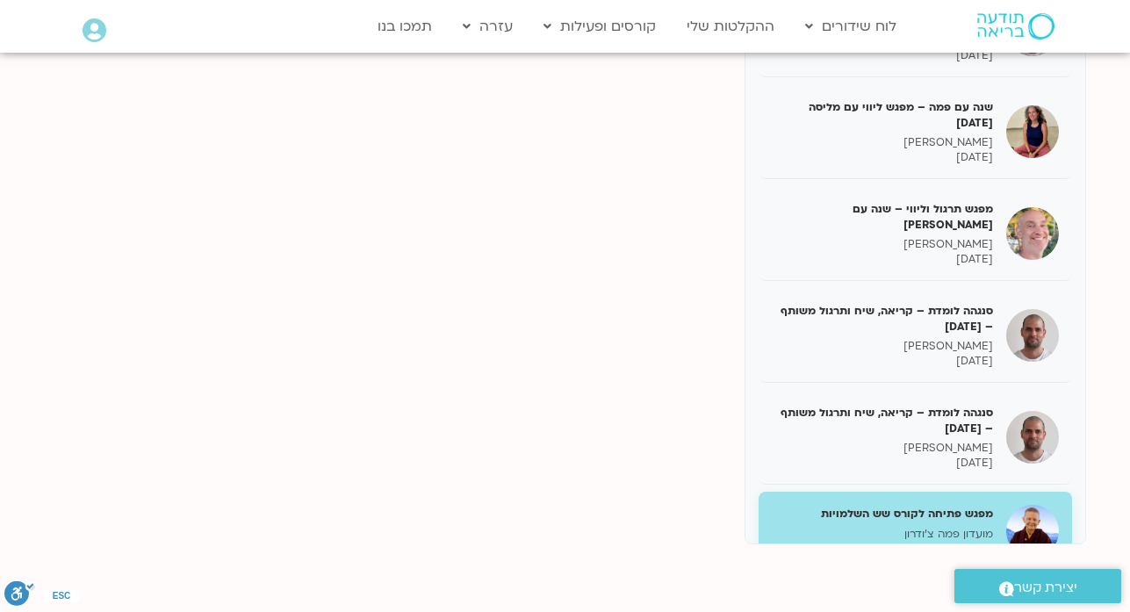
click at [937, 527] on p "מועדון פמה צ'ודרון" at bounding box center [882, 534] width 221 height 15
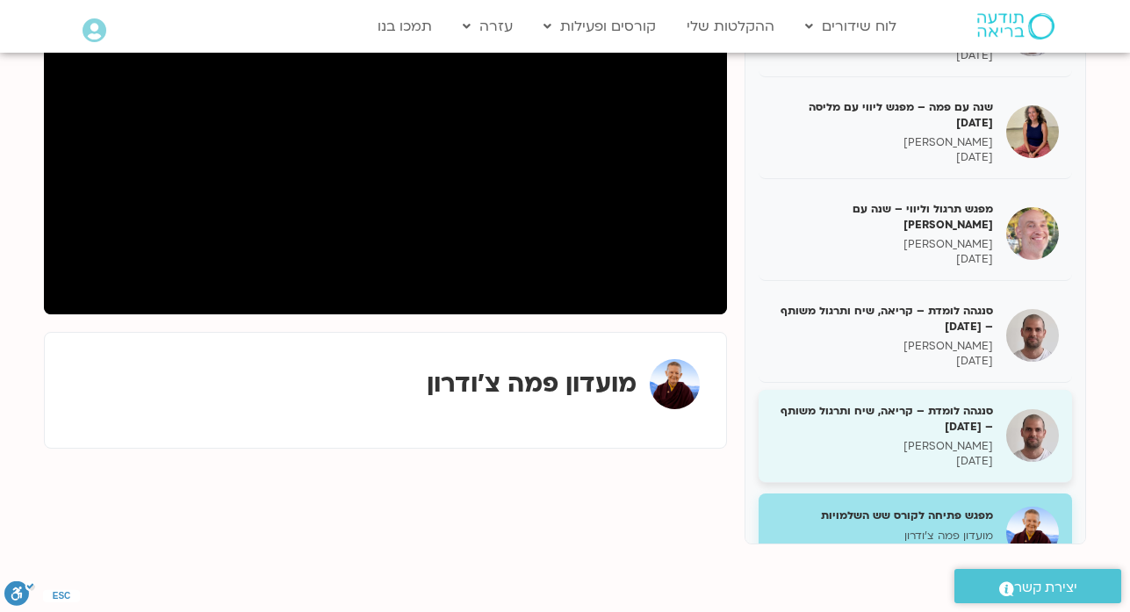
click at [937, 454] on p "25/06/2025" at bounding box center [882, 461] width 221 height 15
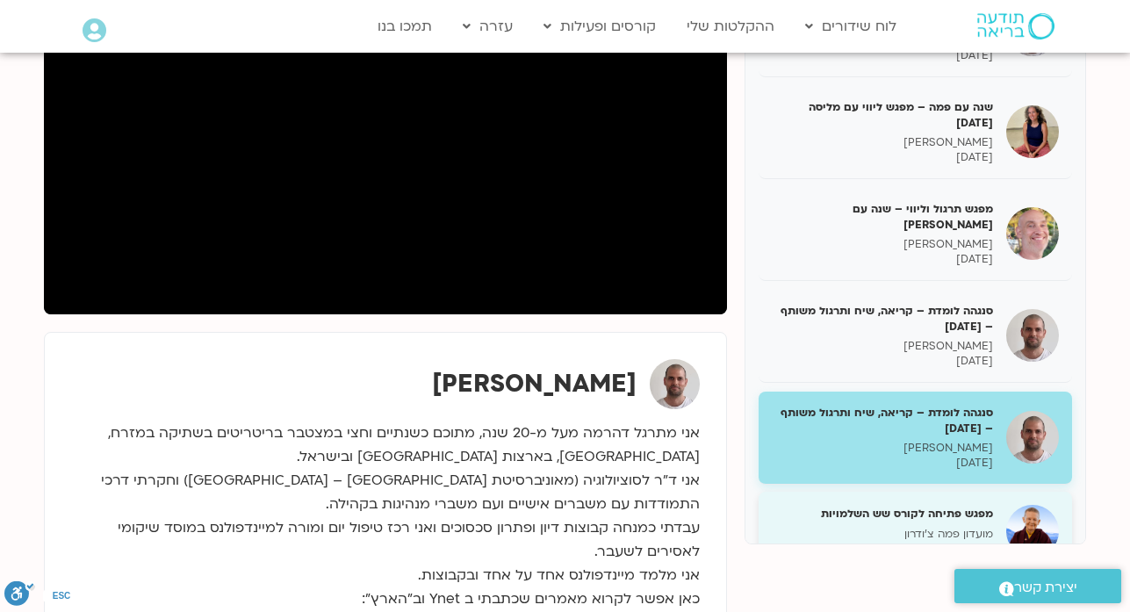
click at [907, 527] on p "מועדון פמה צ'ודרון" at bounding box center [882, 534] width 221 height 15
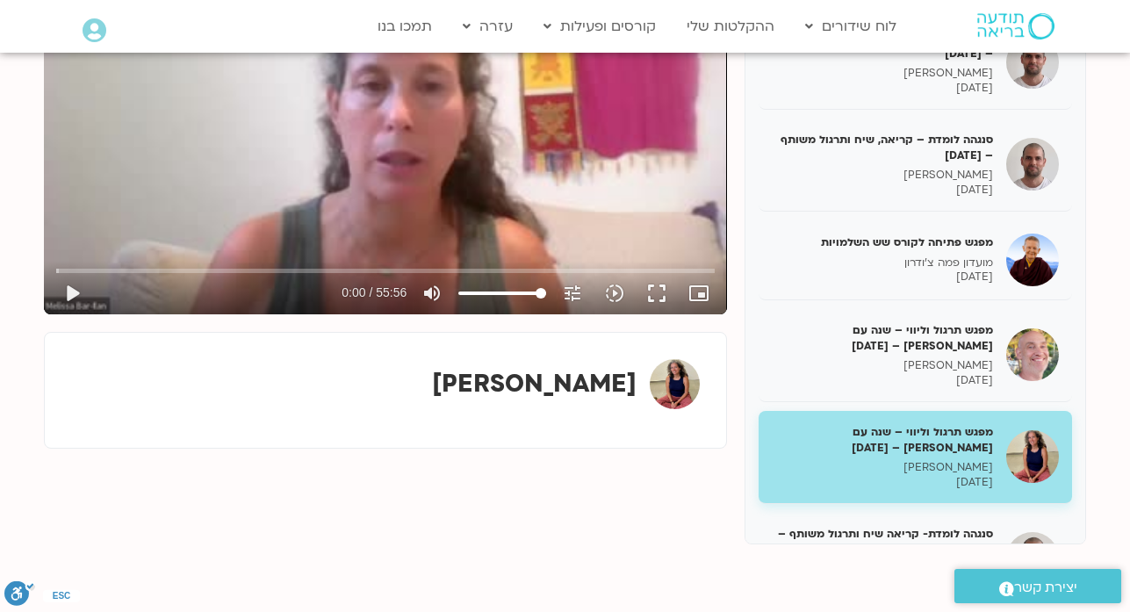
scroll to position [19193, 0]
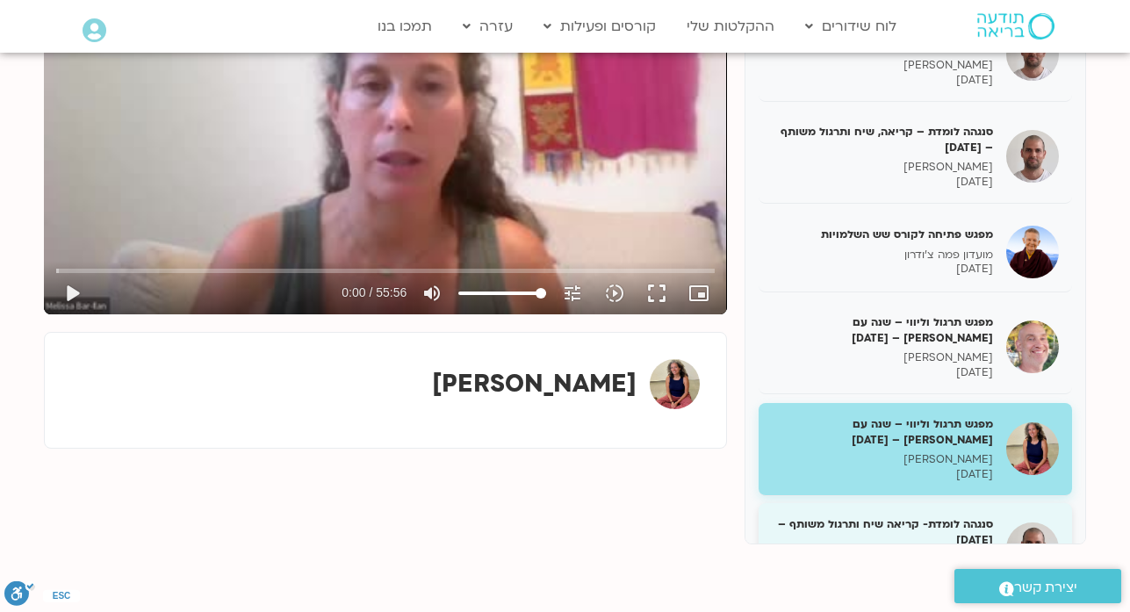
click at [940, 516] on h5 "סנגהה לומדת- קריאה שיח ותרגול משותף – 2.7.25" at bounding box center [882, 532] width 221 height 32
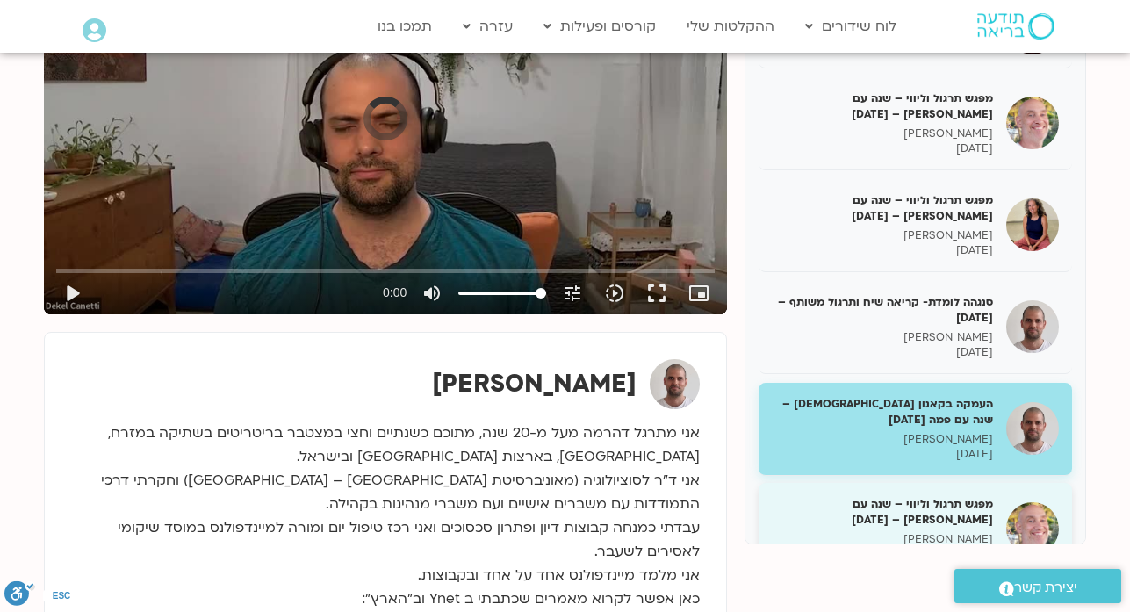
scroll to position [19474, 0]
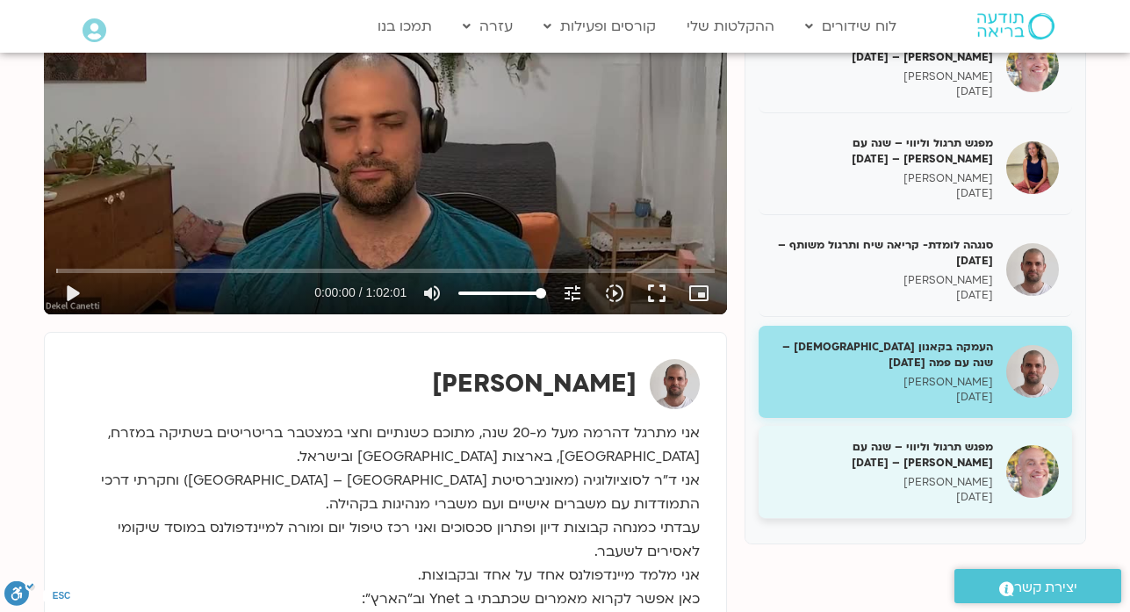
click at [940, 439] on h5 "מפגש תרגול וליווי – שנה עם פמה צ'ודרון – 6/7/25" at bounding box center [882, 455] width 221 height 32
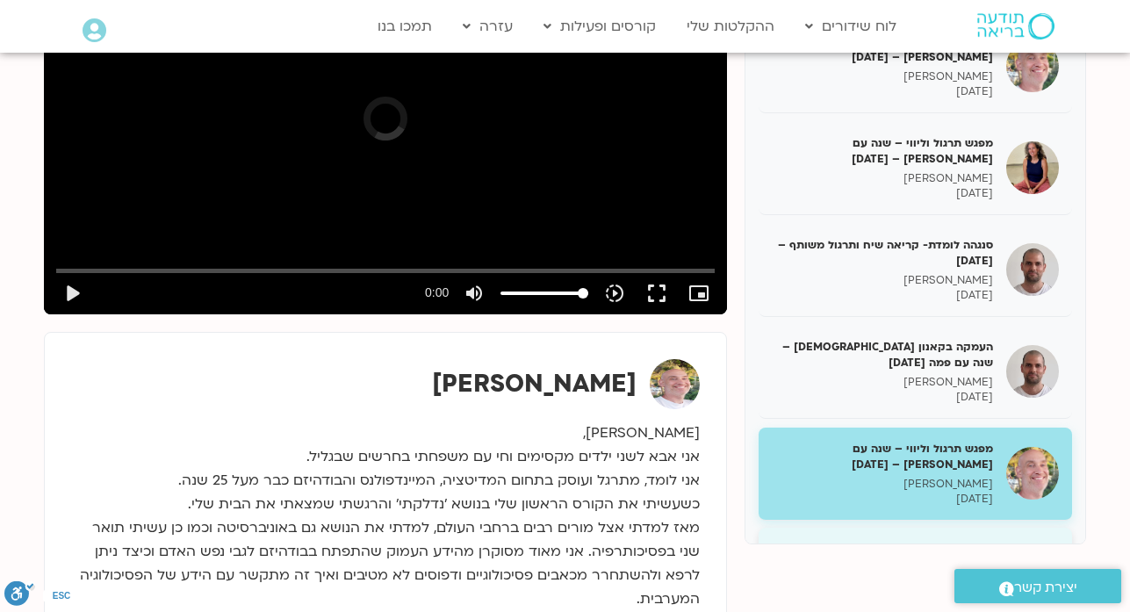
click at [938, 541] on h5 "סנגהה לומדת – קריאה, שיח ותרגול משותף – 7.7.25" at bounding box center [882, 557] width 221 height 32
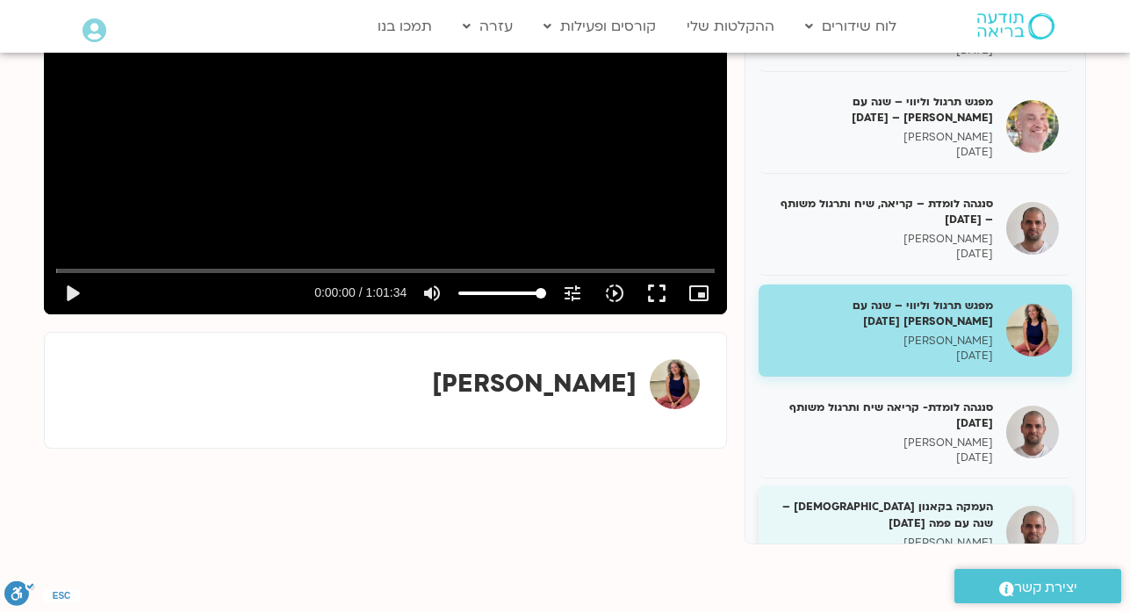
scroll to position [19825, 0]
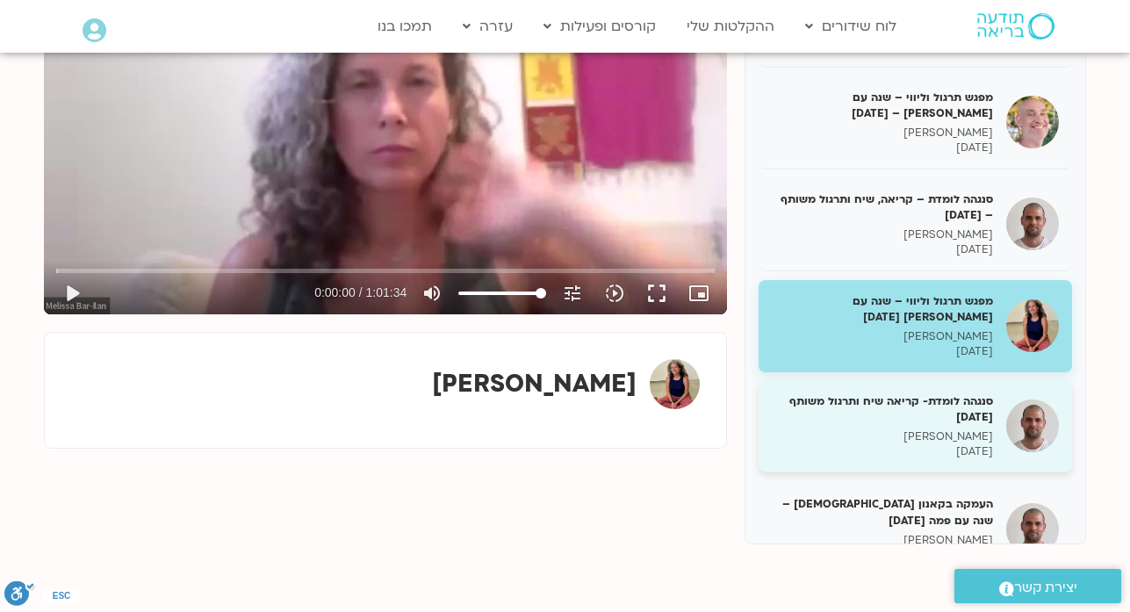
click at [934, 429] on p "דקל קנטי" at bounding box center [882, 436] width 221 height 15
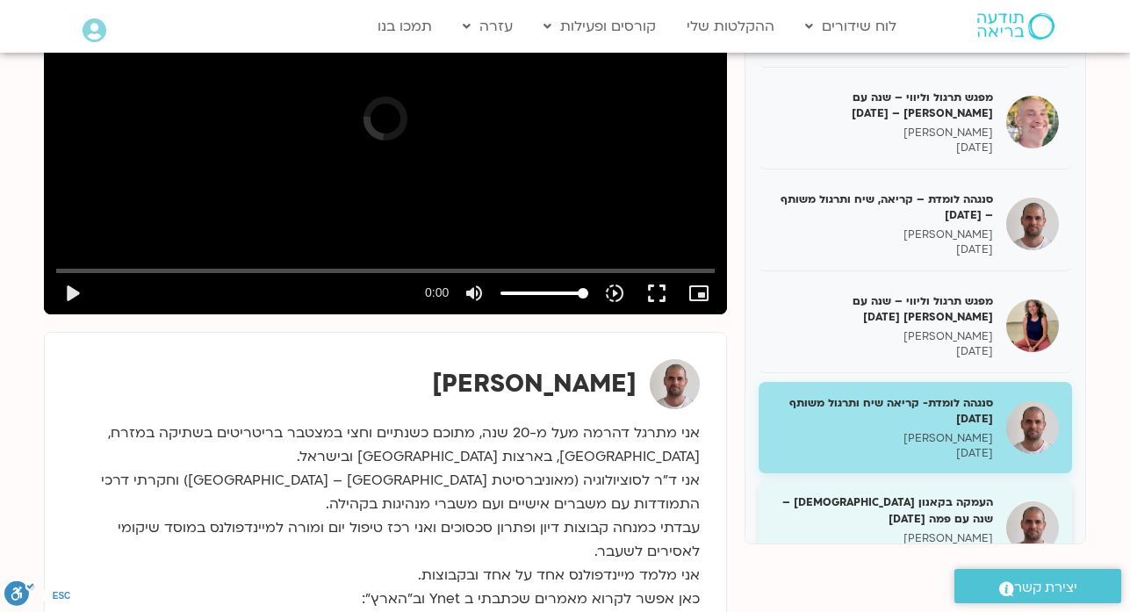
click at [940, 494] on h5 "העמקה בקאנון הבודהיסטי – שנה עם פמה 10.7.25" at bounding box center [882, 510] width 221 height 32
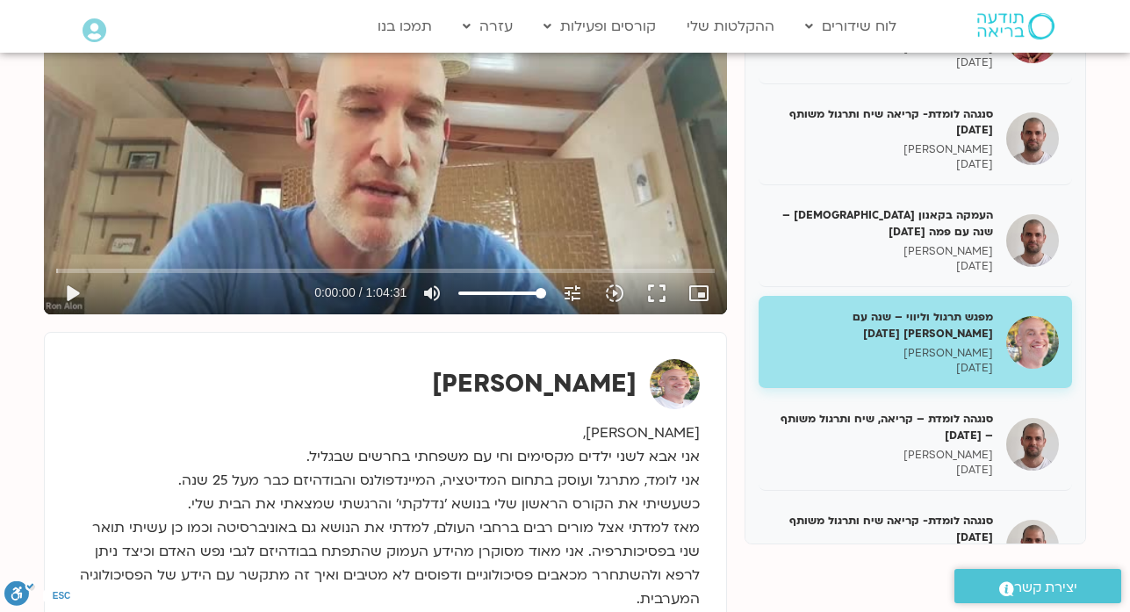
scroll to position [20176, 0]
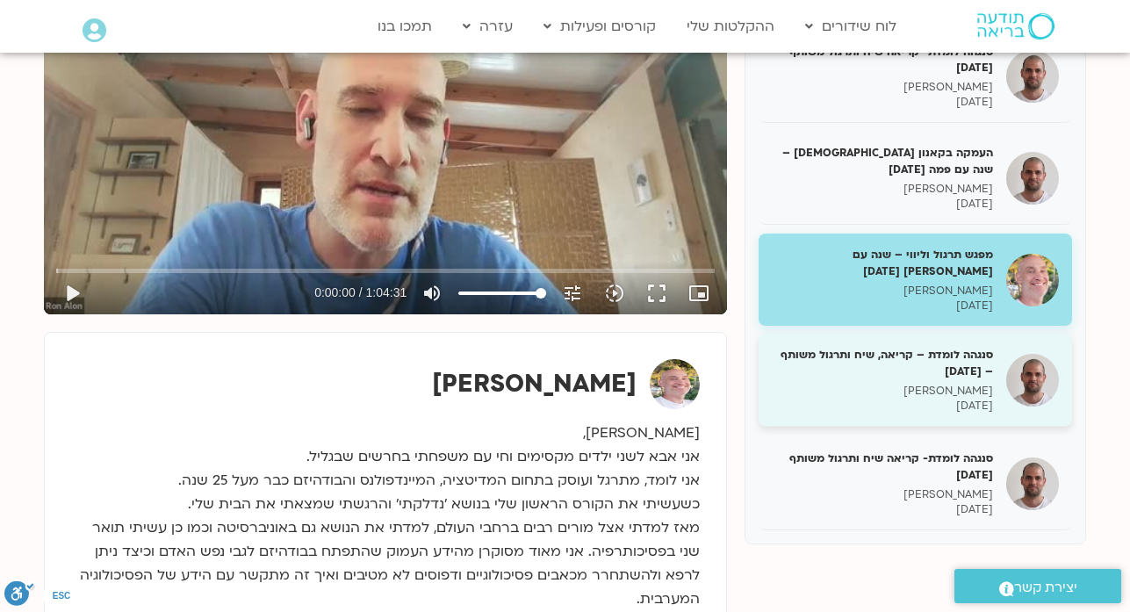
click at [932, 384] on p "דקל קנטי" at bounding box center [882, 391] width 221 height 15
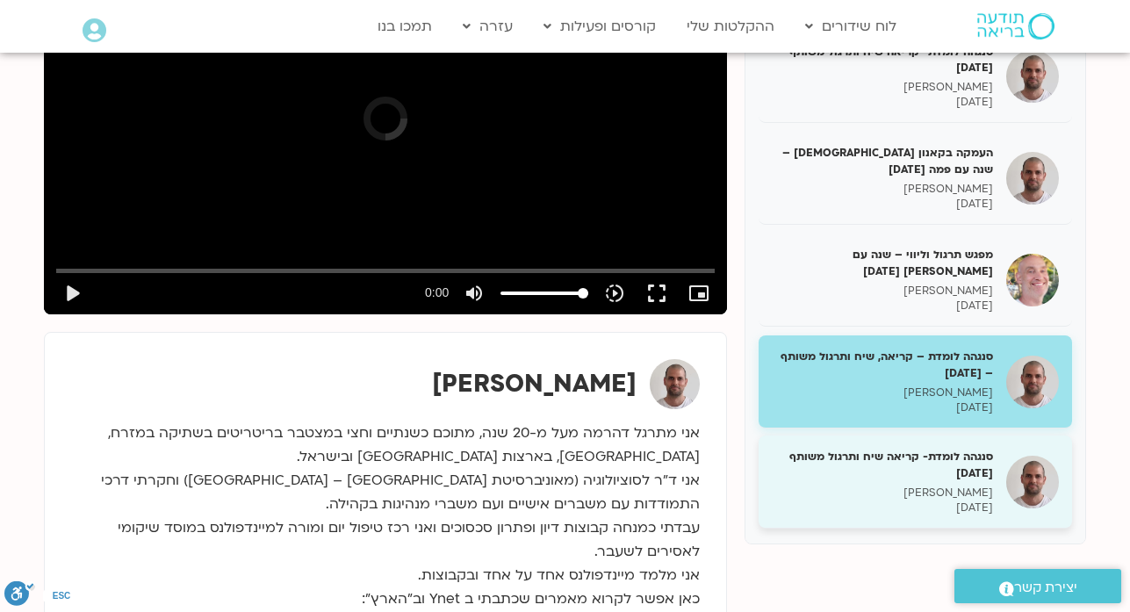
click at [955, 485] on p "דקל קנטי" at bounding box center [882, 492] width 221 height 15
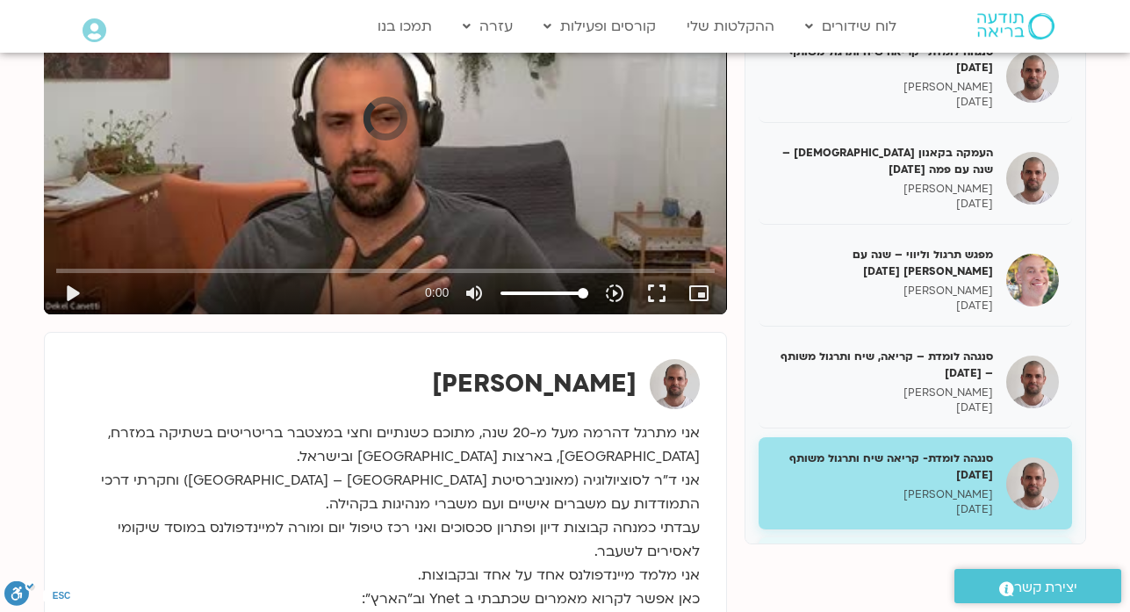
click at [948, 602] on p "16/07/2025" at bounding box center [882, 609] width 221 height 15
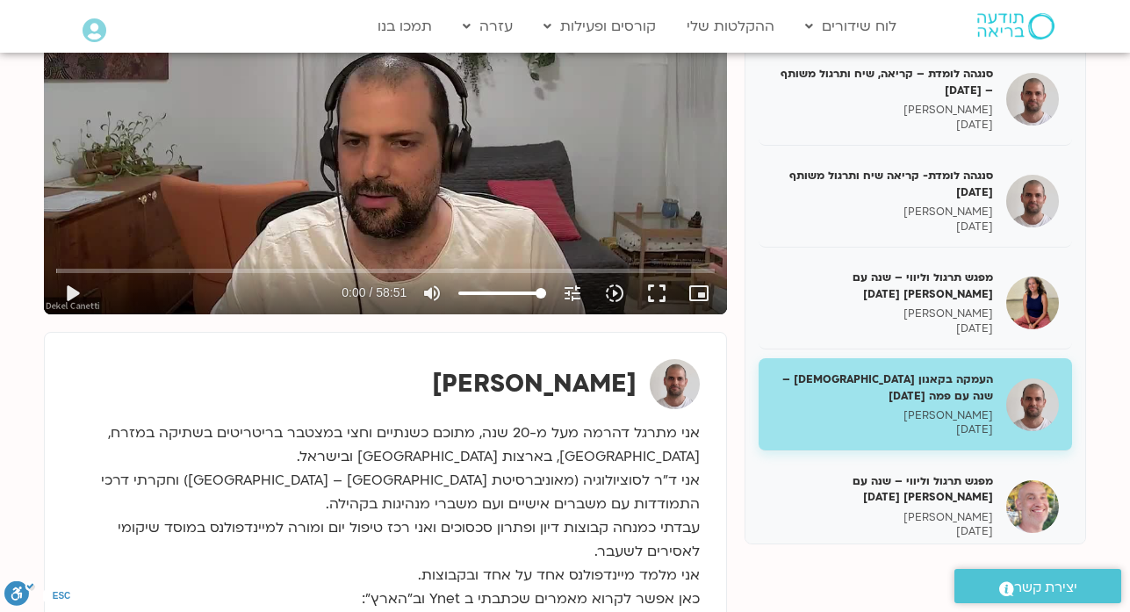
scroll to position [20492, 0]
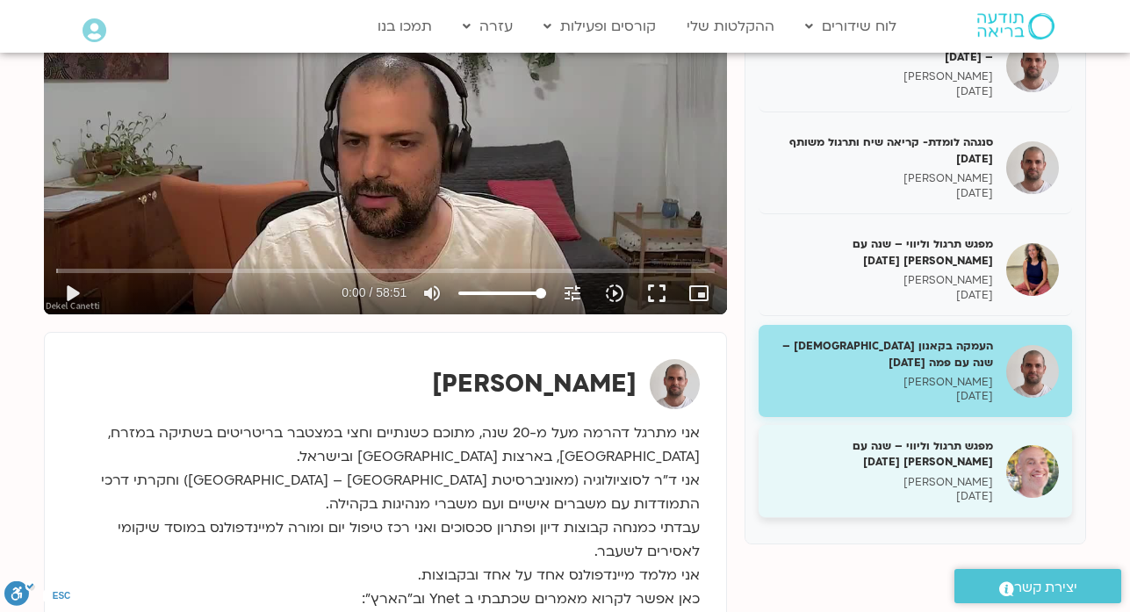
click at [960, 438] on h5 "מפגש תרגול וליווי – שנה עם פמה צ’ודרון 20.7.25" at bounding box center [882, 454] width 221 height 32
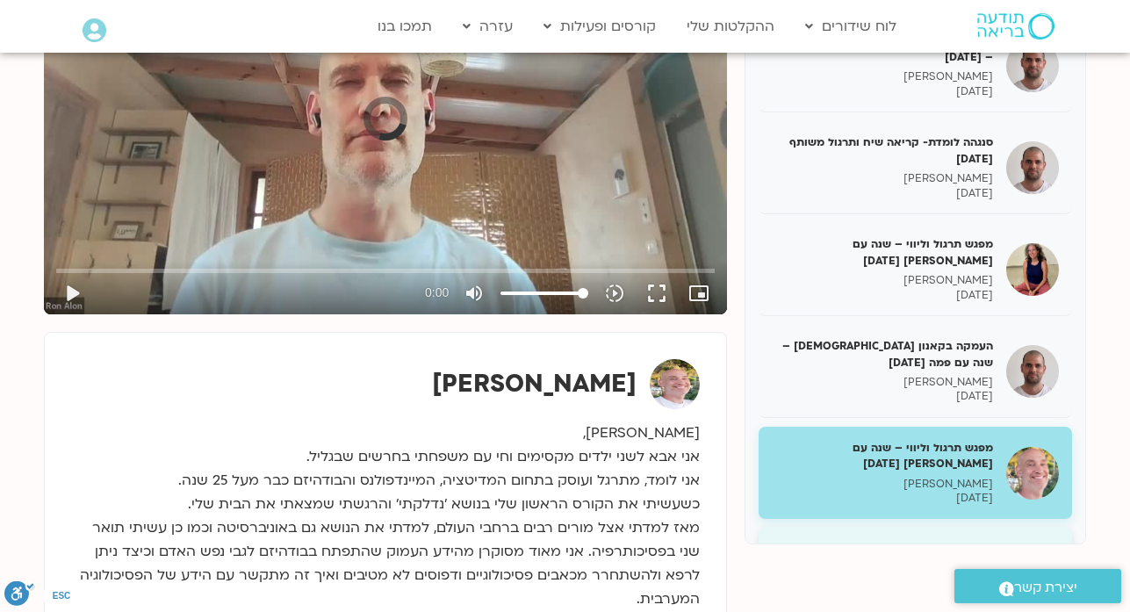
click at [959, 540] on h5 "סנגהה לומדת – קריאה, שיח ותרגול משותף 21.7.25" at bounding box center [882, 556] width 221 height 32
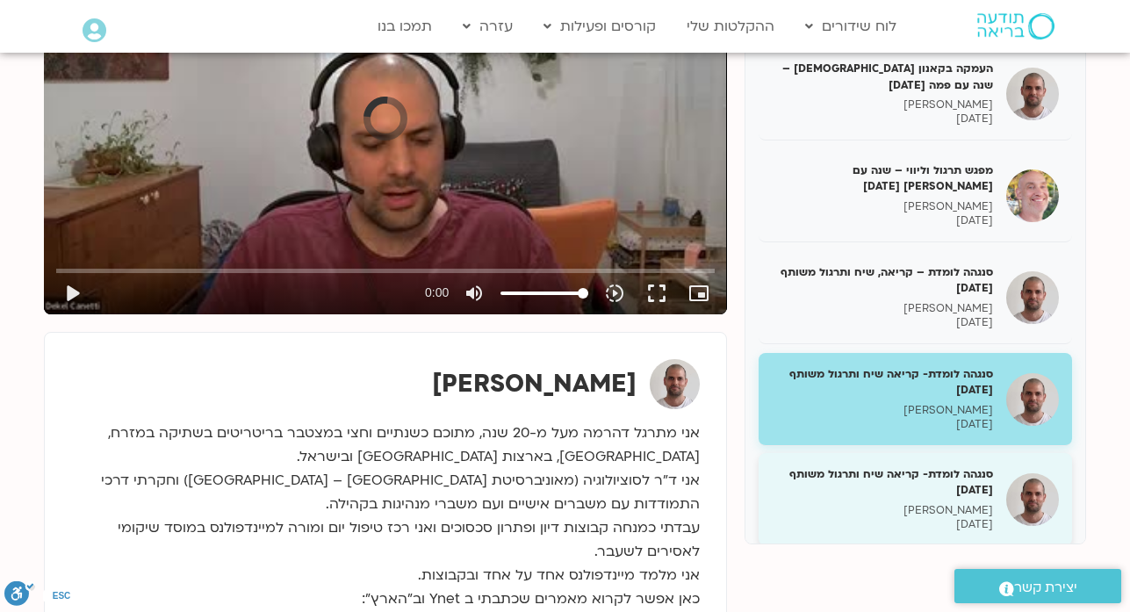
scroll to position [20773, 0]
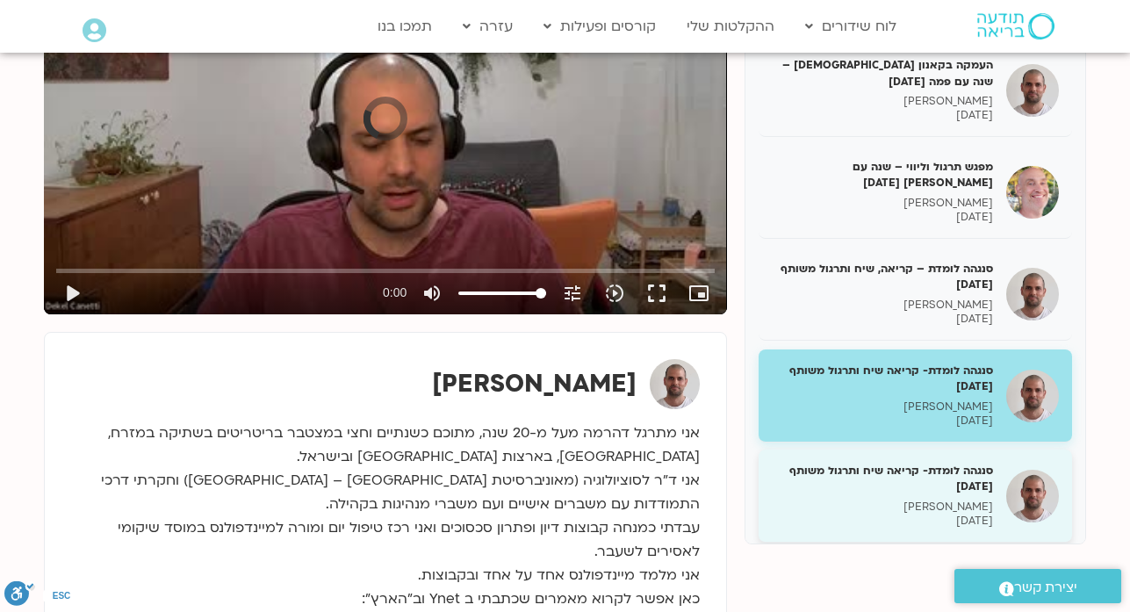
click at [958, 463] on h5 "סנגהה לומדת- קריאה שיח ותרגול משותף 28.7.25" at bounding box center [882, 479] width 221 height 32
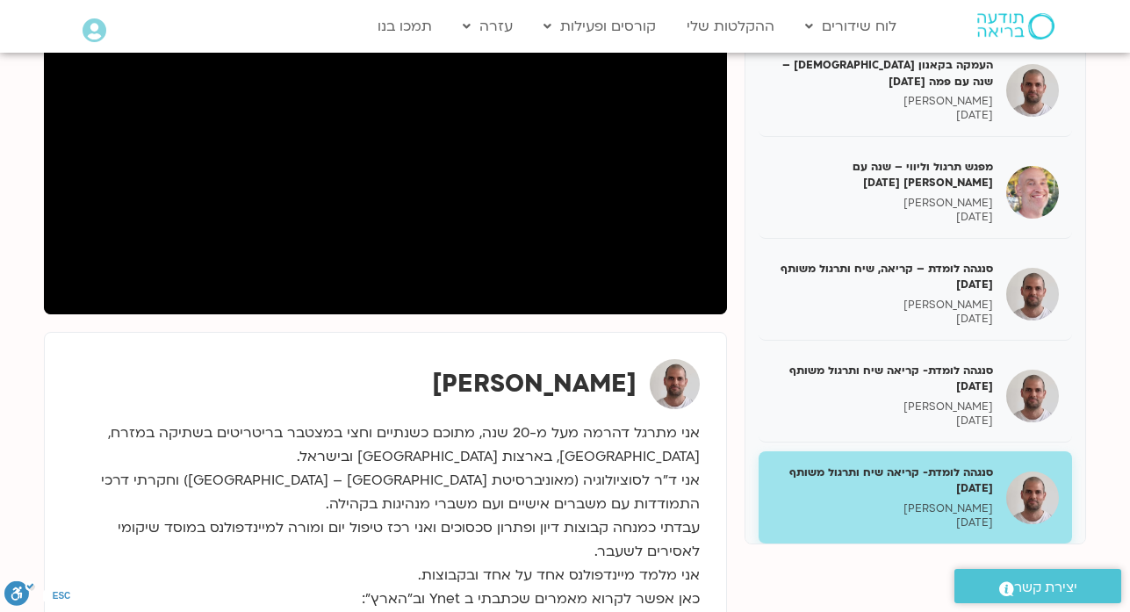
click at [965, 564] on h5 "מפגש תרגול וליווי – שנה עם פמה צ’ודרון 3.8.25" at bounding box center [882, 580] width 221 height 32
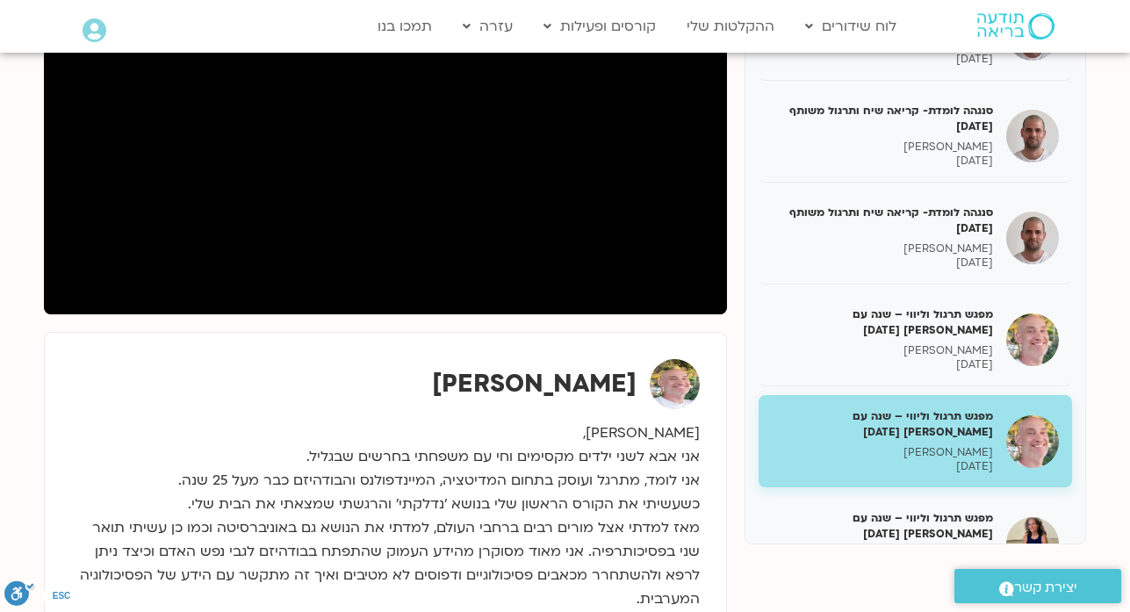
scroll to position [21054, 0]
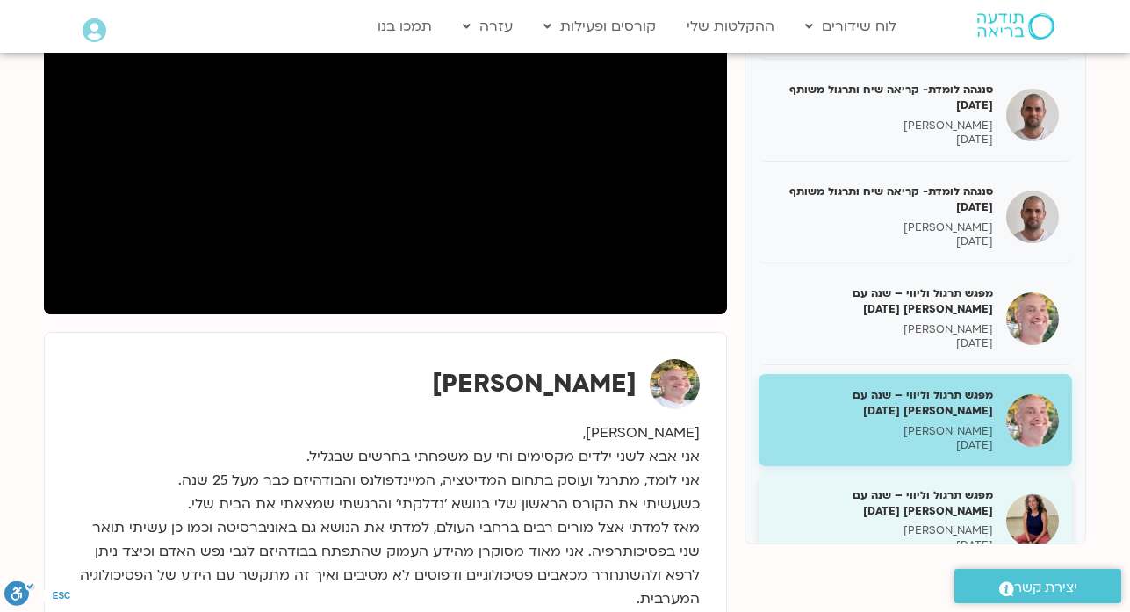
click at [951, 523] on p "מליסה בר-אילן" at bounding box center [882, 530] width 221 height 15
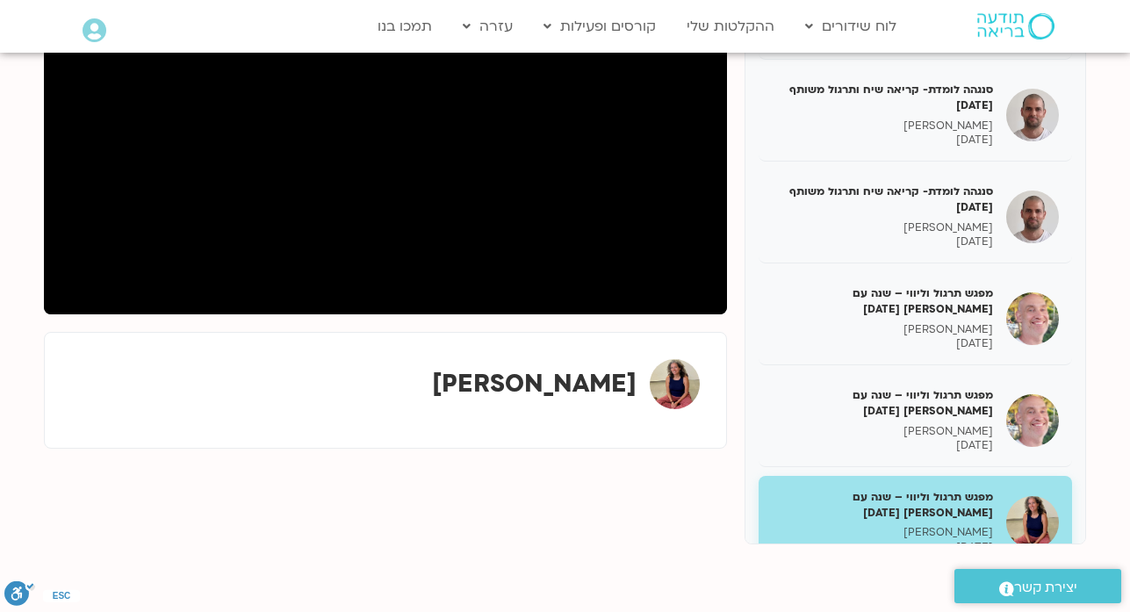
click at [954, 589] on h5 "העמקה בקאנון הבודהיסטי – שנה עם פמה 14.8.25" at bounding box center [882, 605] width 221 height 32
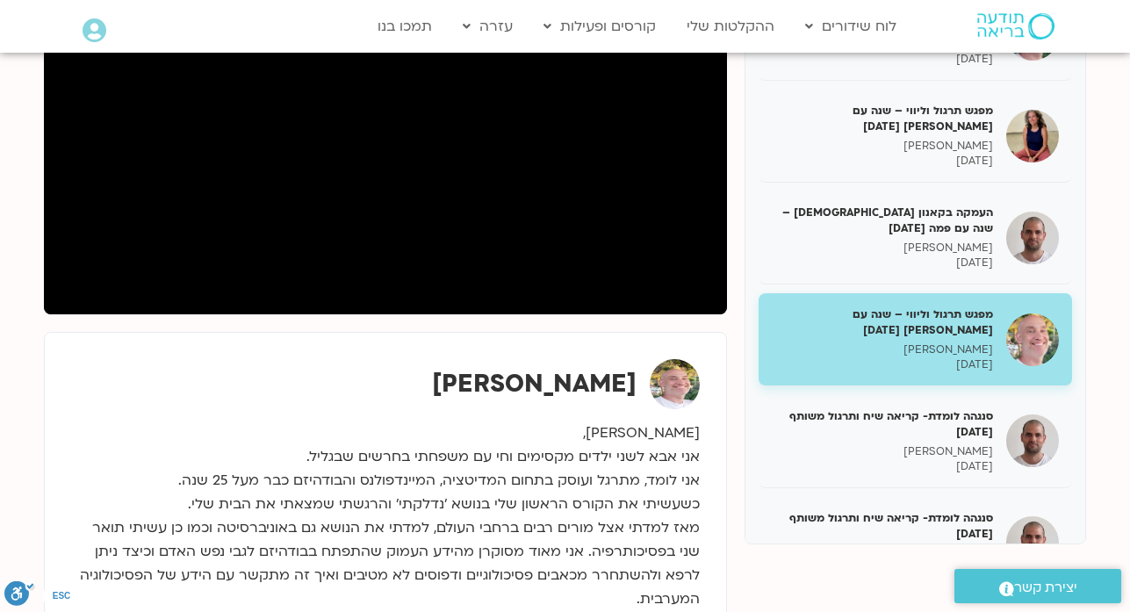
scroll to position [21475, 0]
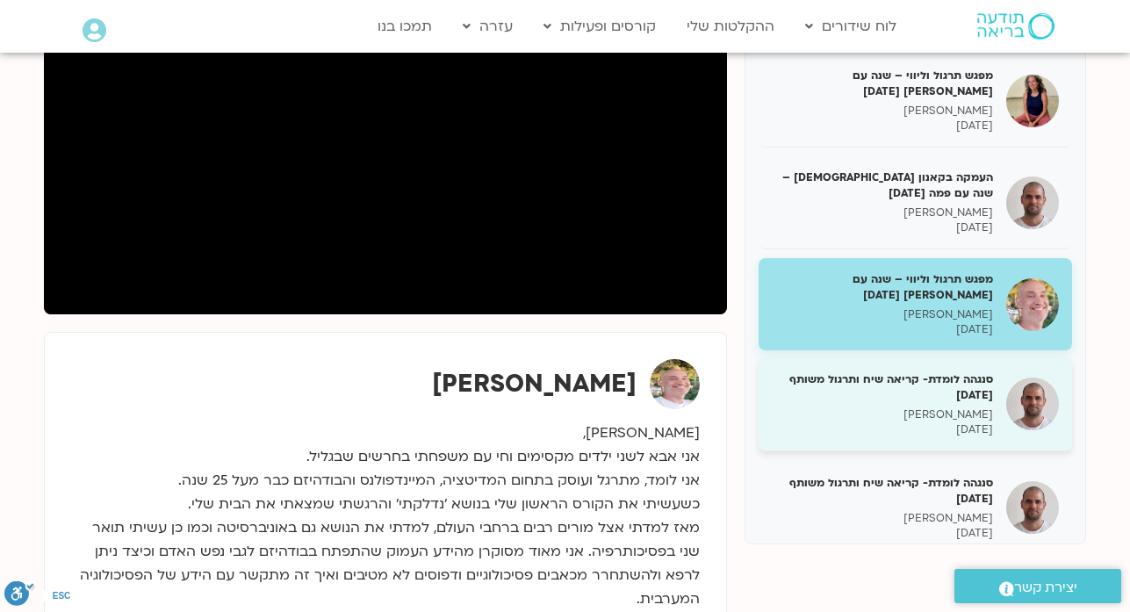
click at [954, 371] on h5 "סנגהה לומדת- קריאה שיח ותרגול משותף 18.8.25" at bounding box center [882, 387] width 221 height 32
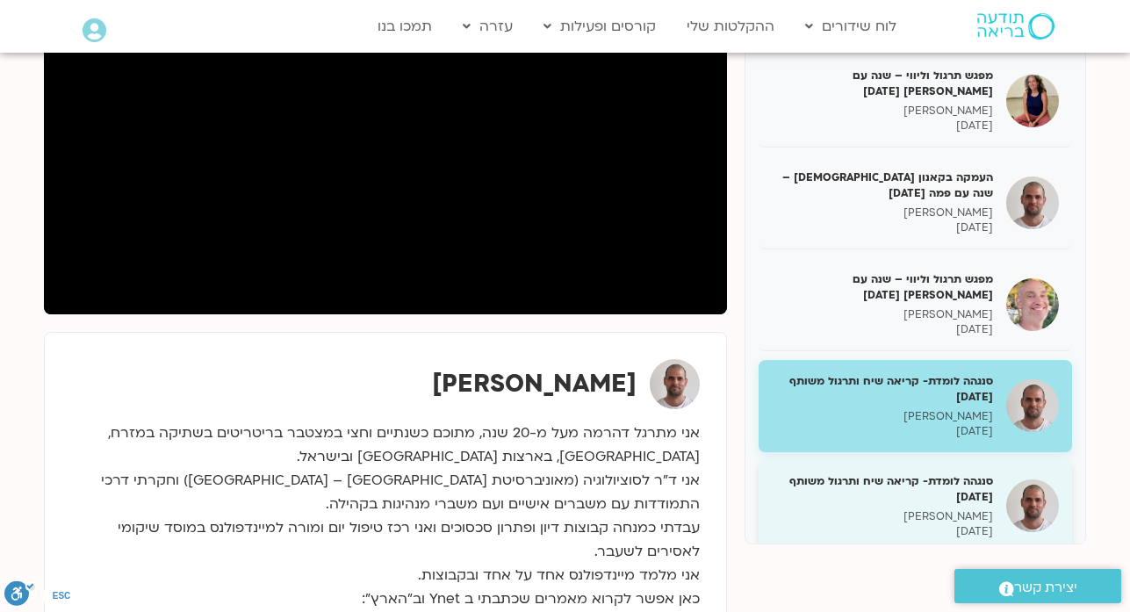
click at [958, 509] on p "דקל קנטי" at bounding box center [882, 516] width 221 height 15
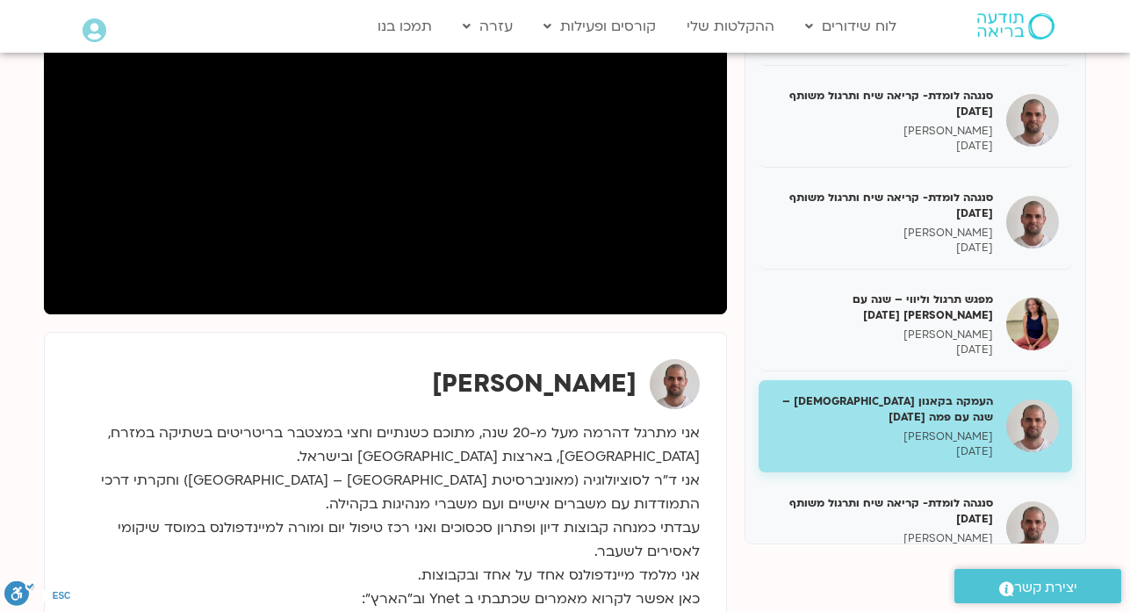
scroll to position [21791, 0]
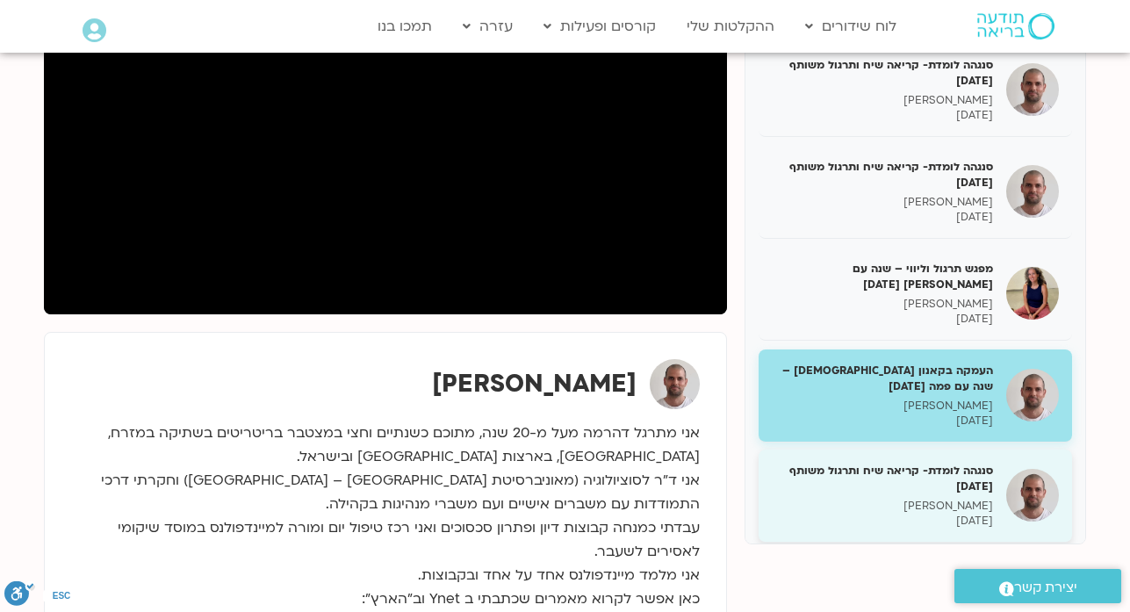
click at [977, 499] on p "דקל קנטי" at bounding box center [882, 506] width 221 height 15
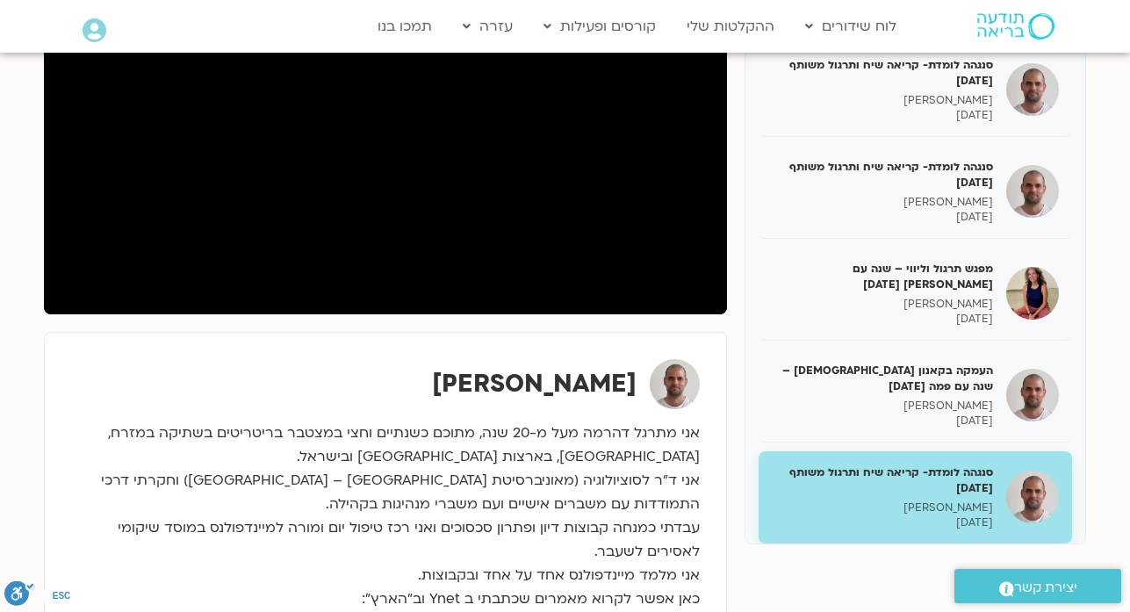
click at [922, 600] on p "דקל קנטי" at bounding box center [882, 607] width 221 height 15
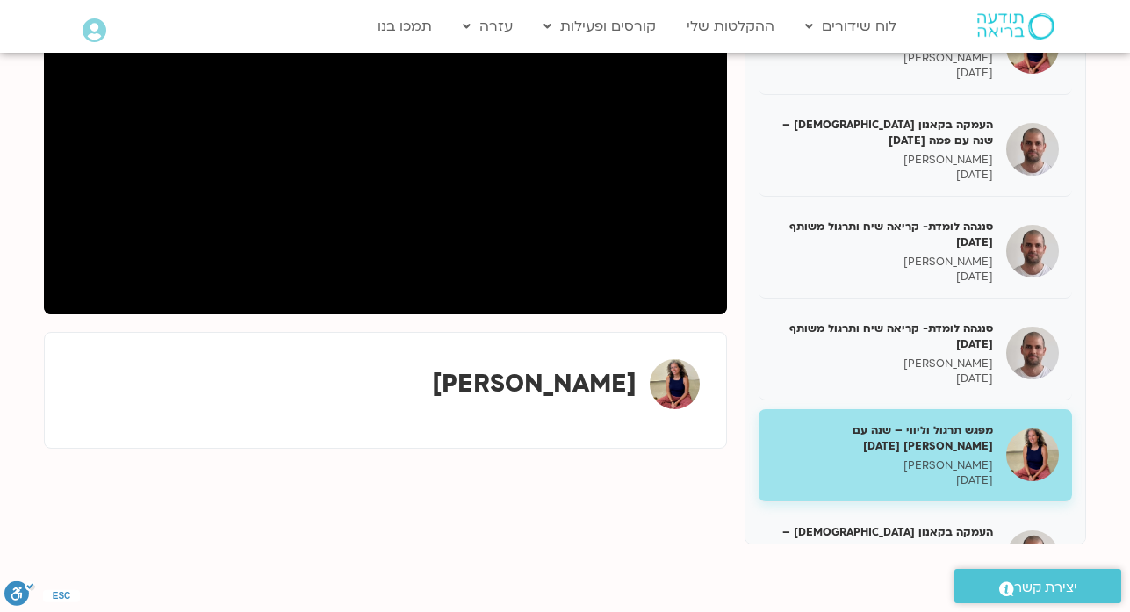
scroll to position [22072, 0]
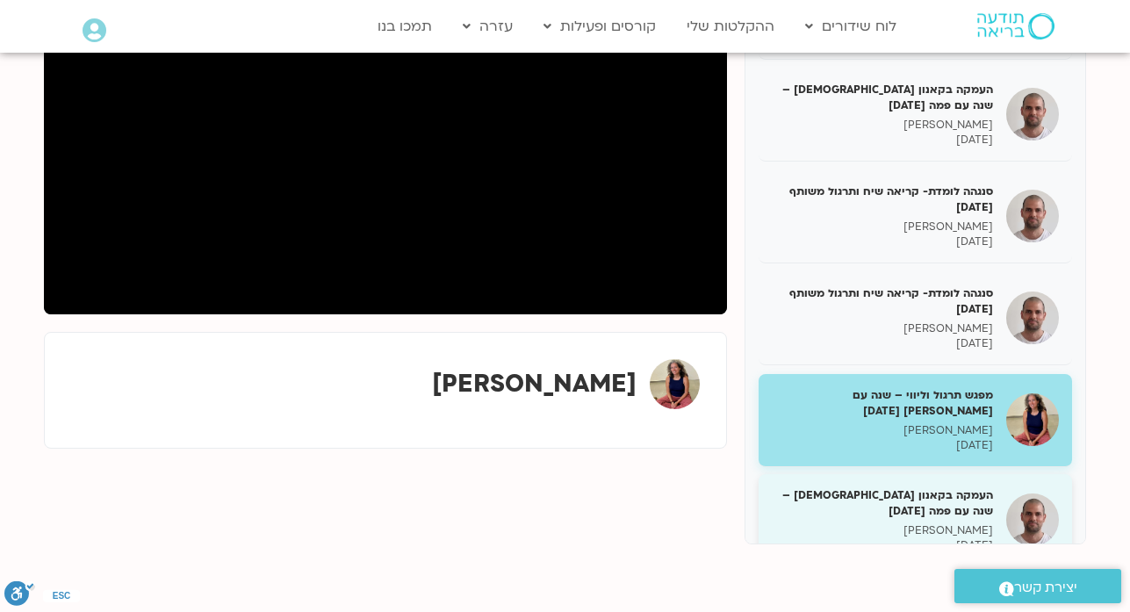
click at [973, 523] on p "דקל קנטי" at bounding box center [882, 530] width 221 height 15
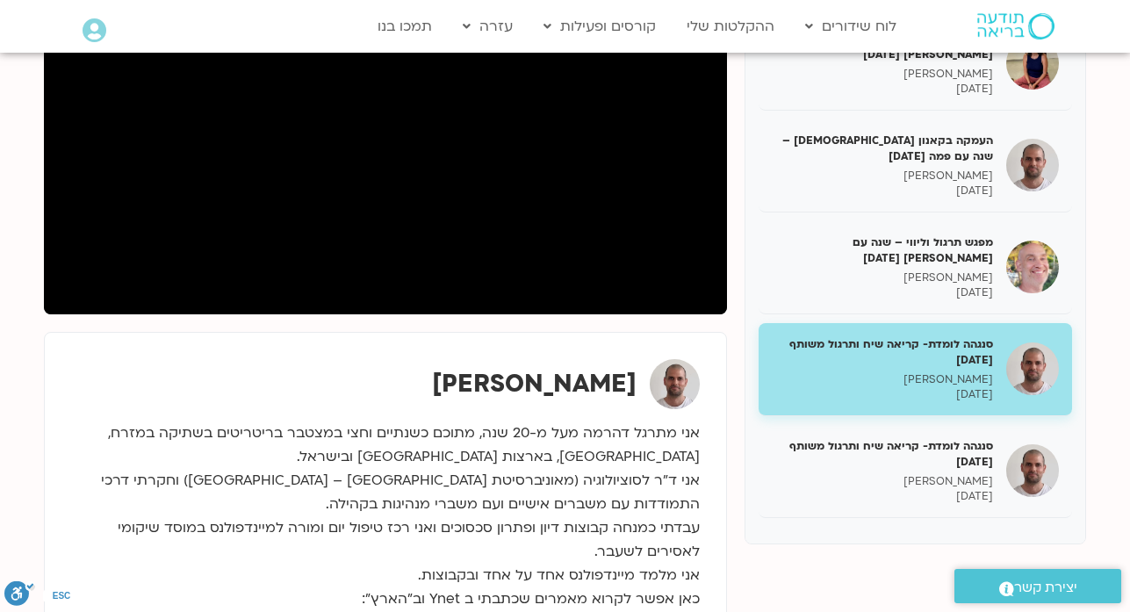
scroll to position [22458, 0]
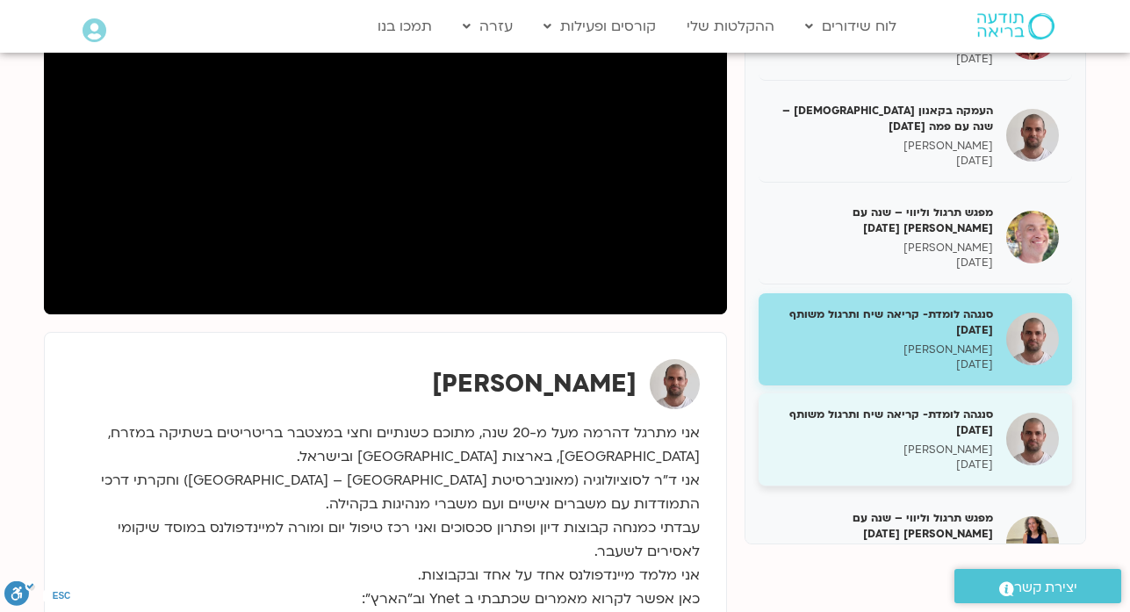
click at [940, 457] on p "03/09/2025" at bounding box center [882, 464] width 221 height 15
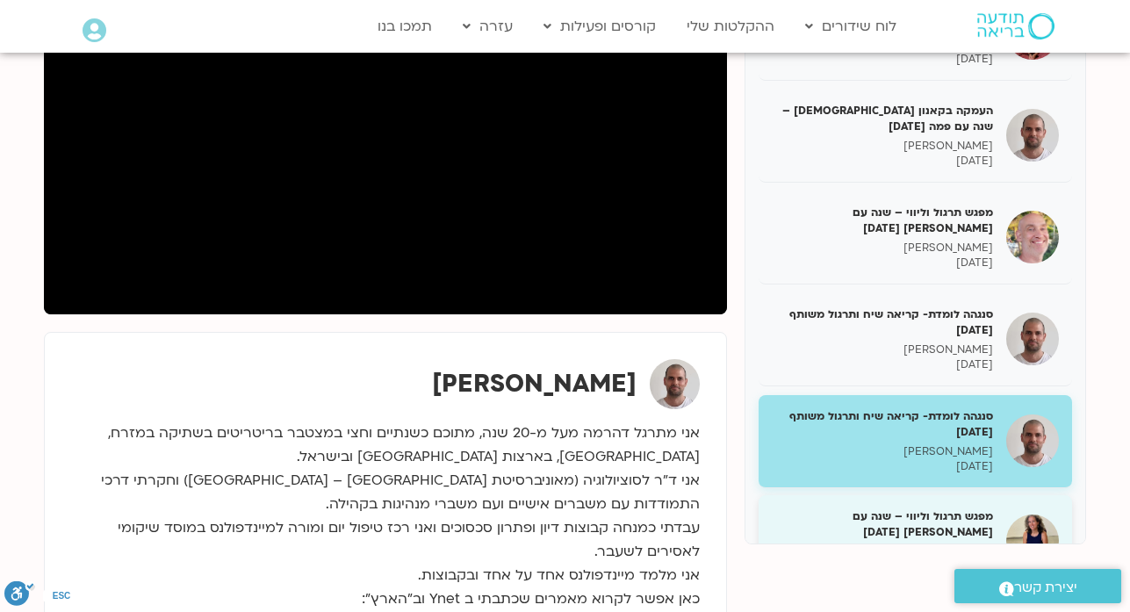
click at [894, 508] on h5 "מפגש תרגול וליווי – שנה עם פמה צ’ודרון 3.9.25" at bounding box center [882, 524] width 221 height 32
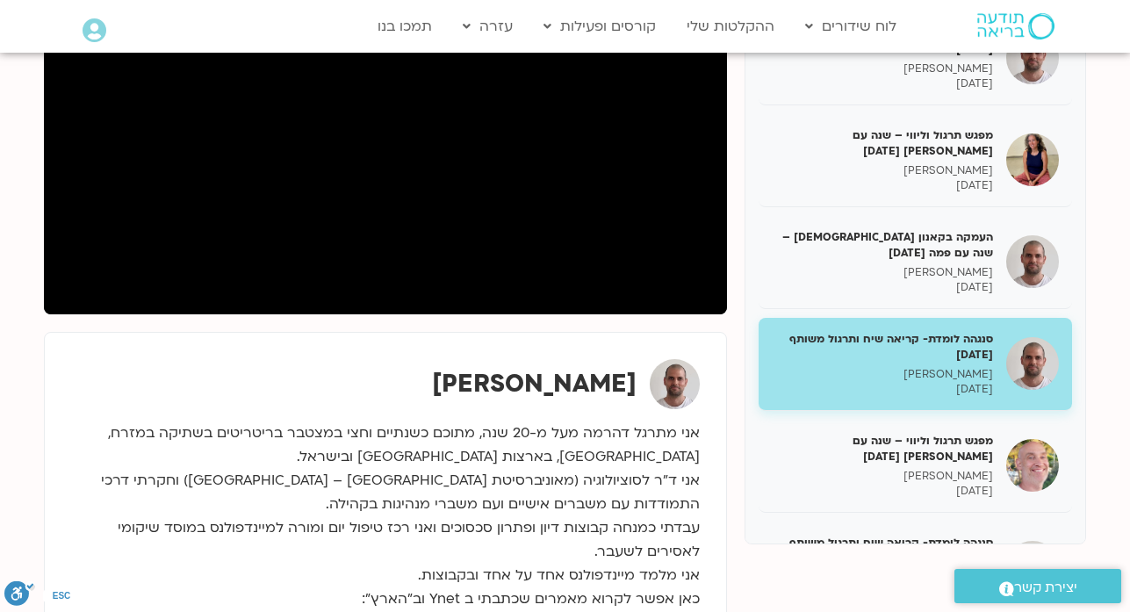
scroll to position [22844, 0]
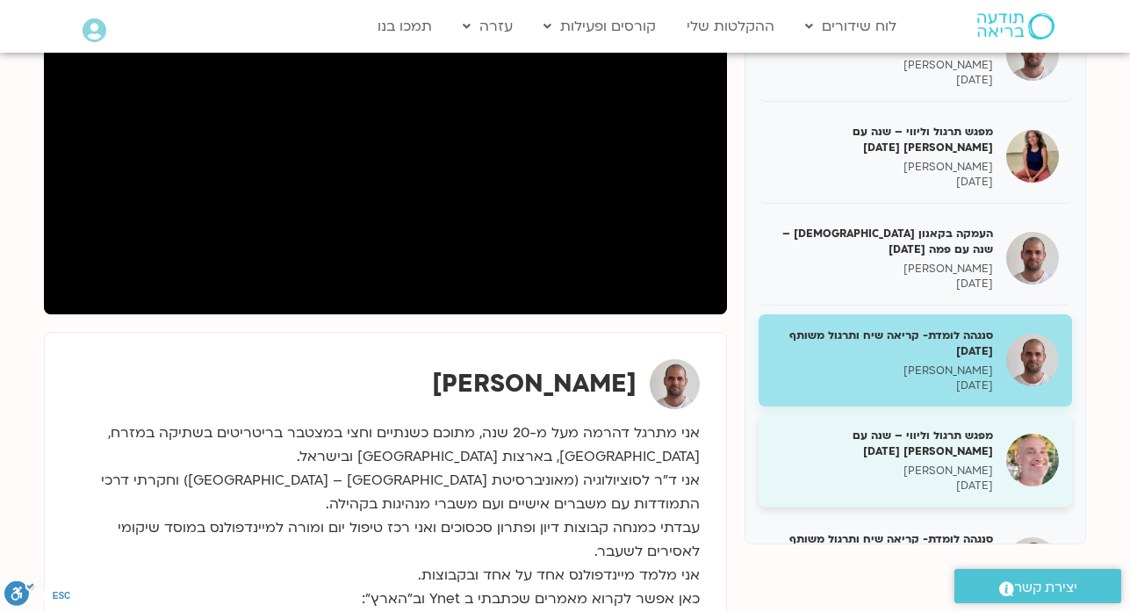
click at [944, 463] on p "רון אלון" at bounding box center [882, 470] width 221 height 15
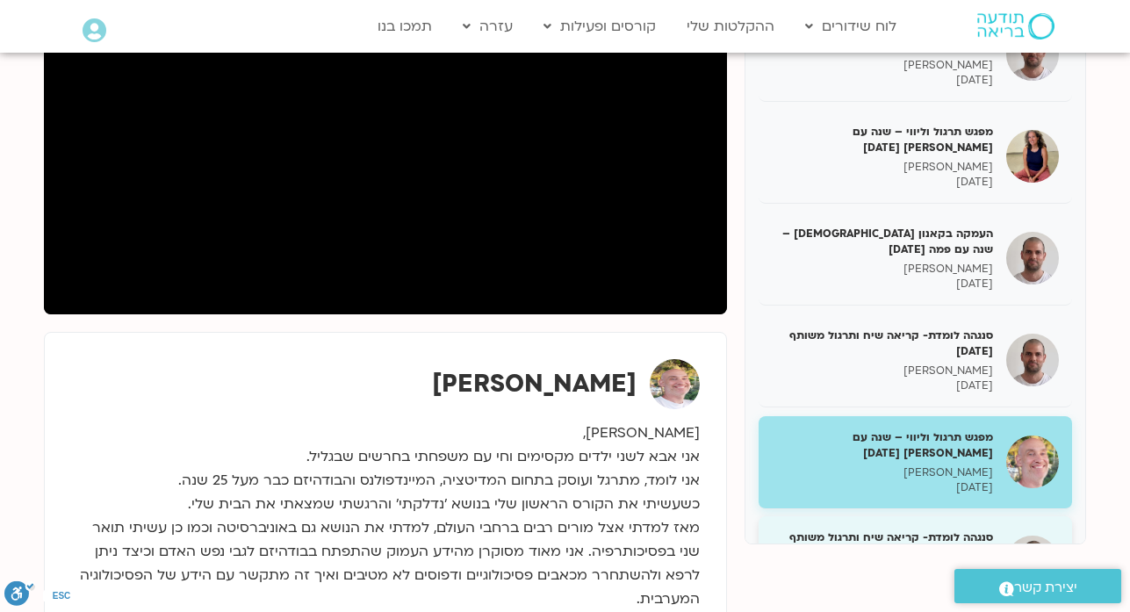
click at [864, 529] on h5 "סנגהה לומדת- קריאה שיח ותרגול משותף 10.9.25" at bounding box center [882, 545] width 221 height 32
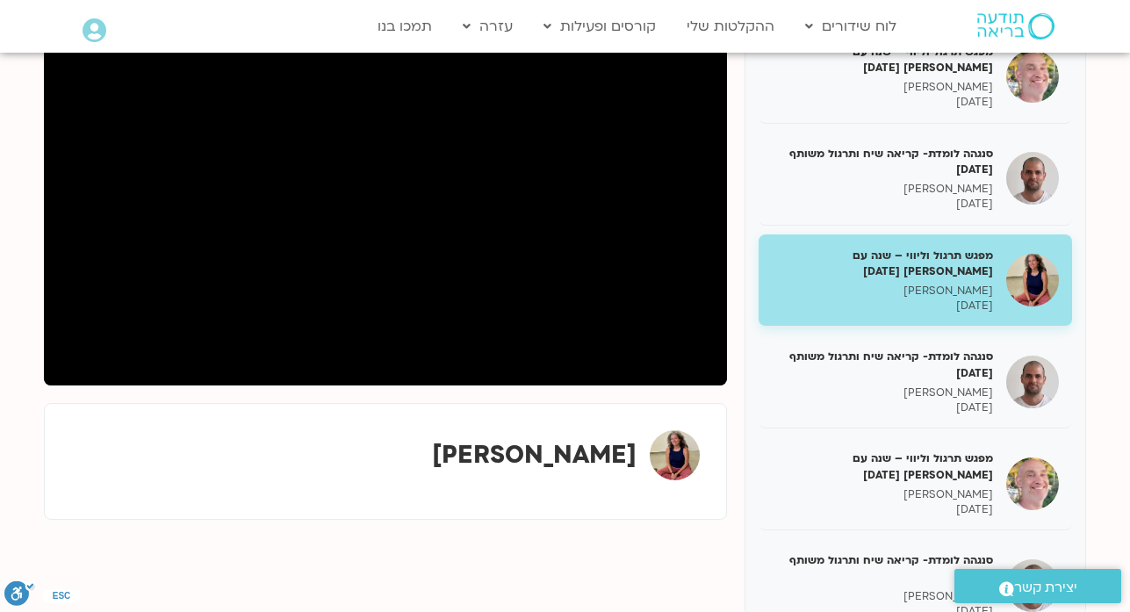
scroll to position [246, 0]
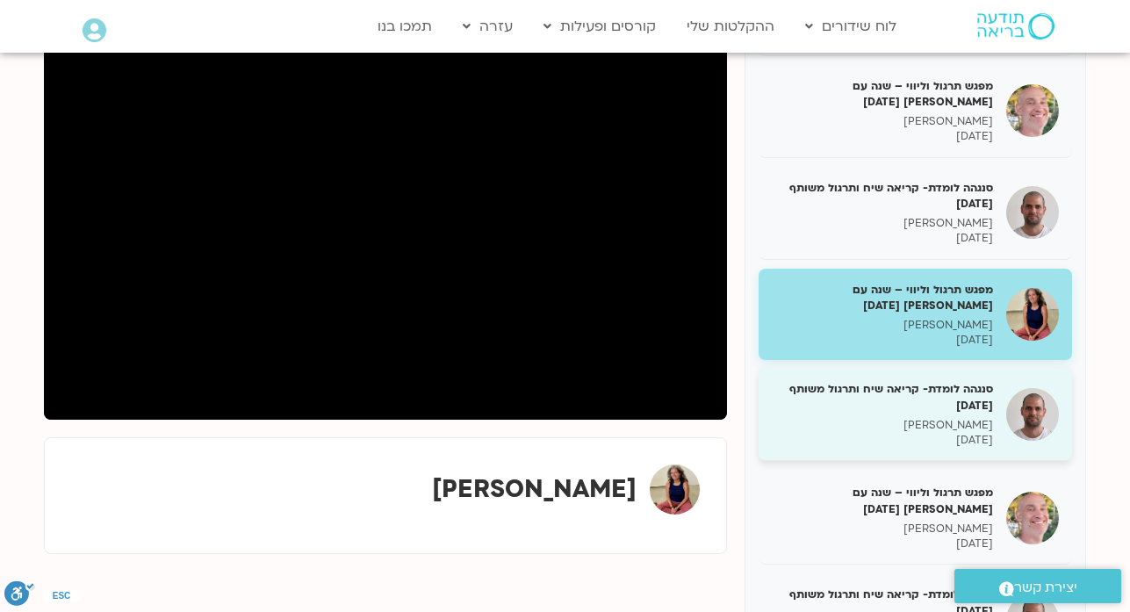
click at [947, 381] on h5 "סנגהה לומדת- קריאה שיח ותרגול משותף 15.9.25" at bounding box center [882, 397] width 221 height 32
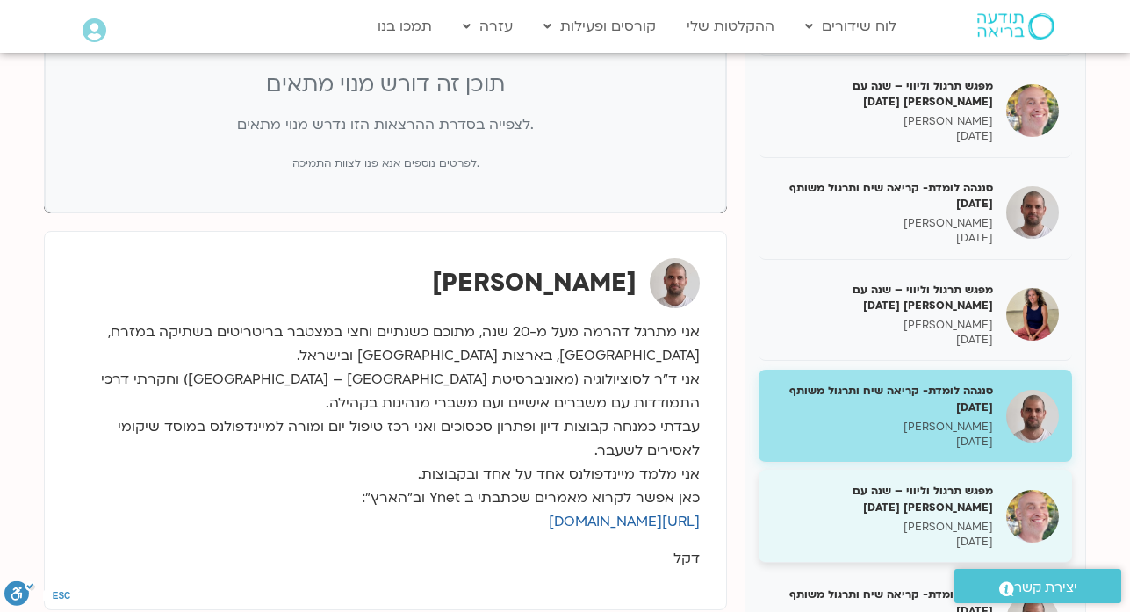
click at [884, 483] on h5 "מפגש תרגול וליווי – שנה עם פמה צ’ודרון 15.9.25" at bounding box center [882, 499] width 221 height 32
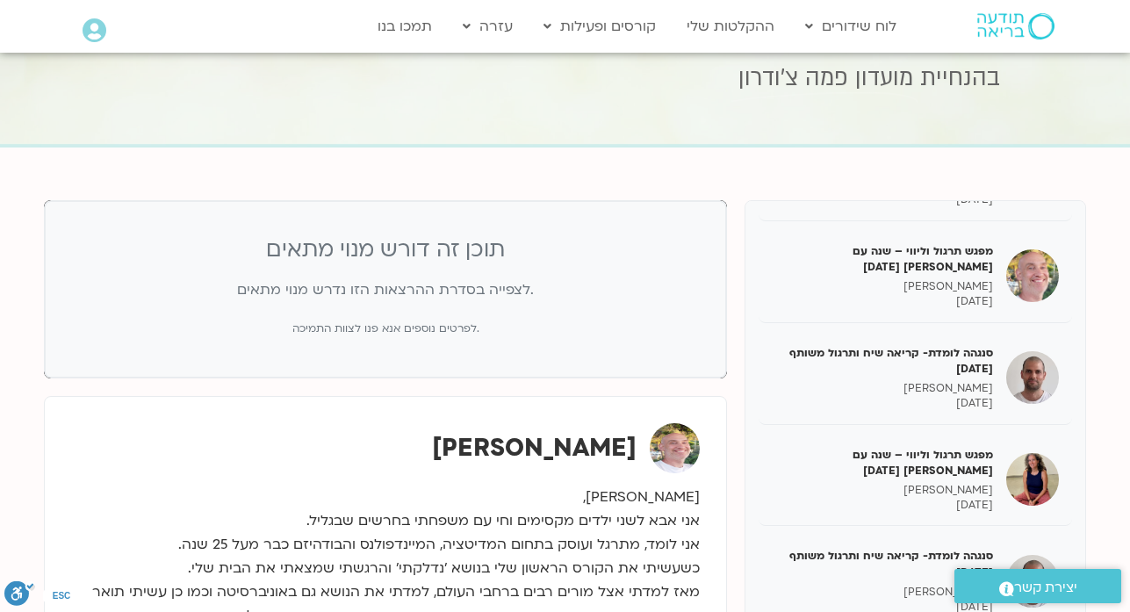
scroll to position [35, 0]
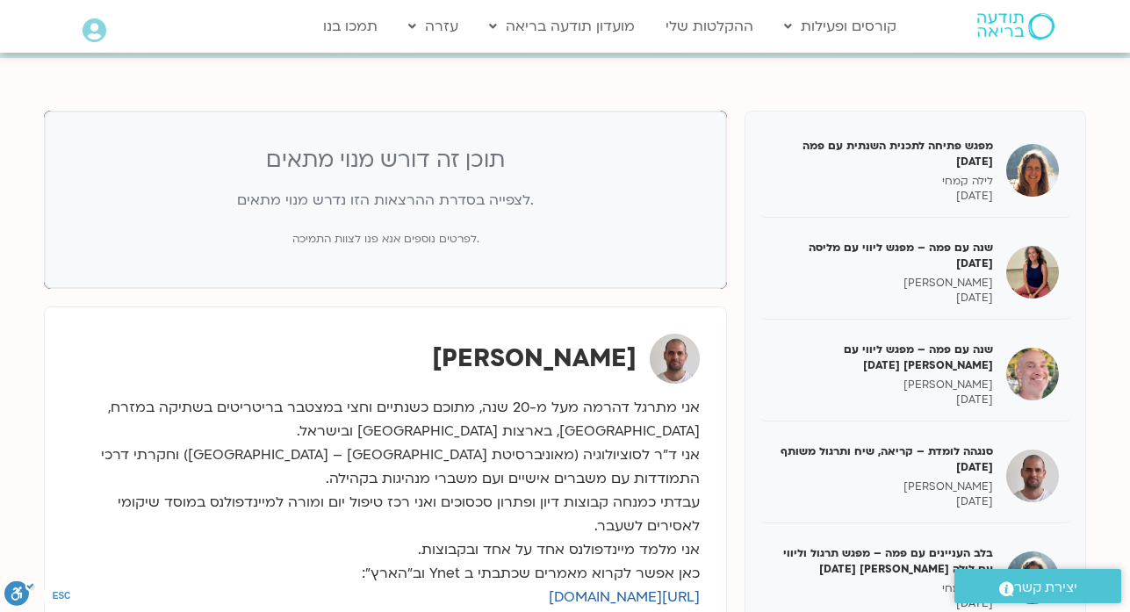
scroll to position [140, 0]
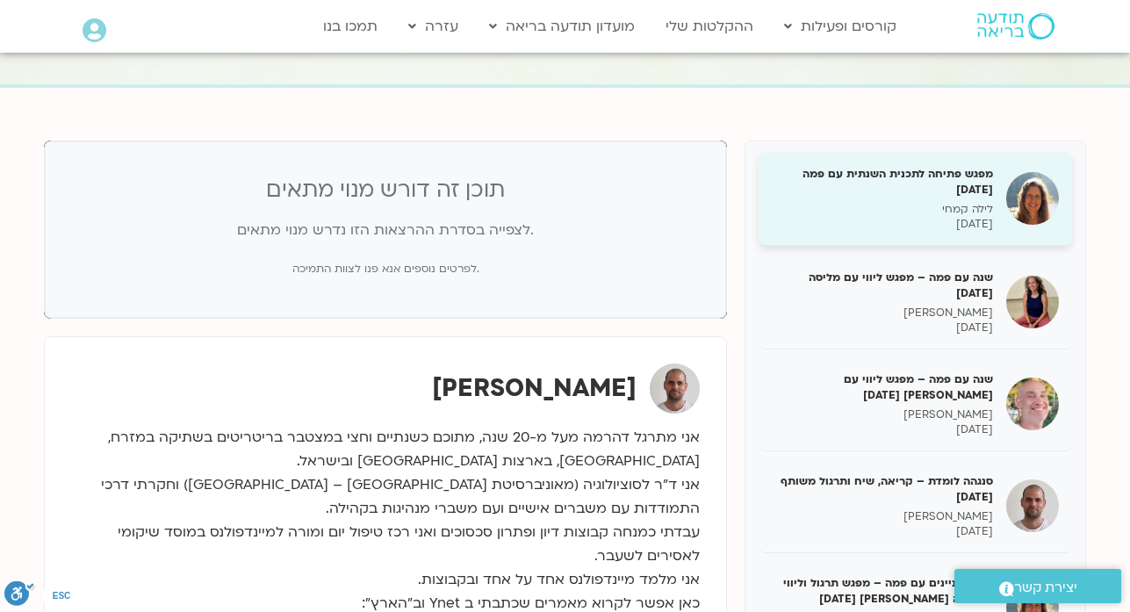
click at [940, 214] on p "לילה קמחי" at bounding box center [882, 209] width 221 height 15
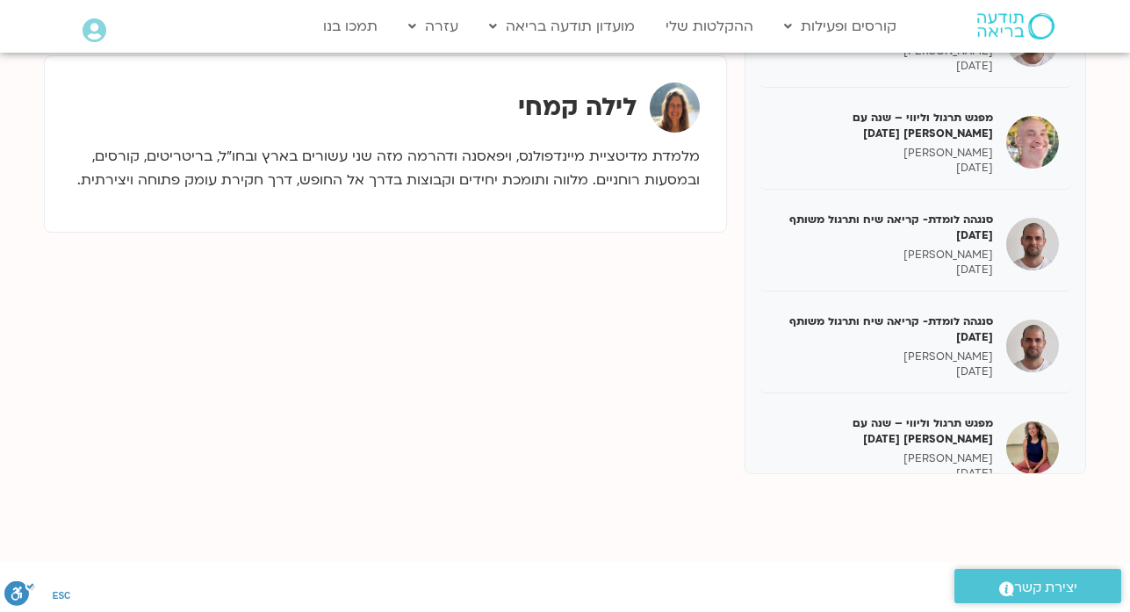
scroll to position [23018, 0]
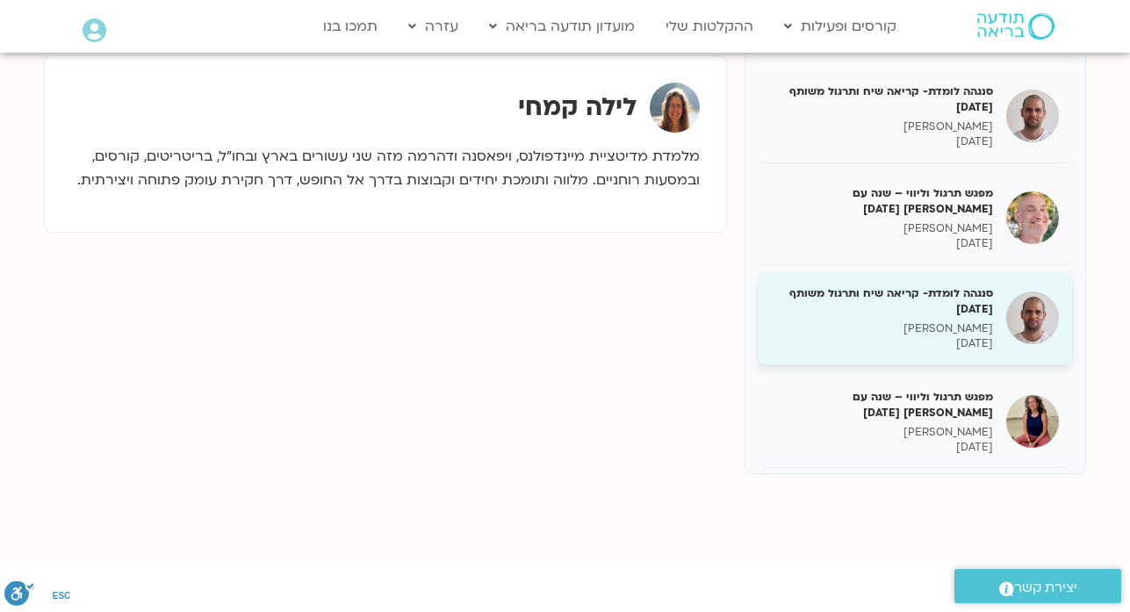
click at [925, 285] on h5 "סנגהה לומדת- קריאה שיח ותרגול משותף 10.9.25" at bounding box center [882, 301] width 221 height 32
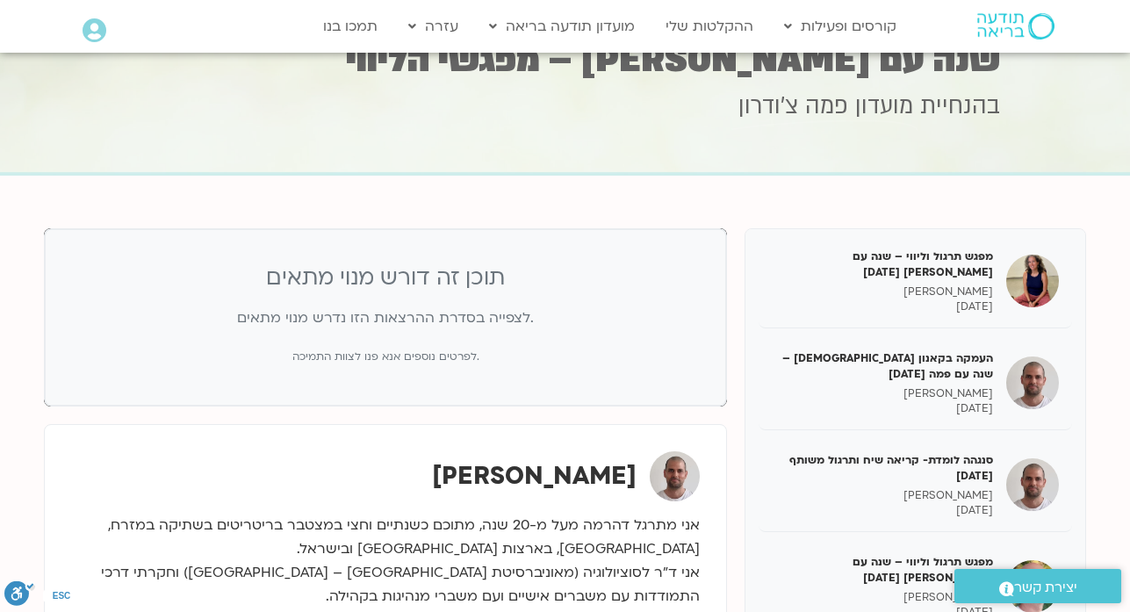
scroll to position [35, 0]
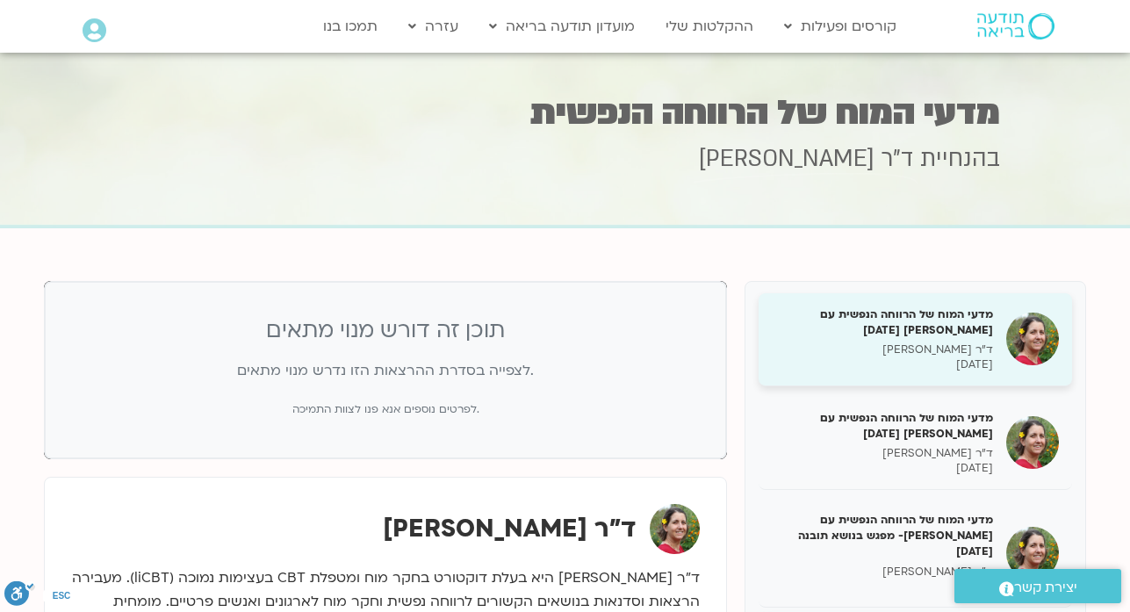
click at [902, 339] on div "מדעי המוח של הרווחה הנפשית עם [PERSON_NAME] [DATE] ד"ר [PERSON_NAME] [DATE]" at bounding box center [882, 339] width 221 height 66
